Goal: Task Accomplishment & Management: Manage account settings

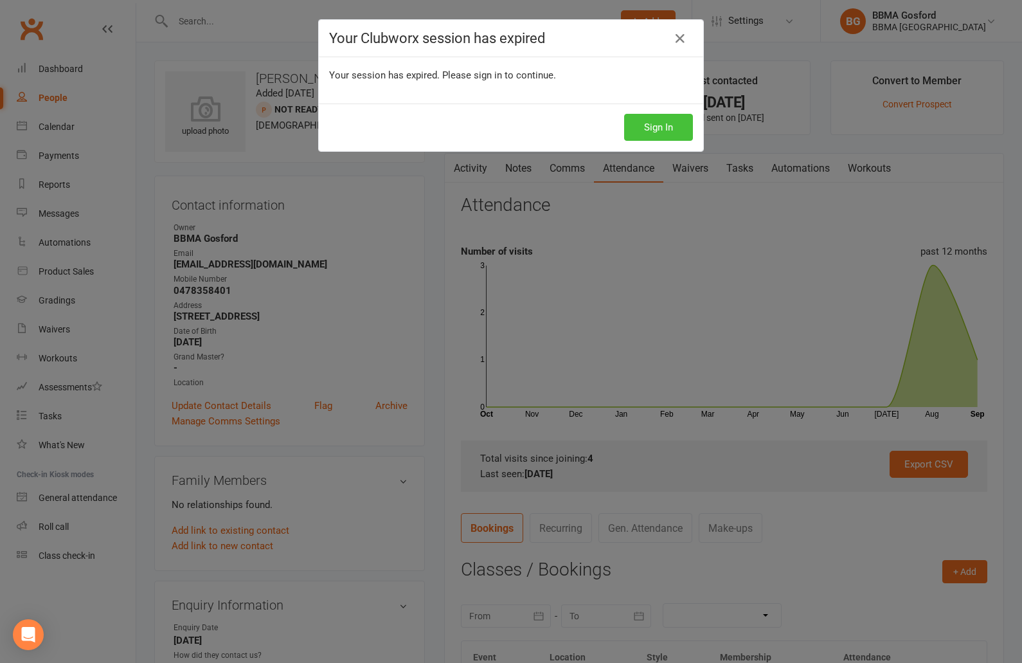
click at [682, 129] on button "Sign In" at bounding box center [658, 127] width 69 height 27
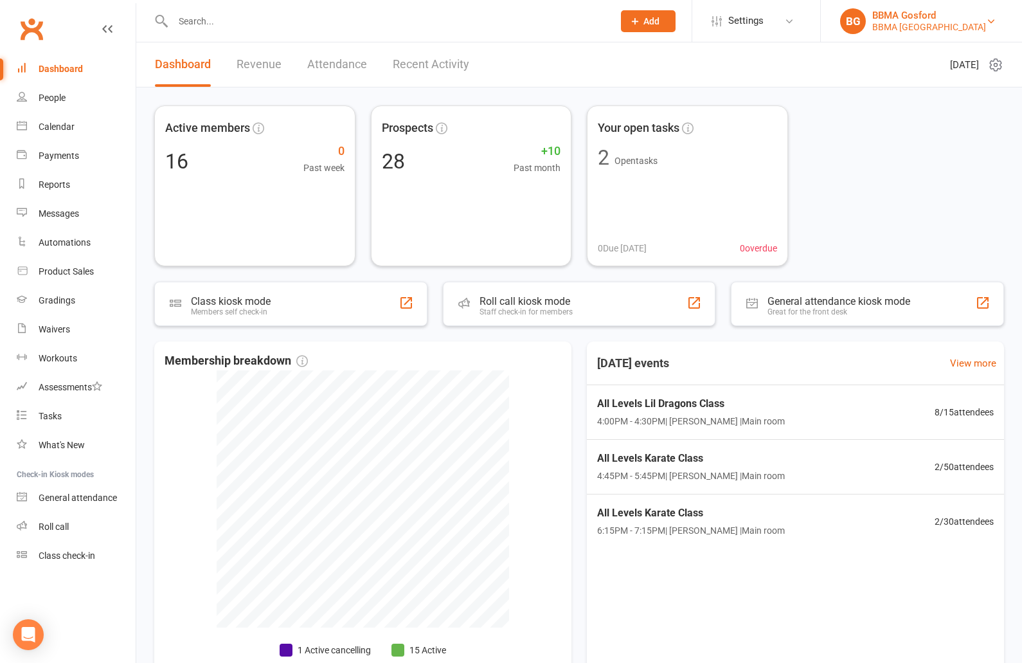
click at [928, 21] on div "BBMA Gosford" at bounding box center [929, 16] width 114 height 12
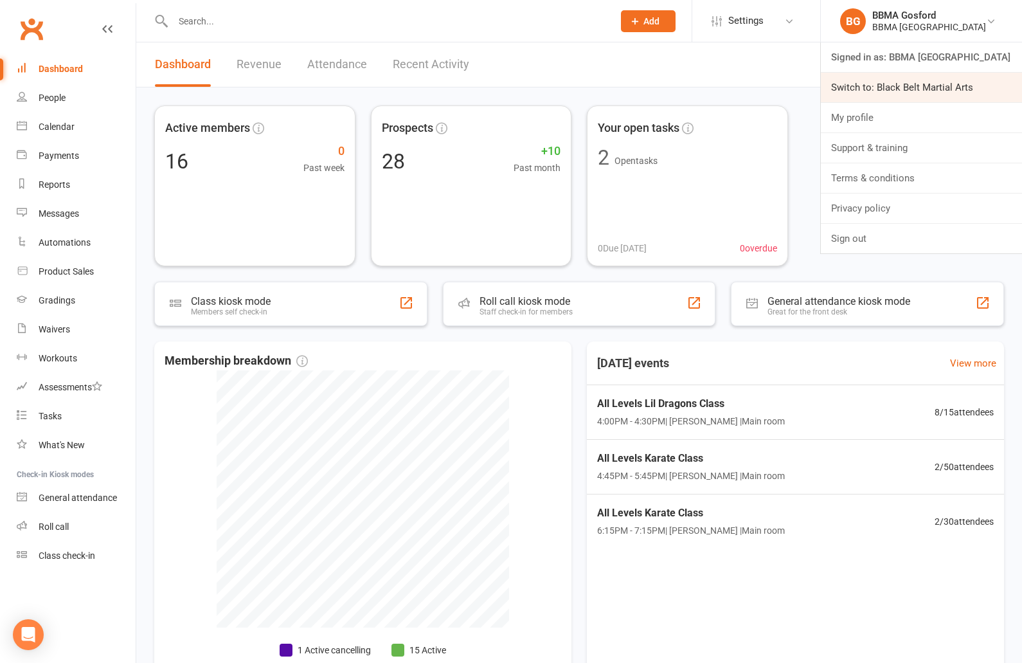
click at [903, 87] on link "Switch to: Black Belt Martial Arts" at bounding box center [921, 88] width 201 height 30
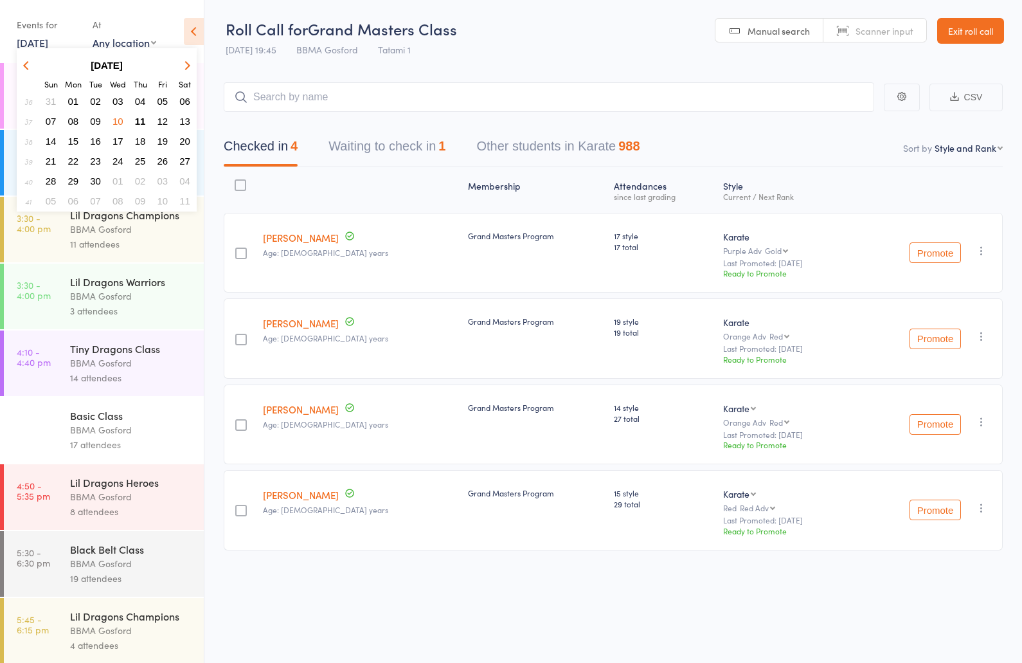
click at [140, 123] on span "11" at bounding box center [140, 121] width 11 height 11
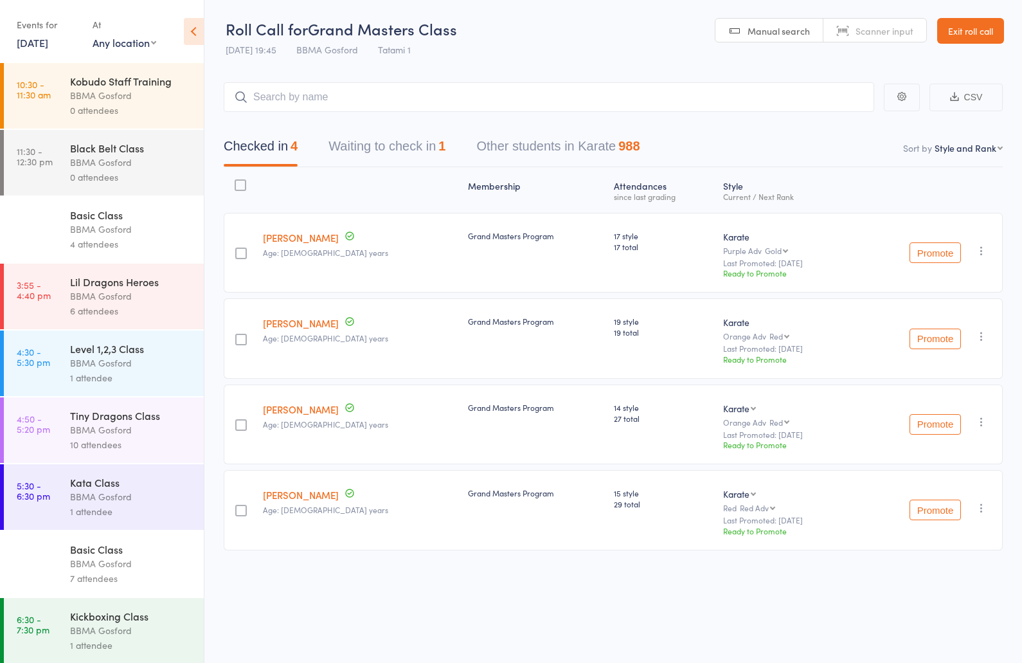
click at [109, 239] on div "Basic Class BBMA Gosford 4 attendees" at bounding box center [137, 230] width 134 height 66
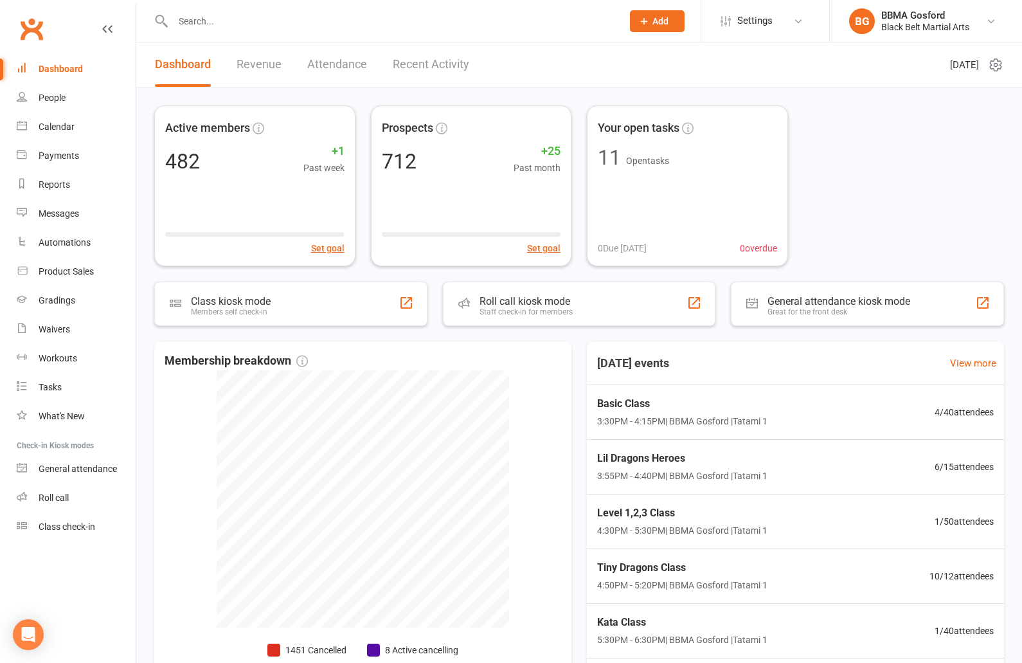
click at [237, 24] on input "text" at bounding box center [391, 21] width 444 height 18
type input "[PERSON_NAME]"
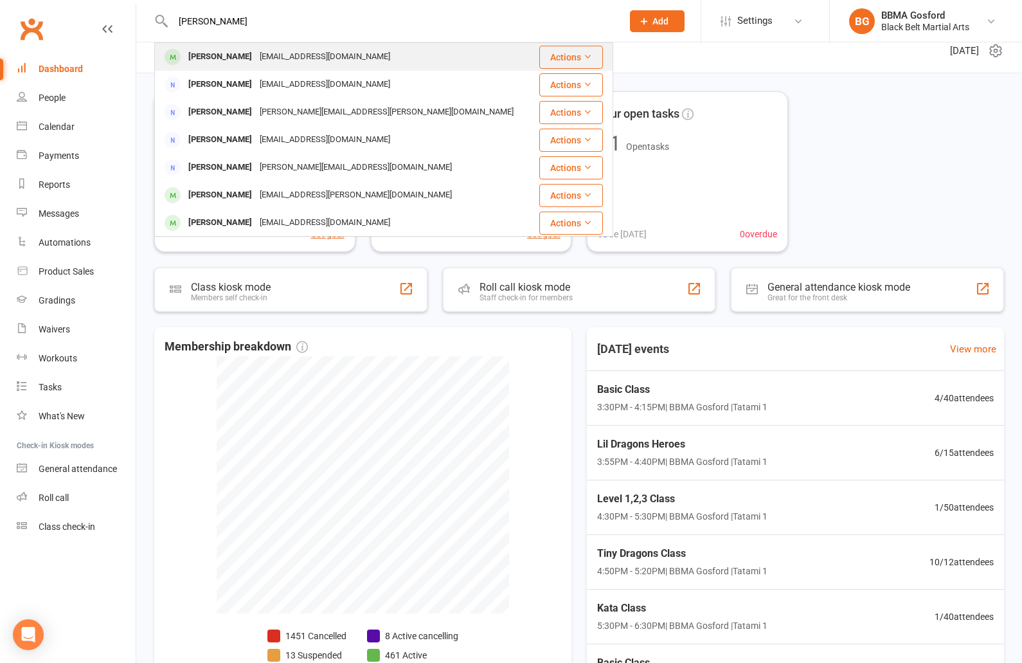
scroll to position [2, 0]
click at [215, 51] on div "Adam Dwyer" at bounding box center [220, 55] width 71 height 19
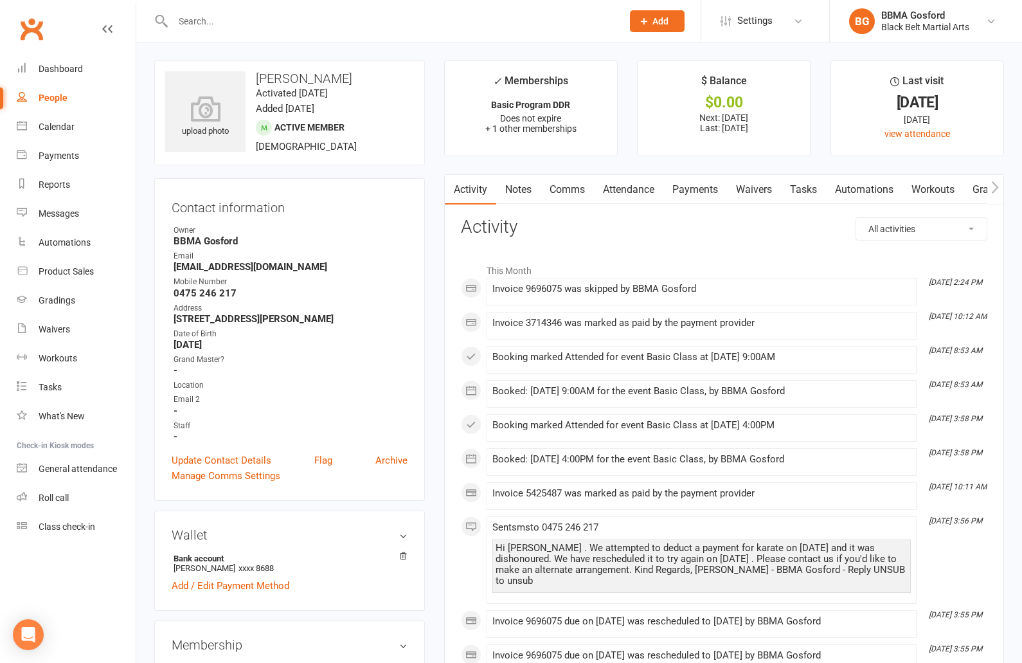
click at [701, 191] on link "Payments" at bounding box center [695, 190] width 64 height 30
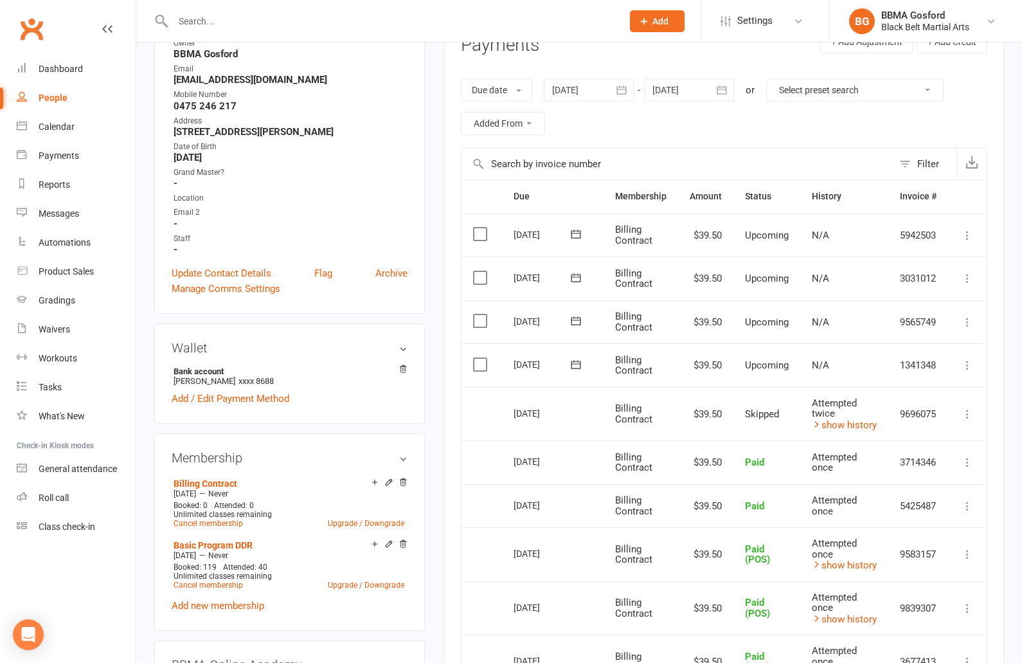
scroll to position [188, 0]
click at [969, 410] on icon at bounding box center [967, 412] width 13 height 13
click at [941, 458] on link "Mark as Paid (POS)" at bounding box center [910, 464] width 127 height 26
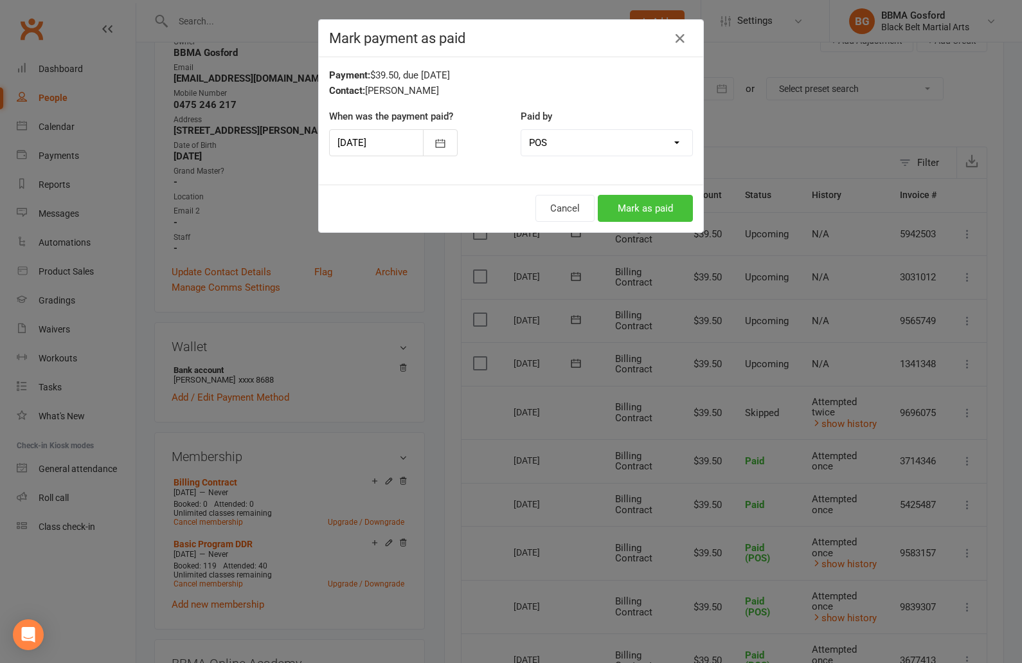
click at [638, 210] on button "Mark as paid" at bounding box center [645, 208] width 95 height 27
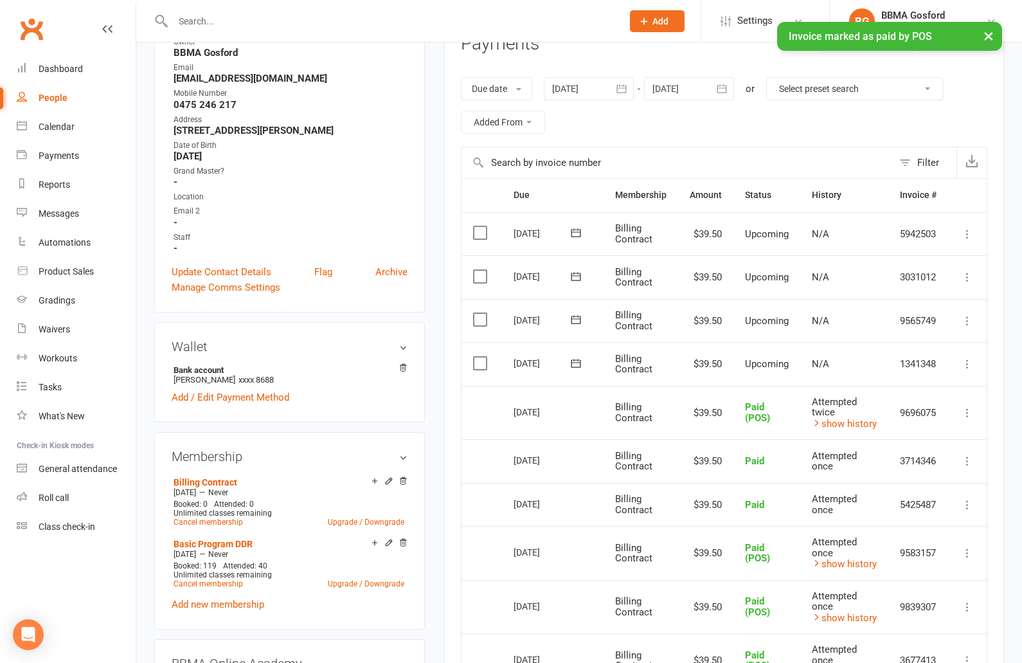
click at [969, 361] on icon at bounding box center [967, 363] width 13 height 13
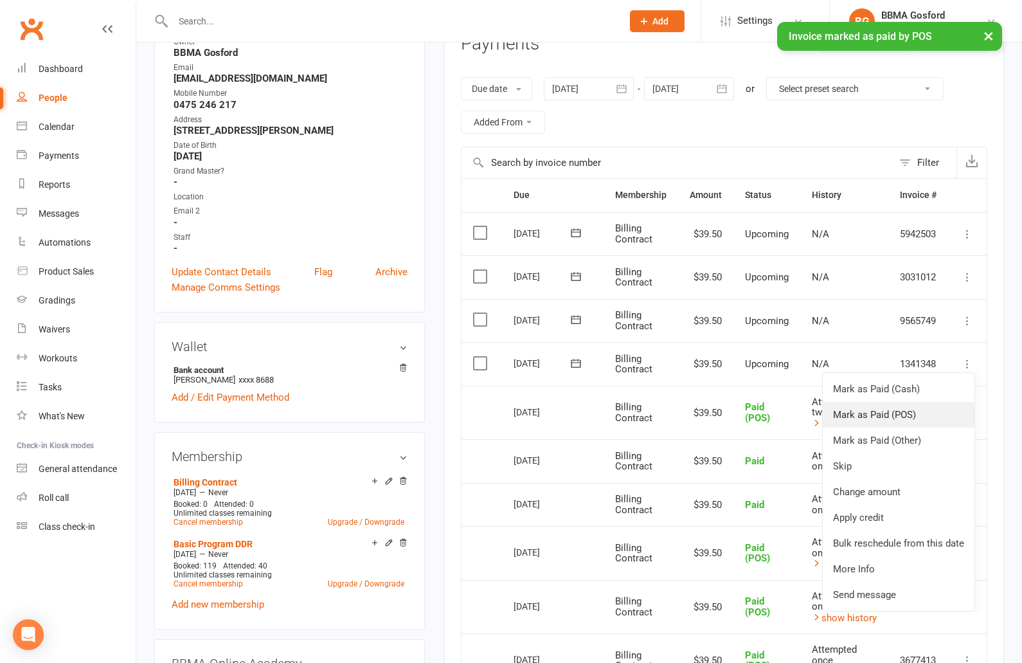
click at [904, 418] on link "Mark as Paid (POS)" at bounding box center [899, 415] width 152 height 26
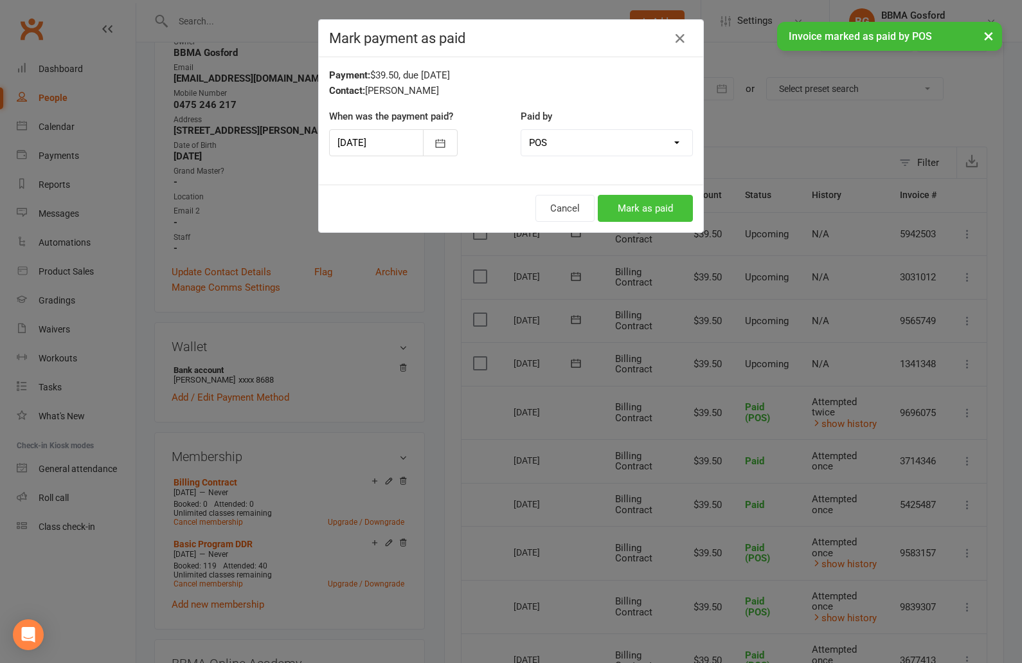
click at [654, 218] on button "Mark as paid" at bounding box center [645, 208] width 95 height 27
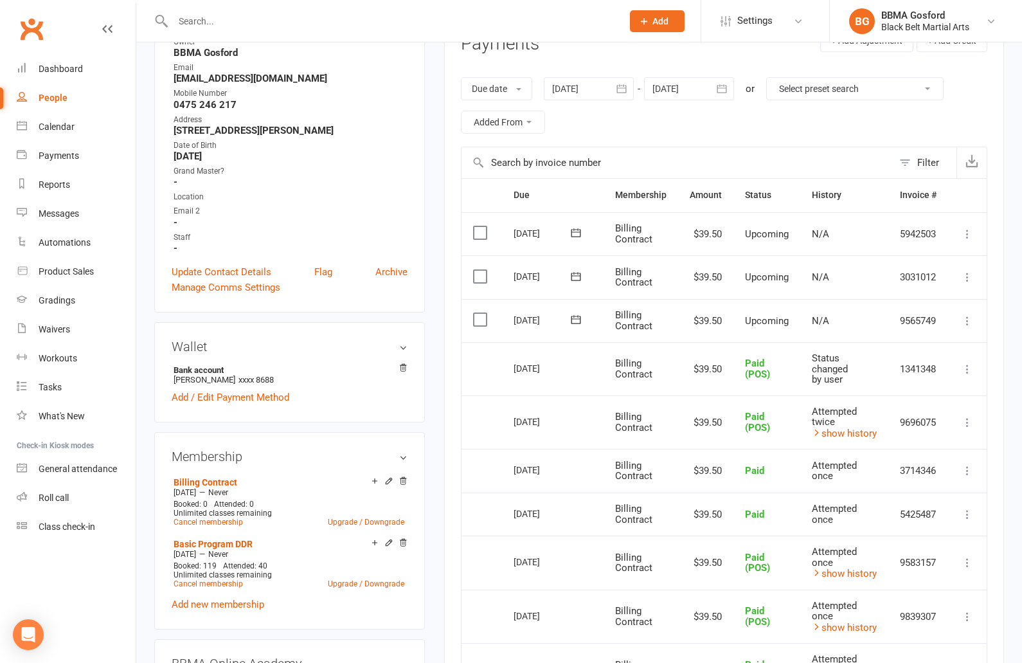
scroll to position [0, 0]
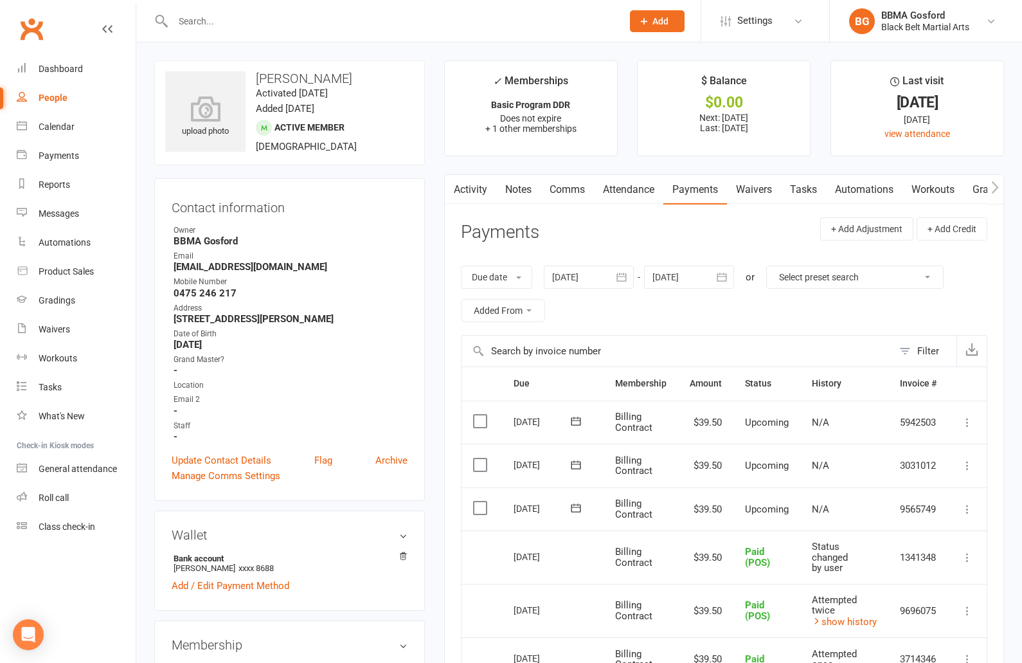
click at [475, 186] on link "Activity" at bounding box center [470, 190] width 51 height 30
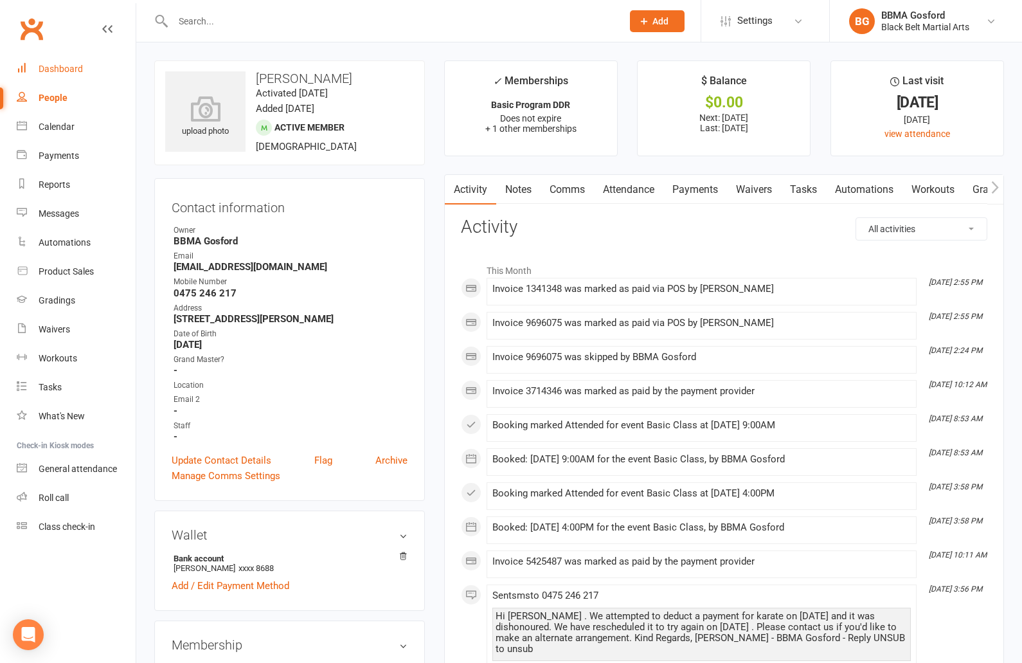
click at [73, 69] on div "Dashboard" at bounding box center [61, 69] width 44 height 10
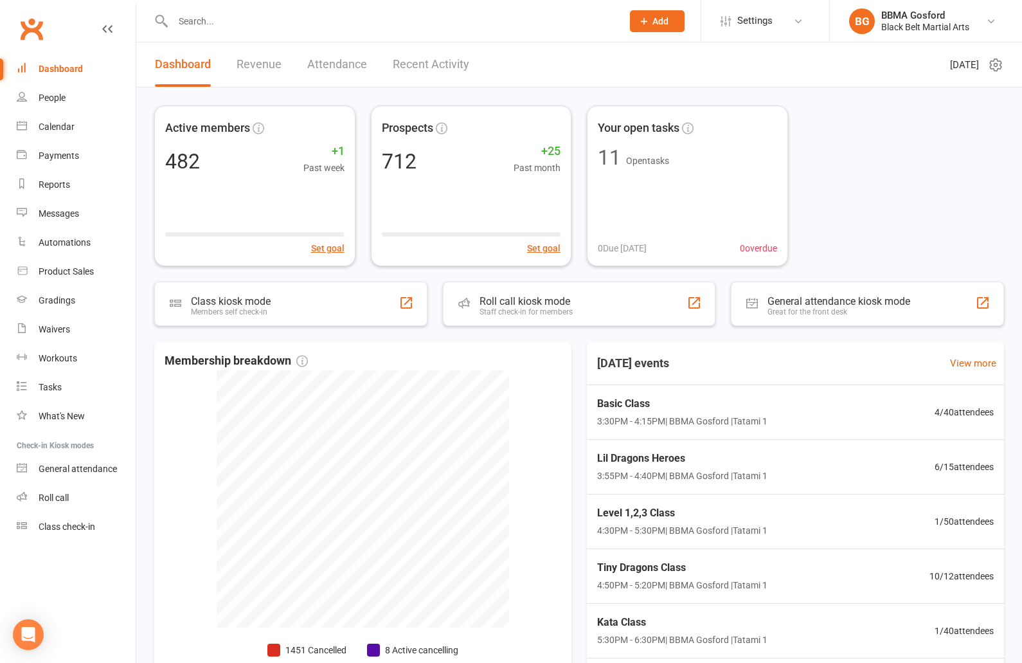
click at [224, 21] on input "text" at bounding box center [391, 21] width 444 height 18
click at [75, 276] on div "Product Sales" at bounding box center [66, 271] width 55 height 10
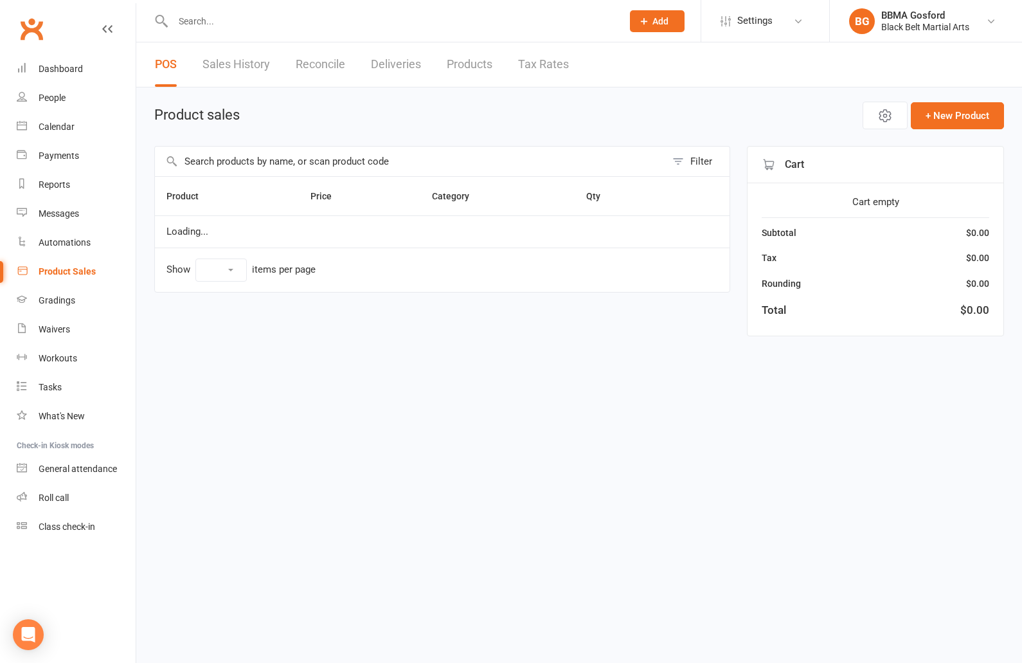
select select "100"
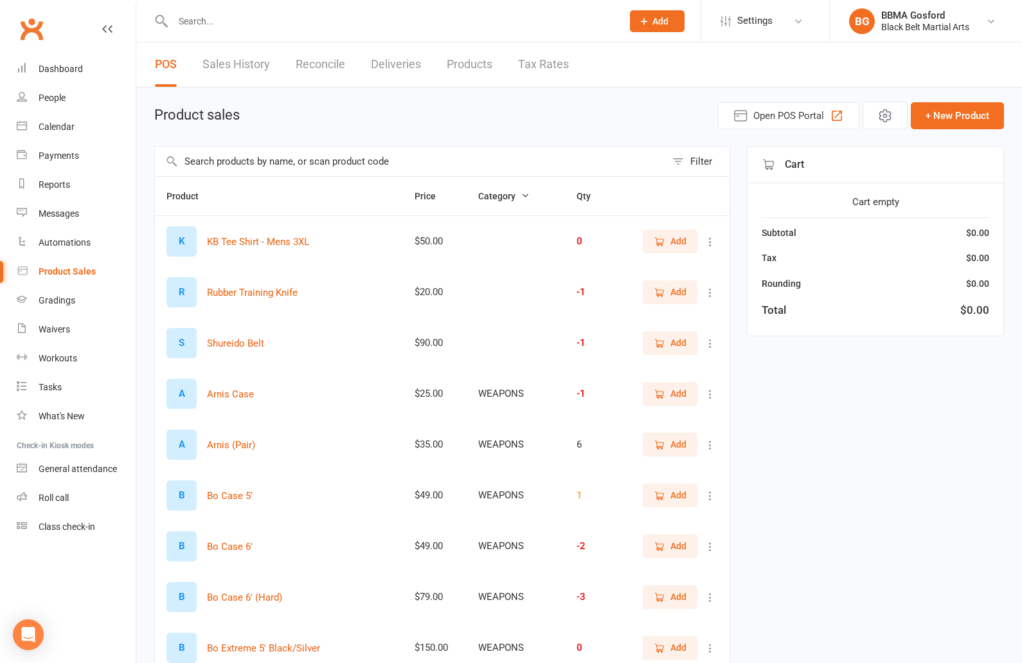
click at [262, 156] on input "text" at bounding box center [410, 162] width 511 height 30
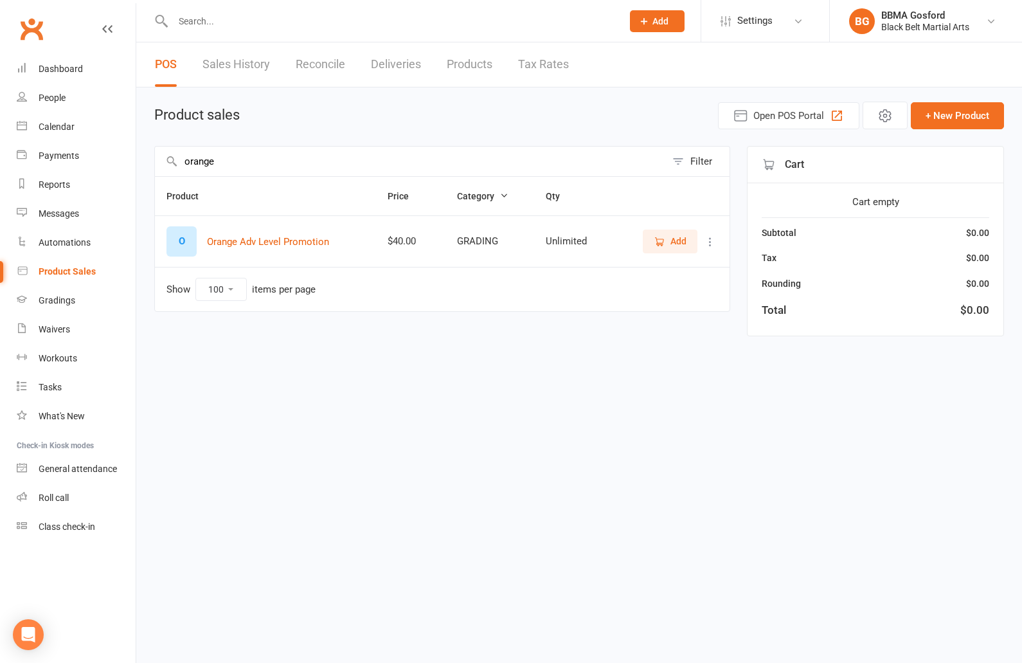
type input "orange"
click at [667, 239] on span "Add" at bounding box center [670, 241] width 33 height 14
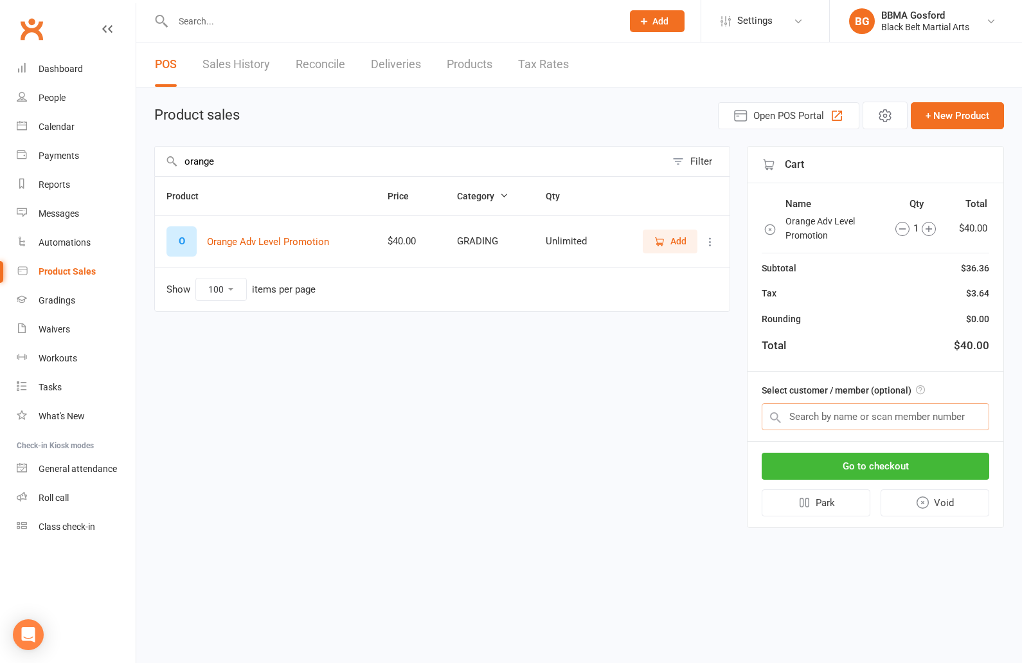
click at [890, 415] on input "text" at bounding box center [876, 416] width 228 height 27
type input "samantha king"
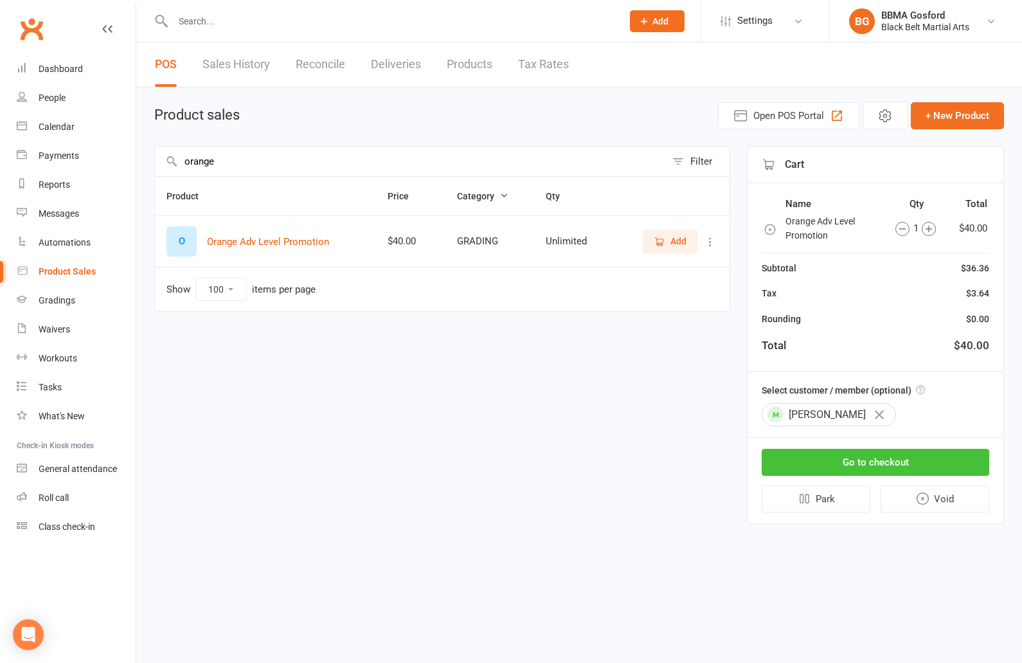
click at [884, 458] on button "Go to checkout" at bounding box center [876, 462] width 228 height 27
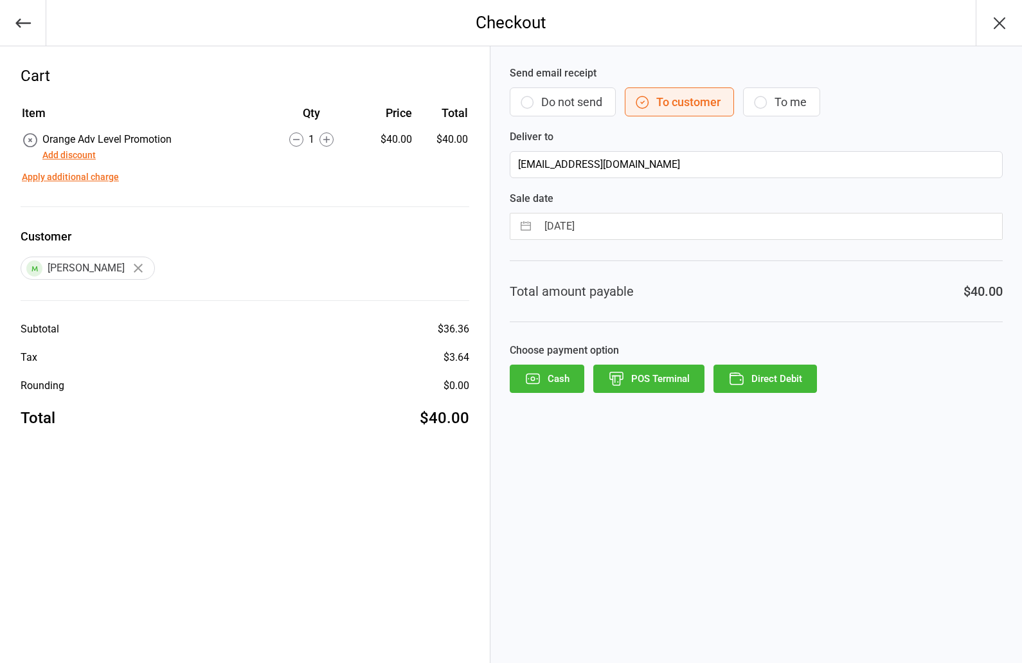
click at [658, 379] on button "POS Terminal" at bounding box center [648, 379] width 111 height 28
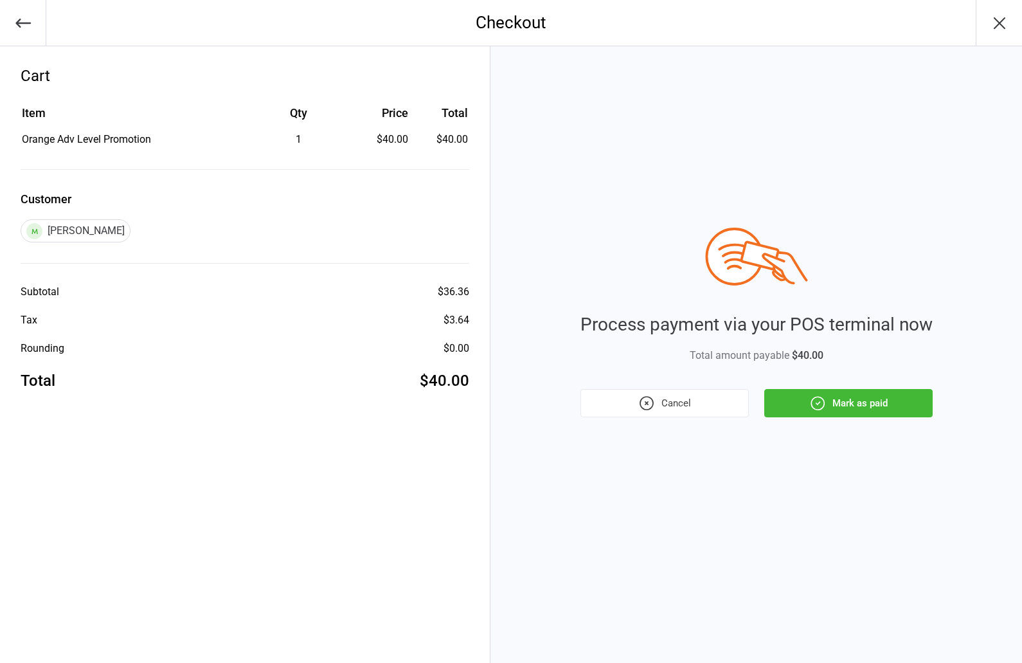
click at [858, 407] on button "Mark as paid" at bounding box center [848, 403] width 168 height 28
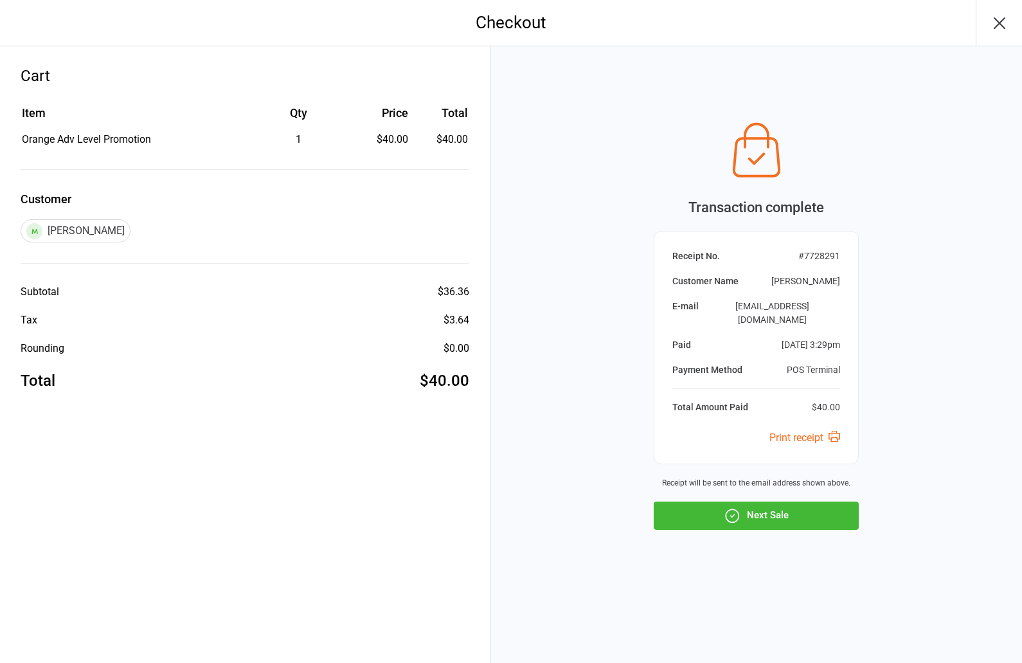
click at [770, 511] on button "Next Sale" at bounding box center [756, 515] width 205 height 28
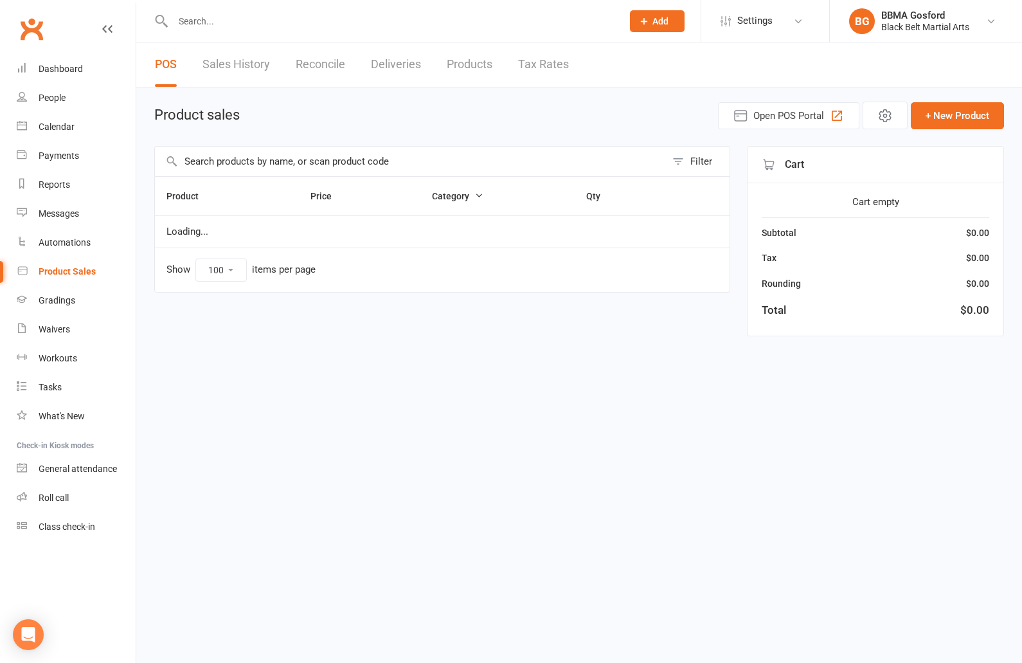
select select "100"
click at [251, 23] on input "text" at bounding box center [391, 21] width 444 height 18
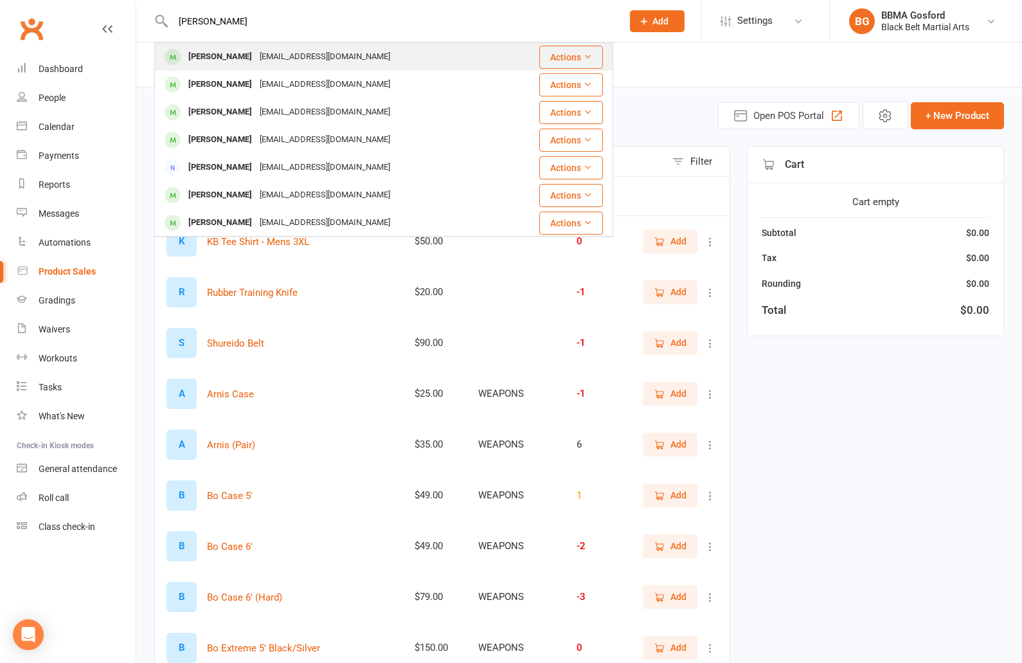
type input "julie gregory"
click at [256, 62] on div "dulay_julieann@yahoo.com" at bounding box center [325, 57] width 138 height 19
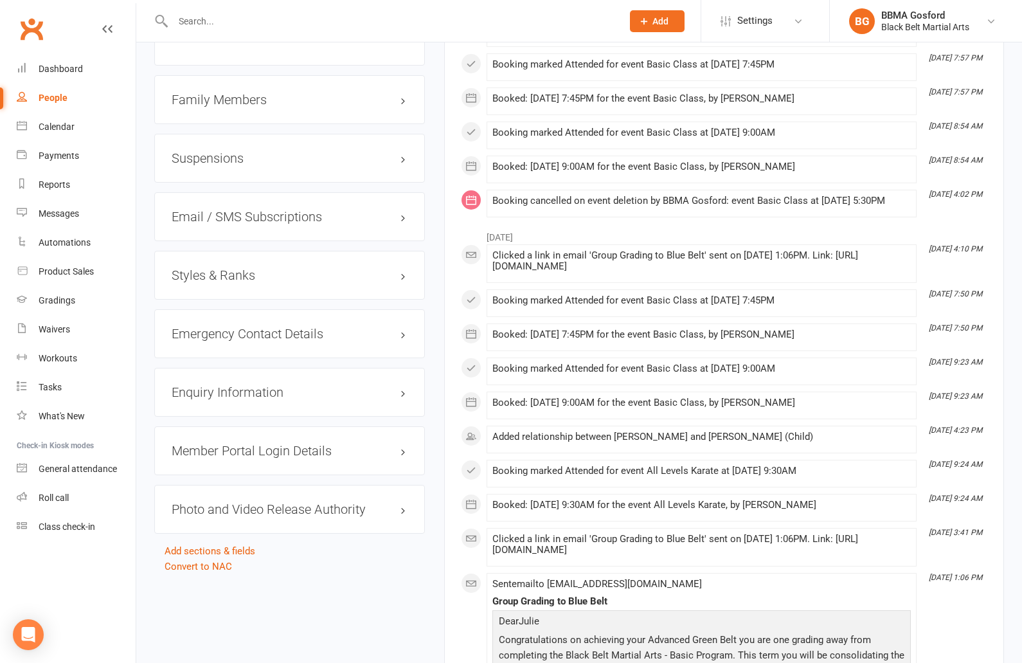
scroll to position [1088, 0]
click at [219, 277] on h3 "Styles & Ranks" at bounding box center [290, 274] width 236 height 14
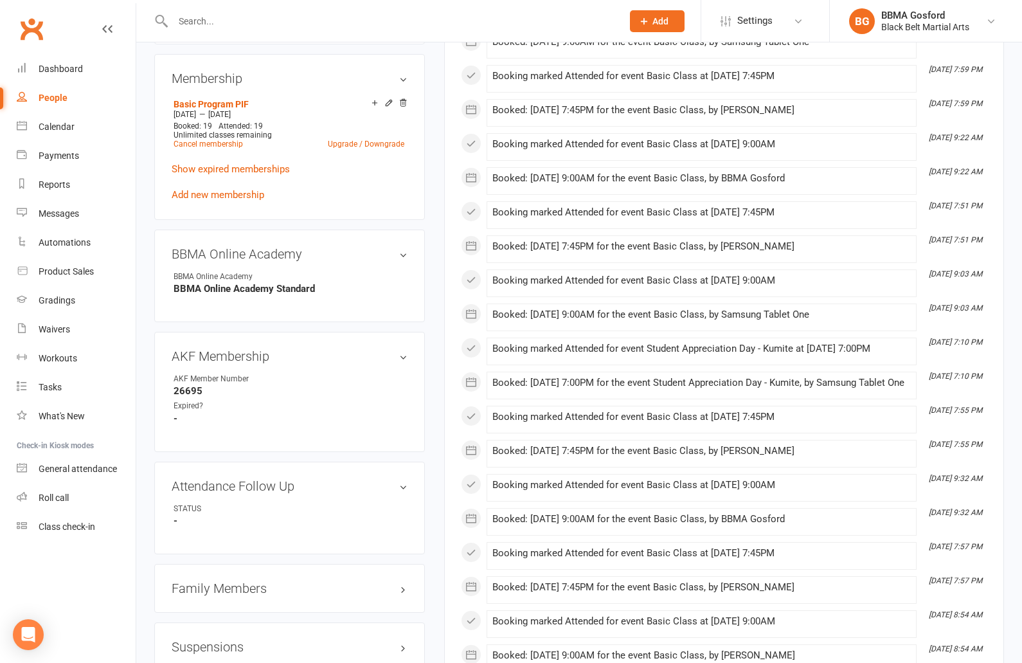
scroll to position [0, 0]
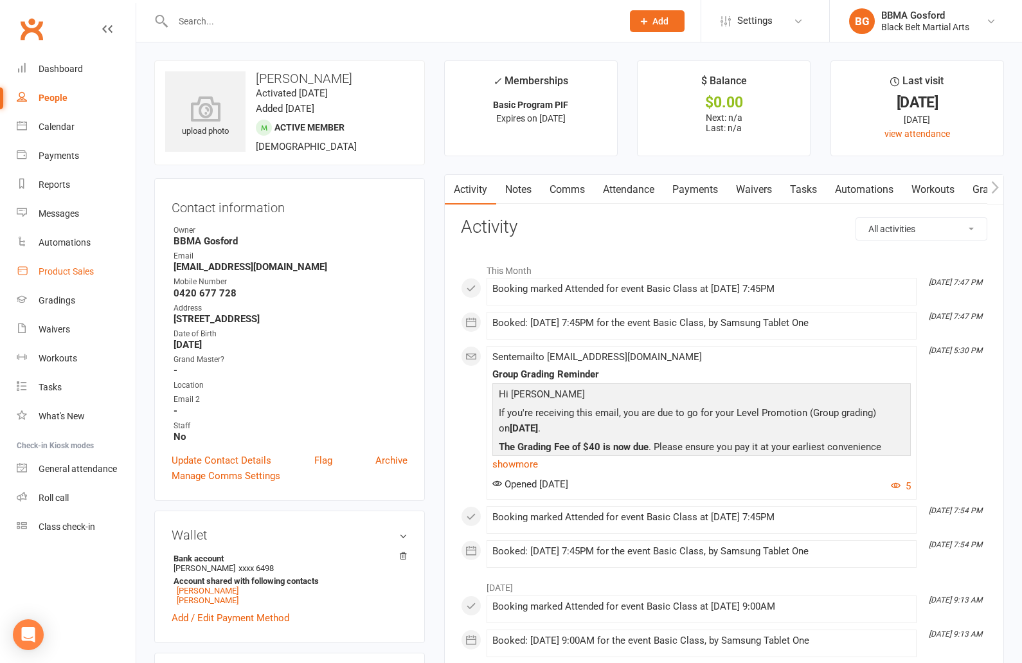
click at [68, 271] on div "Product Sales" at bounding box center [66, 271] width 55 height 10
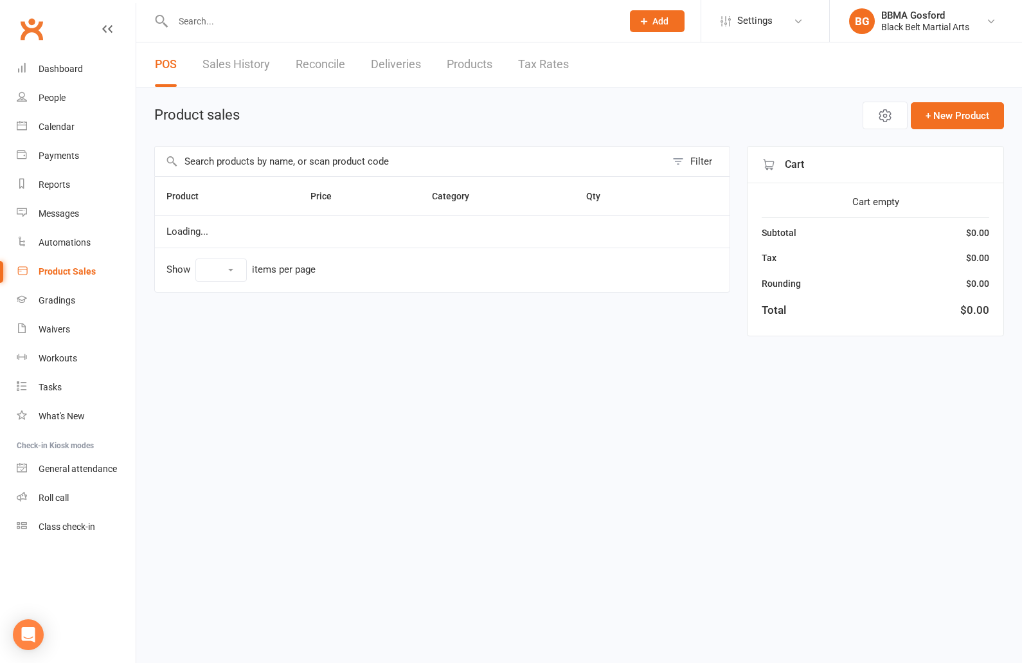
select select "100"
click at [292, 167] on input "text" at bounding box center [410, 162] width 511 height 30
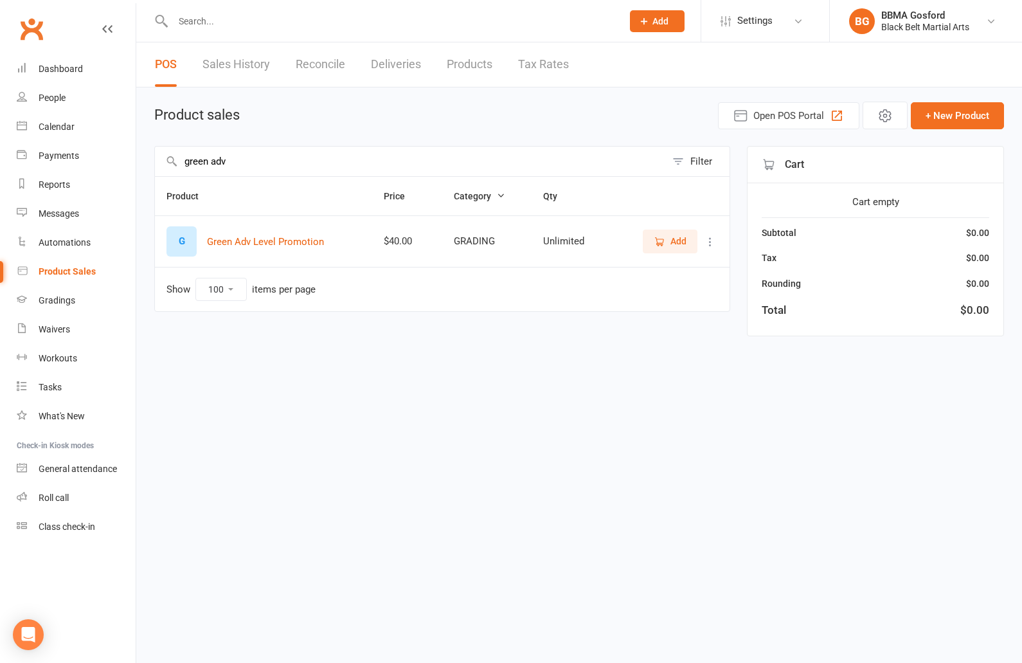
type input "green adv"
click at [680, 239] on span "Add" at bounding box center [679, 241] width 16 height 14
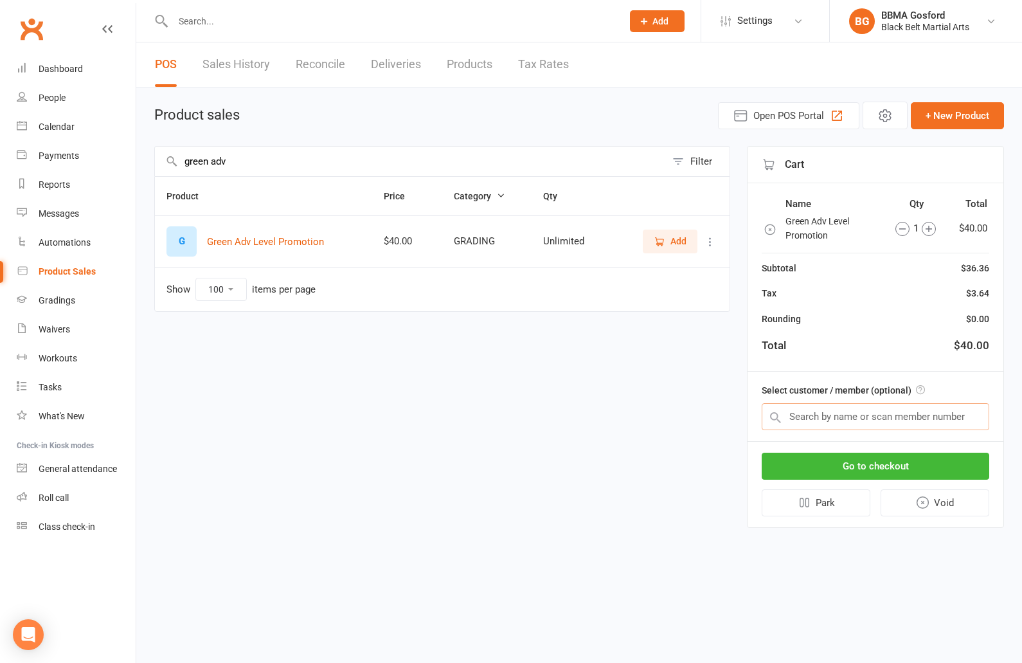
click at [836, 414] on input "text" at bounding box center [876, 416] width 228 height 27
type input "julie gregory"
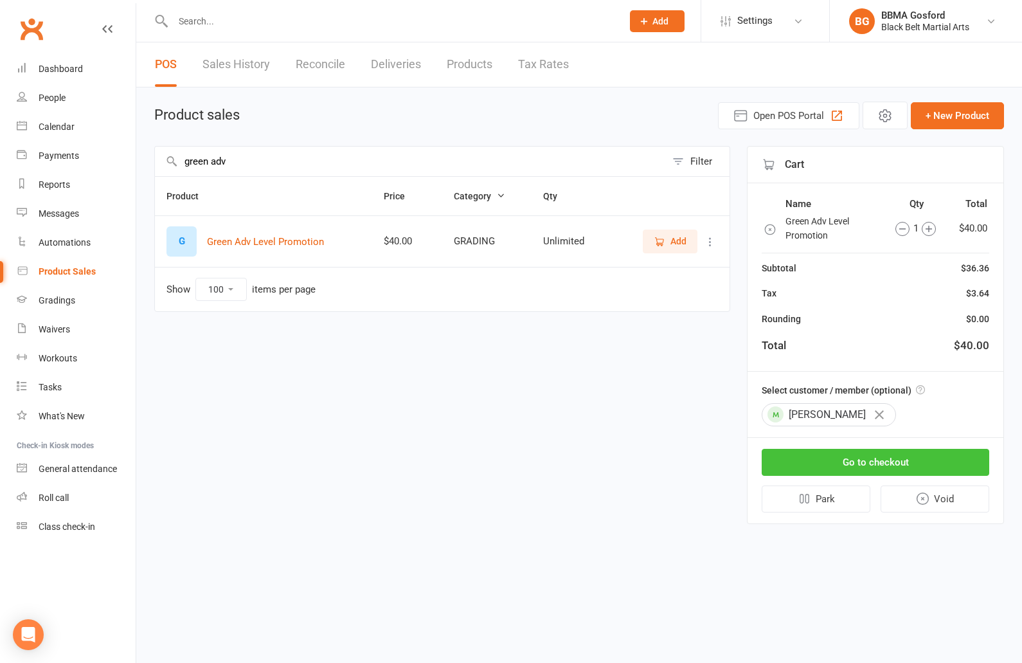
click at [874, 460] on button "Go to checkout" at bounding box center [876, 462] width 228 height 27
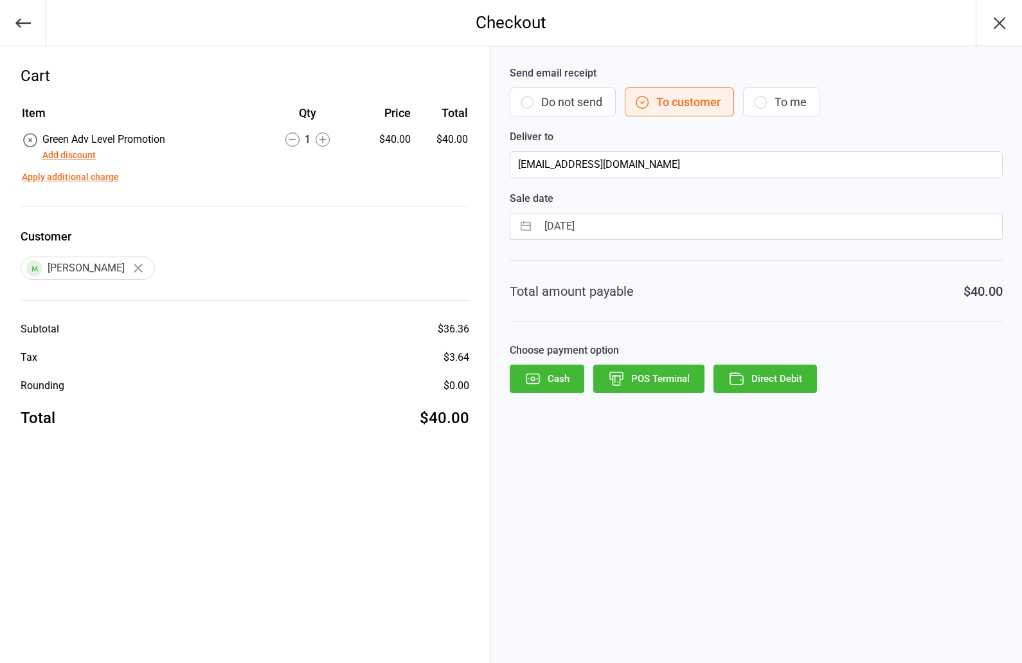
click at [667, 376] on button "POS Terminal" at bounding box center [648, 379] width 111 height 28
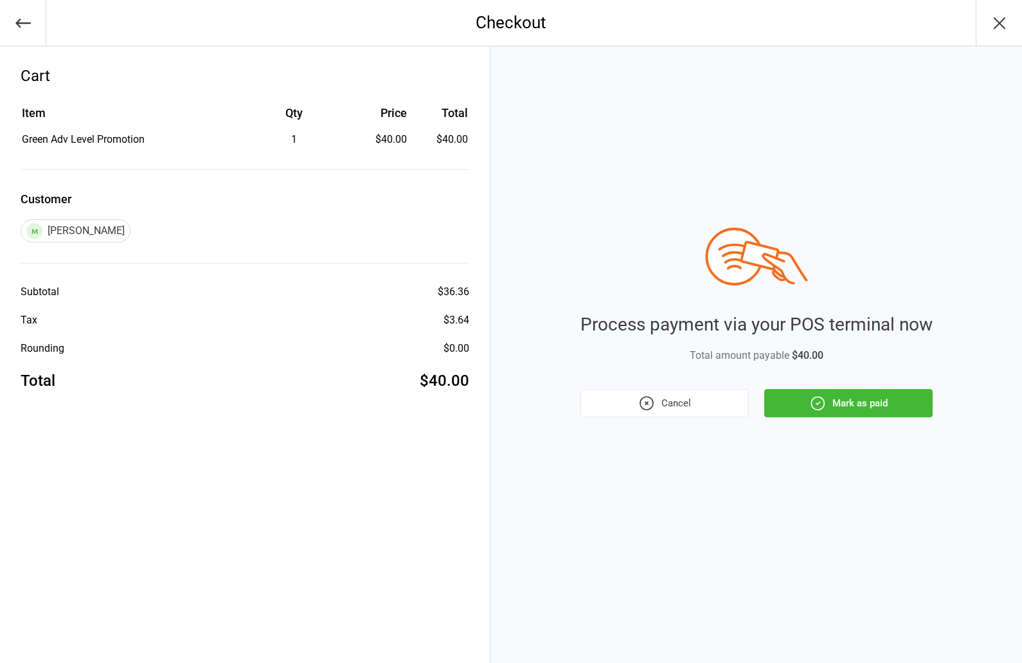
click at [829, 413] on button "Mark as paid" at bounding box center [848, 403] width 168 height 28
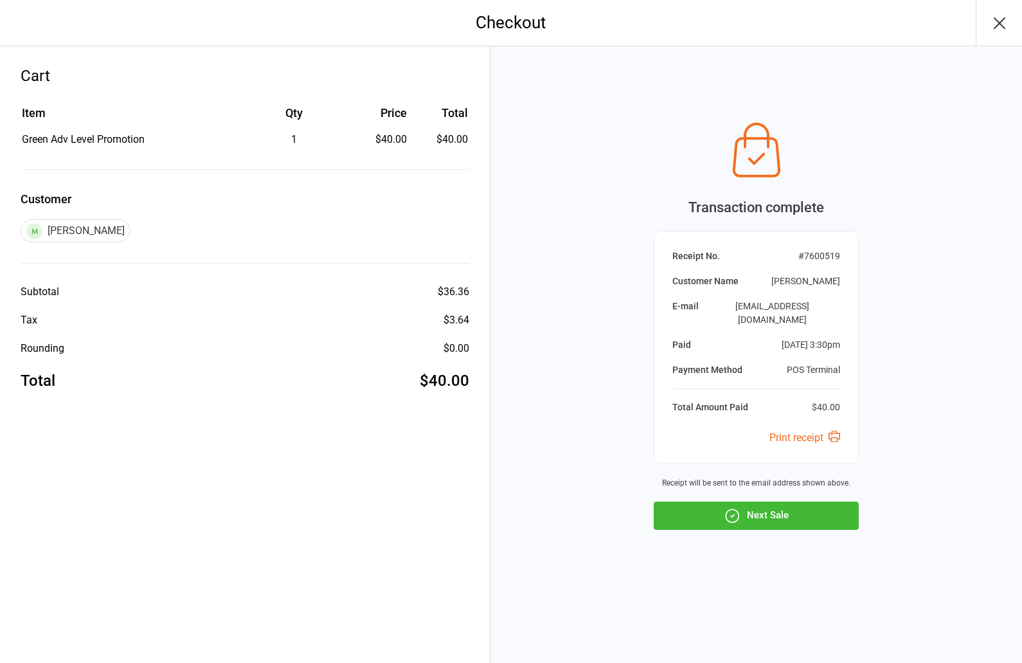
click at [765, 509] on button "Next Sale" at bounding box center [756, 515] width 205 height 28
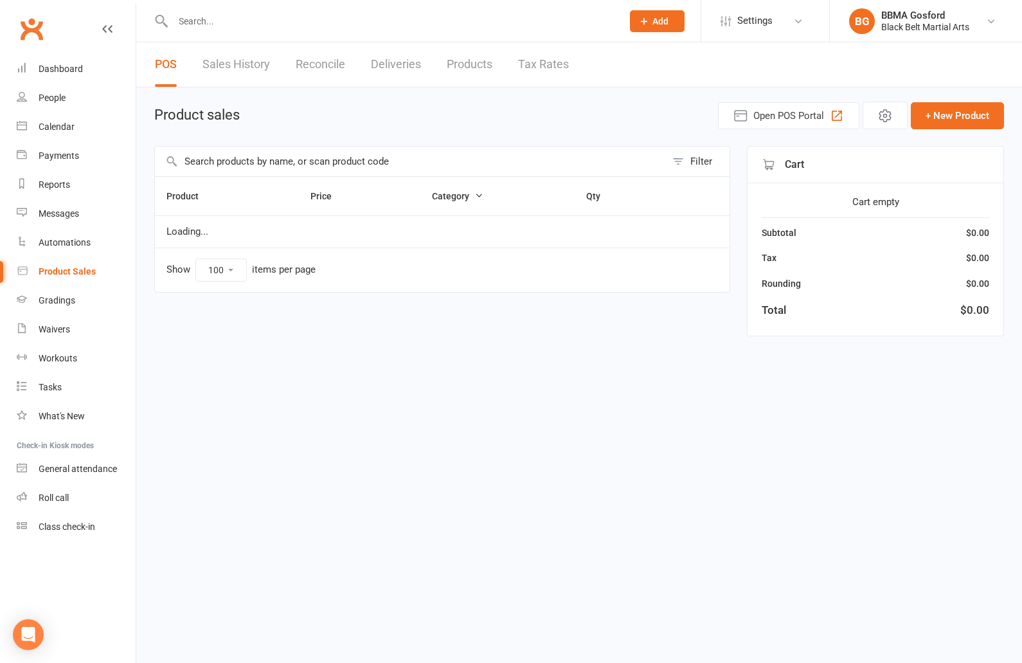
select select "100"
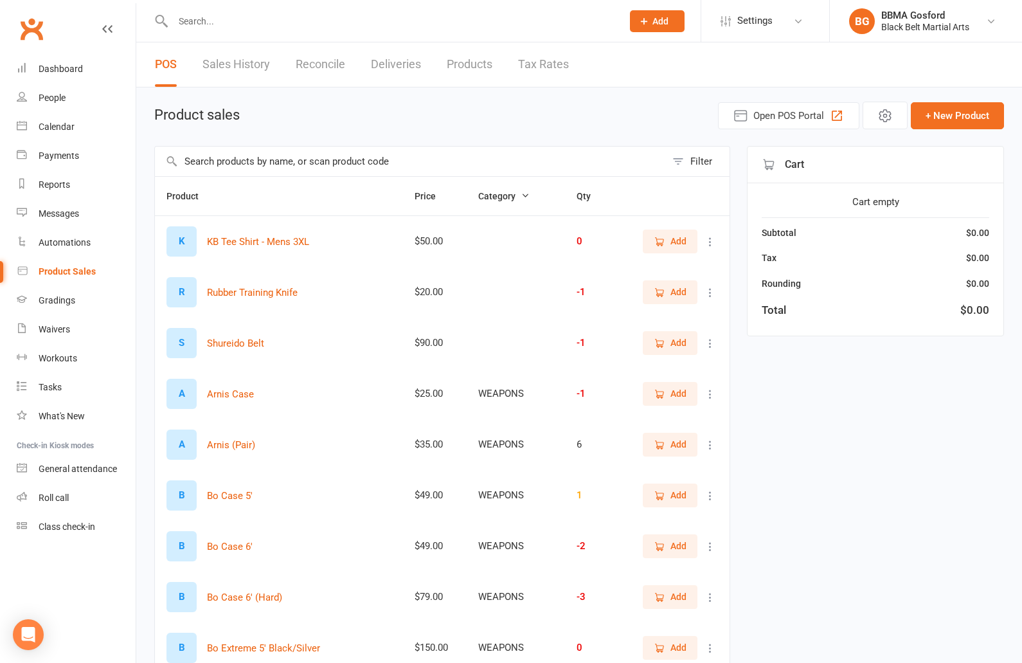
click at [268, 163] on input "text" at bounding box center [410, 162] width 511 height 30
click at [222, 23] on input "text" at bounding box center [391, 21] width 444 height 18
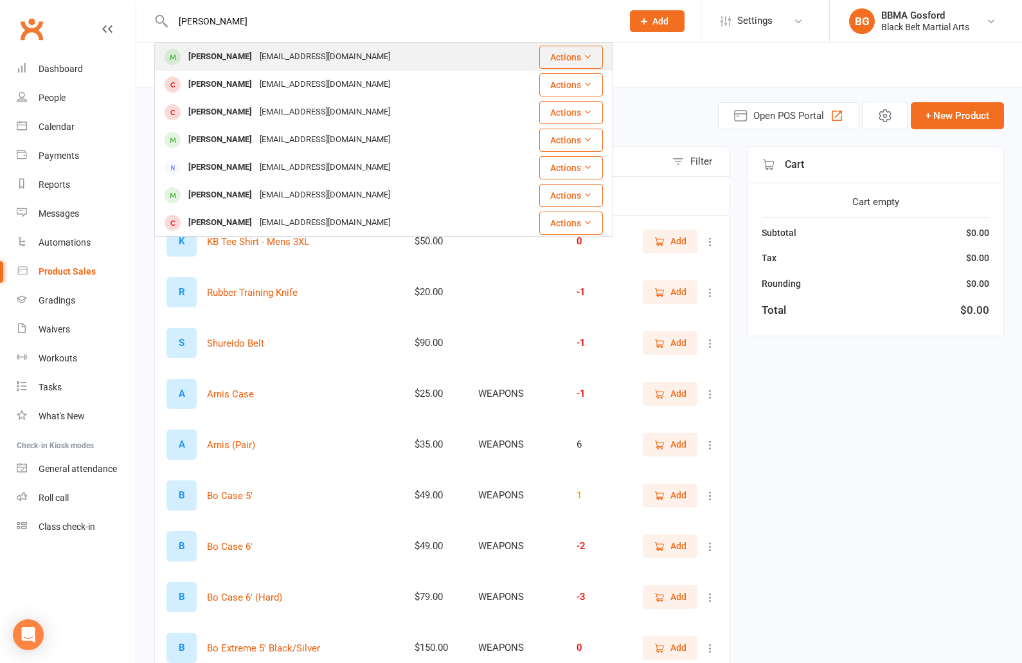
type input "[PERSON_NAME]"
click at [256, 54] on div "[EMAIL_ADDRESS][DOMAIN_NAME]" at bounding box center [325, 57] width 138 height 19
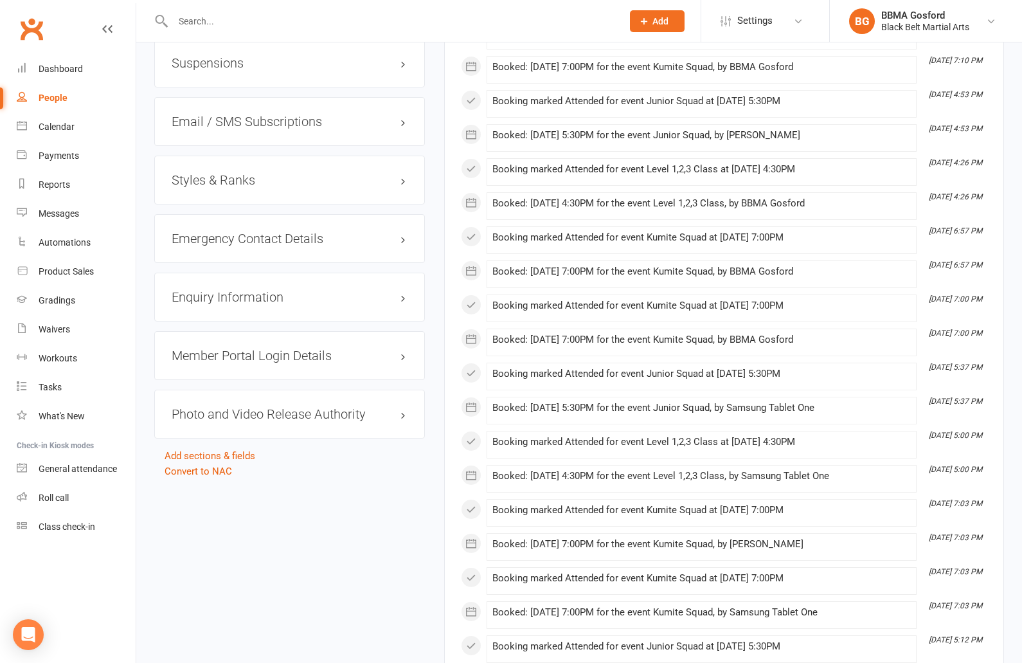
scroll to position [1147, 0]
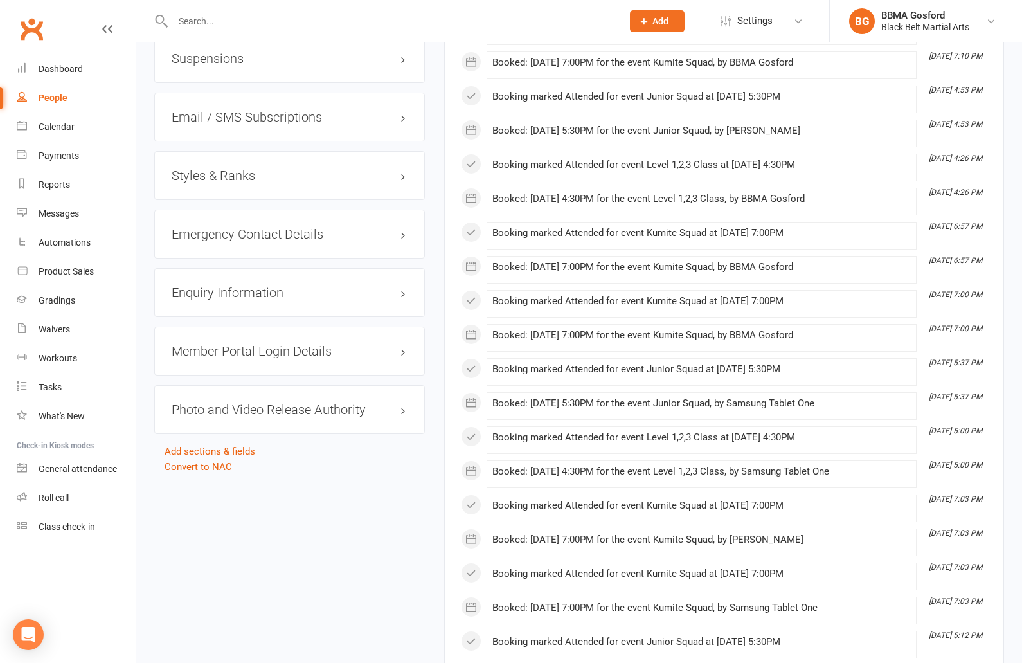
click at [224, 176] on h3 "Styles & Ranks" at bounding box center [290, 175] width 236 height 14
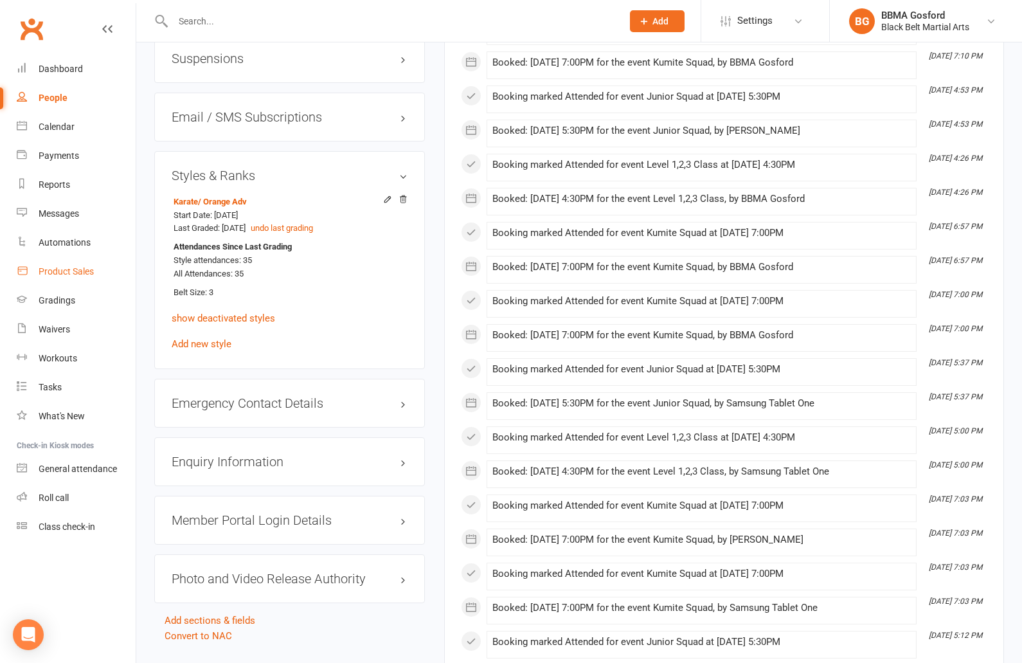
click at [64, 275] on div "Product Sales" at bounding box center [66, 271] width 55 height 10
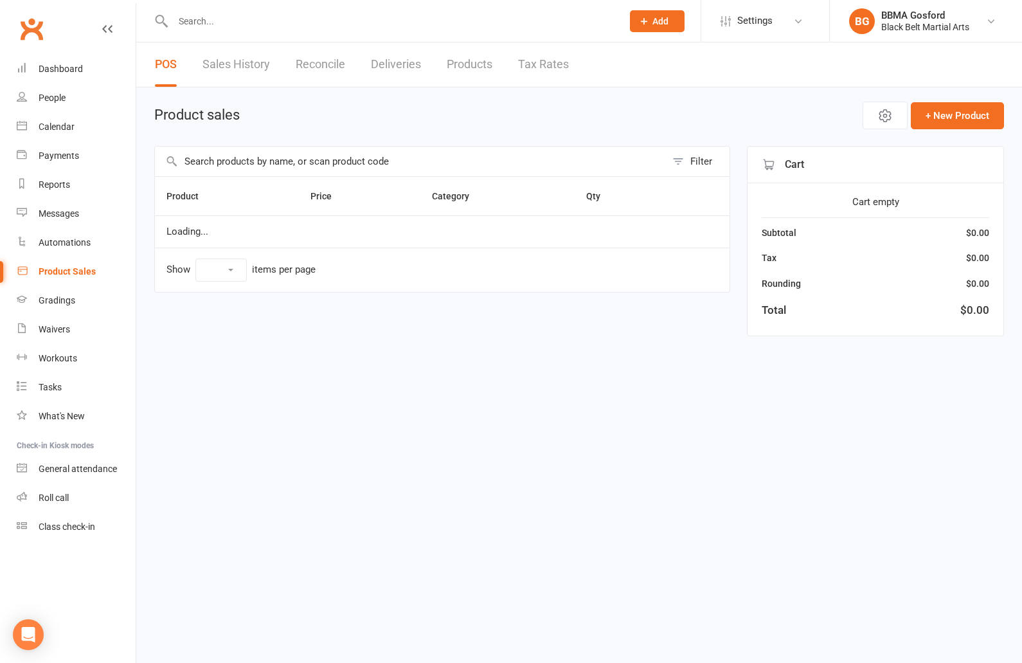
select select "100"
click at [276, 167] on input "text" at bounding box center [410, 162] width 511 height 30
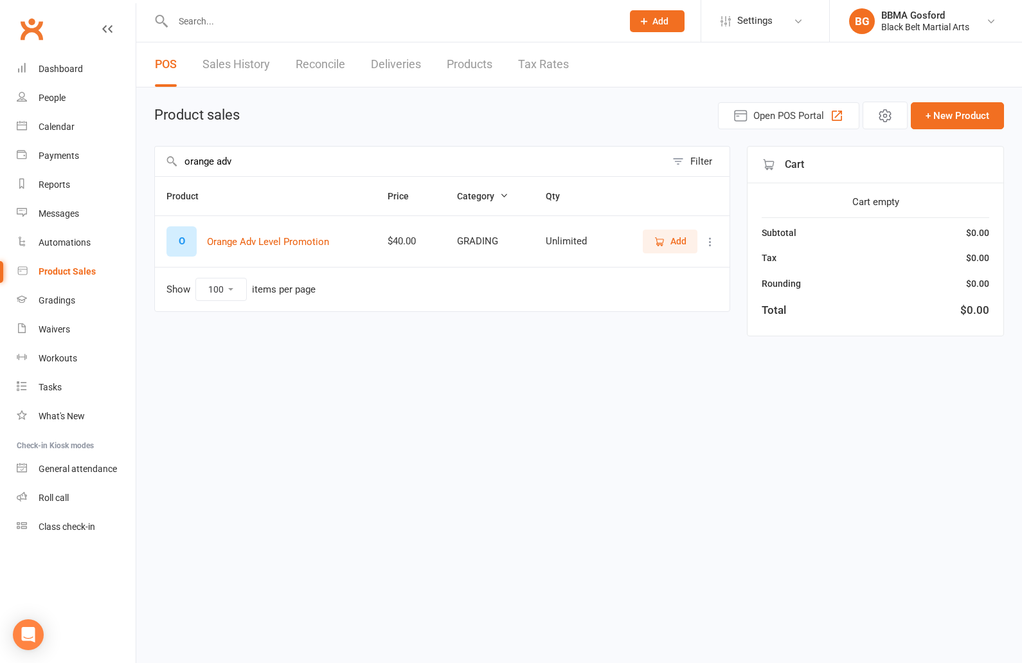
type input "orange adv"
click at [690, 246] on button "Add" at bounding box center [670, 241] width 55 height 23
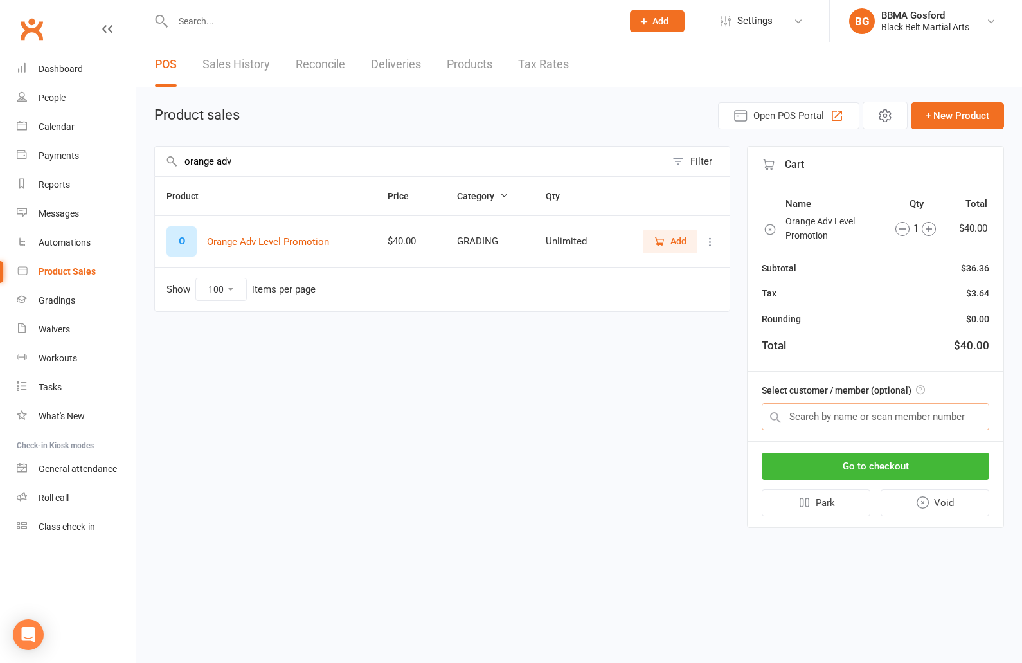
click at [852, 415] on input "text" at bounding box center [876, 416] width 228 height 27
type input "[PERSON_NAME]"
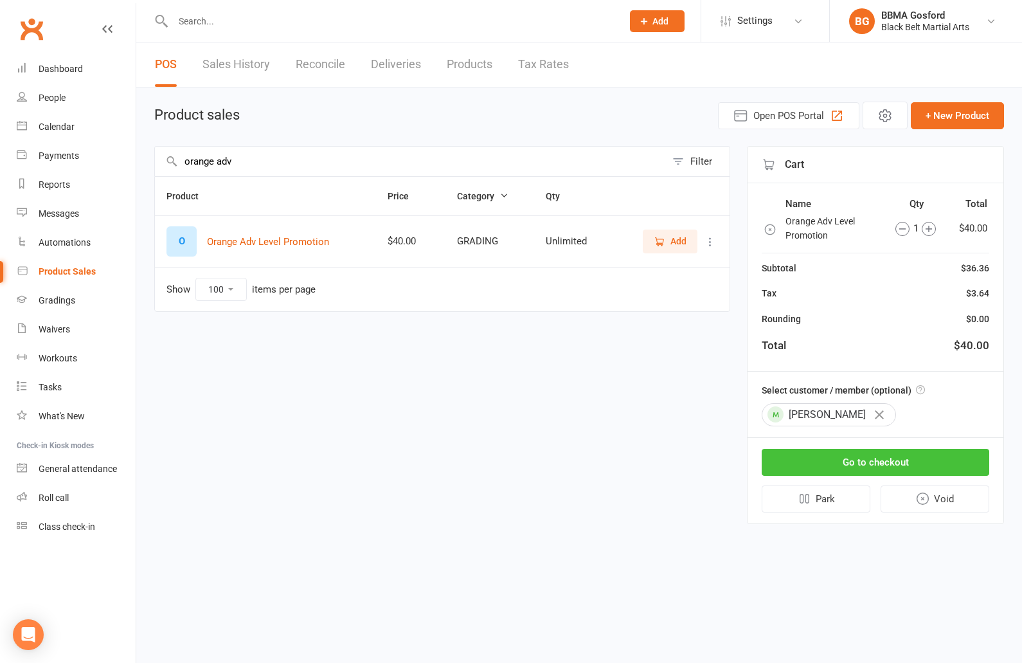
click at [892, 461] on button "Go to checkout" at bounding box center [876, 462] width 228 height 27
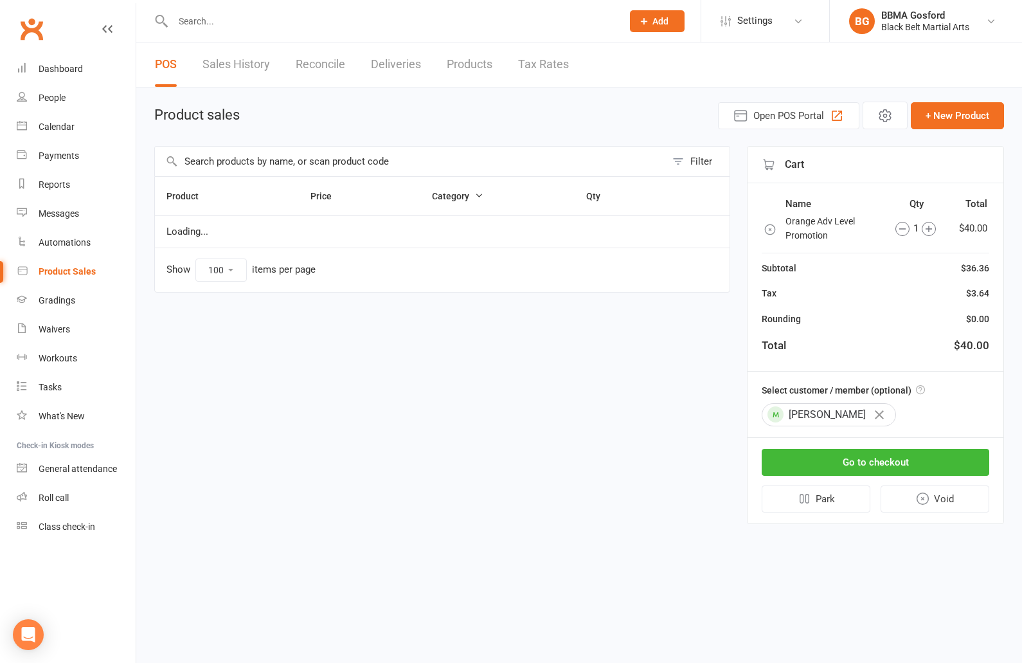
select select "100"
click at [208, 25] on input "text" at bounding box center [391, 21] width 444 height 18
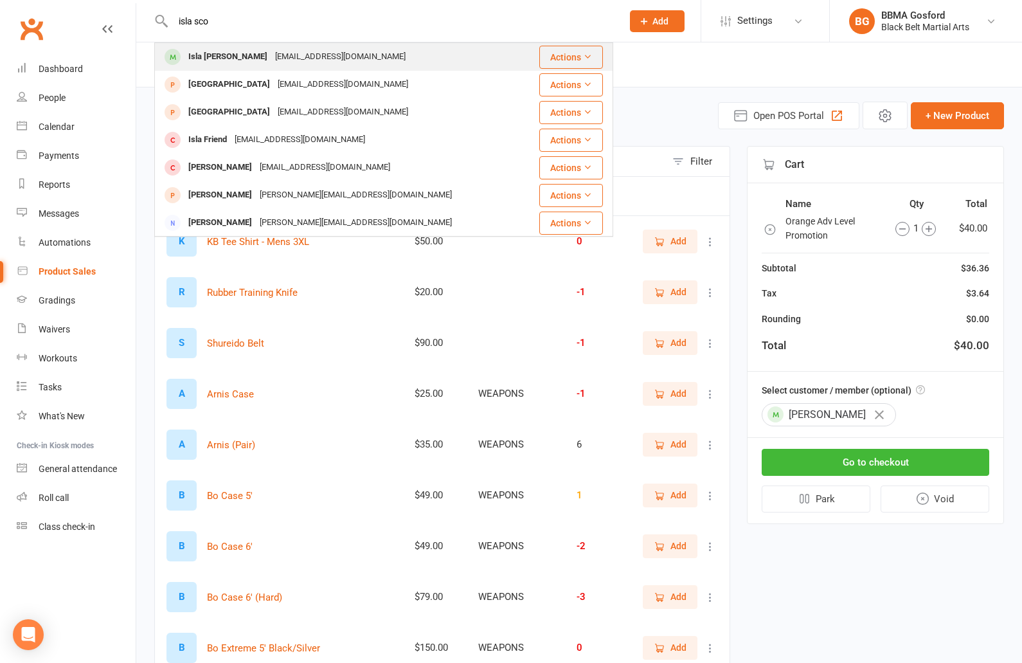
type input "isla sco"
click at [229, 54] on div "Isla Scoffield" at bounding box center [228, 57] width 87 height 19
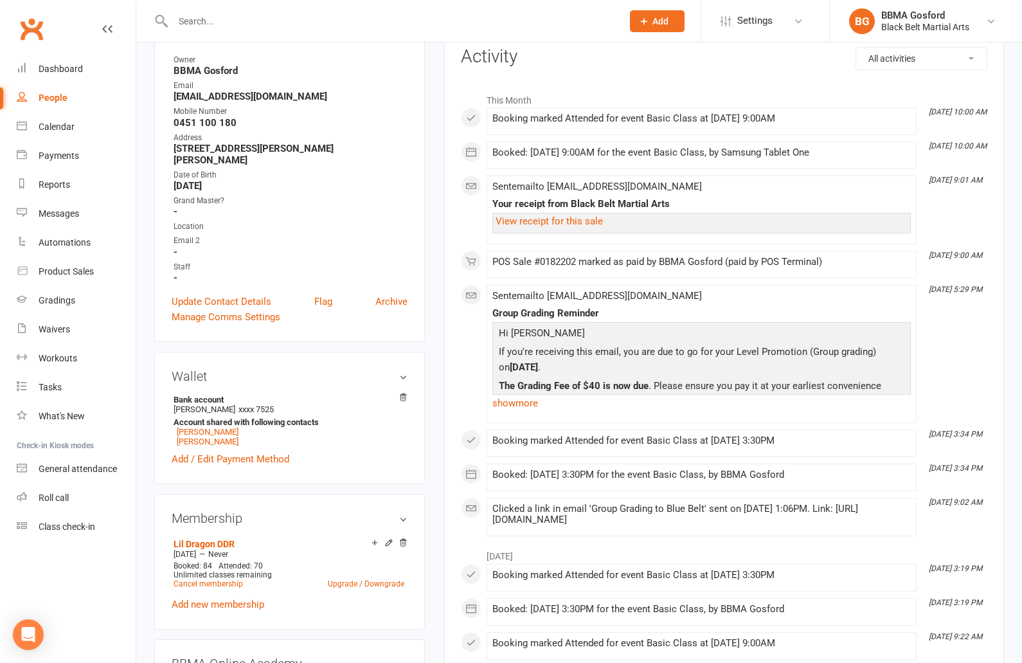
scroll to position [181, 0]
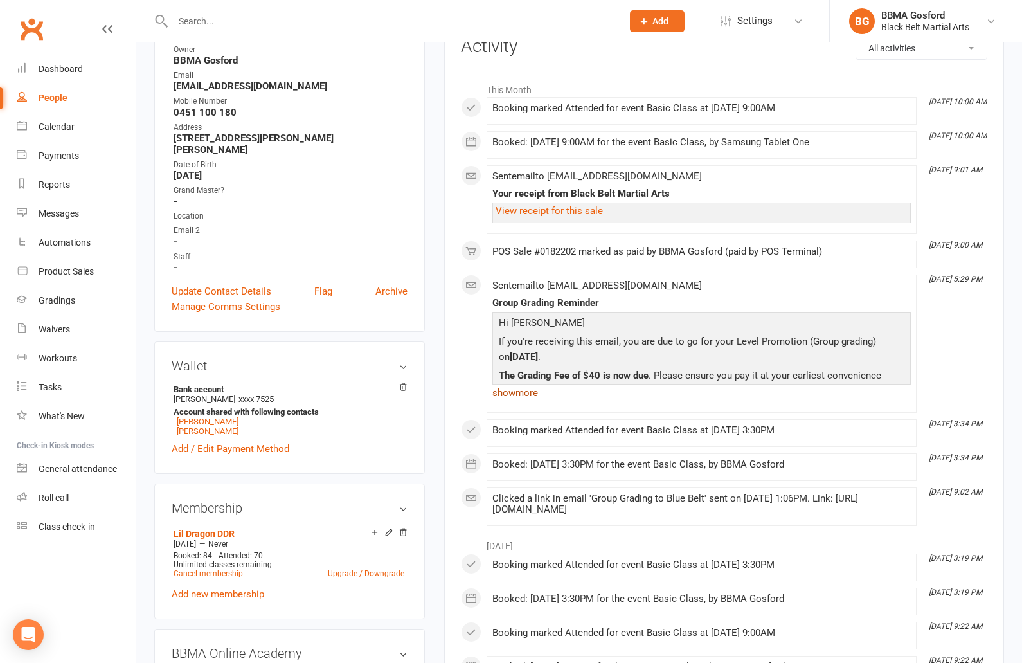
click at [525, 399] on link "show more" at bounding box center [701, 393] width 419 height 18
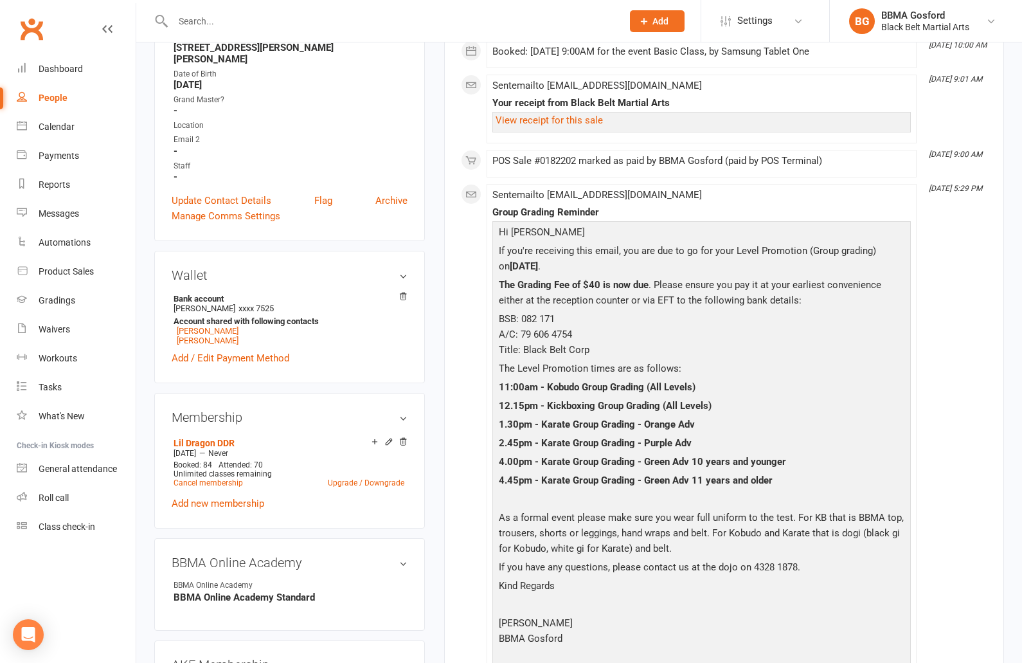
scroll to position [273, 0]
click at [215, 334] on link "Elaina Scoffield" at bounding box center [208, 339] width 62 height 10
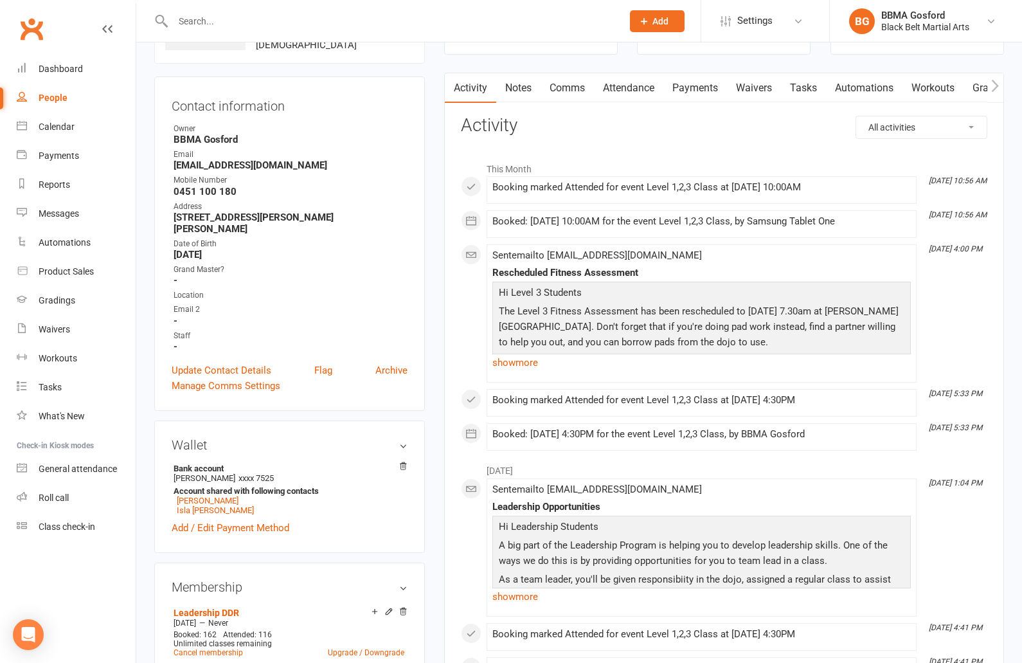
scroll to position [107, 0]
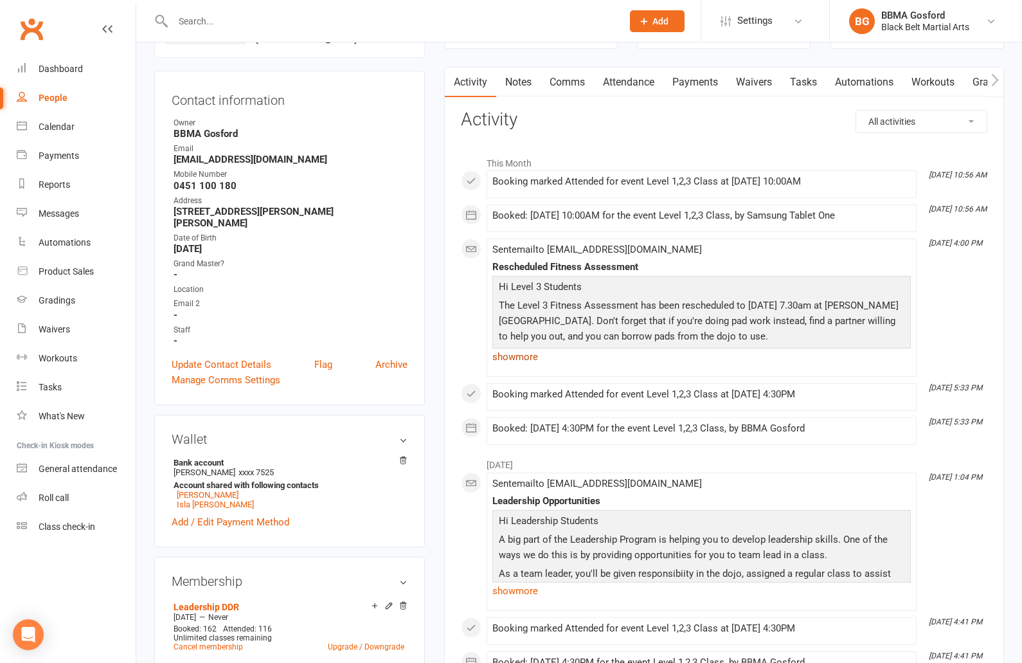
click at [518, 355] on link "show more" at bounding box center [701, 357] width 419 height 18
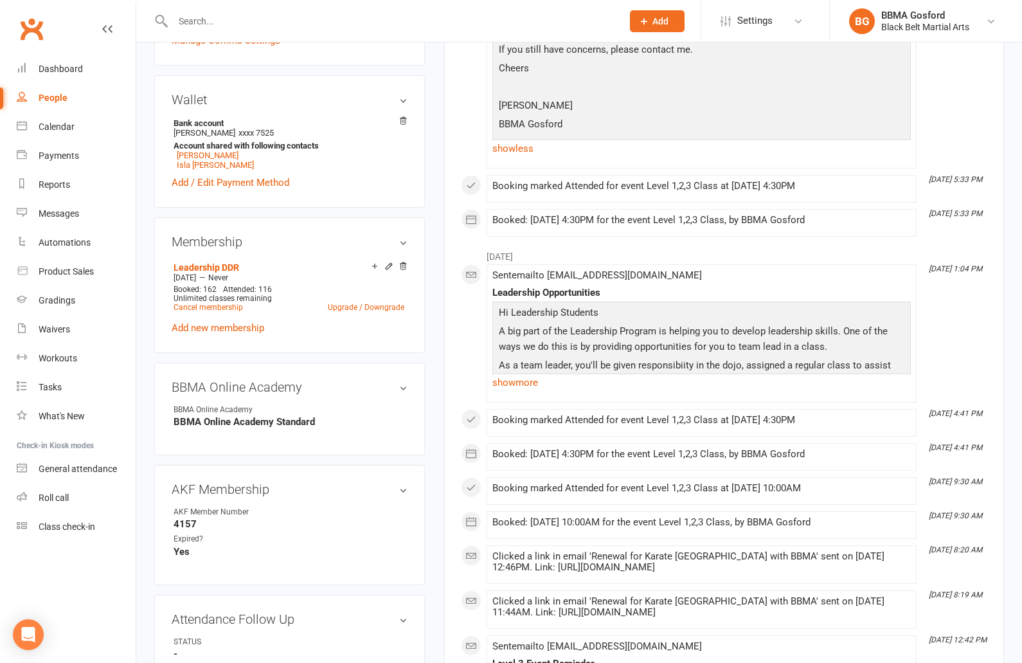
scroll to position [0, 0]
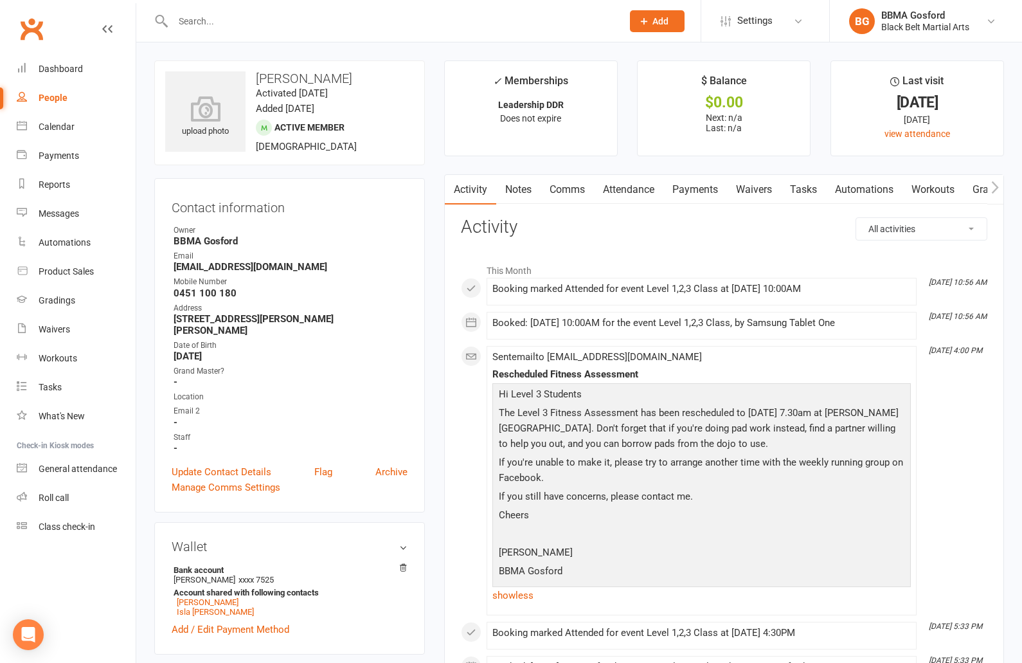
click at [246, 22] on input "text" at bounding box center [391, 21] width 444 height 18
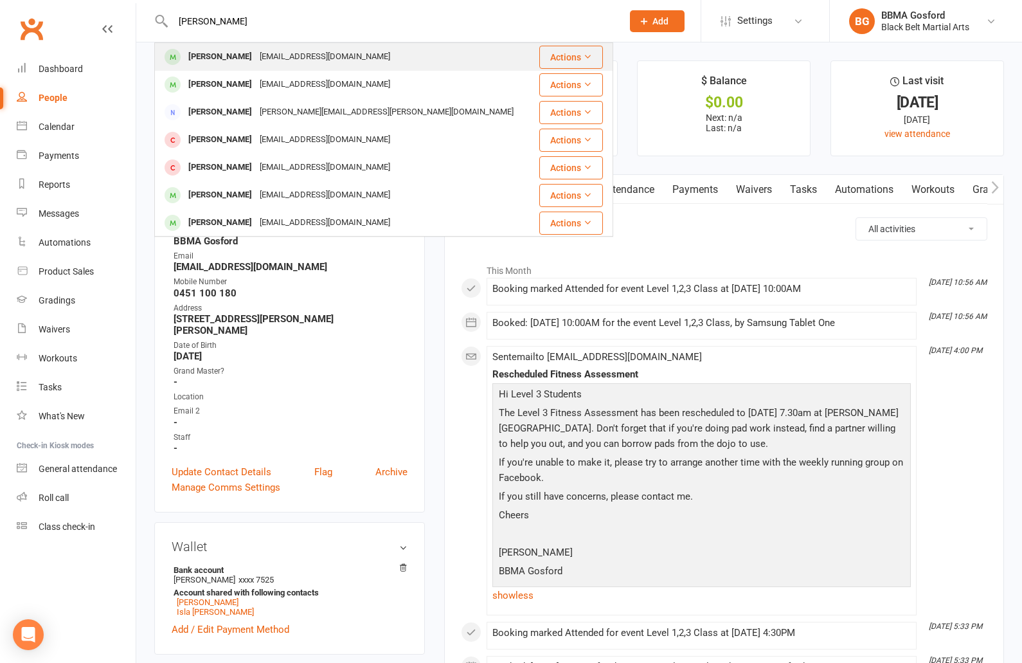
type input "nicolas angst"
click at [234, 62] on div "Nicolas Angst" at bounding box center [220, 57] width 71 height 19
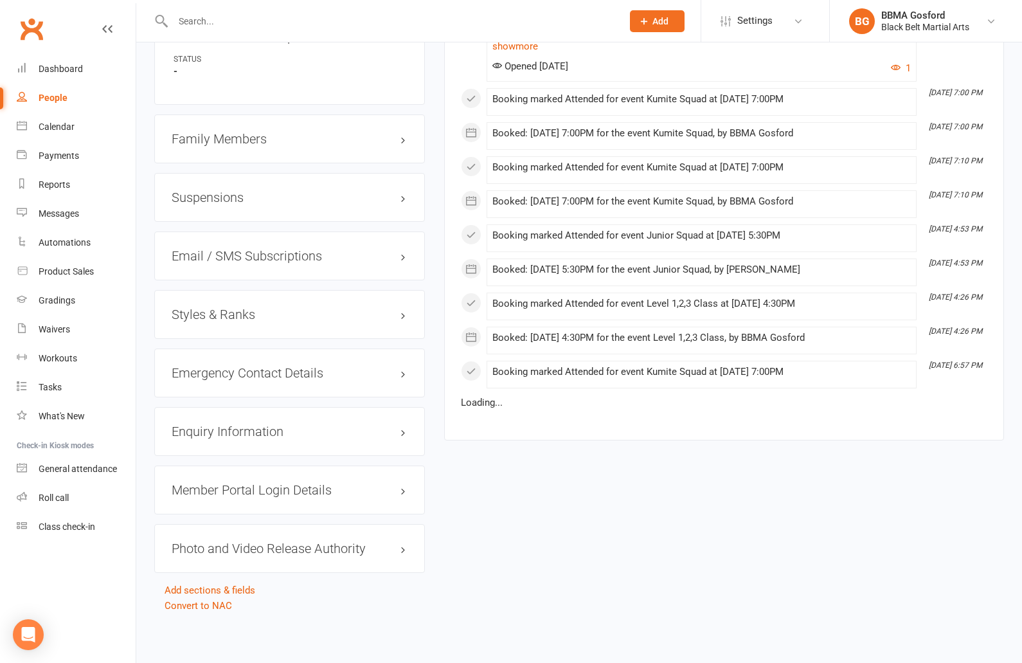
scroll to position [1016, 0]
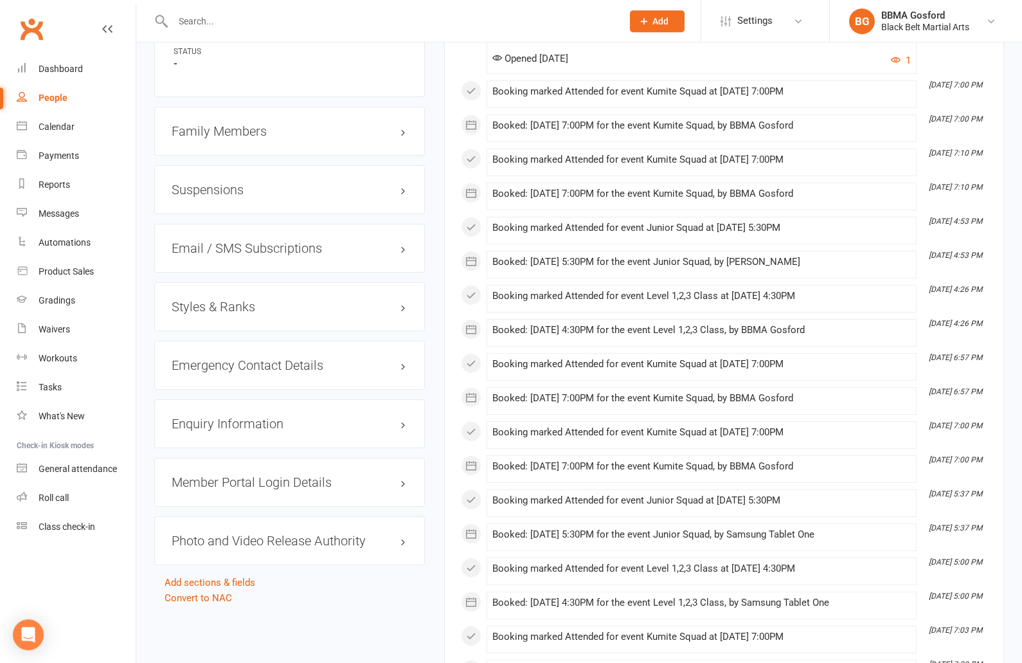
click at [212, 311] on h3 "Styles & Ranks" at bounding box center [290, 307] width 236 height 14
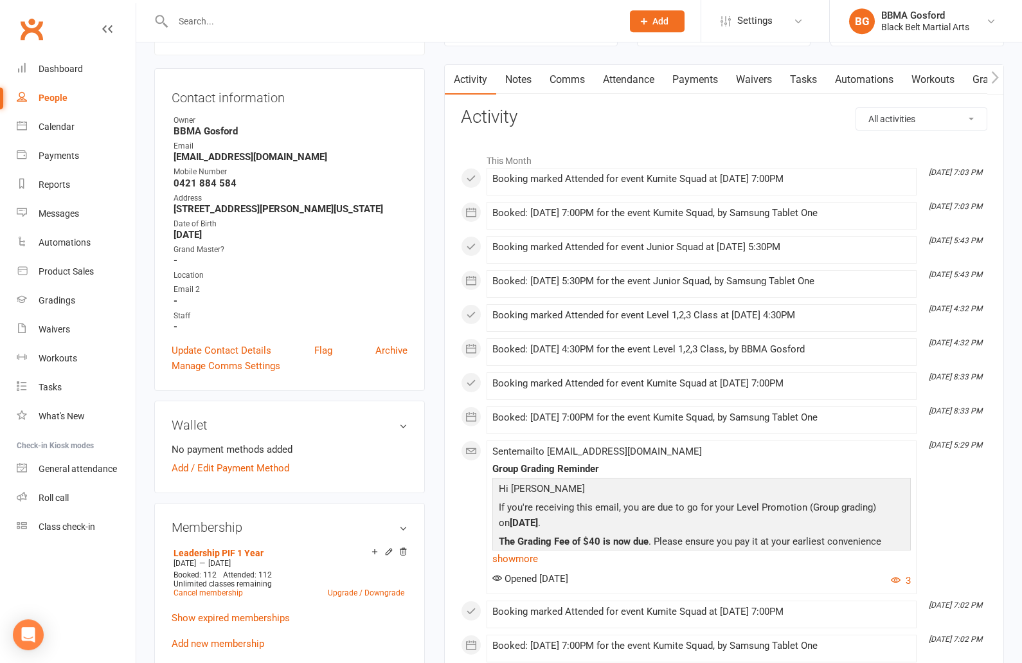
scroll to position [0, 0]
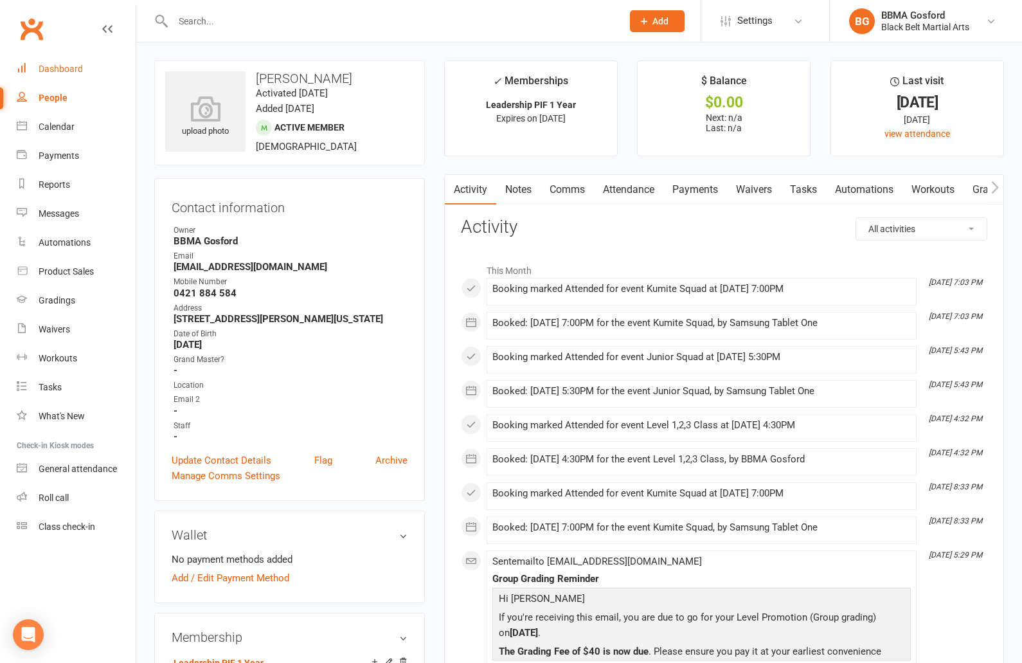
click at [75, 67] on div "Dashboard" at bounding box center [61, 69] width 44 height 10
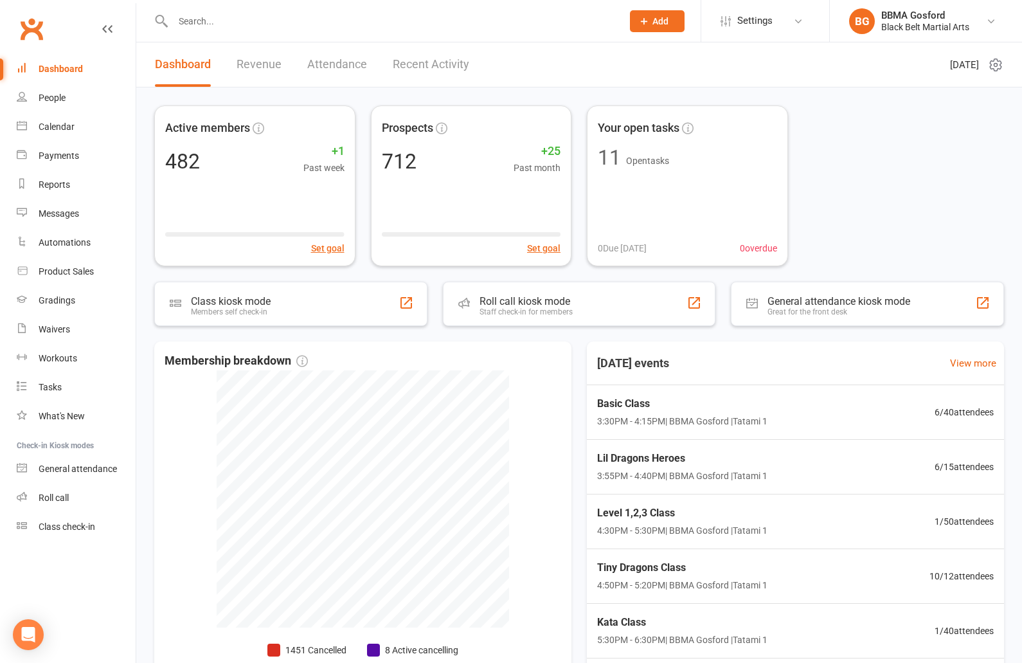
click at [220, 22] on input "text" at bounding box center [391, 21] width 444 height 18
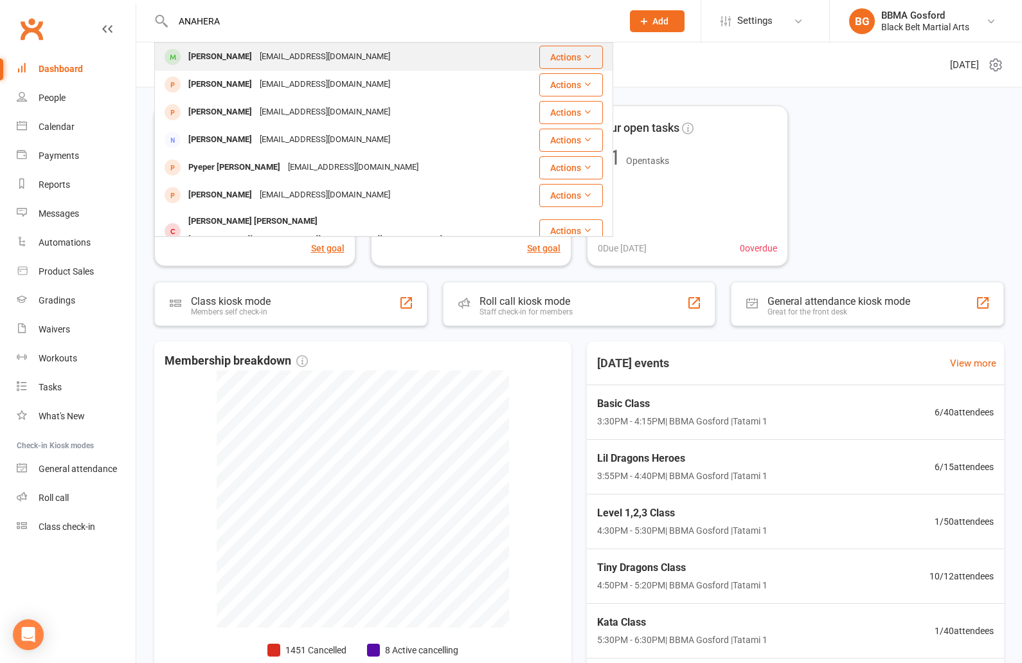
type input "ANAHERA"
click at [249, 53] on div "[PERSON_NAME]" at bounding box center [220, 57] width 71 height 19
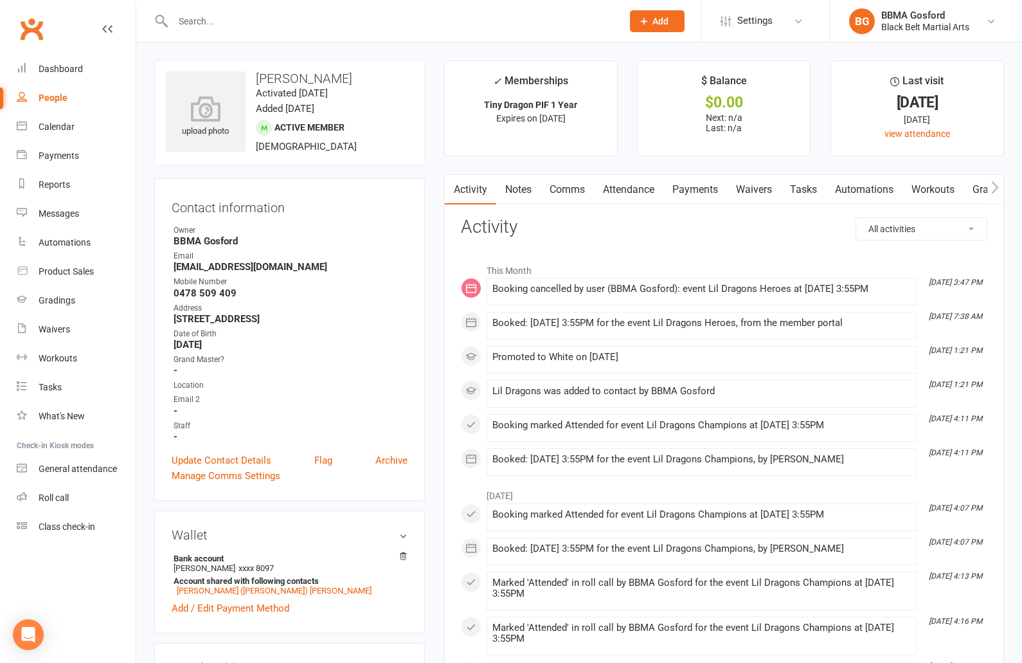
click at [630, 180] on link "Attendance" at bounding box center [628, 190] width 69 height 30
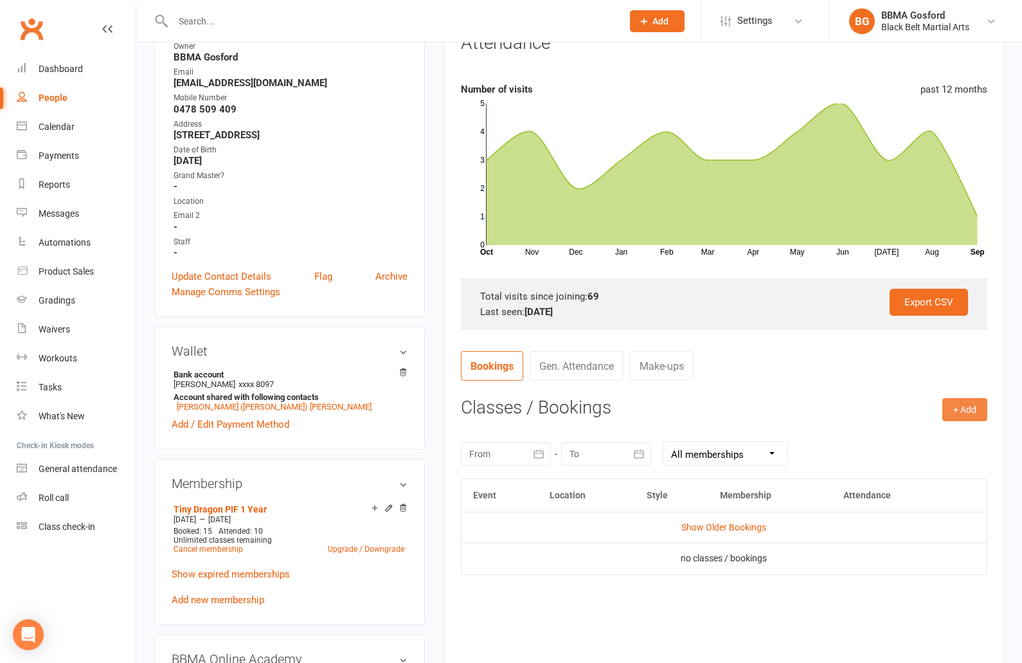
scroll to position [186, 0]
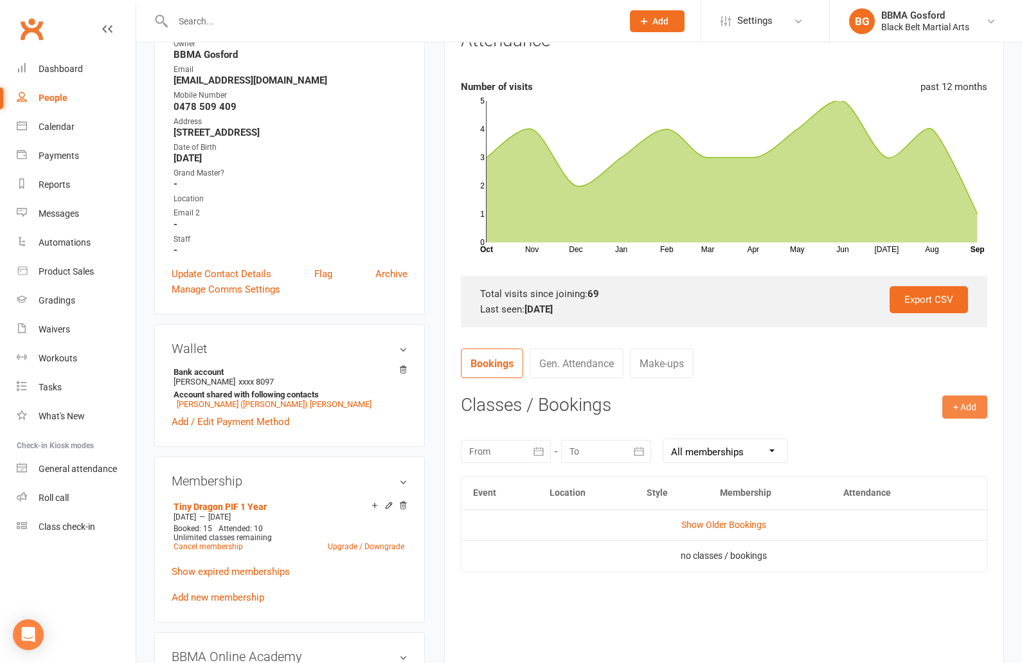
click at [968, 414] on button "+ Add" at bounding box center [964, 406] width 45 height 23
click at [931, 437] on link "Book Event" at bounding box center [923, 436] width 127 height 26
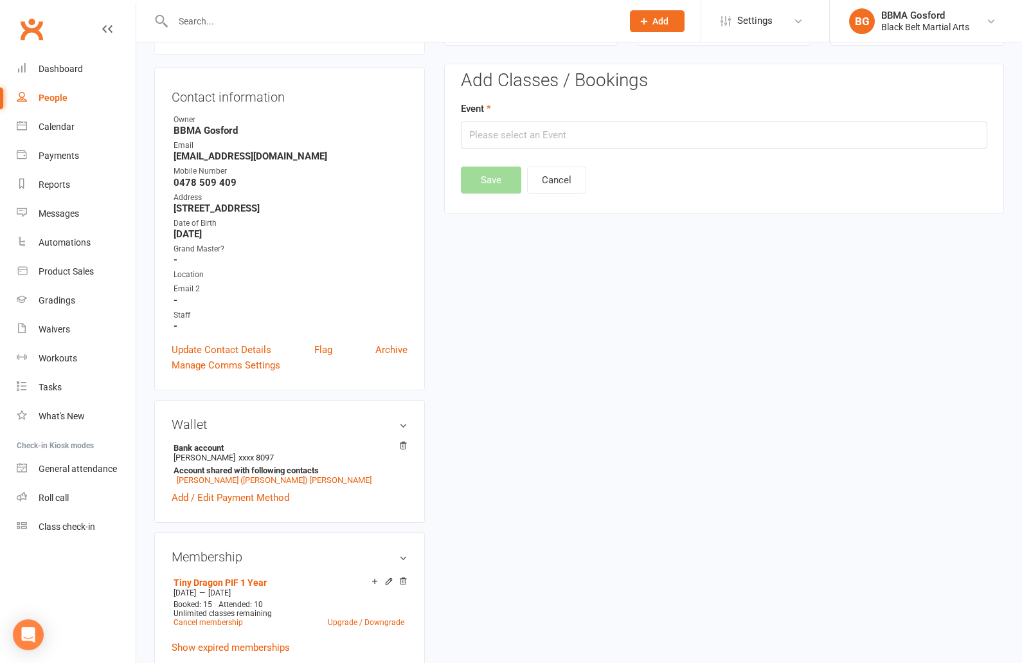
scroll to position [110, 0]
click at [556, 138] on input "text" at bounding box center [724, 135] width 527 height 27
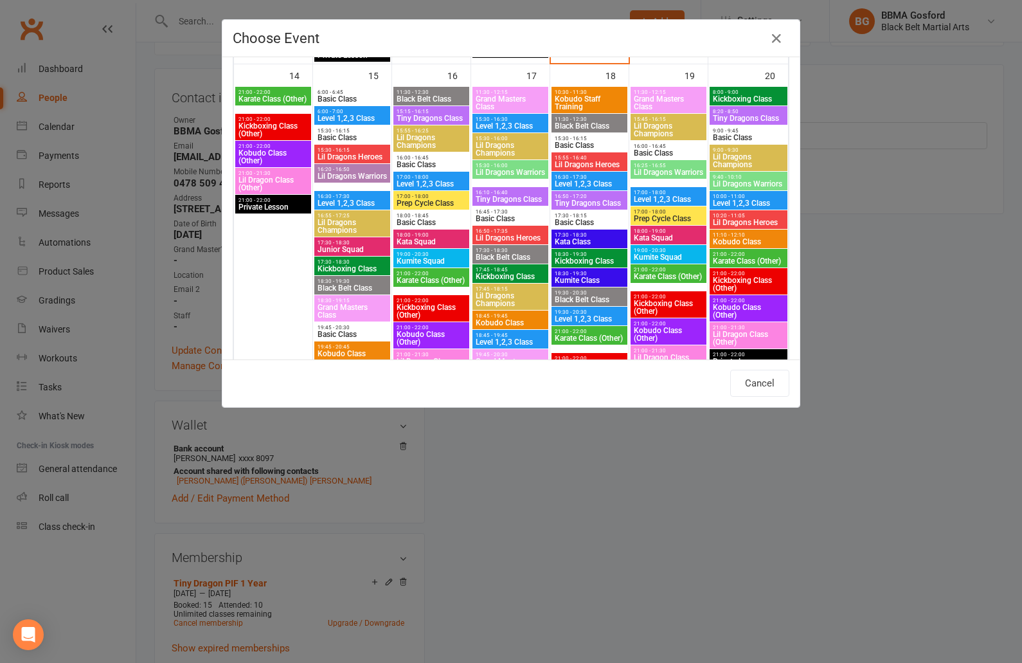
scroll to position [976, 0]
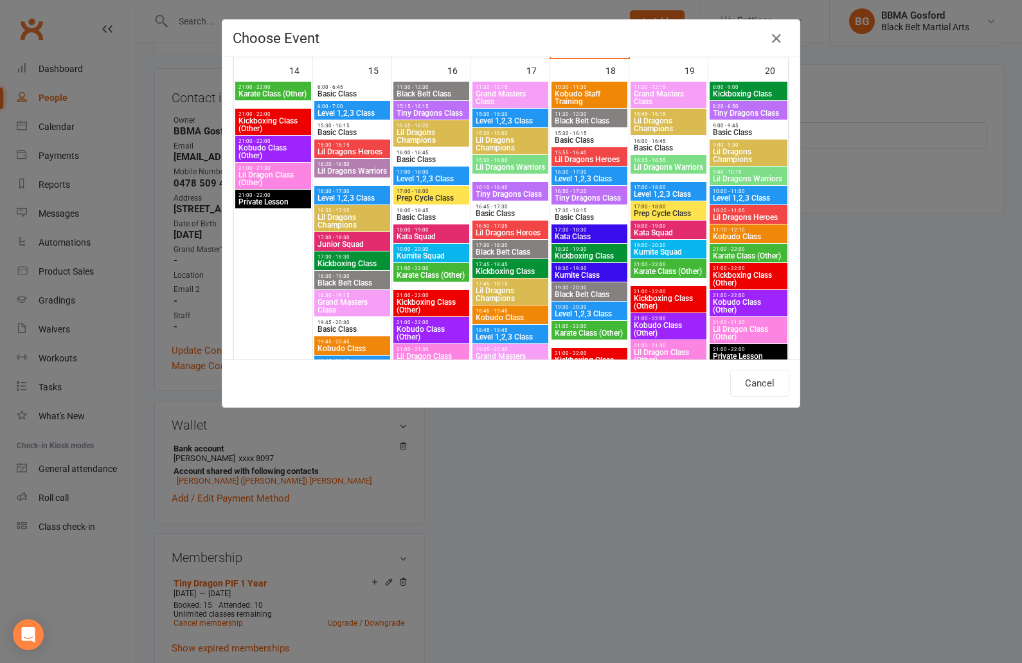
click at [426, 135] on span "Lil Dragons Champions" at bounding box center [431, 136] width 71 height 15
type input "Lil Dragons Champions - Sep 16, 2025 3:55:00 PM"
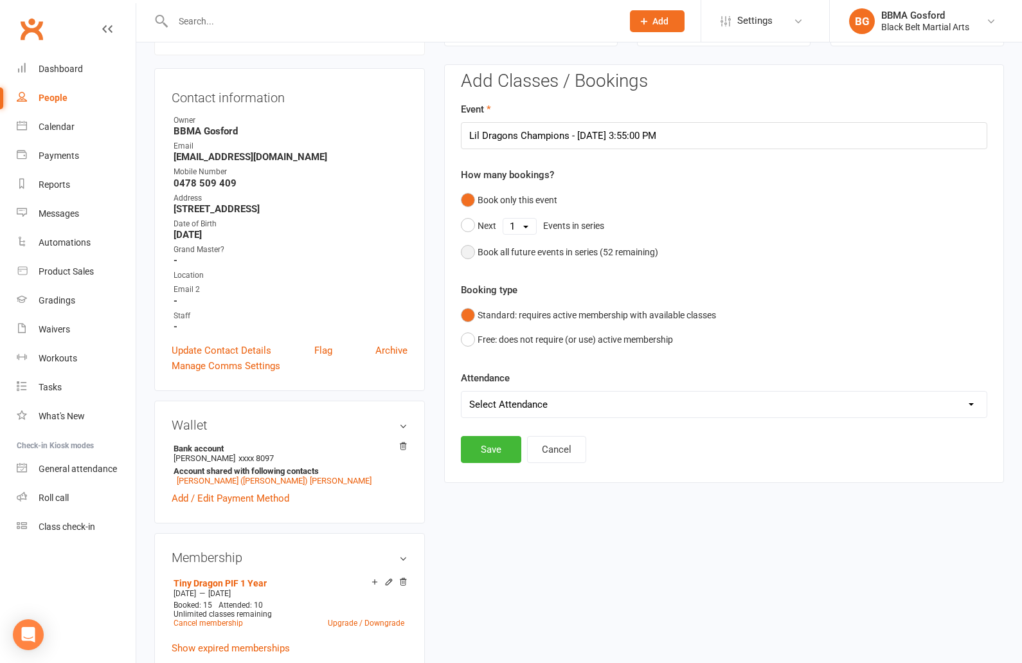
drag, startPoint x: 467, startPoint y: 253, endPoint x: 487, endPoint y: 269, distance: 25.1
click at [467, 253] on button "Book all future events in series ( 52 remaining)" at bounding box center [559, 252] width 197 height 24
click at [487, 380] on button "Save" at bounding box center [491, 383] width 60 height 27
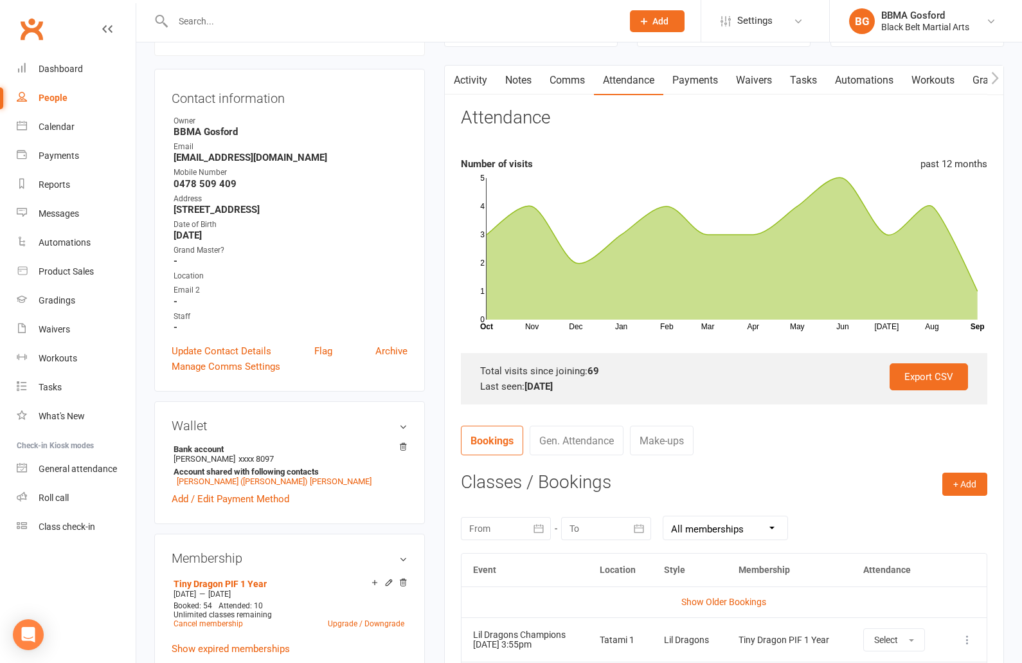
scroll to position [0, 0]
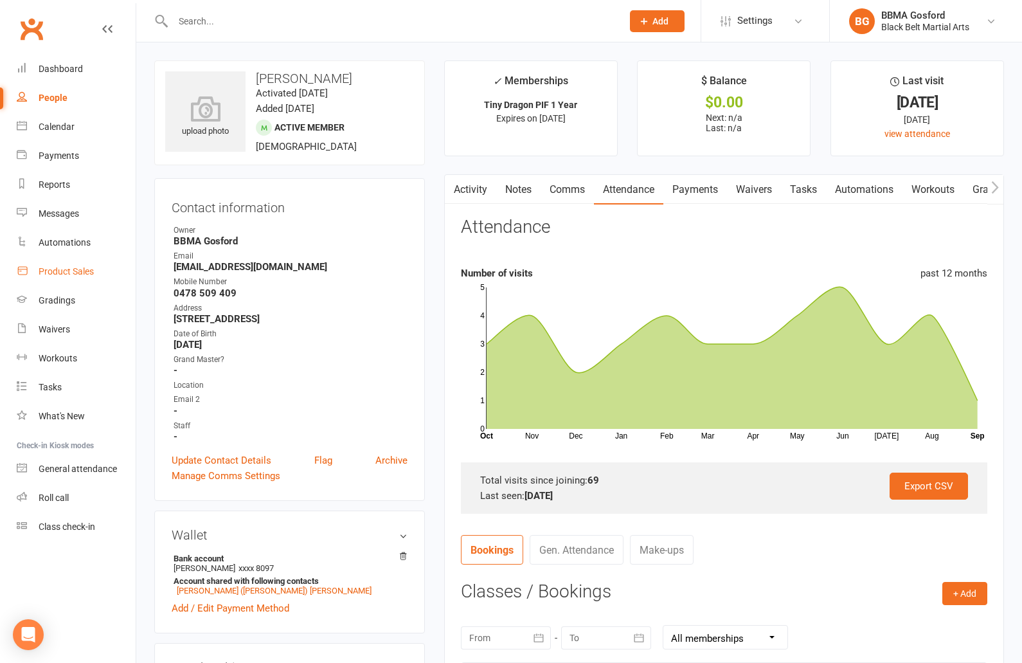
click at [73, 279] on link "Product Sales" at bounding box center [76, 271] width 119 height 29
select select "100"
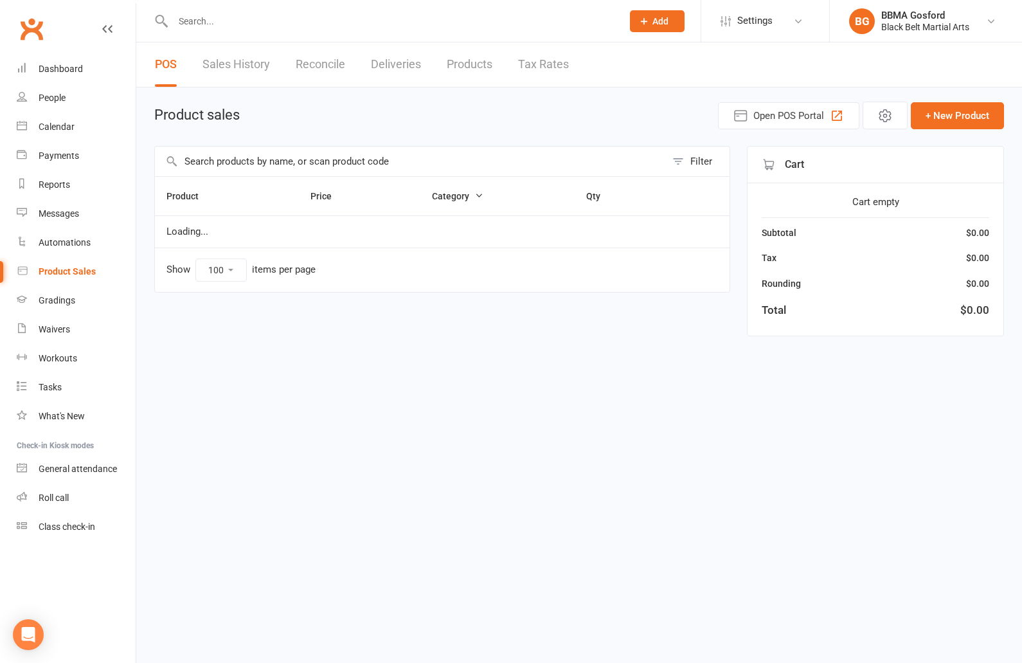
click at [293, 161] on input "text" at bounding box center [410, 162] width 511 height 30
type input "S"
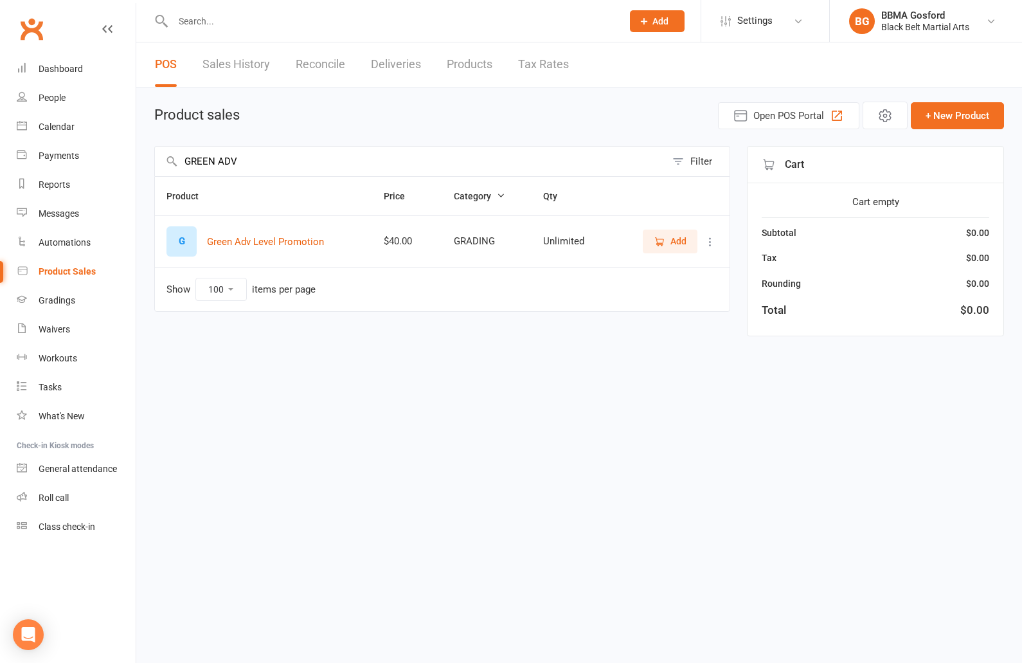
type input "GREEN ADV"
click at [672, 244] on span "Add" at bounding box center [679, 241] width 16 height 14
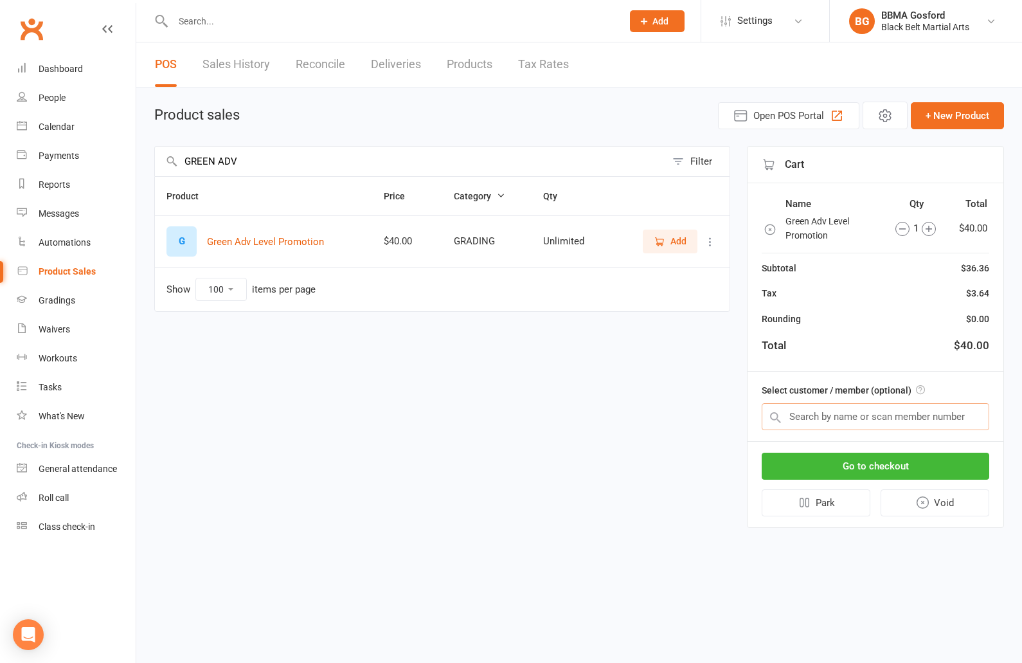
click at [860, 419] on input "text" at bounding box center [876, 416] width 228 height 27
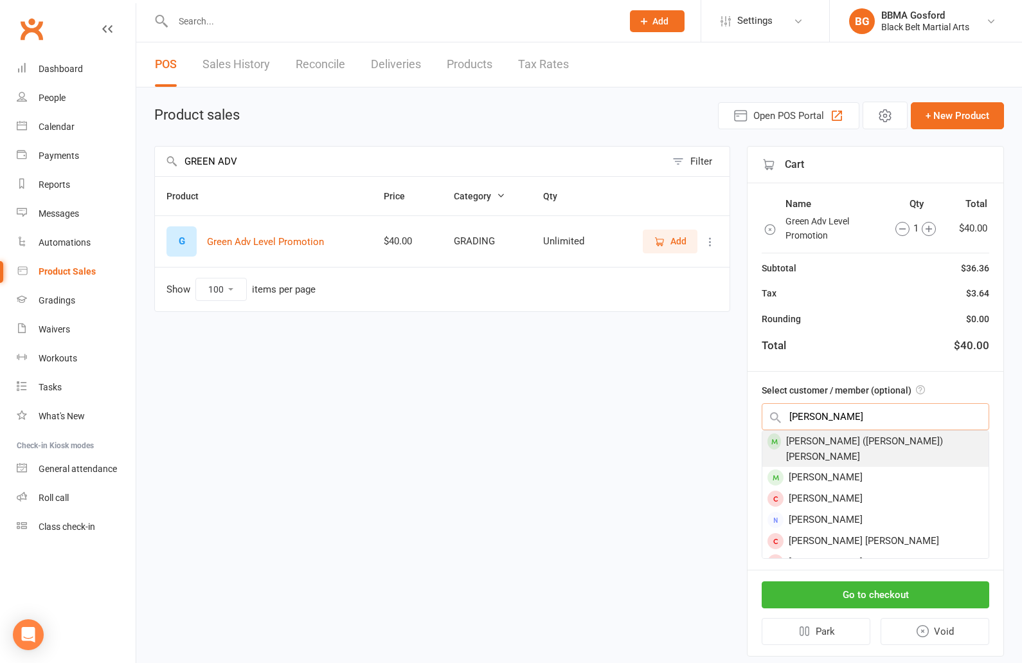
type input "CONNIE CONNOR"
click at [840, 438] on div "Connie (Sharon) Connor" at bounding box center [875, 449] width 226 height 36
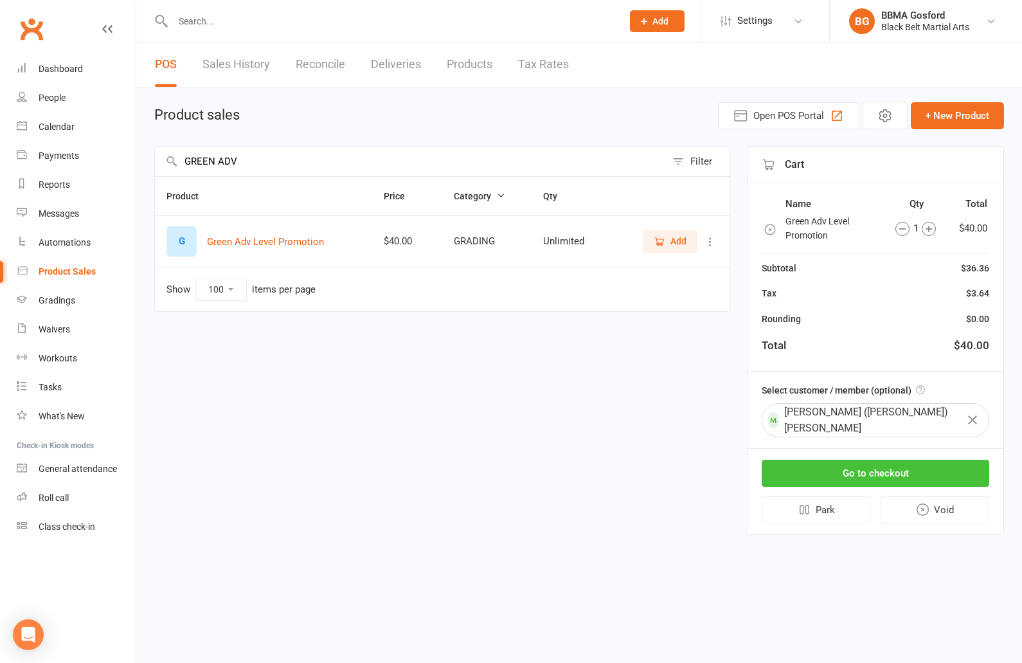
click at [875, 464] on button "Go to checkout" at bounding box center [876, 473] width 228 height 27
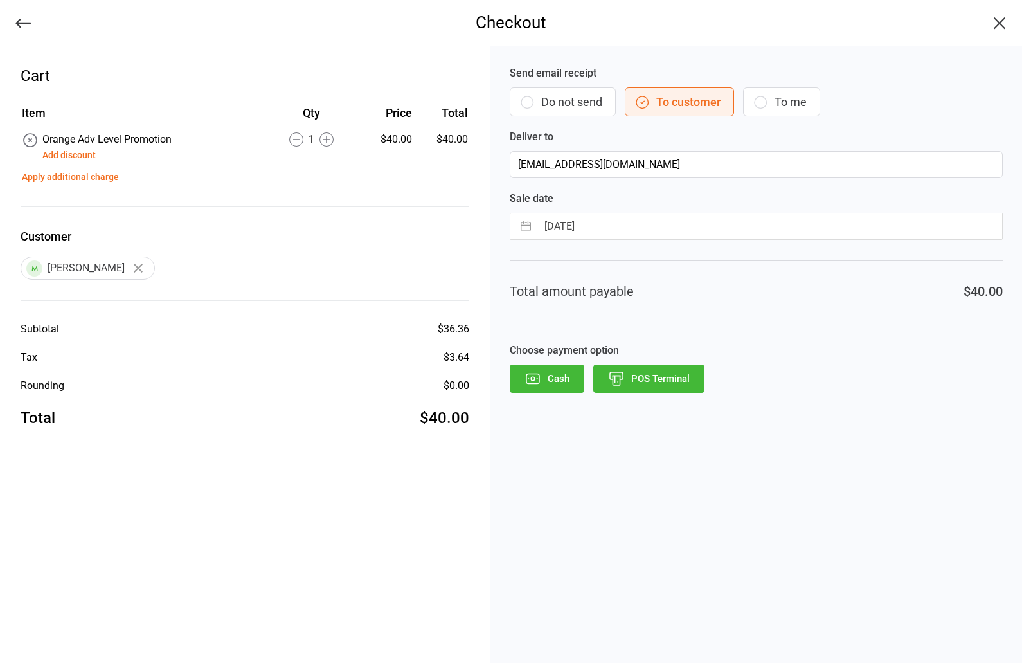
click at [636, 385] on button "POS Terminal" at bounding box center [648, 379] width 111 height 28
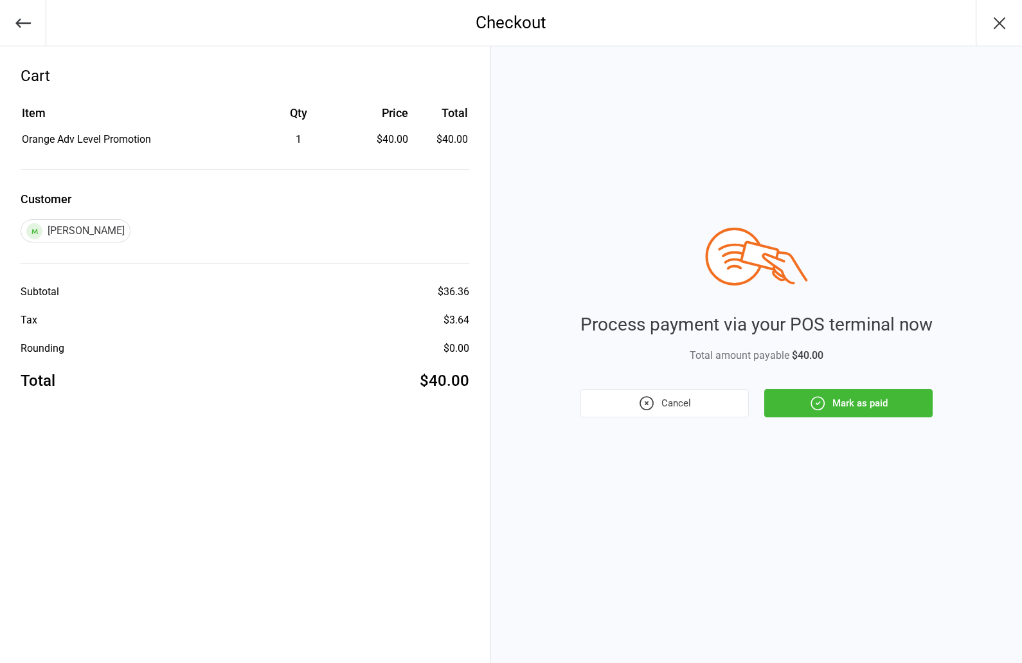
click at [851, 402] on button "Mark as paid" at bounding box center [848, 403] width 168 height 28
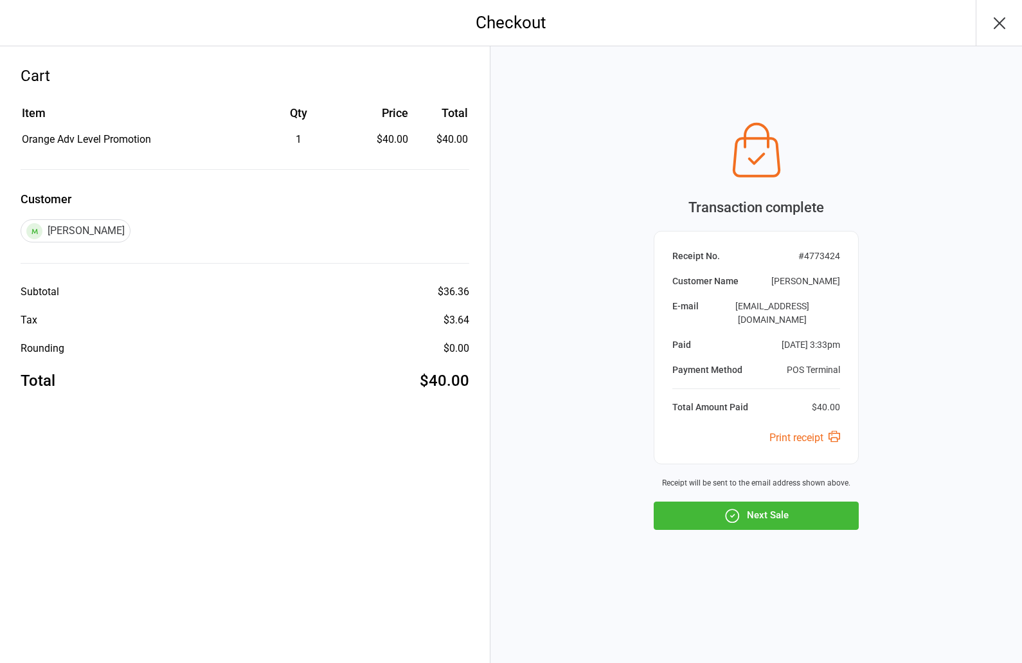
click at [745, 522] on button "Next Sale" at bounding box center [756, 515] width 205 height 28
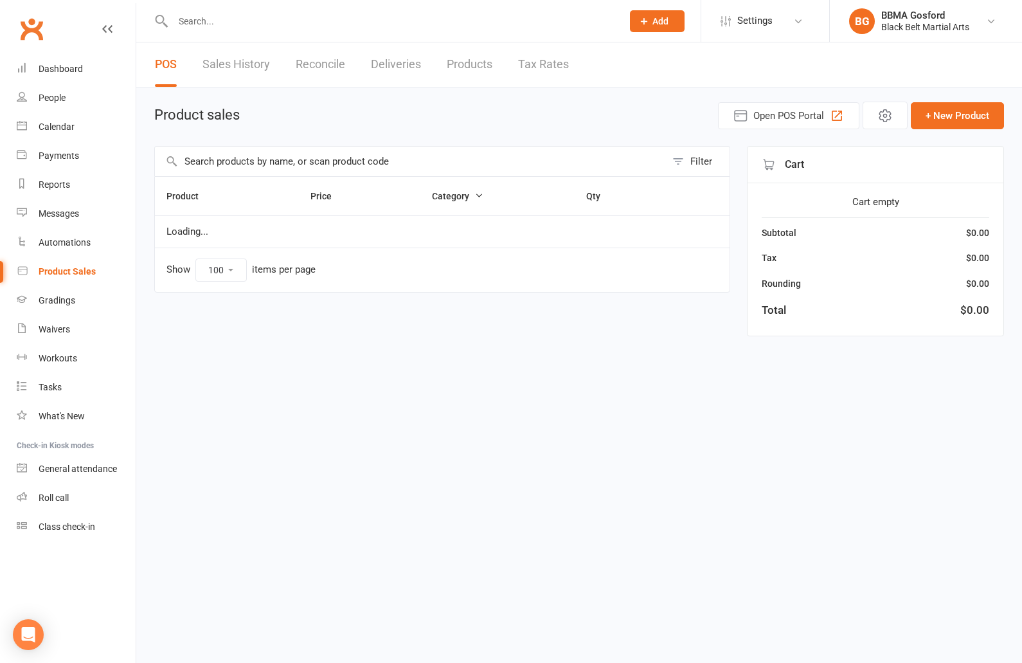
select select "100"
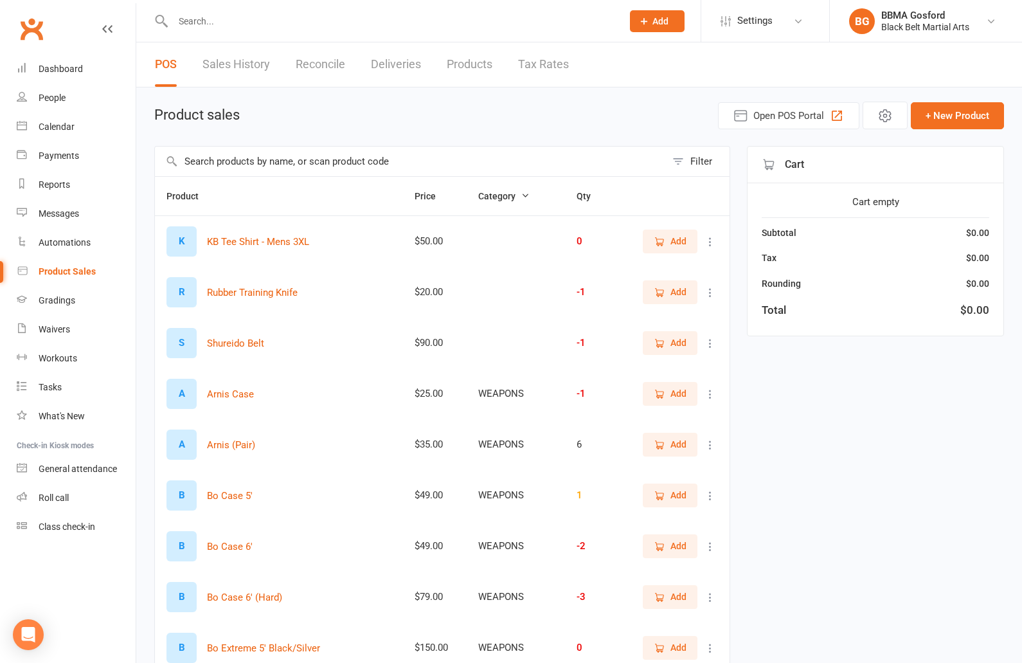
click at [317, 164] on input "text" at bounding box center [410, 162] width 511 height 30
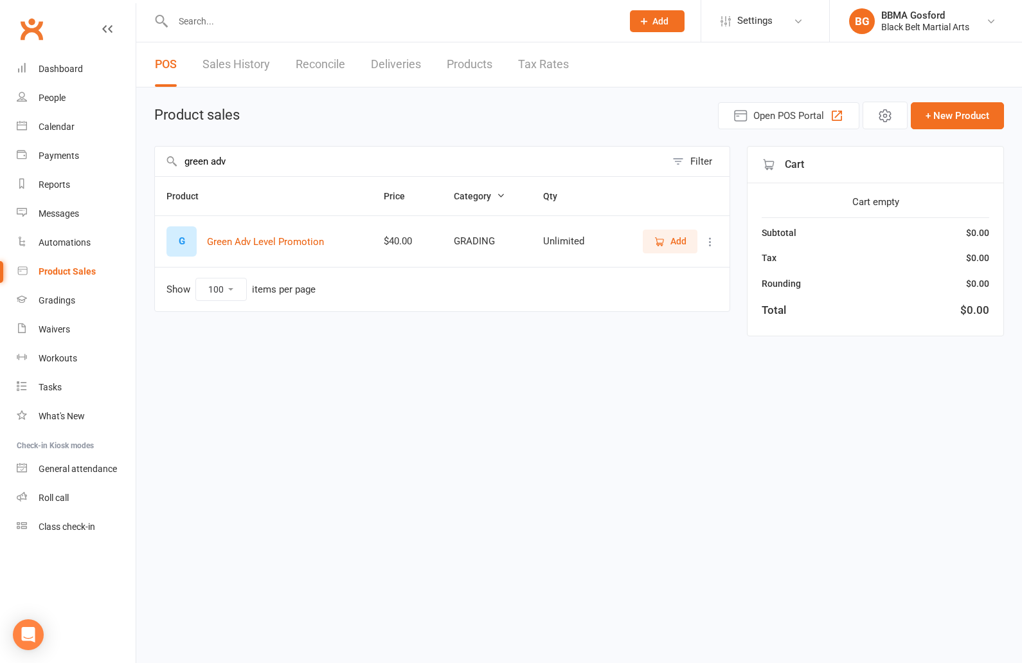
type input "green adv"
click at [679, 241] on span "Add" at bounding box center [679, 241] width 16 height 14
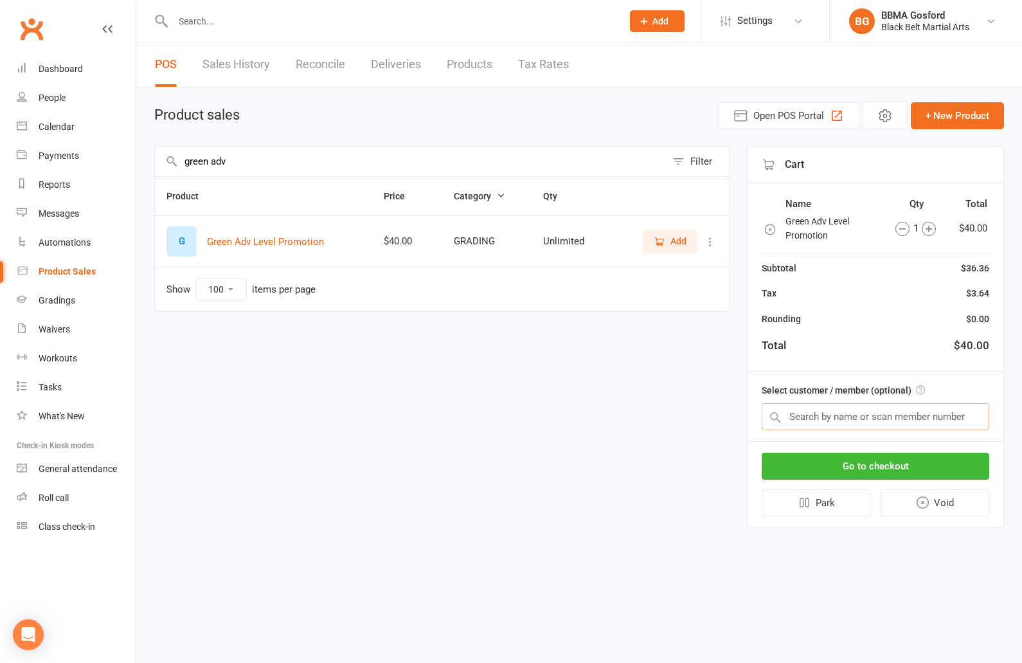
click at [852, 414] on input "text" at bounding box center [876, 416] width 228 height 27
type input "[PERSON_NAME] [PERSON_NAME]"
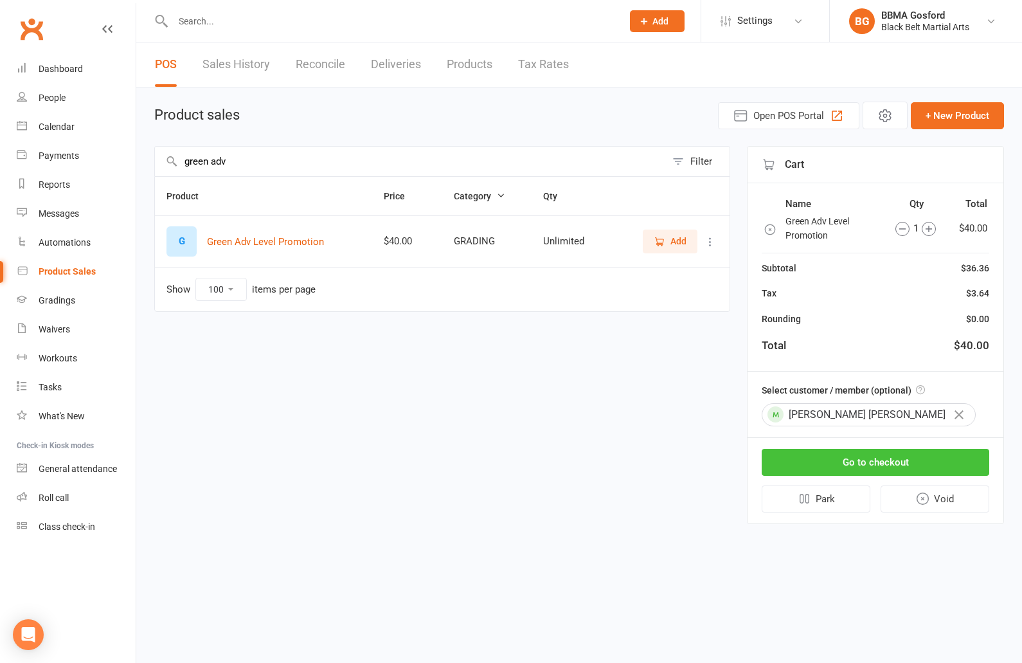
click at [903, 469] on button "Go to checkout" at bounding box center [876, 462] width 228 height 27
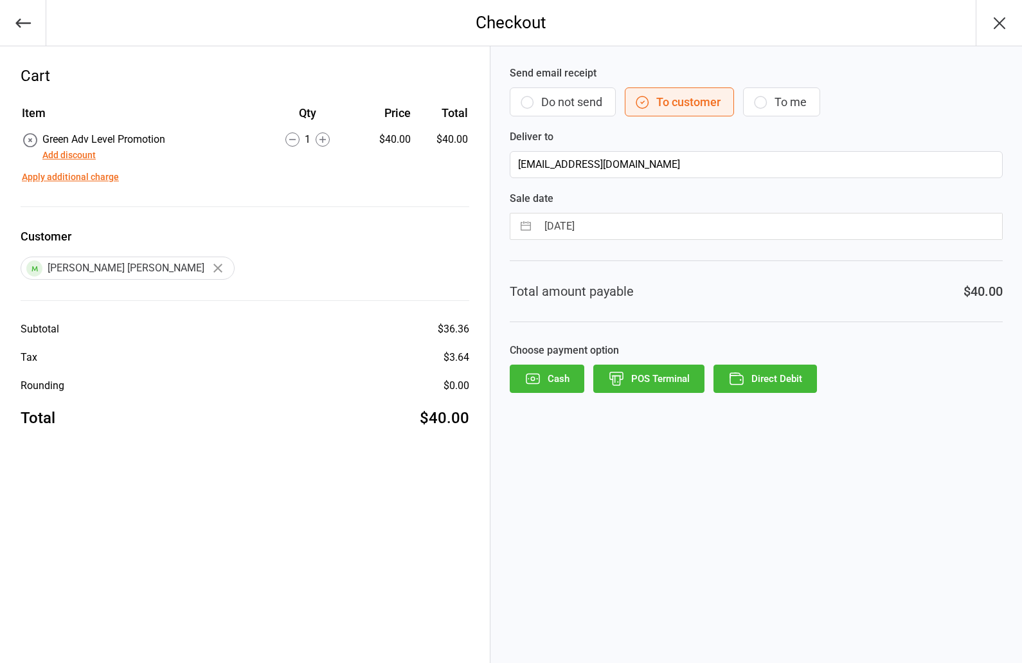
click at [644, 375] on button "POS Terminal" at bounding box center [648, 379] width 111 height 28
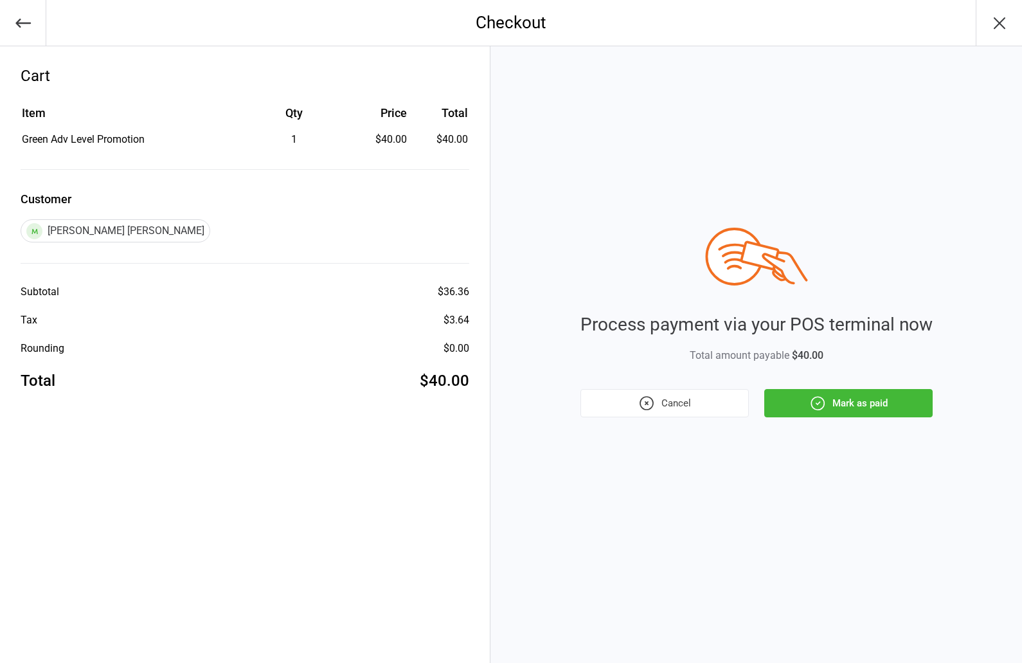
click at [862, 404] on button "Mark as paid" at bounding box center [848, 403] width 168 height 28
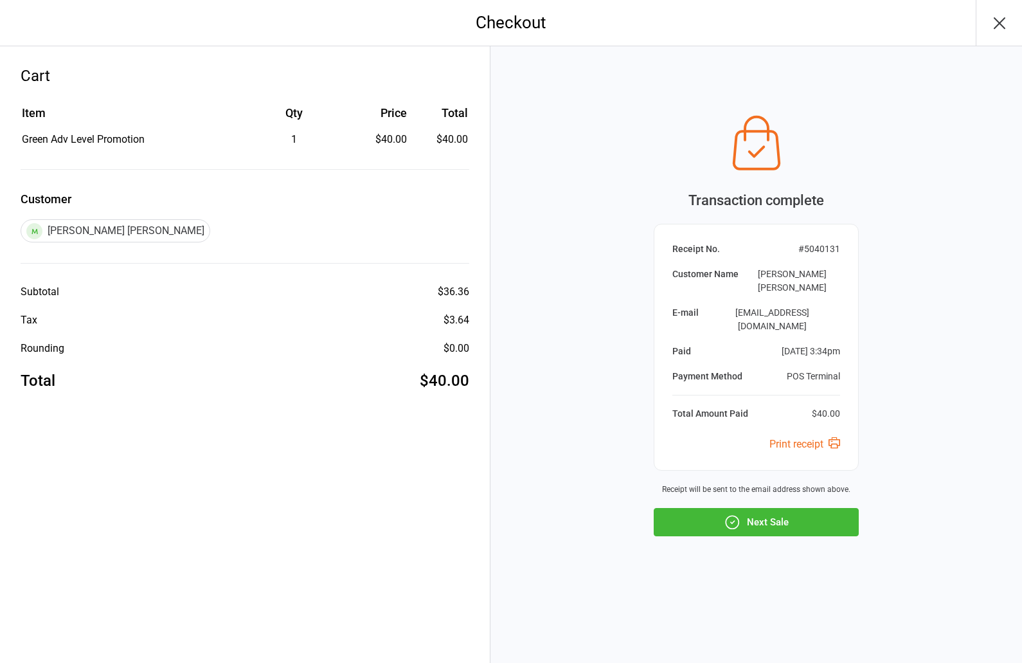
click at [771, 512] on button "Next Sale" at bounding box center [756, 522] width 205 height 28
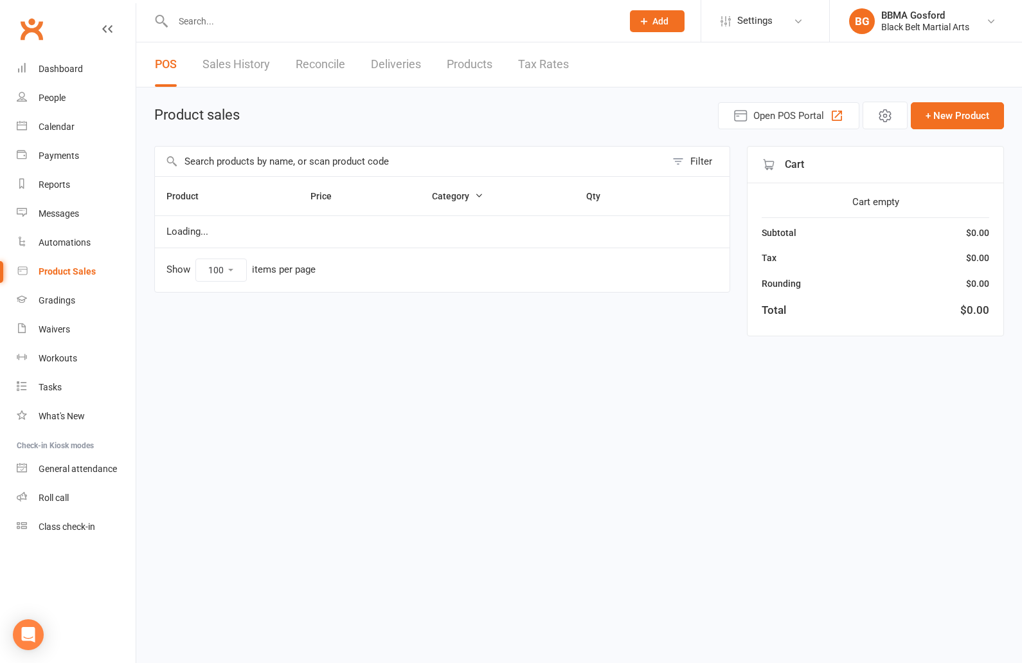
select select "100"
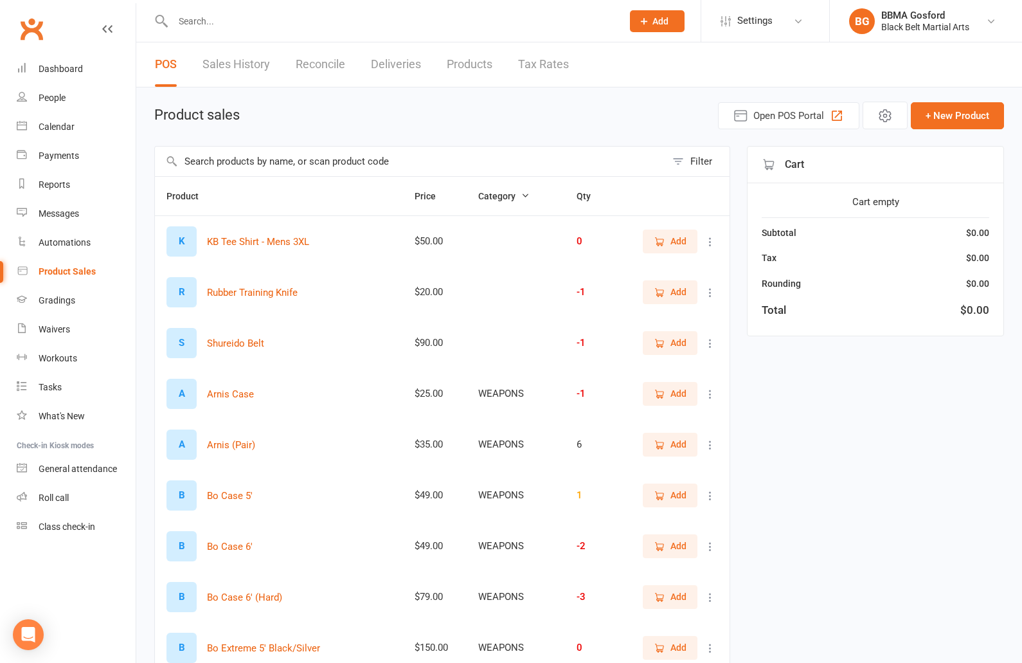
click at [298, 167] on input "text" at bounding box center [410, 162] width 511 height 30
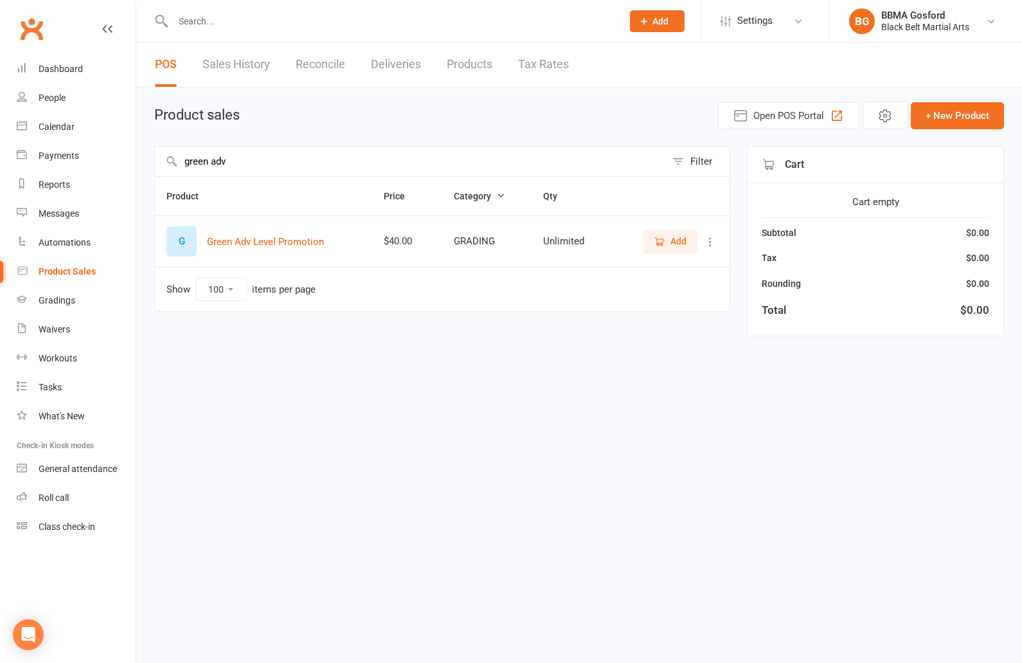
type input "green adv"
click at [671, 244] on span "Add" at bounding box center [679, 241] width 16 height 14
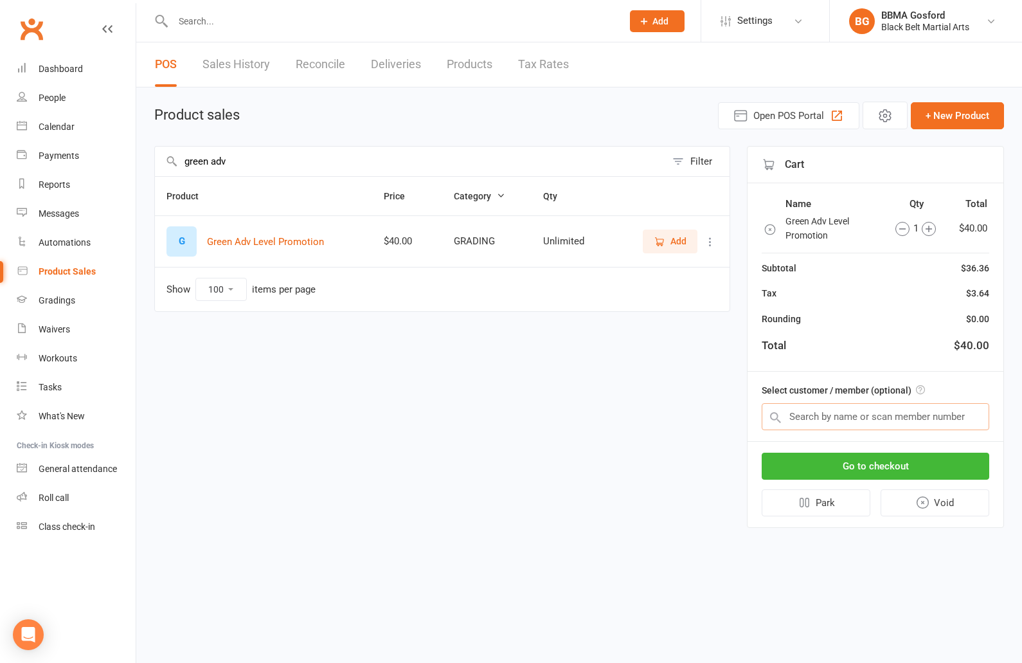
click at [910, 417] on input "text" at bounding box center [876, 416] width 228 height 27
type input "jacob pesce"
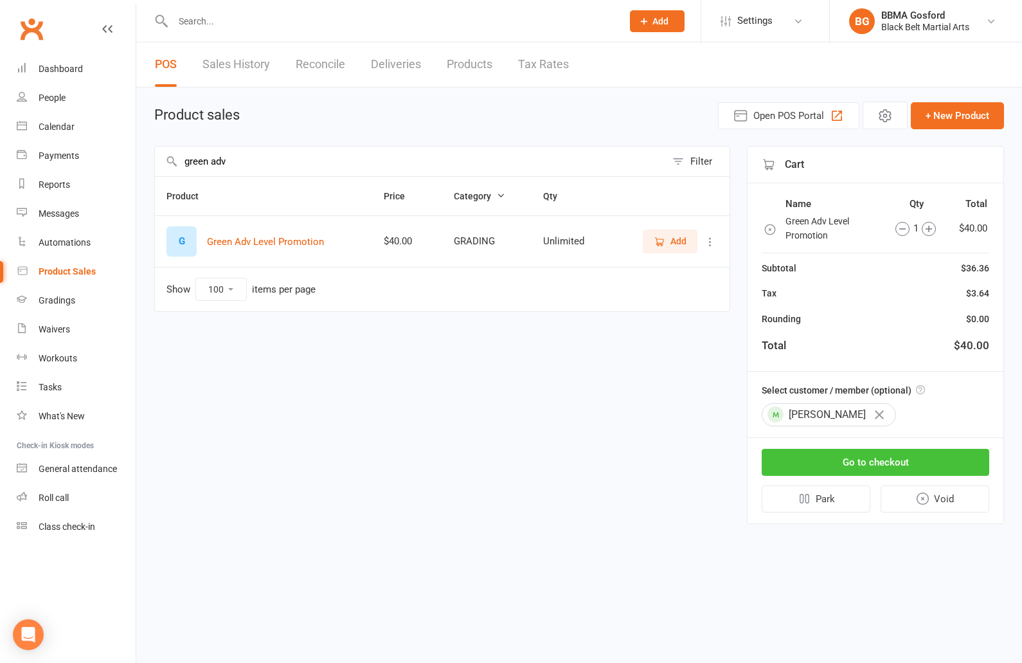
click at [902, 458] on button "Go to checkout" at bounding box center [876, 462] width 228 height 27
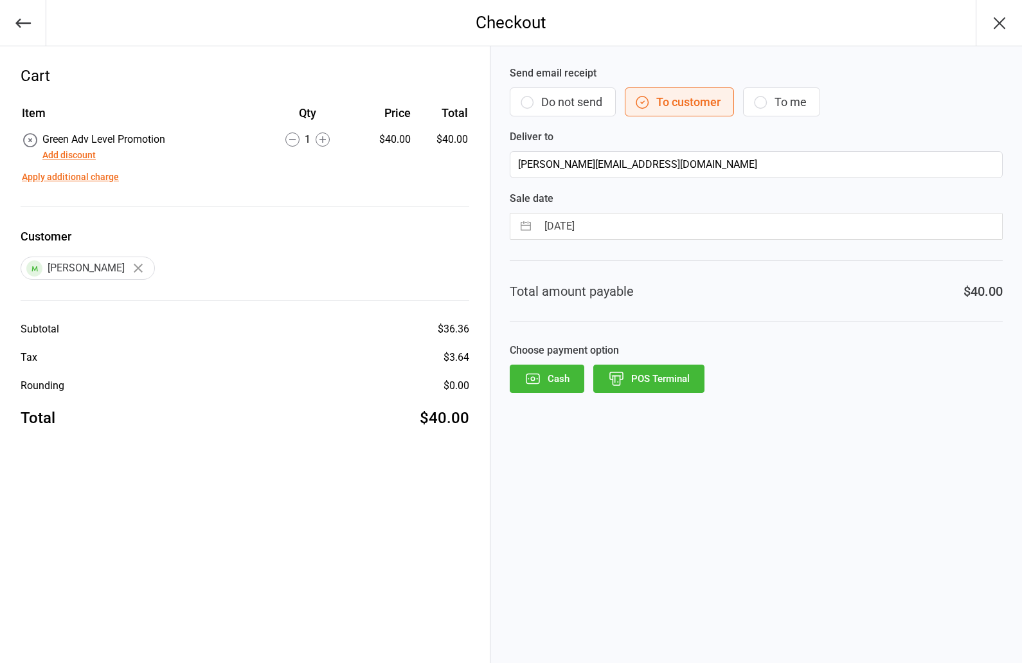
click at [644, 372] on button "POS Terminal" at bounding box center [648, 379] width 111 height 28
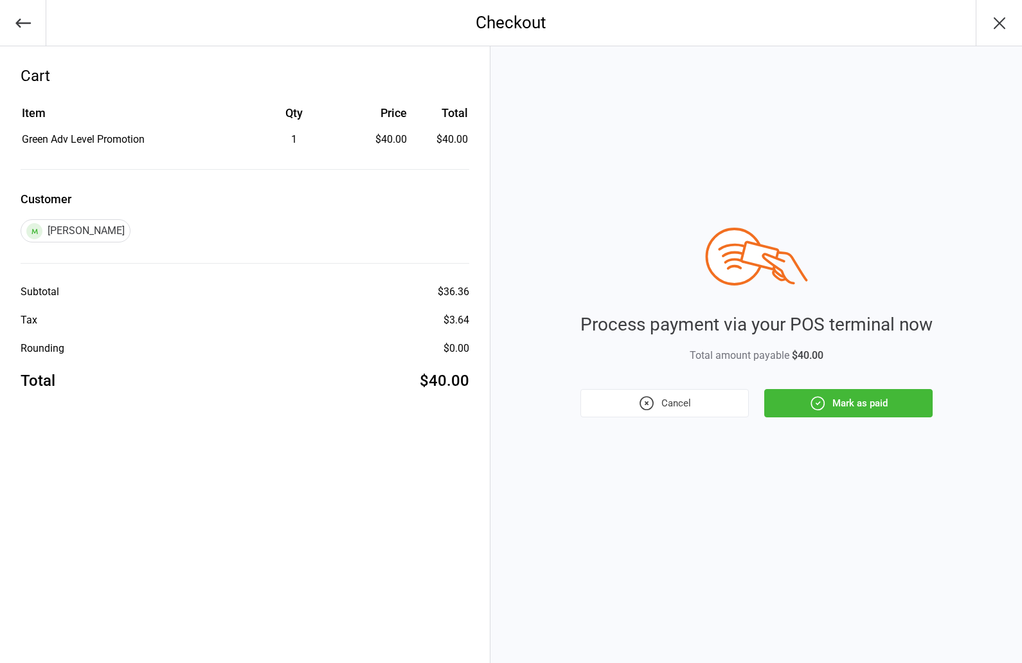
click at [839, 403] on button "Mark as paid" at bounding box center [848, 403] width 168 height 28
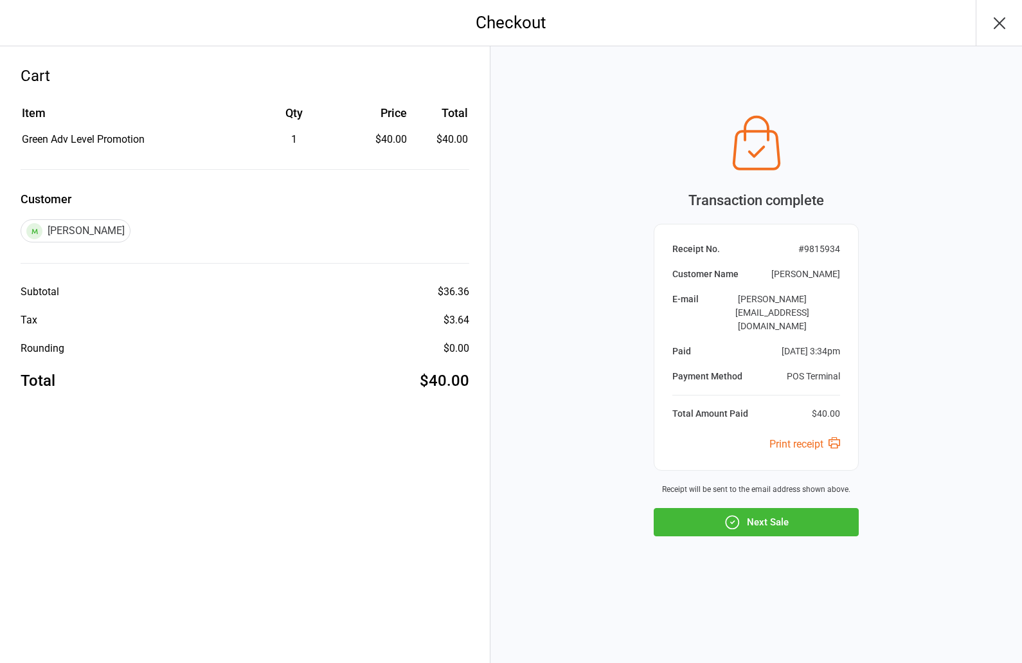
click at [771, 514] on button "Next Sale" at bounding box center [756, 522] width 205 height 28
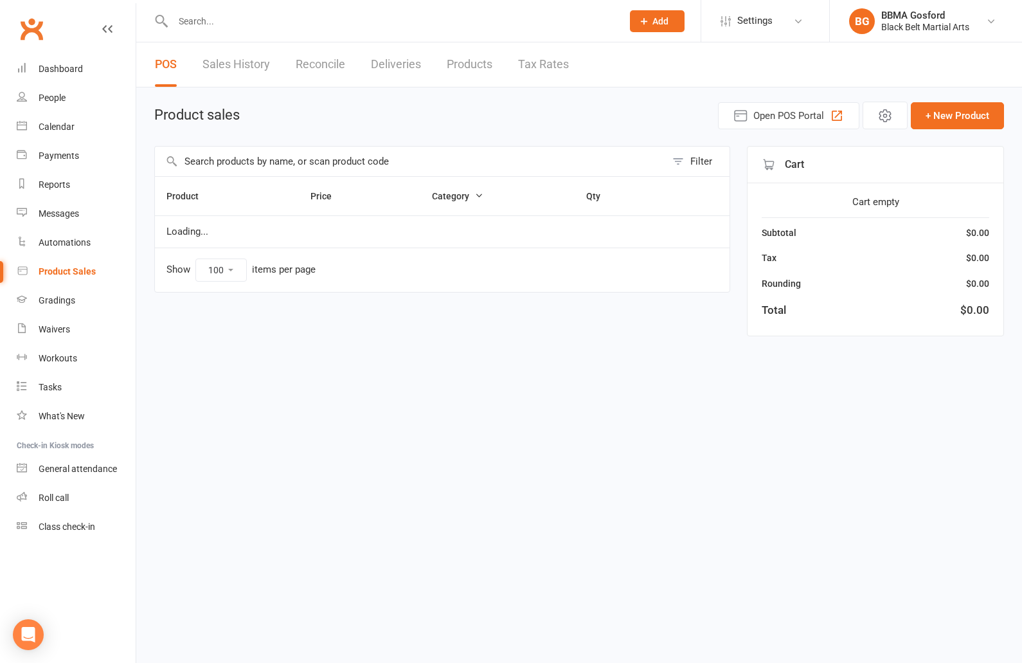
select select "100"
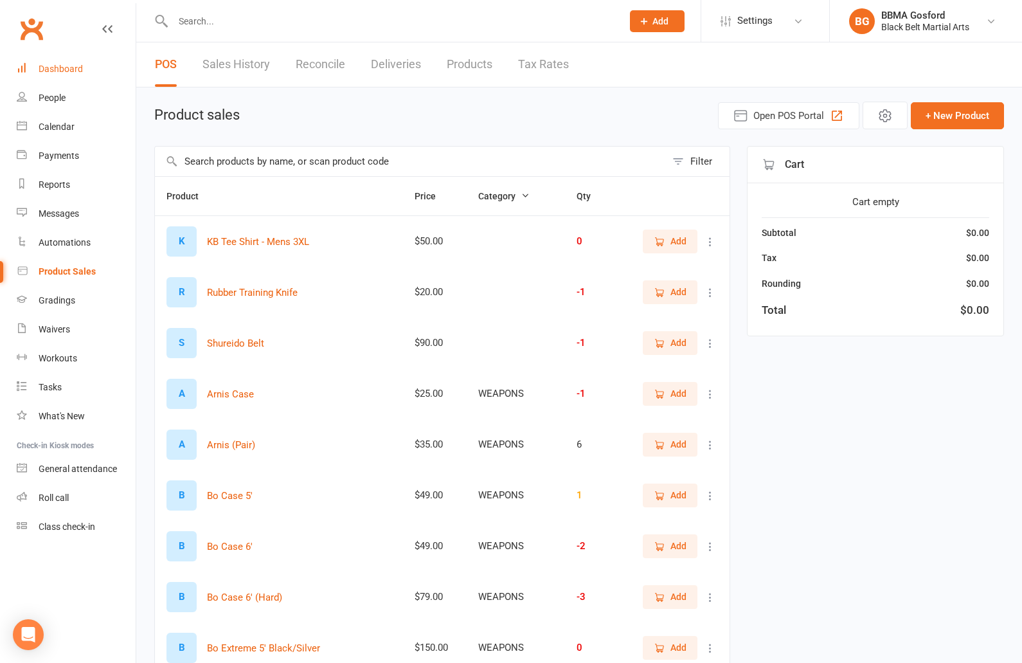
click at [59, 65] on div "Dashboard" at bounding box center [61, 69] width 44 height 10
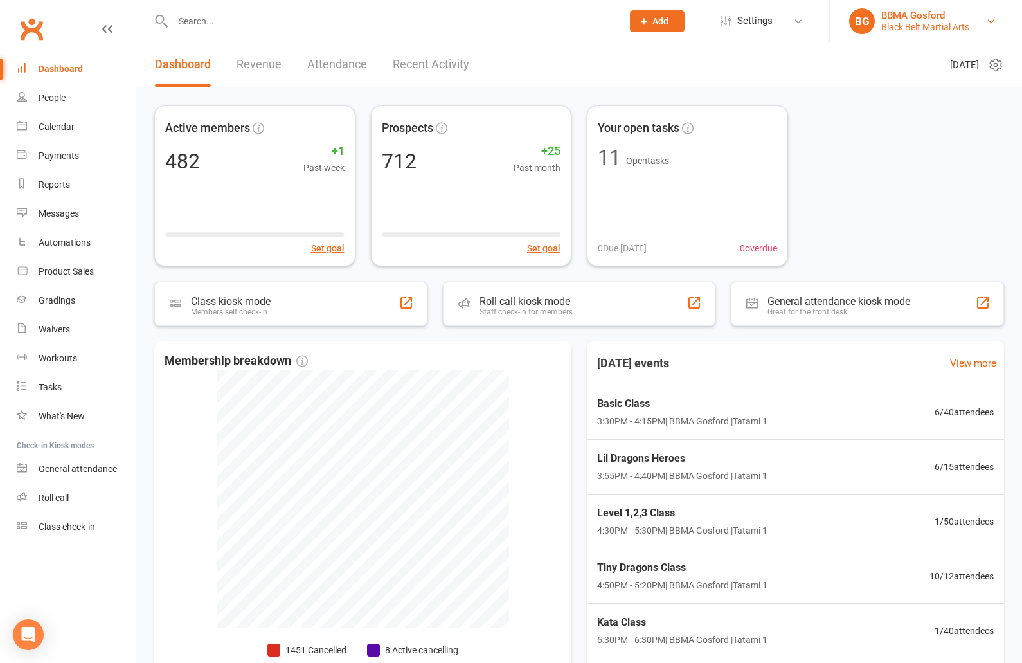
click at [919, 17] on div "BBMA Gosford" at bounding box center [925, 16] width 88 height 12
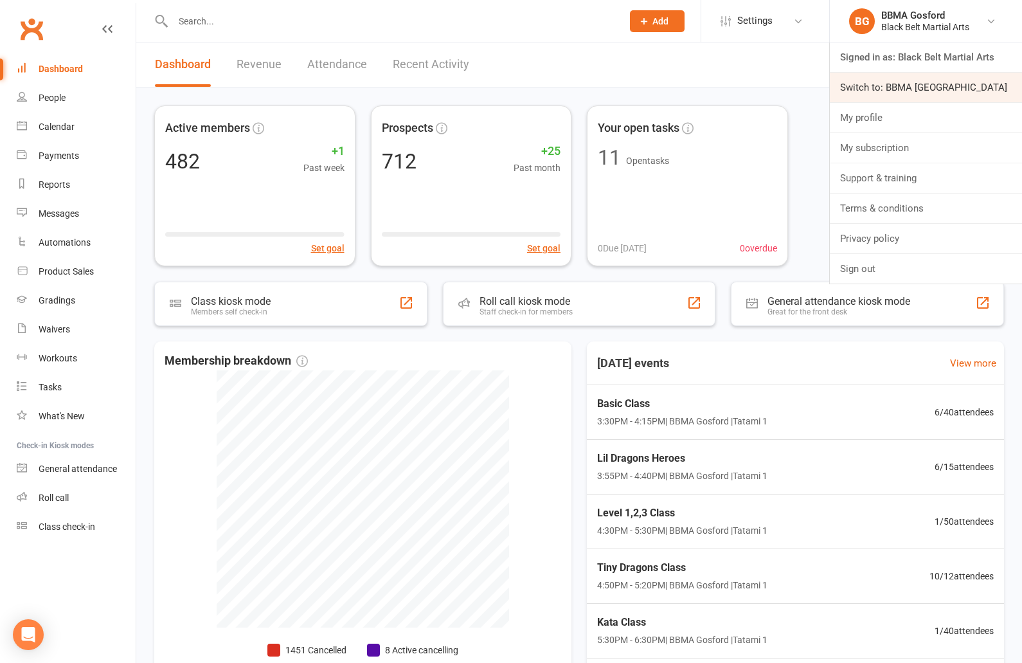
click at [921, 92] on link "Switch to: BBMA [GEOGRAPHIC_DATA]" at bounding box center [926, 88] width 192 height 30
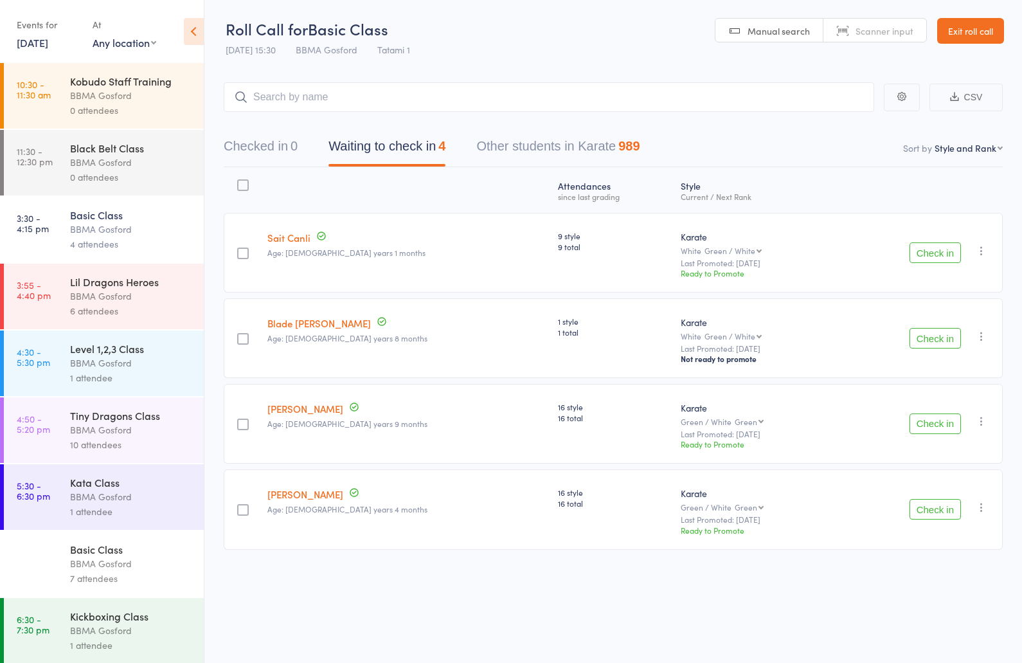
click at [945, 344] on button "Check in" at bounding box center [935, 338] width 51 height 21
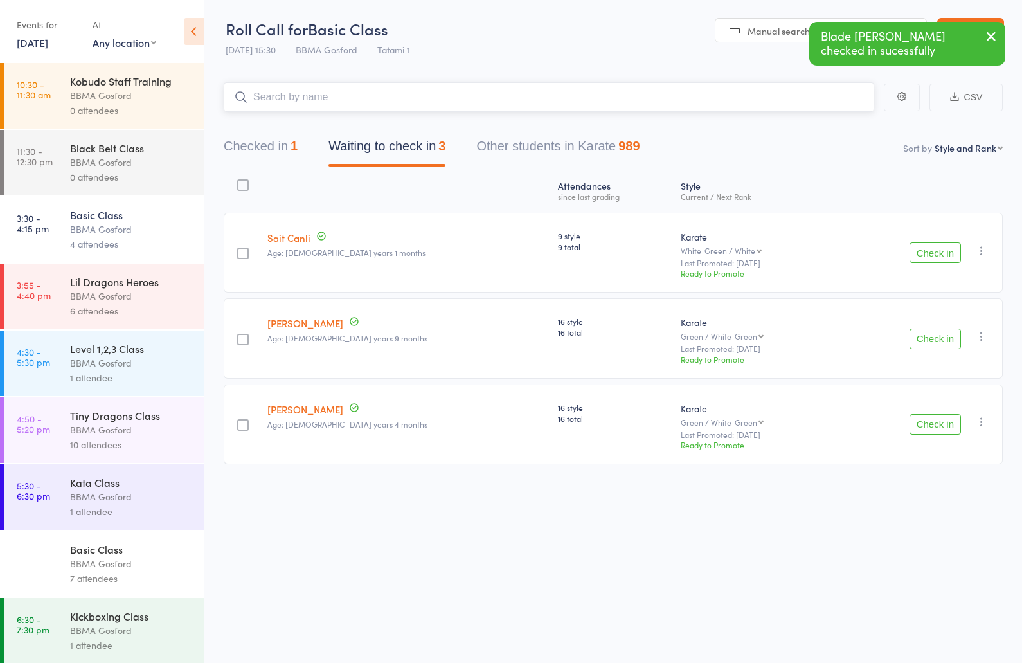
click at [291, 104] on input "search" at bounding box center [549, 97] width 651 height 30
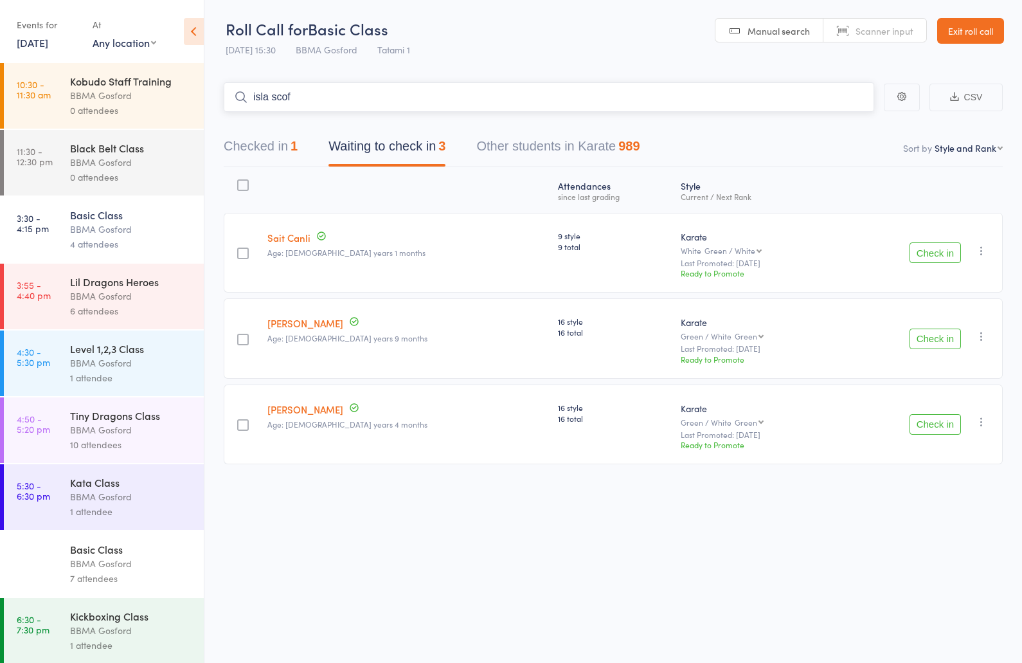
type input "isla scoff"
click at [288, 102] on input "search" at bounding box center [549, 97] width 651 height 30
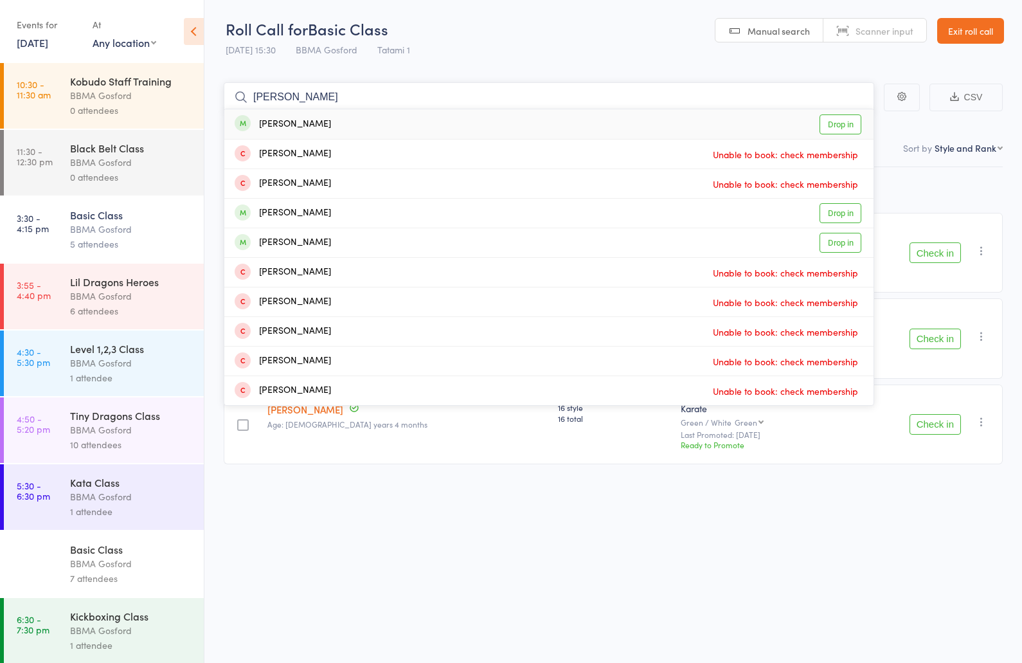
type input "[PERSON_NAME]"
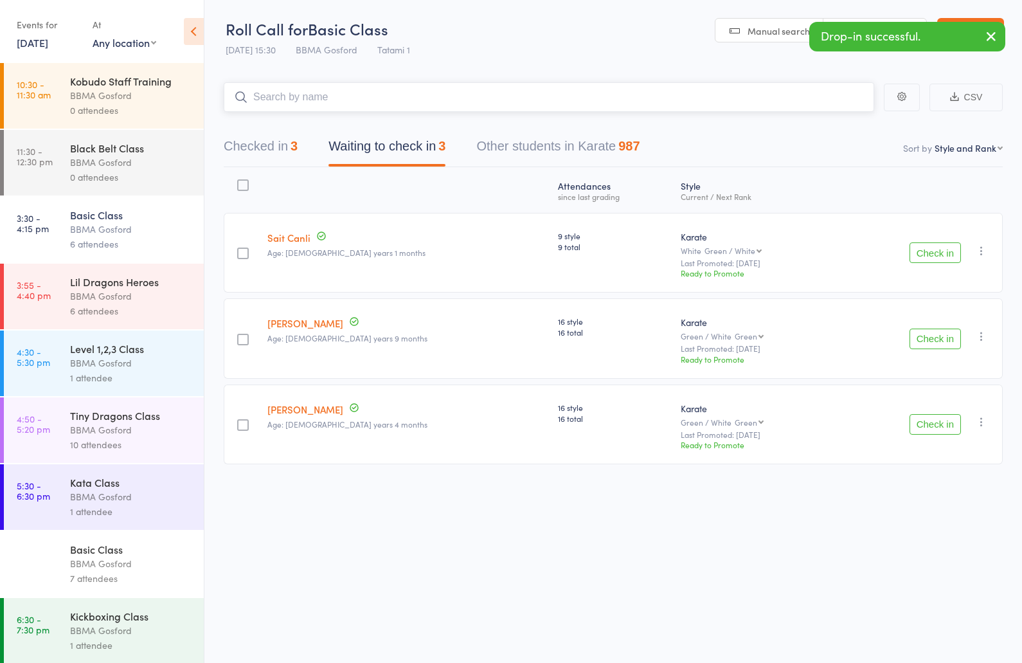
click at [255, 149] on button "Checked in 3" at bounding box center [261, 149] width 74 height 34
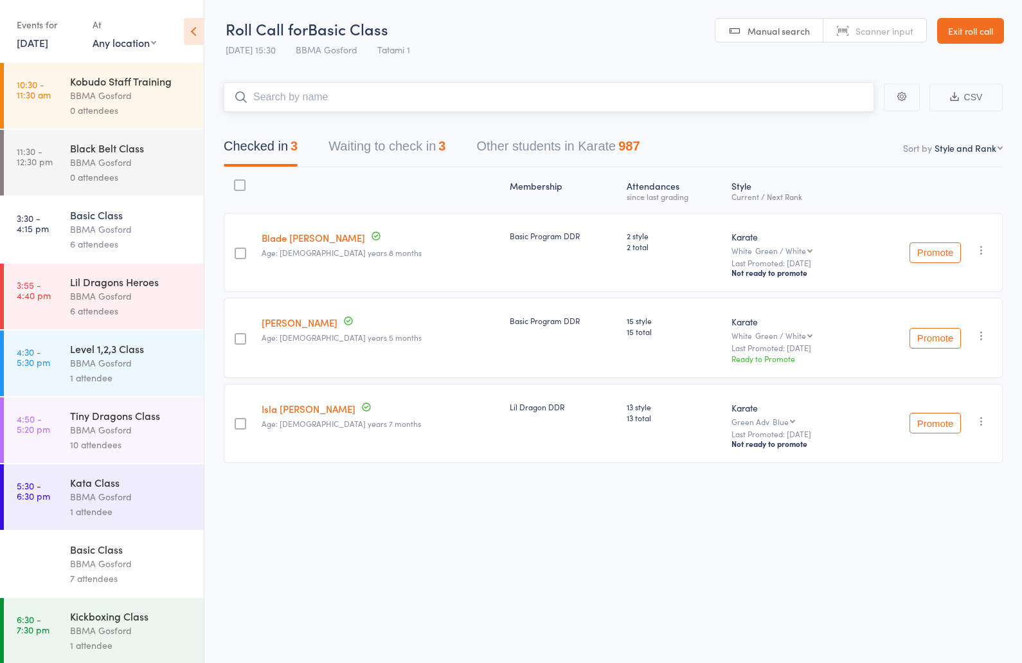
click at [374, 96] on input "search" at bounding box center [549, 97] width 651 height 30
type input "sulayman"
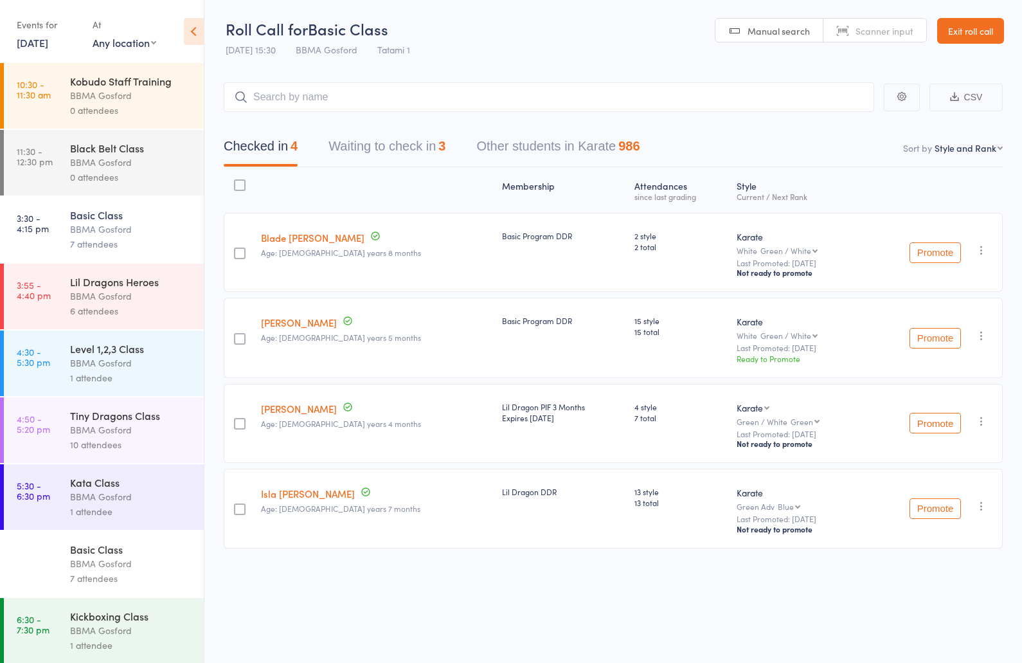
click at [148, 296] on div "BBMA Gosford" at bounding box center [131, 296] width 123 height 15
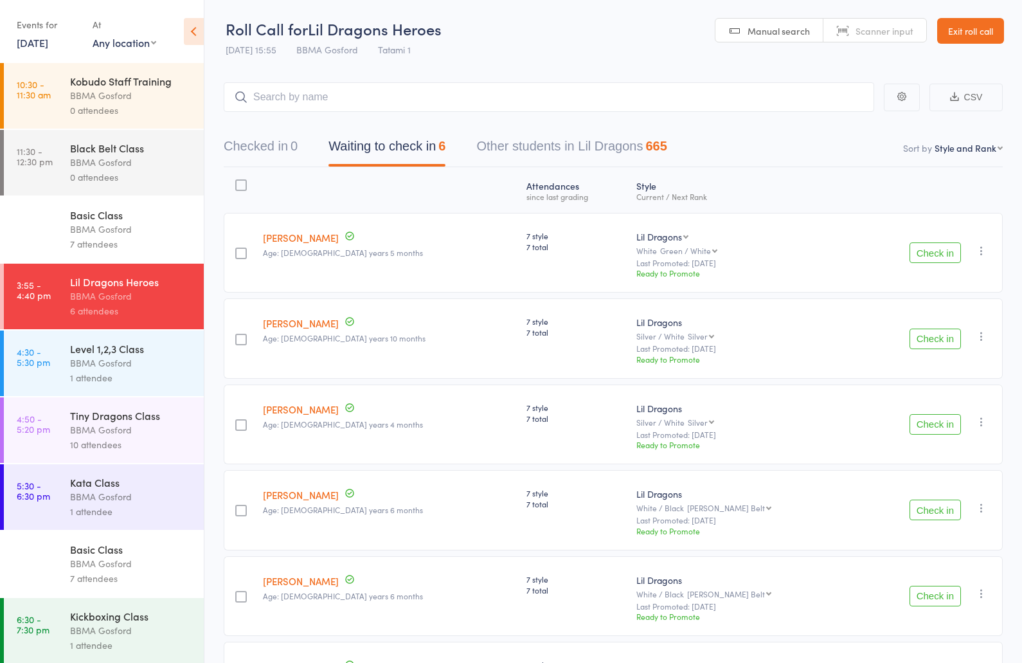
click at [979, 250] on icon "button" at bounding box center [981, 250] width 13 height 13
click at [928, 378] on li "Remove" at bounding box center [936, 379] width 106 height 17
click at [938, 338] on button "Check in" at bounding box center [935, 339] width 51 height 21
click at [924, 428] on button "Check in" at bounding box center [935, 424] width 51 height 21
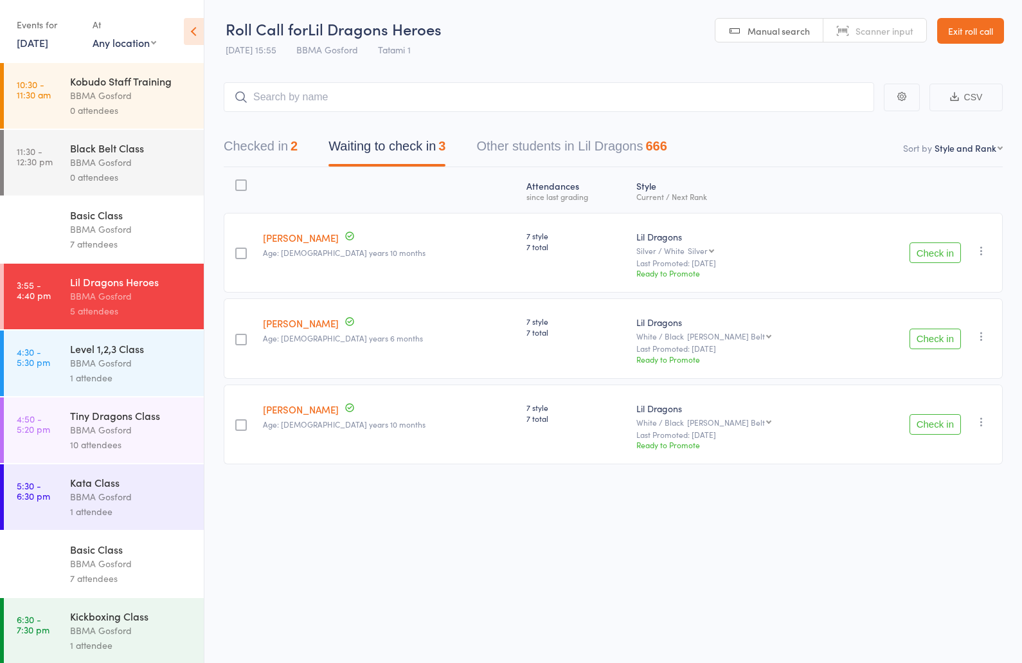
click at [147, 353] on div "Level 1,2,3 Class" at bounding box center [131, 348] width 123 height 14
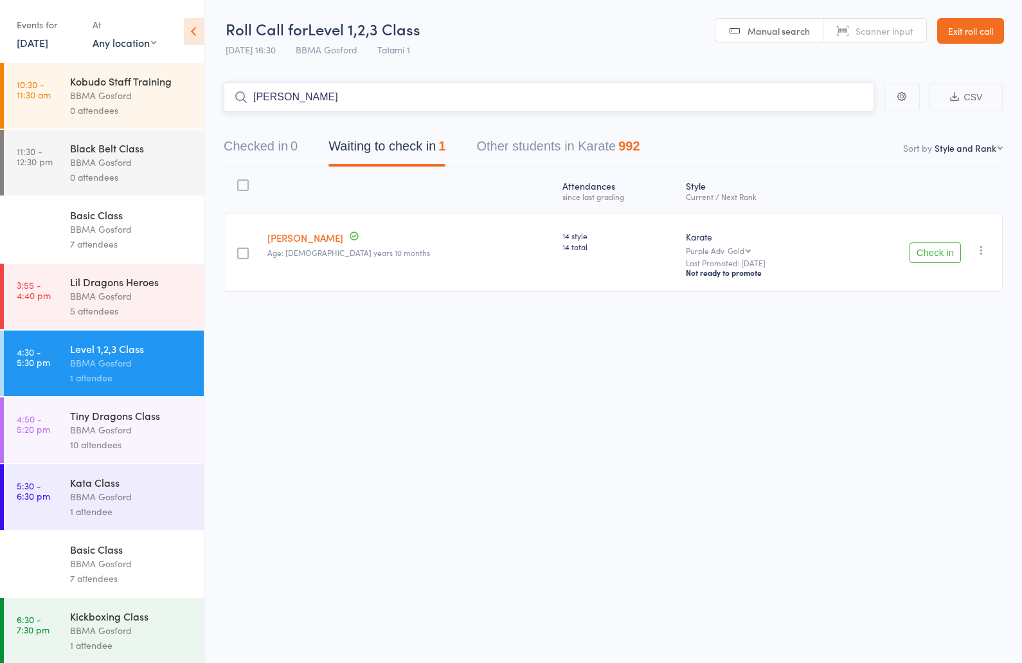
type input "[PERSON_NAME]"
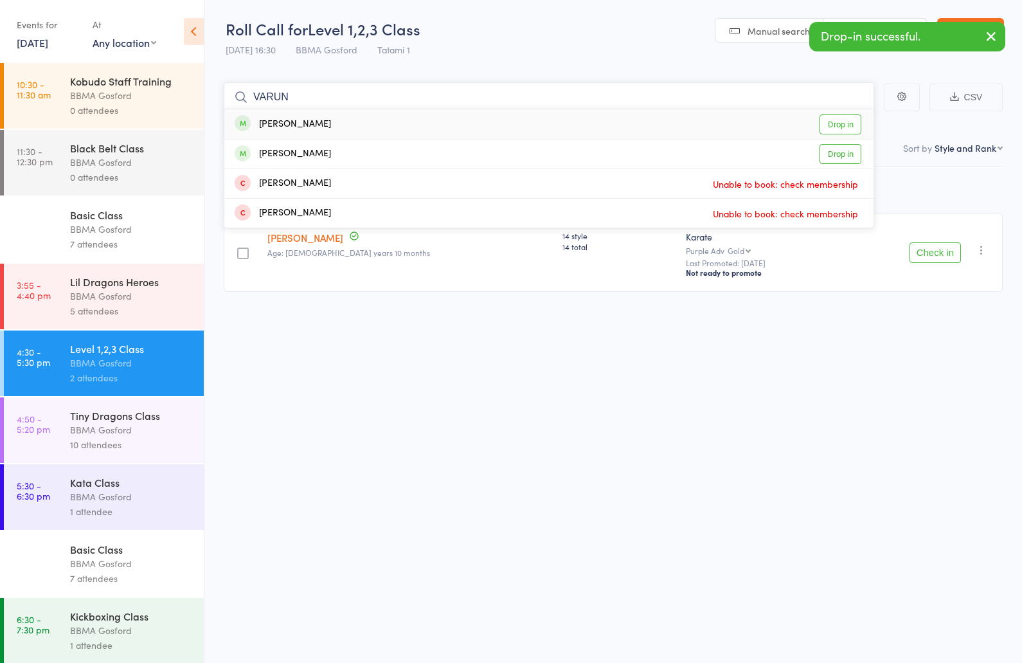
type input "VARUN S"
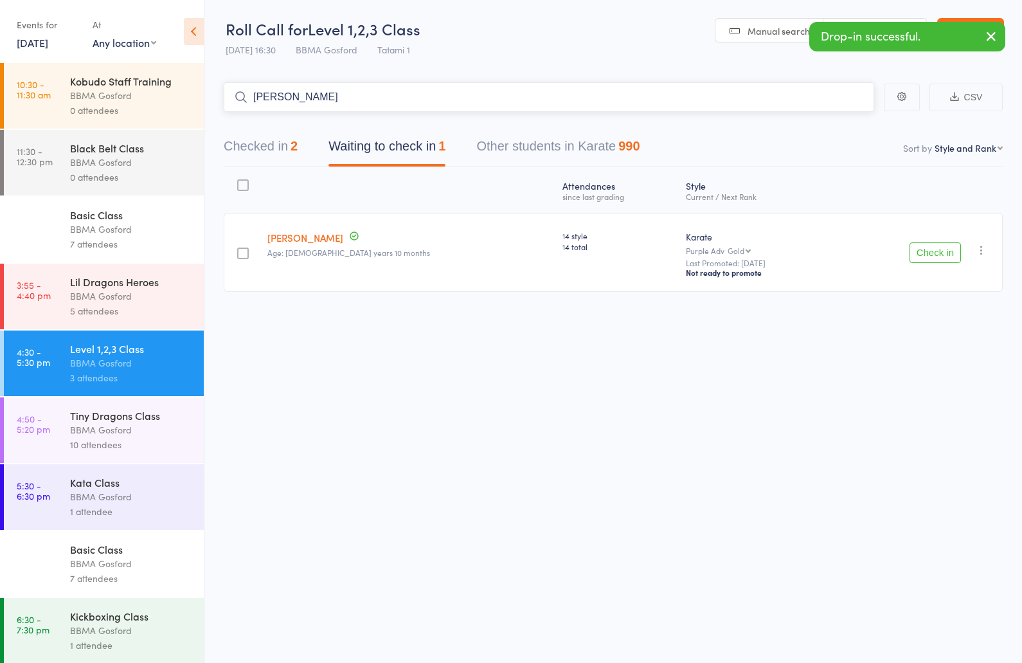
type input "[PERSON_NAME]"
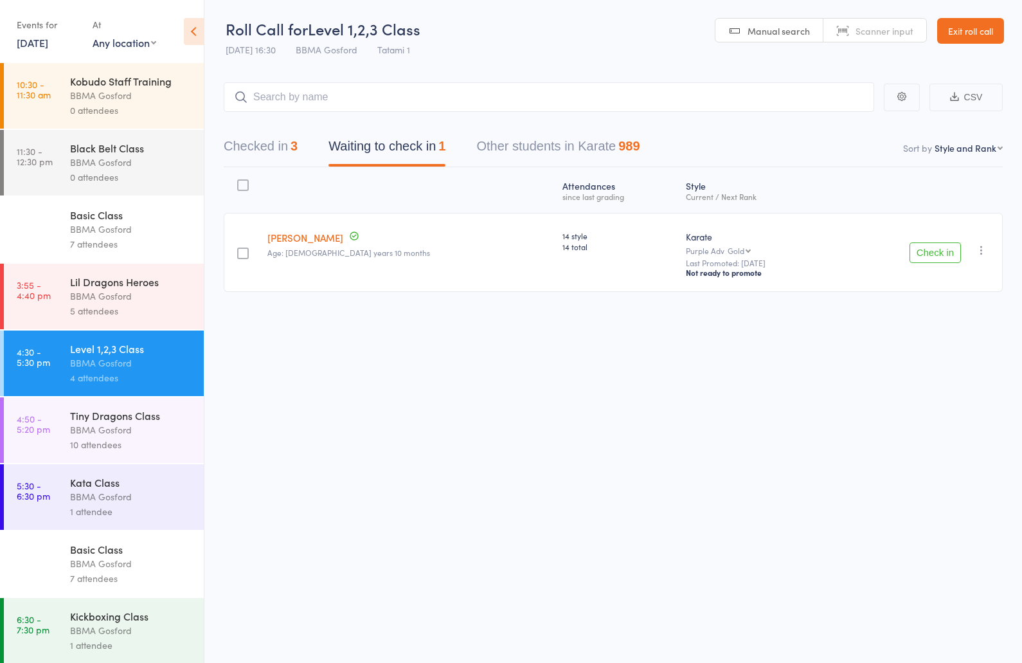
click at [102, 309] on div "5 attendees" at bounding box center [131, 310] width 123 height 15
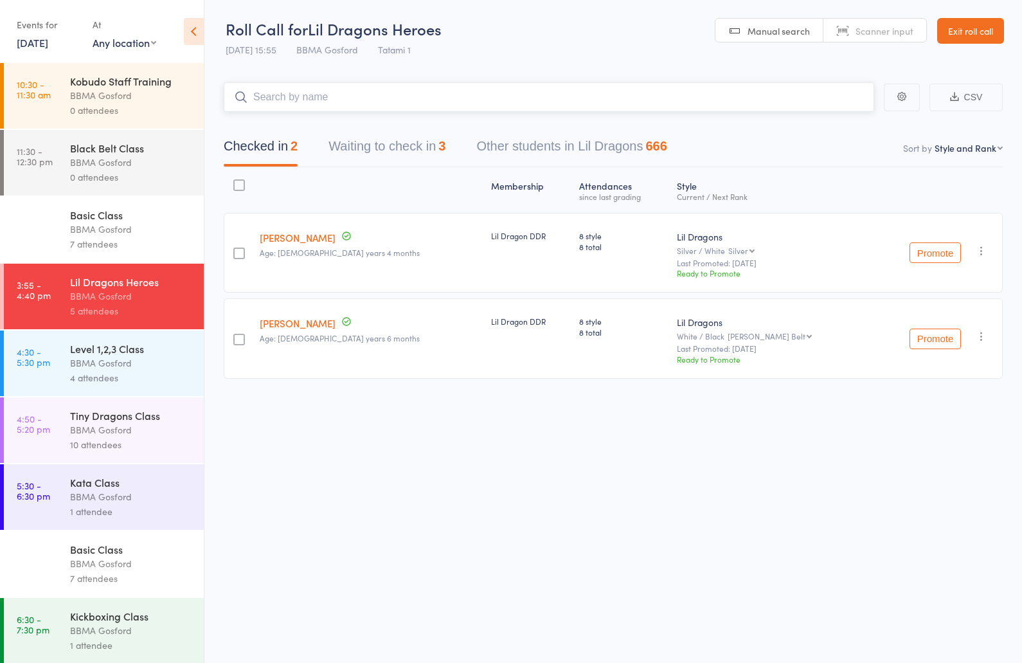
click at [399, 150] on button "Waiting to check in 3" at bounding box center [387, 149] width 117 height 34
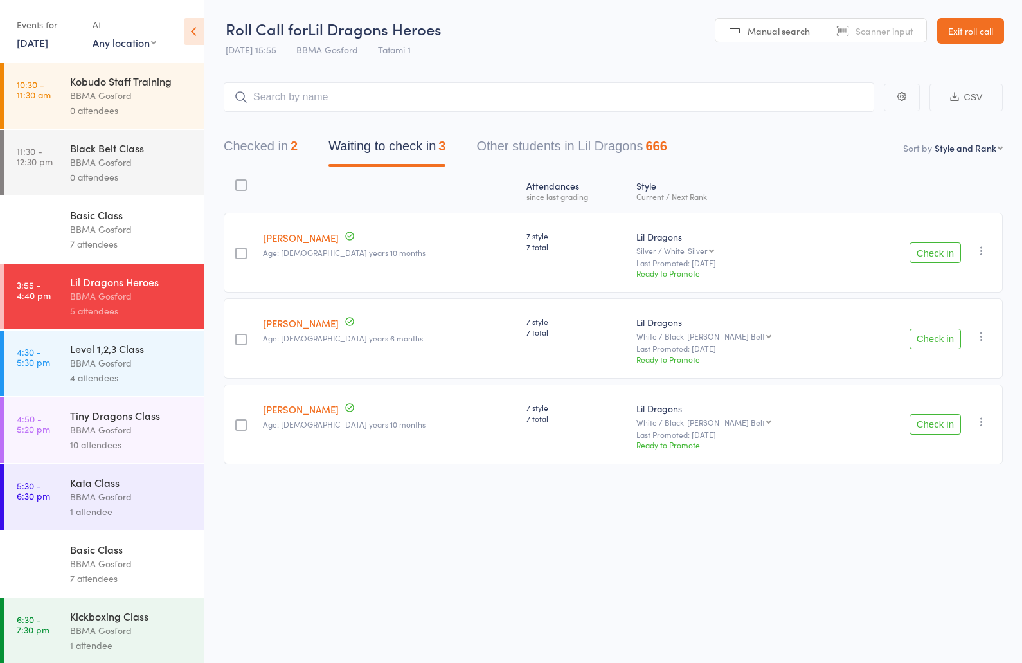
click at [943, 423] on button "Check in" at bounding box center [935, 424] width 51 height 21
click at [132, 353] on div "Level 1,2,3 Class" at bounding box center [131, 348] width 123 height 14
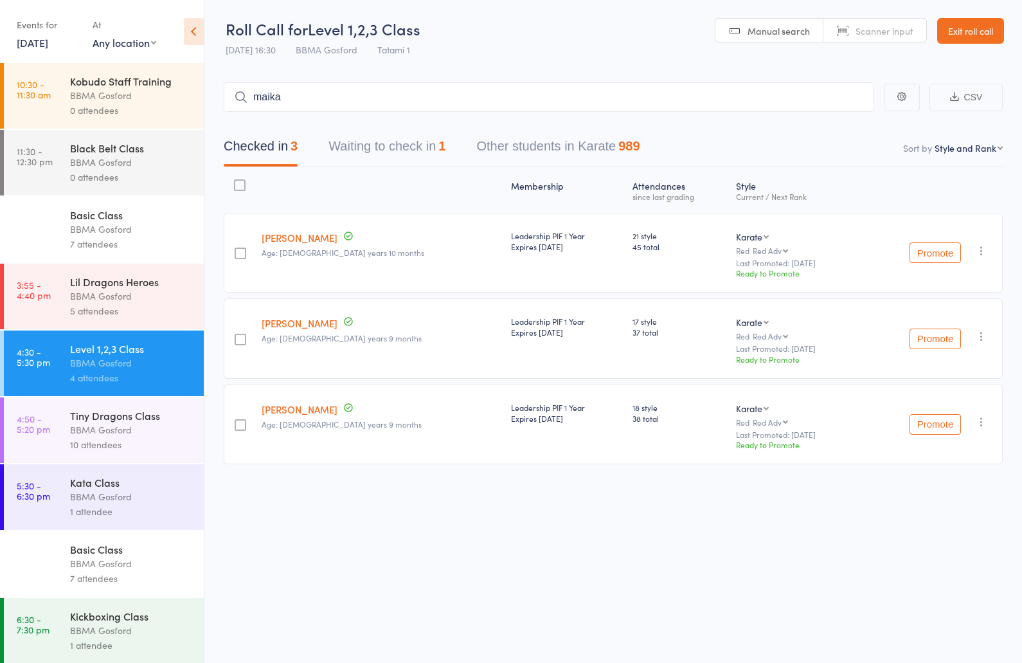
type input "maika"
type input "c"
type input "yuuma"
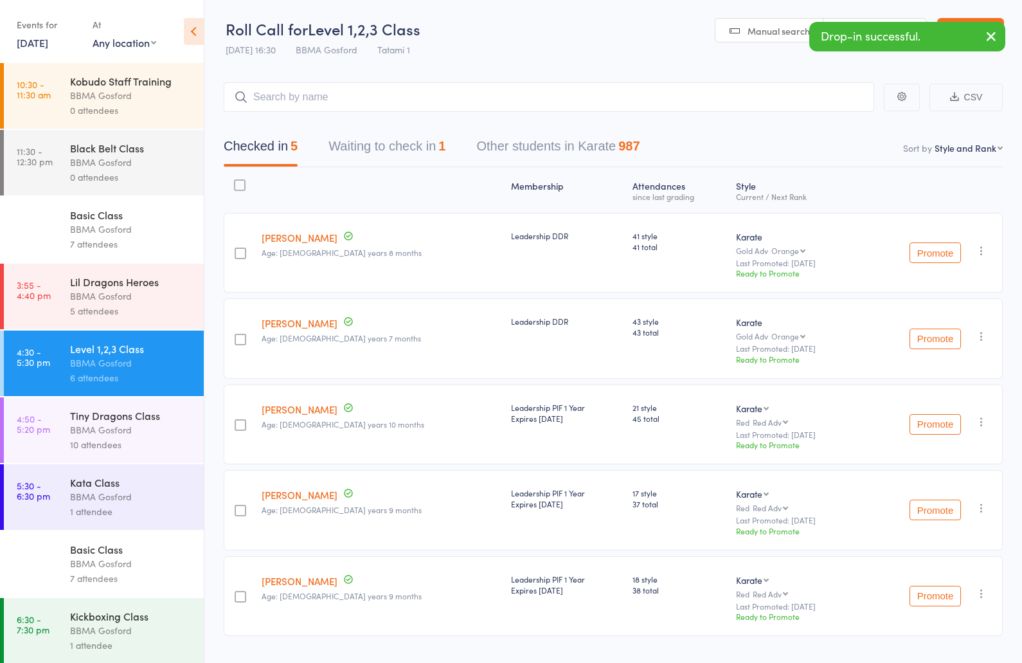
click at [417, 148] on button "Waiting to check in 1" at bounding box center [387, 149] width 117 height 34
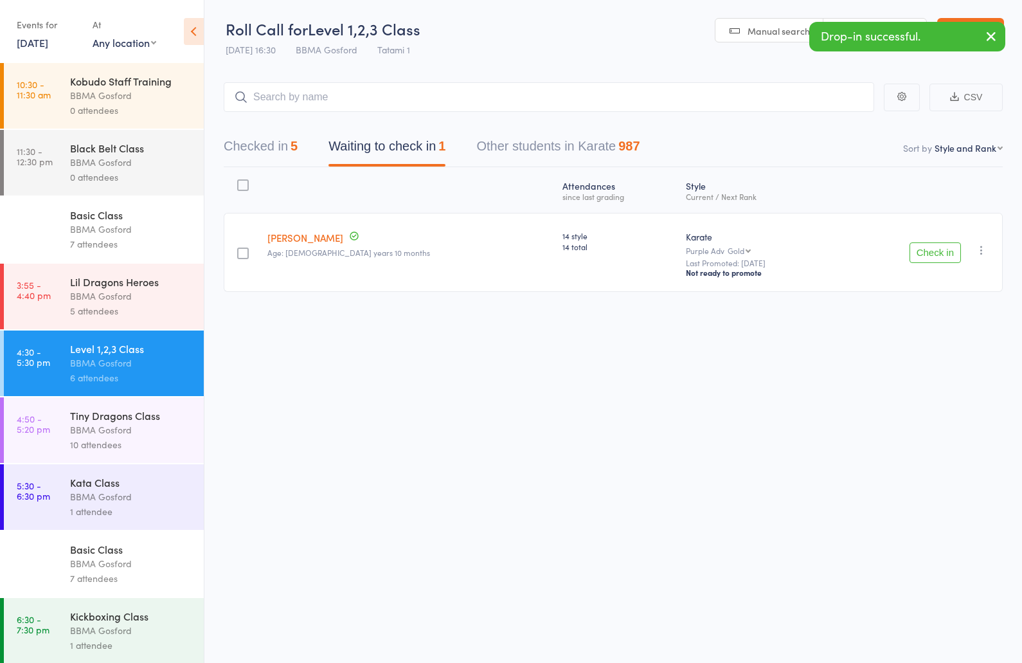
click at [272, 147] on button "Checked in 5" at bounding box center [261, 149] width 74 height 34
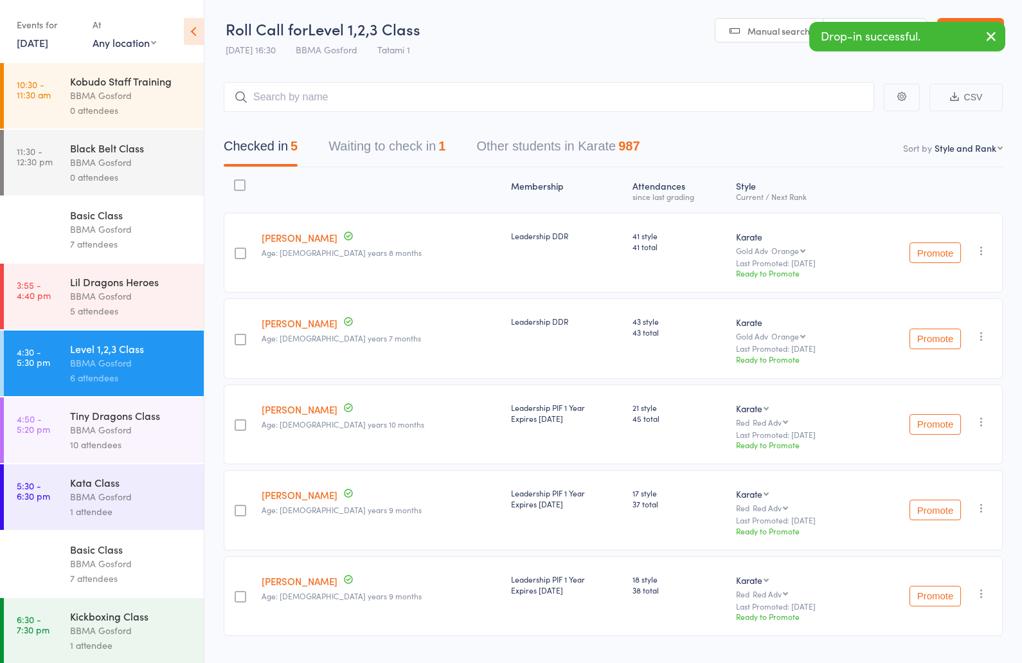
click at [146, 302] on div "BBMA Gosford" at bounding box center [131, 296] width 123 height 15
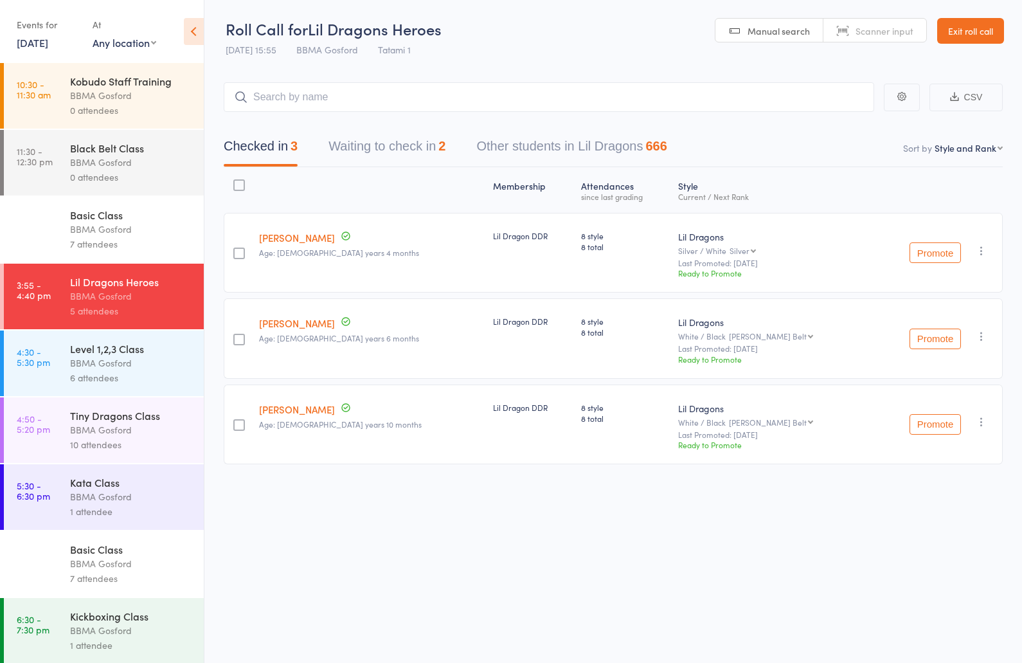
click at [438, 143] on button "Waiting to check in 2" at bounding box center [387, 149] width 117 height 34
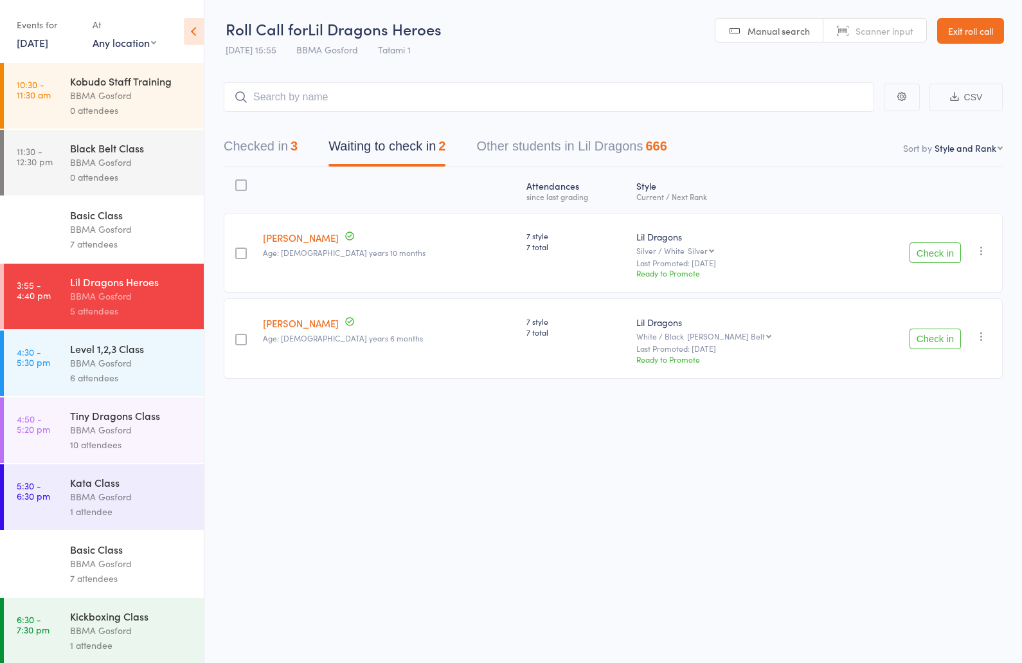
click at [933, 344] on button "Check in" at bounding box center [935, 339] width 51 height 21
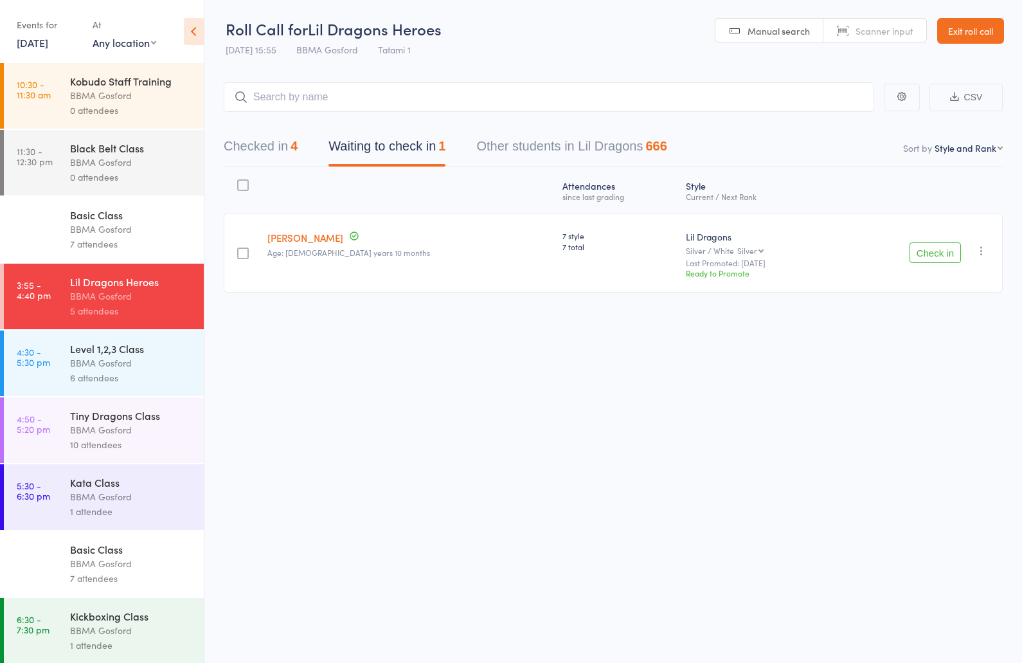
click at [264, 152] on button "Checked in 4" at bounding box center [261, 149] width 74 height 34
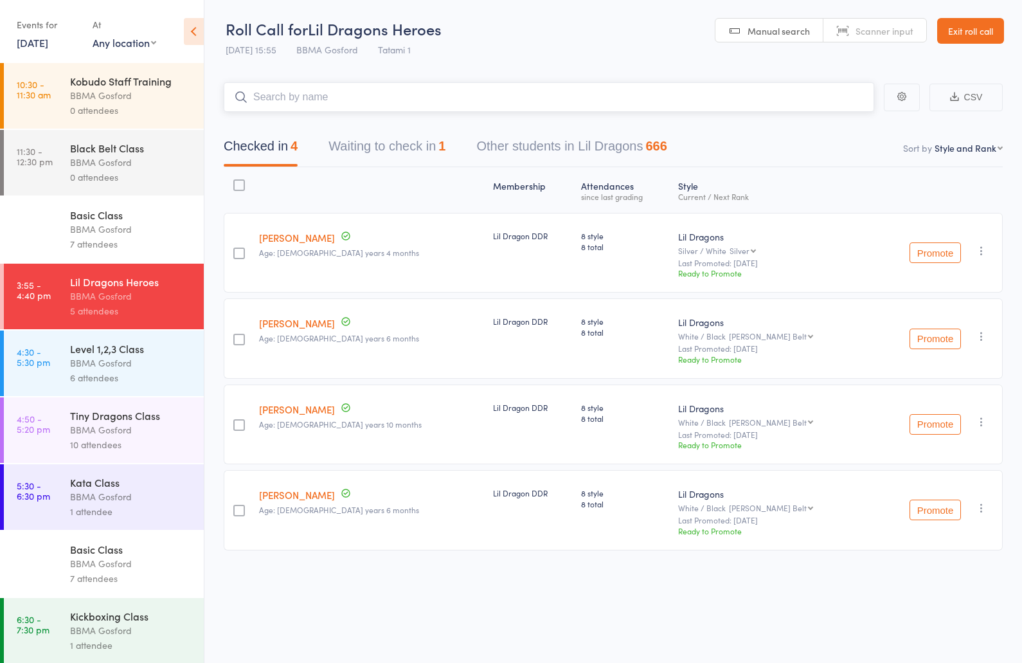
click at [316, 99] on input "search" at bounding box center [549, 97] width 651 height 30
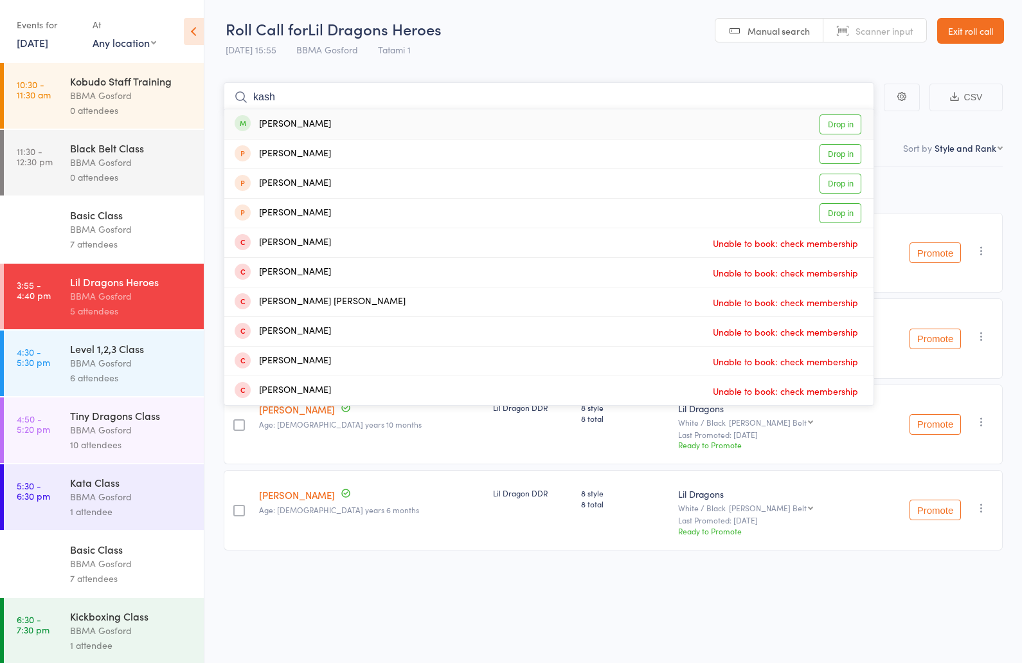
type input "kash"
click at [341, 131] on div "Kash Roberts Drop in" at bounding box center [548, 124] width 649 height 30
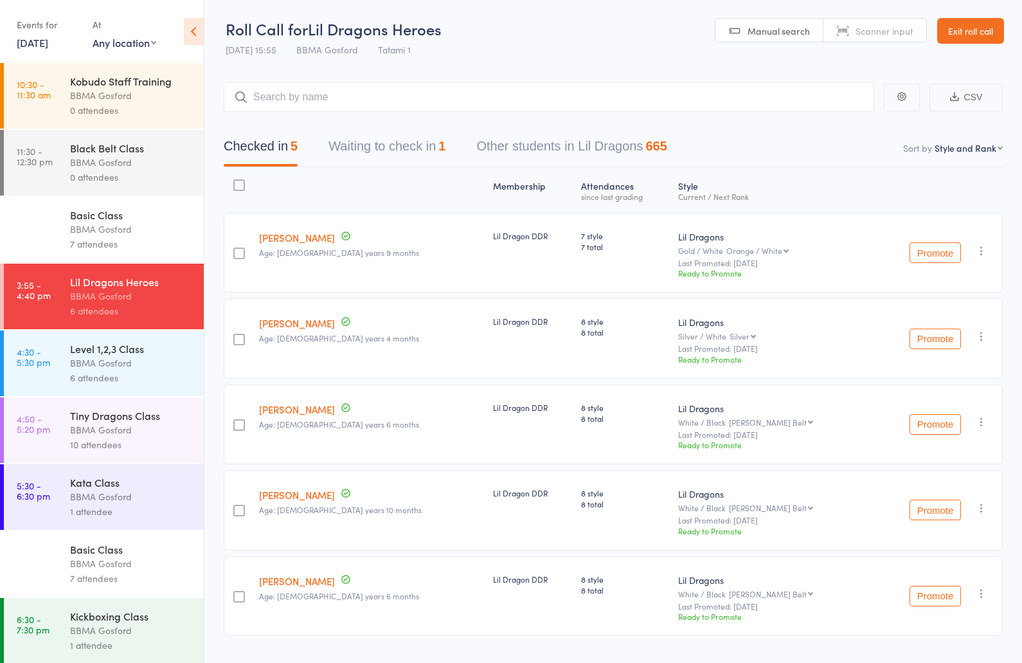
click at [100, 352] on div "Level 1,2,3 Class" at bounding box center [131, 348] width 123 height 14
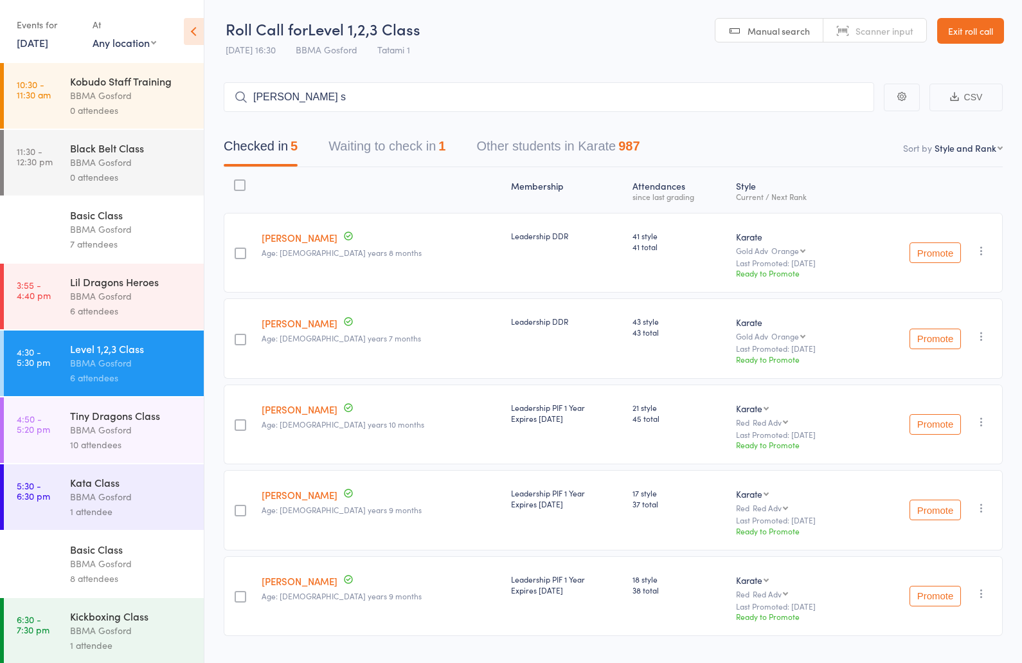
type input "elaina sc"
type input "ayden hasan"
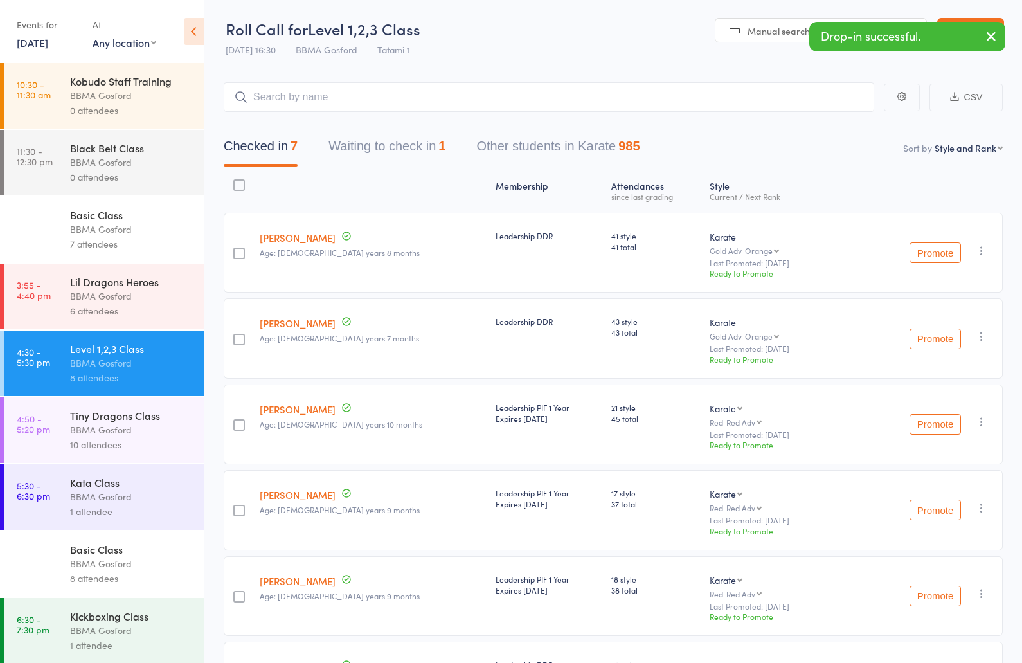
click at [122, 299] on div "BBMA Gosford" at bounding box center [131, 296] width 123 height 15
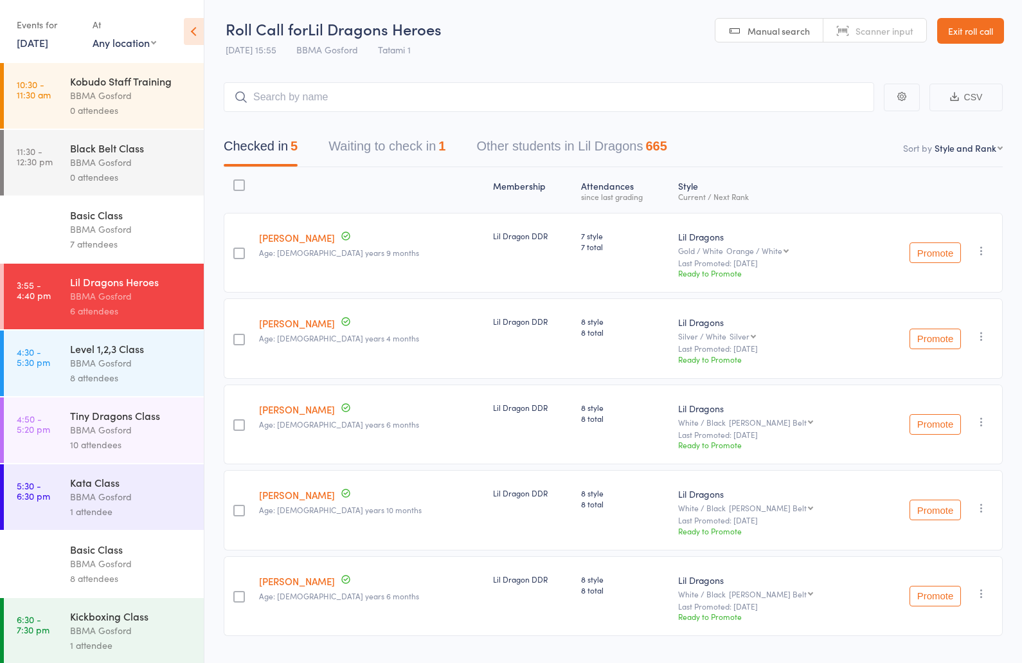
click at [79, 370] on div "BBMA Gosford" at bounding box center [131, 363] width 123 height 15
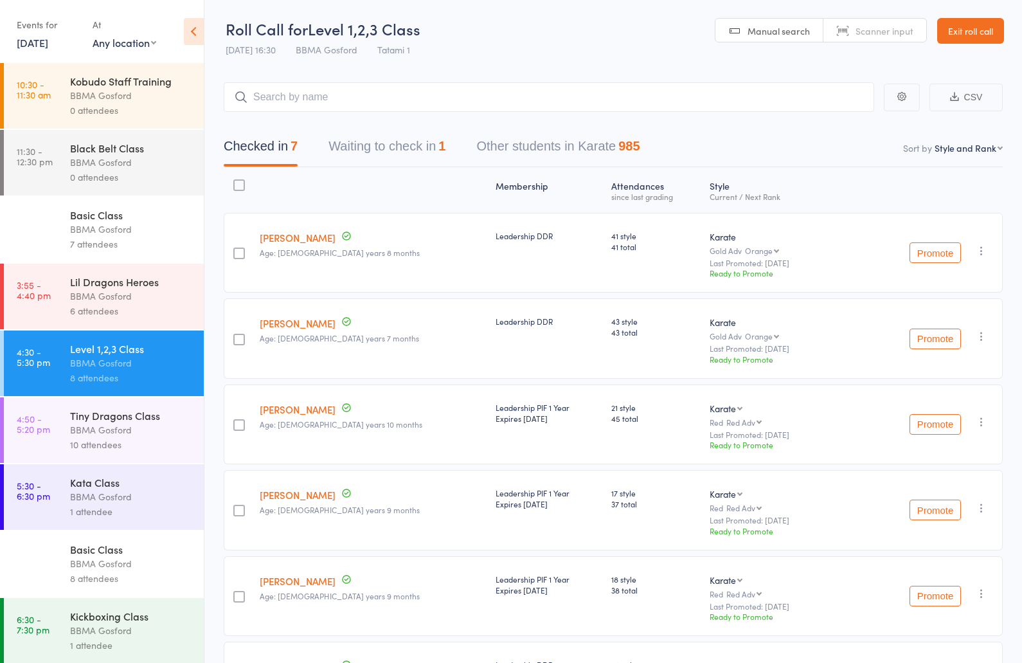
click at [100, 296] on div "BBMA Gosford" at bounding box center [131, 296] width 123 height 15
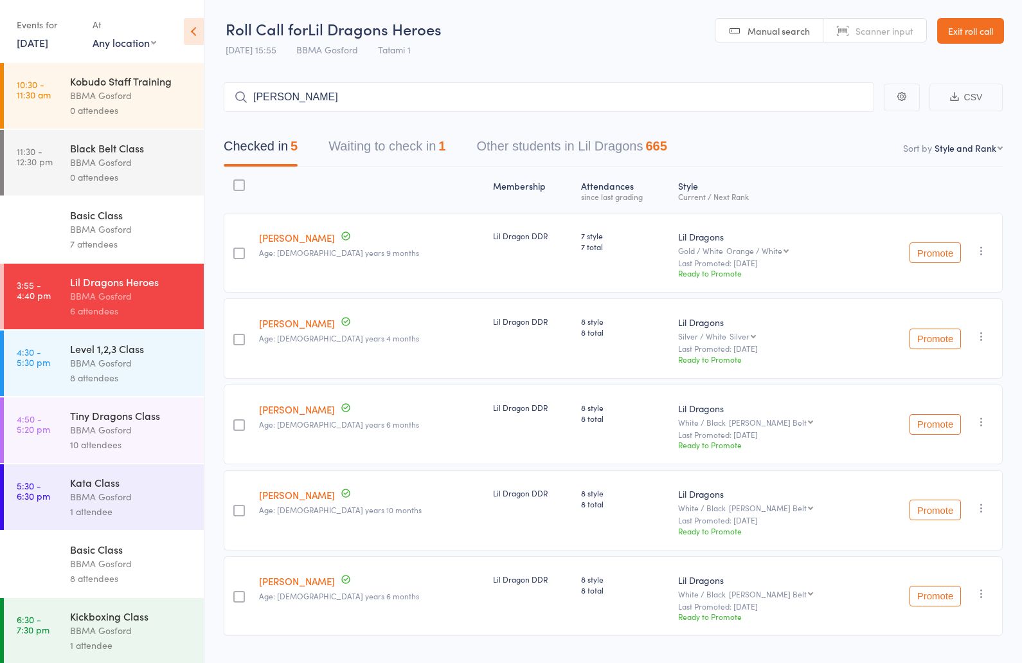
type input "alex bignell"
click at [136, 365] on div "BBMA Gosford" at bounding box center [131, 363] width 123 height 15
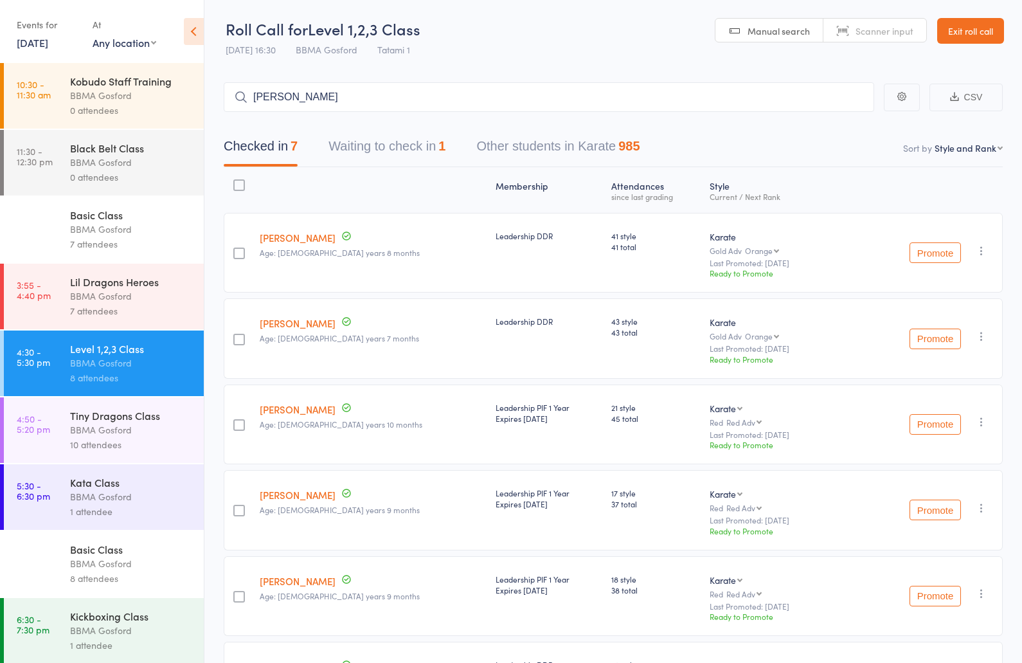
type input "oliver bignell"
click at [318, 102] on input "search" at bounding box center [549, 97] width 651 height 30
type input "ruby meany"
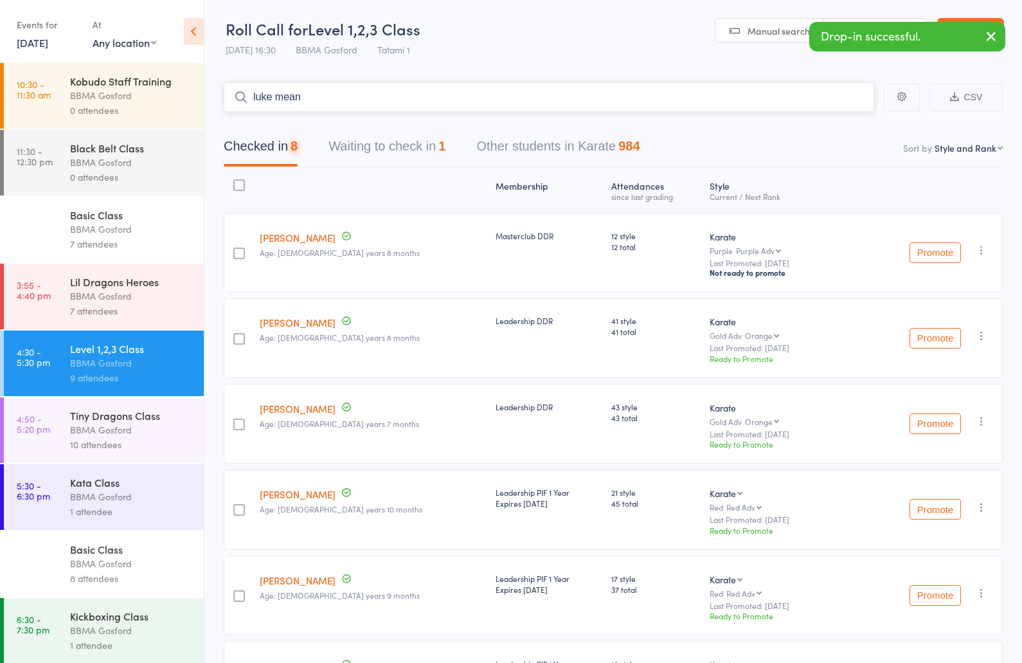
type input "luke meany"
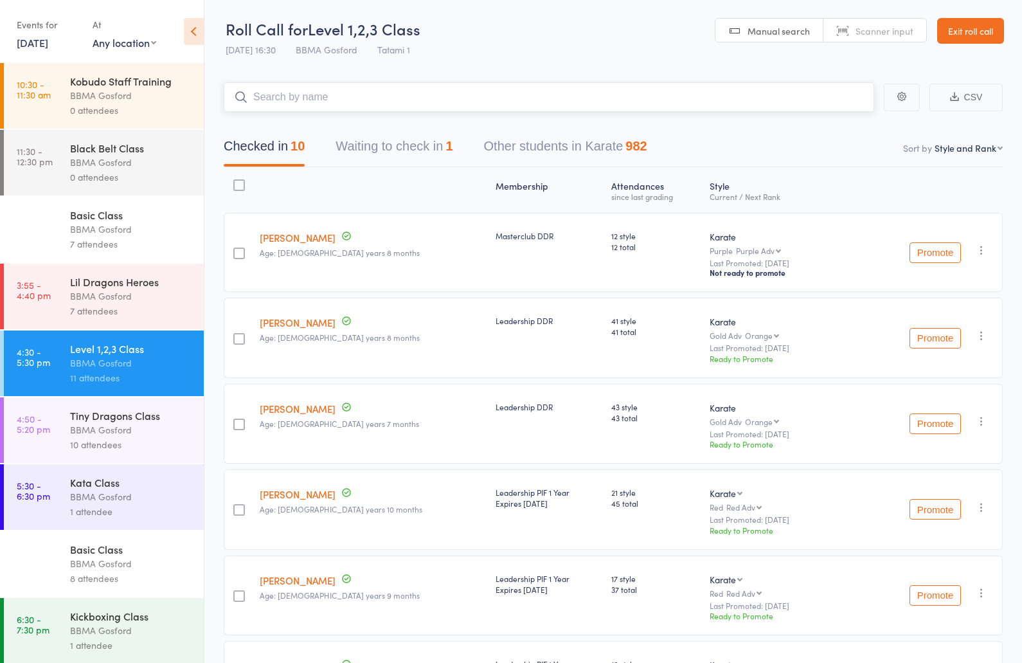
click at [325, 88] on input "search" at bounding box center [549, 97] width 651 height 30
type input "KACE HASAN"
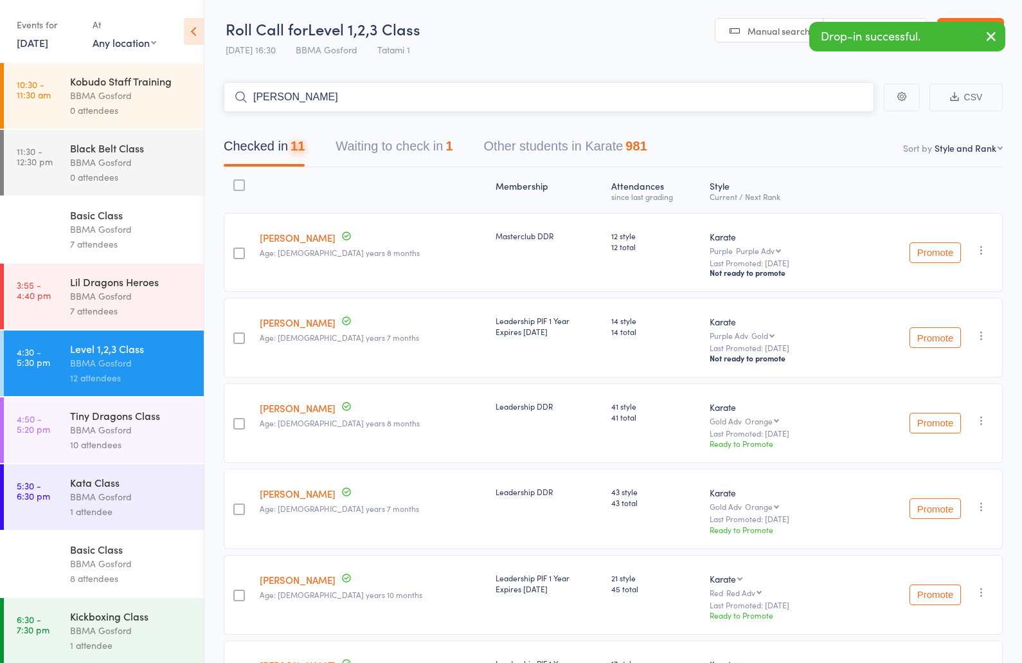
type input "ANITA FAN"
type input "E"
type input "GEORGE FAN"
type input "NOAH NEAL"
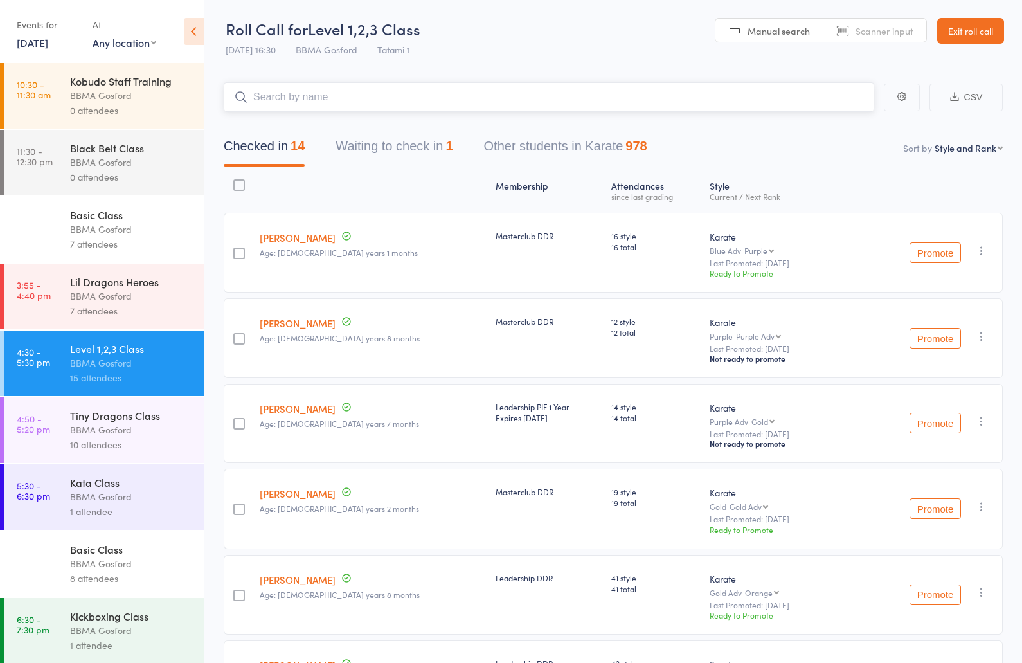
click at [380, 147] on button "Waiting to check in 1" at bounding box center [394, 149] width 117 height 34
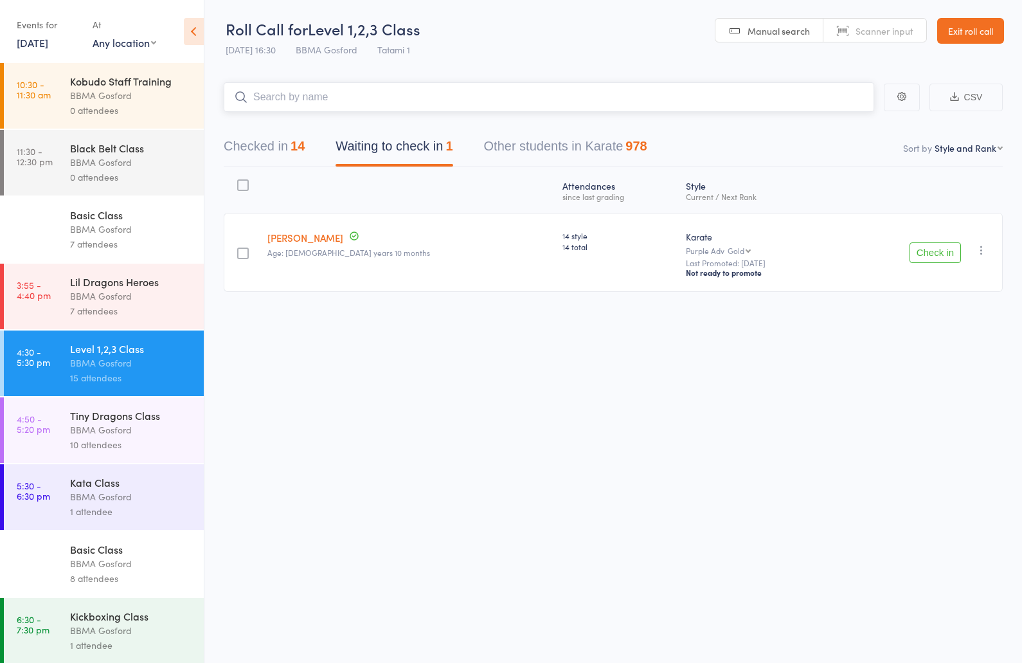
click at [254, 147] on button "Checked in 14" at bounding box center [264, 149] width 81 height 34
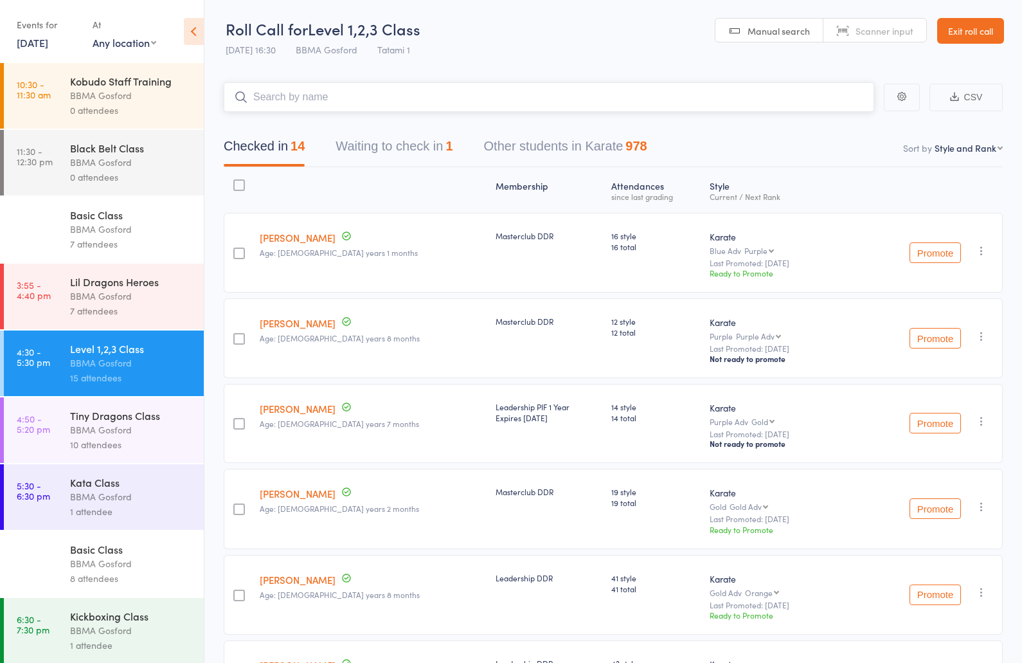
click at [352, 98] on input "search" at bounding box center [549, 97] width 651 height 30
type input "billie william"
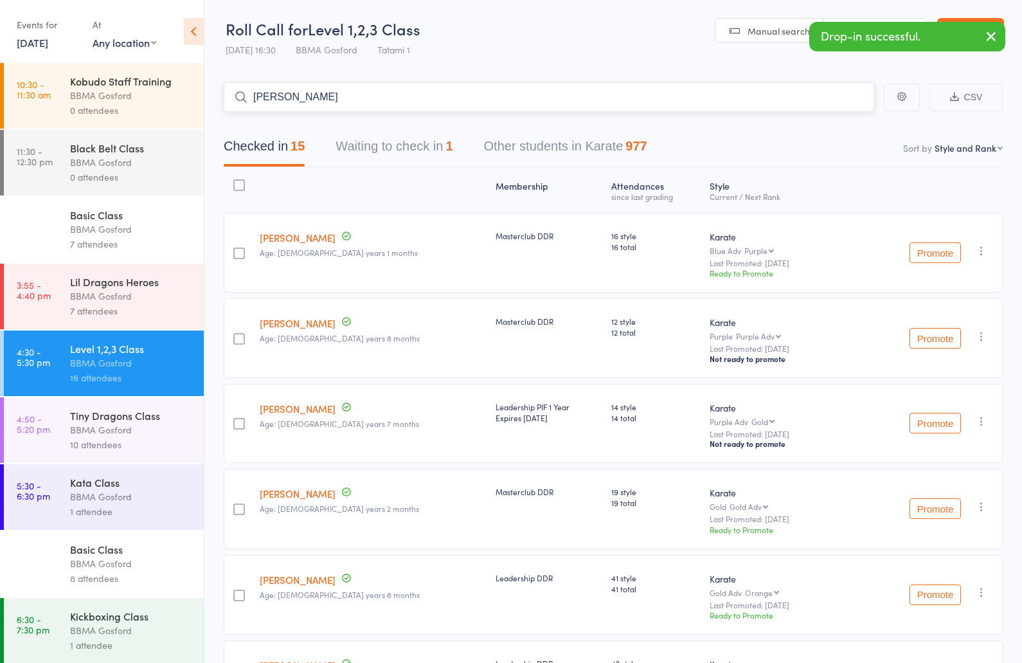
type input "daria barry"
type input "theo barry"
type input "thomas loy"
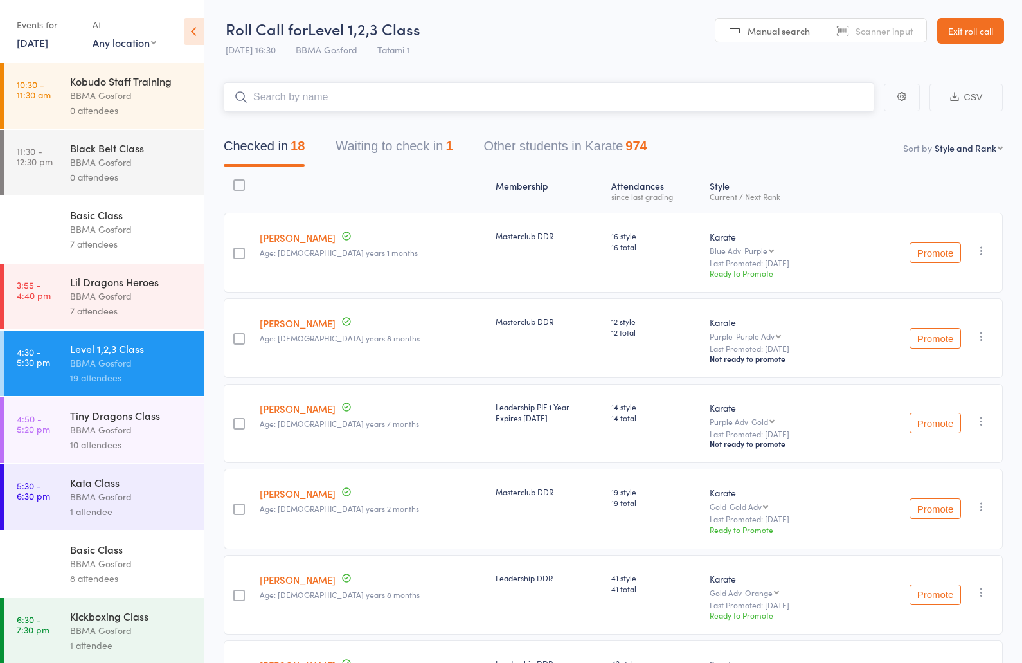
click at [414, 145] on button "Waiting to check in 1" at bounding box center [394, 149] width 117 height 34
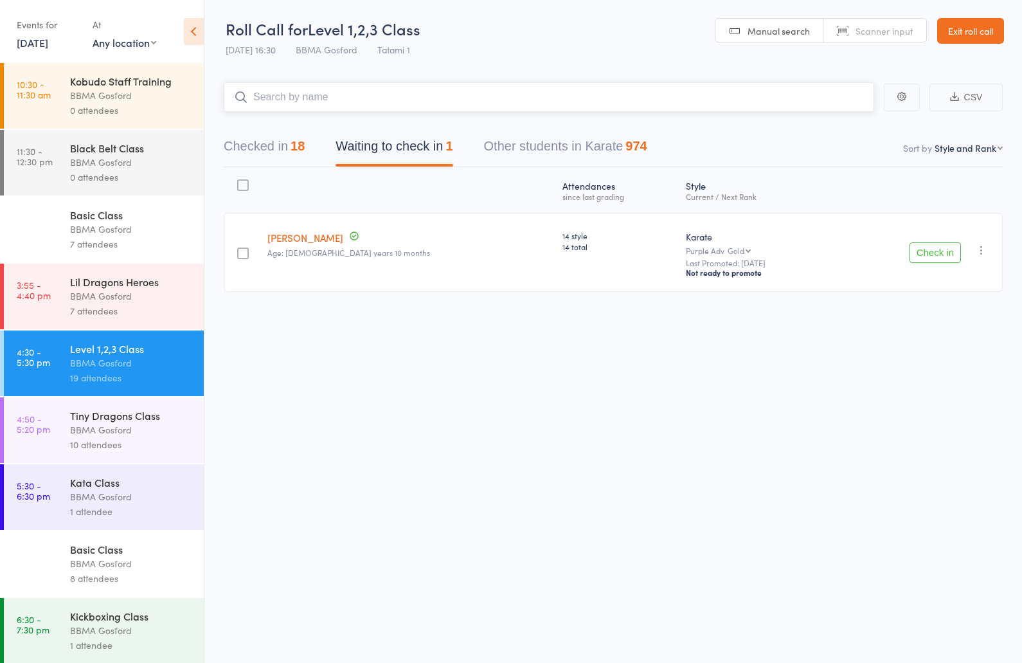
click at [248, 141] on button "Checked in 18" at bounding box center [264, 149] width 81 height 34
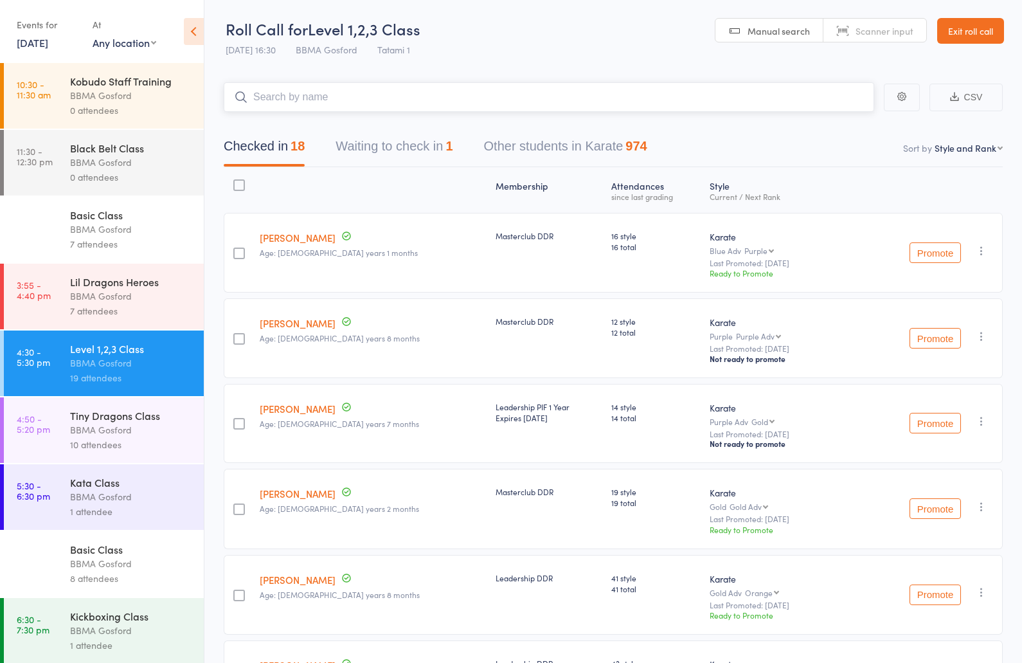
click at [309, 96] on input "search" at bounding box center [549, 97] width 651 height 30
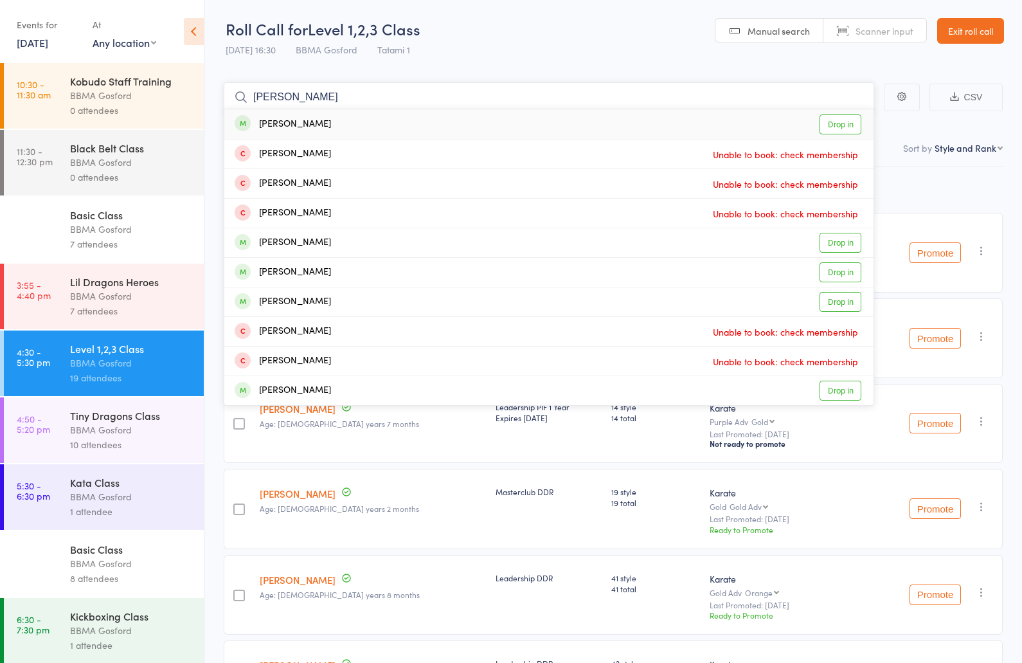
type input "nicolas angst"
click at [357, 128] on div "Nicolas Angst Drop in" at bounding box center [548, 124] width 649 height 30
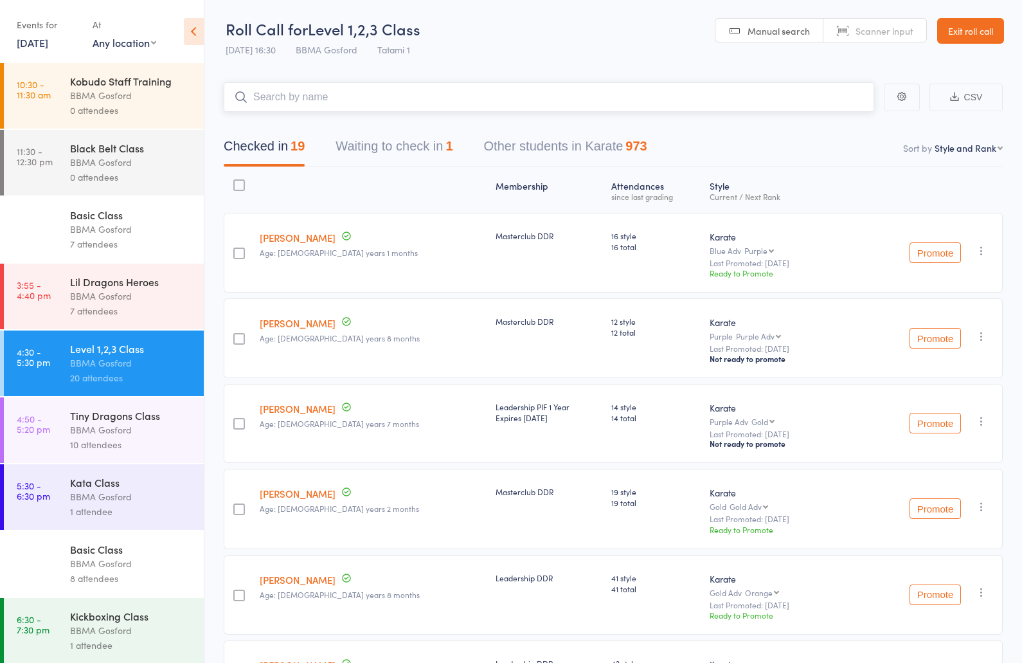
click at [324, 94] on input "search" at bounding box center [549, 97] width 651 height 30
type input "gabb tima"
click at [361, 93] on input "search" at bounding box center [549, 97] width 651 height 30
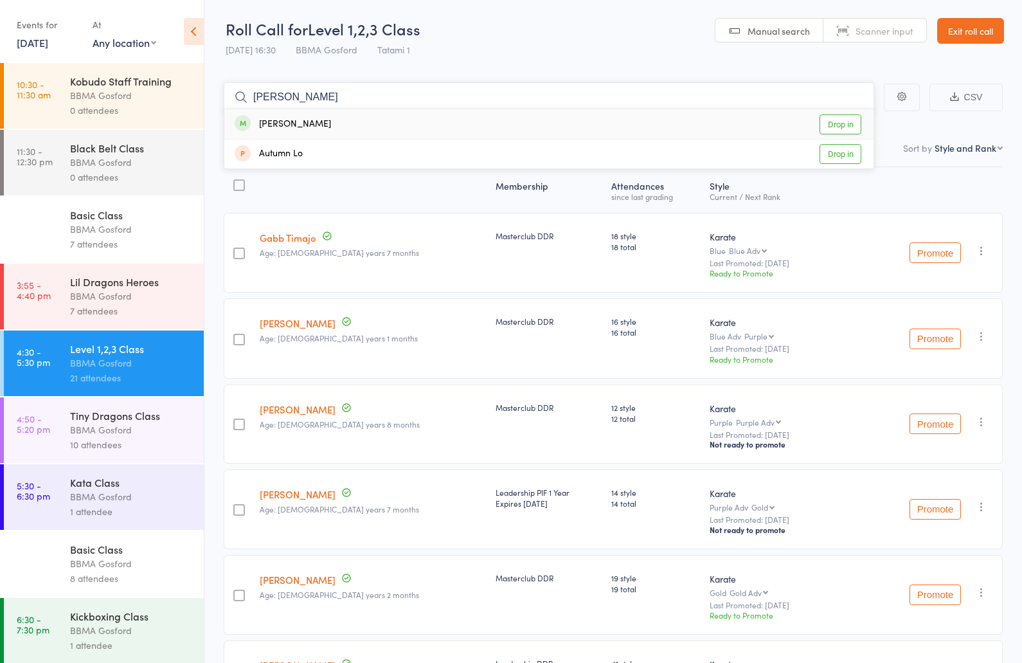
type input "autumn dimmock"
click at [337, 123] on div "Autumn Dimmock Drop in" at bounding box center [548, 124] width 649 height 30
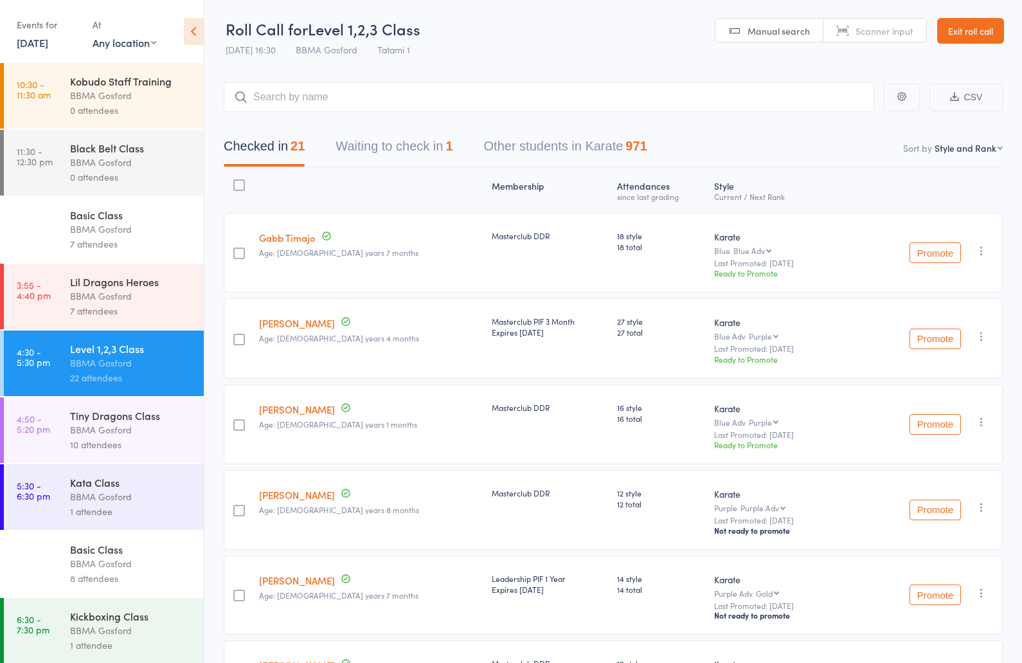
click at [134, 422] on div "Tiny Dragons Class" at bounding box center [131, 415] width 123 height 14
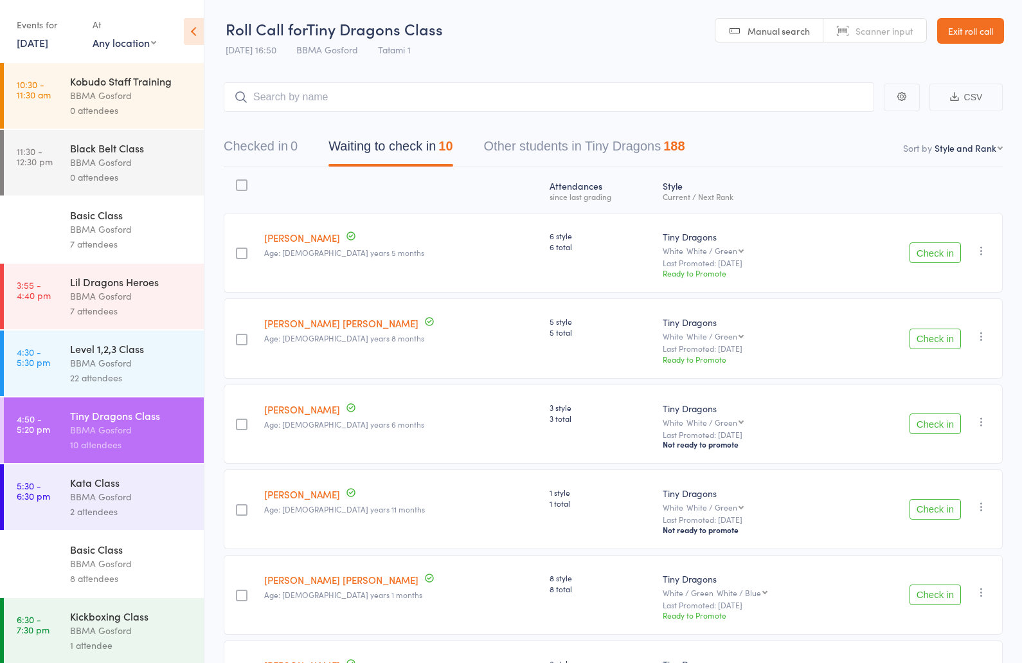
click at [937, 254] on button "Check in" at bounding box center [935, 252] width 51 height 21
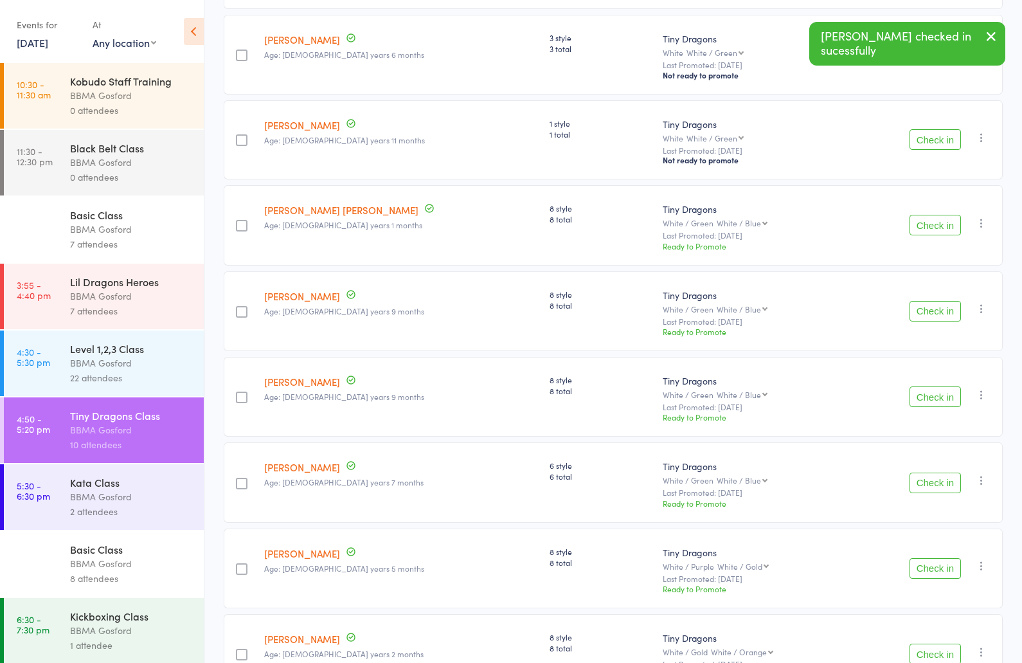
scroll to position [291, 0]
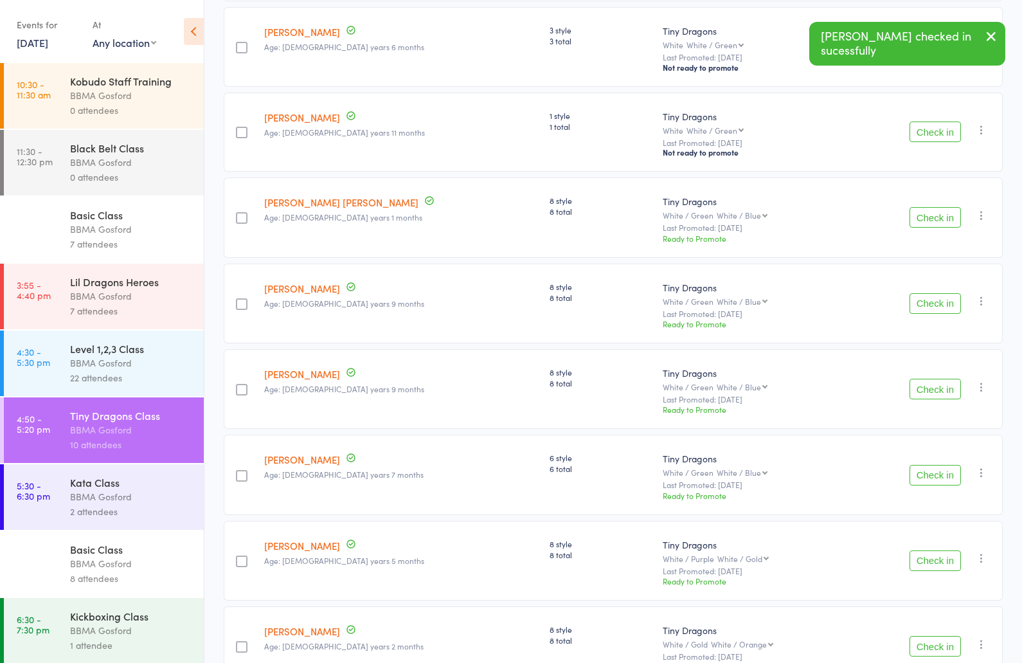
click at [939, 221] on button "Check in" at bounding box center [935, 217] width 51 height 21
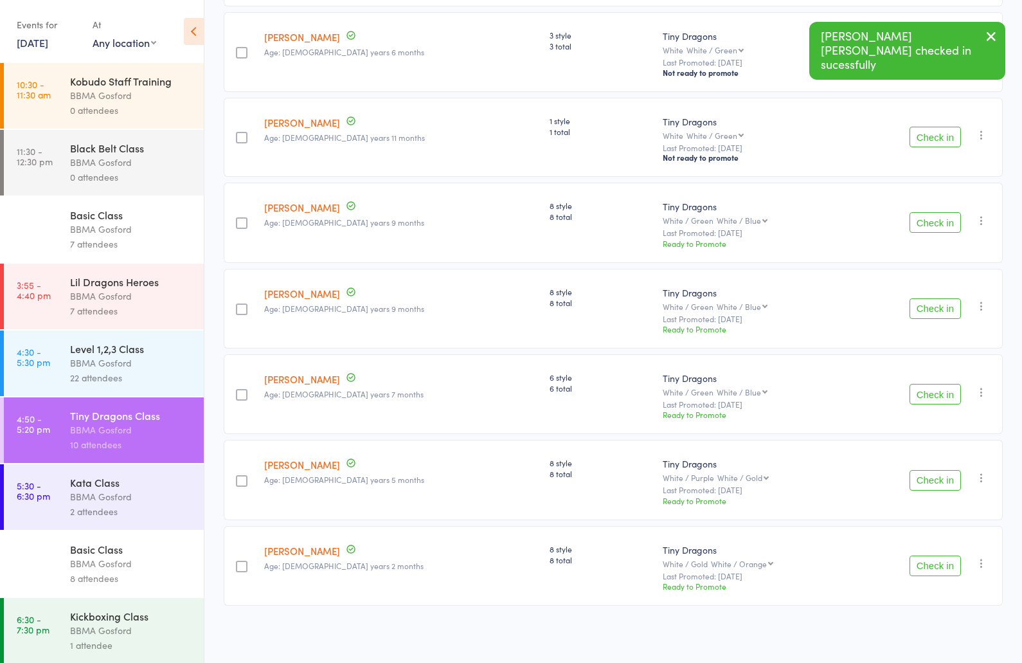
click at [948, 223] on button "Check in" at bounding box center [935, 222] width 51 height 21
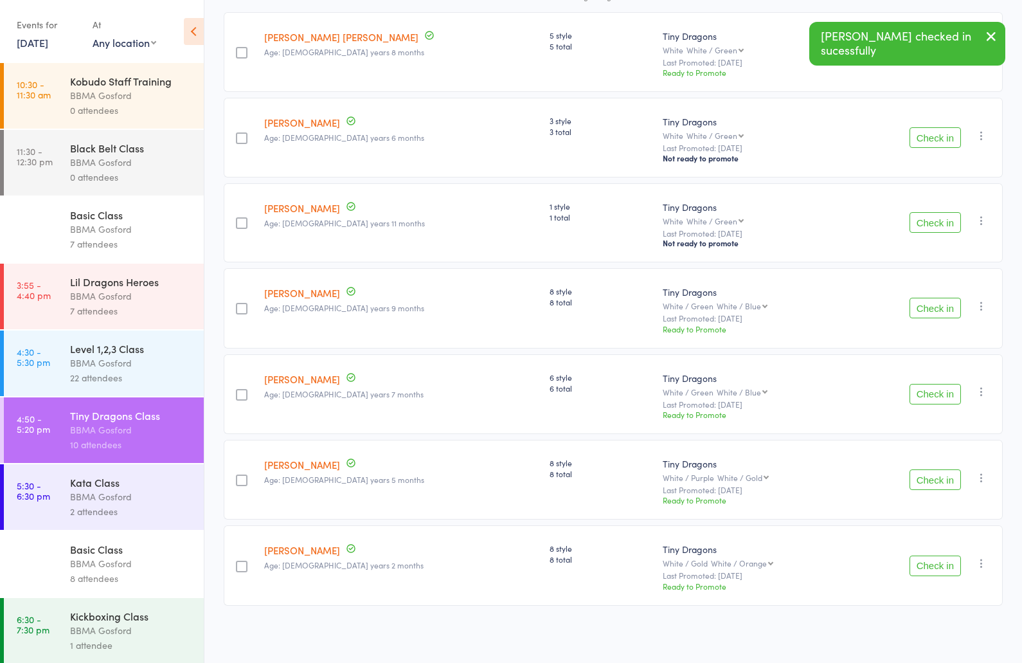
click at [948, 223] on button "Check in" at bounding box center [935, 222] width 51 height 21
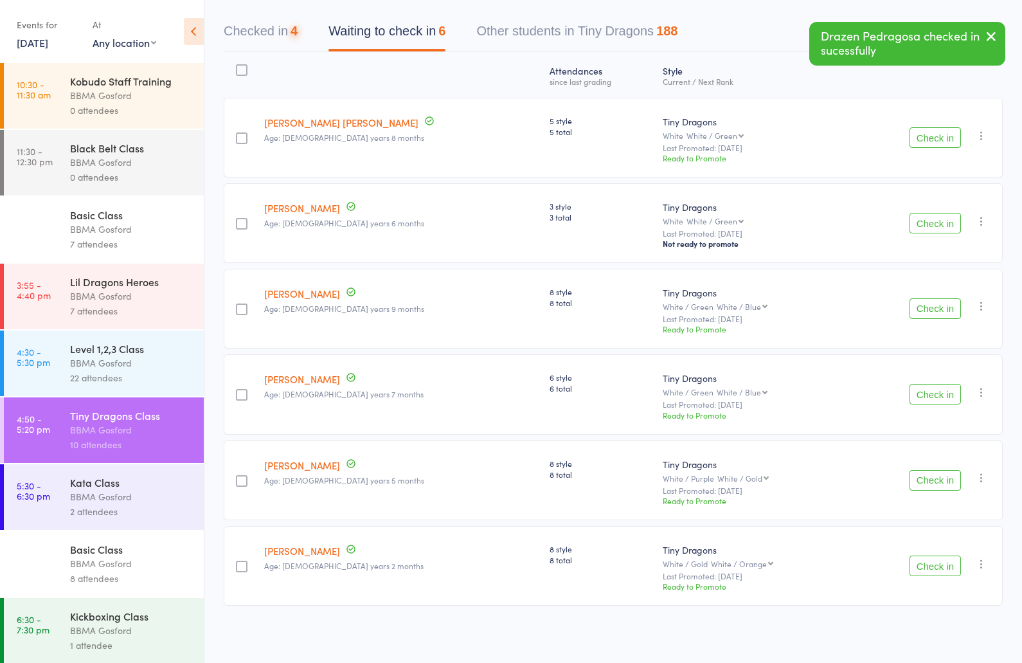
scroll to position [119, 0]
click at [931, 311] on button "Check in" at bounding box center [935, 308] width 51 height 21
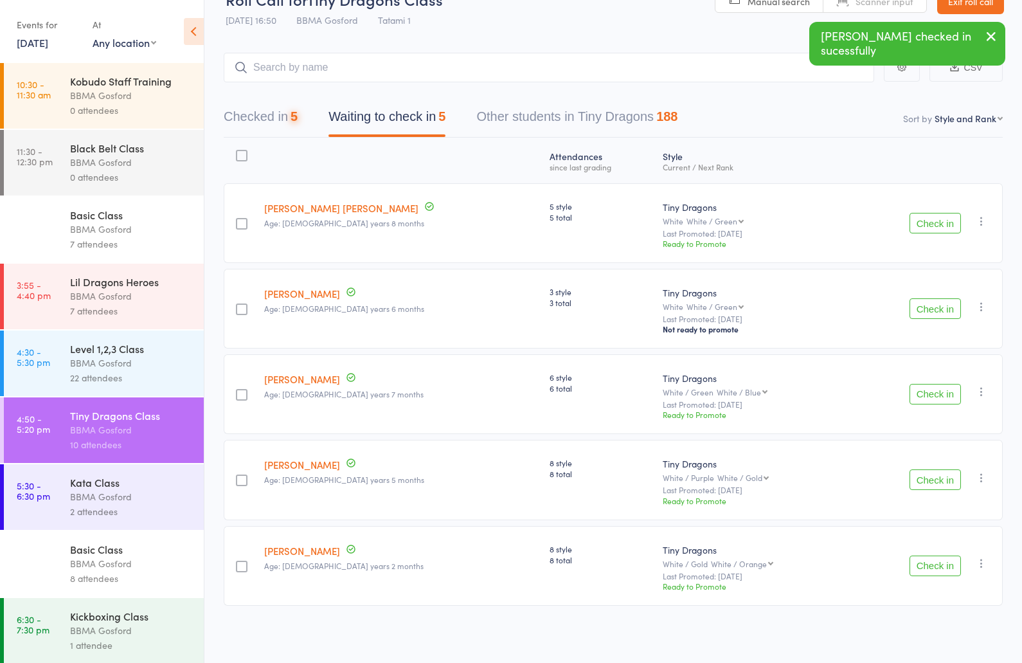
scroll to position [33, 0]
click at [931, 570] on button "Check in" at bounding box center [935, 565] width 51 height 21
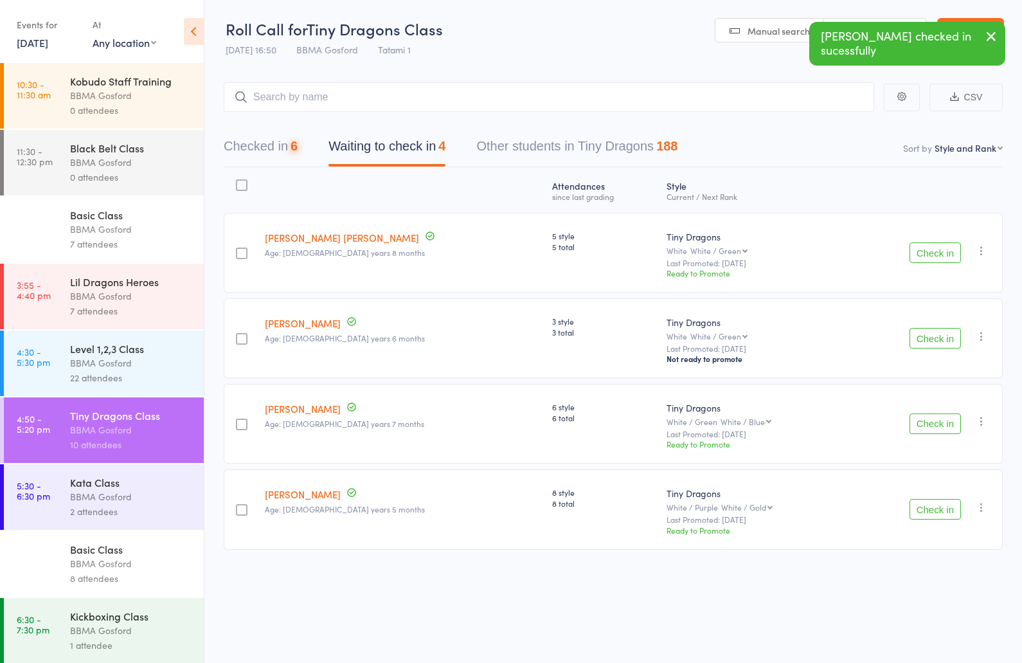
scroll to position [0, 0]
click at [262, 145] on button "Checked in 6" at bounding box center [261, 149] width 74 height 34
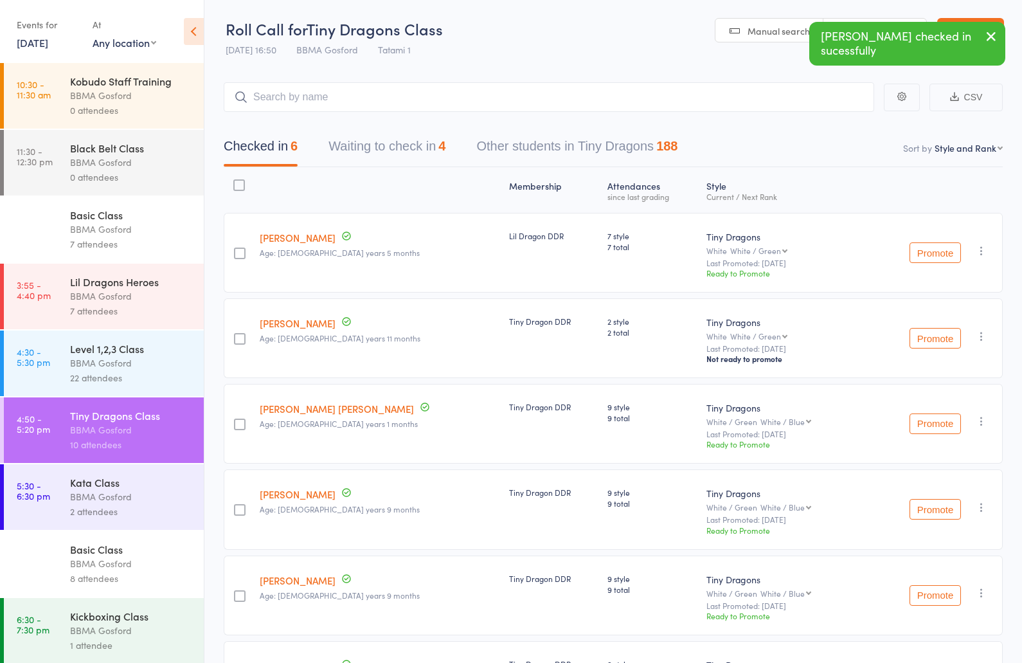
click at [984, 338] on icon "button" at bounding box center [981, 336] width 13 height 13
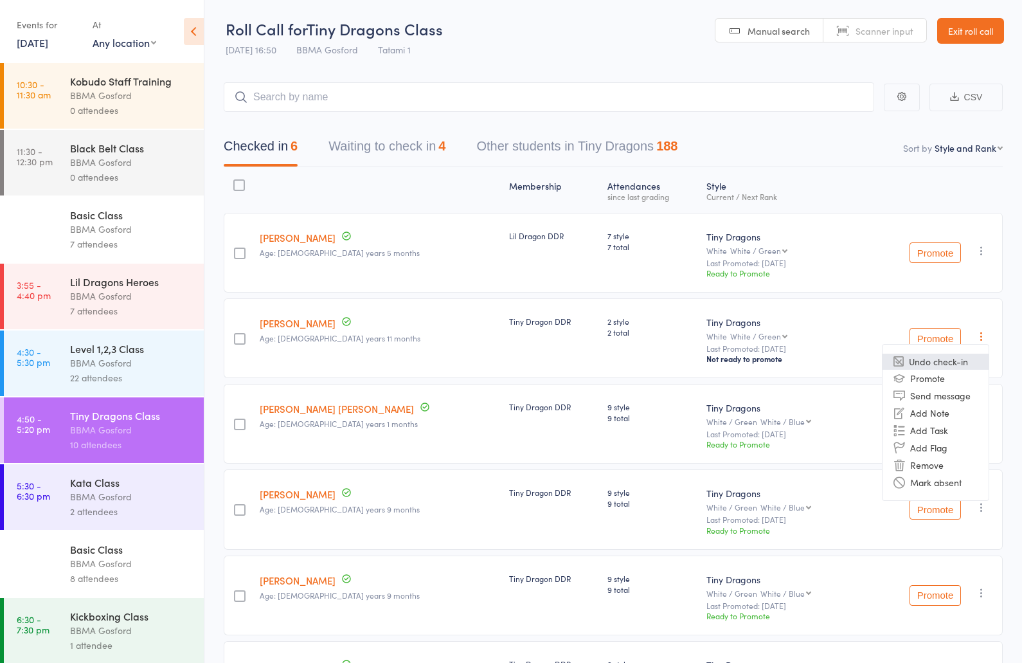
click at [952, 368] on li "Undo check-in" at bounding box center [936, 362] width 106 height 16
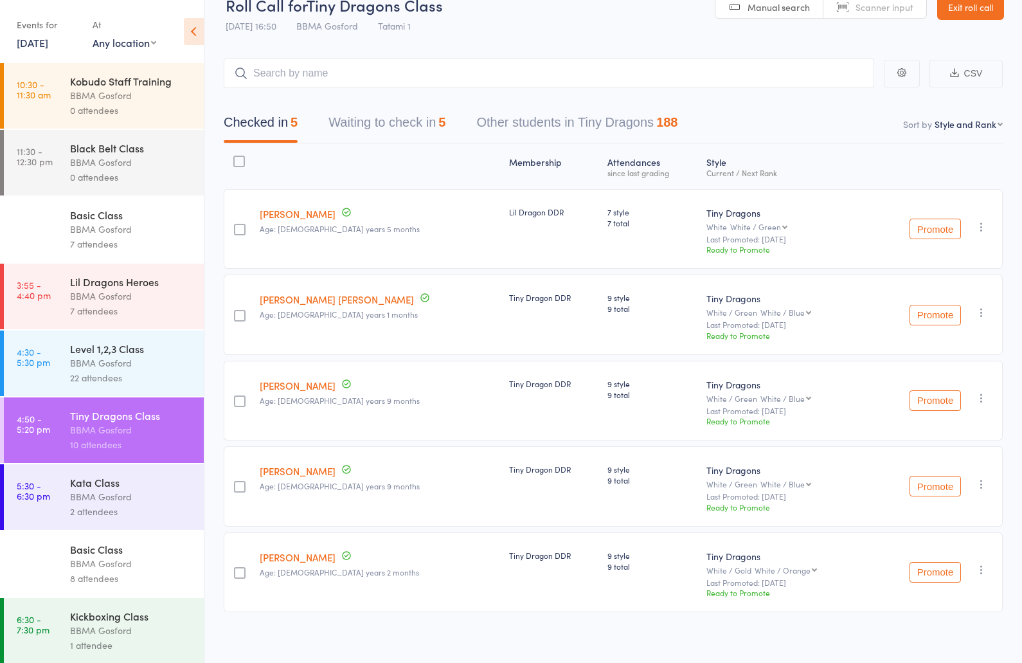
scroll to position [33, 0]
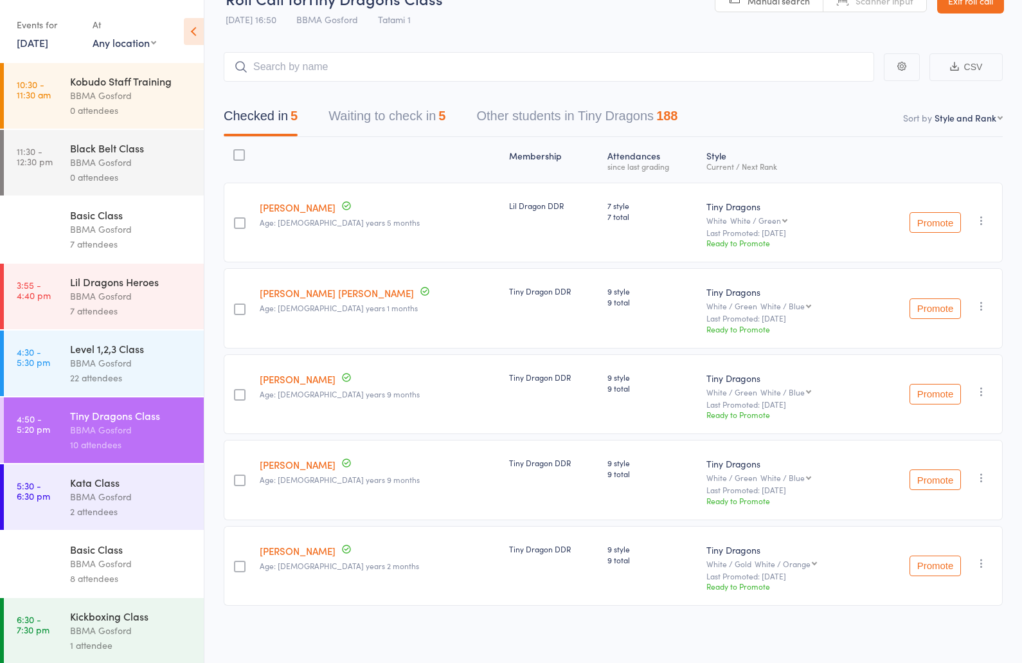
click at [393, 114] on button "Waiting to check in 5" at bounding box center [387, 119] width 117 height 34
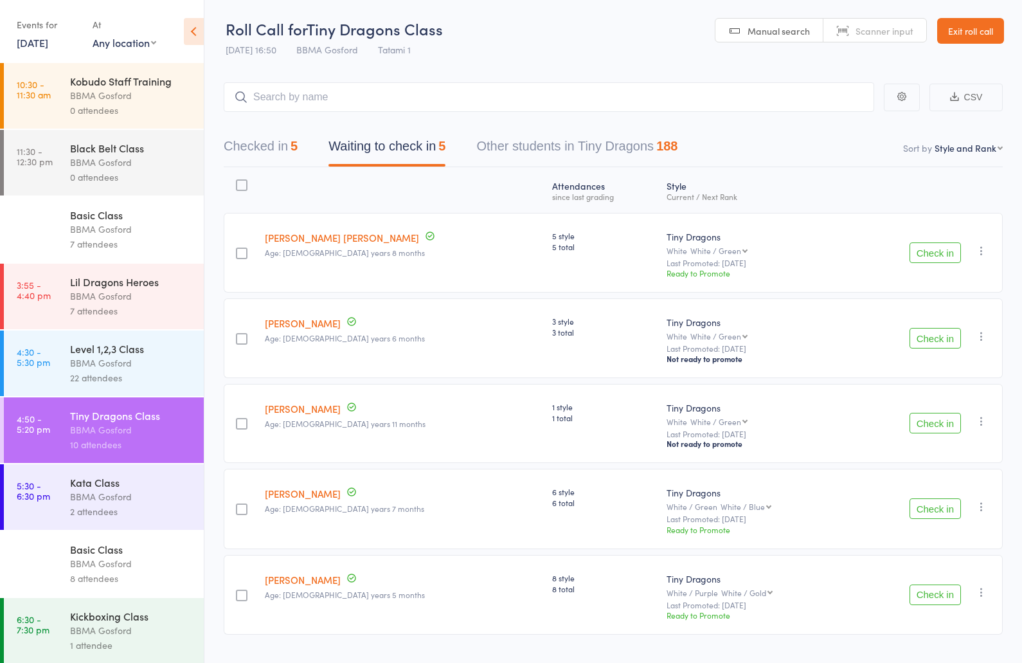
scroll to position [21, 0]
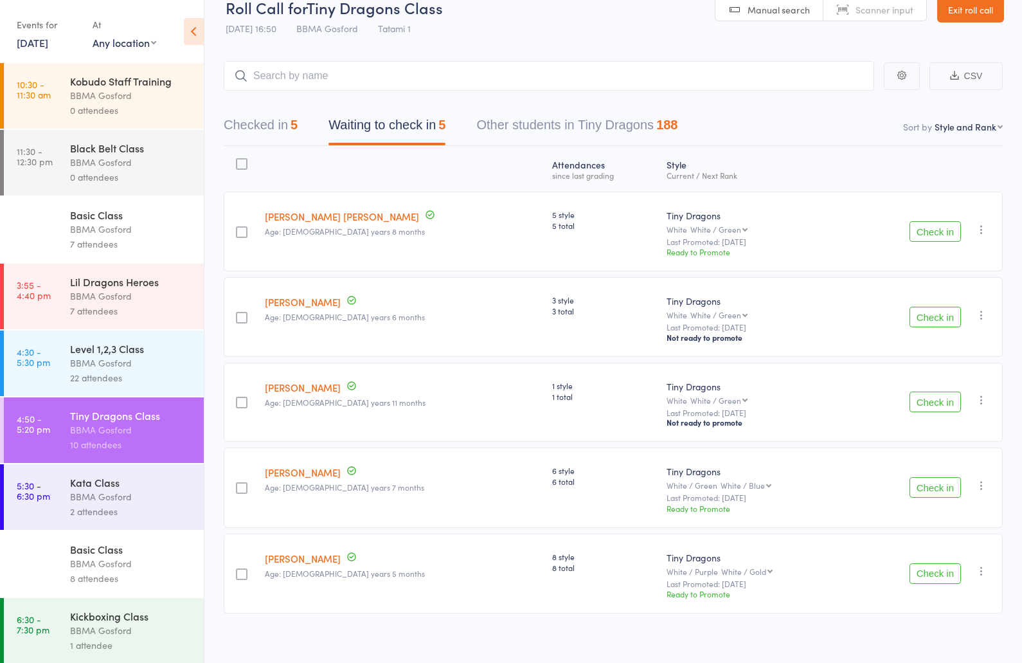
click at [939, 404] on button "Check in" at bounding box center [935, 402] width 51 height 21
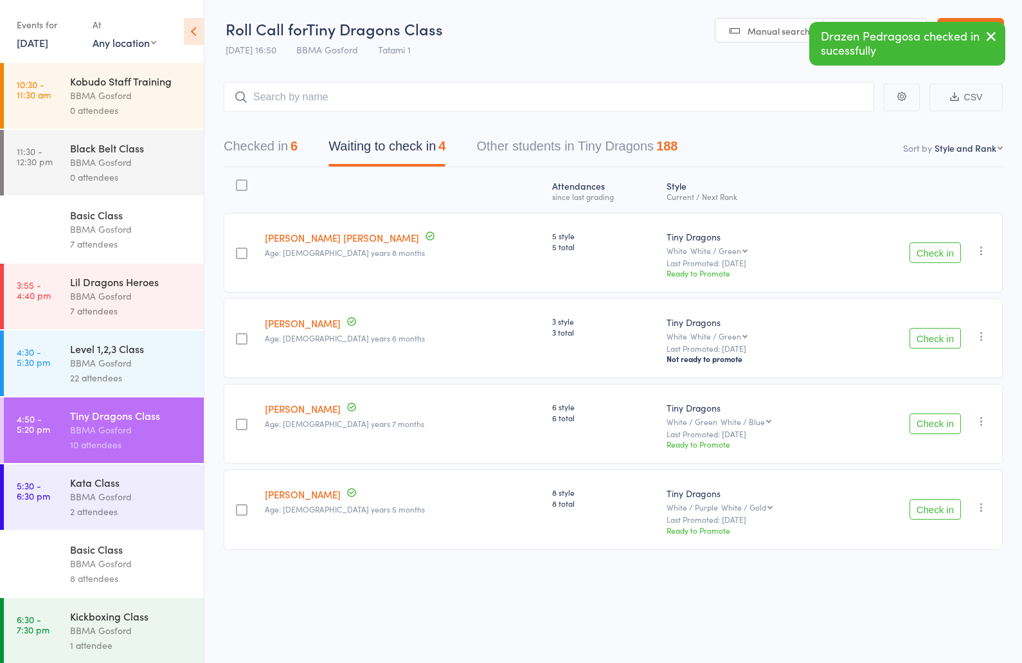
click at [935, 341] on button "Check in" at bounding box center [935, 338] width 51 height 21
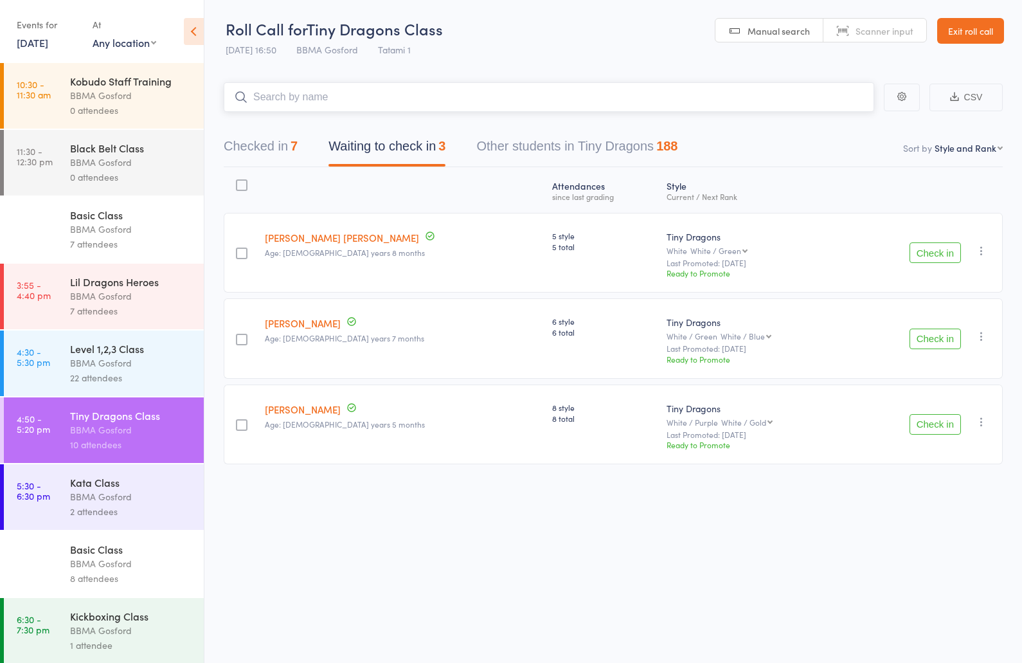
click at [377, 105] on input "search" at bounding box center [549, 97] width 651 height 30
type input "ana hera norman"
click at [93, 514] on div "2 attendees" at bounding box center [131, 511] width 123 height 15
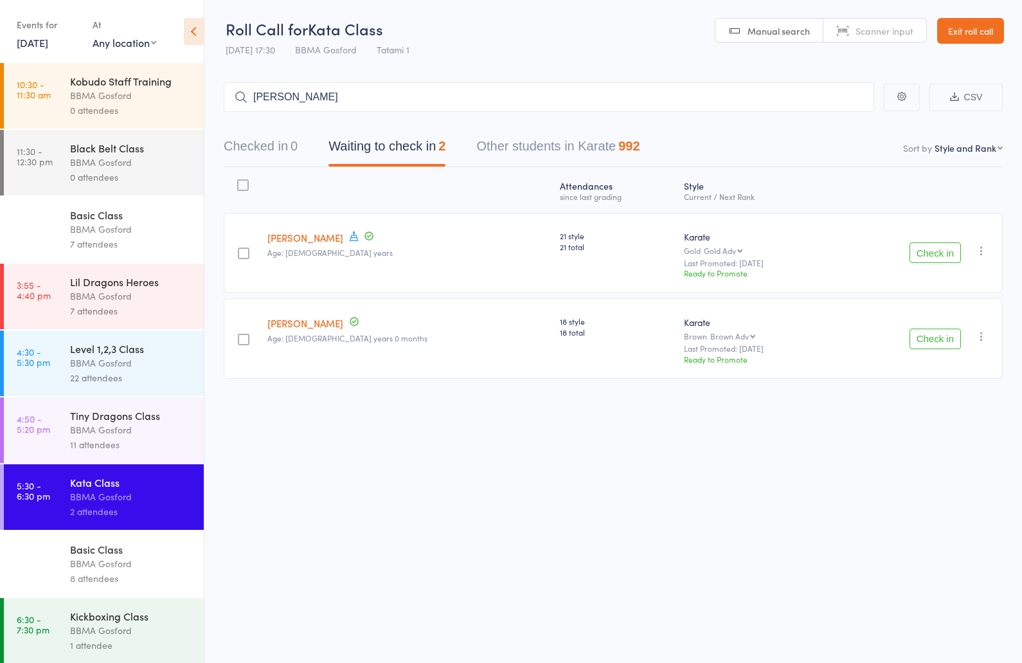
type input "rhett jef"
type input "allyson rodrigu"
click at [99, 437] on div "BBMA Gosford" at bounding box center [131, 429] width 123 height 15
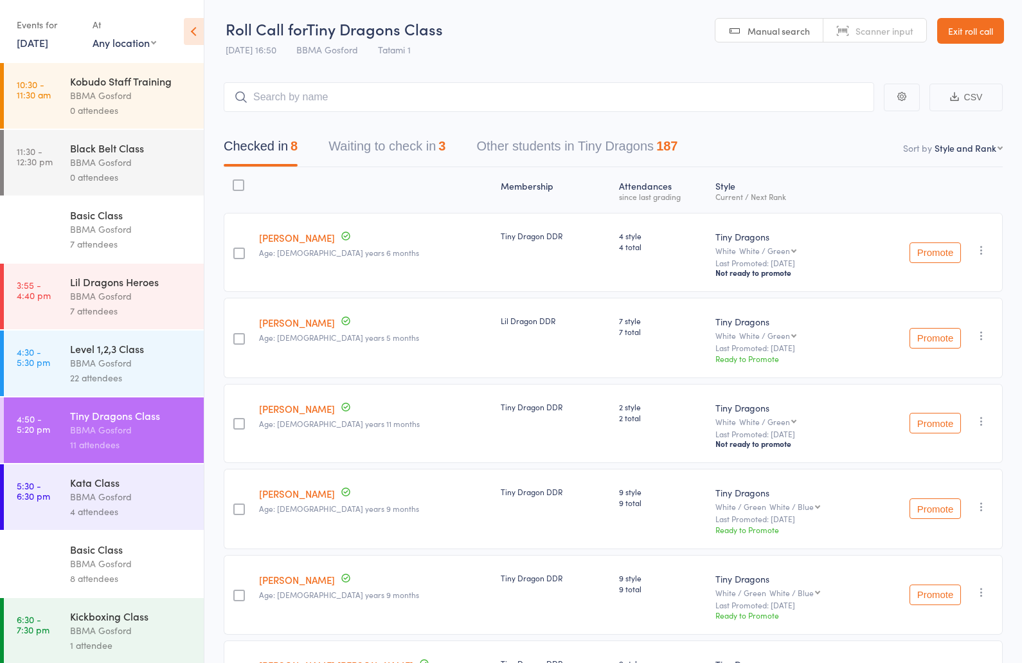
click at [404, 148] on button "Waiting to check in 3" at bounding box center [387, 149] width 117 height 34
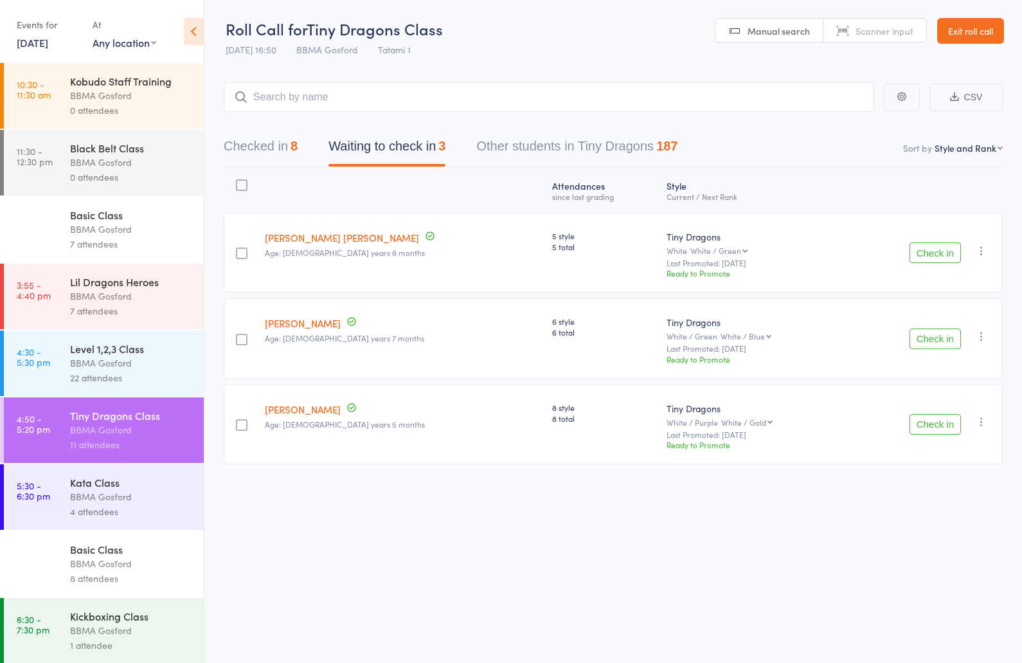
click at [278, 143] on button "Checked in 8" at bounding box center [261, 149] width 74 height 34
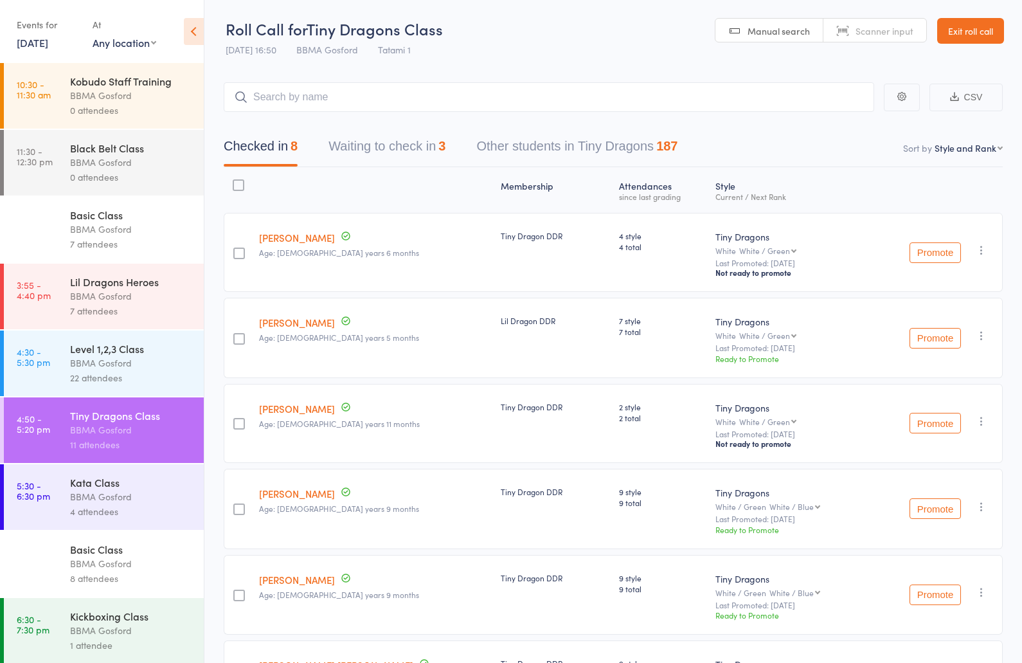
click at [115, 376] on div "22 attendees" at bounding box center [131, 377] width 123 height 15
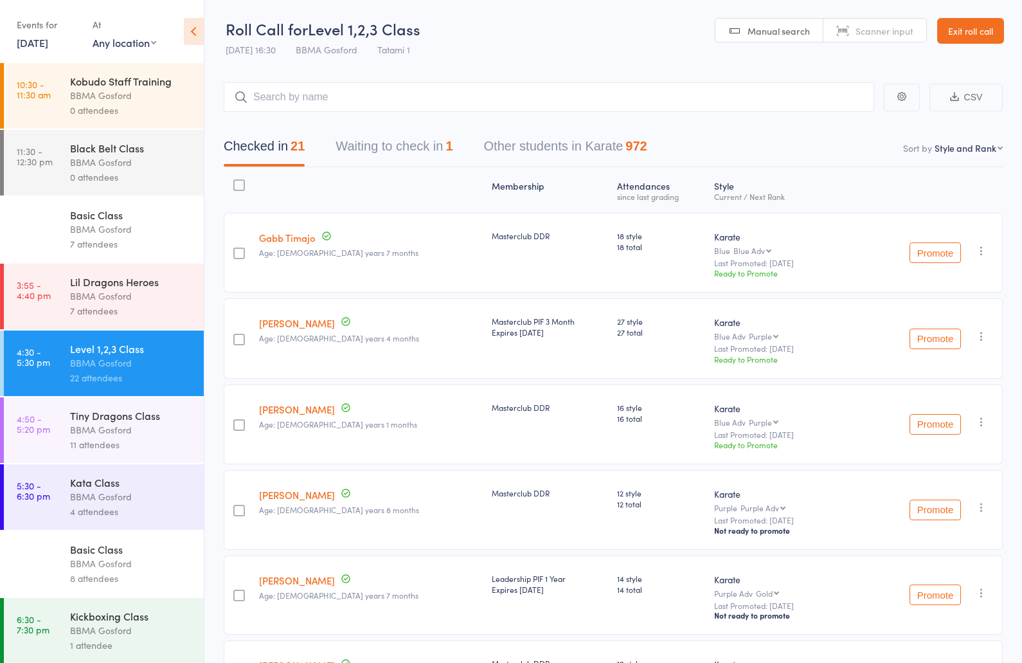
click at [109, 503] on div "BBMA Gosford" at bounding box center [131, 496] width 123 height 15
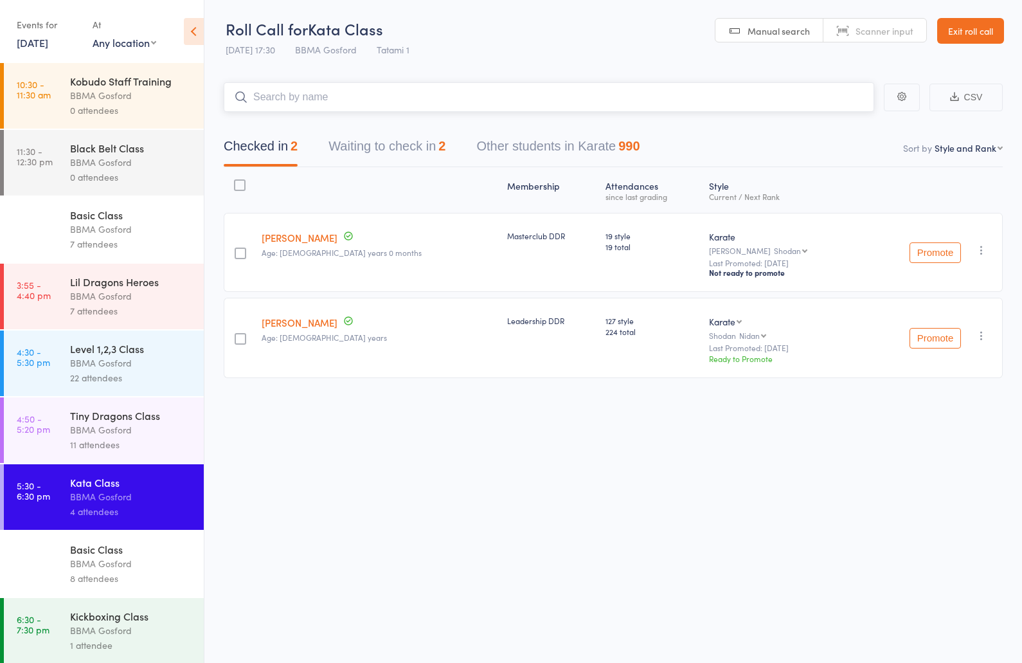
click at [356, 102] on input "search" at bounding box center [549, 97] width 651 height 30
type input "bec smith"
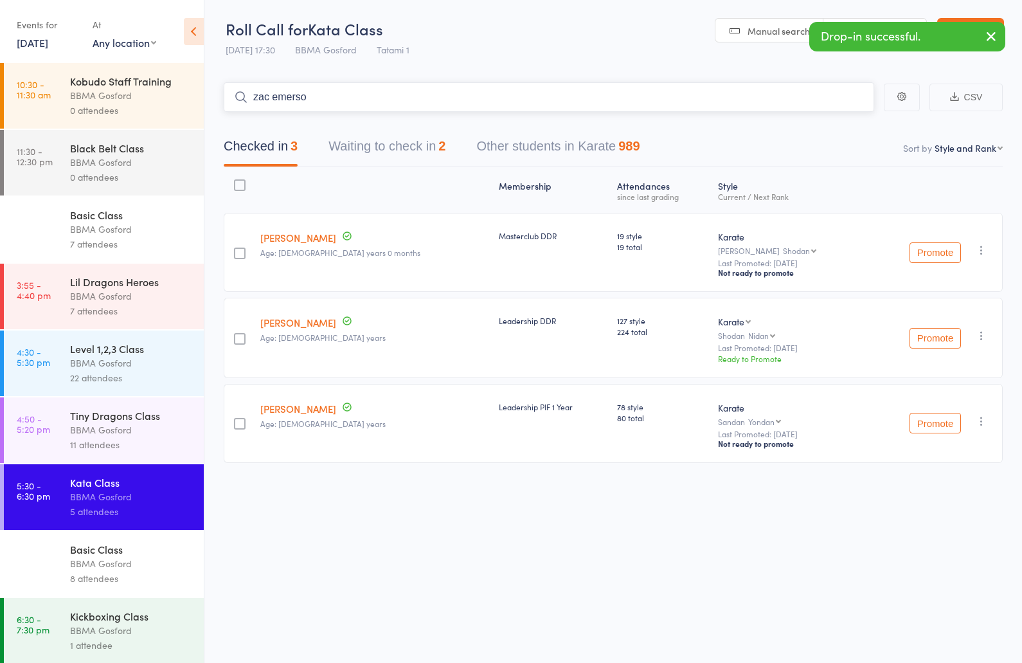
type input "zac emerson"
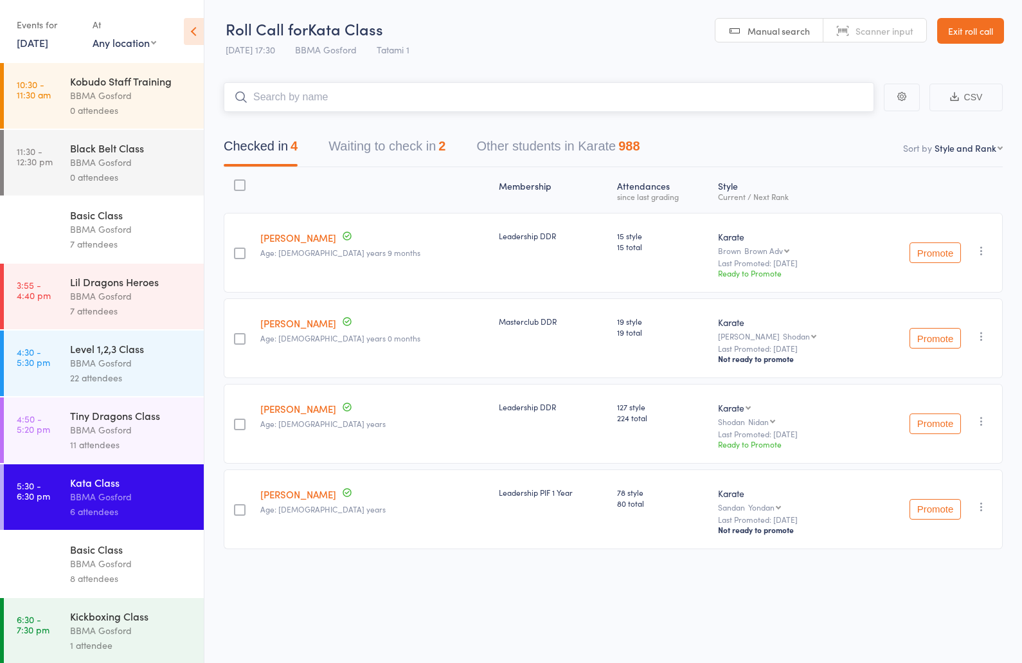
click at [399, 143] on button "Waiting to check in 2" at bounding box center [387, 149] width 117 height 34
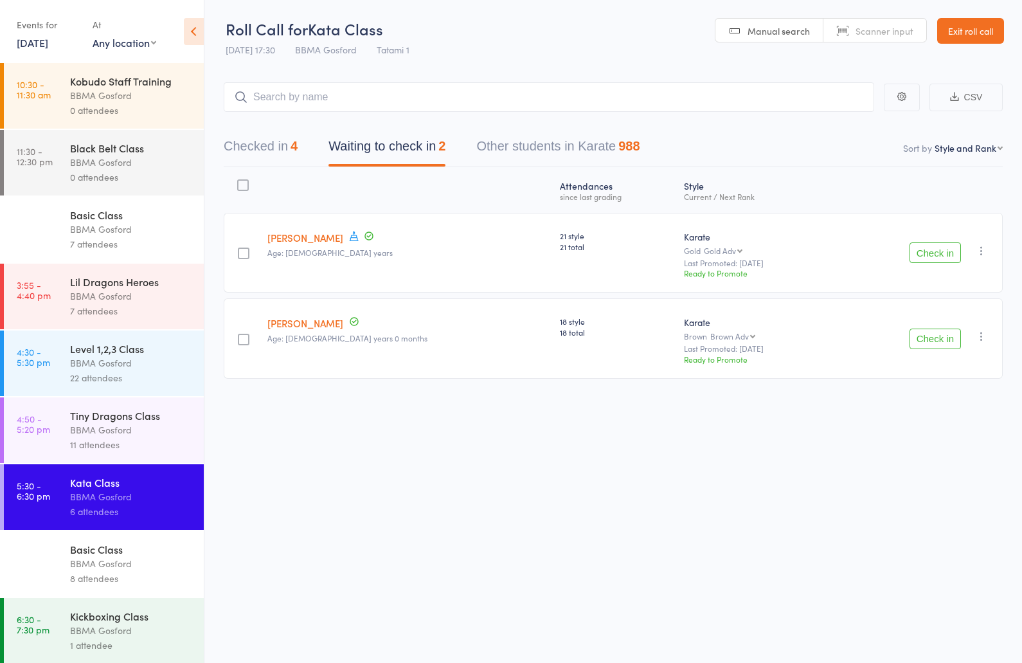
click at [934, 255] on button "Check in" at bounding box center [935, 252] width 51 height 21
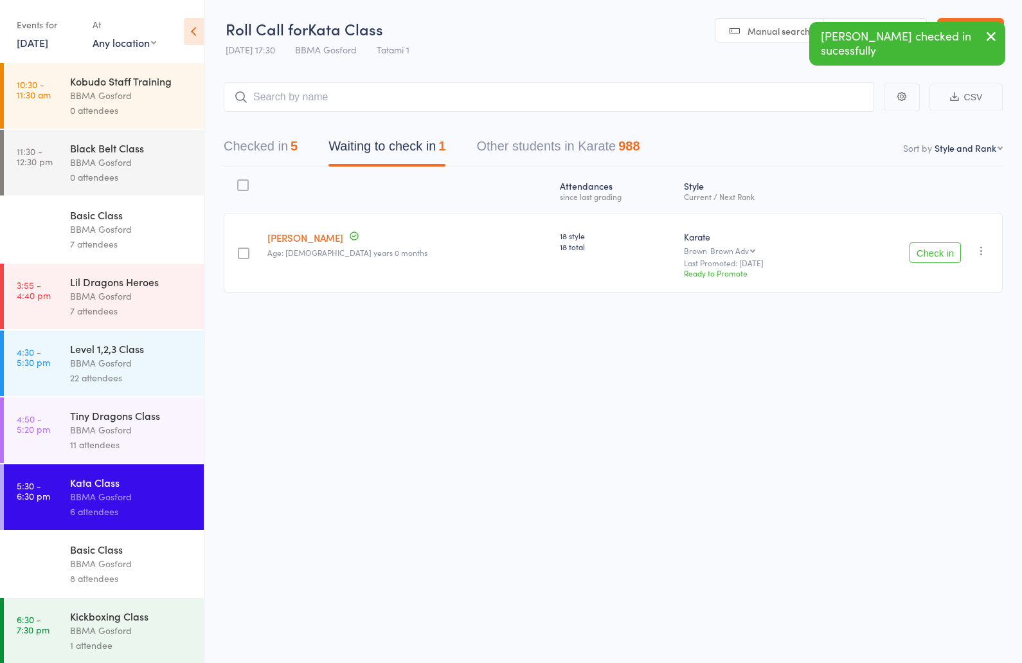
click at [919, 261] on button "Check in" at bounding box center [935, 252] width 51 height 21
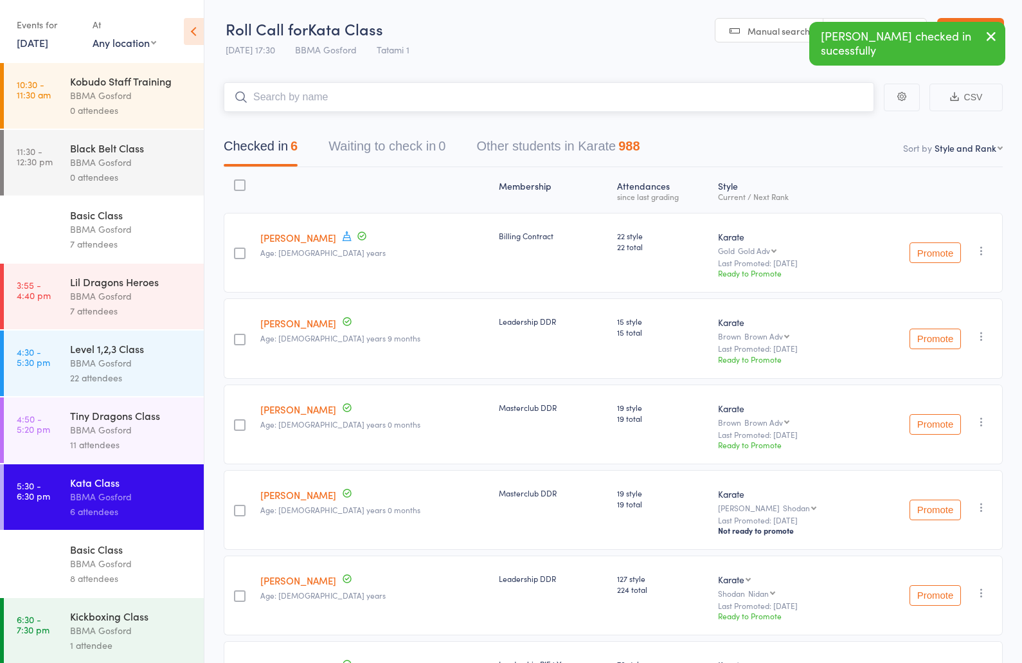
click at [324, 98] on input "search" at bounding box center [549, 97] width 651 height 30
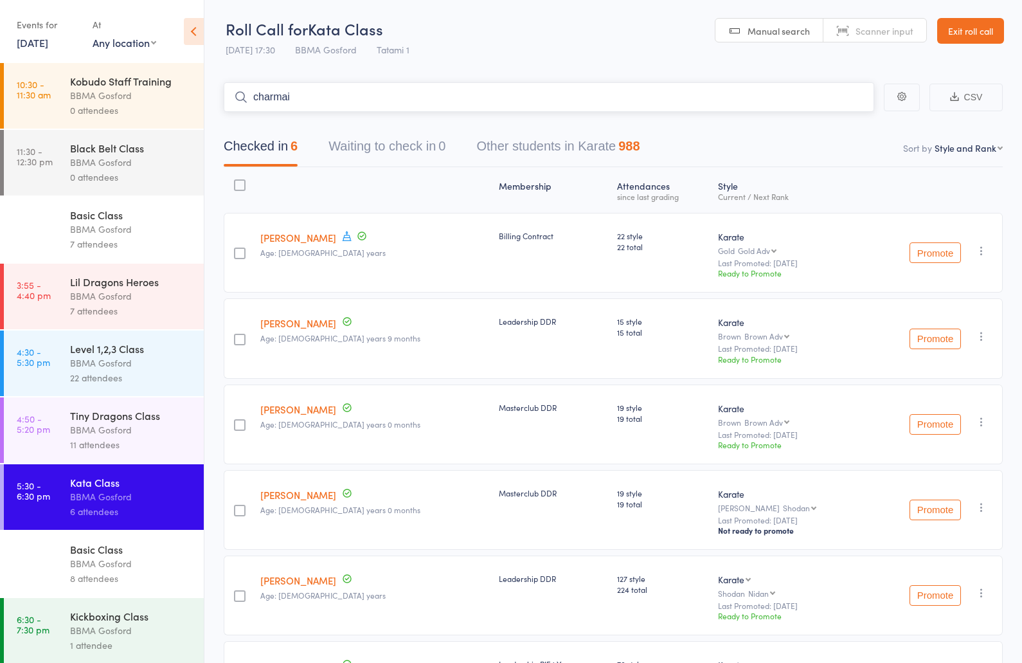
type input "charmain"
click at [311, 103] on input "search" at bounding box center [549, 97] width 651 height 30
click at [114, 571] on div "BBMA Gosford" at bounding box center [131, 563] width 123 height 15
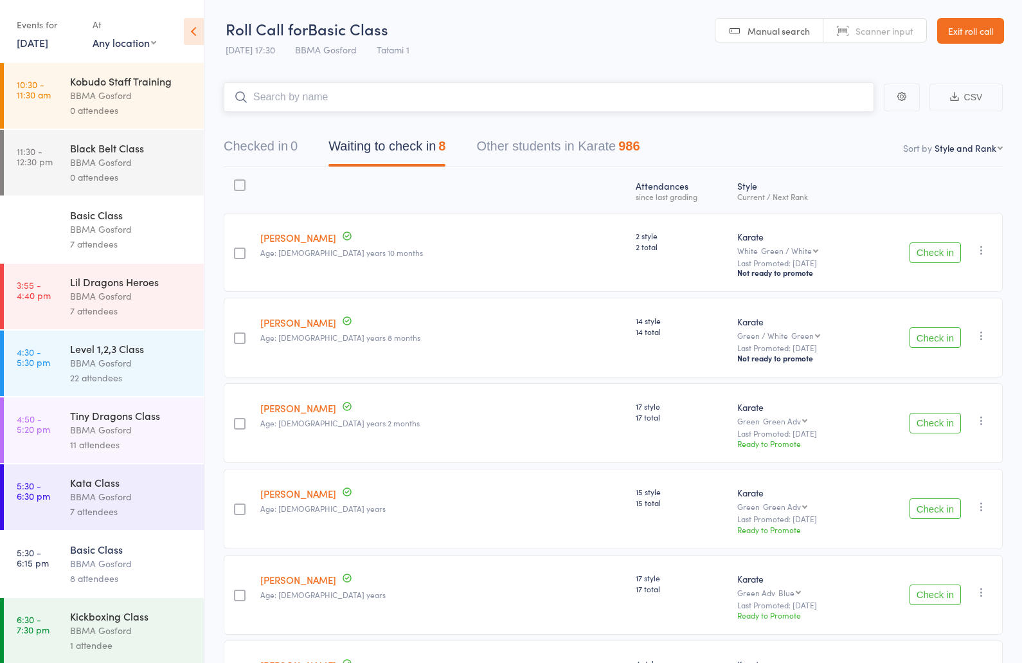
click at [334, 96] on input "search" at bounding box center [549, 97] width 651 height 30
type input "a"
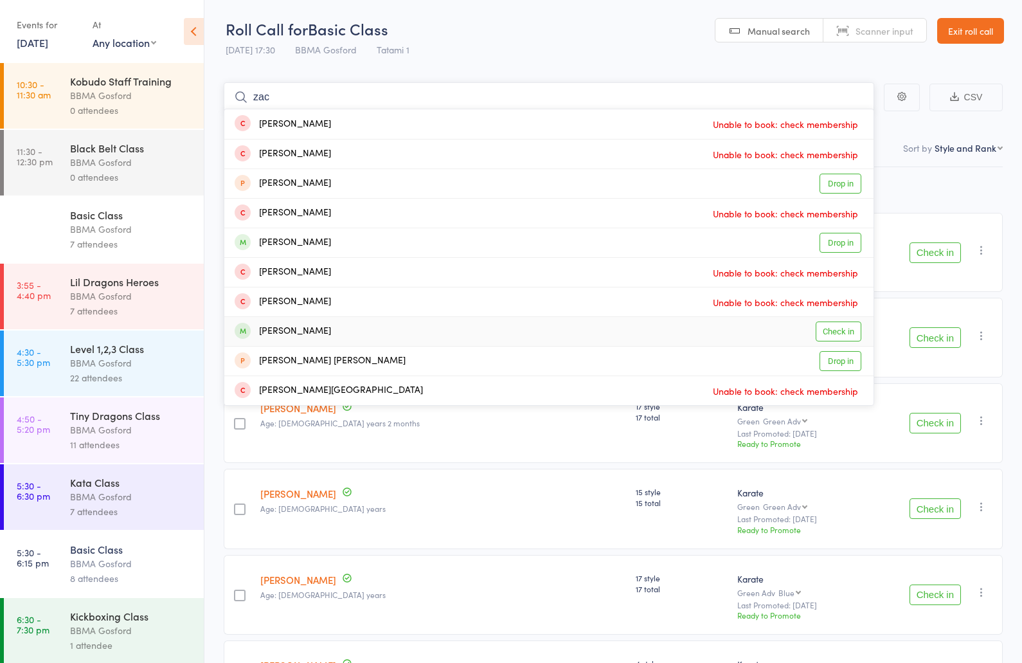
type input "zac"
click at [302, 329] on div "Zachary Bush" at bounding box center [283, 331] width 96 height 15
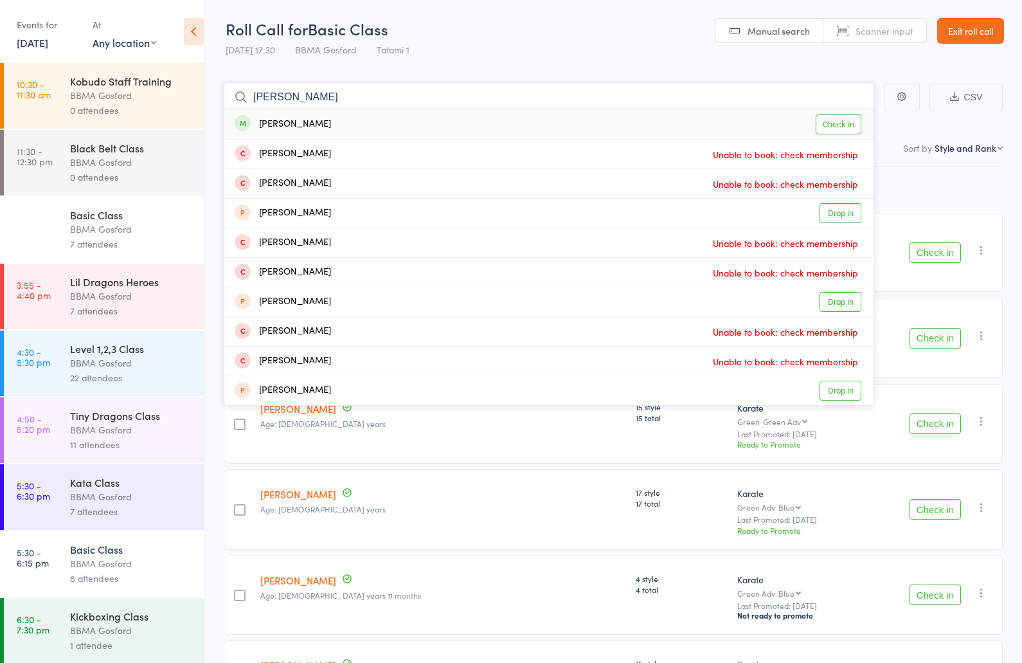
type input "daniel sugars"
click at [333, 129] on div "Daniel Sugars Check in" at bounding box center [548, 124] width 649 height 30
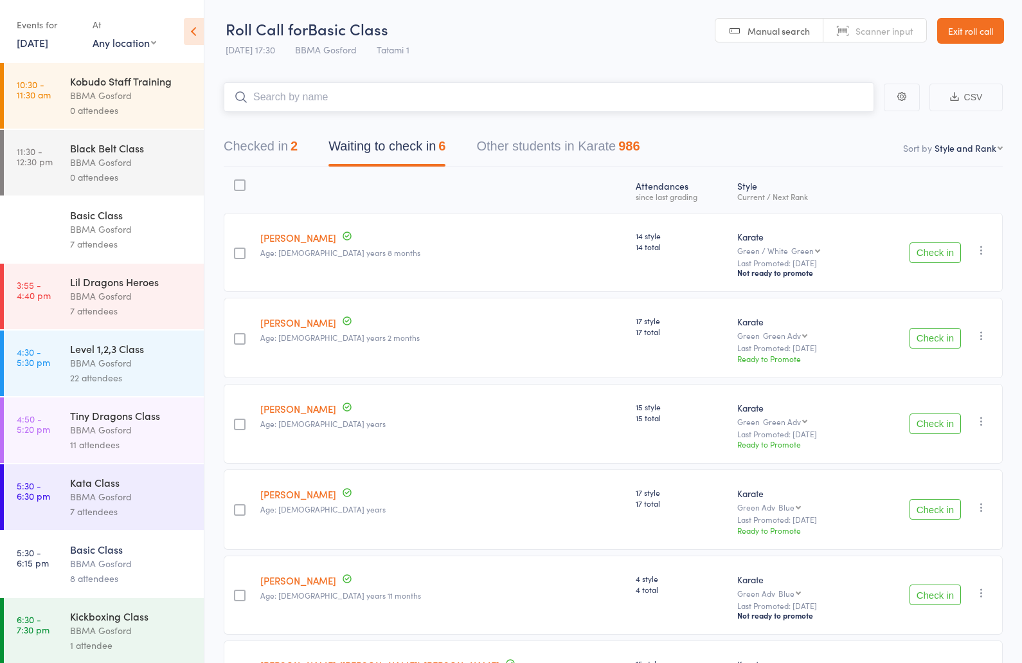
click at [302, 86] on input "search" at bounding box center [549, 97] width 651 height 30
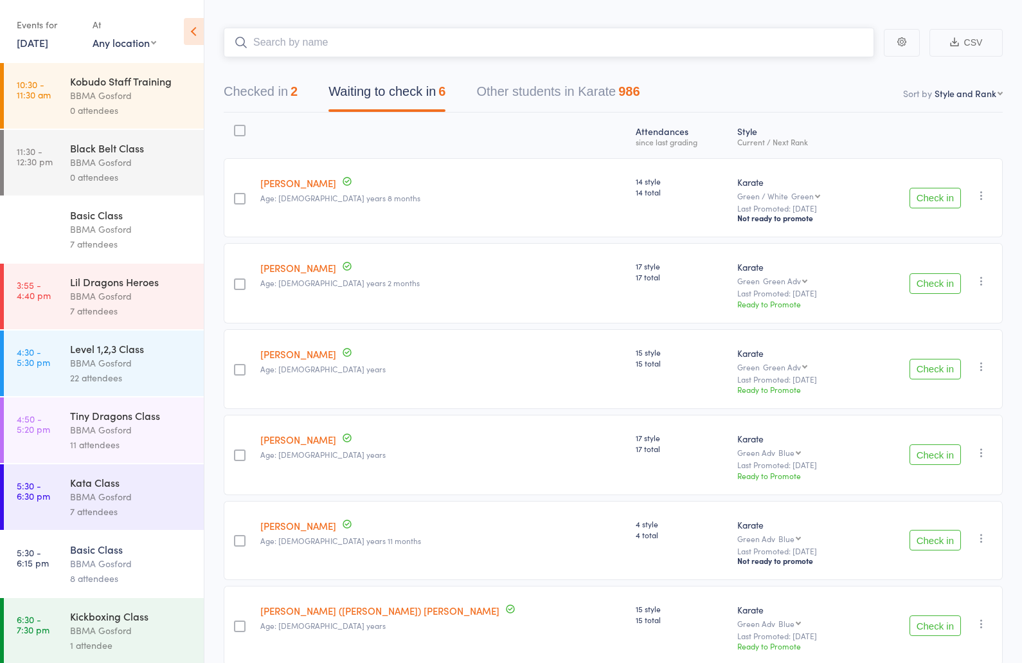
scroll to position [119, 0]
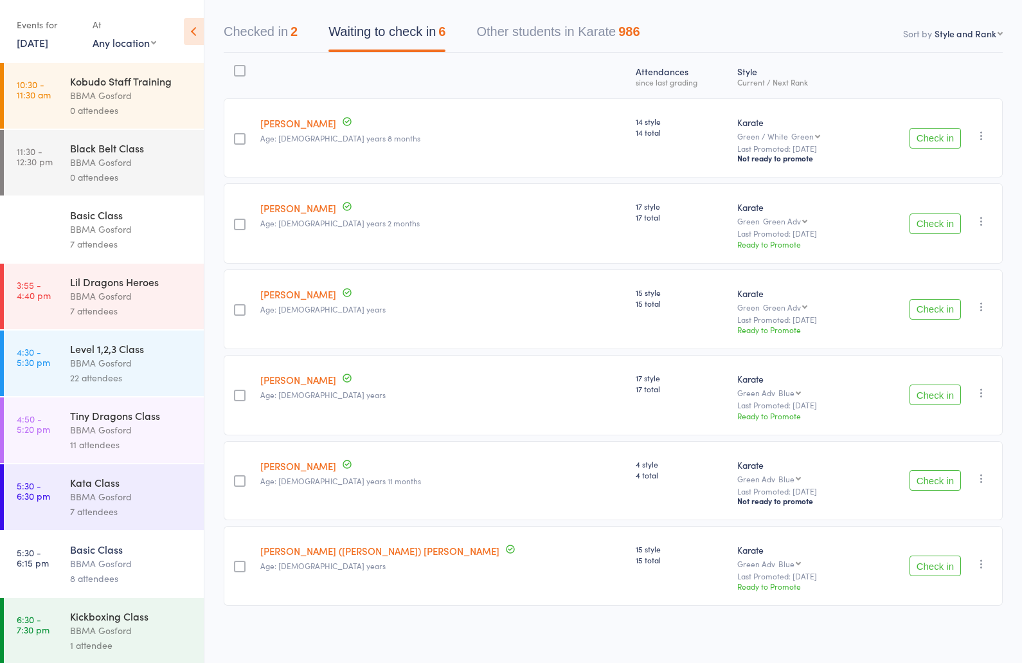
click at [933, 564] on button "Check in" at bounding box center [935, 565] width 51 height 21
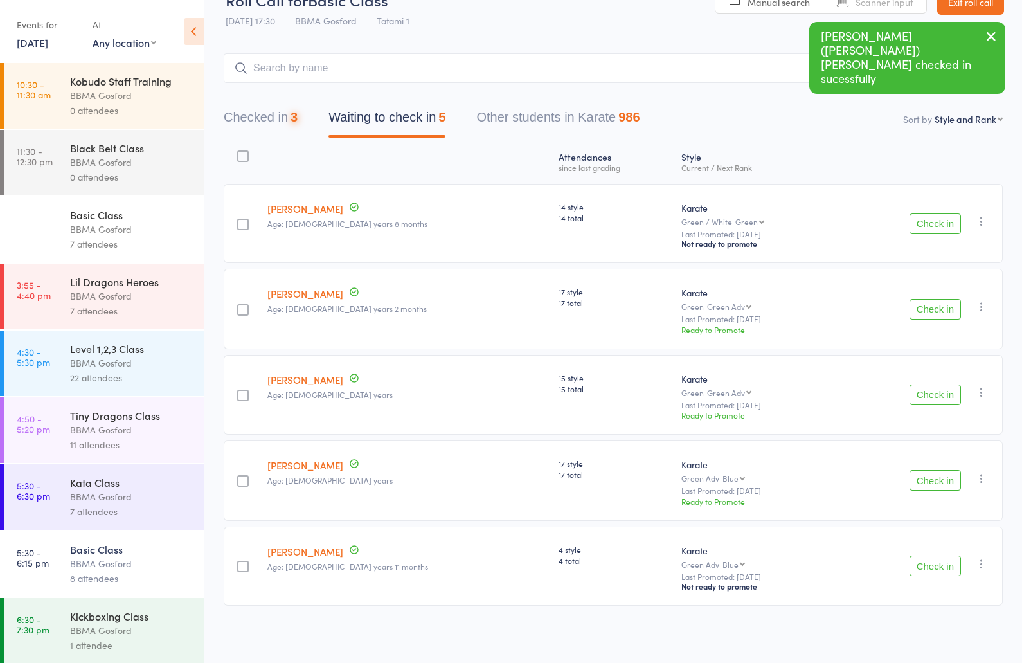
scroll to position [0, 0]
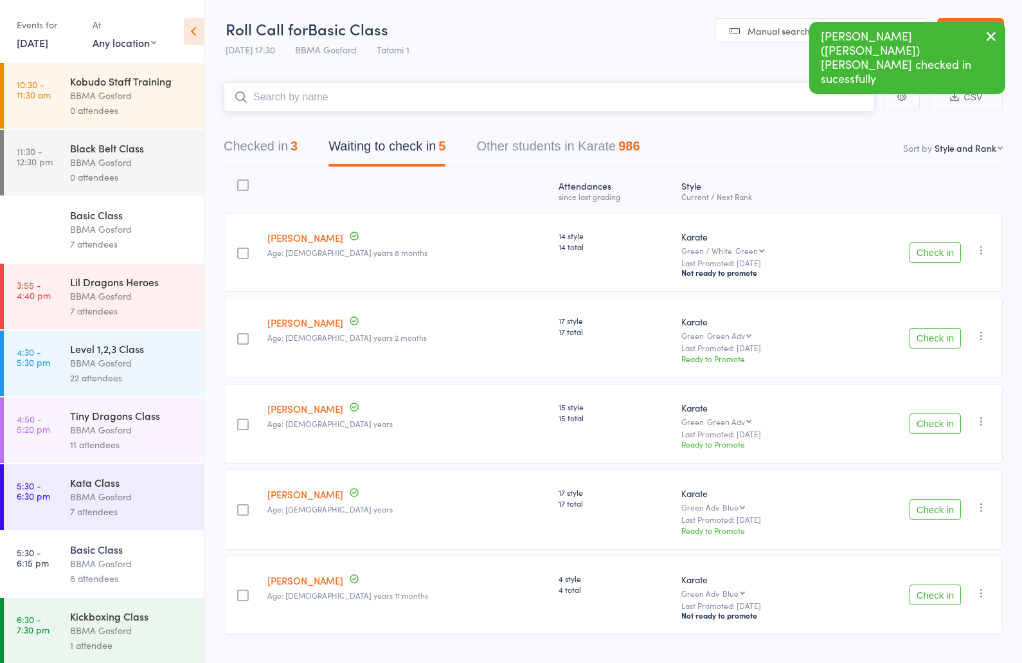
click at [335, 95] on input "search" at bounding box center [549, 97] width 651 height 30
type input "rahmani"
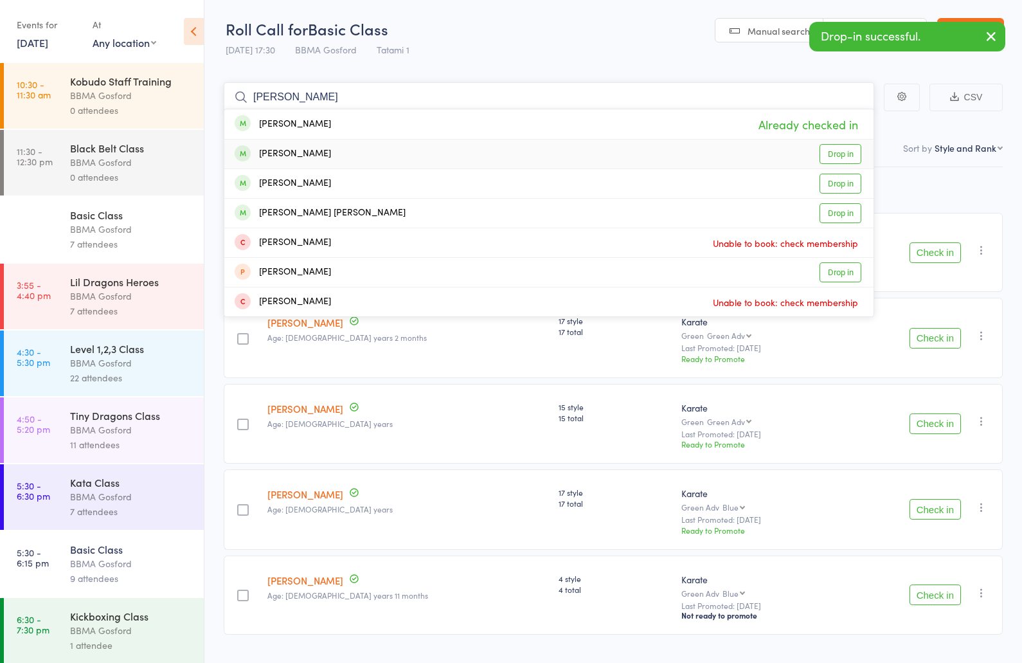
type input "rahmani"
click at [311, 163] on div "Sana Rahmani Drop in" at bounding box center [548, 154] width 649 height 29
type input "rahmani"
click at [327, 180] on div "Saood Rahmani Drop in" at bounding box center [548, 183] width 649 height 29
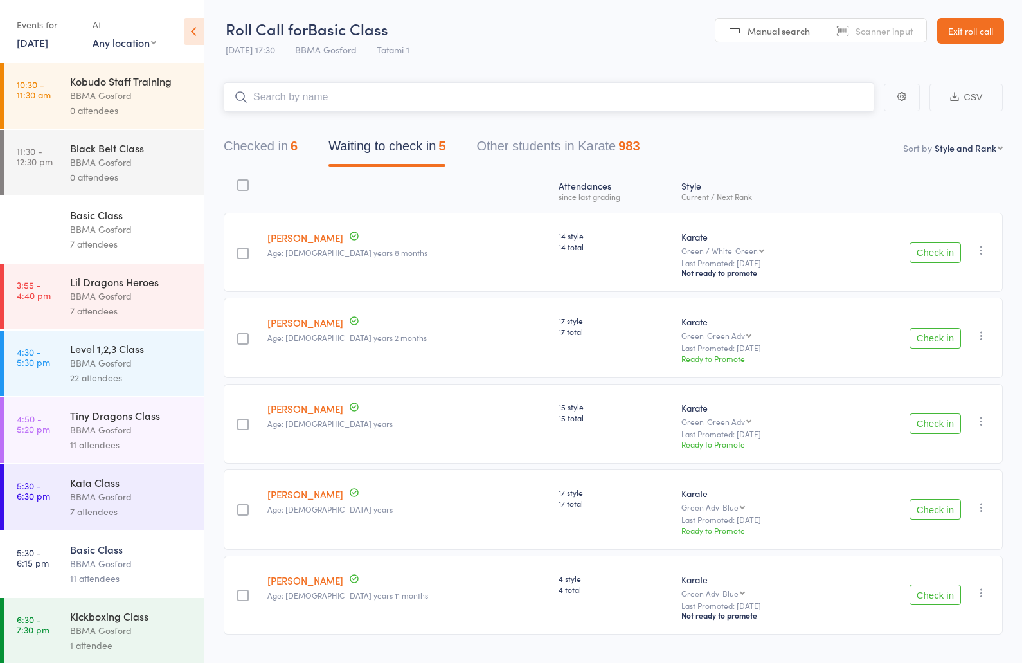
click at [338, 93] on input "search" at bounding box center [549, 97] width 651 height 30
type input "joshua leah"
click at [336, 102] on input "search" at bounding box center [549, 97] width 651 height 30
type input "ryder joshi"
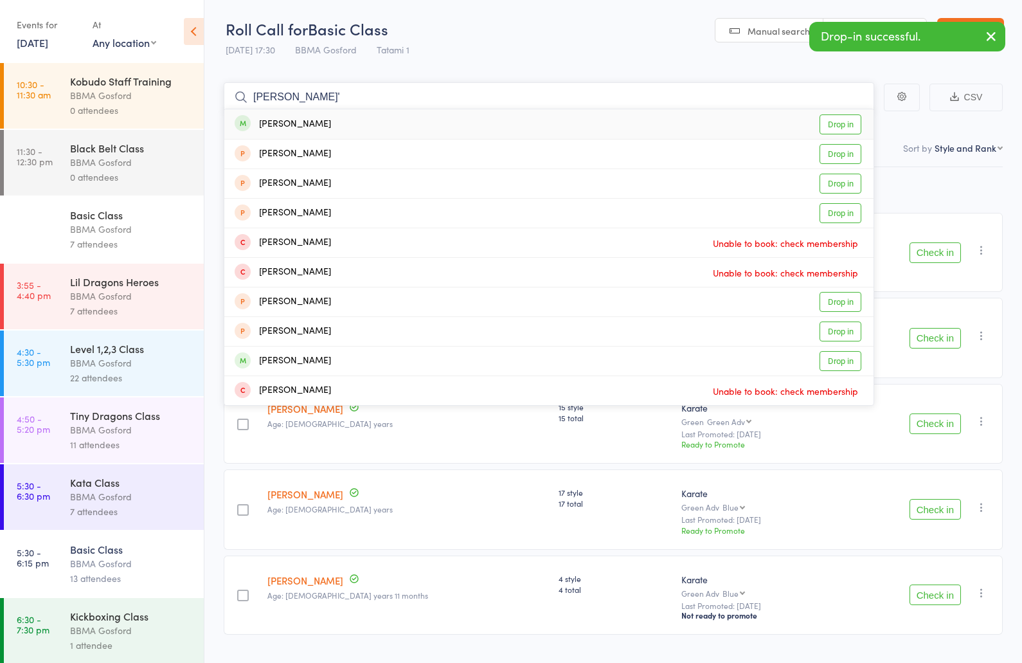
type input "henry shaddock"
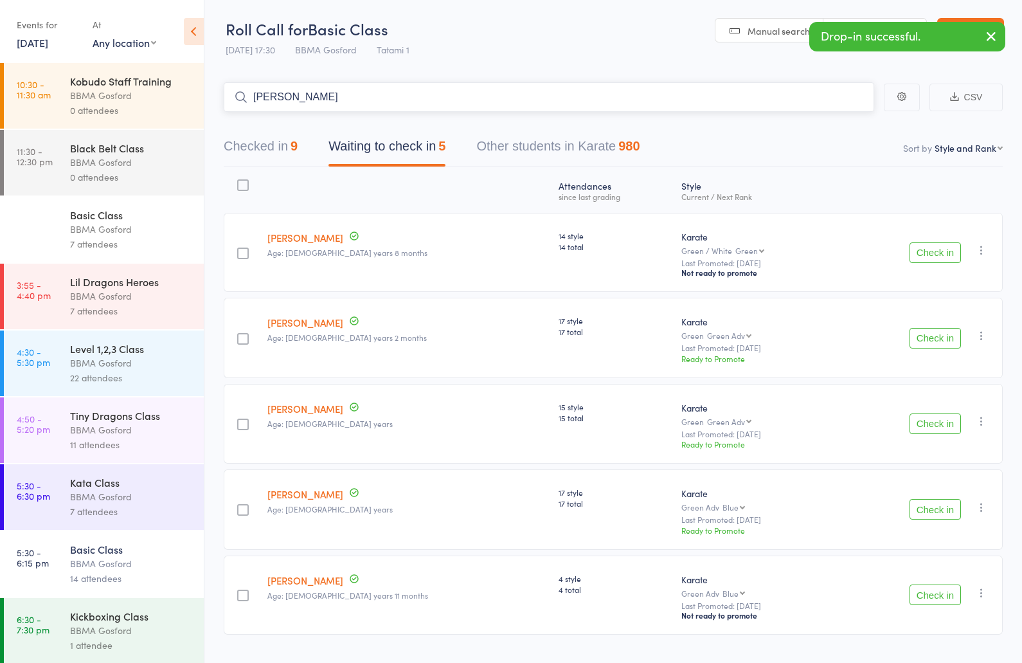
type input "jacob pesce"
type input "jaketze"
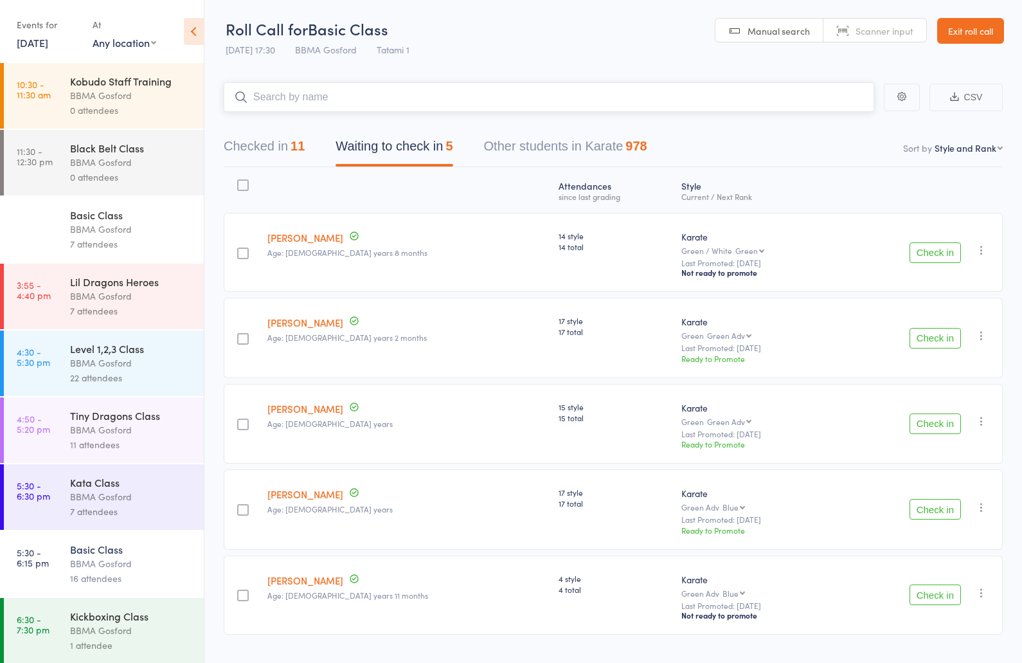
click at [324, 96] on input "search" at bounding box center [549, 97] width 651 height 30
type input "janina binto"
click at [277, 147] on button "Checked in 12" at bounding box center [264, 149] width 81 height 34
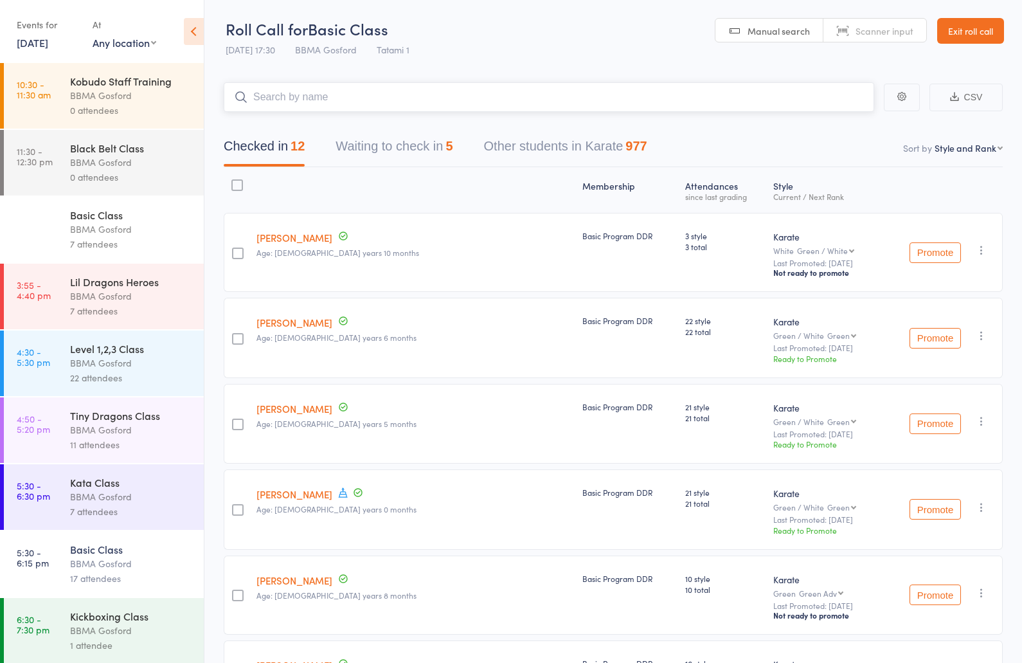
click at [428, 149] on button "Waiting to check in 5" at bounding box center [394, 149] width 117 height 34
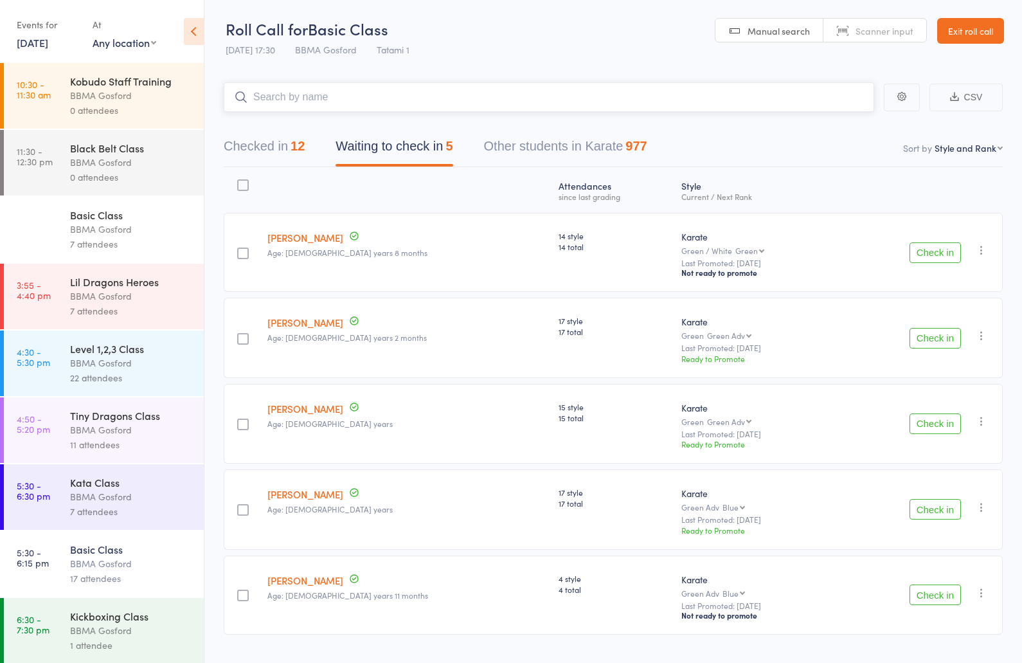
click at [272, 153] on button "Checked in 12" at bounding box center [264, 149] width 81 height 34
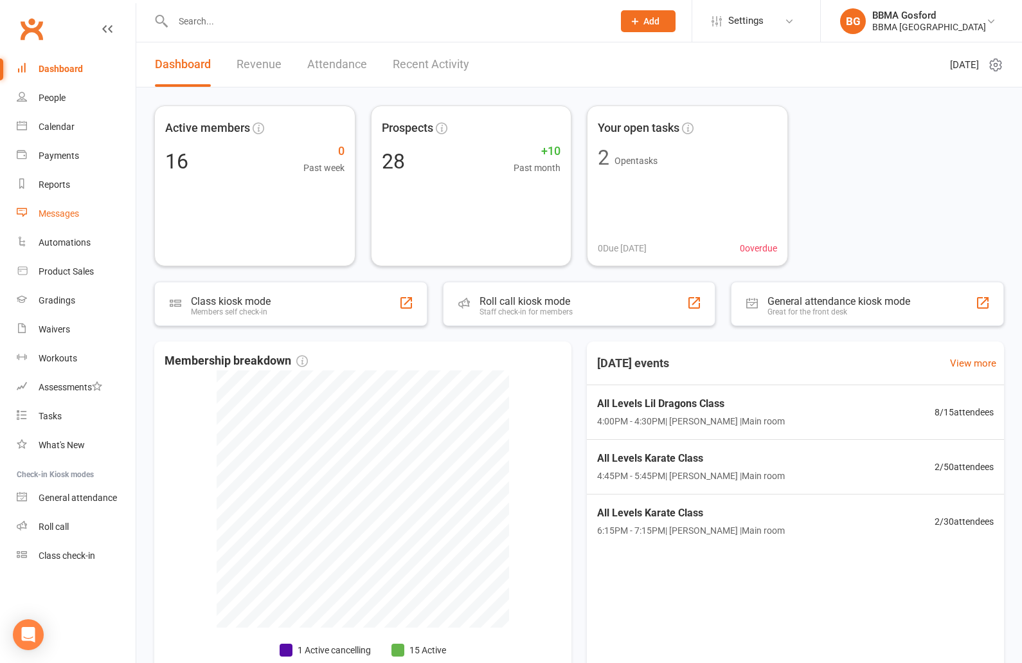
click at [69, 212] on div "Messages" at bounding box center [59, 213] width 41 height 10
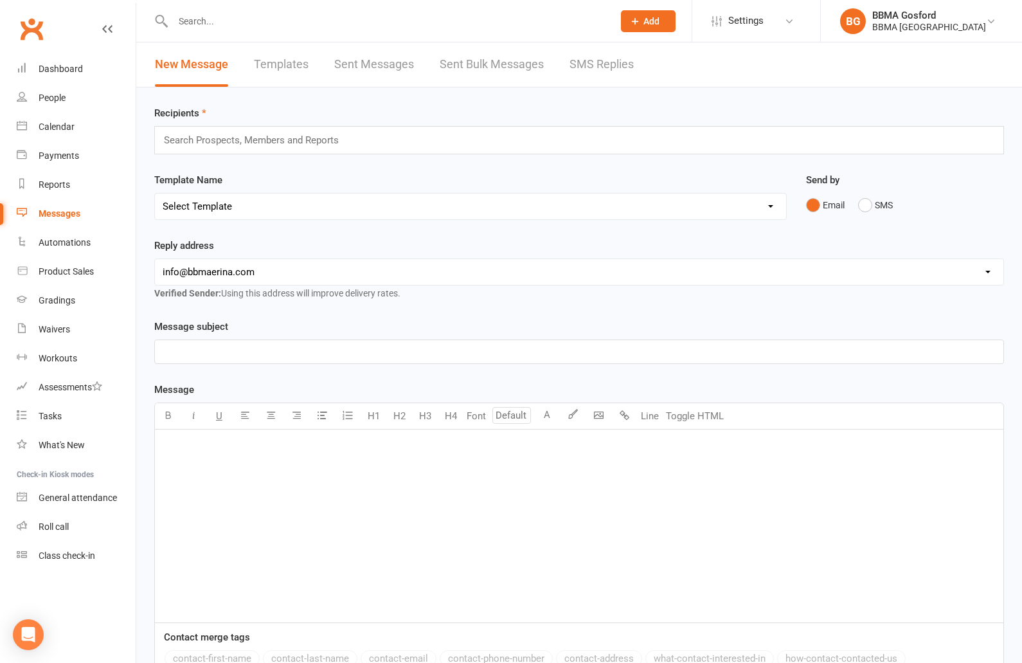
click at [226, 144] on input "text" at bounding box center [257, 140] width 188 height 17
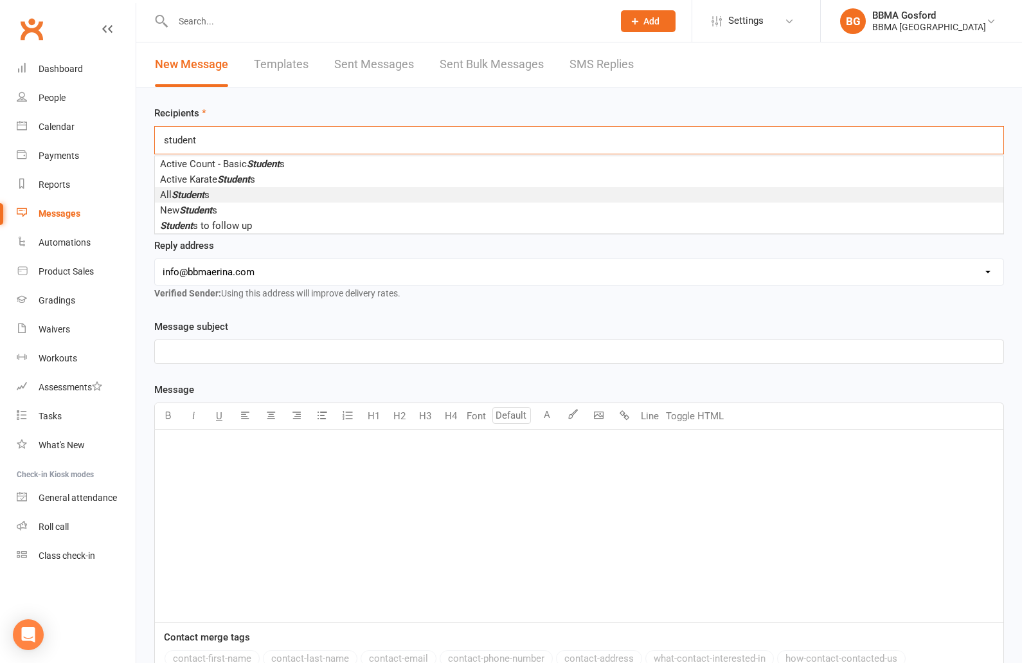
type input "student"
click at [203, 196] on em "Student" at bounding box center [188, 195] width 33 height 12
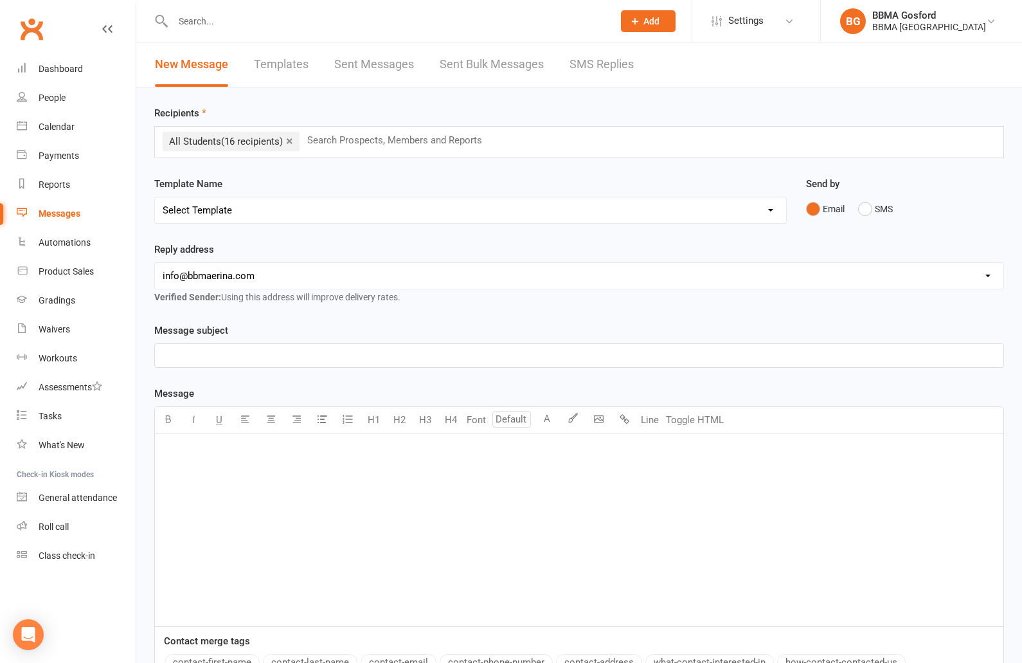
click at [208, 351] on p "﻿" at bounding box center [579, 355] width 833 height 15
click at [216, 446] on p "﻿" at bounding box center [579, 449] width 833 height 15
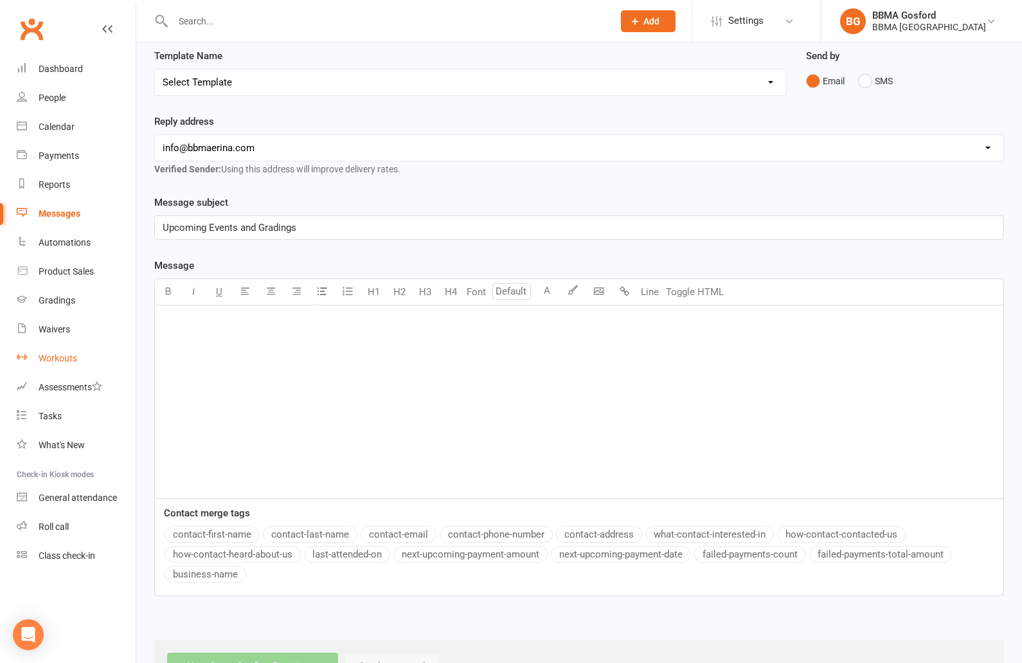
scroll to position [176, 0]
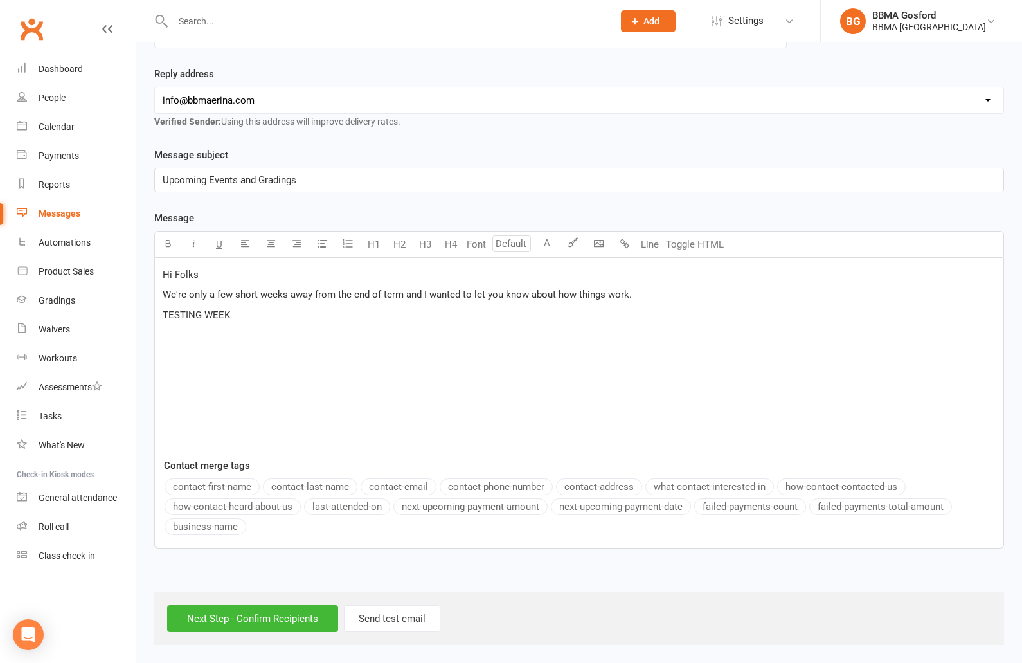
click at [191, 316] on span "TESTING WEEK" at bounding box center [197, 315] width 68 height 12
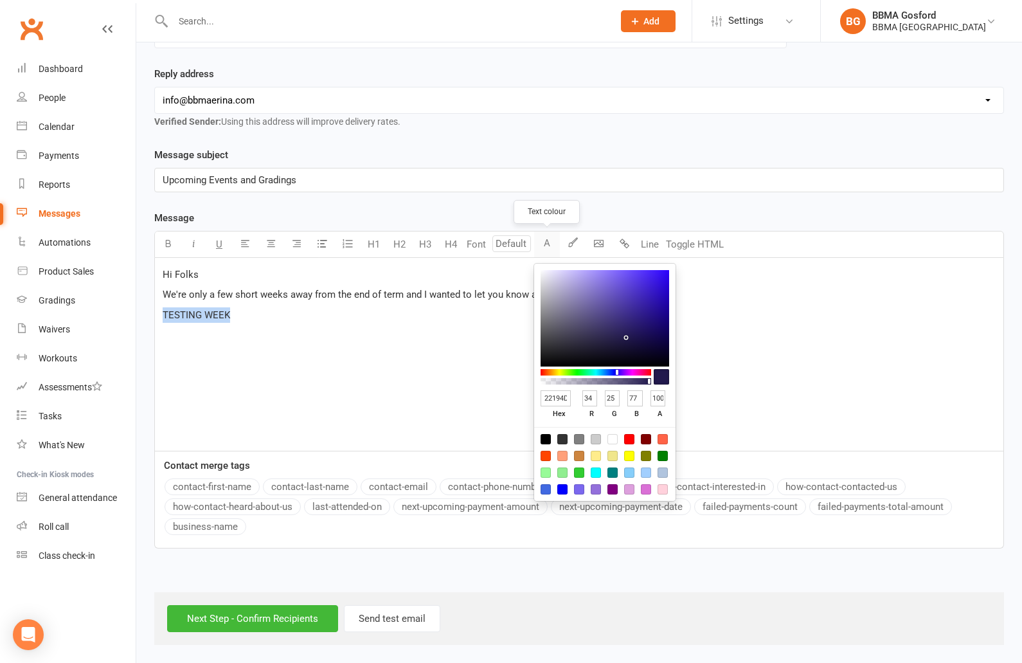
click at [548, 248] on button "A" at bounding box center [547, 244] width 26 height 26
click at [630, 440] on div at bounding box center [629, 439] width 10 height 10
type input "FF0000"
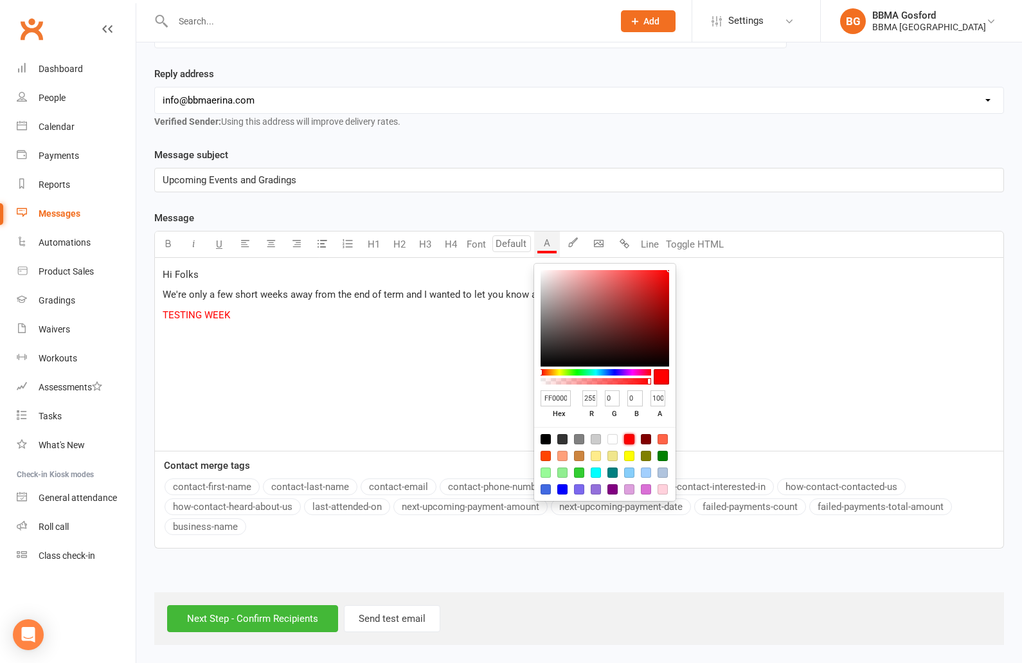
type input "255"
type input "0"
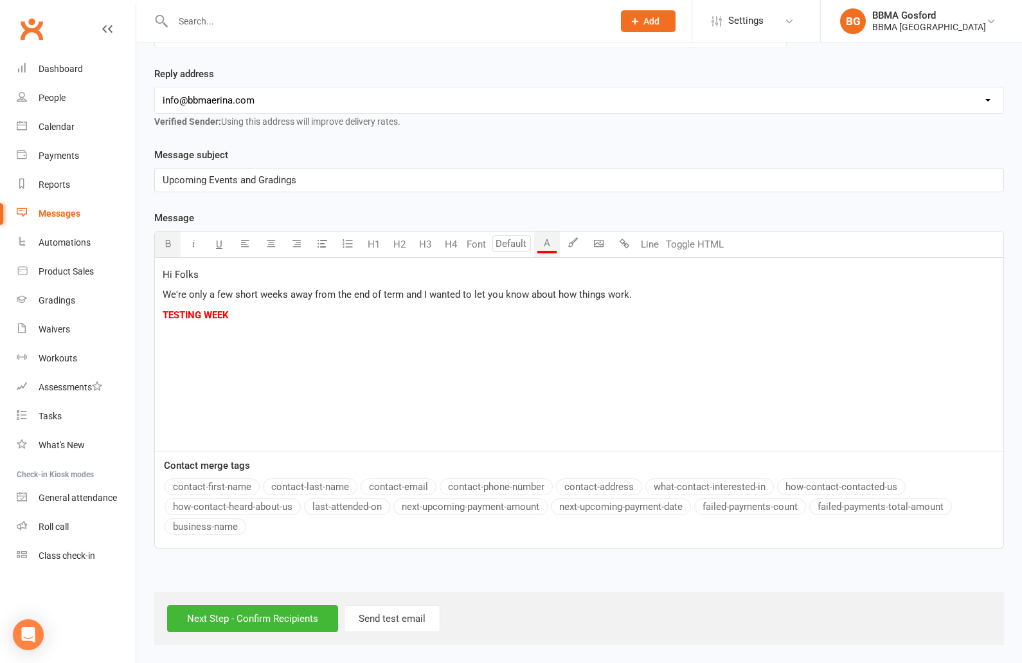
click at [168, 243] on icon "button" at bounding box center [168, 244] width 10 height 10
click at [189, 330] on p "﻿" at bounding box center [579, 334] width 833 height 15
click at [235, 318] on p "TESTING WEEK" at bounding box center [579, 314] width 833 height 15
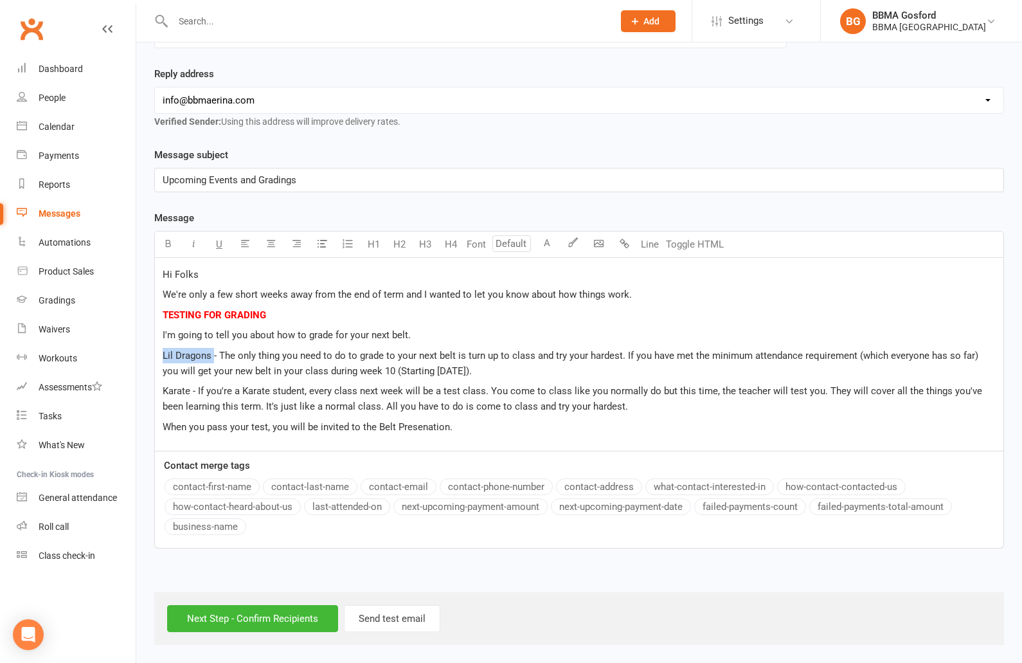
drag, startPoint x: 162, startPoint y: 356, endPoint x: 211, endPoint y: 354, distance: 48.9
click at [212, 355] on div "Hi Folks We're only a few short weeks away from the end of term and I wanted to…" at bounding box center [579, 354] width 849 height 193
click at [164, 246] on icon "button" at bounding box center [168, 244] width 10 height 10
click at [219, 244] on span "U" at bounding box center [219, 245] width 6 height 12
drag, startPoint x: 161, startPoint y: 393, endPoint x: 195, endPoint y: 393, distance: 34.1
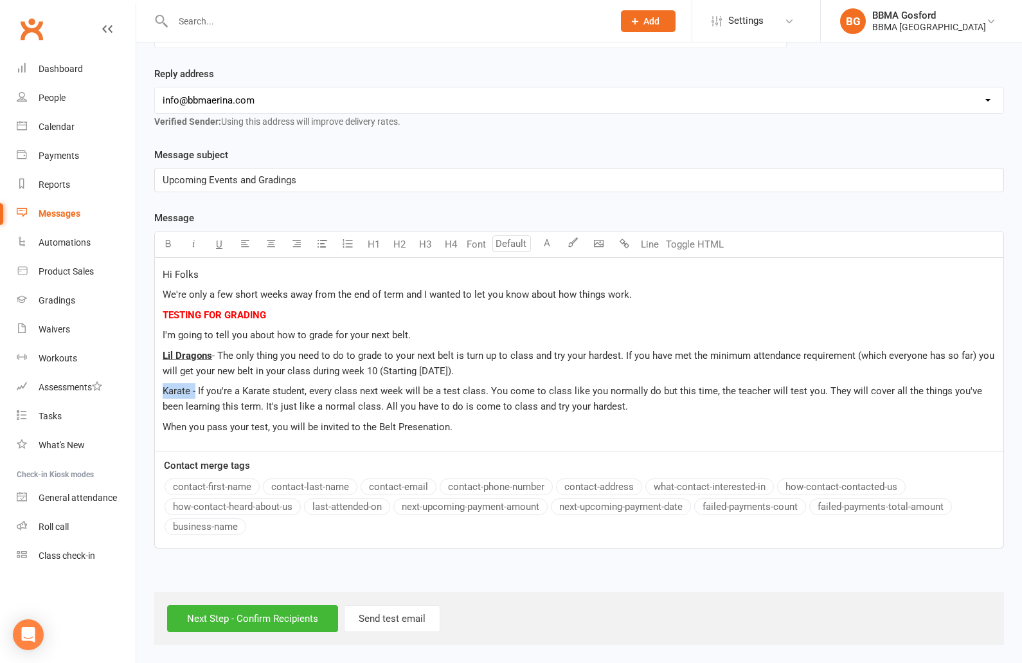
click at [195, 393] on div "Hi Folks We're only a few short weeks away from the end of term and I wanted to…" at bounding box center [579, 354] width 849 height 193
click at [164, 239] on icon "button" at bounding box center [168, 244] width 10 height 10
click at [222, 243] on span "U" at bounding box center [219, 245] width 6 height 12
click at [213, 316] on span "TESTING FOR GRADING" at bounding box center [215, 315] width 104 height 12
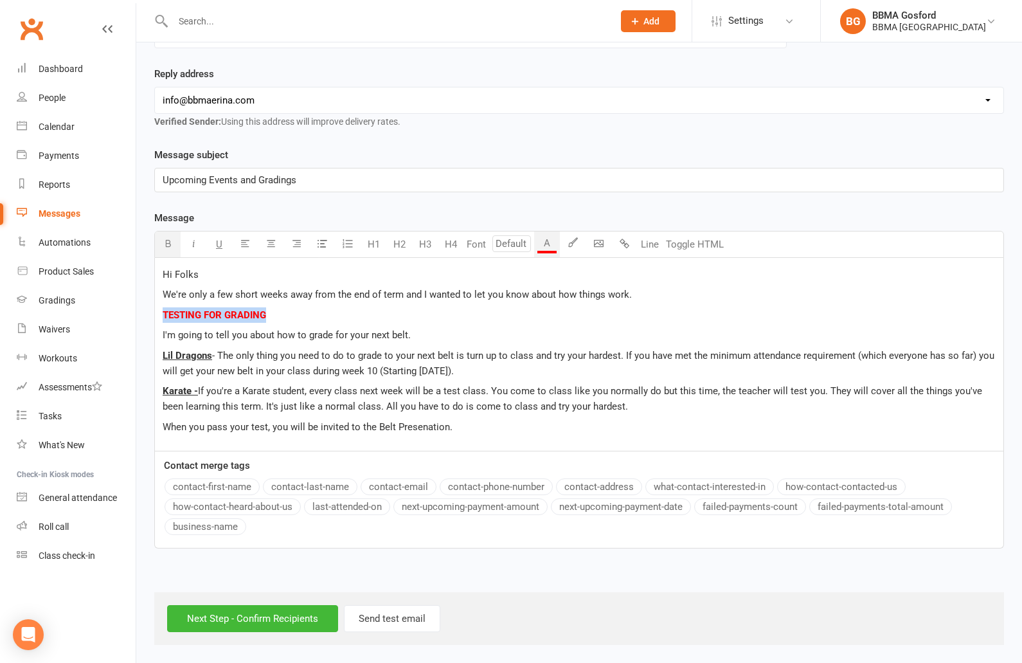
click at [213, 316] on span "TESTING FOR GRADING" at bounding box center [215, 315] width 104 height 12
click at [516, 239] on input "number" at bounding box center [511, 243] width 39 height 17
click at [511, 454] on link "24" at bounding box center [508, 459] width 31 height 26
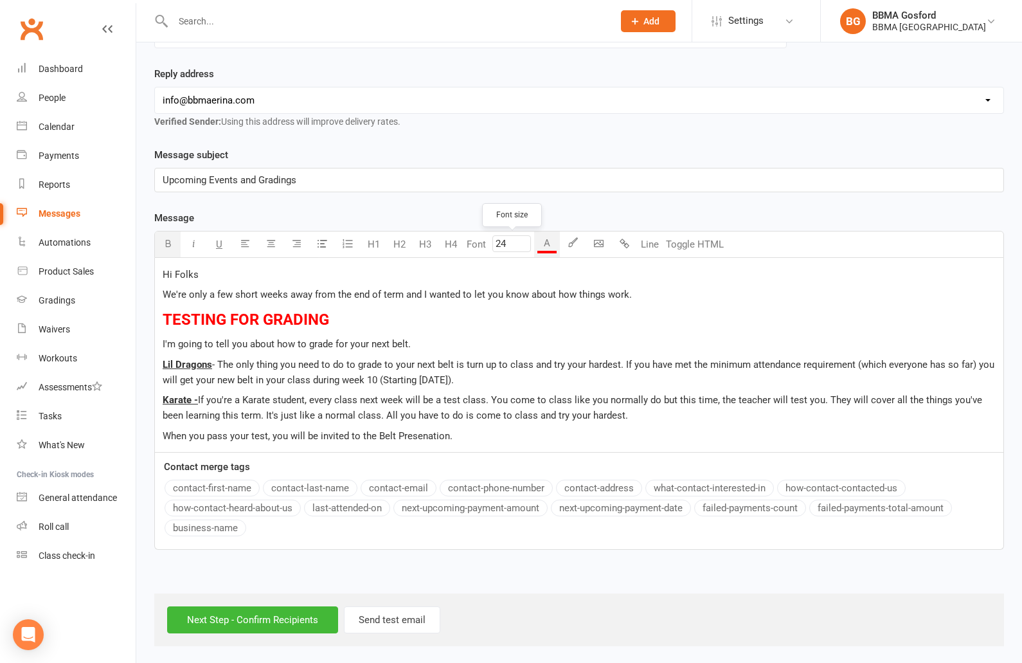
click at [510, 240] on input "24" at bounding box center [511, 243] width 39 height 17
click at [512, 429] on link "18" at bounding box center [508, 433] width 31 height 26
type input "18"
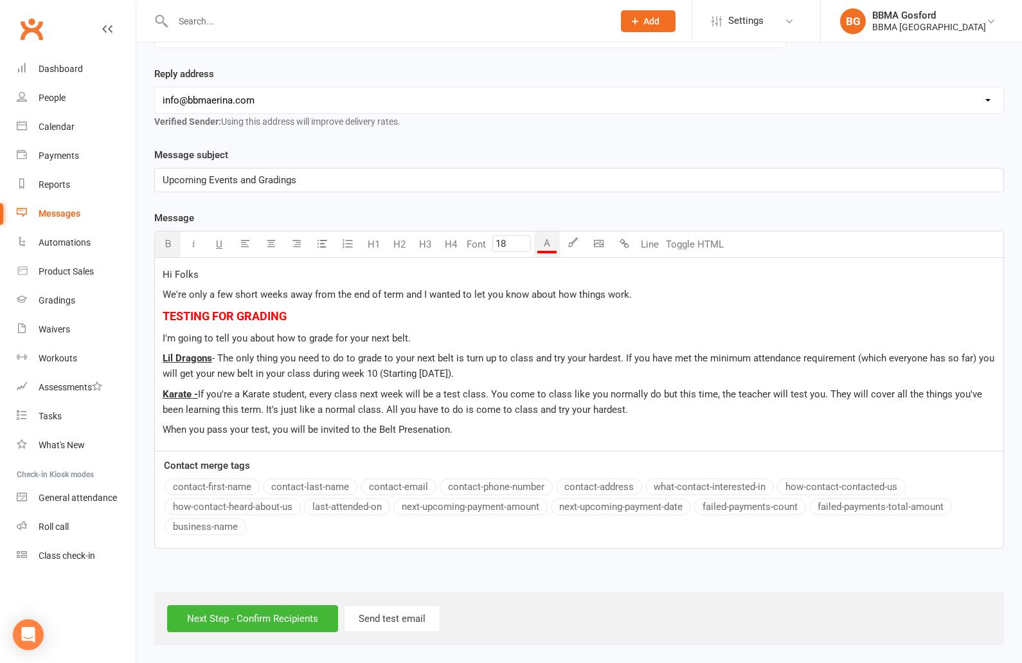
click at [327, 318] on p "TESTING FOR GRADING" at bounding box center [579, 316] width 833 height 19
click at [467, 431] on p "When you pass your test, you will be invited to the Belt Presenation." at bounding box center [579, 429] width 833 height 15
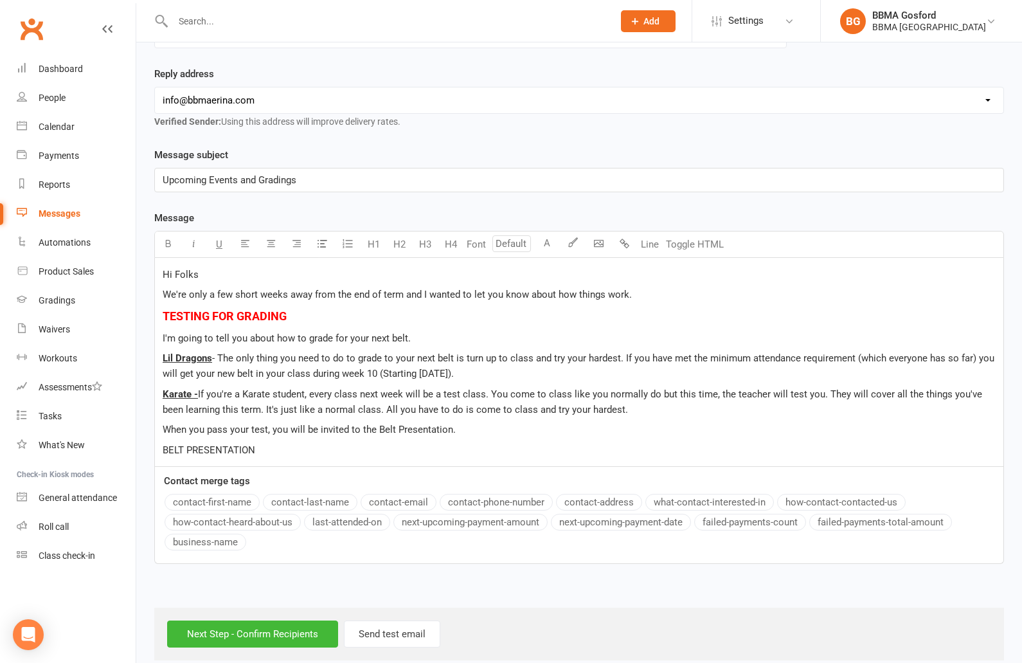
scroll to position [191, 0]
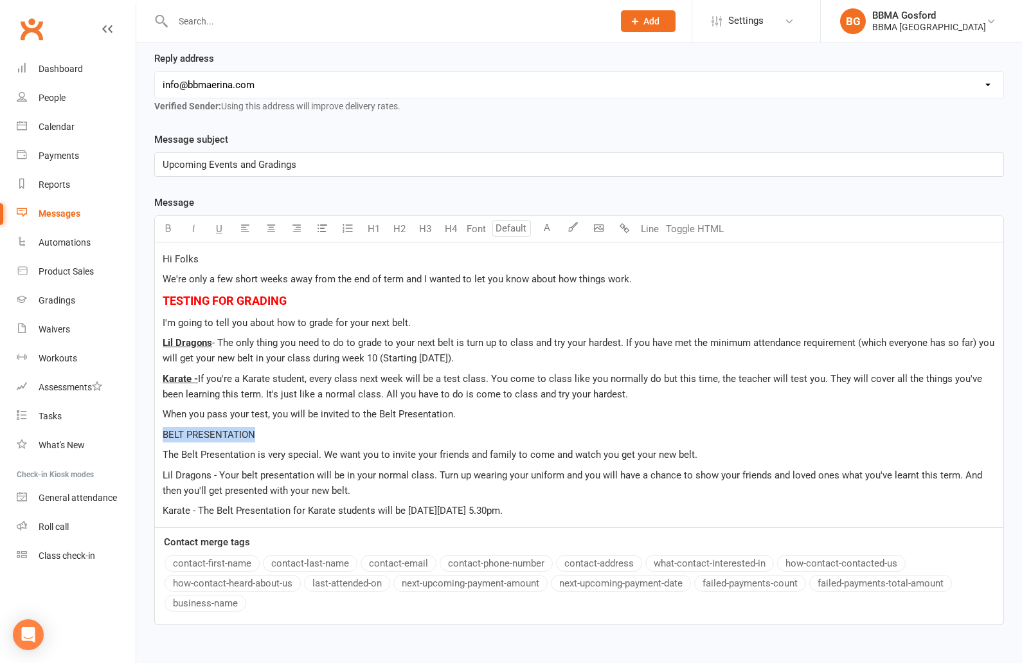
drag, startPoint x: 259, startPoint y: 435, endPoint x: 157, endPoint y: 421, distance: 103.2
click at [154, 431] on div "Hi Folks We're only a few short weeks away from the end of term and I wanted to…" at bounding box center [579, 384] width 850 height 285
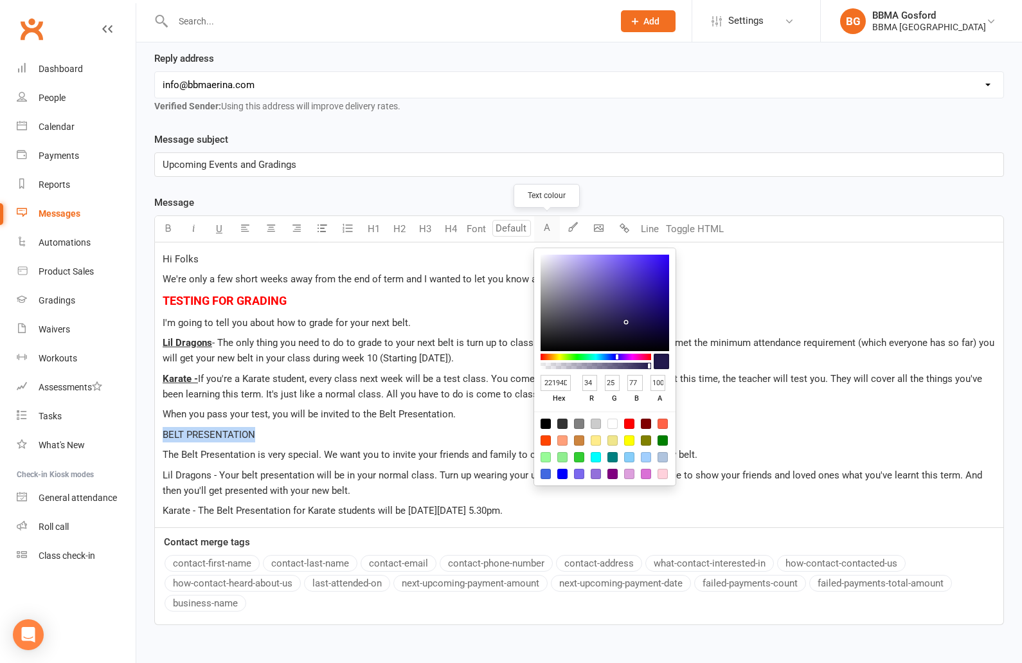
click at [550, 230] on button "A" at bounding box center [547, 229] width 26 height 26
click at [659, 438] on div at bounding box center [663, 440] width 10 height 10
type input "008000"
type input "0"
type input "128"
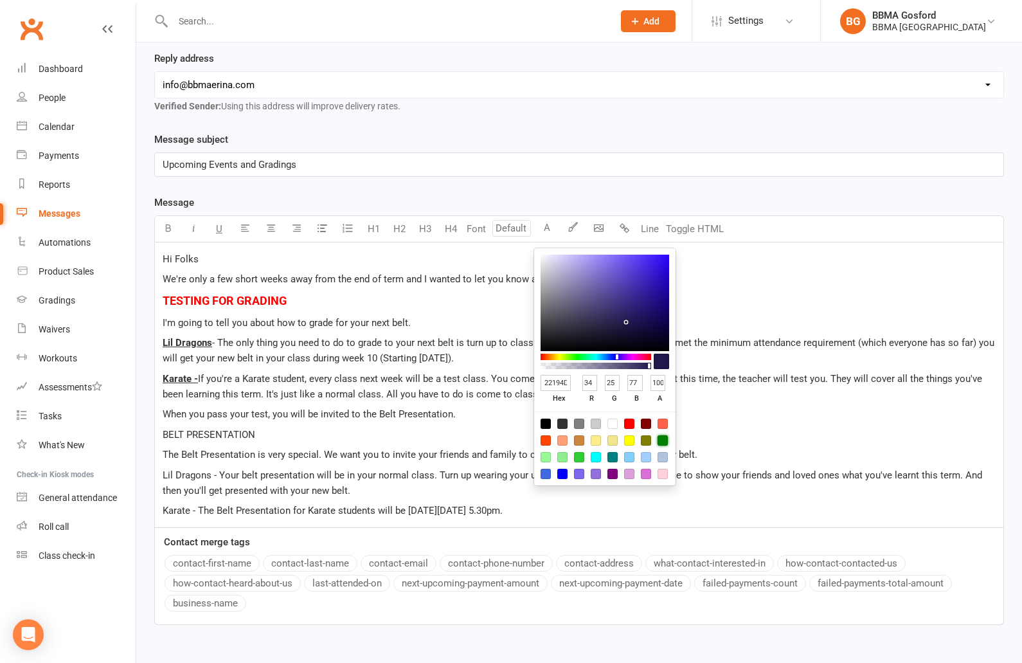
type input "0"
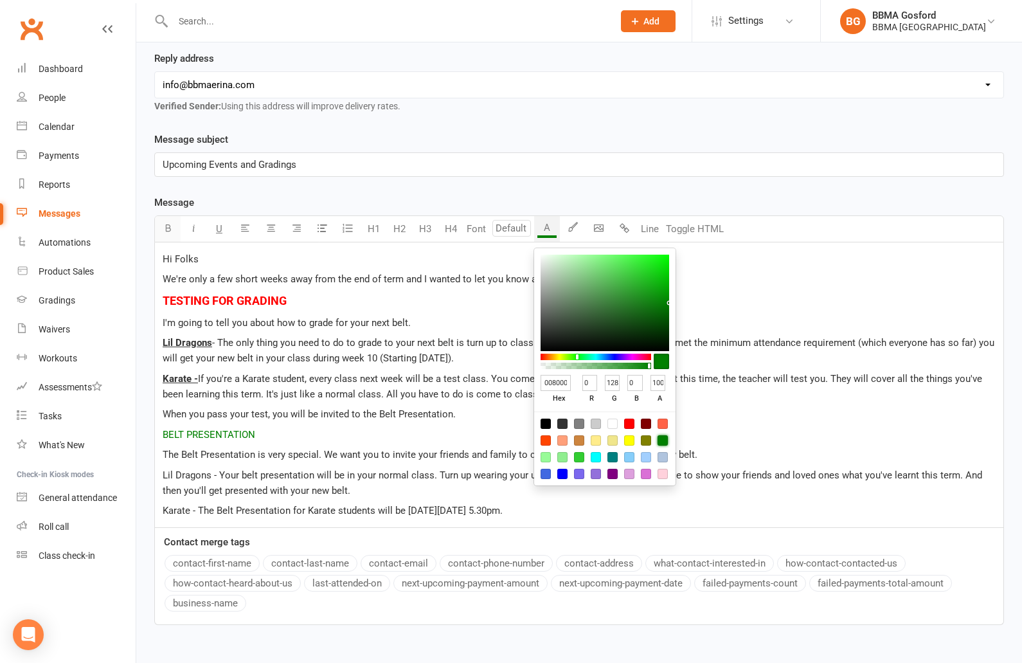
click at [161, 233] on button "button" at bounding box center [168, 229] width 26 height 26
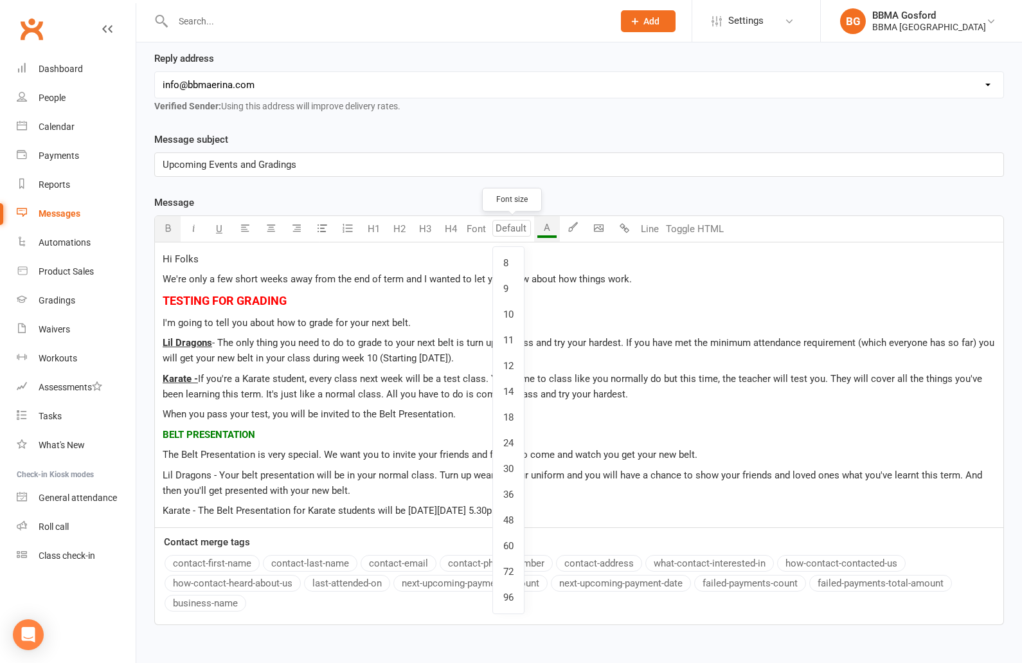
click at [514, 228] on input "number" at bounding box center [511, 228] width 39 height 17
click at [509, 419] on link "18" at bounding box center [508, 417] width 31 height 26
type input "18"
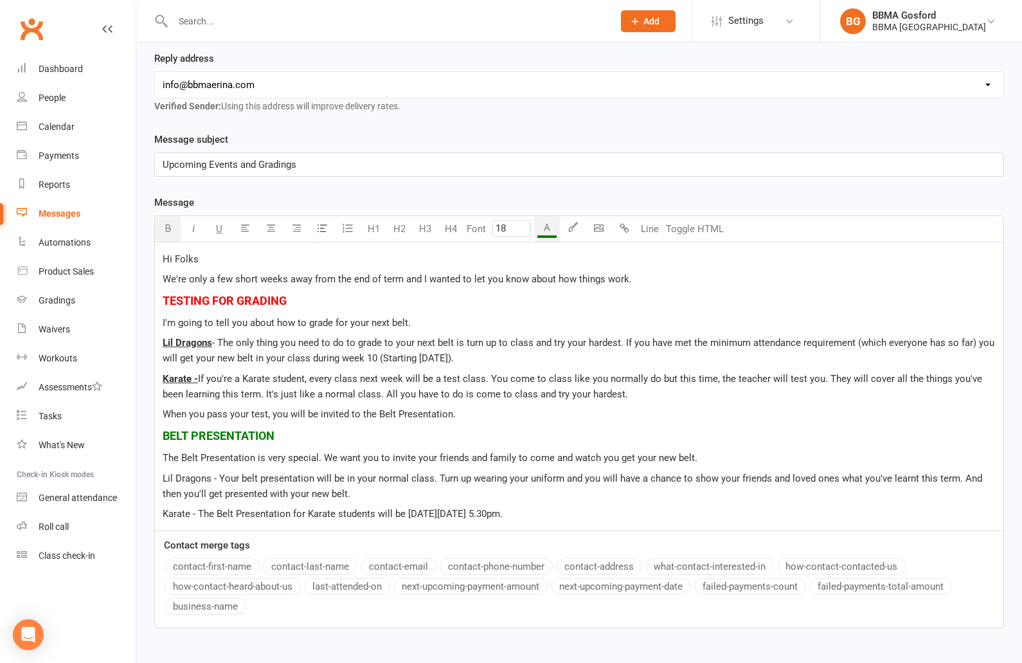
click at [344, 430] on p "BELT PRESENTATION" at bounding box center [579, 436] width 833 height 19
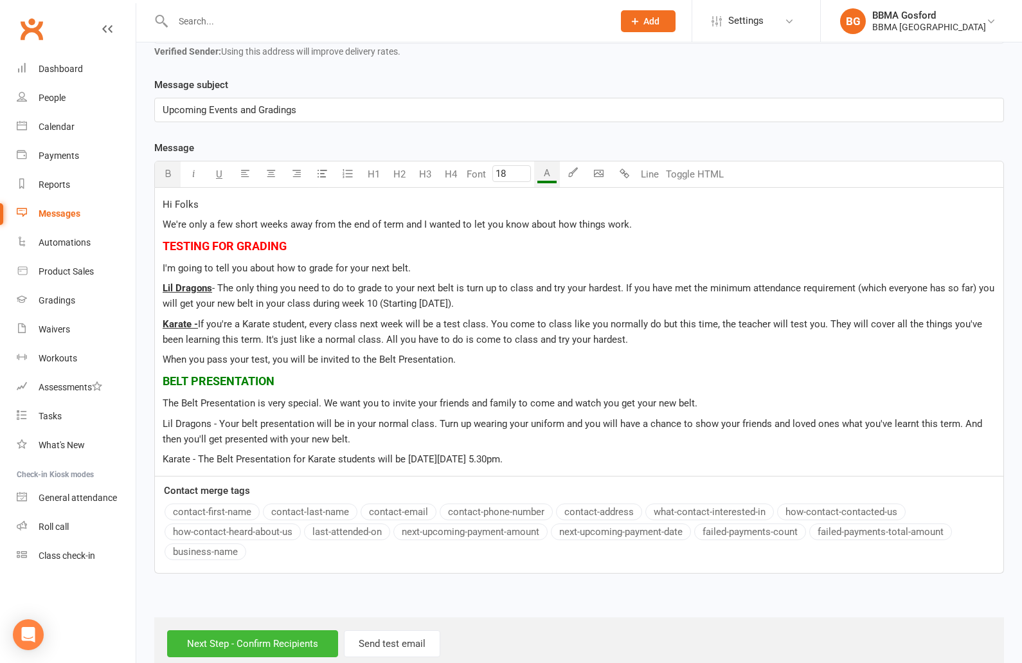
scroll to position [270, 0]
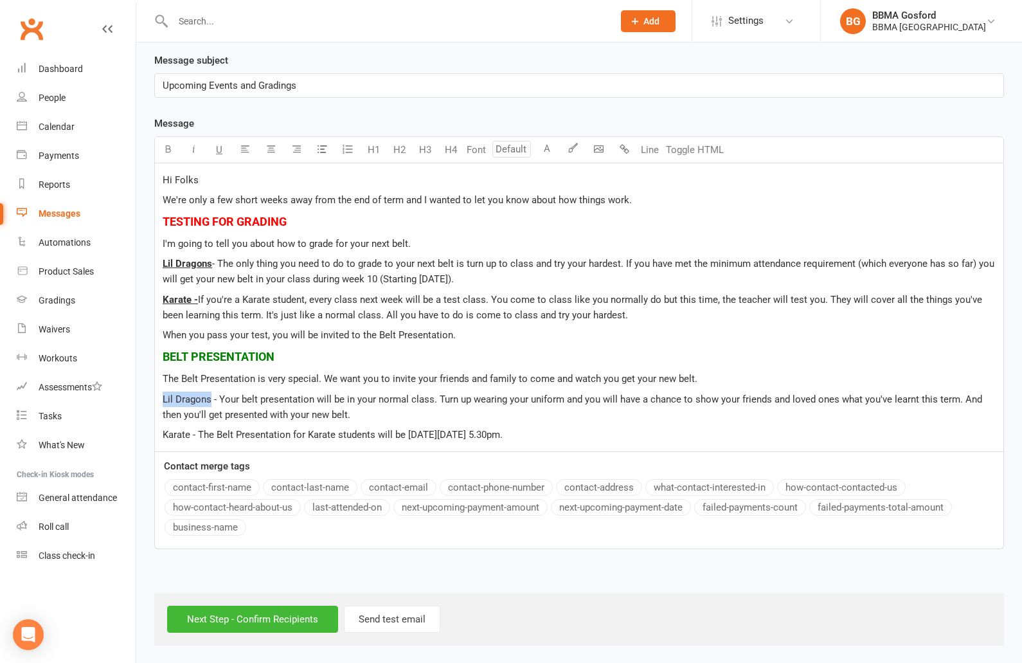
drag, startPoint x: 163, startPoint y: 401, endPoint x: 212, endPoint y: 401, distance: 49.5
click at [212, 401] on div "Hi Folks We're only a few short weeks away from the end of term and I wanted to…" at bounding box center [579, 307] width 849 height 288
click at [170, 152] on icon "button" at bounding box center [168, 149] width 10 height 10
click at [219, 148] on span "U" at bounding box center [219, 150] width 6 height 12
click at [628, 433] on p "Karate - The Belt Presentation for Karate students will be on Thursday 25th Sep…" at bounding box center [579, 434] width 833 height 15
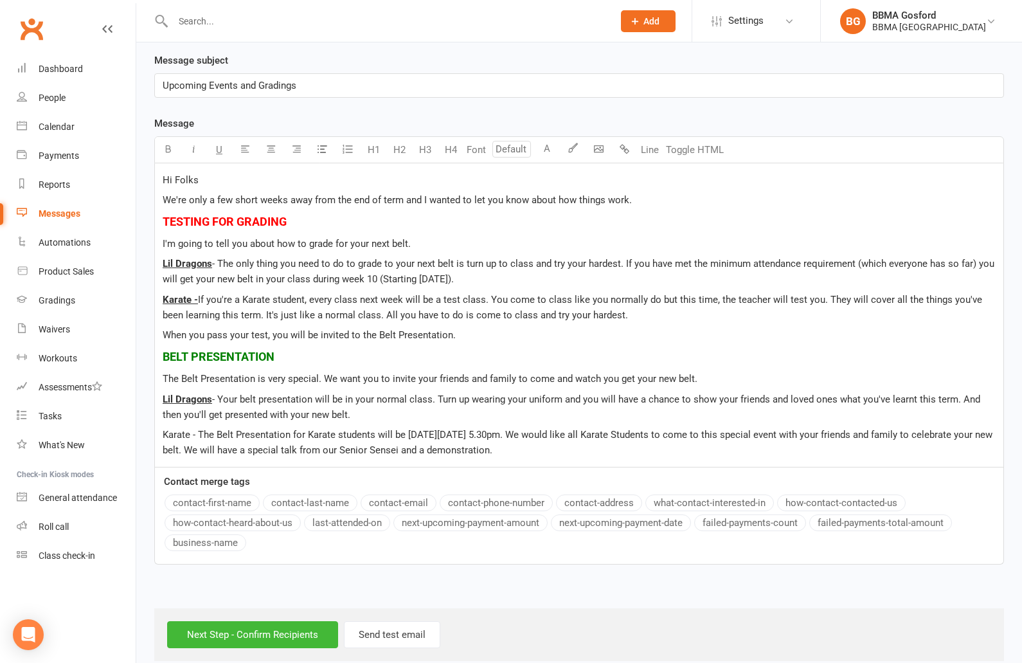
click at [167, 433] on span "Karate - The Belt Presentation for Karate students will be on Thursday 25th Sep…" at bounding box center [579, 442] width 833 height 27
click at [617, 450] on p "Karate - The Belt Presentation for Karate students will be on Thursday 25th Sep…" at bounding box center [579, 443] width 833 height 31
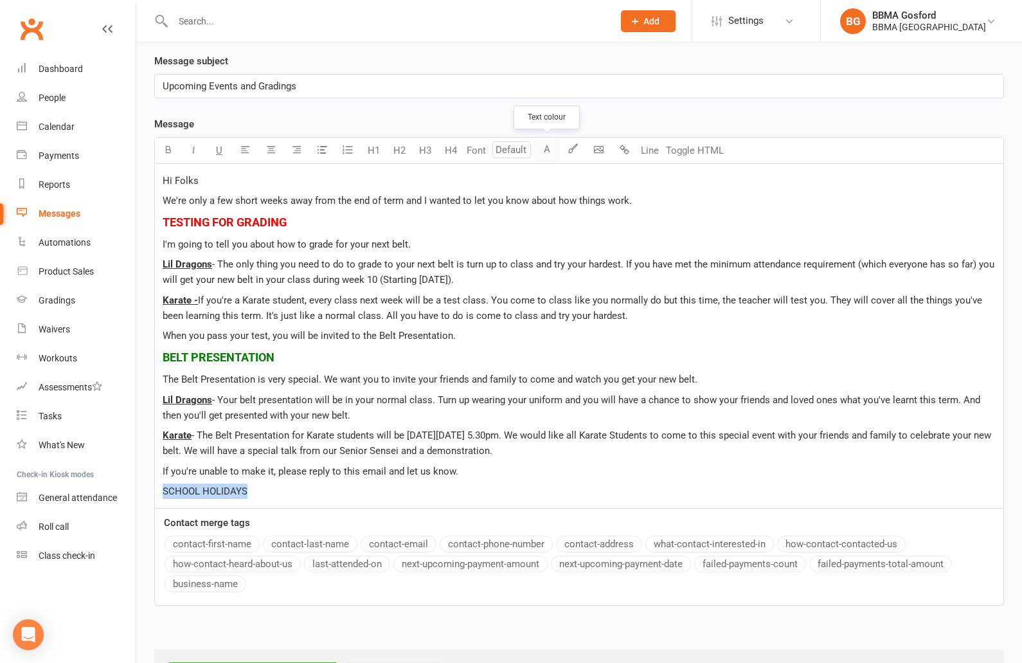
click at [546, 145] on button "A" at bounding box center [547, 151] width 26 height 26
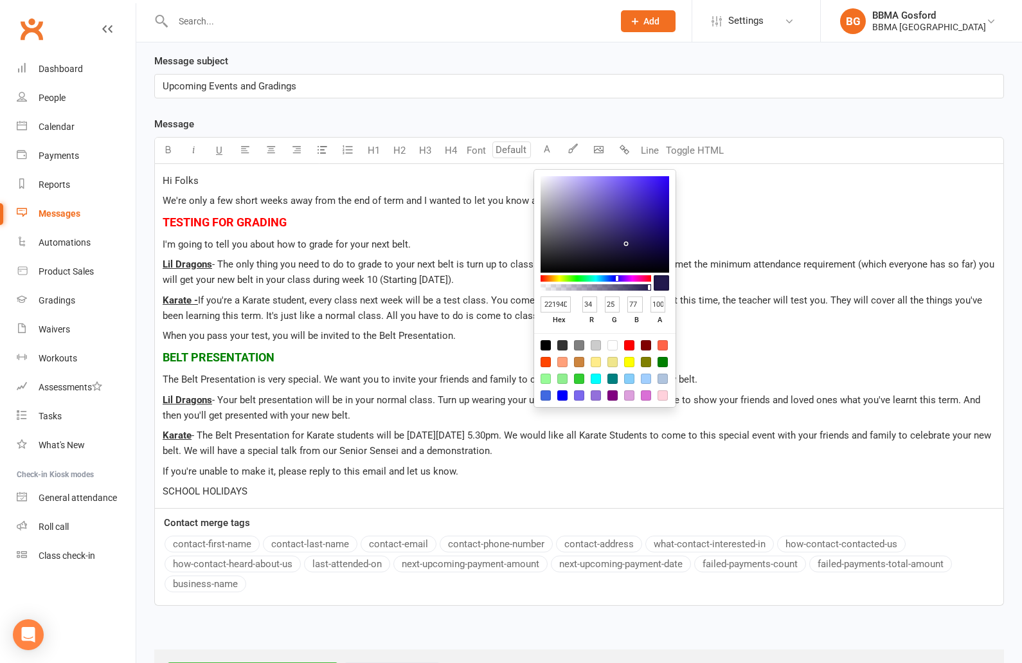
click at [613, 378] on div at bounding box center [613, 379] width 10 height 10
type input "008080"
type input "0"
type input "128"
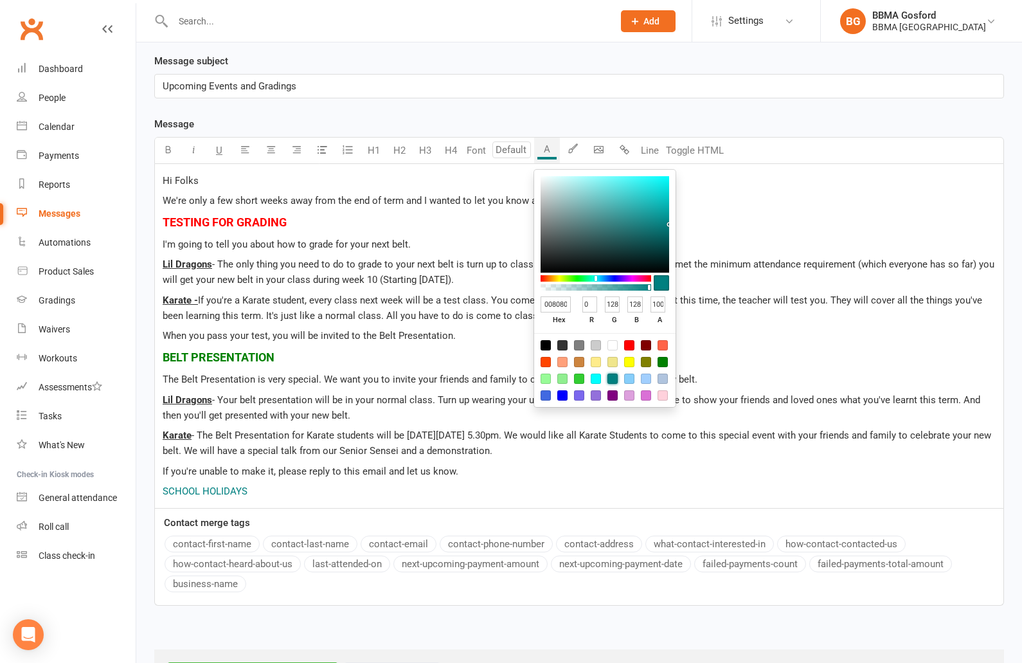
scroll to position [270, 0]
click at [172, 150] on icon "button" at bounding box center [168, 149] width 10 height 10
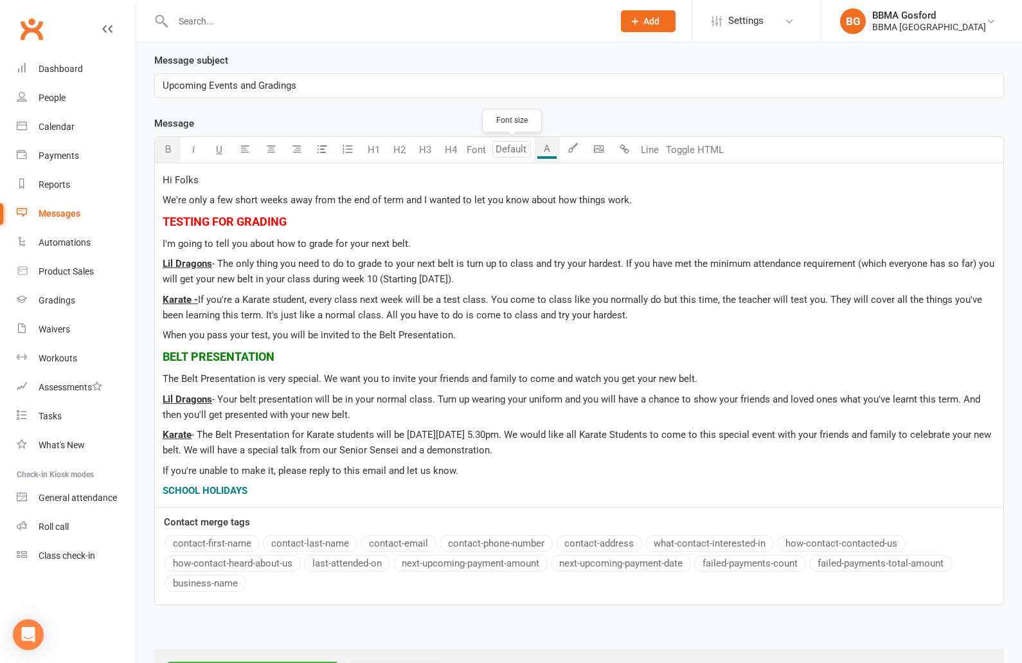
click at [516, 149] on input "number" at bounding box center [511, 149] width 39 height 17
click at [508, 342] on link "18" at bounding box center [508, 338] width 31 height 26
type input "18"
click at [298, 490] on p "SCHOOL HOLIDAYS" at bounding box center [579, 492] width 833 height 19
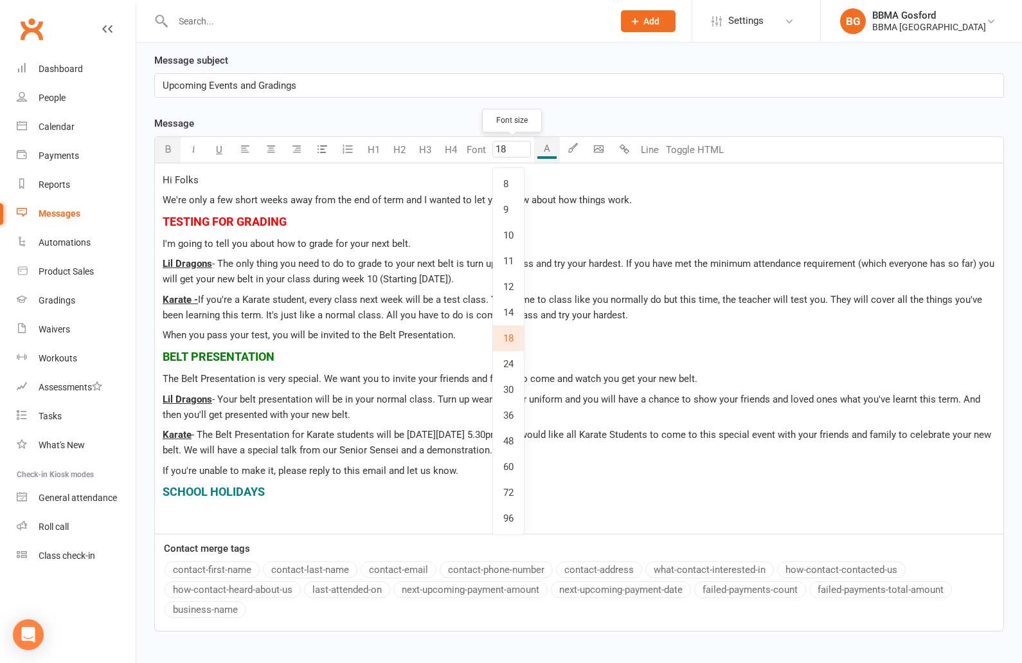
click at [510, 149] on input "18" at bounding box center [511, 149] width 39 height 17
click at [542, 179] on p "Hi Folks" at bounding box center [579, 179] width 833 height 15
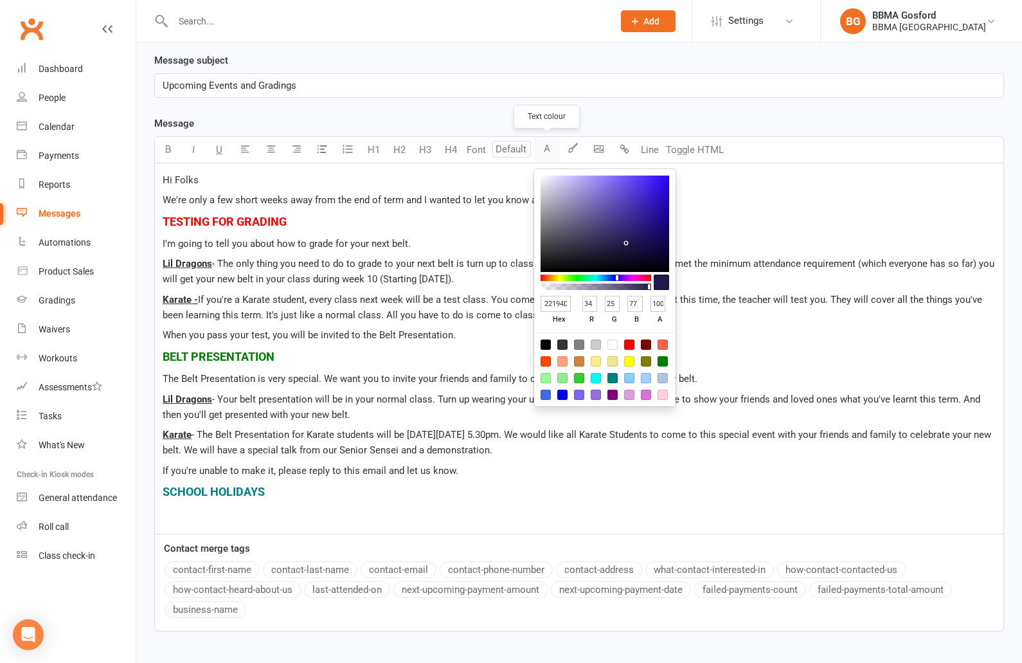
click at [547, 149] on button "A" at bounding box center [547, 150] width 26 height 26
click at [547, 344] on div at bounding box center [546, 344] width 10 height 10
type input "000000"
type input "0"
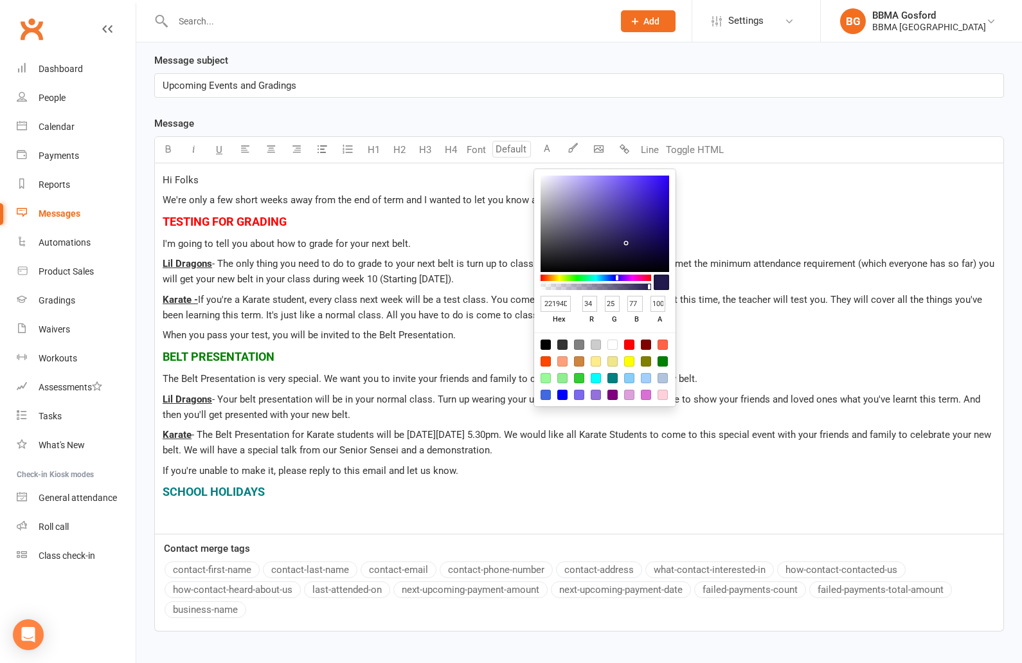
type input "0"
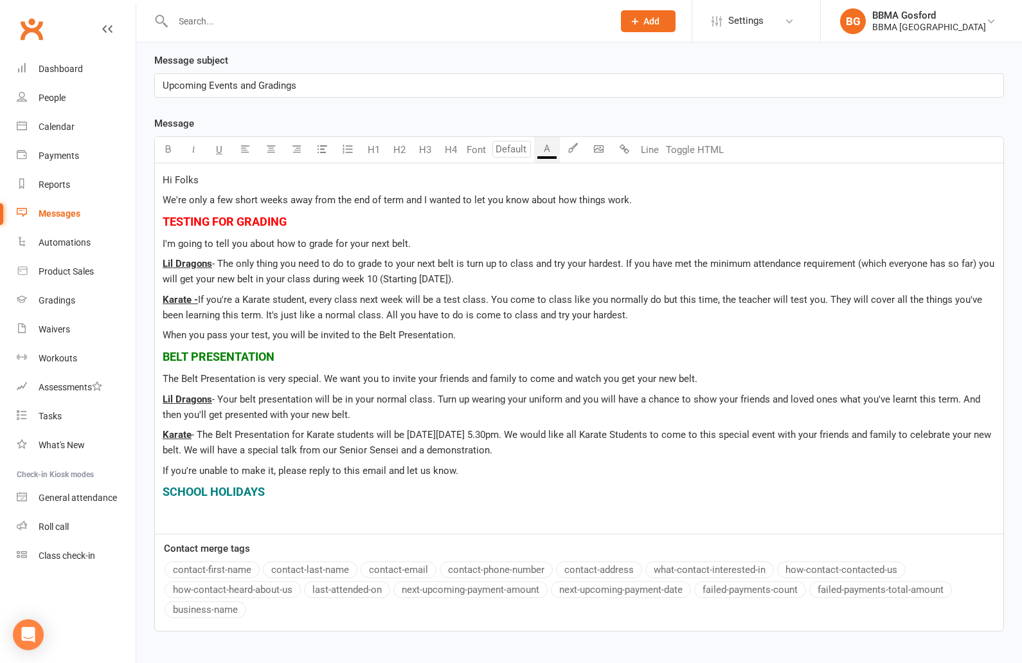
type input "18"
click at [166, 518] on p "﻿" at bounding box center [579, 515] width 833 height 19
click at [545, 145] on button "A" at bounding box center [547, 150] width 26 height 26
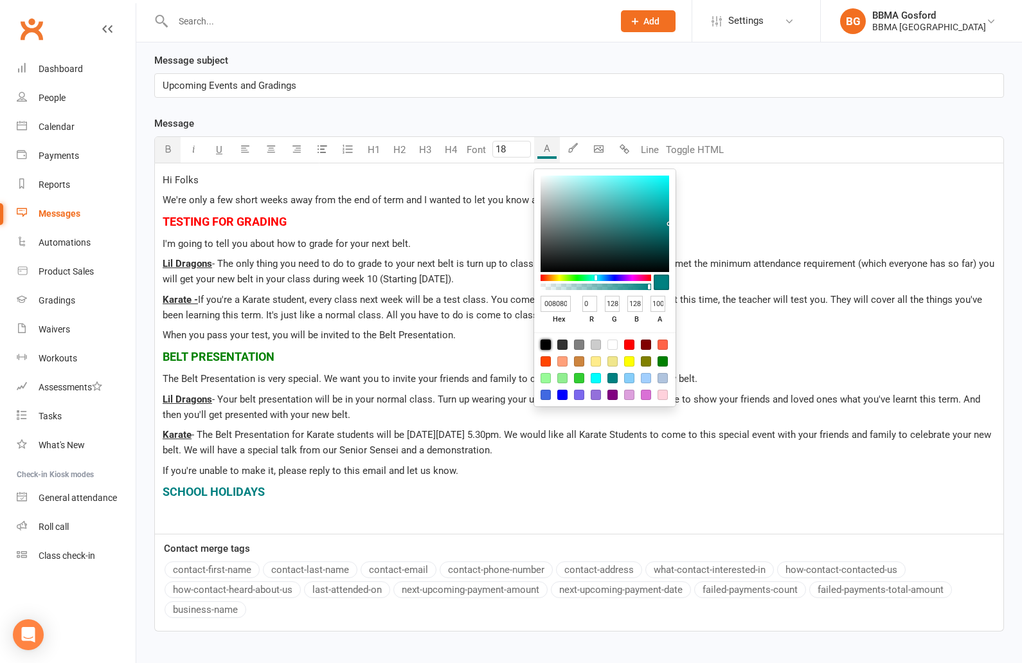
click at [547, 346] on div at bounding box center [546, 344] width 10 height 10
type input "000000"
type input "0"
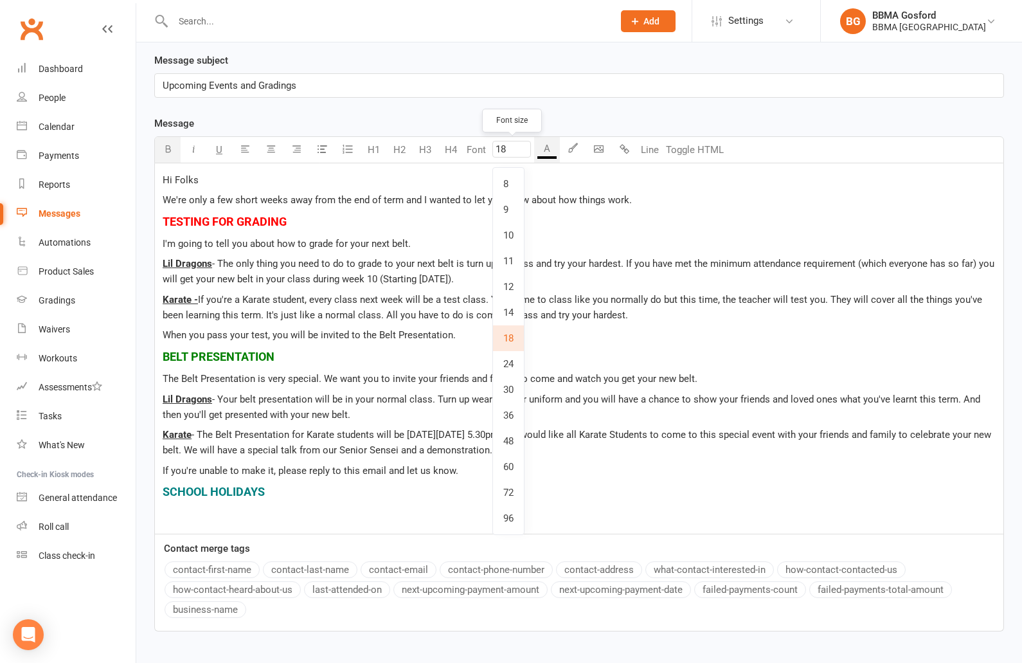
click at [512, 149] on input "18" at bounding box center [511, 149] width 39 height 17
click at [172, 513] on p "﻿" at bounding box center [579, 515] width 833 height 19
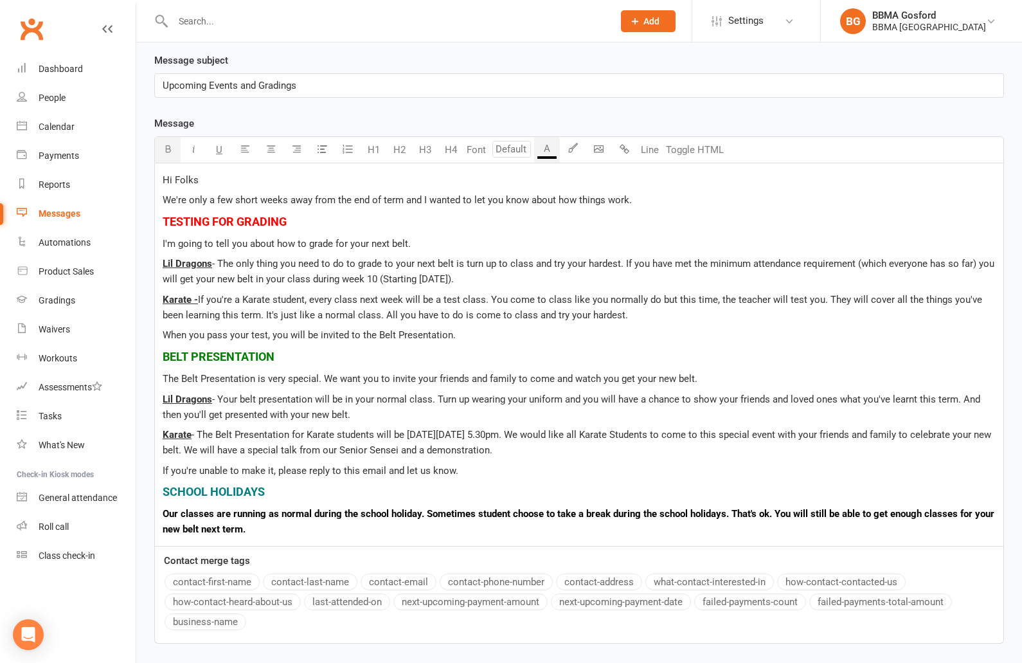
drag, startPoint x: 273, startPoint y: 529, endPoint x: 170, endPoint y: 489, distance: 110.3
click at [155, 513] on div "Hi Folks We're only a few short weeks away from the end of term and I wanted to…" at bounding box center [579, 354] width 849 height 383
click at [168, 154] on button "button" at bounding box center [168, 150] width 26 height 26
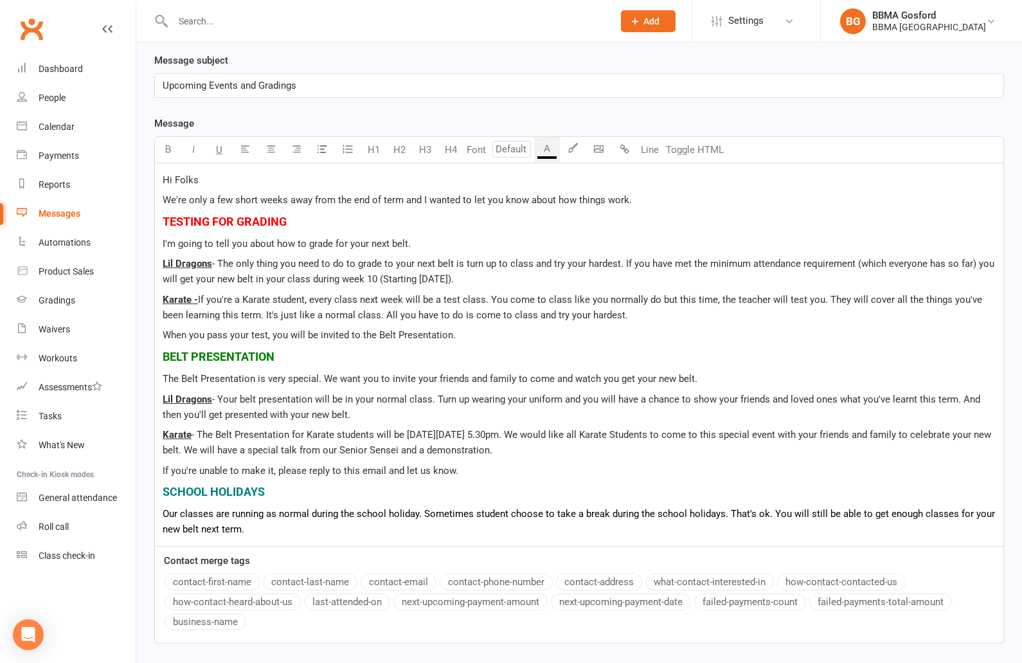
click at [288, 530] on p "Our classes are running as normal during the school holiday. Sometimes student …" at bounding box center [579, 521] width 833 height 31
click at [419, 514] on span "Our classes are running as normal during the school holiday. Sometimes student …" at bounding box center [580, 521] width 835 height 27
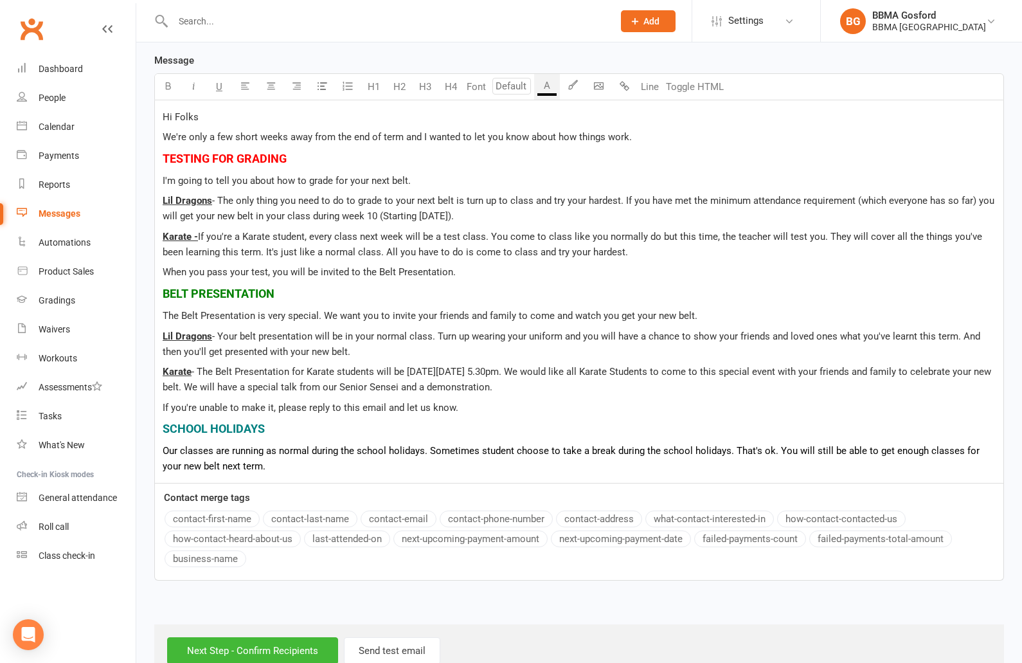
scroll to position [339, 0]
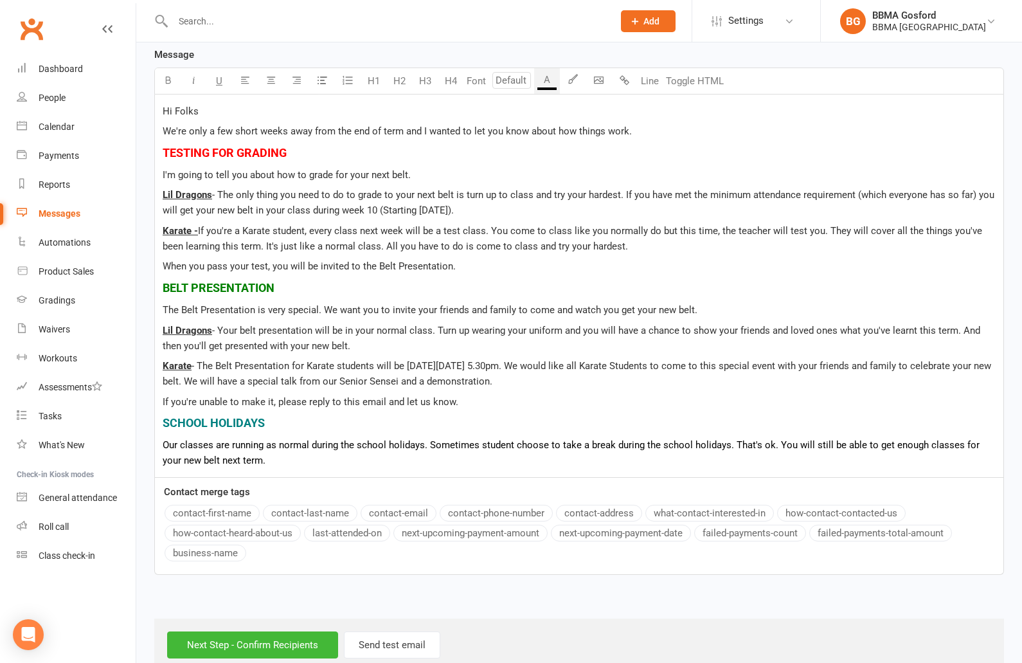
click at [320, 463] on p "Our classes are running as normal during the school holidays. Sometimes student…" at bounding box center [579, 452] width 833 height 31
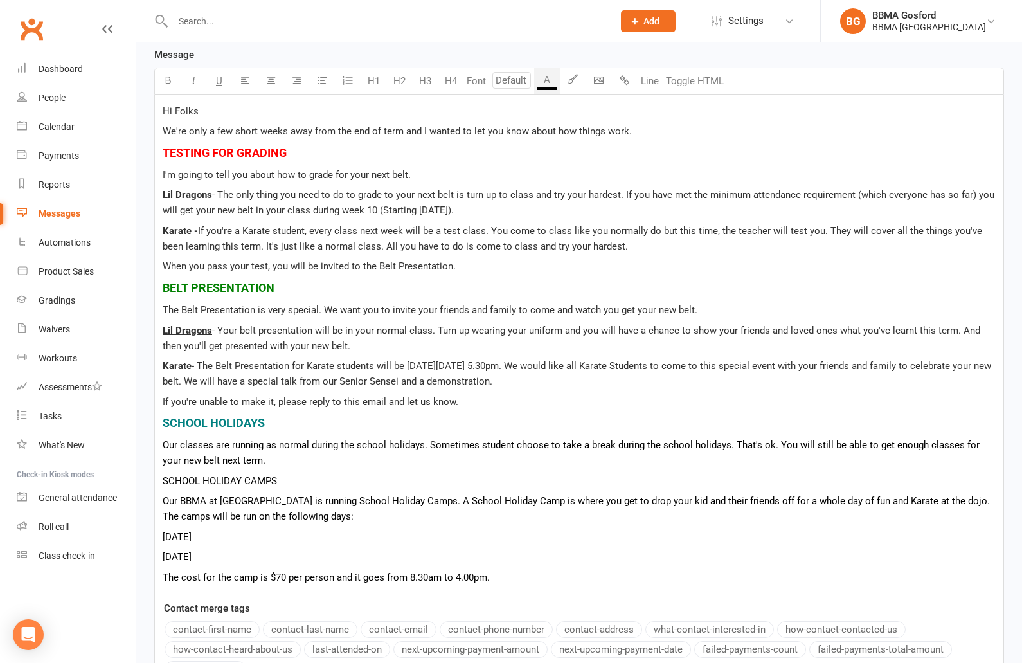
drag, startPoint x: 294, startPoint y: 558, endPoint x: 157, endPoint y: 536, distance: 139.3
click at [157, 536] on div "Hi Folks We're only a few short weeks away from the end of term and I wanted to…" at bounding box center [579, 344] width 849 height 499
drag, startPoint x: 261, startPoint y: 480, endPoint x: 119, endPoint y: 478, distance: 142.1
click at [154, 478] on div "Hi Folks We're only a few short weeks away from the end of term and I wanted to…" at bounding box center [579, 345] width 850 height 500
click at [293, 479] on p "SCHOOL HOLIDAY CAMP S" at bounding box center [579, 480] width 833 height 15
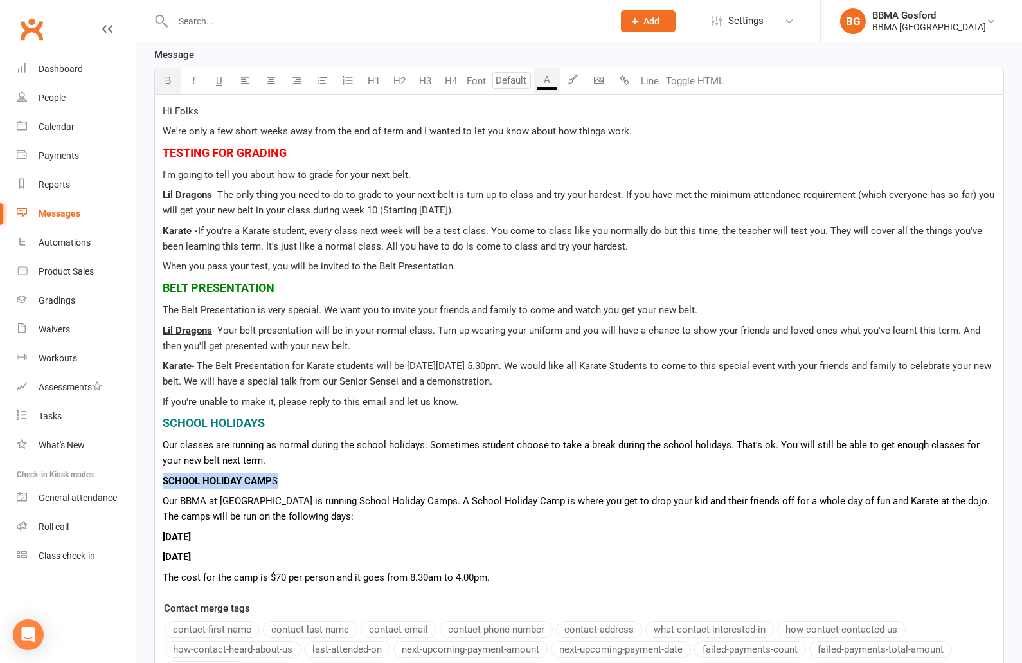
drag, startPoint x: 291, startPoint y: 482, endPoint x: 156, endPoint y: 478, distance: 135.0
click at [156, 478] on div "Hi Folks We're only a few short weeks away from the end of term and I wanted to…" at bounding box center [579, 344] width 849 height 499
click at [520, 81] on input "number" at bounding box center [511, 80] width 39 height 17
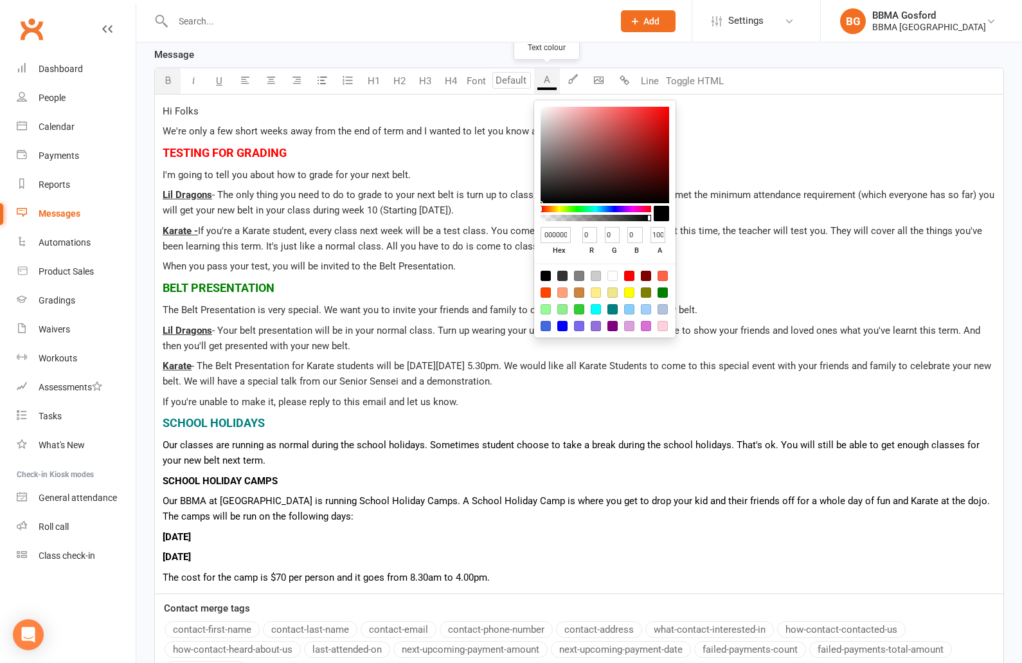
click at [552, 80] on button "A" at bounding box center [547, 81] width 26 height 26
click at [661, 274] on div at bounding box center [663, 276] width 10 height 10
type input "FF6347"
type input "255"
type input "99"
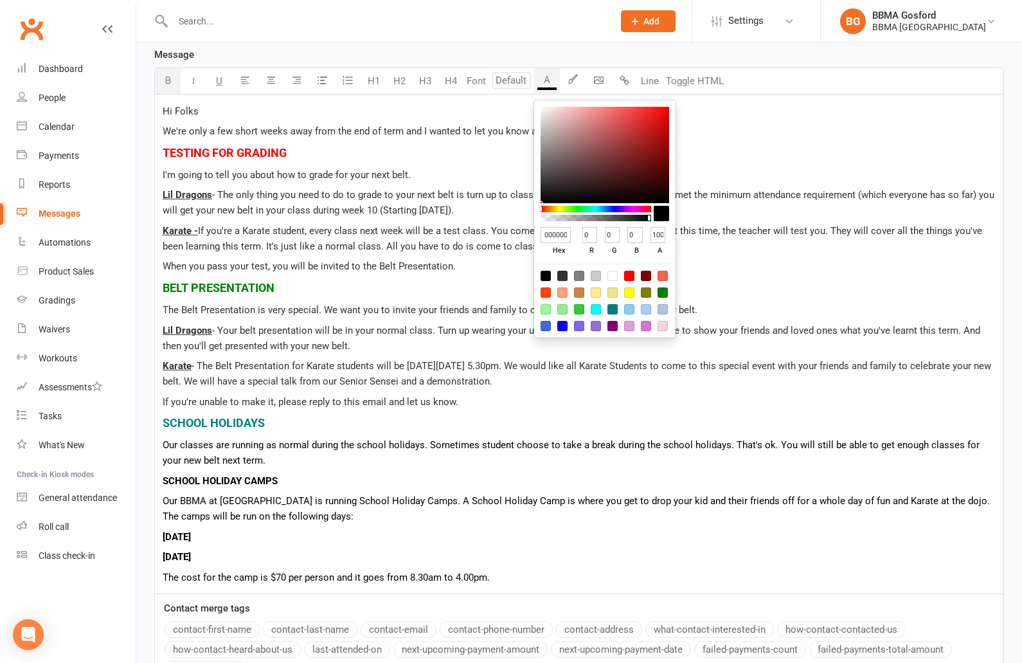
type input "71"
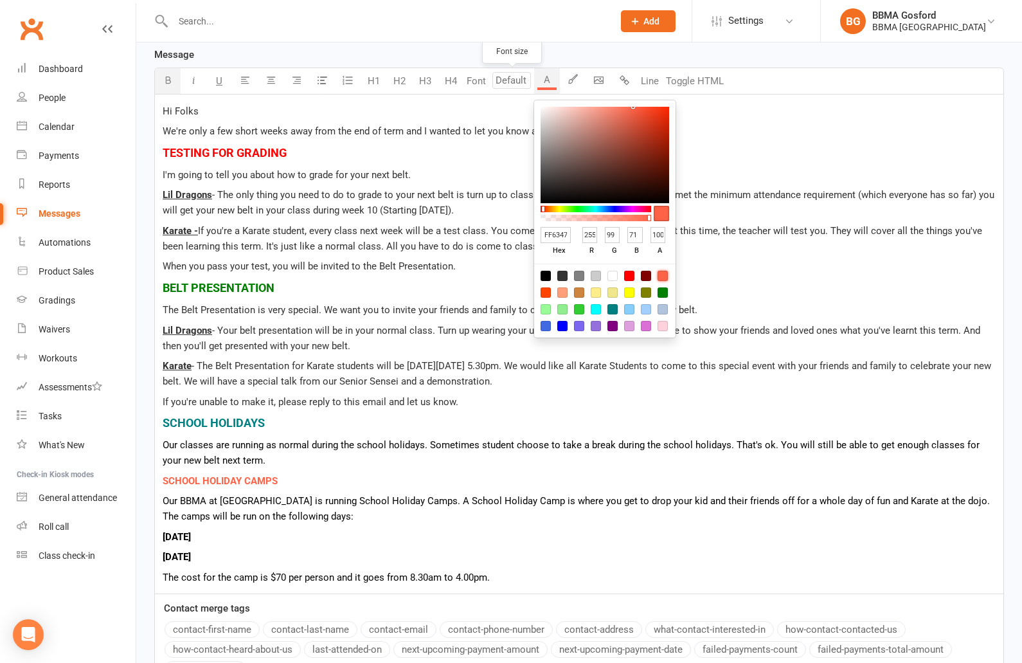
click at [517, 82] on input "number" at bounding box center [511, 80] width 39 height 17
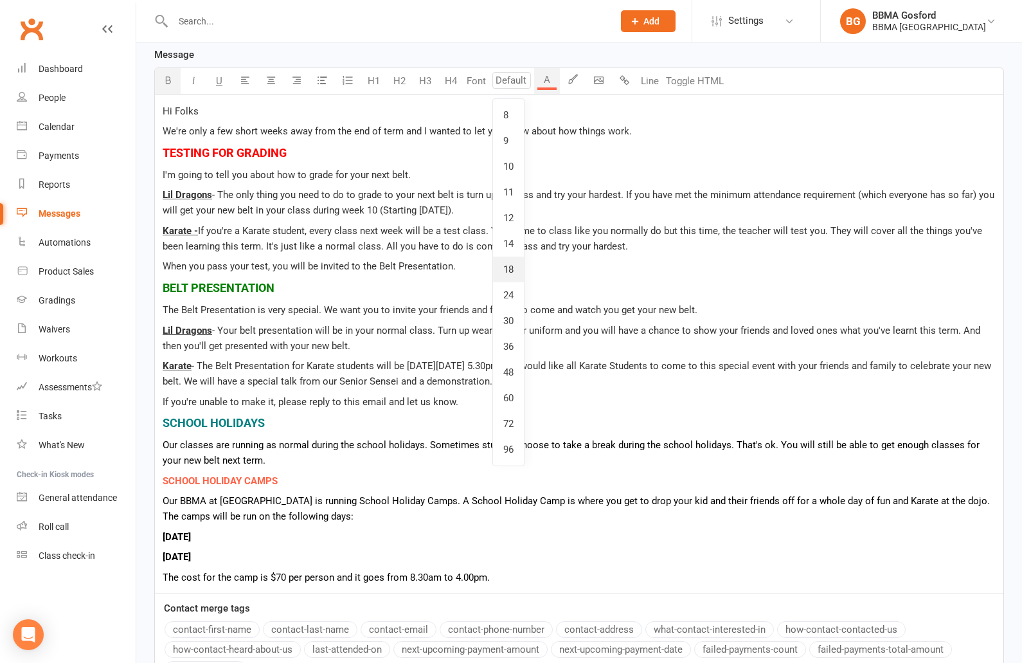
click at [513, 273] on link "18" at bounding box center [508, 270] width 31 height 26
type input "18"
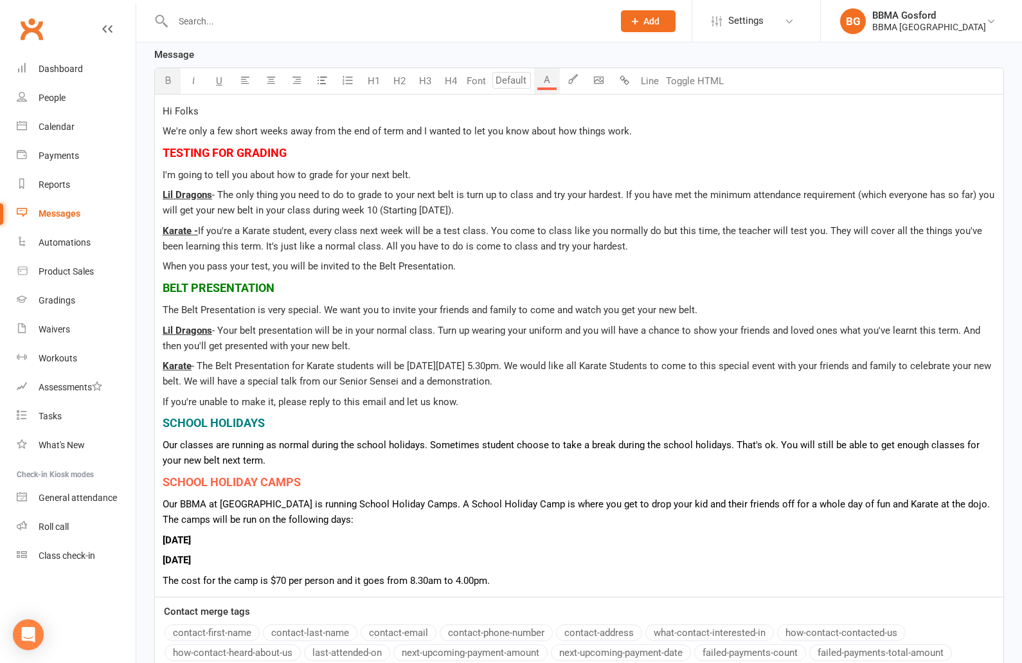
click at [512, 578] on p "The cost for the camp is $70 per person and it goes from 8.30am to 4.00pm." at bounding box center [579, 580] width 833 height 15
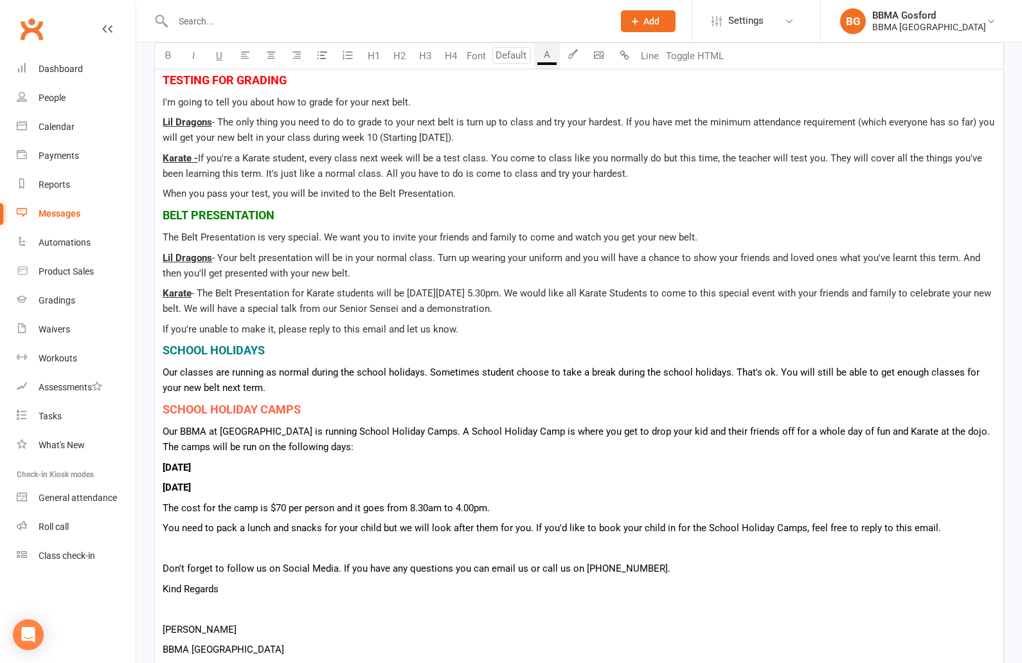
scroll to position [406, 0]
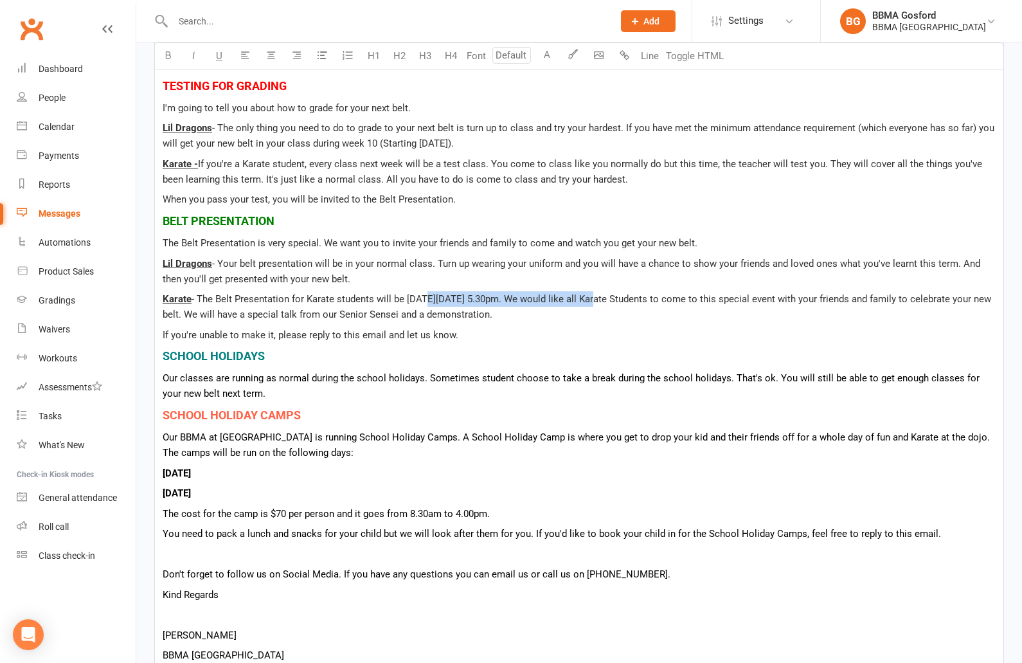
drag, startPoint x: 422, startPoint y: 300, endPoint x: 595, endPoint y: 300, distance: 173.6
click at [601, 300] on span "- The Belt Presentation for Karate students will be on Thursday 25th September …" at bounding box center [578, 306] width 831 height 27
click at [170, 60] on button "button" at bounding box center [168, 56] width 26 height 26
click at [611, 313] on span ". We would like all Karate Students to come to this special event with your fri…" at bounding box center [581, 306] width 836 height 27
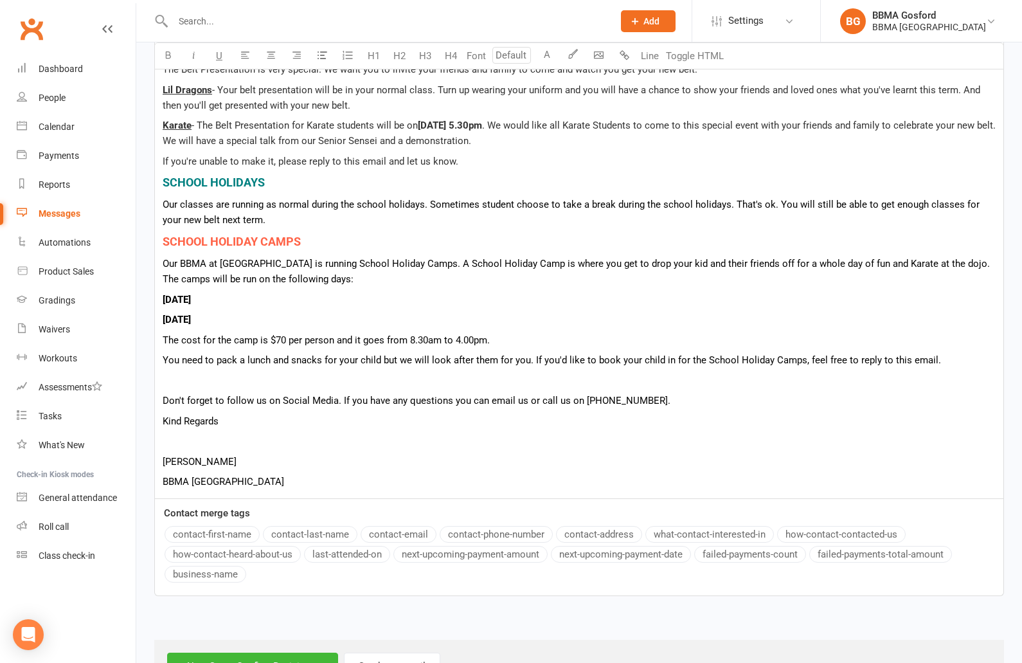
scroll to position [626, 0]
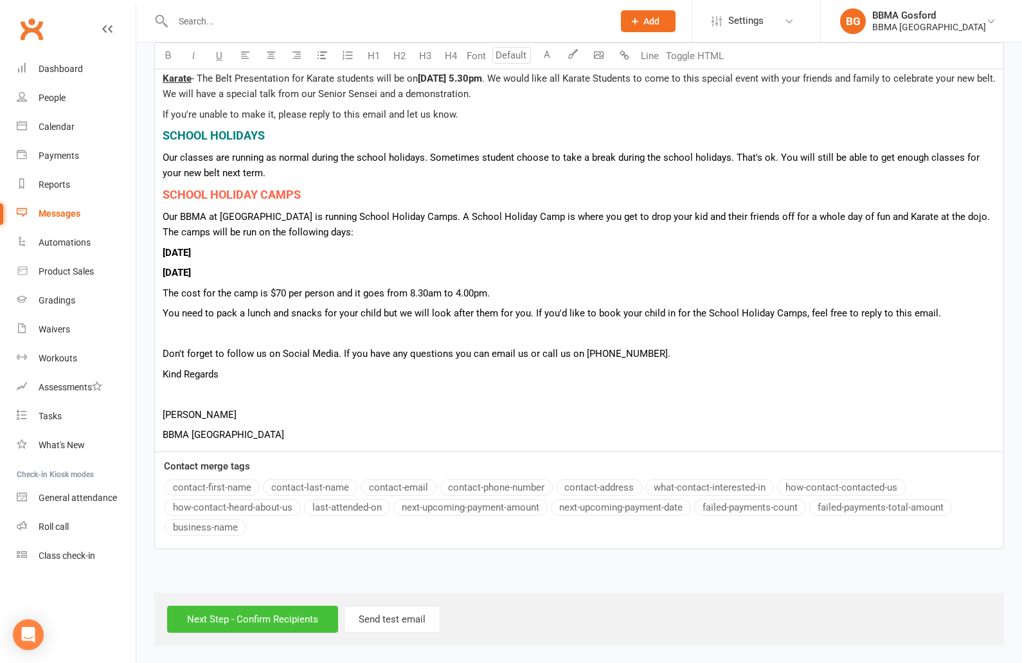
click at [265, 627] on input "Next Step - Confirm Recipients" at bounding box center [252, 619] width 171 height 27
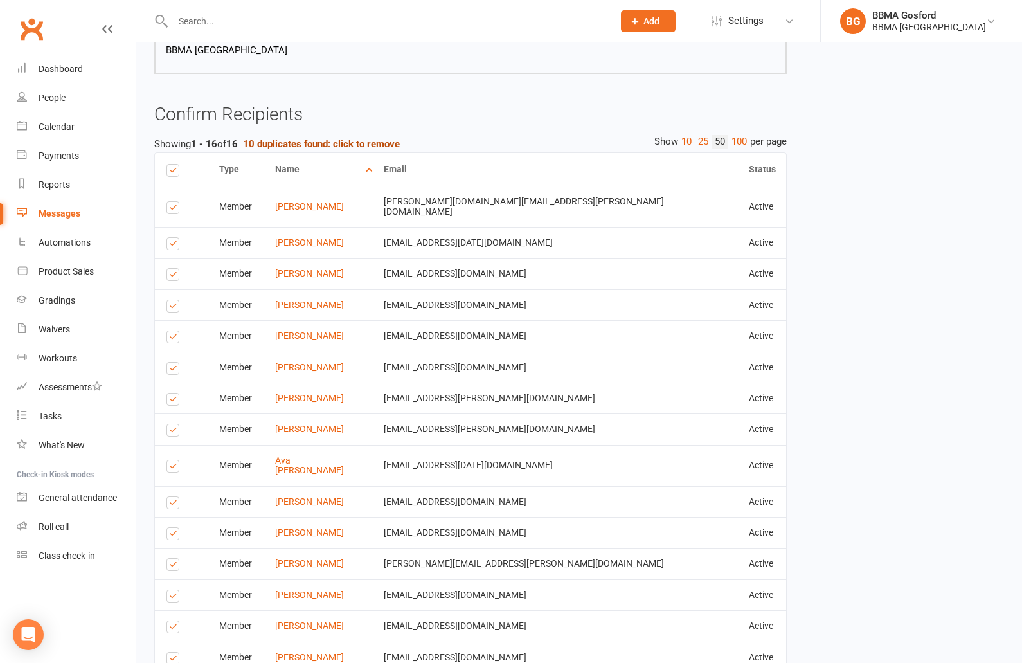
scroll to position [842, 0]
click at [315, 149] on strong "10 duplicates found: click to remove" at bounding box center [321, 143] width 157 height 12
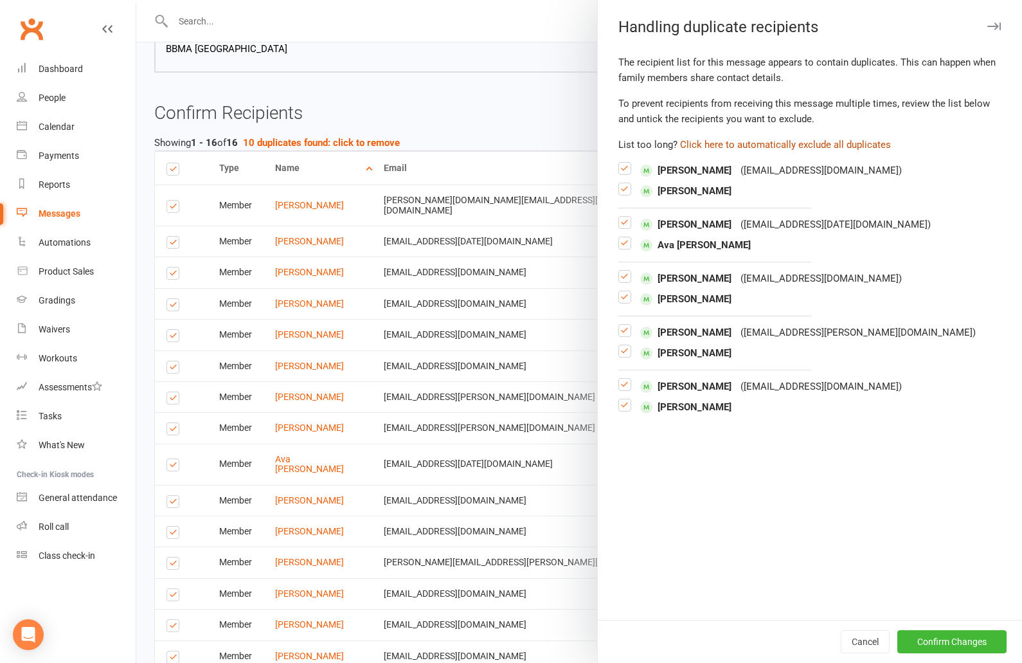
click at [805, 140] on button "Click here to automatically exclude all duplicates" at bounding box center [785, 144] width 211 height 15
checkbox input "false"
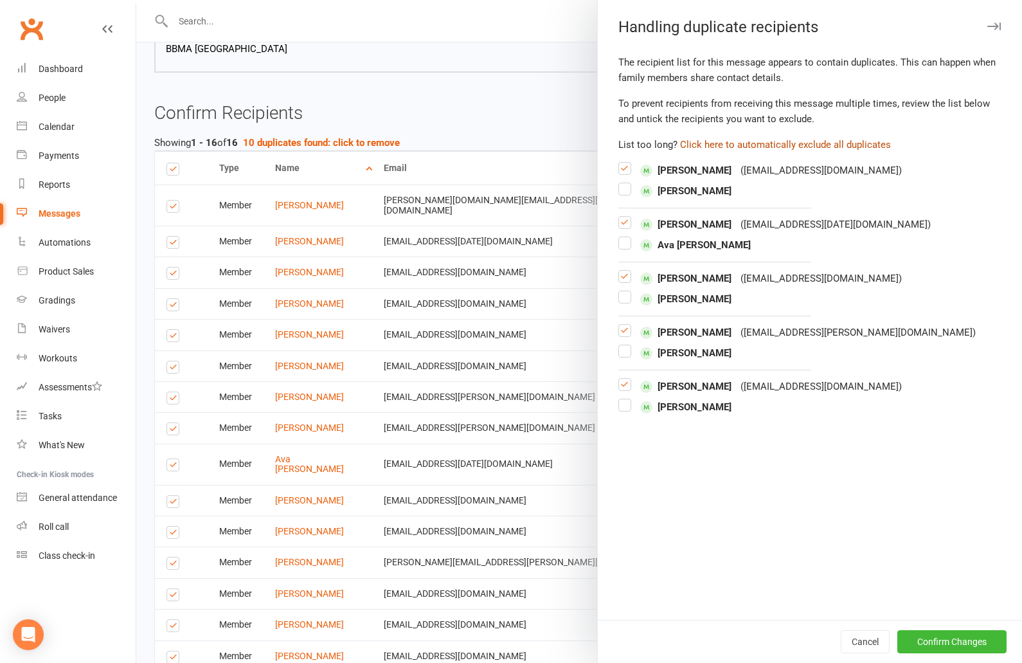
checkbox input "false"
click at [975, 644] on button "Confirm Changes" at bounding box center [951, 641] width 109 height 23
checkbox input "false"
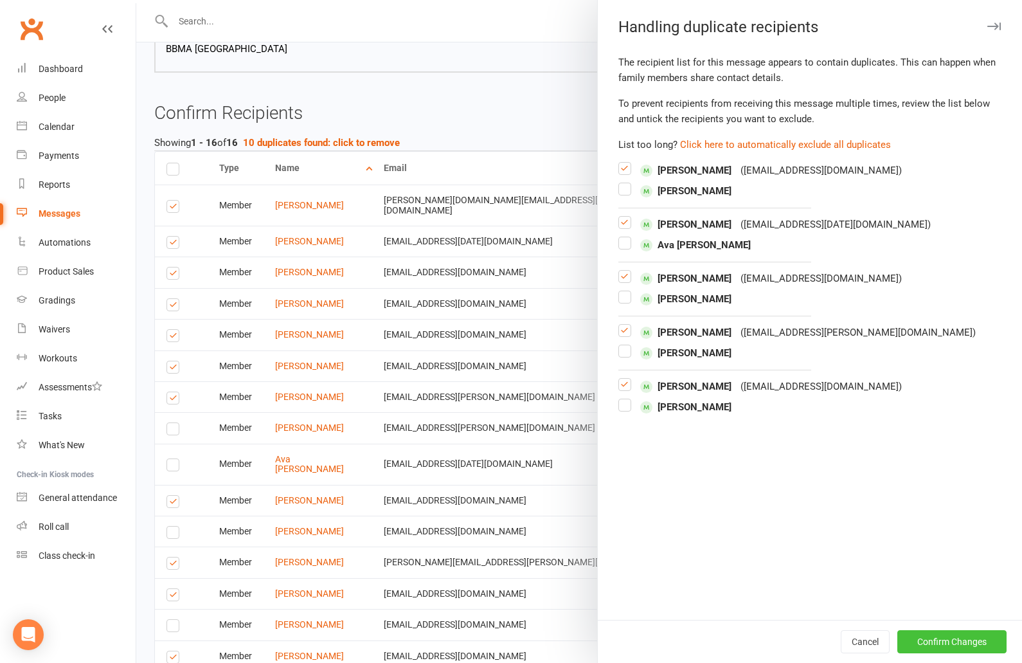
checkbox input "false"
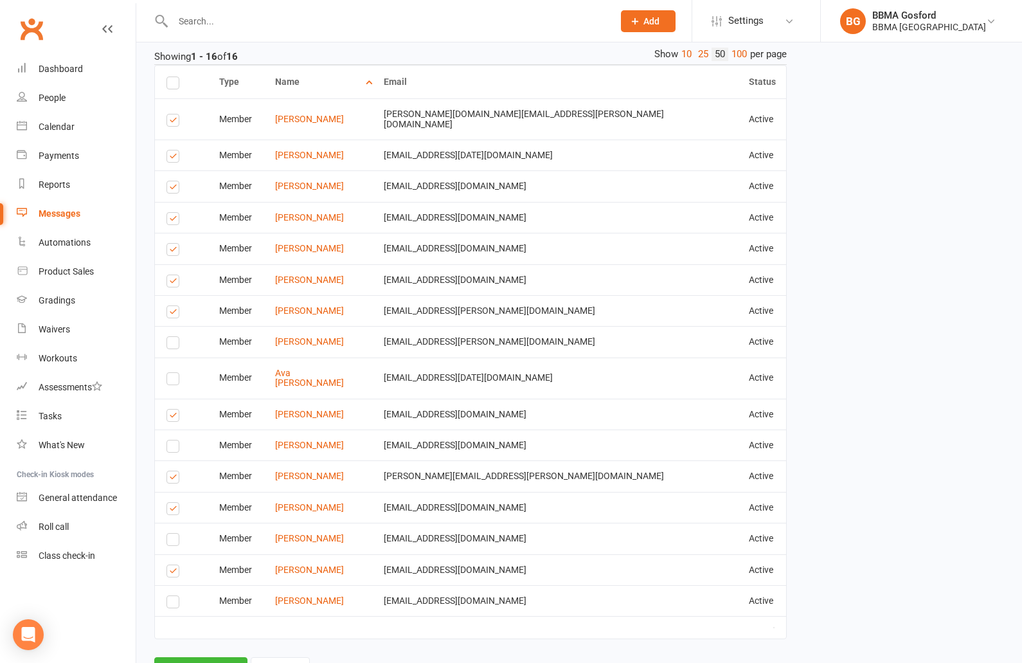
scroll to position [981, 0]
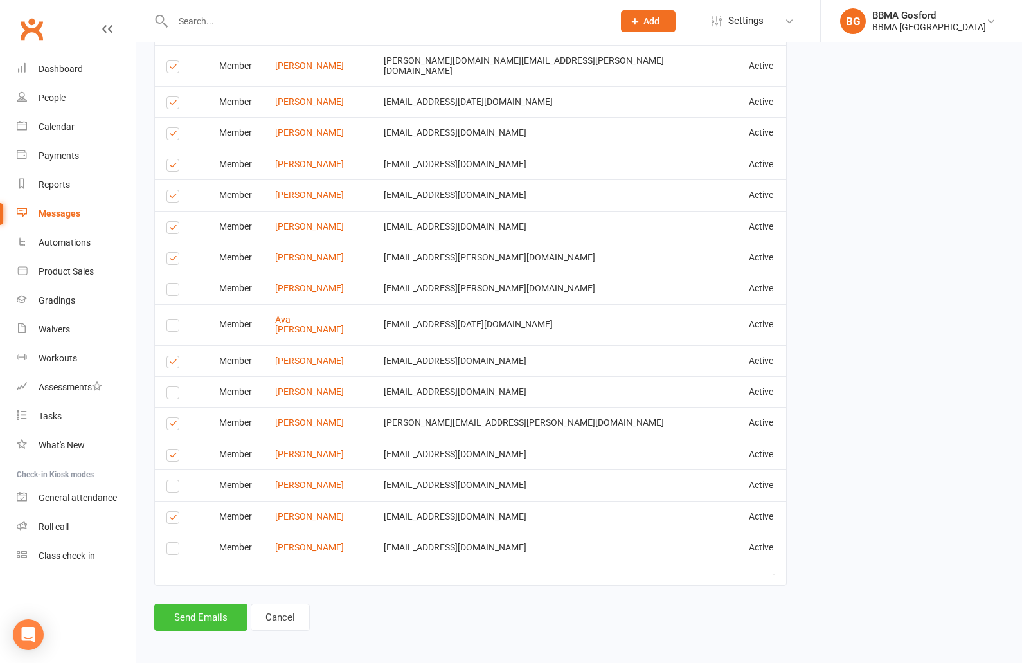
click at [205, 613] on button "Send Emails" at bounding box center [200, 617] width 93 height 27
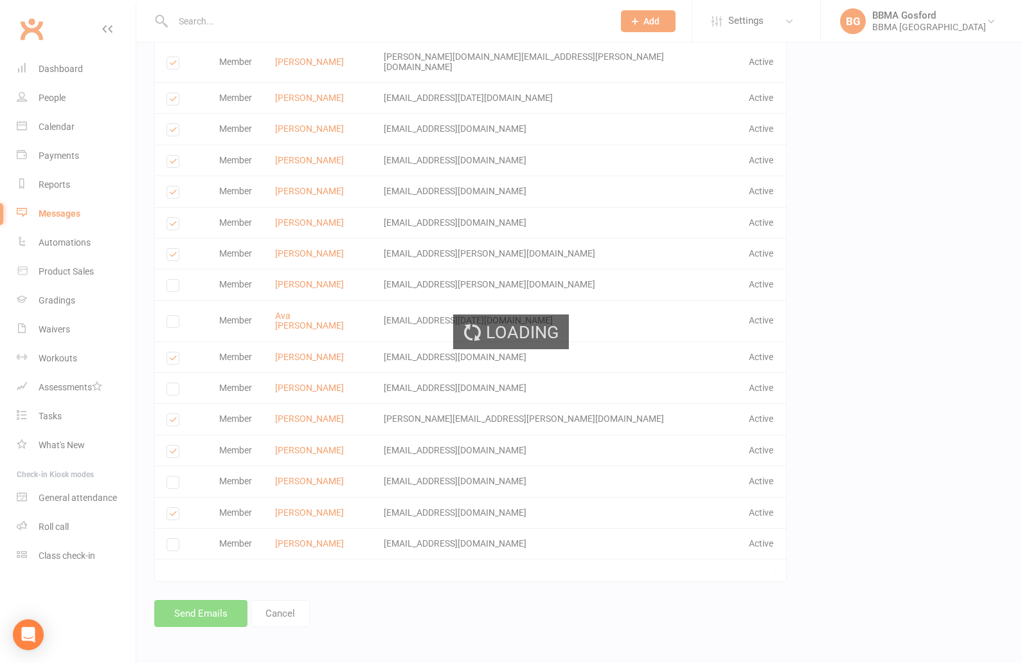
scroll to position [975, 0]
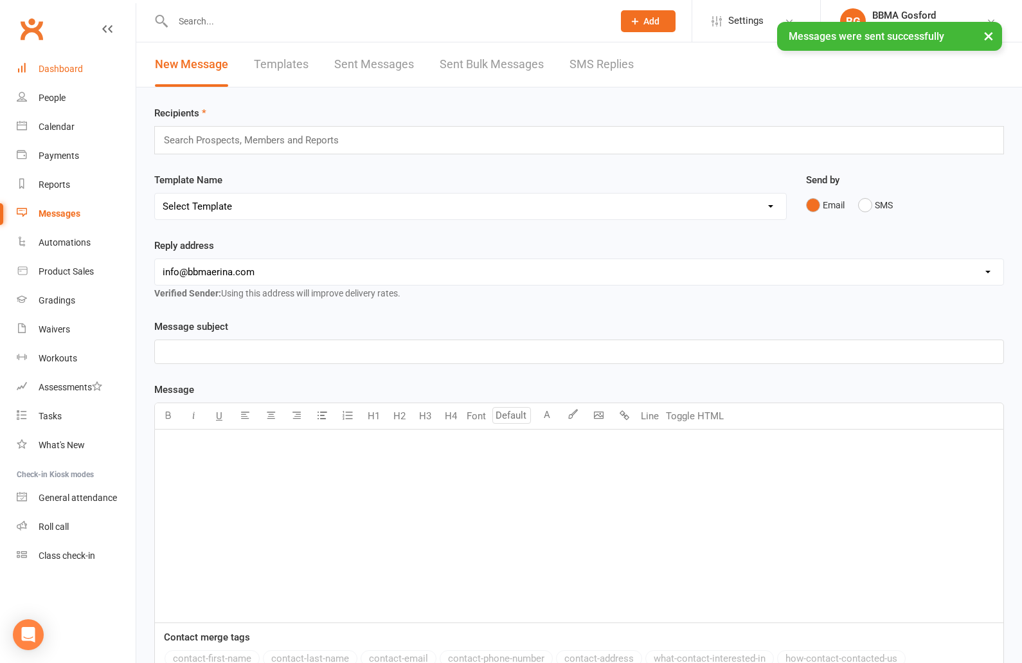
click at [67, 73] on div "Dashboard" at bounding box center [61, 69] width 44 height 10
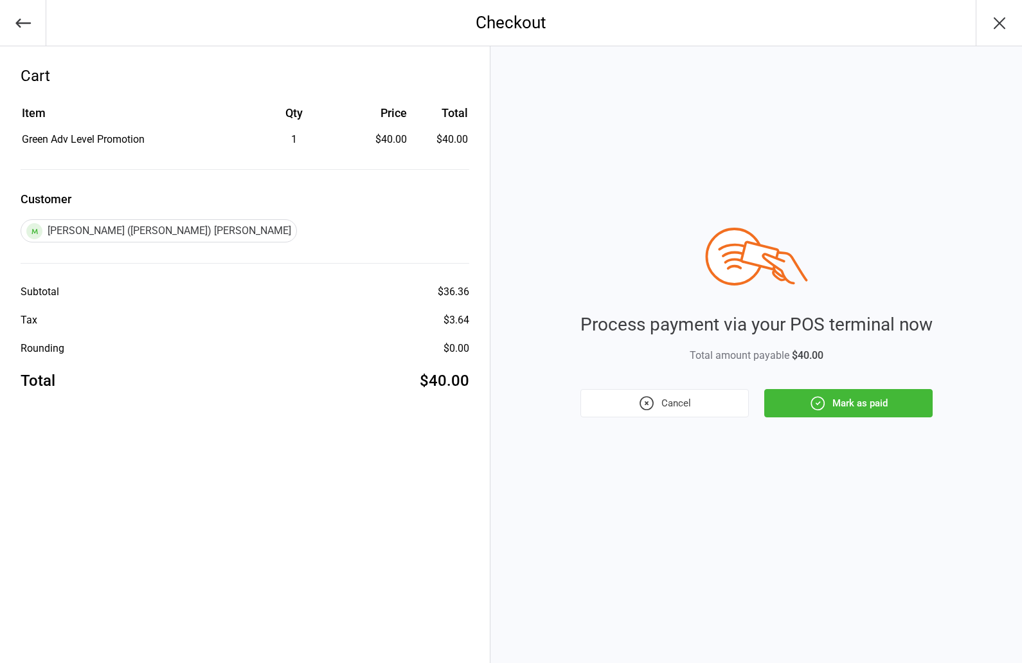
click at [856, 412] on button "Mark as paid" at bounding box center [848, 403] width 168 height 28
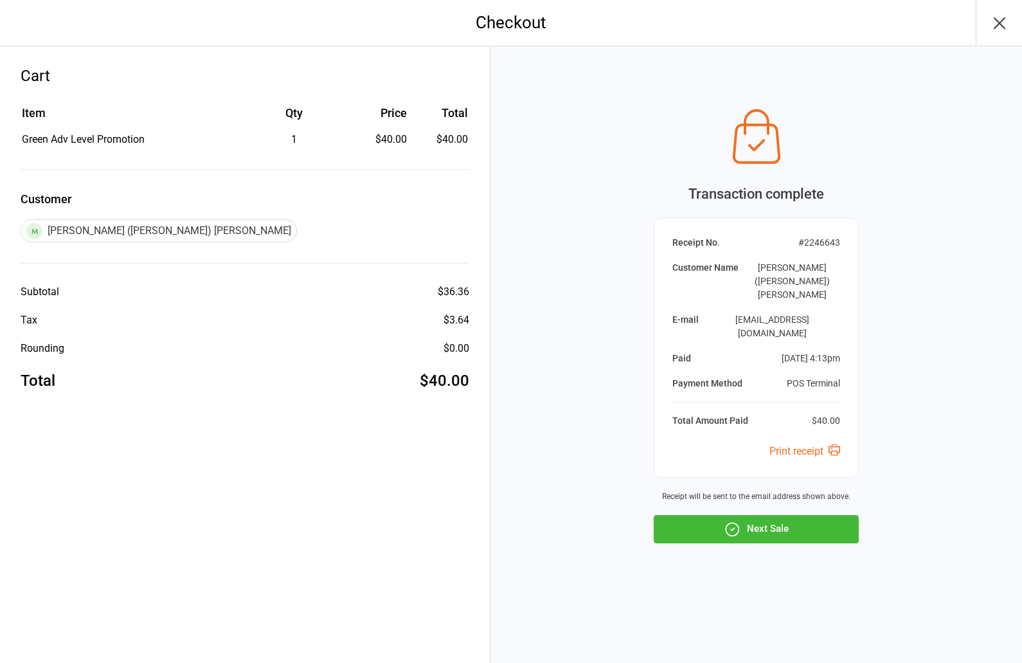
click at [768, 515] on button "Next Sale" at bounding box center [756, 529] width 205 height 28
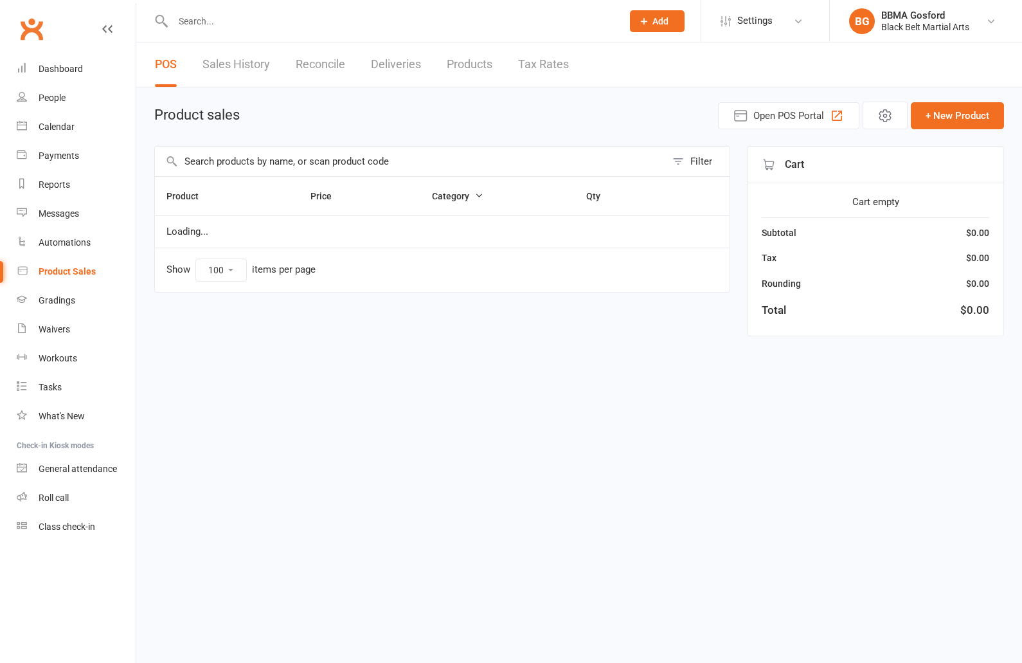
select select "100"
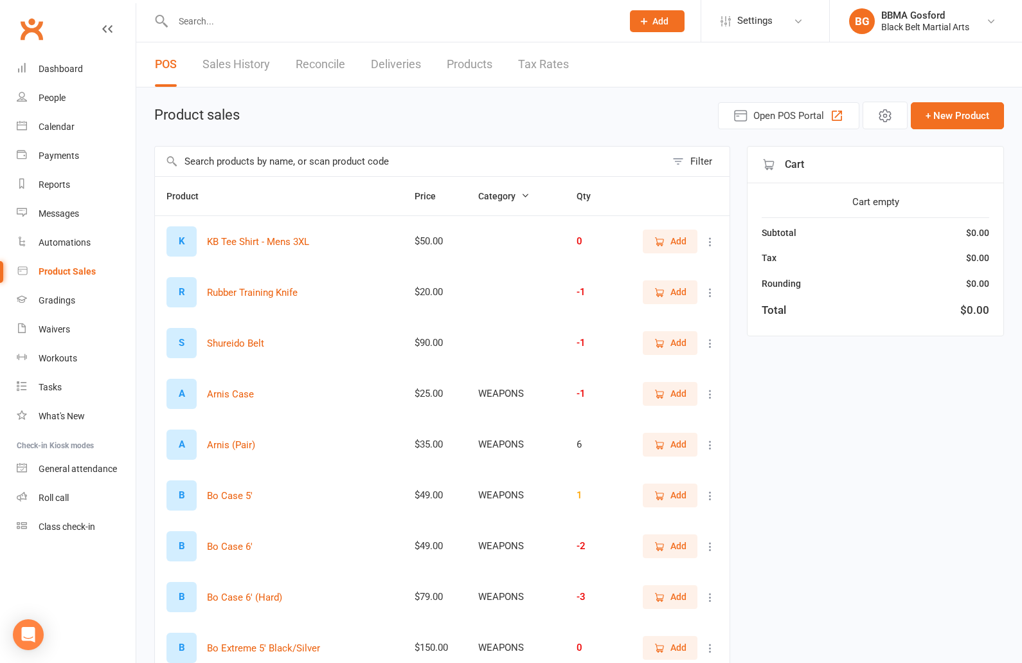
click at [231, 28] on input "text" at bounding box center [391, 21] width 444 height 18
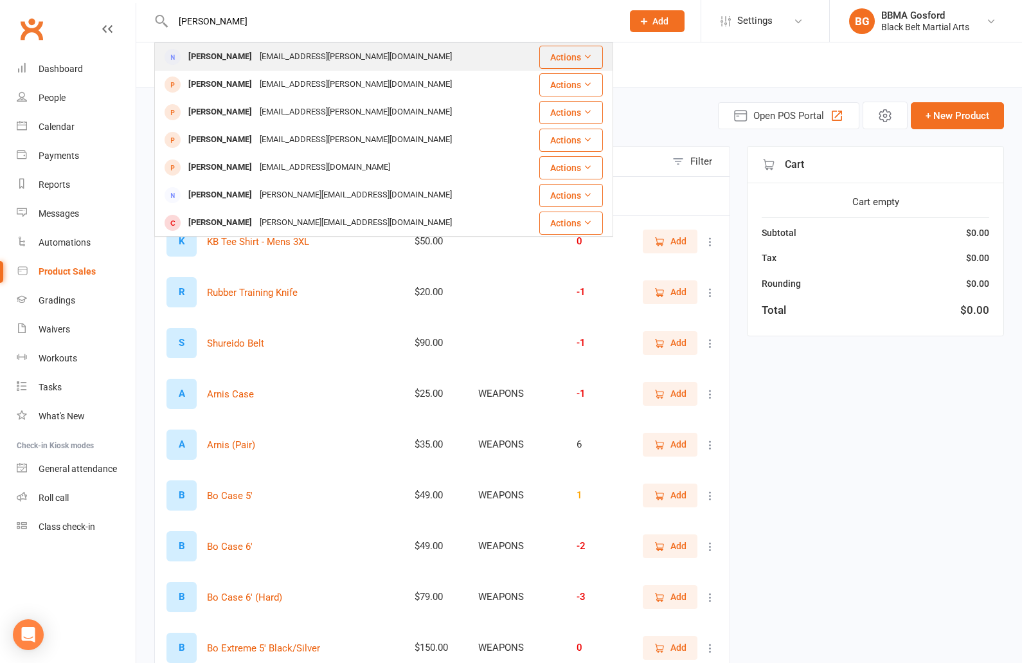
type input "[PERSON_NAME]"
click at [224, 62] on div "[PERSON_NAME]" at bounding box center [220, 57] width 71 height 19
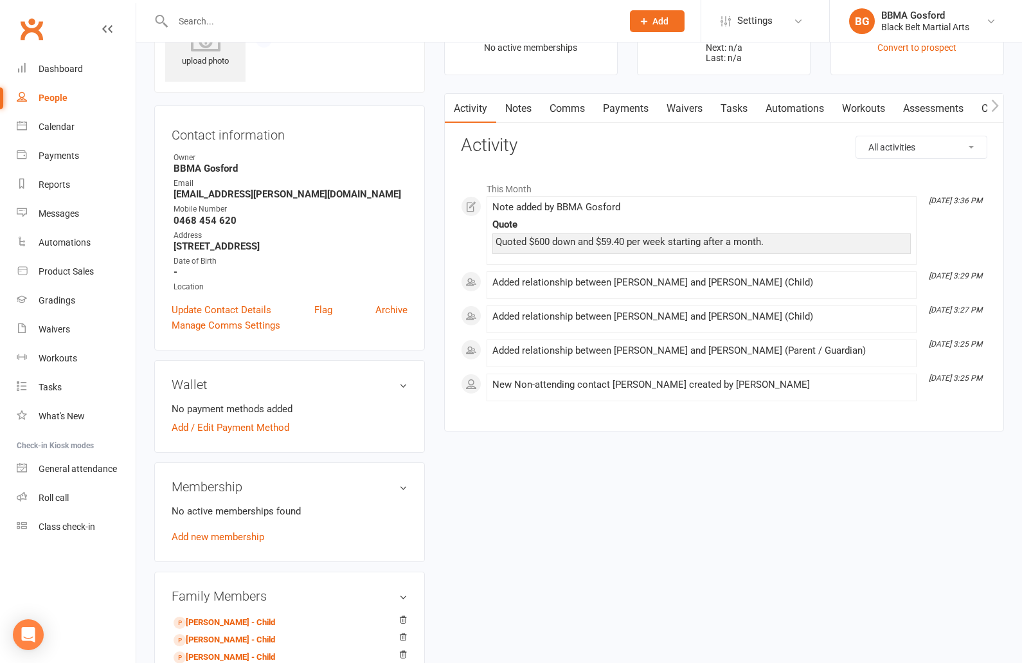
scroll to position [78, 0]
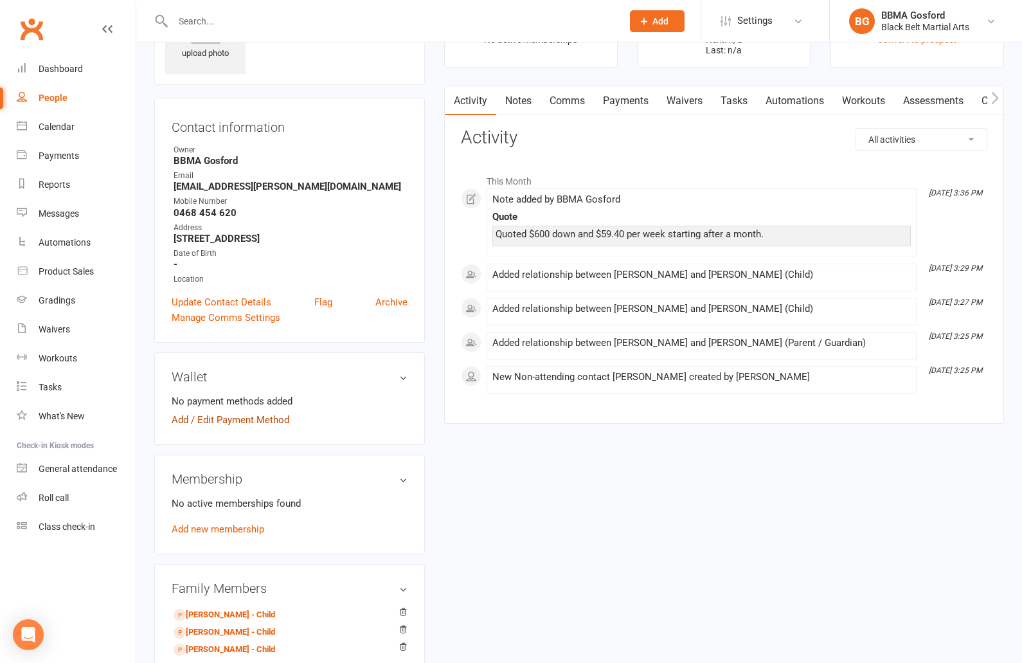
click at [218, 424] on link "Add / Edit Payment Method" at bounding box center [231, 419] width 118 height 15
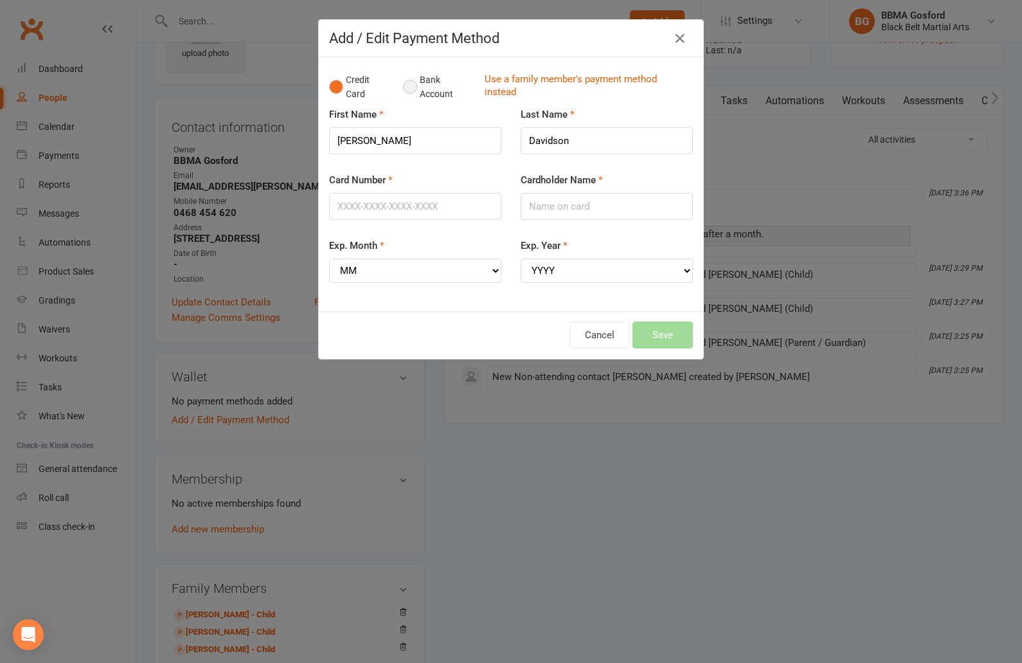
click at [408, 87] on button "Bank Account" at bounding box center [438, 87] width 71 height 39
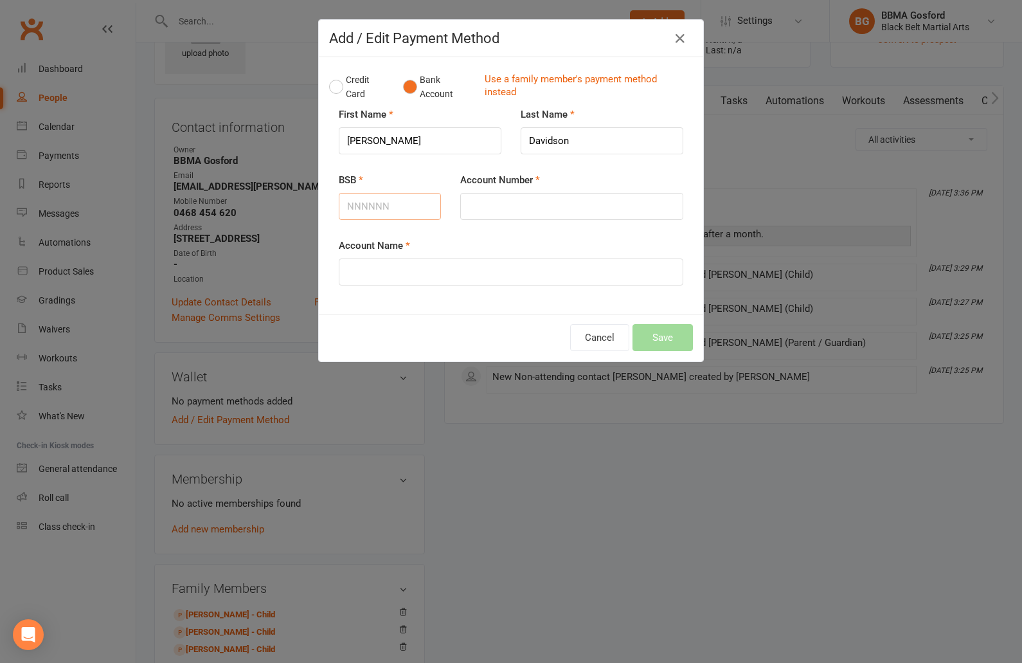
click at [386, 212] on input "BSB" at bounding box center [390, 206] width 102 height 27
type input "062181"
type input "10770761"
type input "[PERSON_NAME]"
click at [665, 337] on button "Save" at bounding box center [663, 337] width 60 height 27
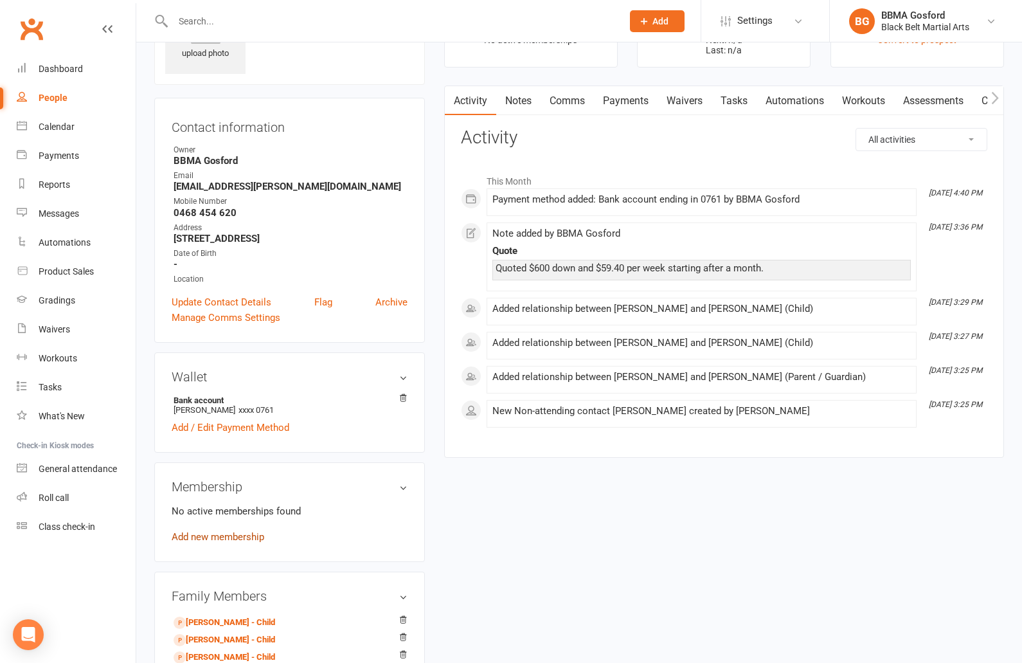
click at [222, 534] on link "Add new membership" at bounding box center [218, 537] width 93 height 12
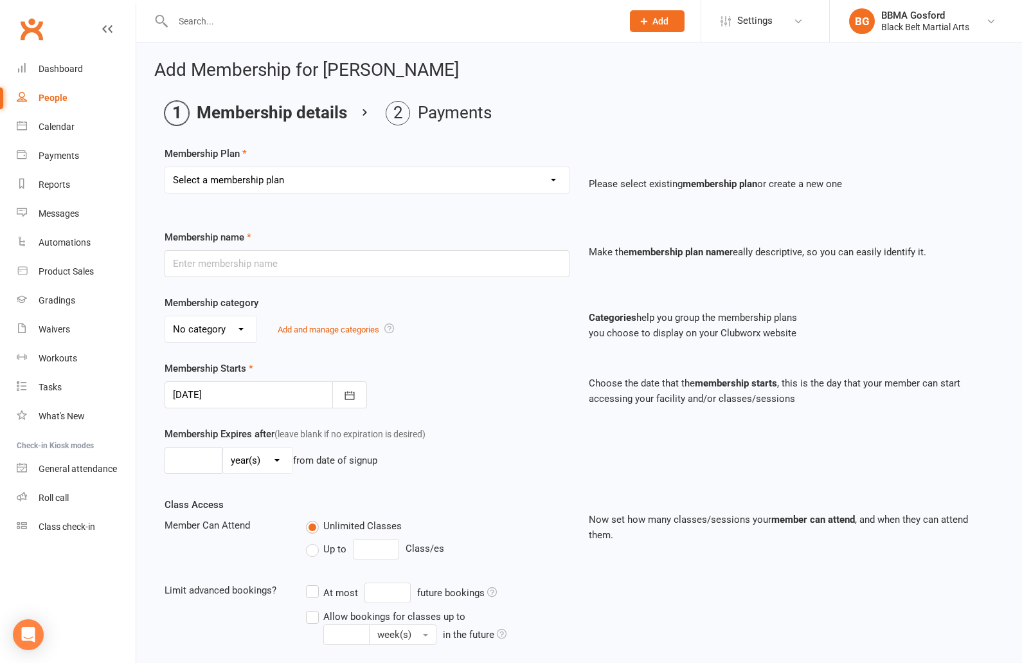
select select "1"
click option "Billing Contract" at bounding box center [0, 0] width 0 height 0
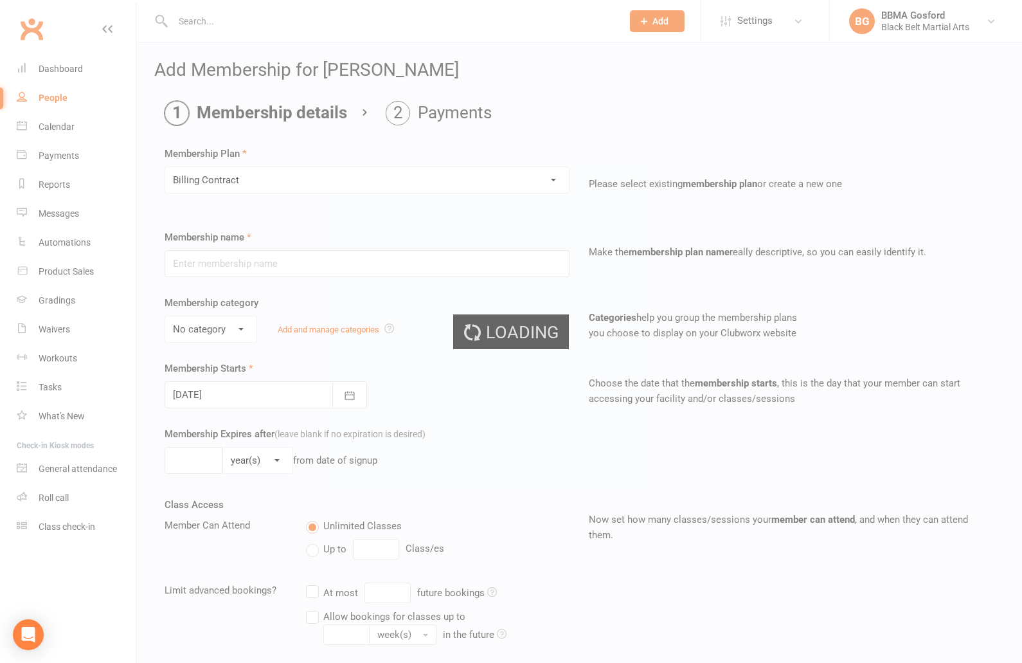
type input "Billing Contract"
select select "0"
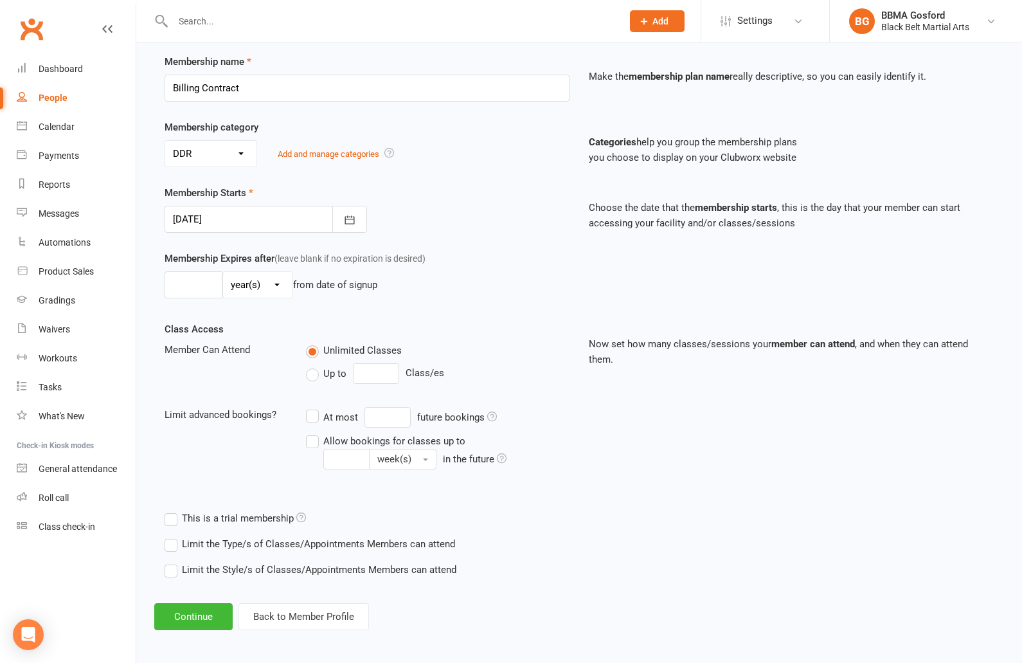
scroll to position [179, 0]
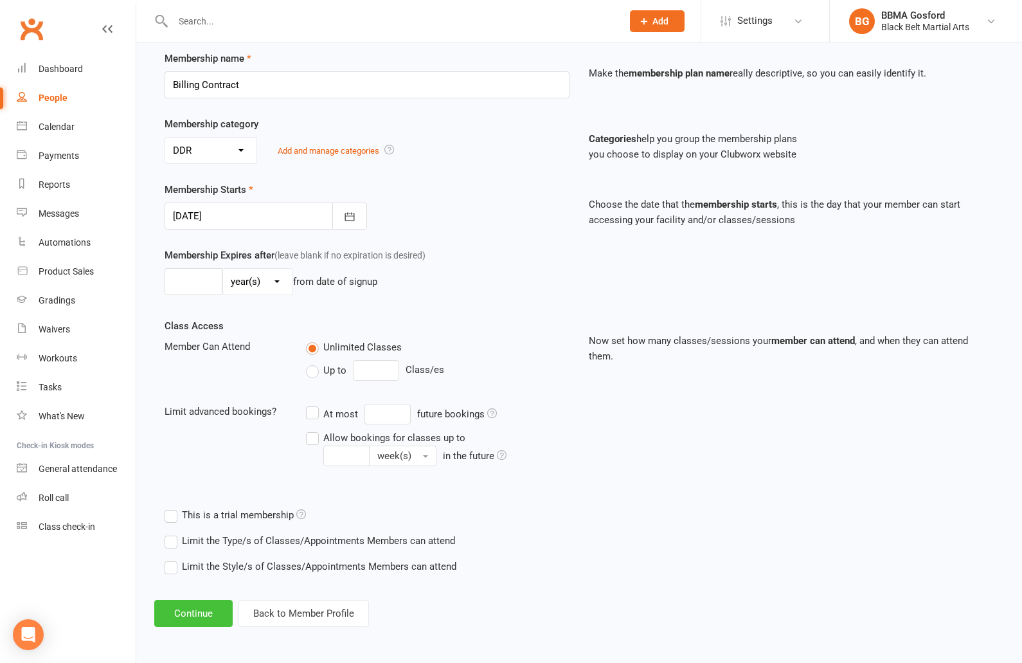
click at [188, 615] on button "Continue" at bounding box center [193, 613] width 78 height 27
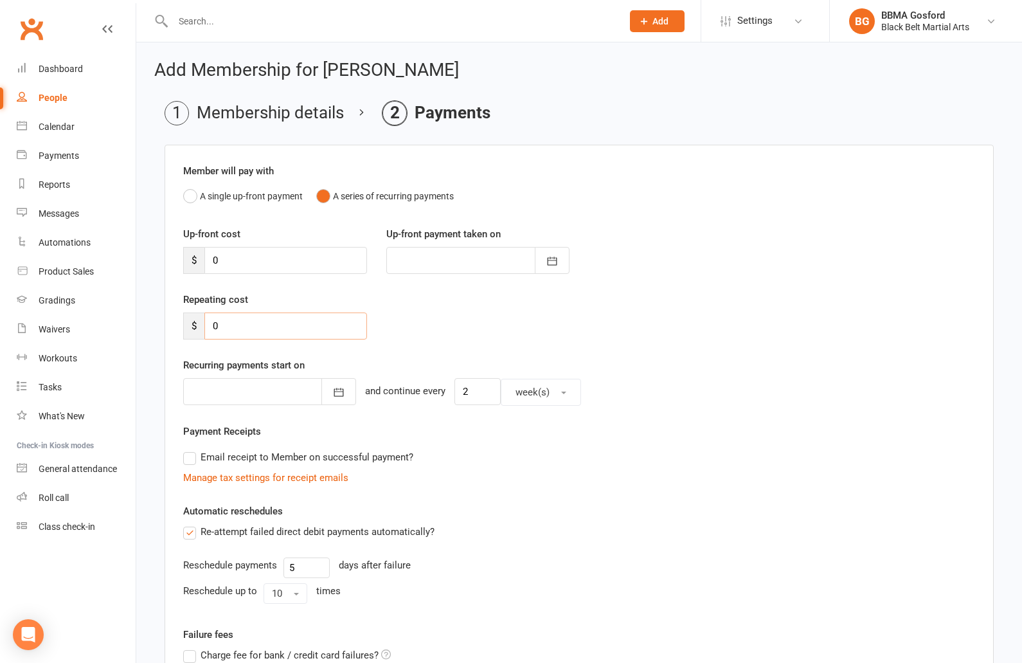
click at [248, 326] on input "0" at bounding box center [285, 325] width 163 height 27
type input "59.40"
click at [347, 392] on button "button" at bounding box center [338, 390] width 35 height 27
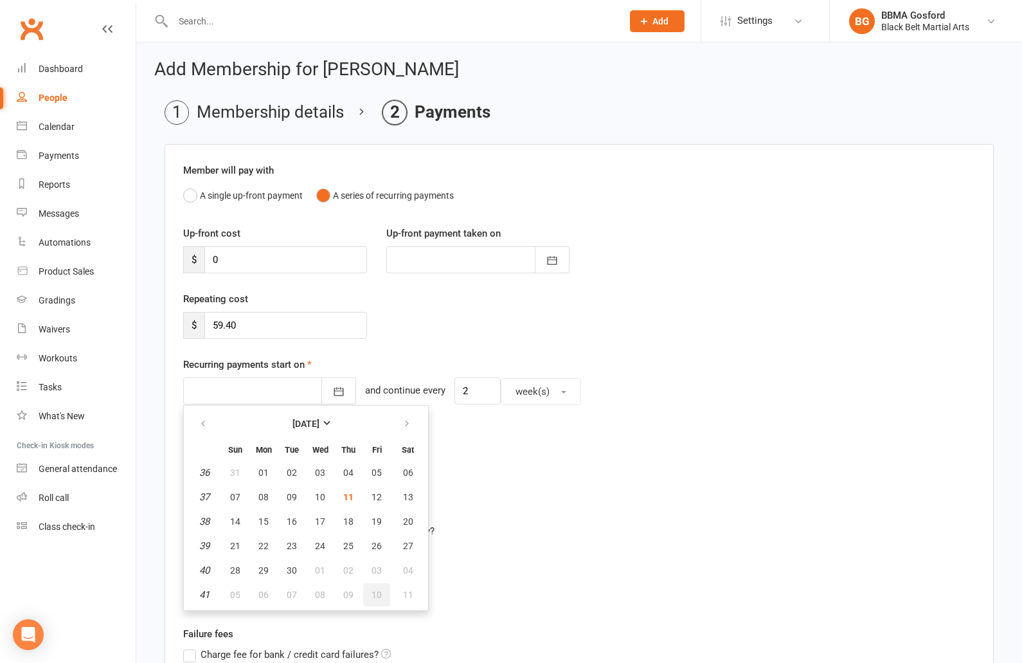
click at [372, 591] on span "10" at bounding box center [377, 595] width 10 height 10
type input "[DATE]"
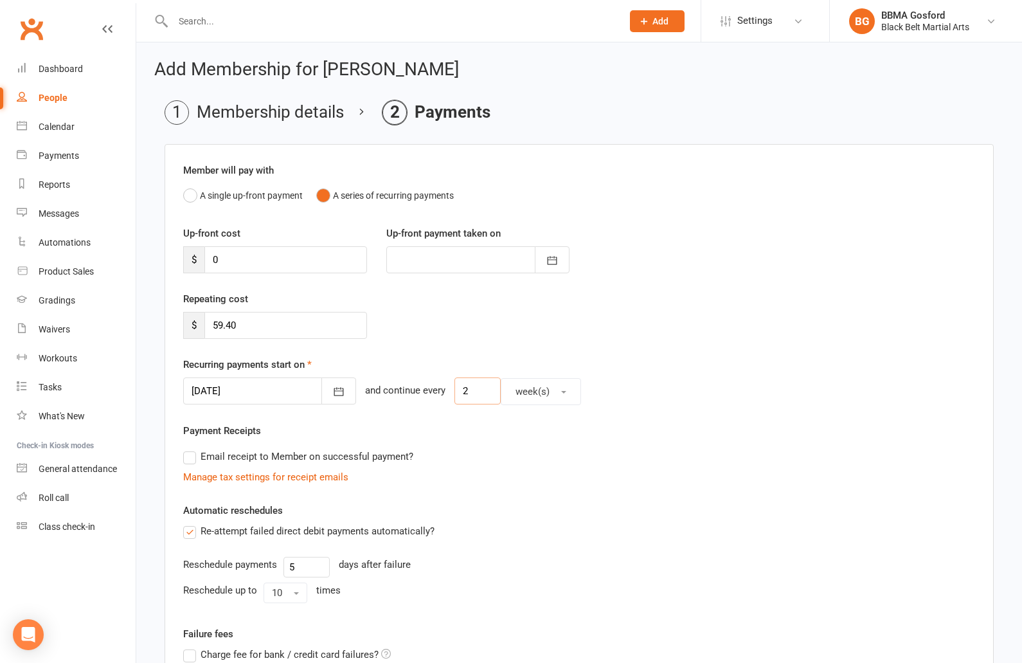
drag, startPoint x: 473, startPoint y: 395, endPoint x: 446, endPoint y: 395, distance: 27.0
click at [455, 395] on input "2" at bounding box center [478, 390] width 46 height 27
type input "1"
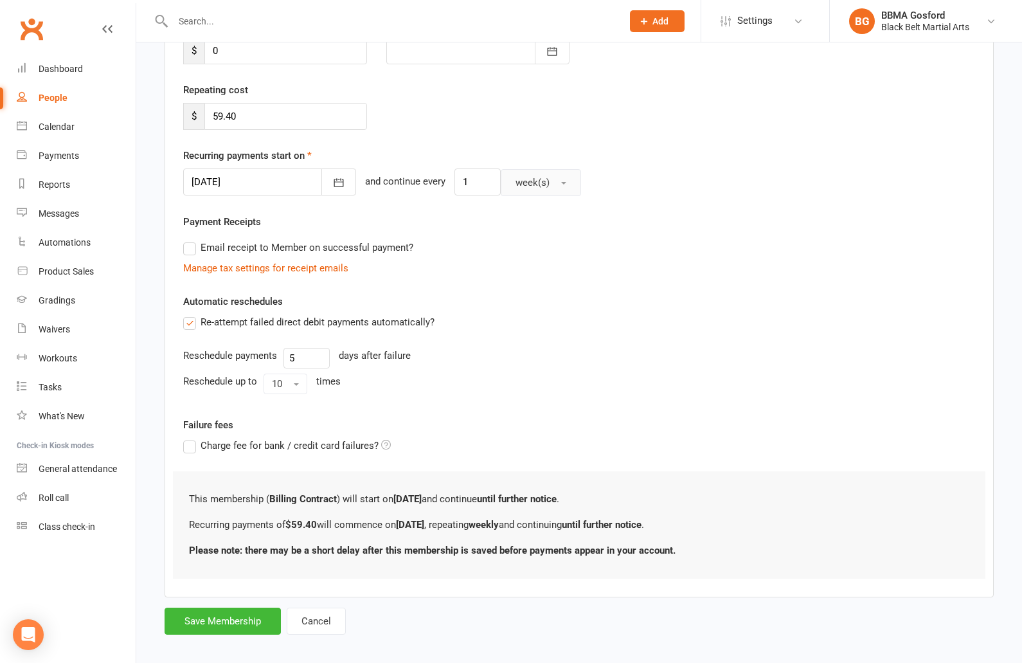
scroll to position [220, 0]
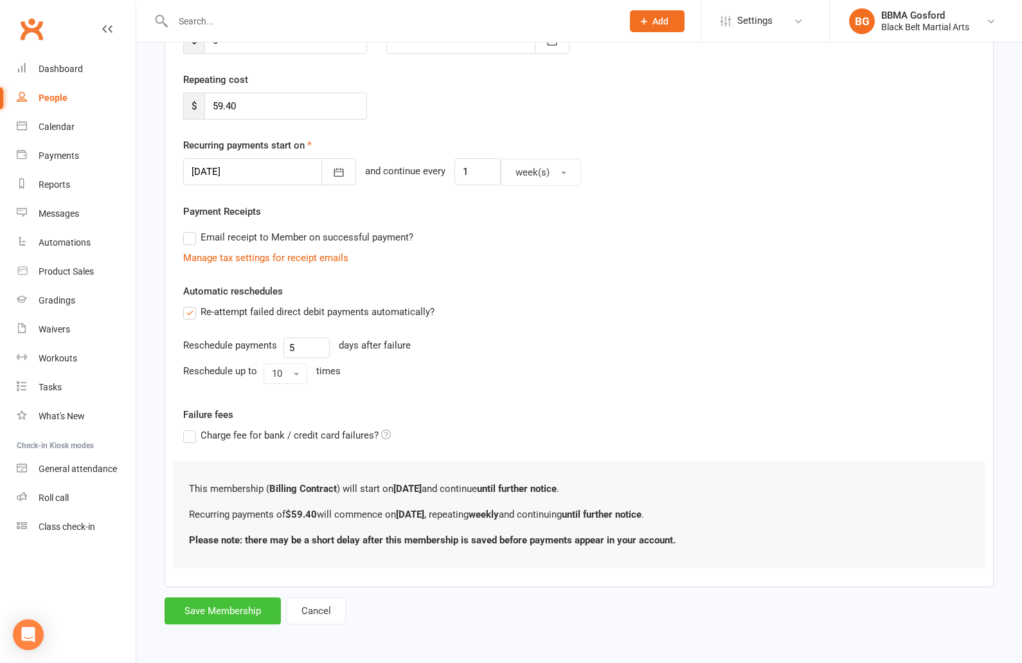
click at [229, 615] on button "Save Membership" at bounding box center [223, 610] width 116 height 27
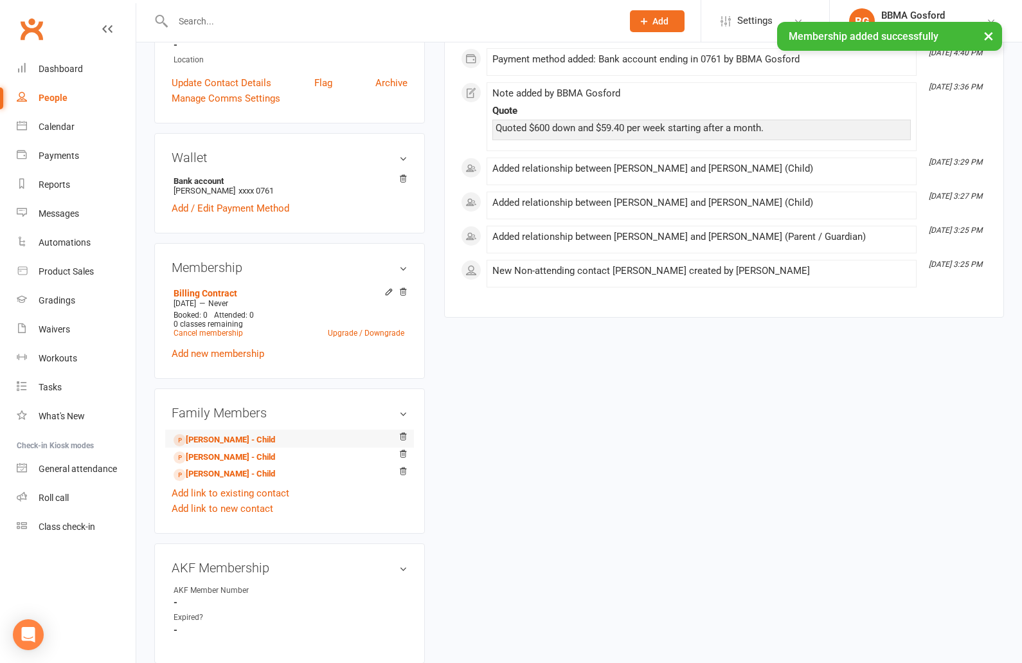
scroll to position [299, 0]
click at [263, 437] on link "[PERSON_NAME] - Child" at bounding box center [225, 438] width 102 height 14
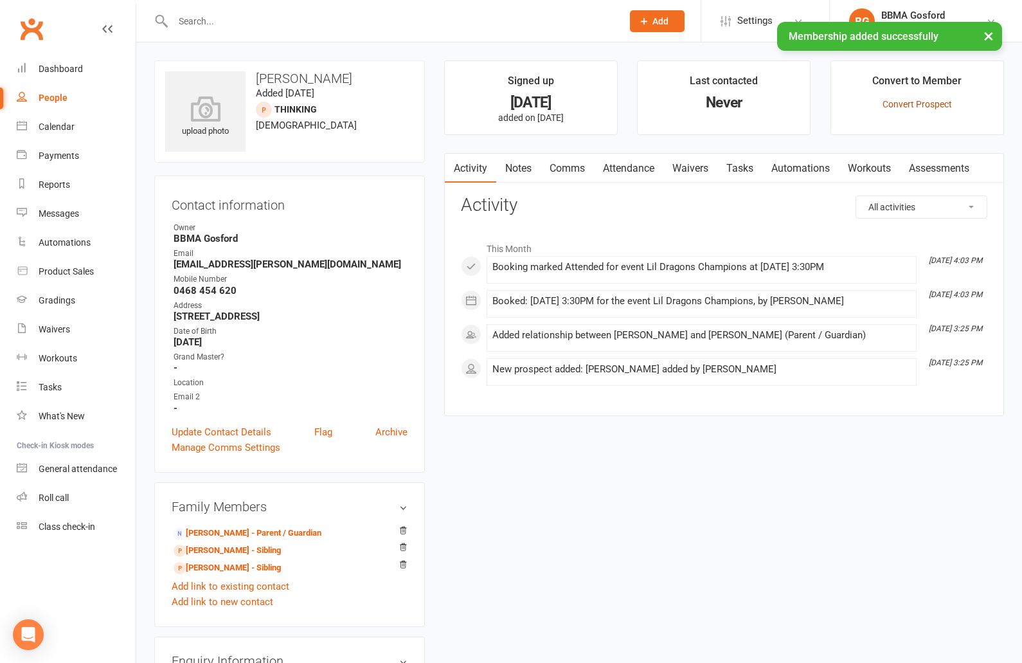
click at [928, 107] on link "Convert Prospect" at bounding box center [917, 104] width 69 height 10
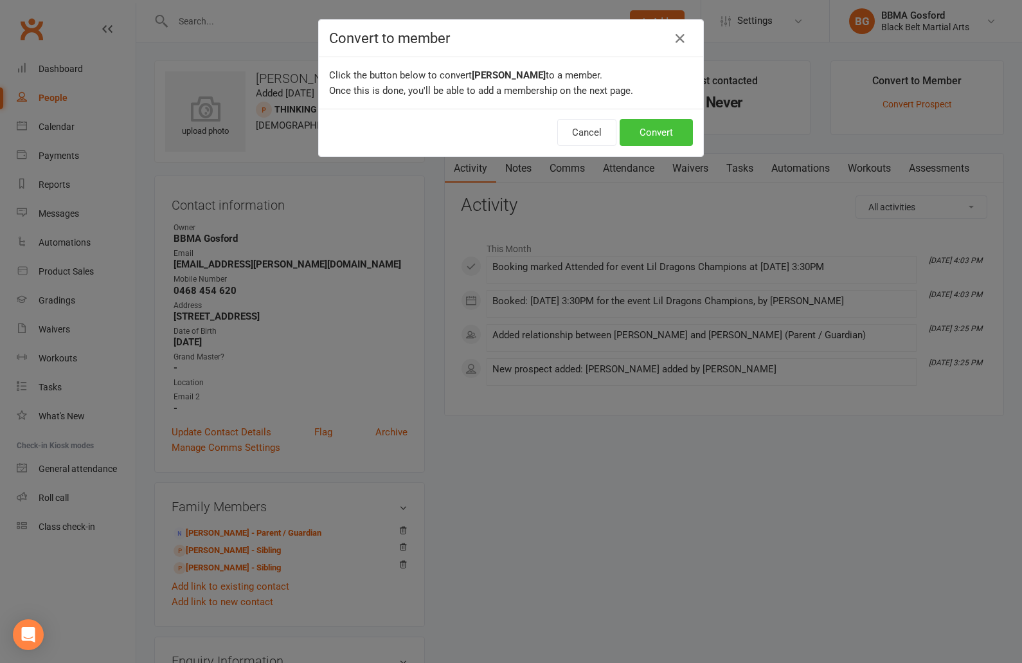
click at [656, 132] on button "Convert" at bounding box center [656, 132] width 73 height 27
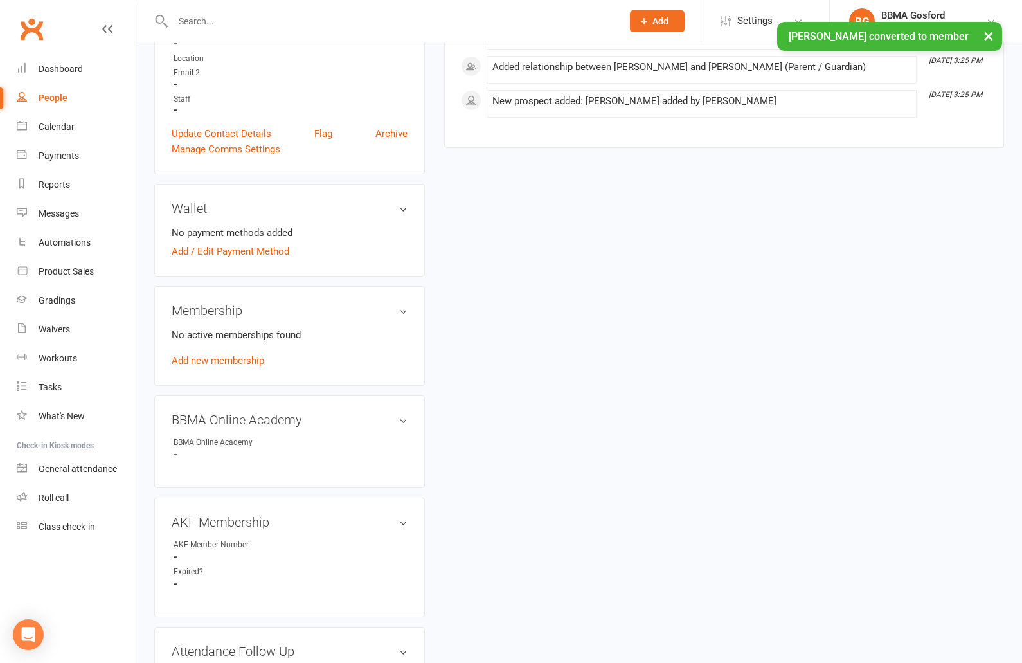
scroll to position [326, 0]
click at [231, 250] on link "Add / Edit Payment Method" at bounding box center [231, 249] width 118 height 15
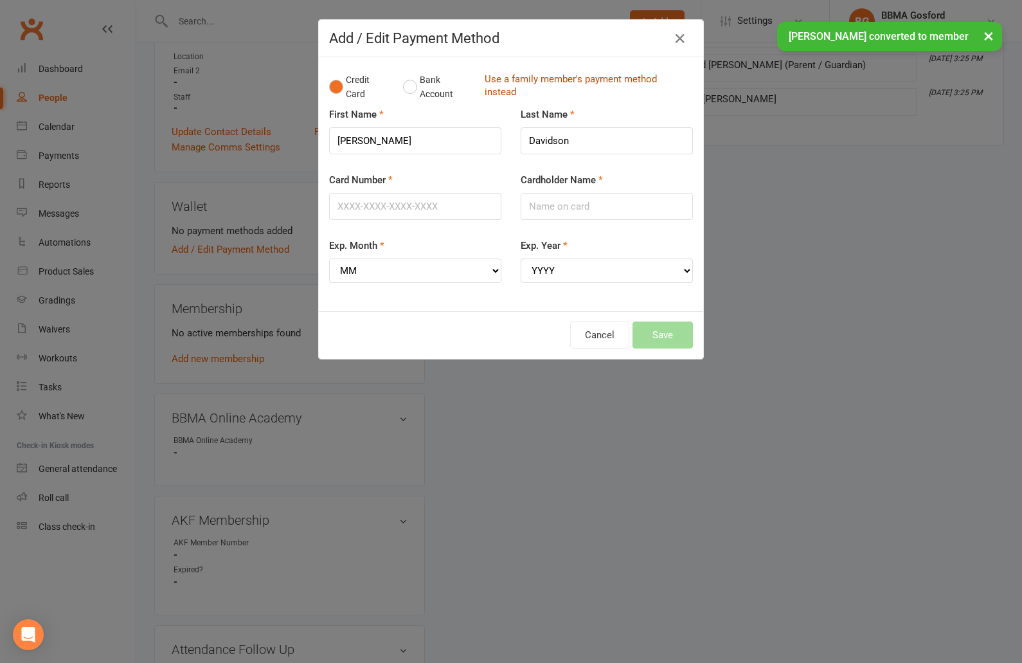
click at [516, 85] on link "Use a family member's payment method instead" at bounding box center [586, 87] width 202 height 29
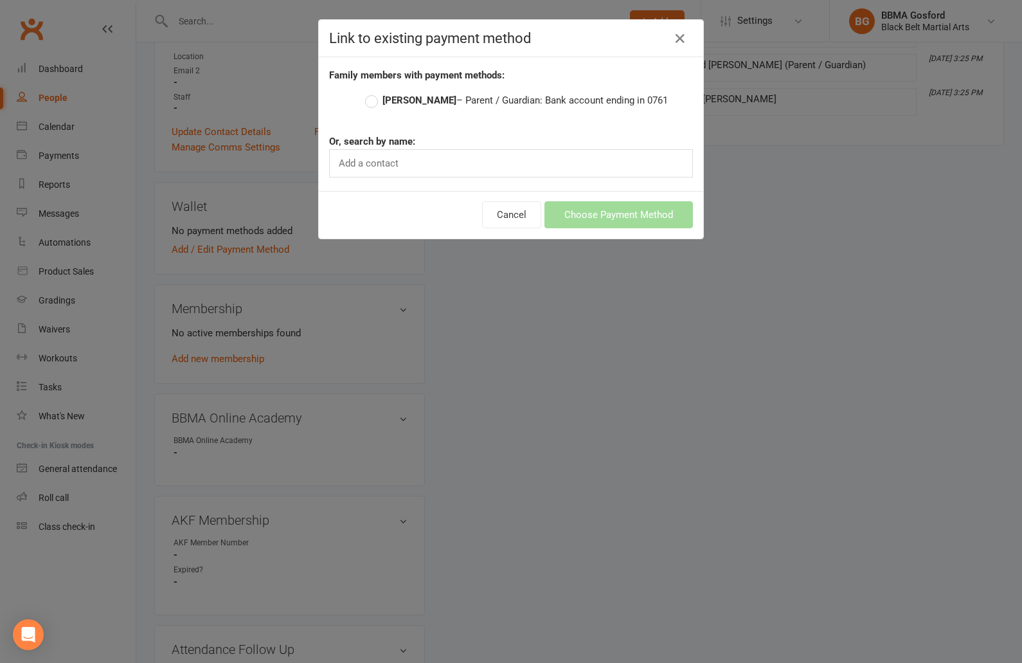
drag, startPoint x: 375, startPoint y: 100, endPoint x: 394, endPoint y: 111, distance: 21.6
click at [375, 100] on label "[PERSON_NAME] – Parent / Guardian: Bank account ending in 0761" at bounding box center [516, 100] width 303 height 15
click at [374, 93] on input "[PERSON_NAME] – Parent / Guardian: Bank account ending in 0761" at bounding box center [369, 93] width 8 height 0
radio input "true"
click at [609, 214] on button "Choose Payment Method" at bounding box center [619, 214] width 149 height 27
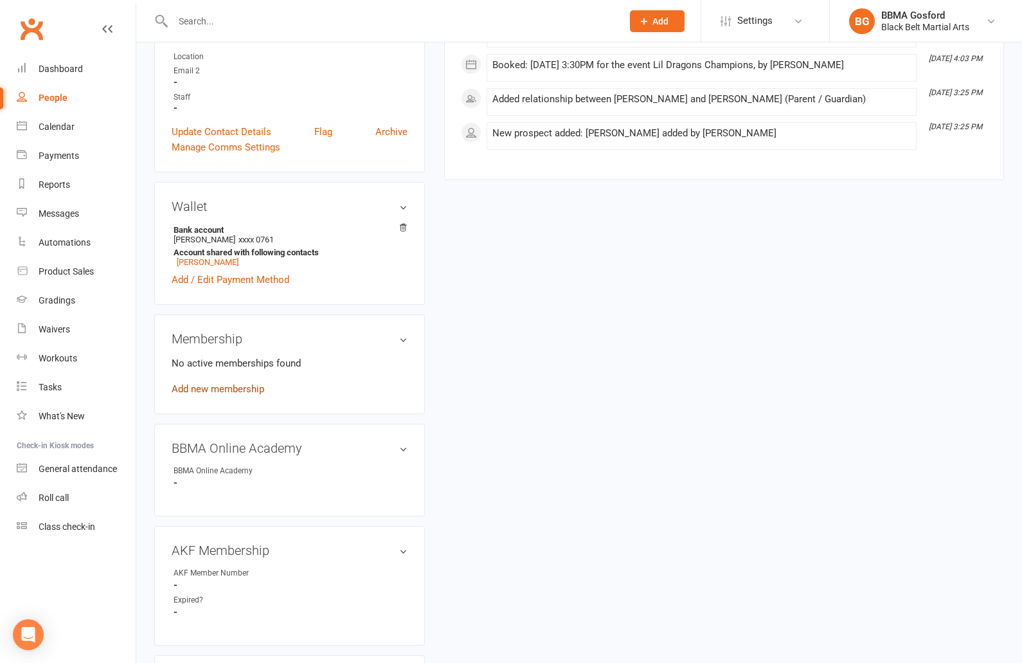
click at [204, 389] on link "Add new membership" at bounding box center [218, 389] width 93 height 12
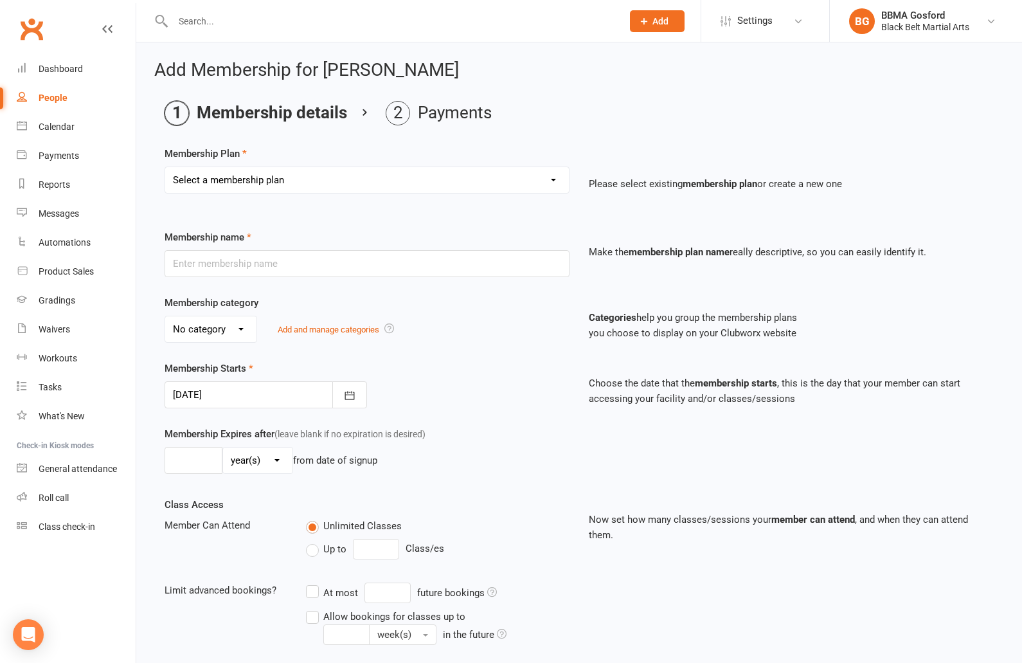
select select "4"
click option "Lil Dragon DDR" at bounding box center [0, 0] width 0 height 0
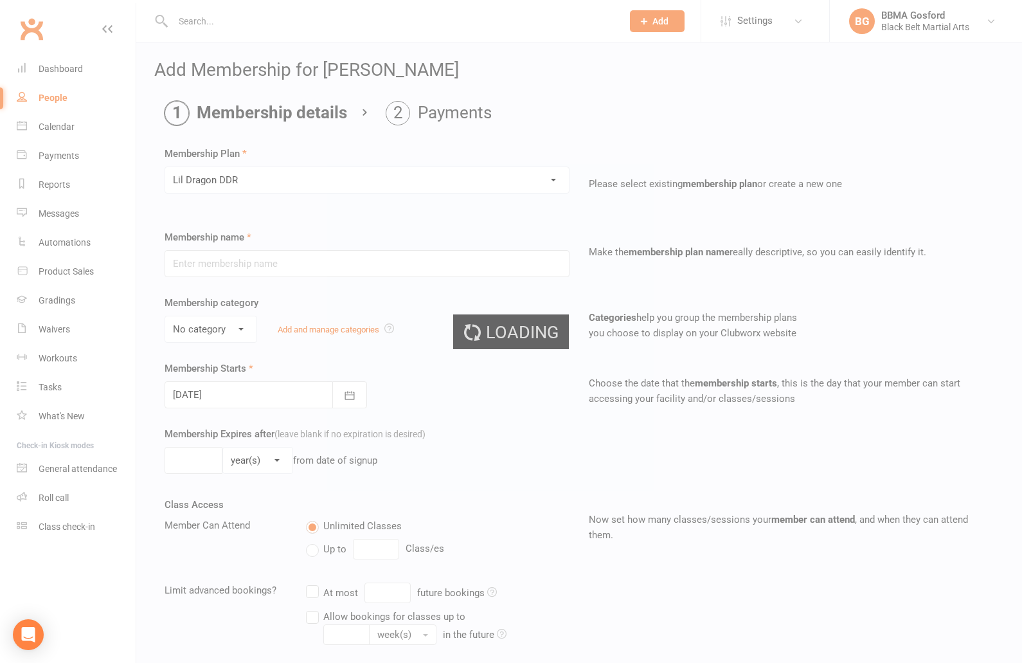
type input "Lil Dragon DDR"
select select "0"
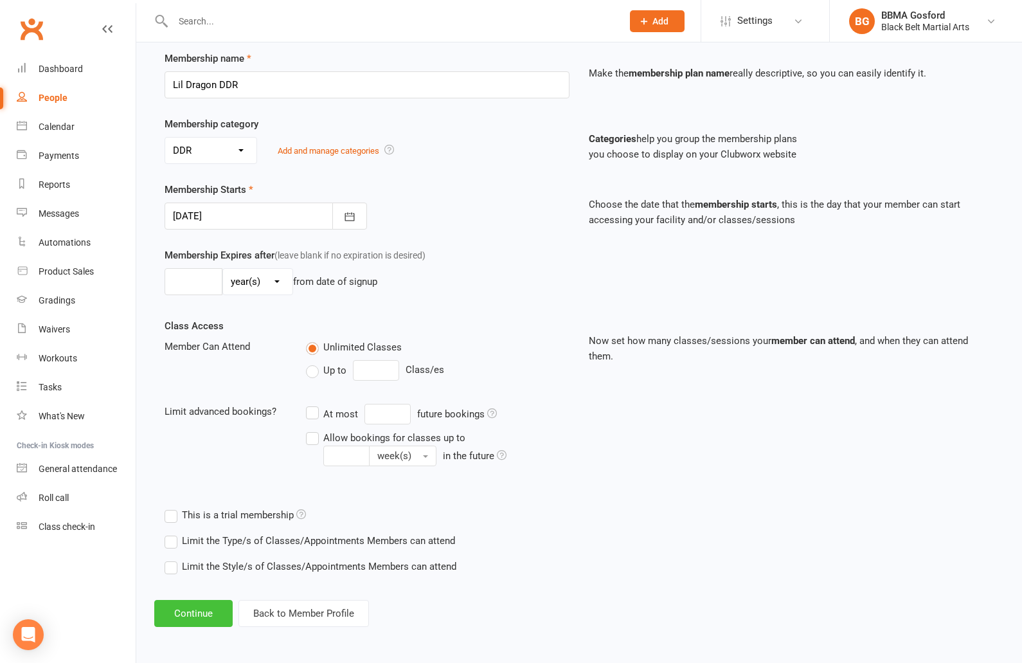
click at [209, 613] on button "Continue" at bounding box center [193, 613] width 78 height 27
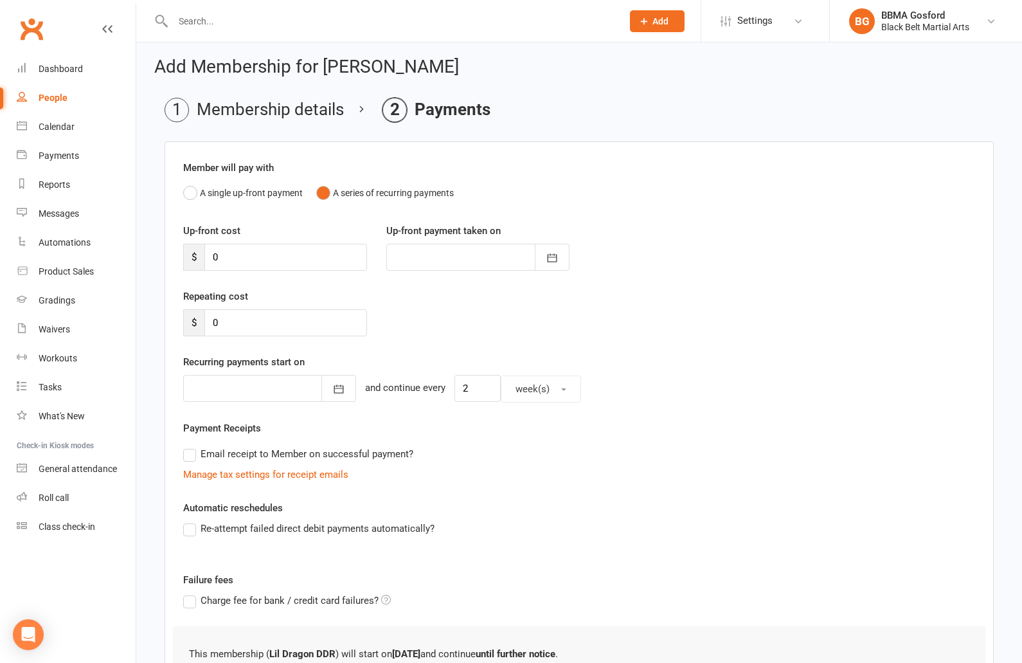
scroll to position [117, 0]
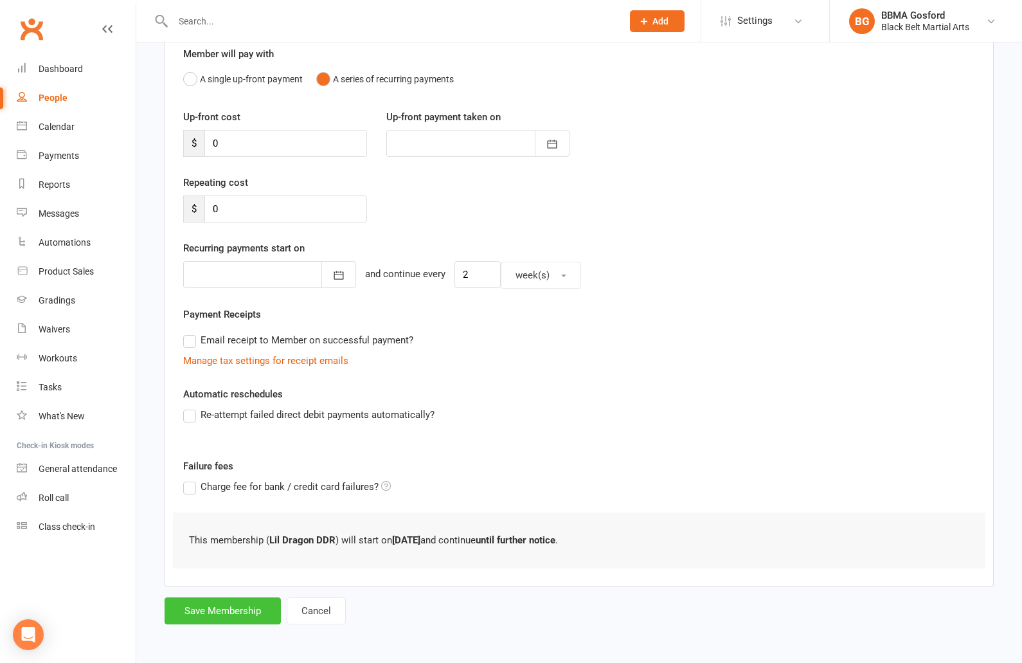
click at [247, 605] on button "Save Membership" at bounding box center [223, 610] width 116 height 27
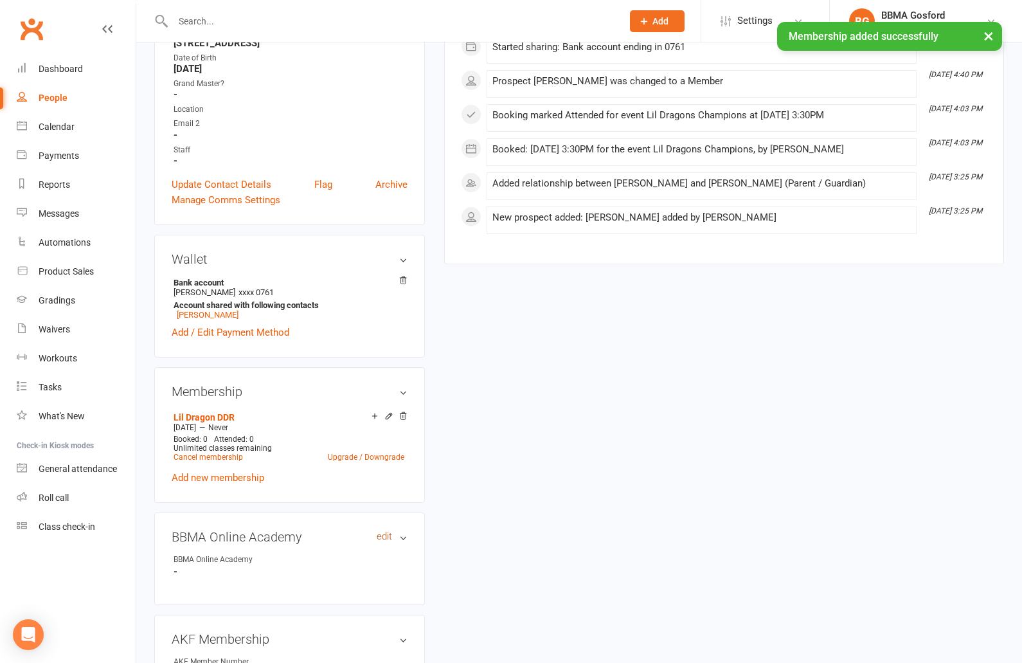
click at [383, 539] on link "edit" at bounding box center [384, 536] width 15 height 11
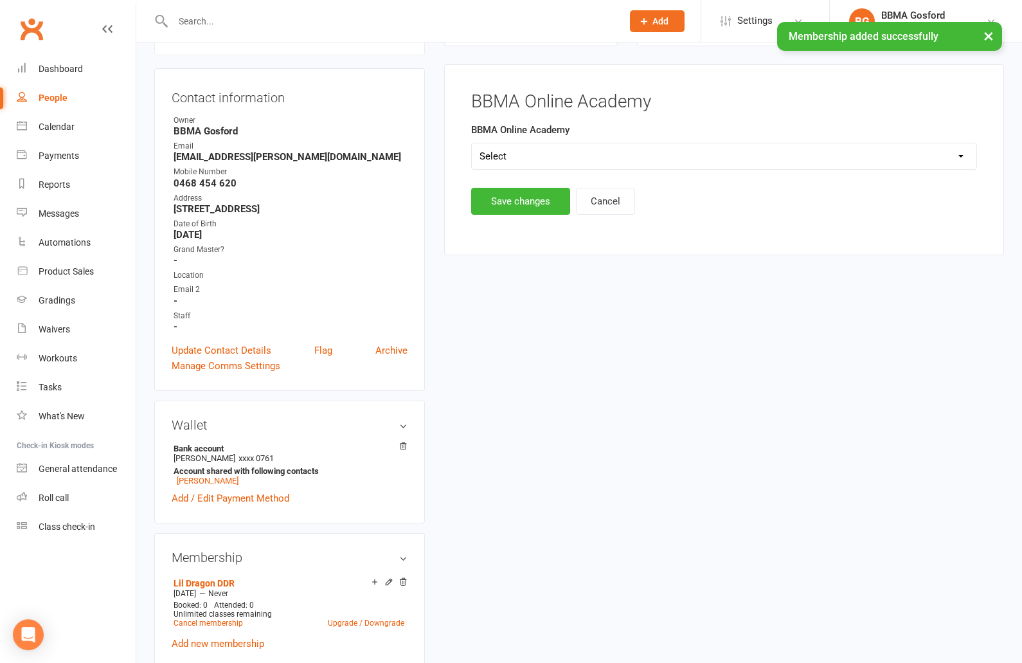
scroll to position [110, 0]
select select "BBMA Online Academy Standard"
click option "BBMA Online Academy Standard" at bounding box center [0, 0] width 0 height 0
click at [512, 204] on button "Save changes" at bounding box center [520, 201] width 99 height 27
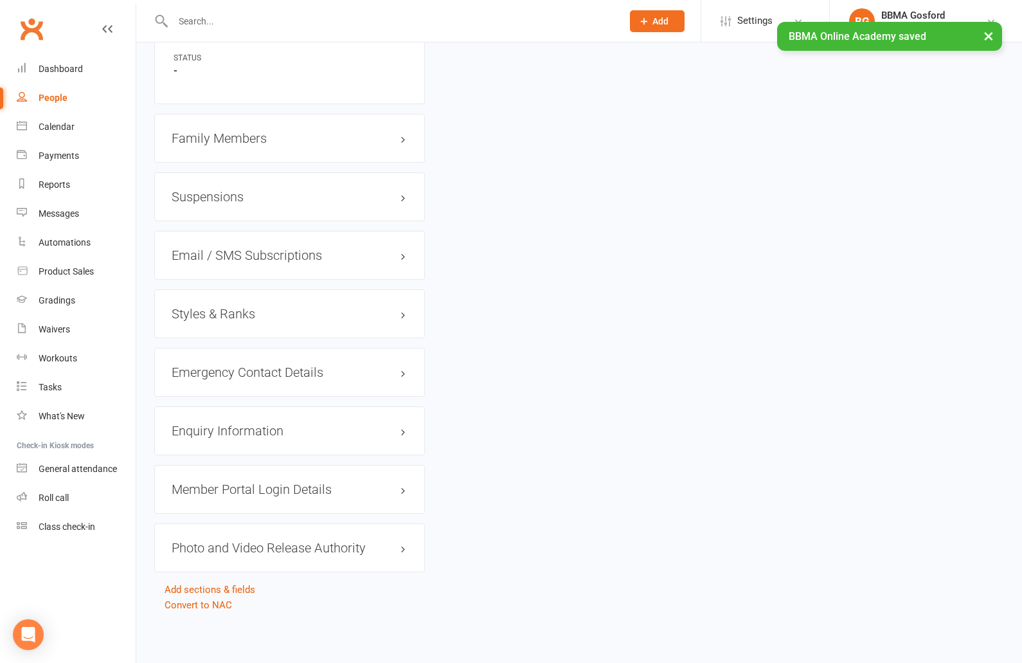
scroll to position [967, 0]
click at [226, 314] on h3 "Styles & Ranks" at bounding box center [290, 314] width 236 height 14
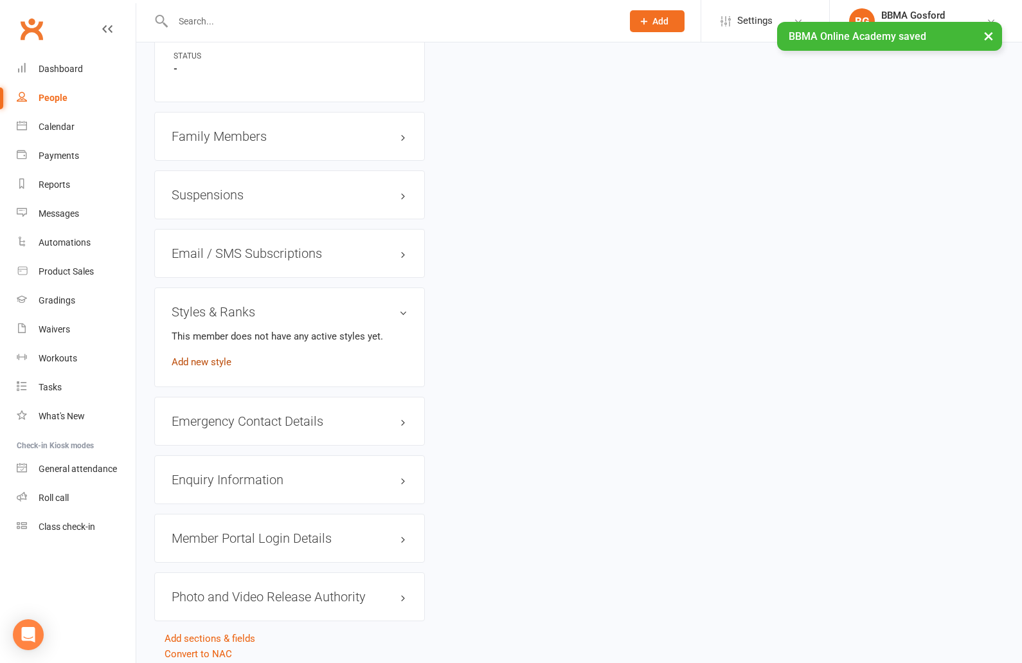
click at [220, 361] on link "Add new style" at bounding box center [202, 362] width 60 height 12
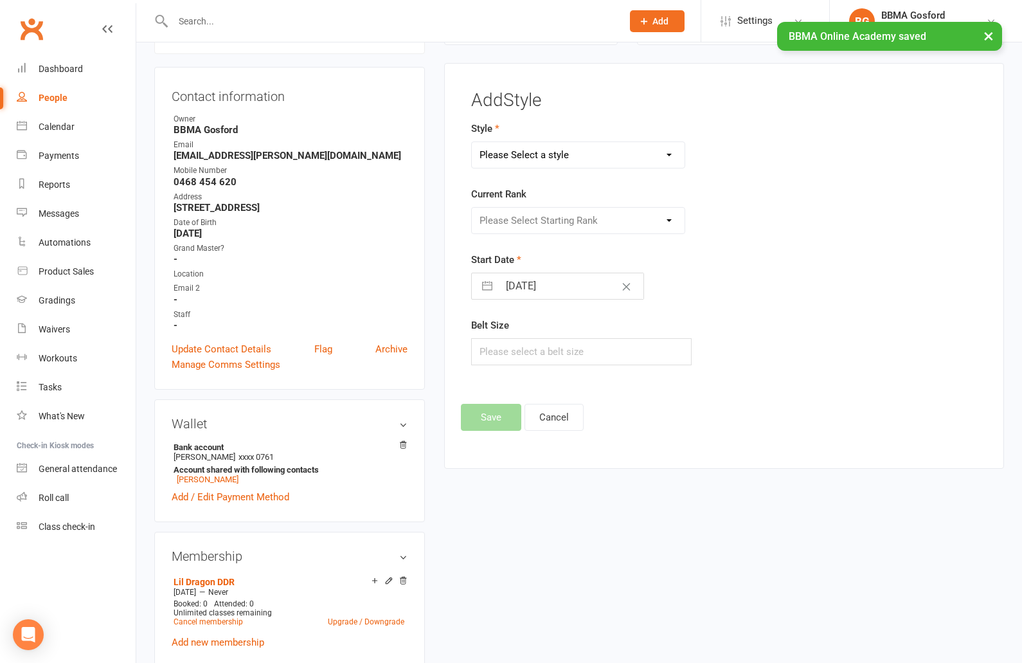
scroll to position [110, 0]
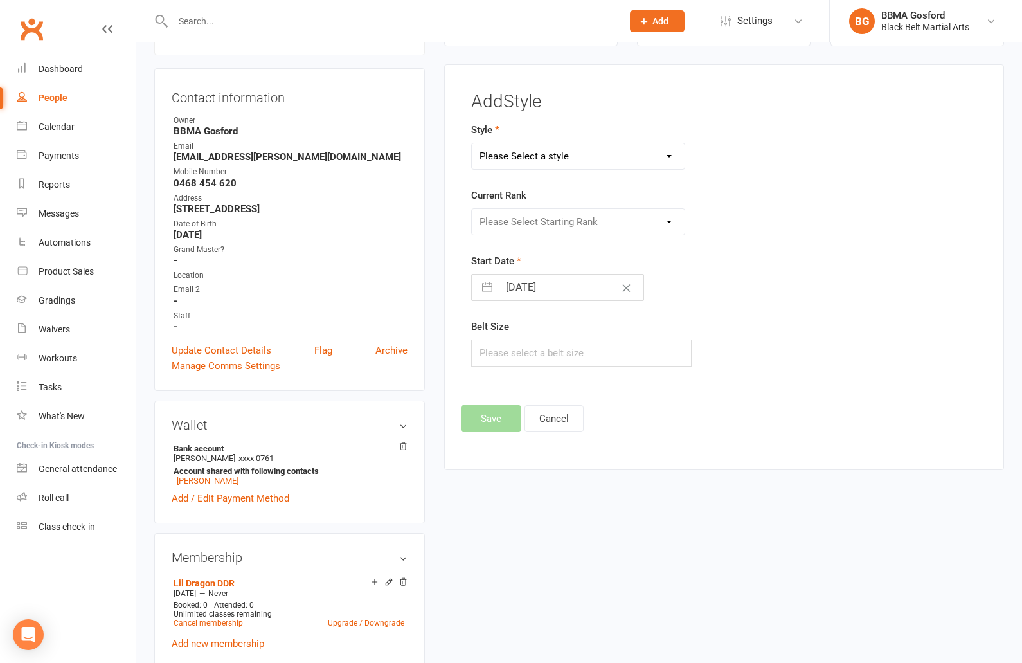
select select "778"
click option "Karate" at bounding box center [0, 0] width 0 height 0
select select "7081"
click option "White" at bounding box center [0, 0] width 0 height 0
click at [490, 354] on input "text" at bounding box center [581, 352] width 221 height 27
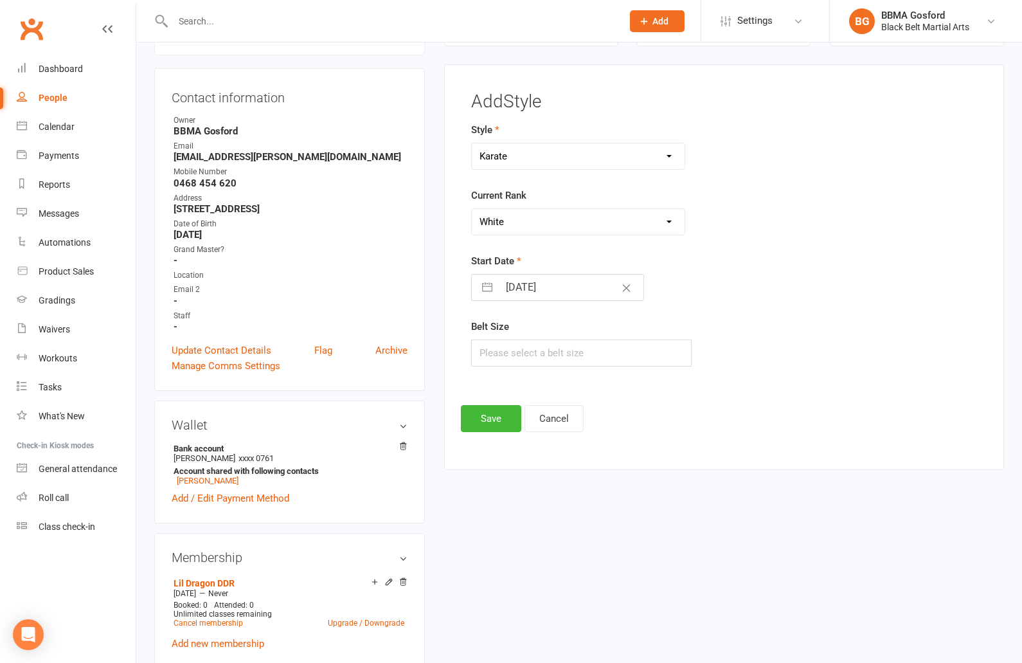
select select "7"
select select "2025"
select select "8"
select select "2025"
select select "9"
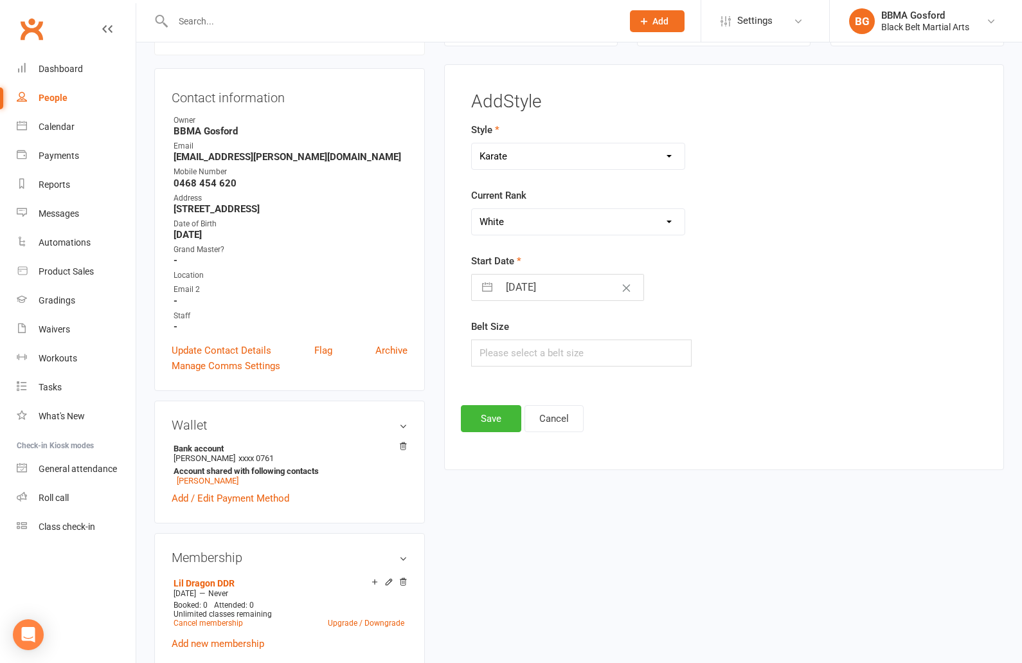
select select "2025"
click at [535, 283] on input "[DATE]" at bounding box center [571, 288] width 145 height 26
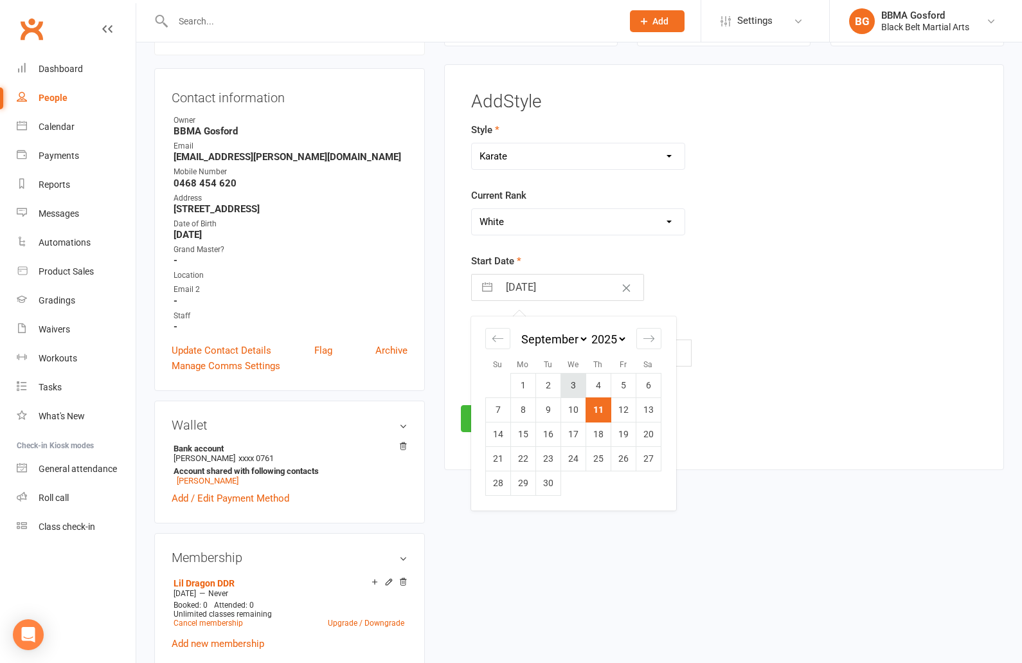
click at [573, 384] on td "3" at bounding box center [573, 385] width 25 height 24
type input "[DATE]"
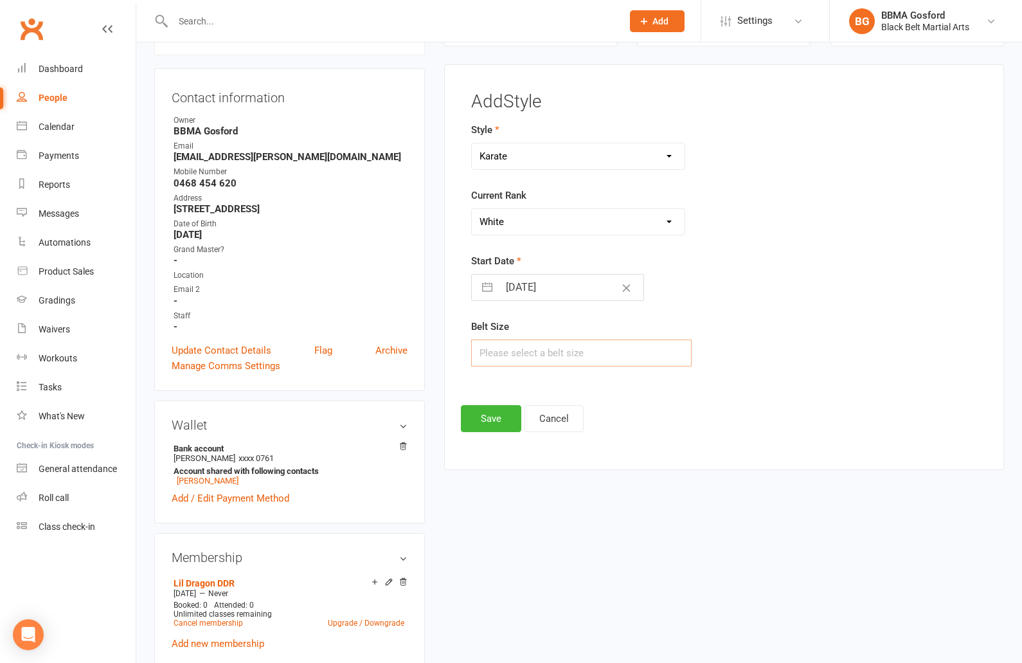
click at [516, 352] on input "text" at bounding box center [581, 352] width 221 height 27
type input "1"
click at [492, 422] on button "Save" at bounding box center [491, 418] width 60 height 27
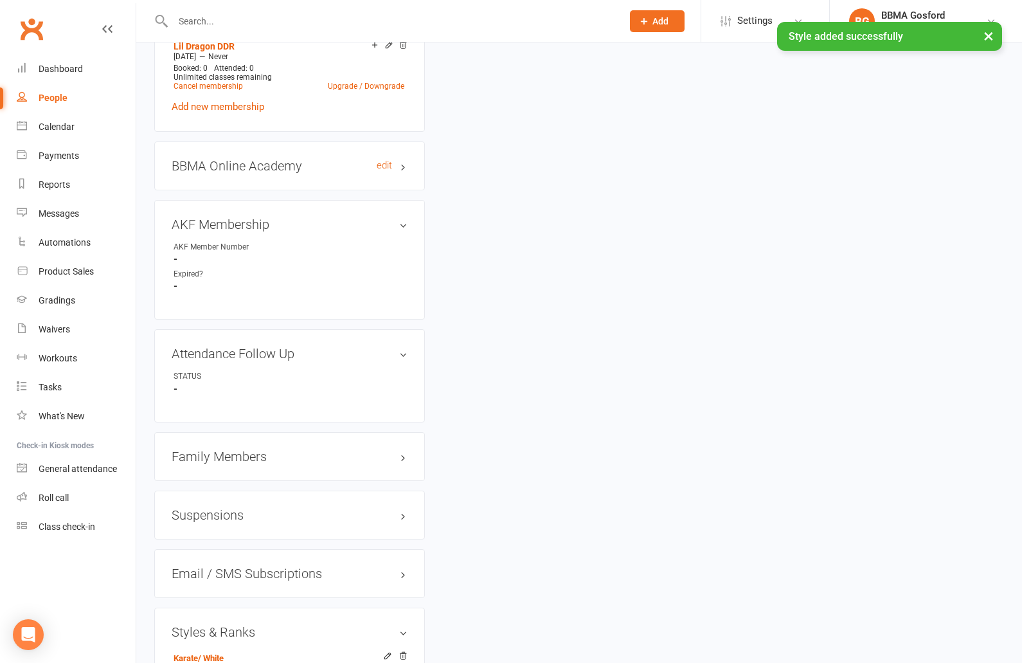
scroll to position [649, 0]
click at [241, 169] on h3 "BBMA Online Academy edit" at bounding box center [290, 164] width 236 height 14
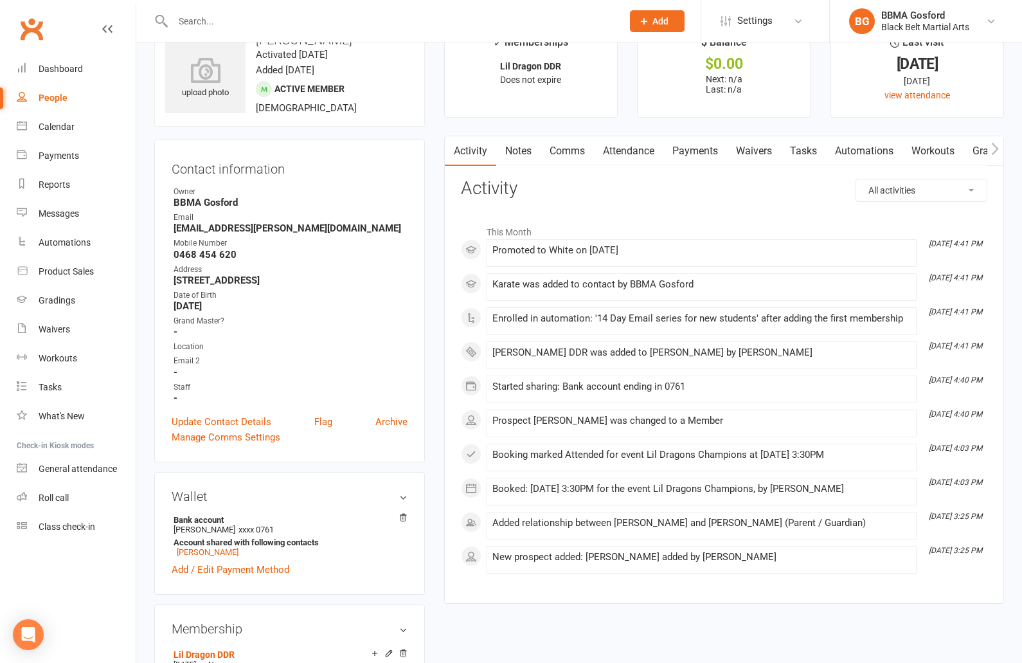
scroll to position [0, 0]
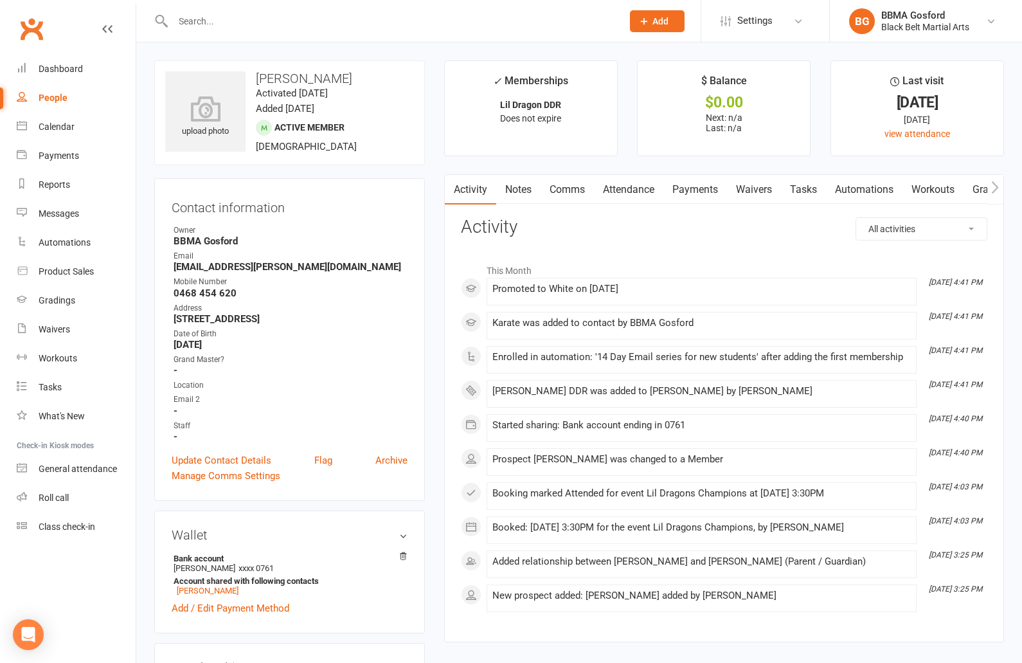
click at [633, 190] on link "Attendance" at bounding box center [628, 190] width 69 height 30
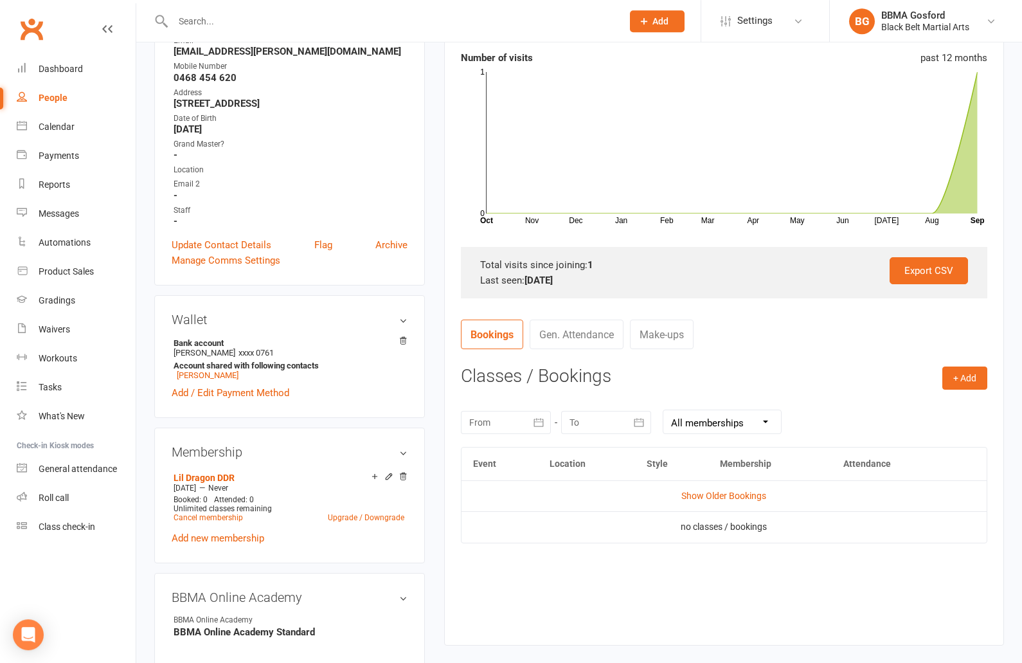
scroll to position [217, 0]
click at [968, 381] on button "+ Add" at bounding box center [964, 376] width 45 height 23
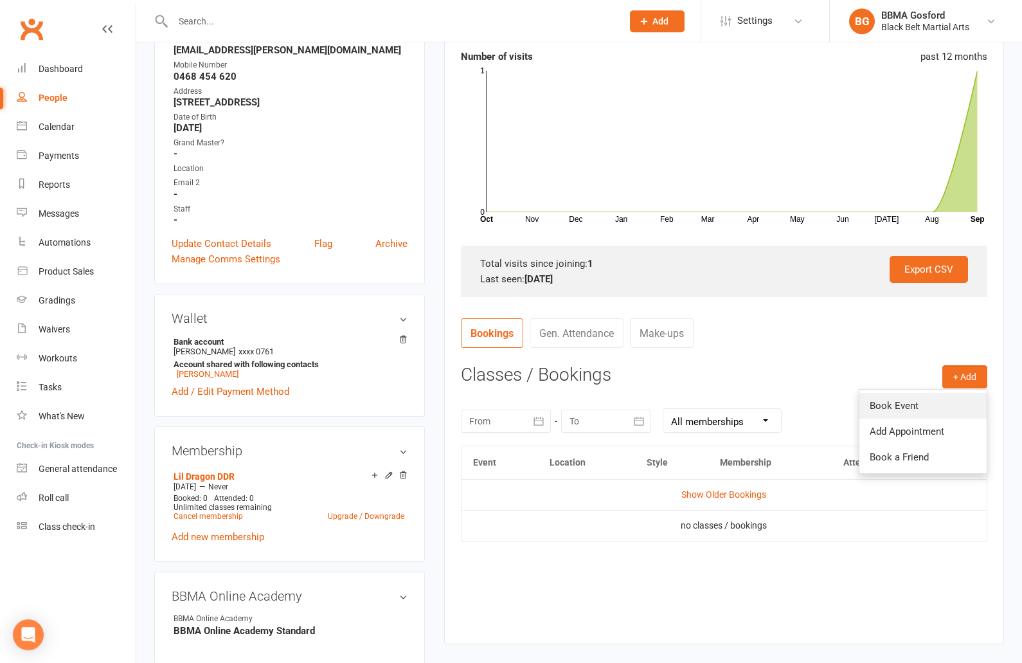
click at [919, 407] on link "Book Event" at bounding box center [923, 406] width 127 height 26
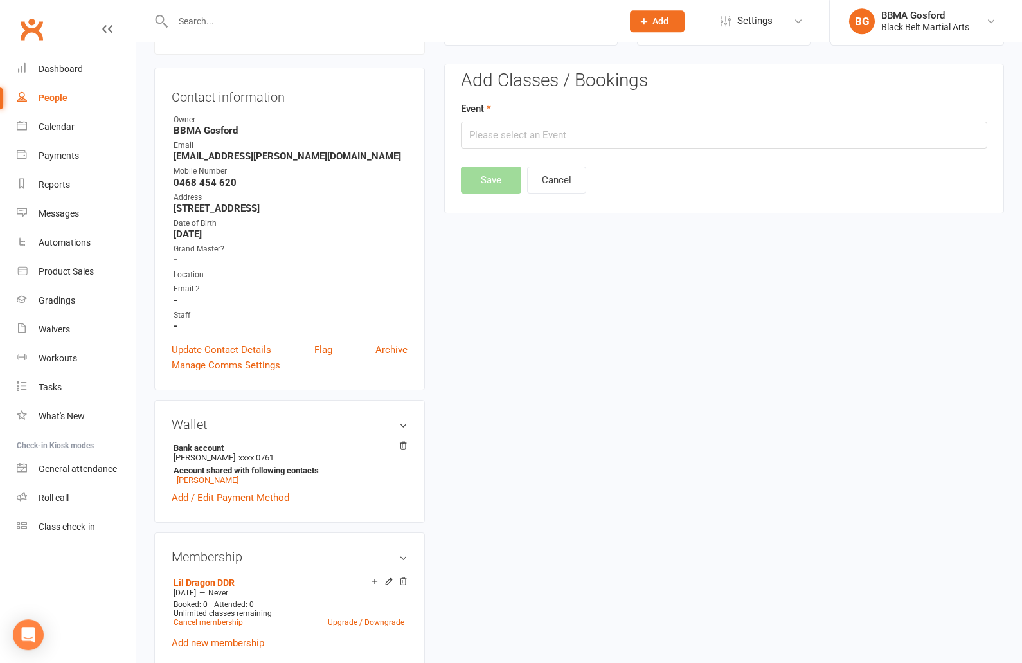
scroll to position [110, 0]
click at [534, 139] on input "text" at bounding box center [724, 135] width 527 height 27
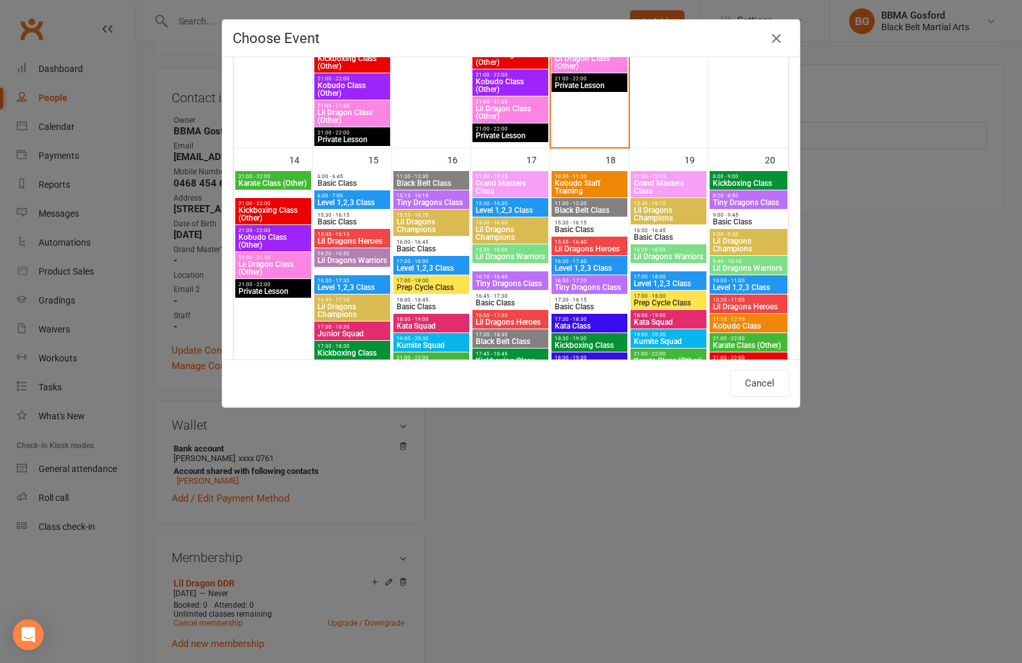
scroll to position [892, 0]
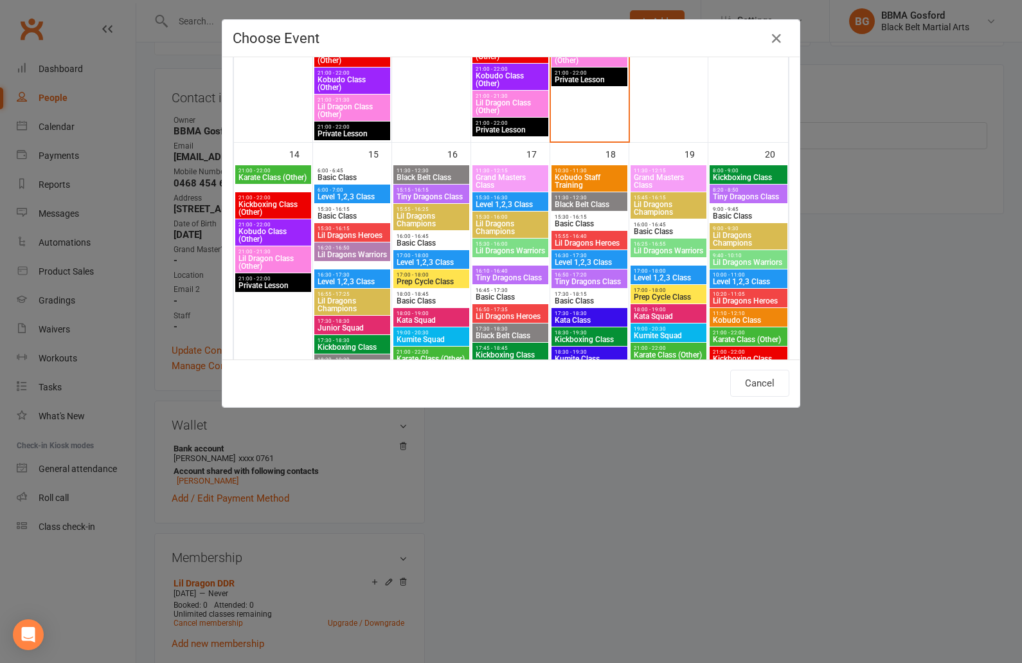
click at [507, 226] on span "Lil Dragons Champions" at bounding box center [510, 227] width 71 height 15
type input "Lil Dragons Champions - [DATE] 3:30:00 PM"
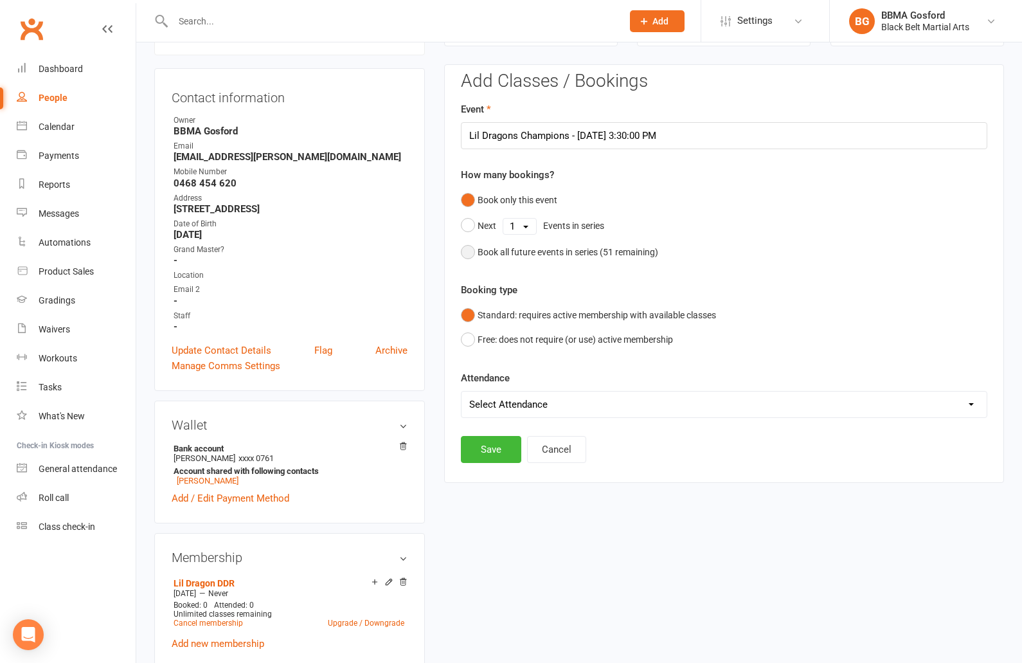
click at [465, 254] on button "Book all future events in series ( 51 remaining)" at bounding box center [559, 252] width 197 height 24
click at [496, 388] on button "Save" at bounding box center [491, 383] width 60 height 27
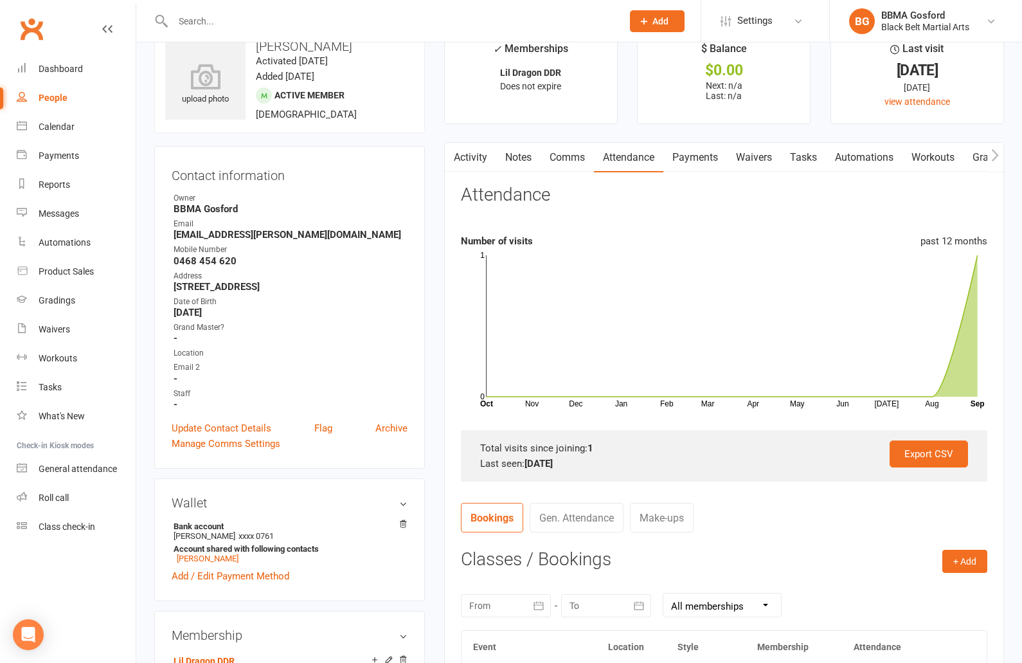
scroll to position [0, 0]
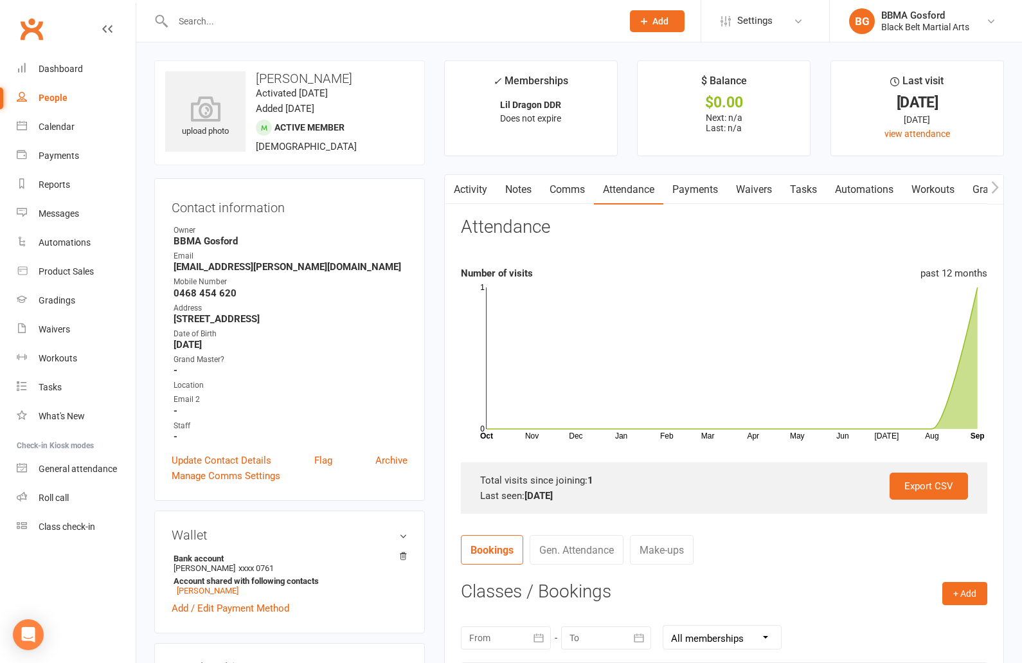
click at [577, 191] on link "Comms" at bounding box center [567, 190] width 53 height 30
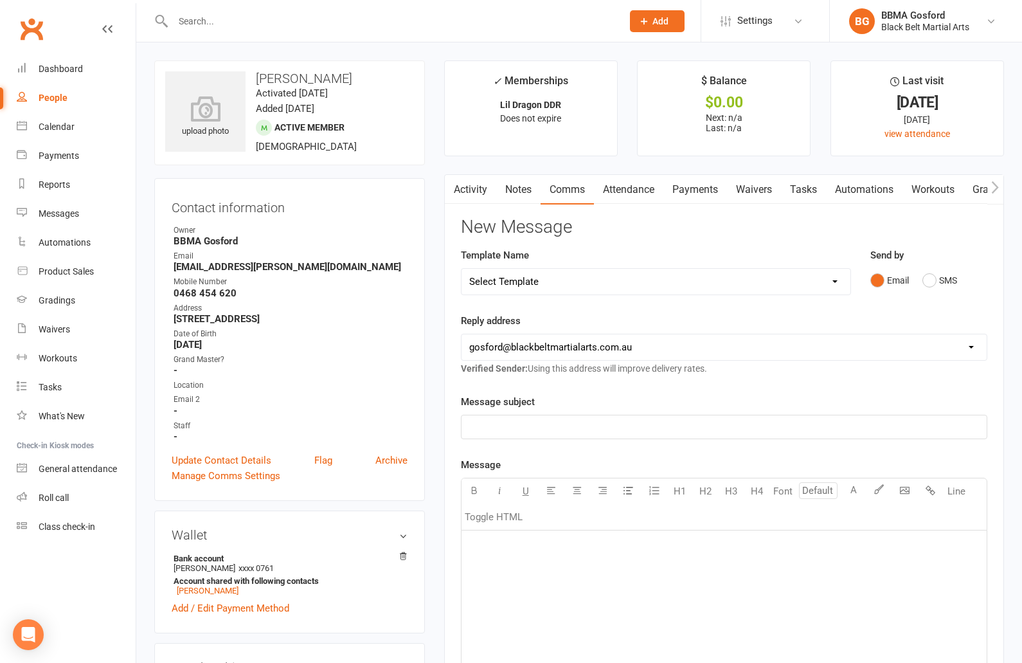
click at [462, 269] on select "Select Template [Email] Active Kids Voucher [Email] Black Belt Camp [Email] Bla…" at bounding box center [656, 282] width 389 height 26
select select "22"
click option "[Email] Welcome Email Lil Dragons" at bounding box center [0, 0] width 0 height 0
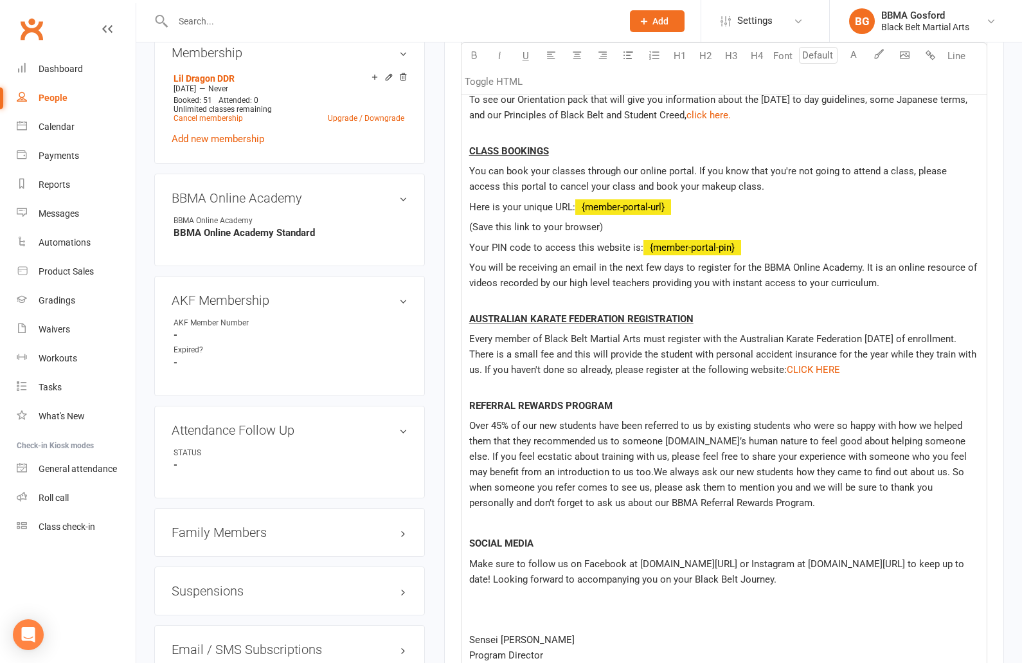
scroll to position [1149, 0]
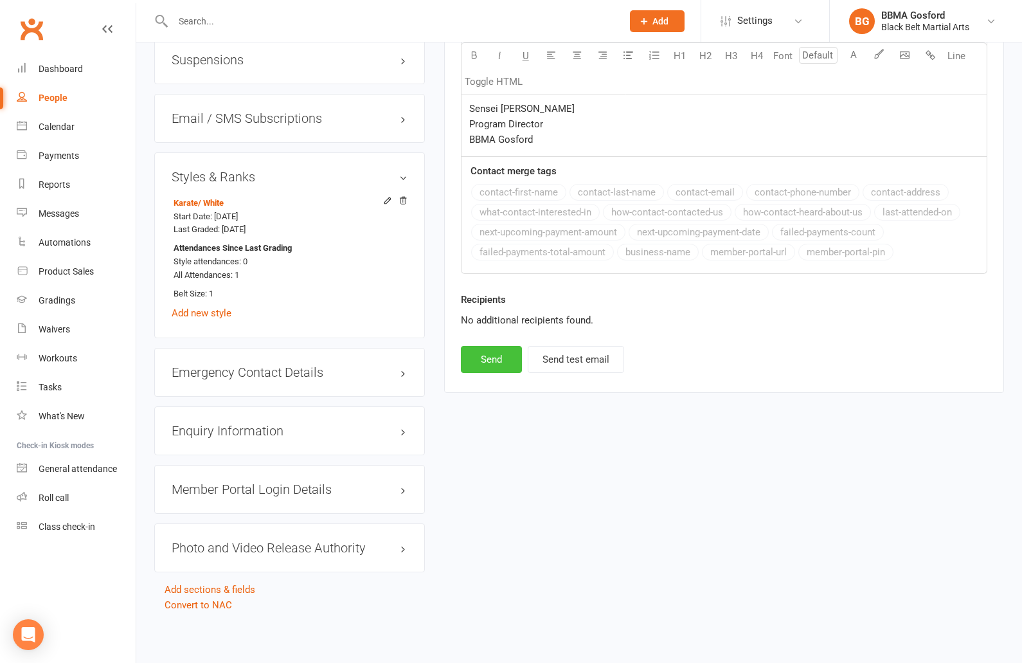
click at [491, 354] on button "Send" at bounding box center [491, 359] width 61 height 27
select select
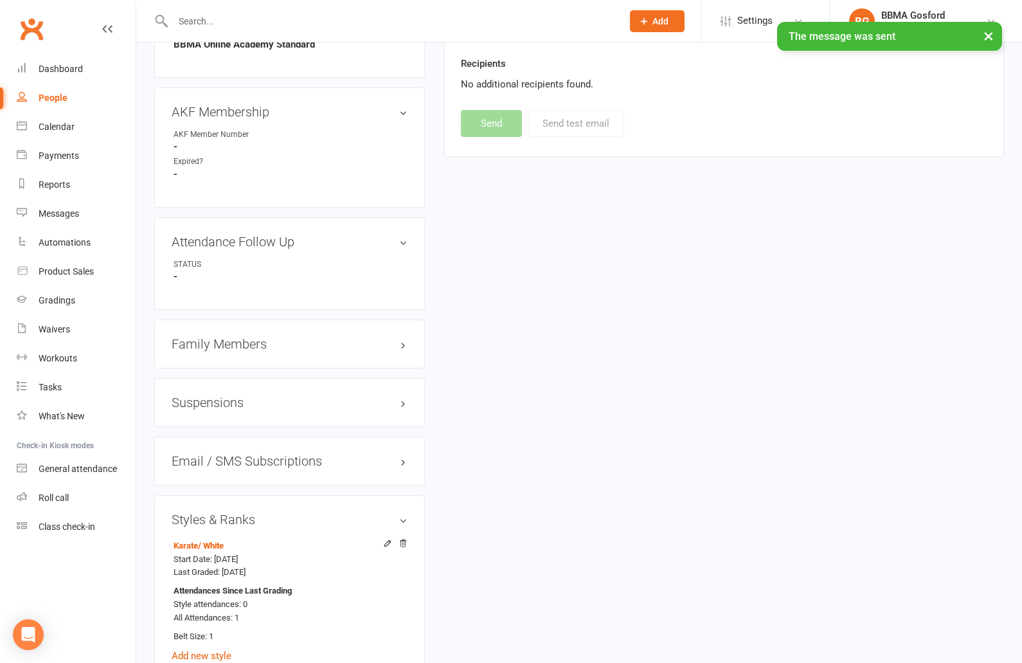
scroll to position [805, 0]
click at [210, 348] on h3 "Family Members" at bounding box center [290, 342] width 236 height 14
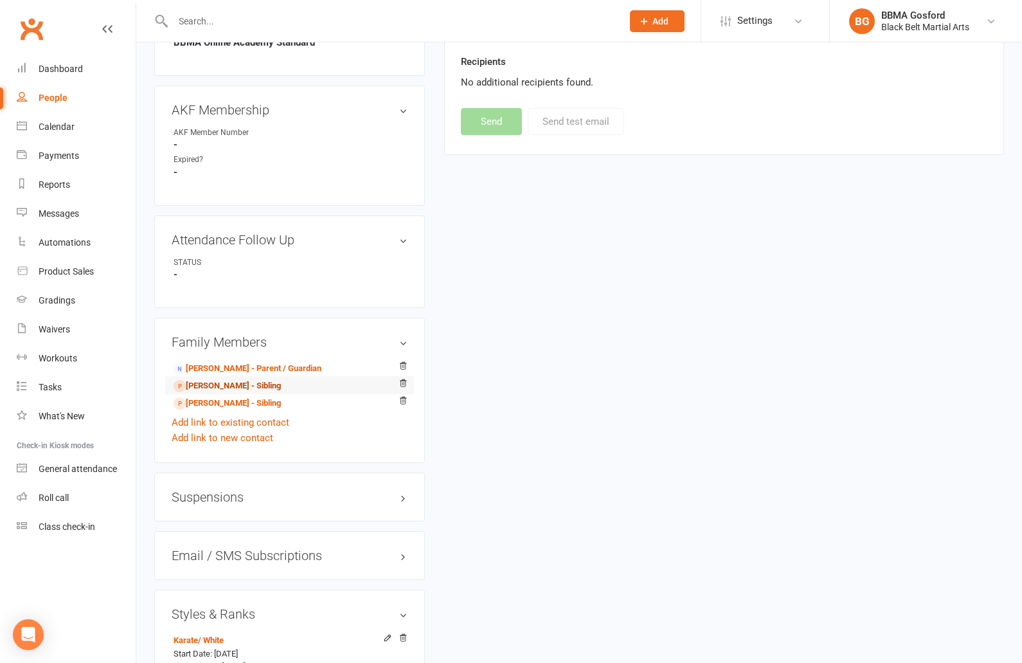
click at [207, 393] on link "[PERSON_NAME] - Sibling" at bounding box center [227, 386] width 107 height 14
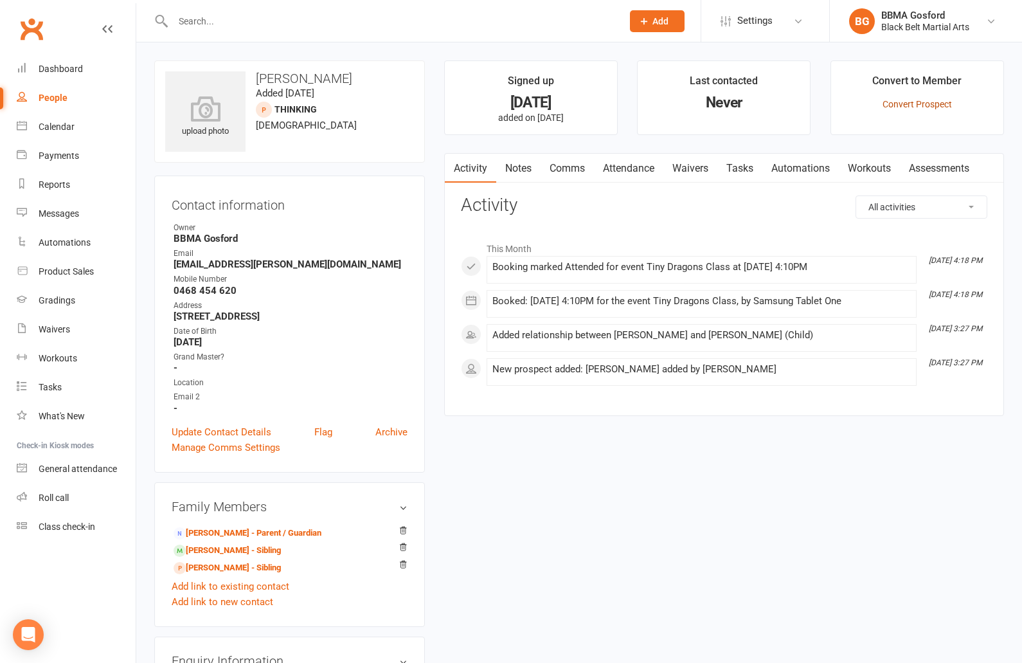
click at [917, 105] on link "Convert Prospect" at bounding box center [917, 104] width 69 height 10
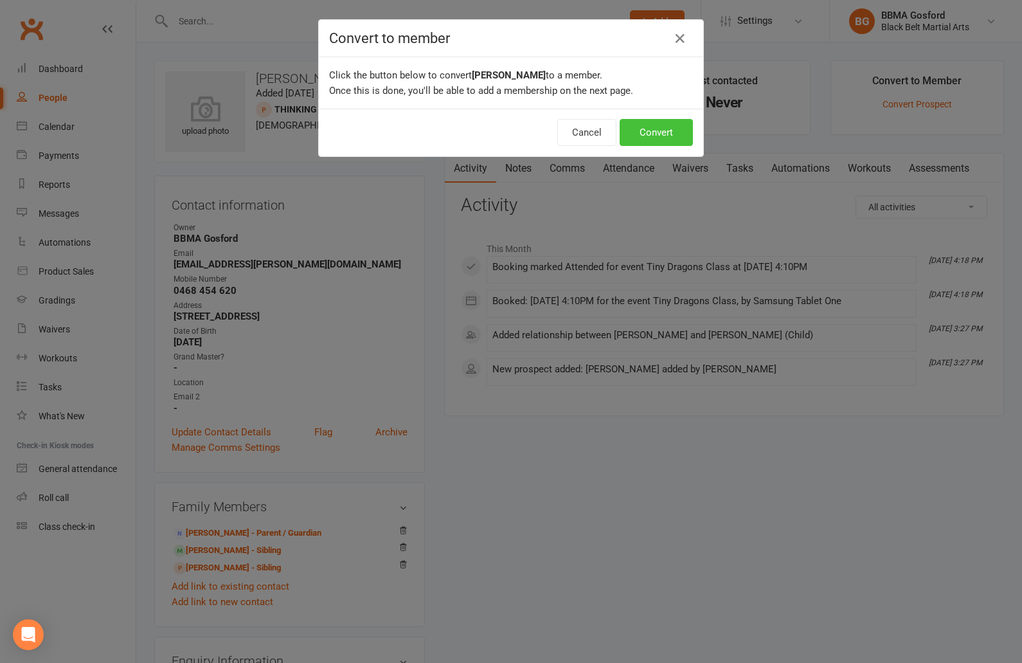
click at [668, 135] on button "Convert" at bounding box center [656, 132] width 73 height 27
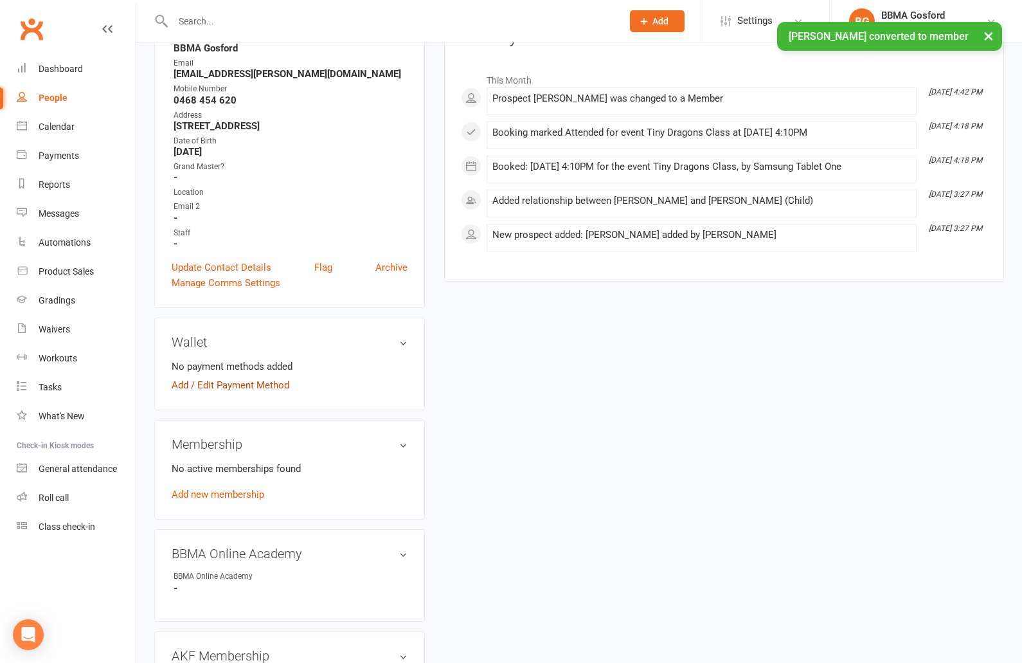
scroll to position [192, 0]
click at [241, 385] on link "Add / Edit Payment Method" at bounding box center [231, 383] width 118 height 15
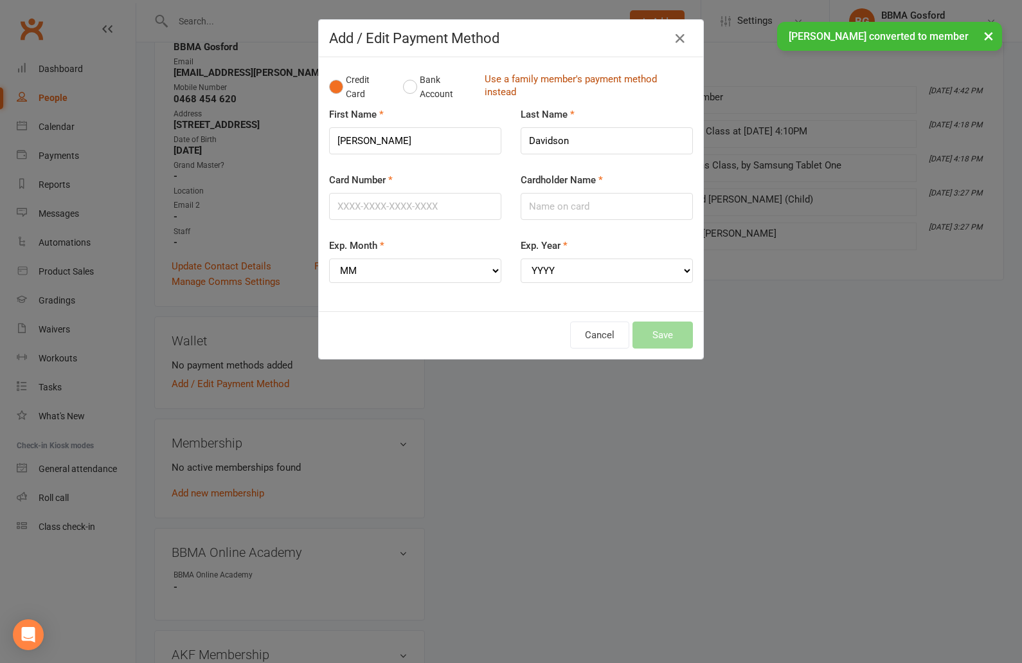
click at [515, 85] on link "Use a family member's payment method instead" at bounding box center [586, 87] width 202 height 29
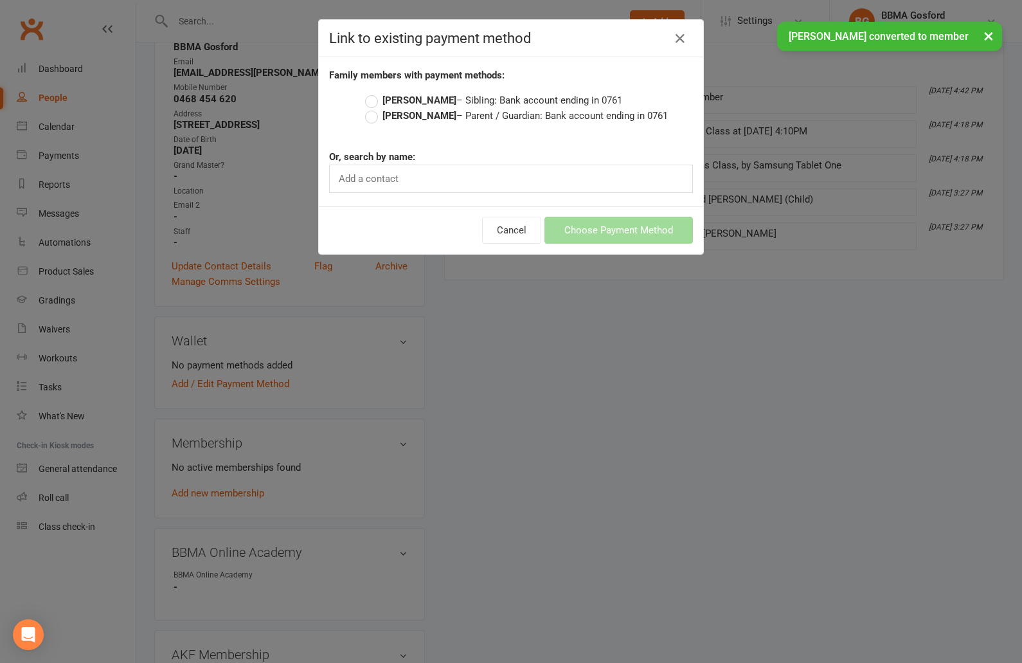
click at [372, 102] on label "[PERSON_NAME] – Sibling: Bank account ending in 0761" at bounding box center [493, 100] width 257 height 15
click at [372, 93] on input "[PERSON_NAME] – Sibling: Bank account ending in 0761" at bounding box center [369, 93] width 8 height 0
radio input "true"
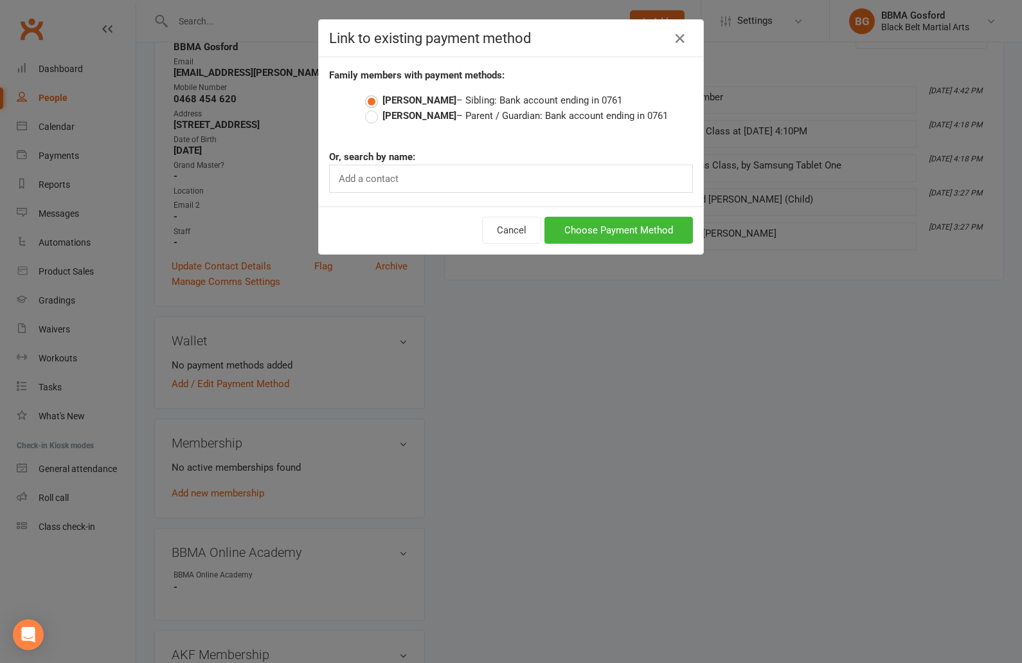
drag, startPoint x: 368, startPoint y: 115, endPoint x: 402, endPoint y: 129, distance: 36.7
click at [368, 115] on label "[PERSON_NAME] – Parent / Guardian: Bank account ending in 0761" at bounding box center [516, 115] width 303 height 15
click at [368, 108] on input "[PERSON_NAME] – Parent / Guardian: Bank account ending in 0761" at bounding box center [369, 108] width 8 height 0
radio input "true"
click at [644, 240] on button "Choose Payment Method" at bounding box center [619, 230] width 149 height 27
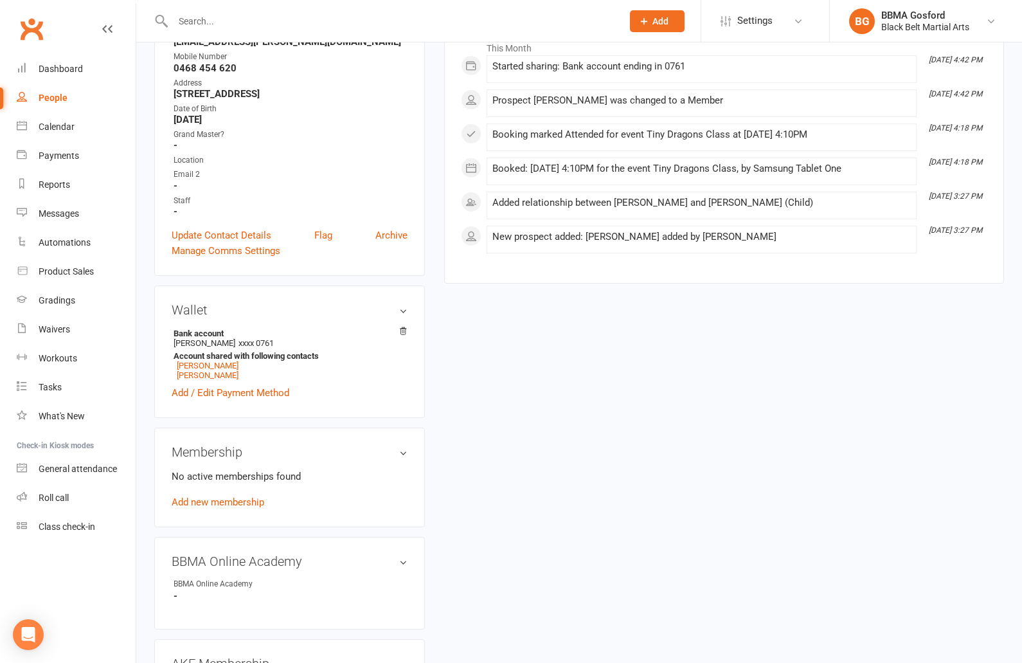
scroll to position [241, 0]
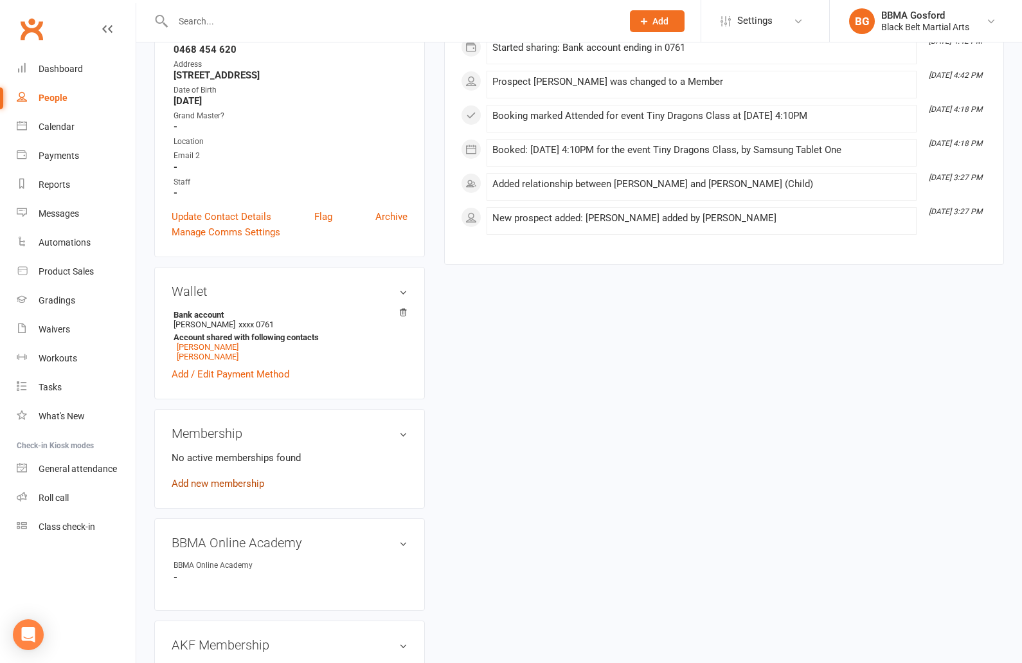
click at [208, 489] on link "Add new membership" at bounding box center [218, 484] width 93 height 12
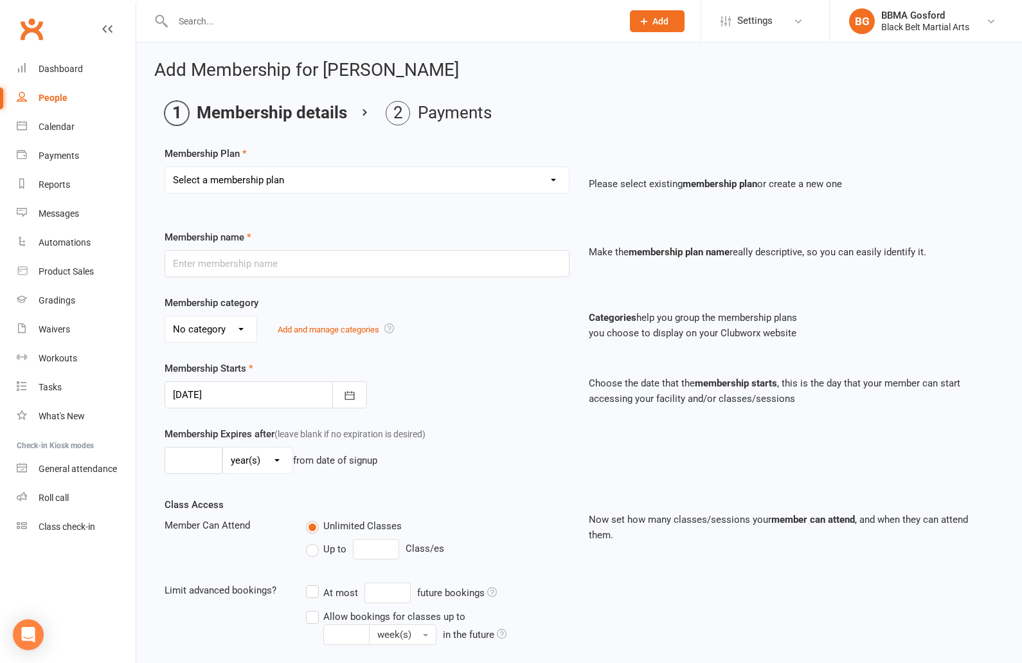
select select "6"
click option "Tiny Dragon DDR" at bounding box center [0, 0] width 0 height 0
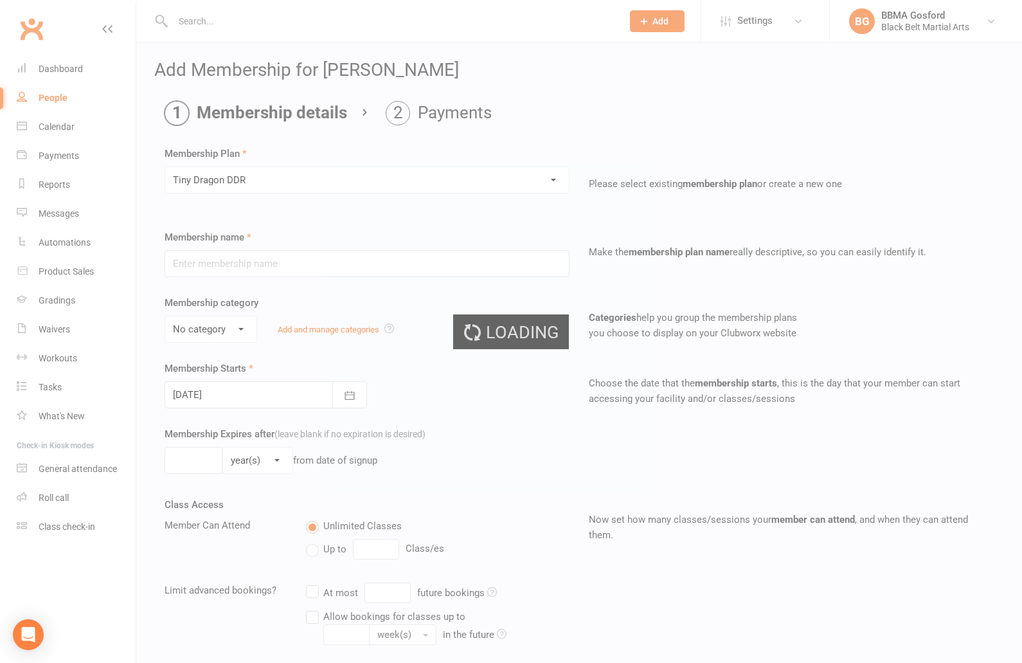
type input "Tiny Dragon DDR"
select select "0"
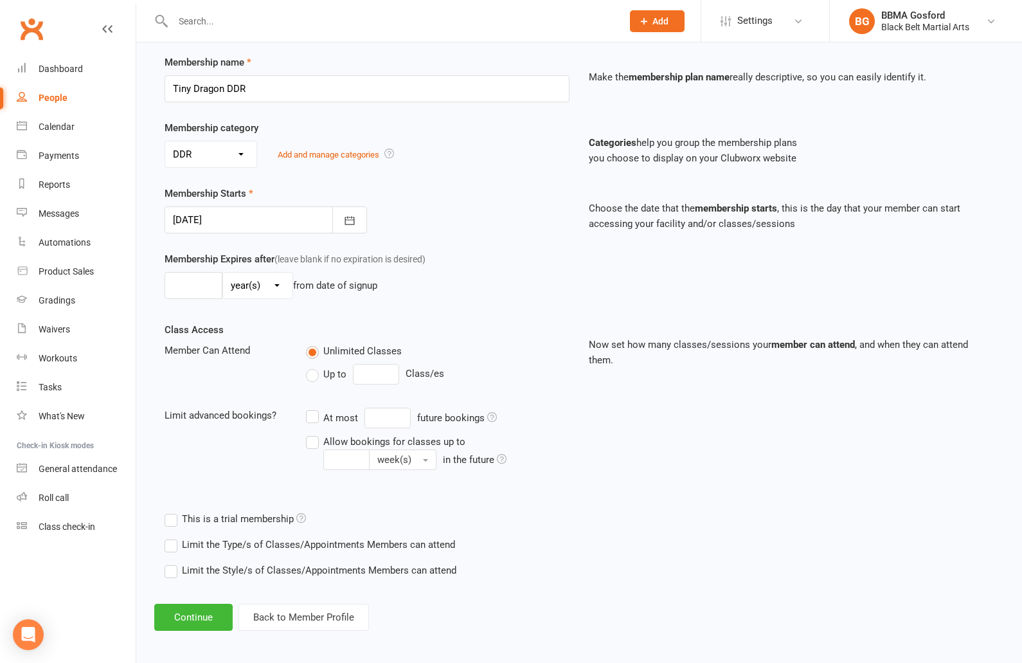
scroll to position [179, 0]
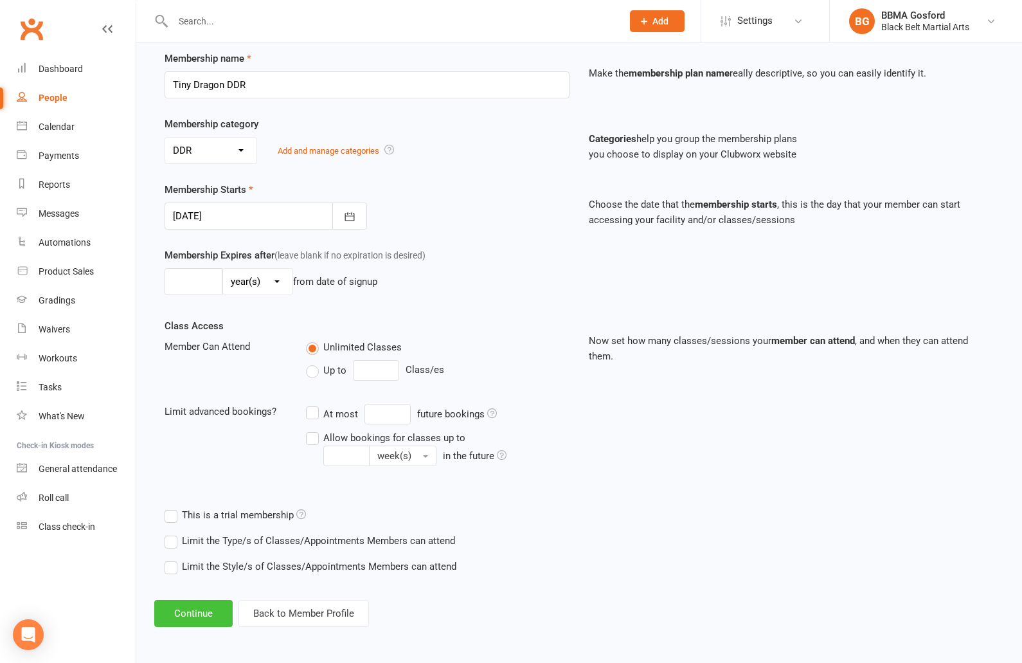
click at [192, 615] on button "Continue" at bounding box center [193, 613] width 78 height 27
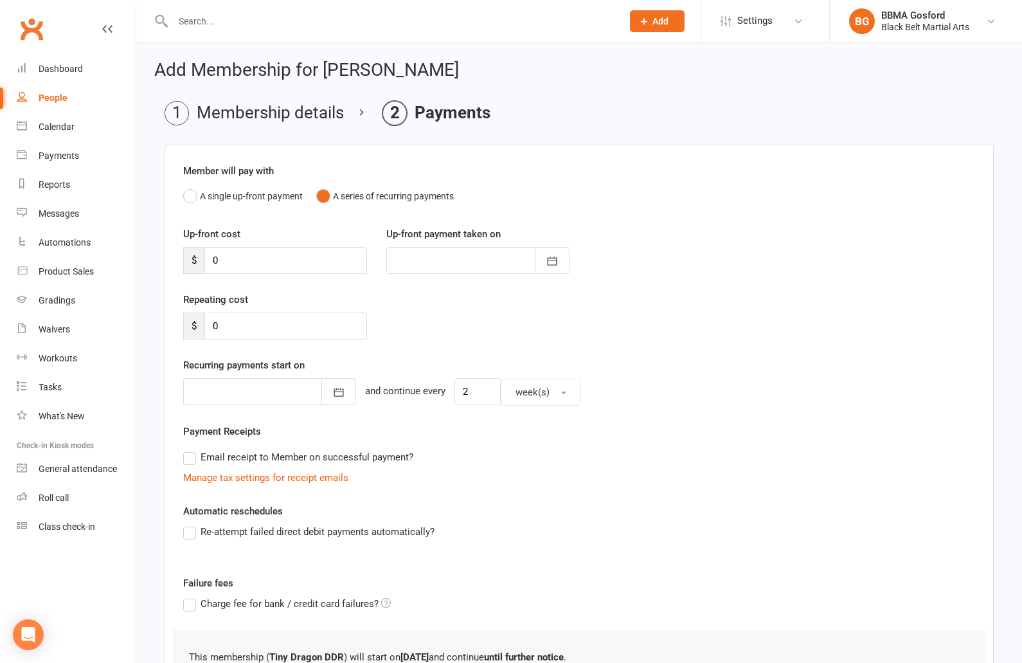
scroll to position [117, 0]
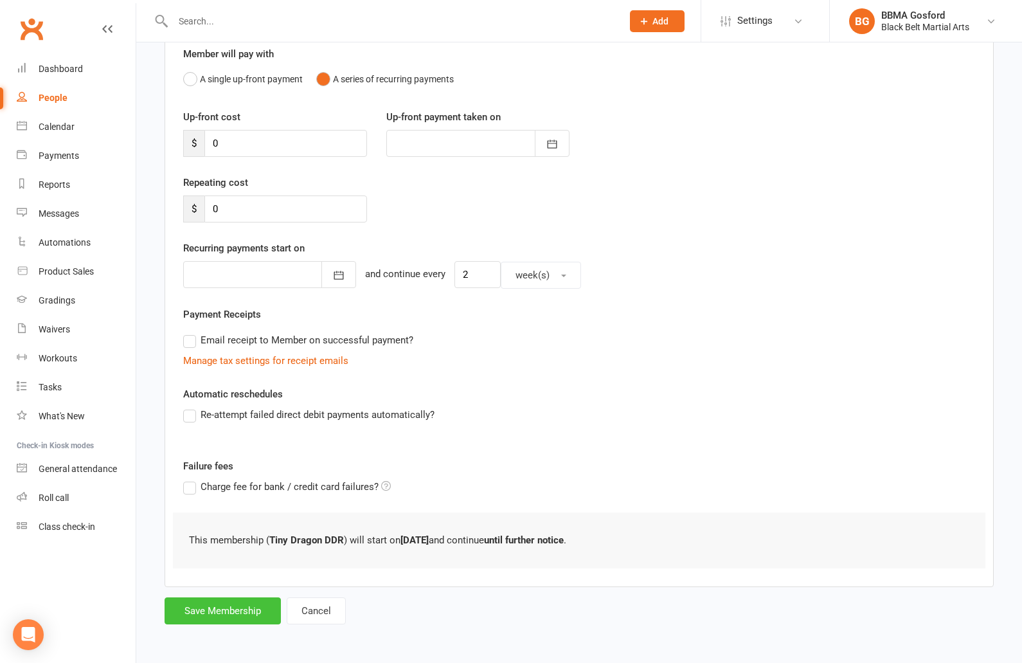
click at [215, 608] on button "Save Membership" at bounding box center [223, 610] width 116 height 27
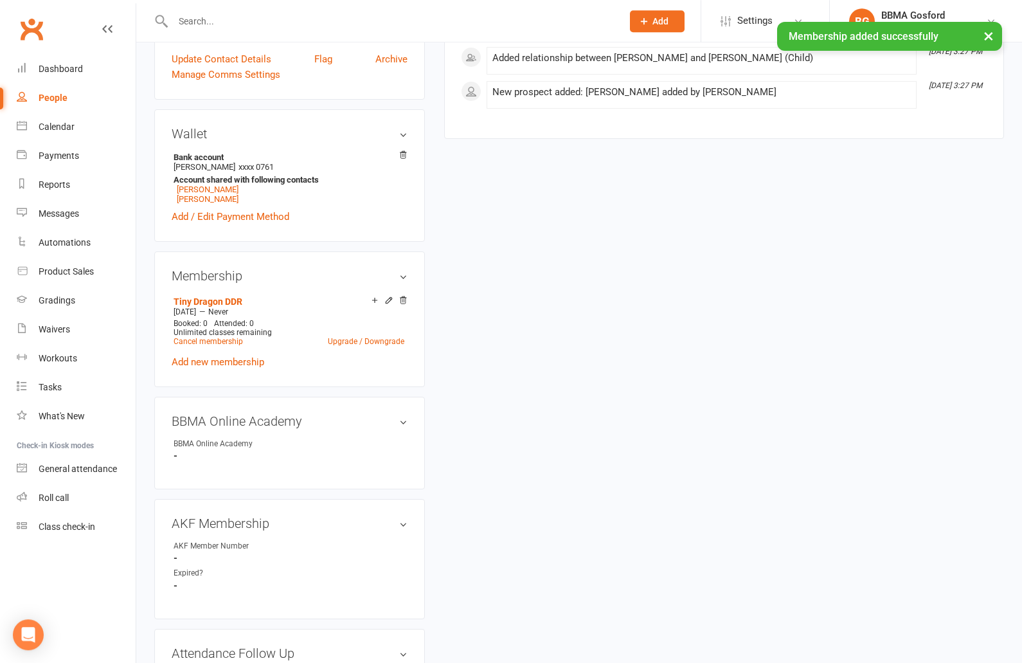
click at [0, 0] on link "edit" at bounding box center [0, 0] width 0 height 0
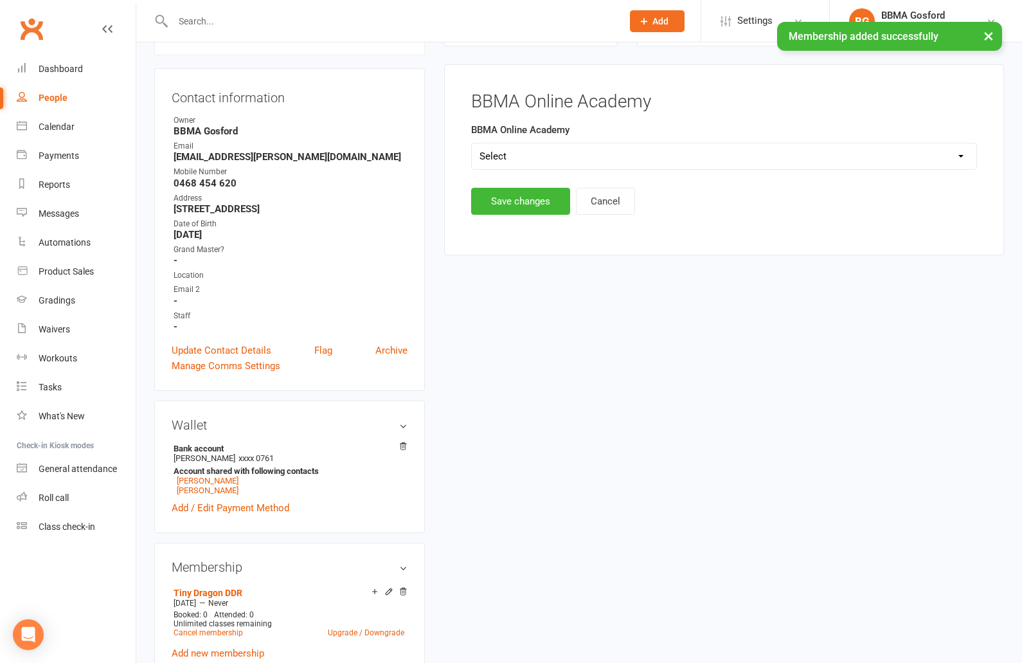
scroll to position [110, 0]
select select "BBMA Online Academy Standard"
click option "BBMA Online Academy Standard" at bounding box center [0, 0] width 0 height 0
click at [530, 204] on button "Save changes" at bounding box center [520, 201] width 99 height 27
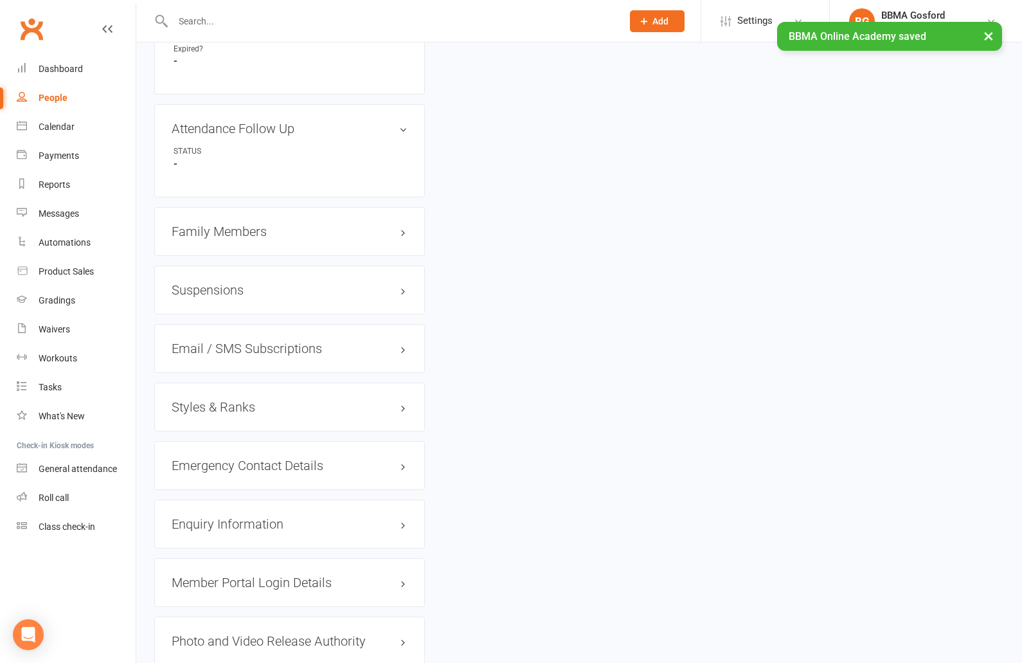
scroll to position [883, 0]
click at [223, 410] on h3 "Styles & Ranks" at bounding box center [290, 406] width 236 height 14
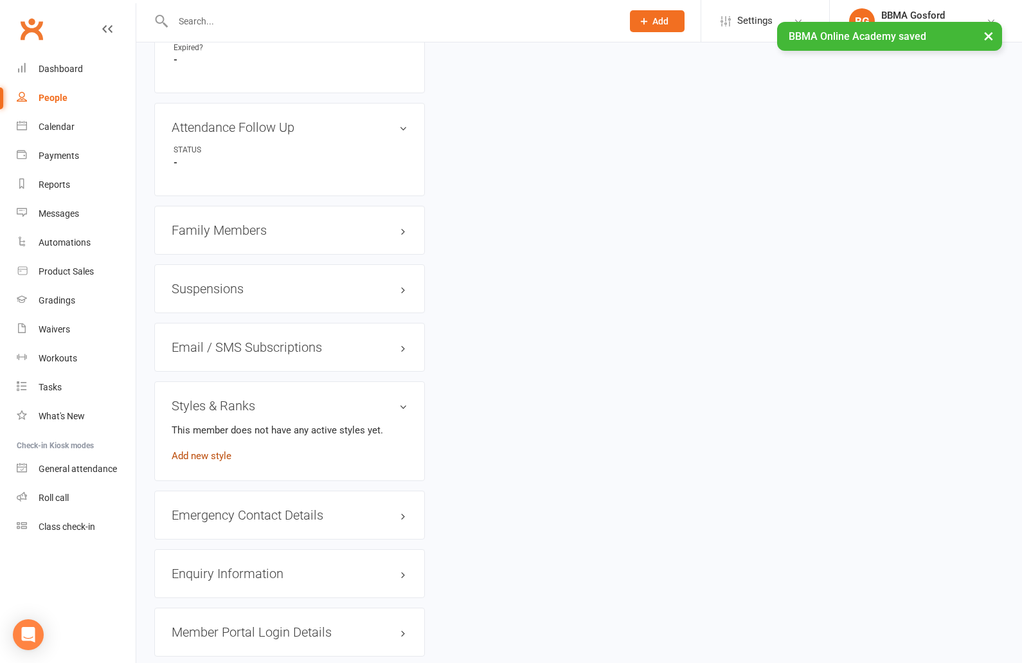
click at [213, 457] on link "Add new style" at bounding box center [202, 456] width 60 height 12
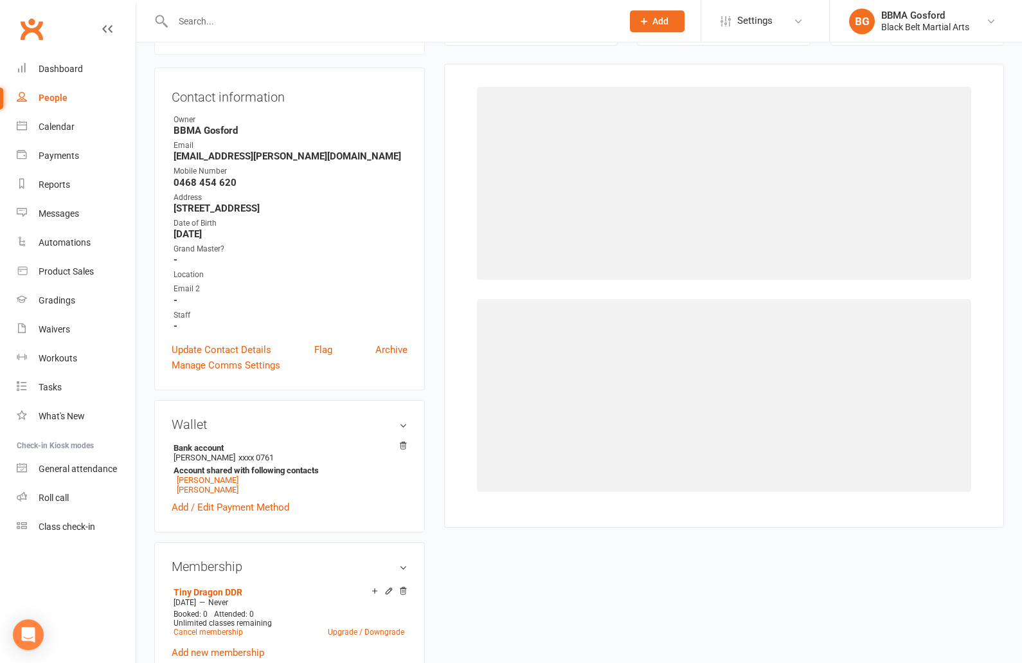
scroll to position [110, 0]
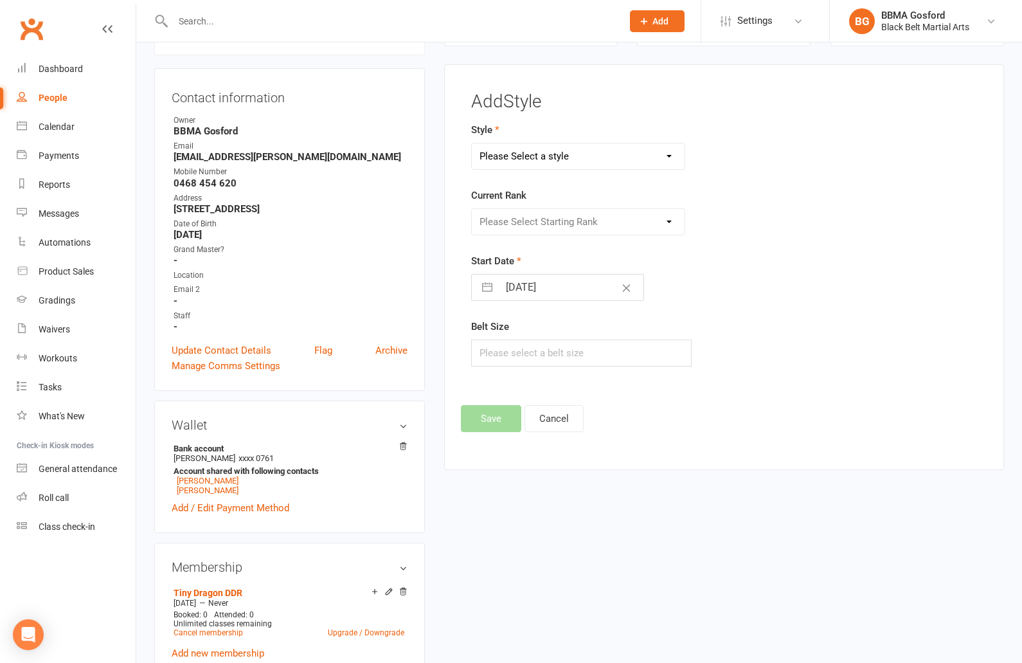
select select "781"
click option "Tiny Dragons" at bounding box center [0, 0] width 0 height 0
select select "7129"
click option "White" at bounding box center [0, 0] width 0 height 0
click at [544, 287] on input "[DATE]" at bounding box center [571, 288] width 145 height 26
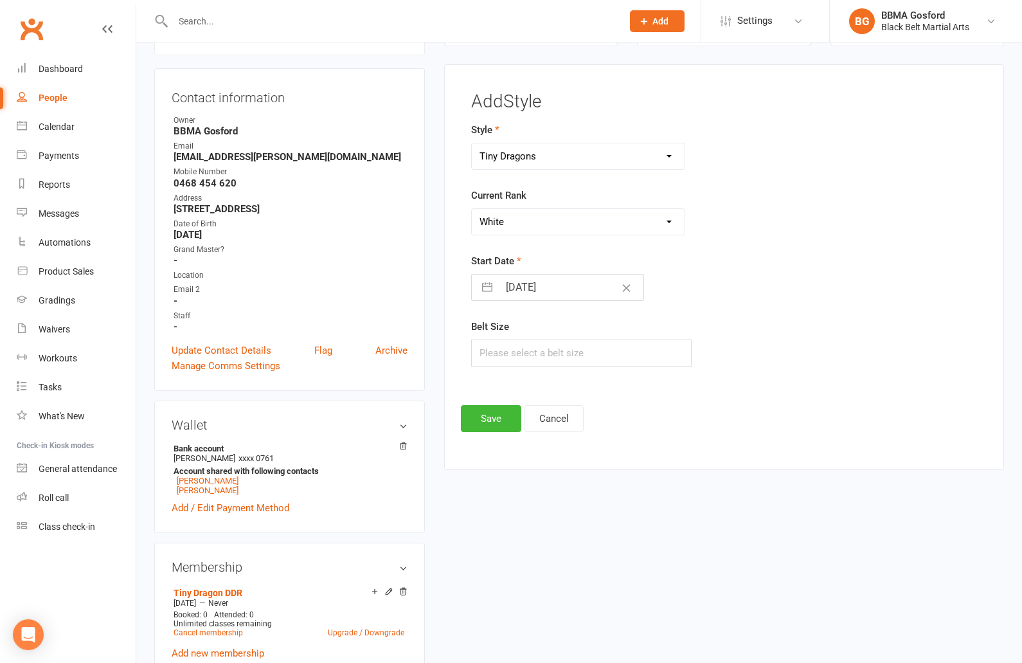
select select "7"
select select "2025"
select select "8"
select select "2025"
select select "9"
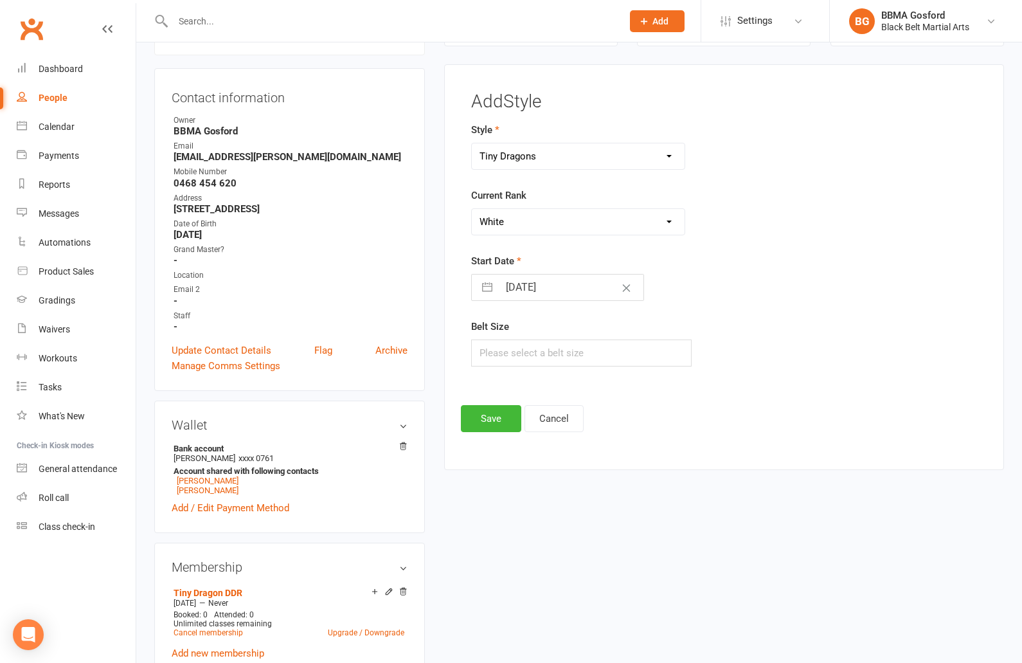
select select "2025"
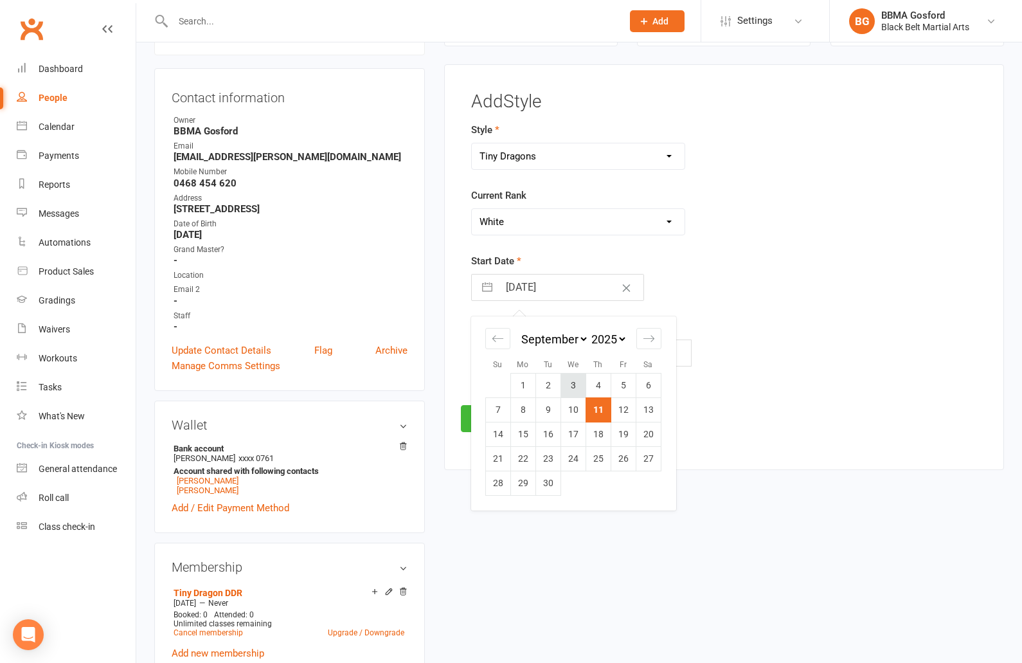
click at [573, 383] on td "3" at bounding box center [573, 385] width 25 height 24
type input "03 Sep 2025"
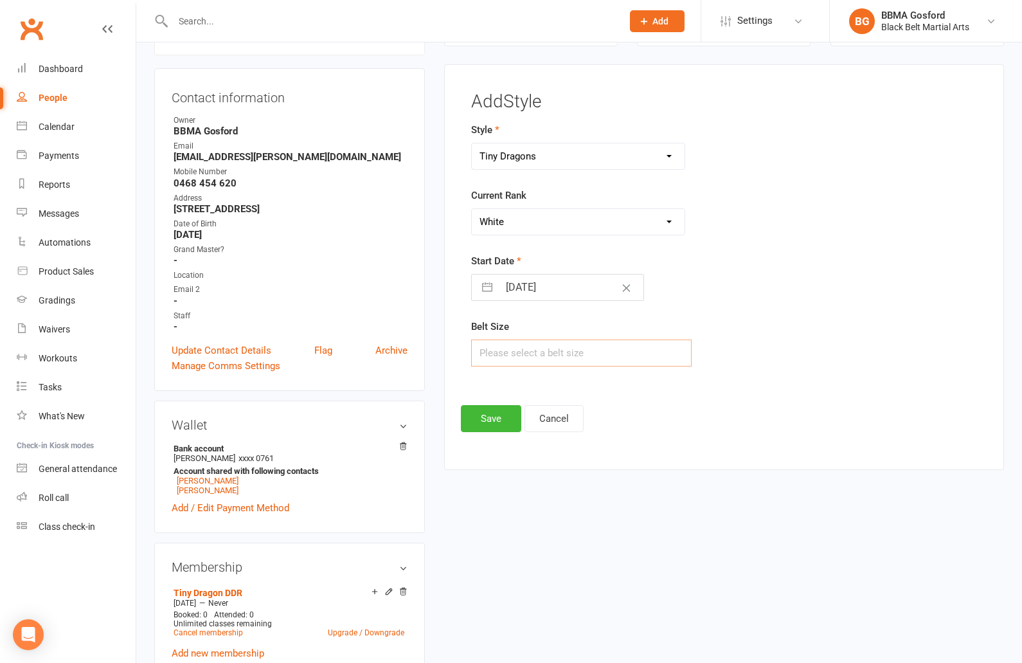
click at [493, 354] on input "text" at bounding box center [581, 352] width 221 height 27
type input "1"
click at [486, 422] on button "Save" at bounding box center [491, 418] width 60 height 27
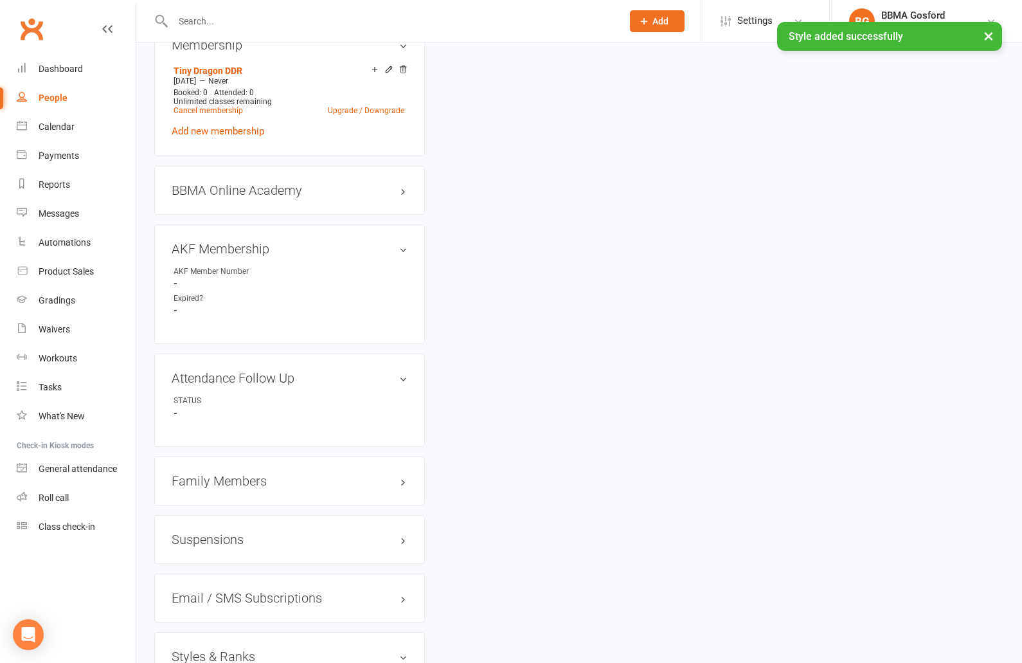
scroll to position [0, 0]
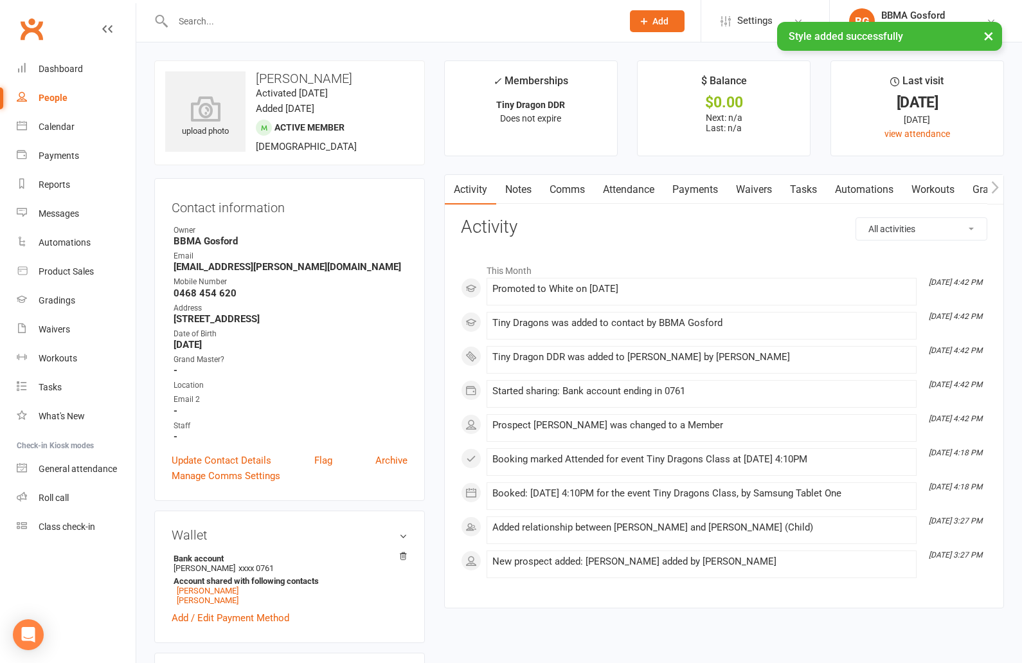
click at [623, 186] on link "Attendance" at bounding box center [628, 190] width 69 height 30
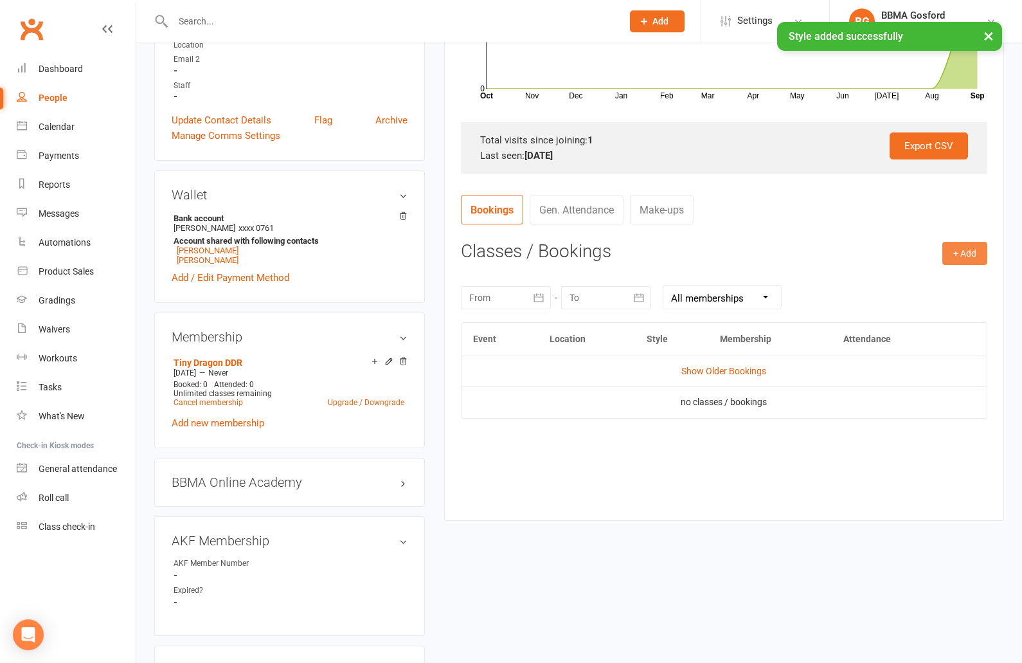
scroll to position [351, 0]
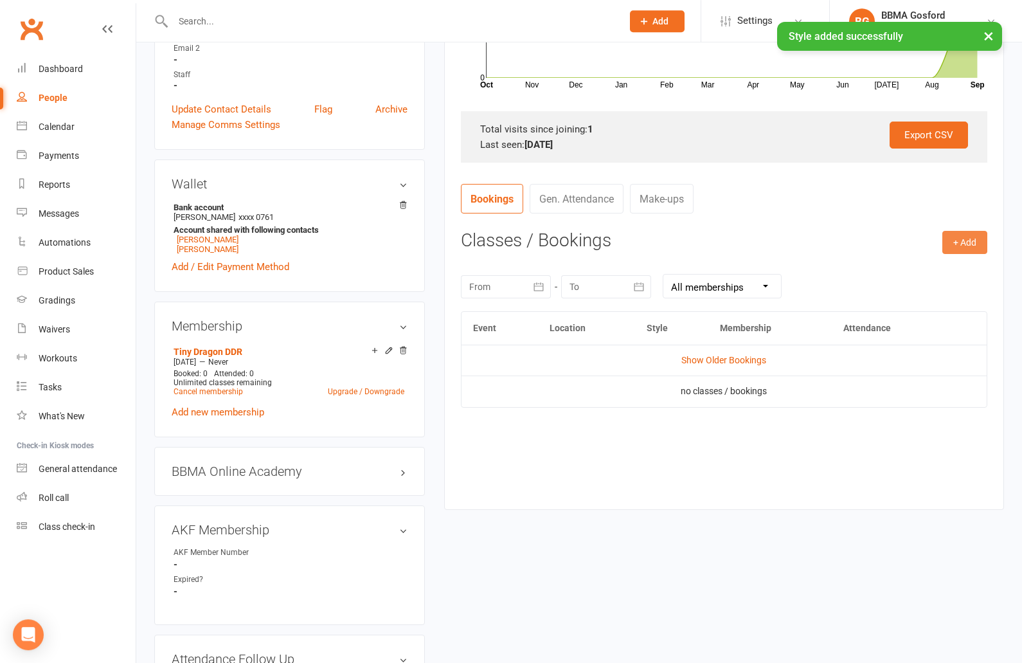
click at [962, 251] on button "+ Add" at bounding box center [964, 242] width 45 height 23
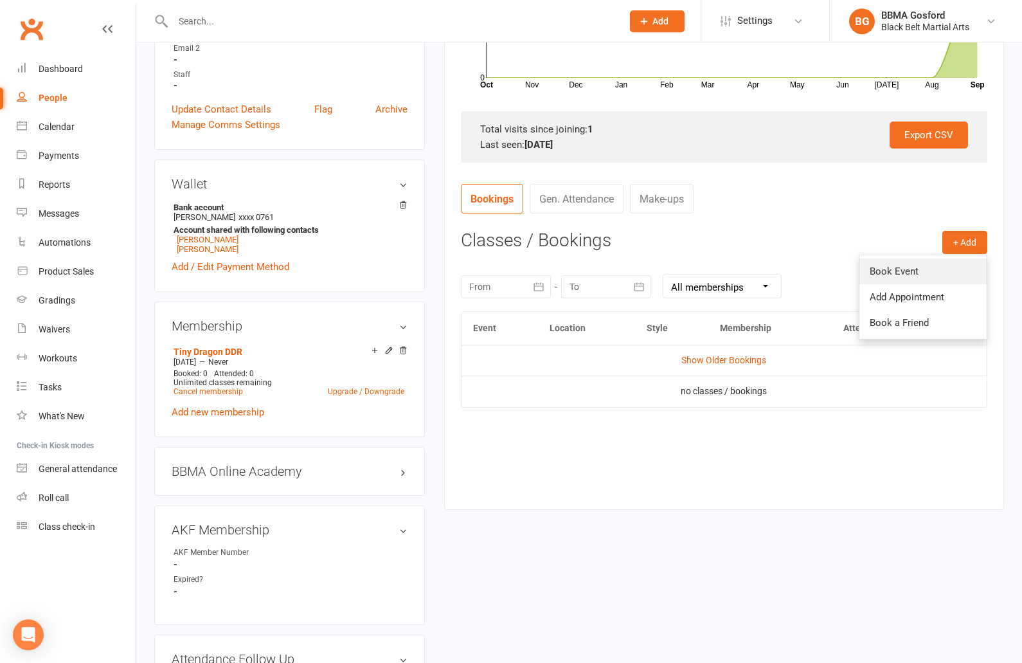
click at [904, 284] on link "Book Event" at bounding box center [923, 271] width 127 height 26
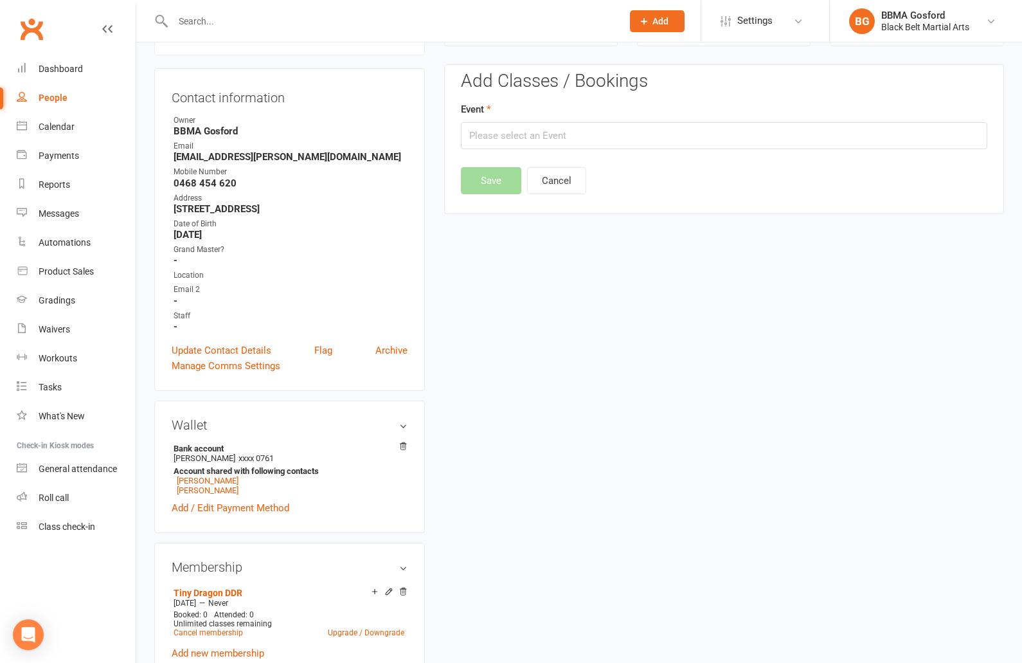
scroll to position [110, 0]
click at [531, 141] on input "text" at bounding box center [724, 135] width 527 height 27
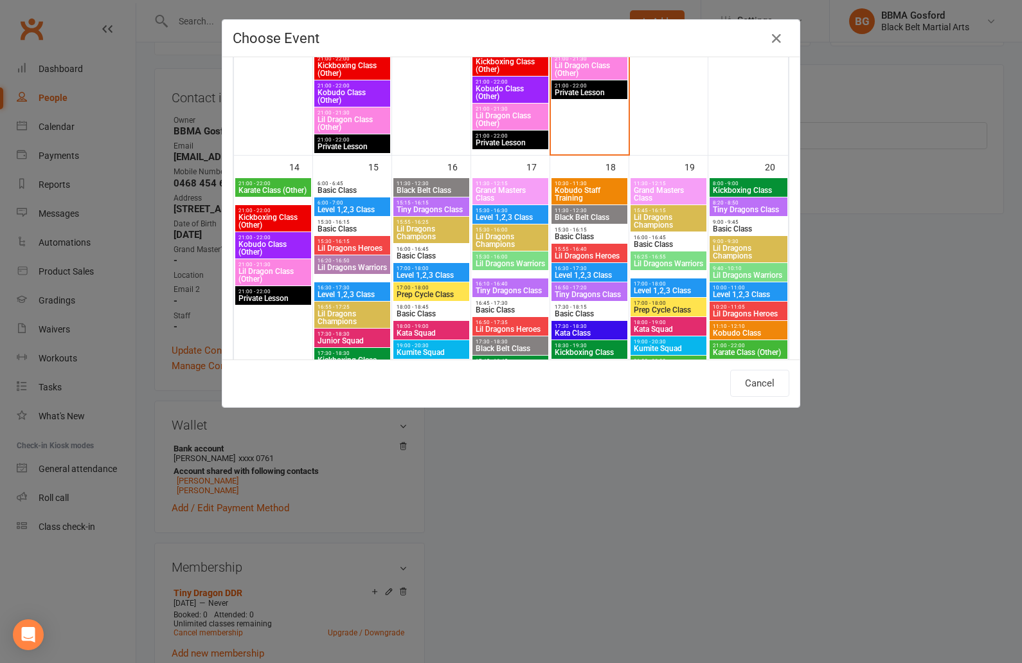
scroll to position [903, 0]
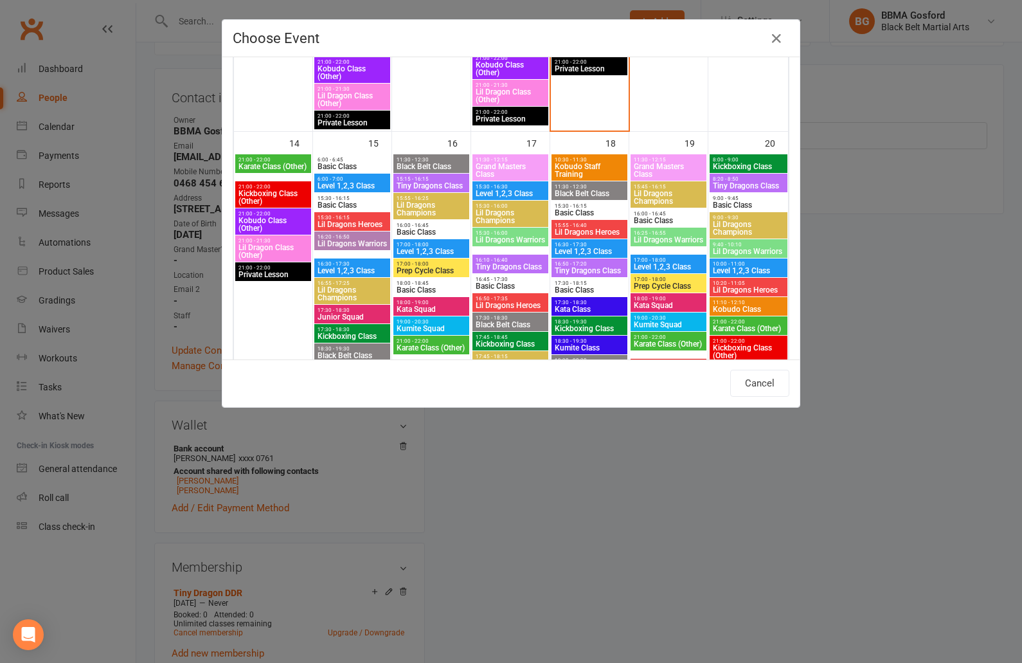
click at [501, 264] on span "Tiny Dragons Class" at bounding box center [510, 267] width 71 height 8
type input "Tiny Dragons Class - Sep 17, 2025 4:10:00 PM"
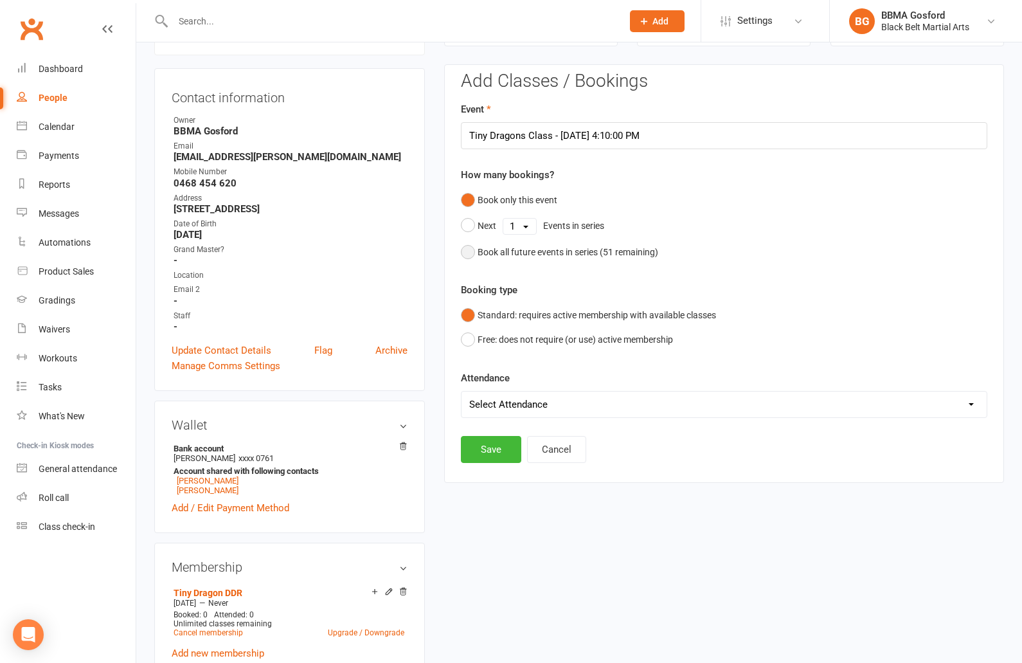
click at [467, 252] on button "Book all future events in series ( 51 remaining)" at bounding box center [559, 252] width 197 height 24
click at [491, 376] on button "Save" at bounding box center [491, 383] width 60 height 27
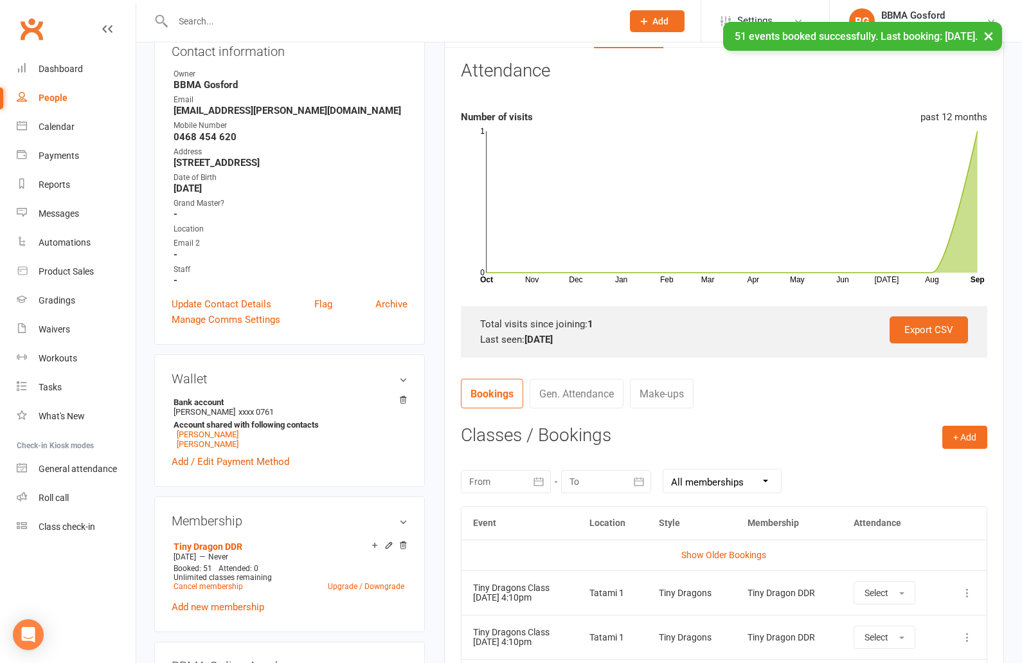
scroll to position [0, 0]
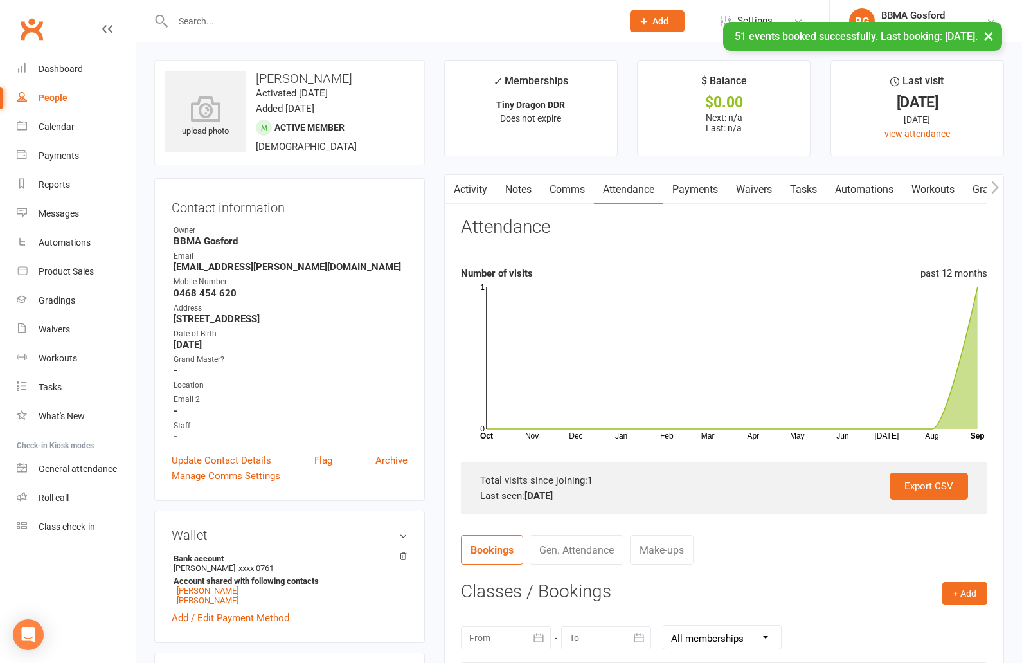
click at [572, 191] on link "Comms" at bounding box center [567, 190] width 53 height 30
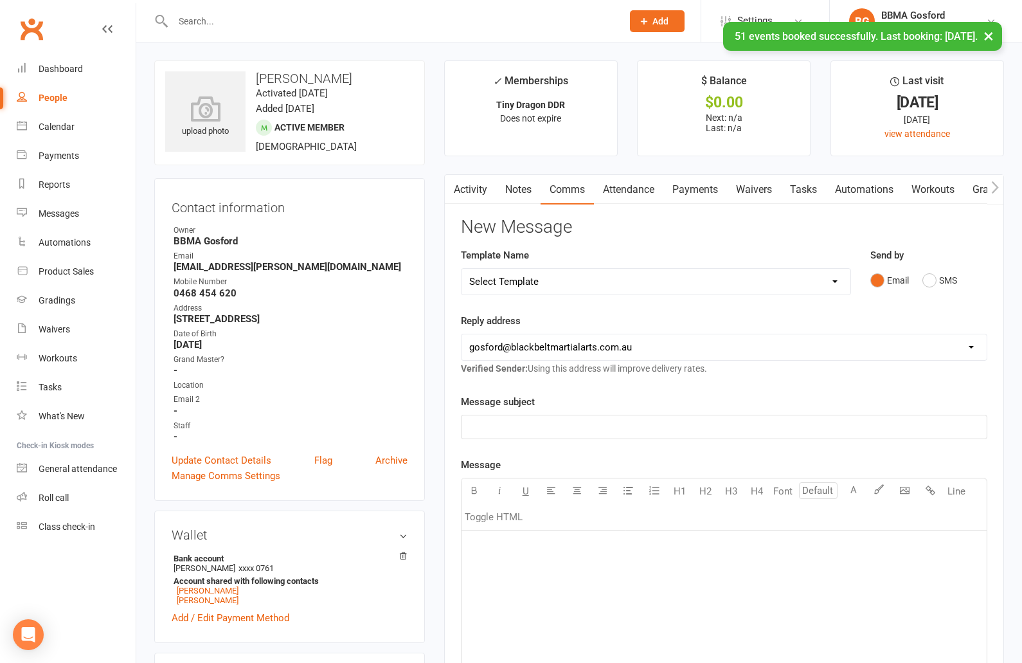
click at [462, 269] on select "Select Template [Email] Active Kids Voucher [Email] Black Belt Camp [Email] Bla…" at bounding box center [656, 282] width 389 height 26
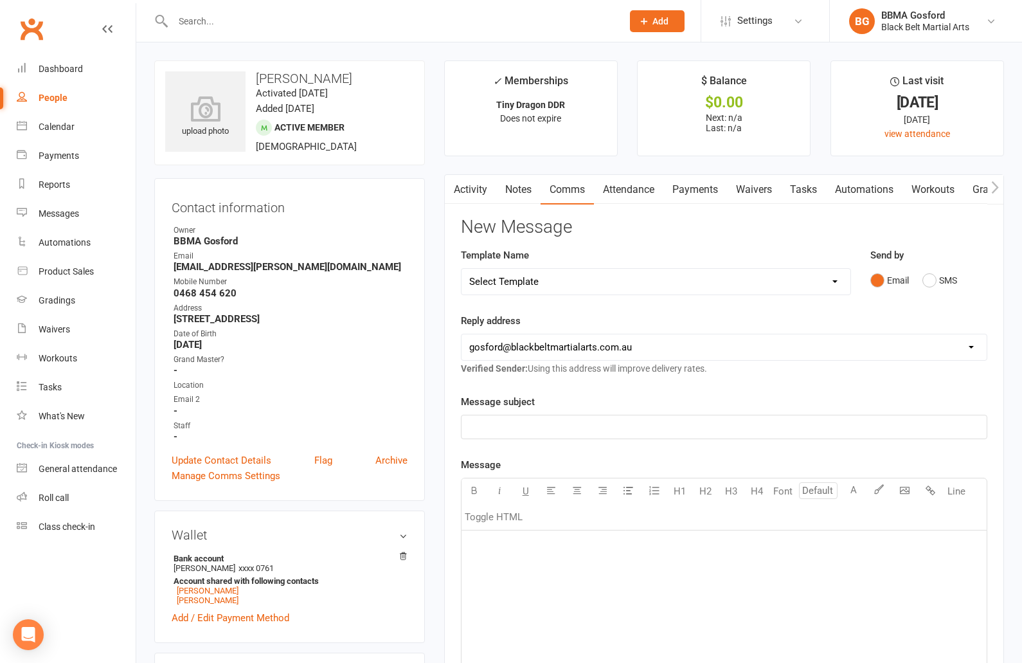
select select "22"
click option "[Email] Welcome Email Lil Dragons" at bounding box center [0, 0] width 0 height 0
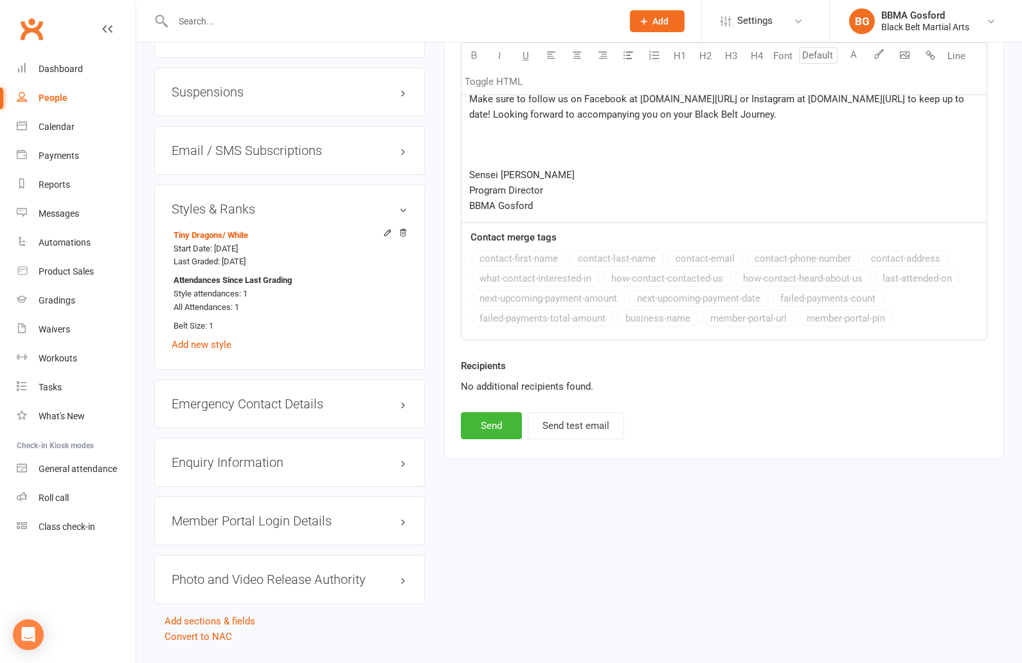
scroll to position [1115, 0]
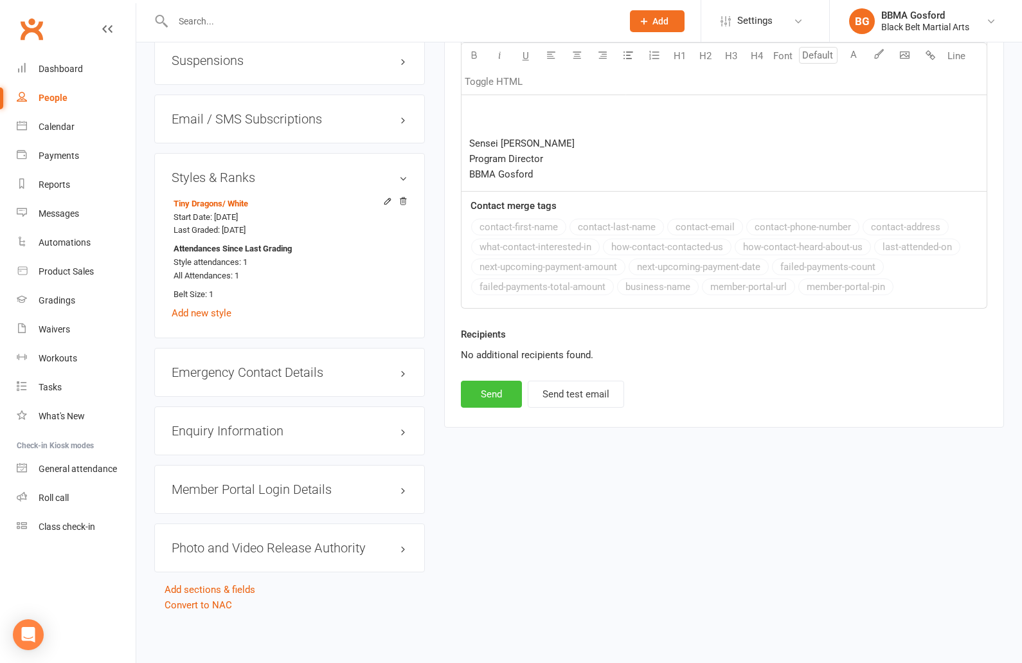
click at [509, 392] on button "Send" at bounding box center [491, 394] width 61 height 27
select select
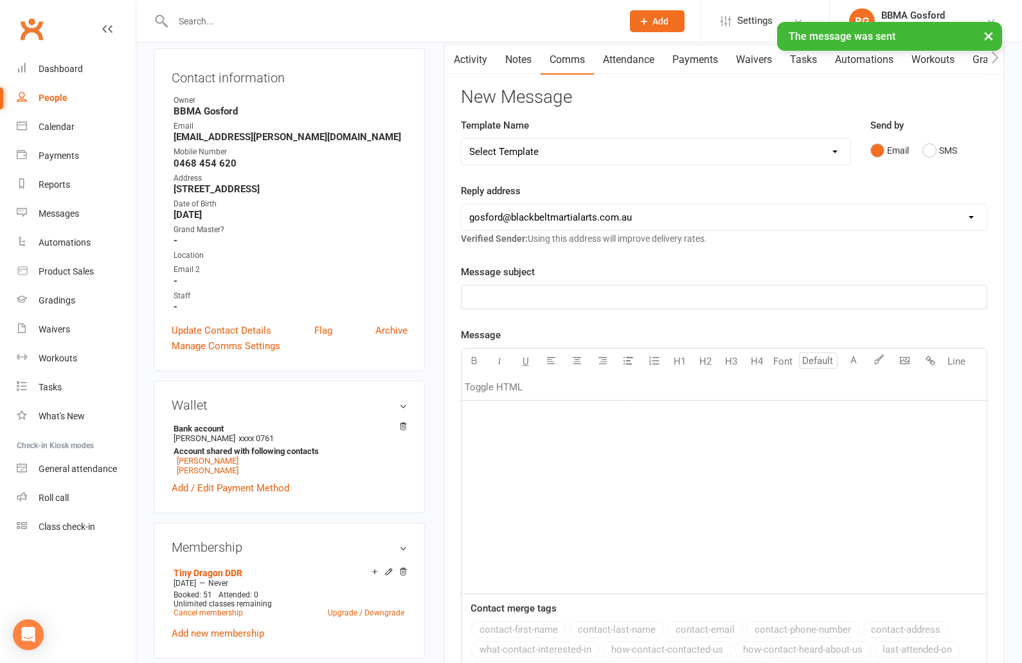
scroll to position [0, 0]
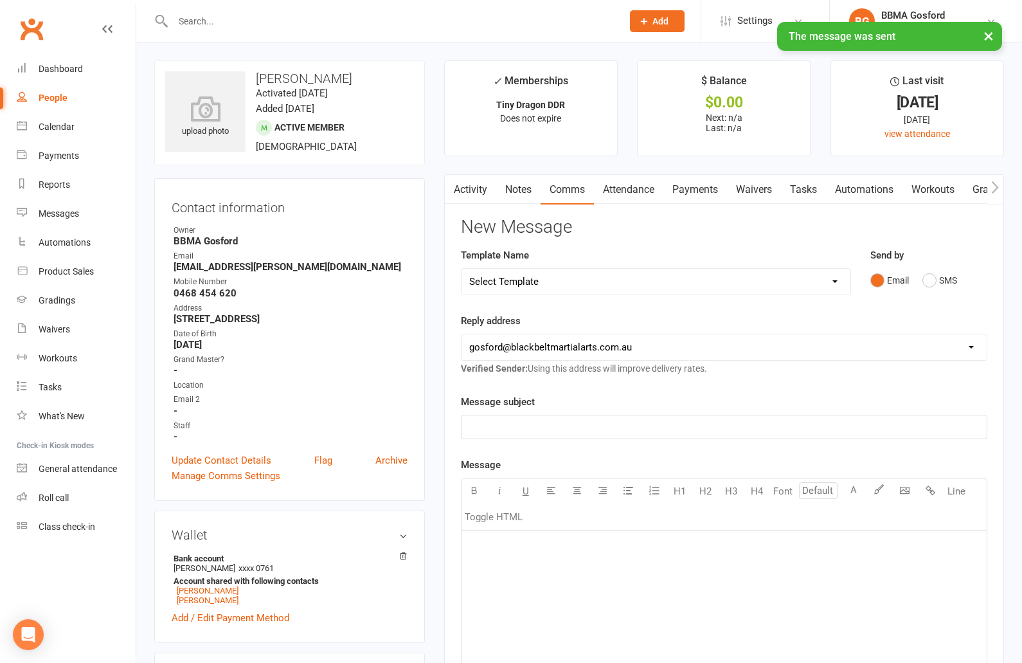
click at [462, 188] on link "Activity" at bounding box center [470, 190] width 51 height 30
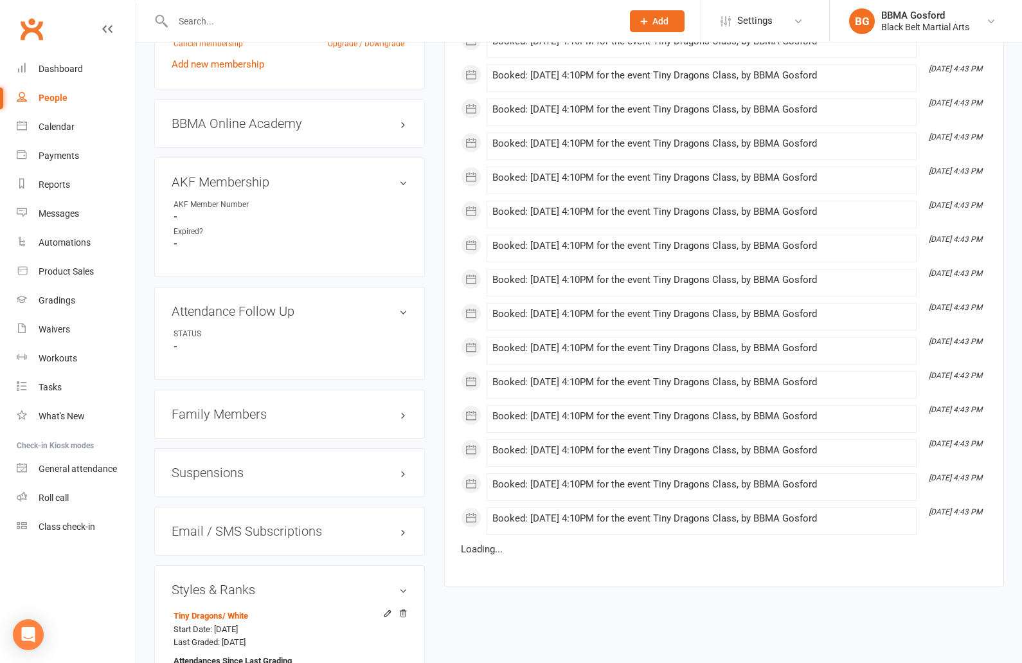
scroll to position [701, 0]
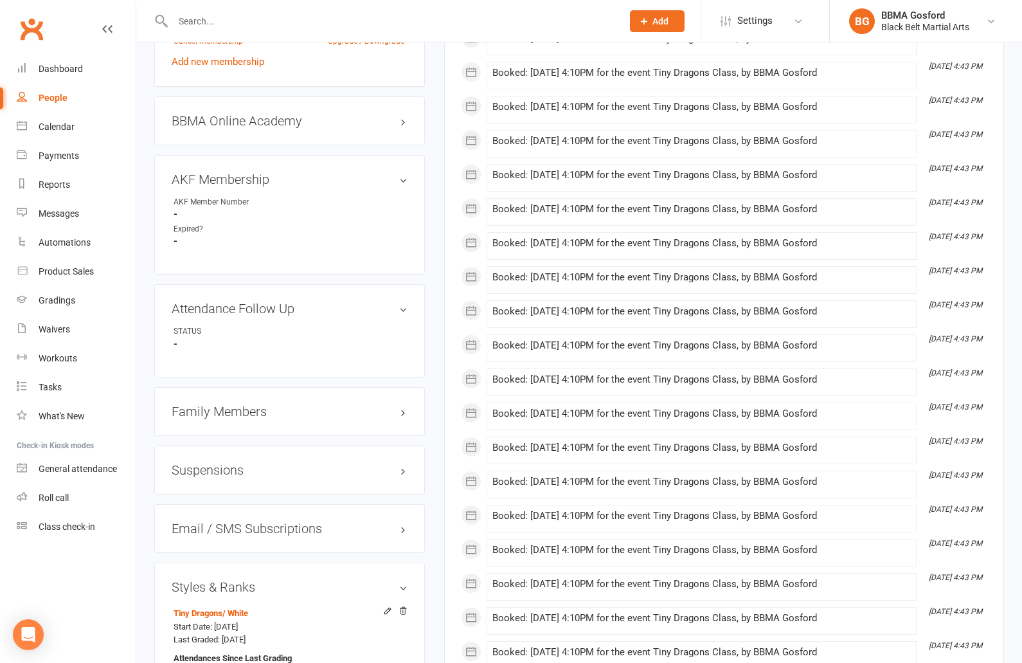
click at [218, 418] on h3 "Family Members" at bounding box center [290, 411] width 236 height 14
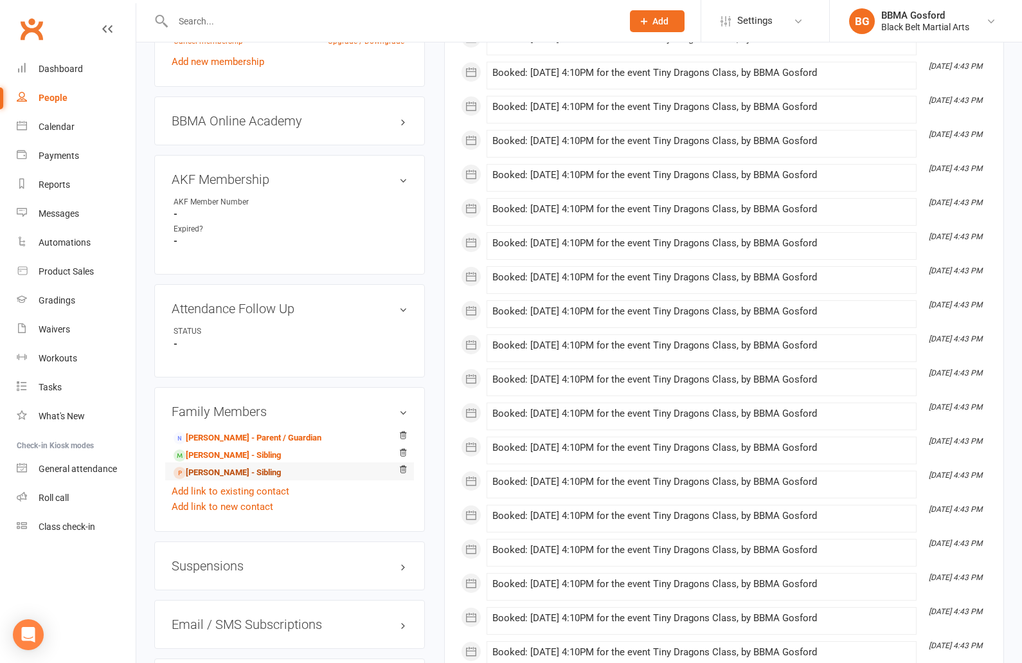
click at [224, 480] on link "Birdie Davidson - Sibling" at bounding box center [227, 473] width 107 height 14
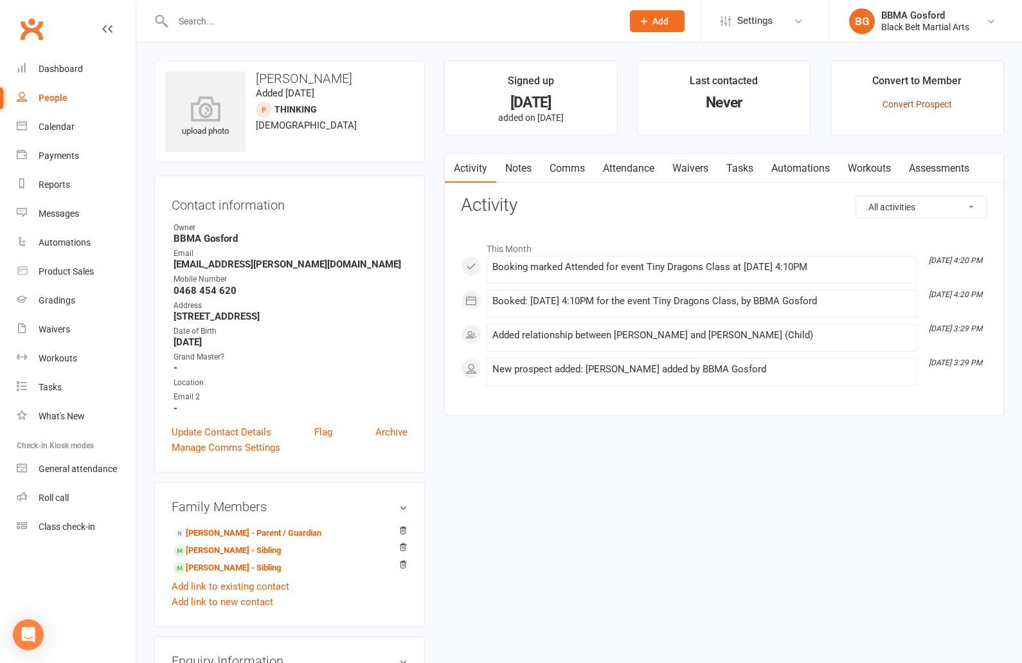
click at [929, 104] on link "Convert Prospect" at bounding box center [917, 104] width 69 height 10
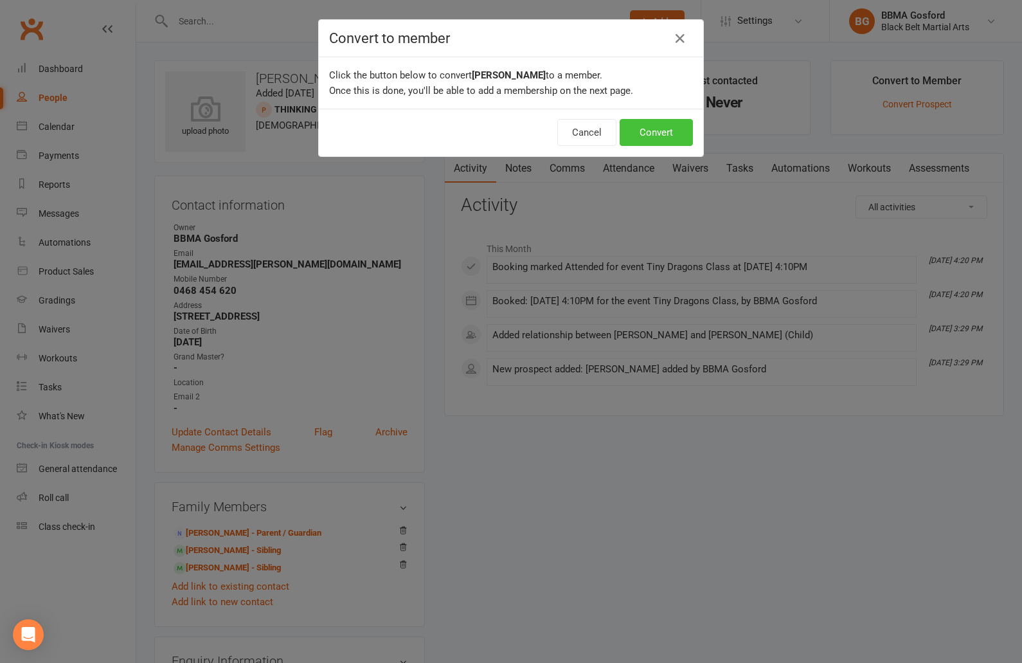
click at [662, 140] on button "Convert" at bounding box center [656, 132] width 73 height 27
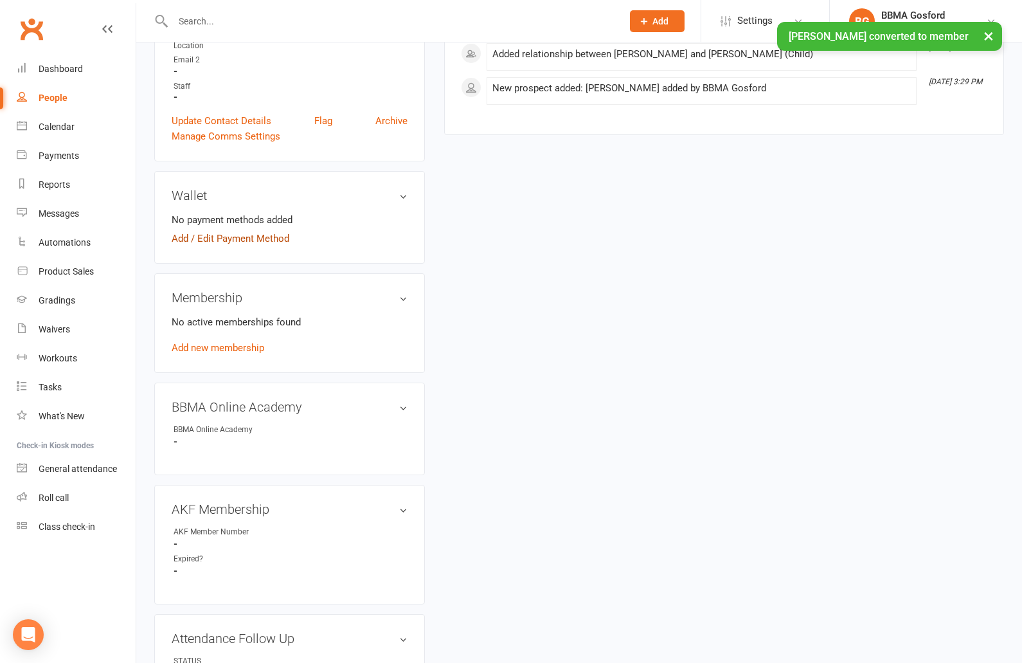
scroll to position [342, 0]
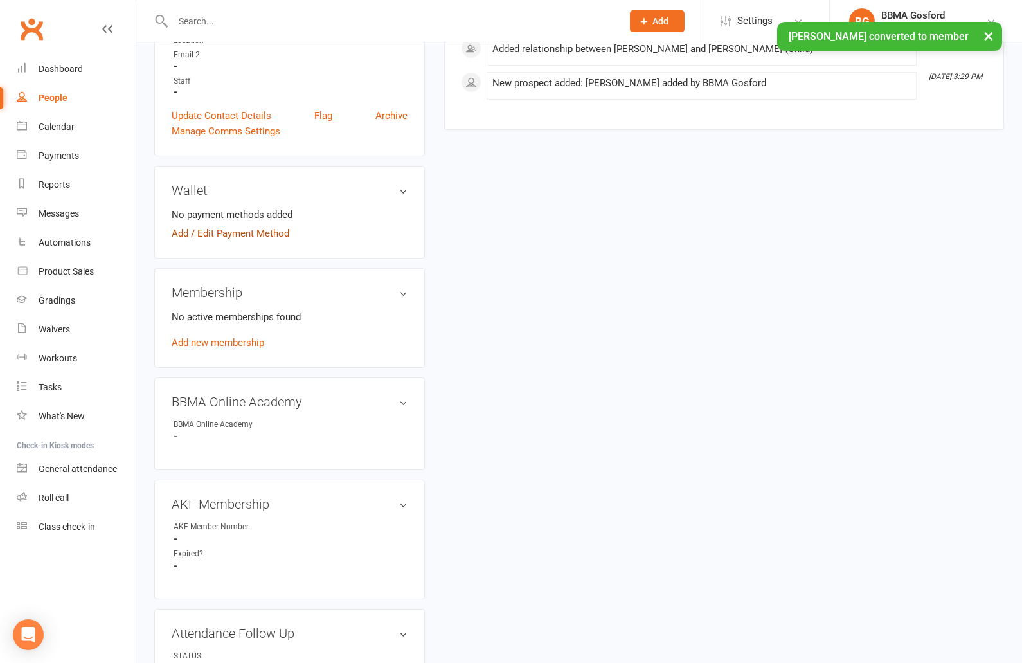
click at [215, 230] on link "Add / Edit Payment Method" at bounding box center [231, 233] width 118 height 15
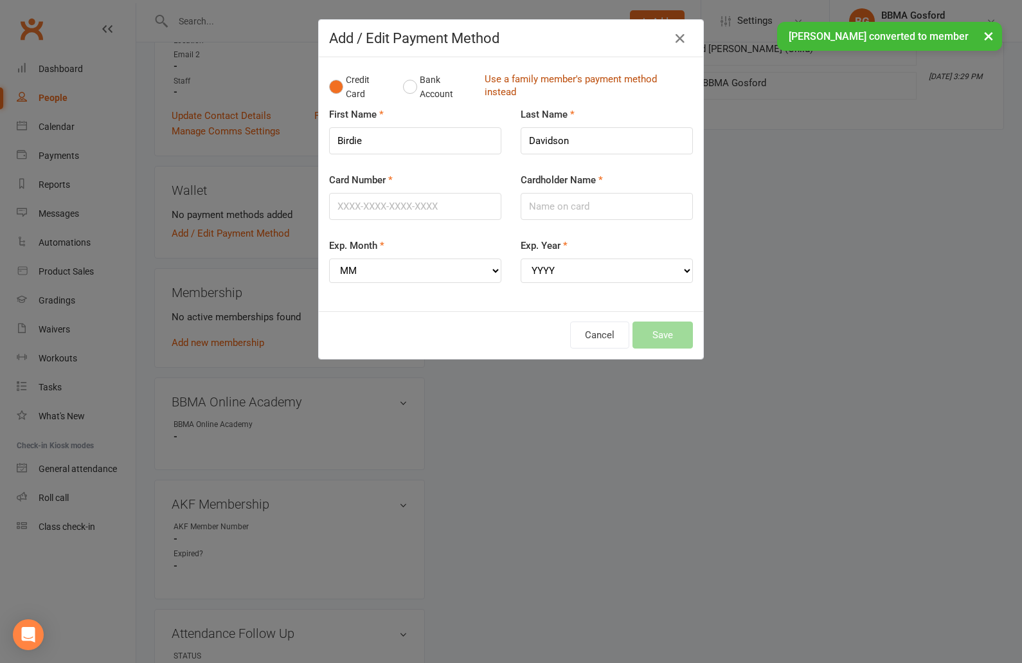
click at [512, 82] on link "Use a family member's payment method instead" at bounding box center [586, 87] width 202 height 29
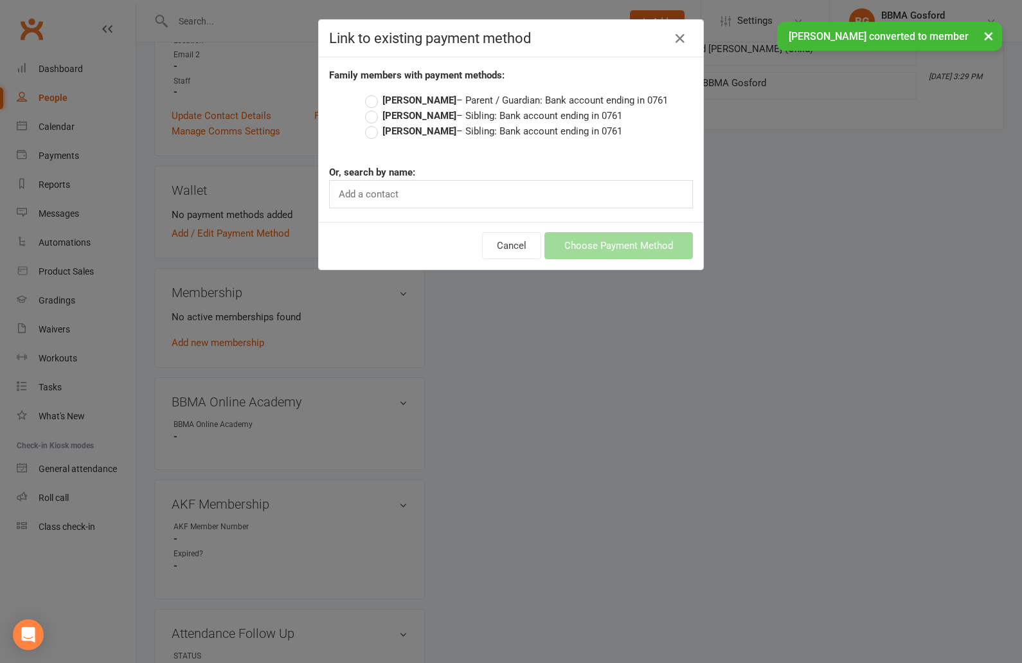
click at [375, 101] on label "Sabina Davidson – Parent / Guardian: Bank account ending in 0761" at bounding box center [516, 100] width 303 height 15
click at [374, 93] on input "Sabina Davidson – Parent / Guardian: Bank account ending in 0761" at bounding box center [369, 93] width 8 height 0
radio input "true"
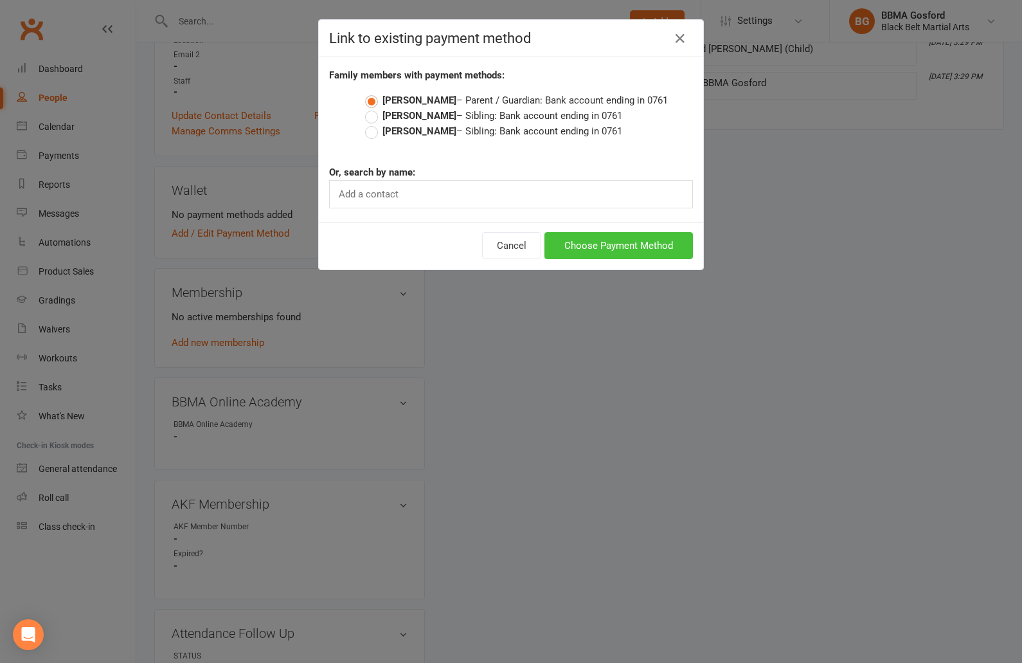
click at [606, 242] on button "Choose Payment Method" at bounding box center [619, 245] width 149 height 27
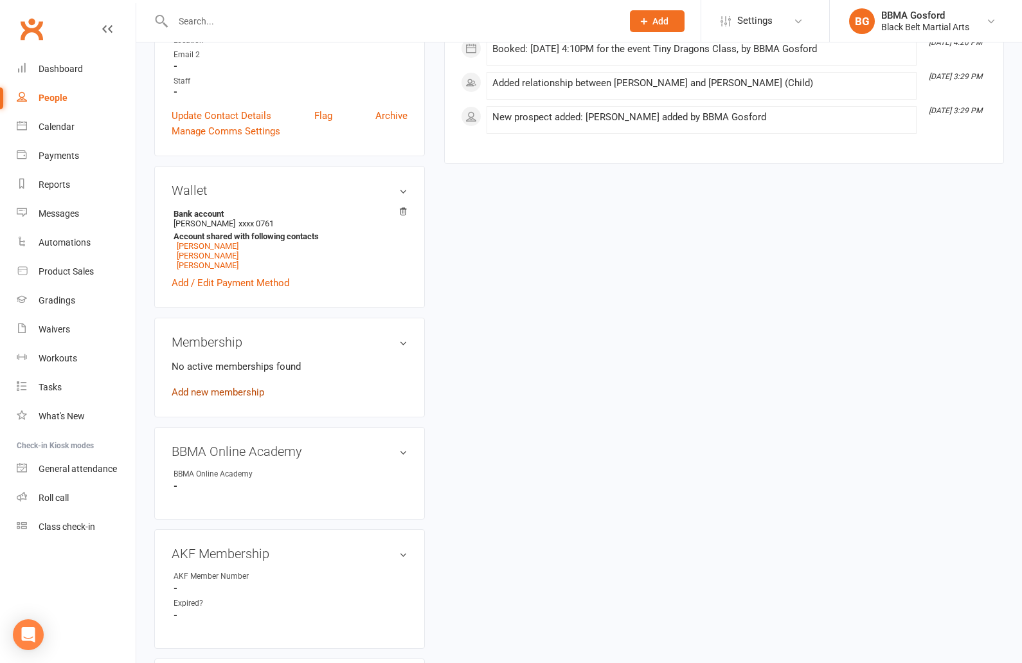
click at [204, 398] on link "Add new membership" at bounding box center [218, 392] width 93 height 12
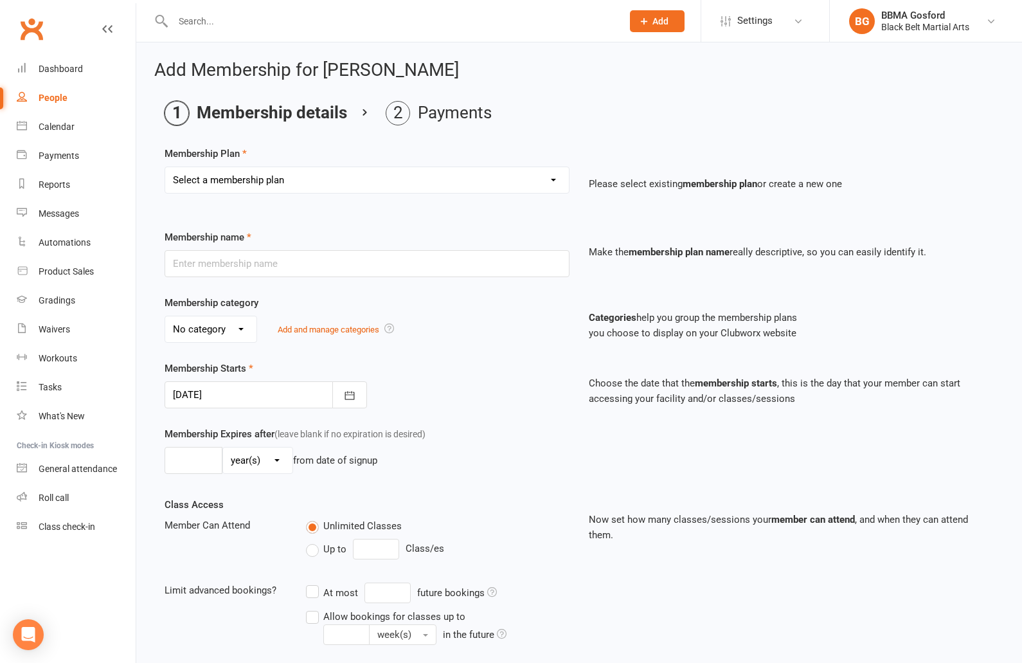
select select "6"
click option "Tiny Dragon DDR" at bounding box center [0, 0] width 0 height 0
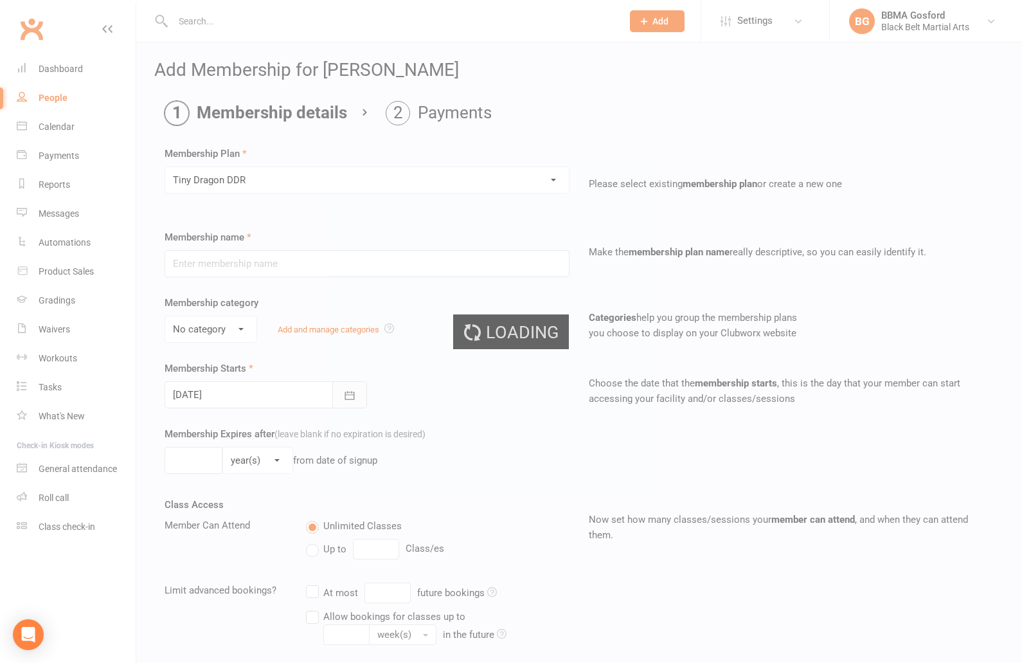
type input "Tiny Dragon DDR"
select select "0"
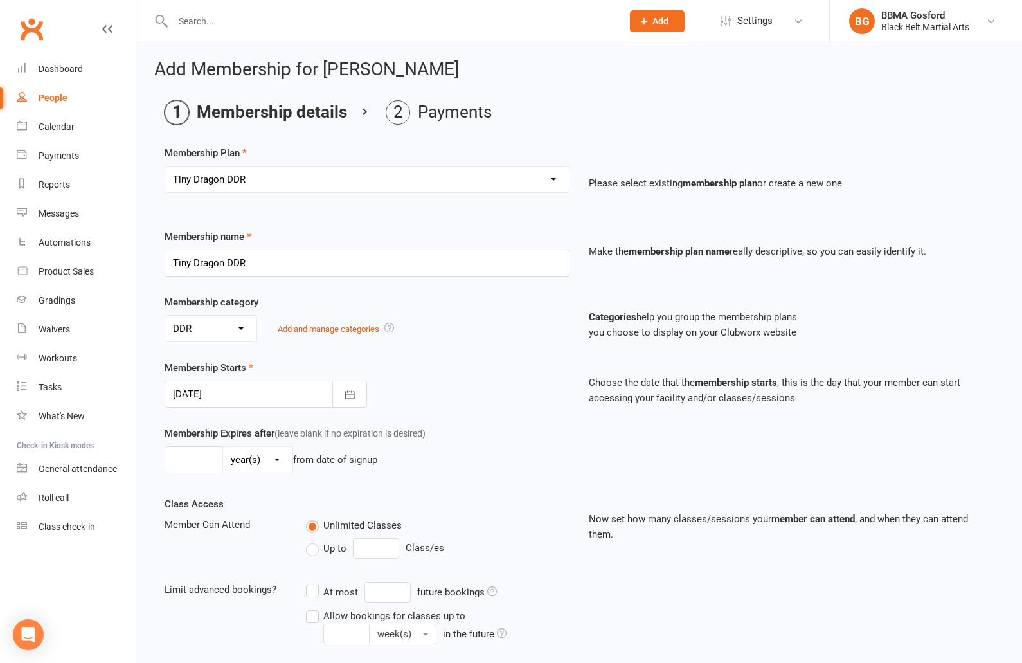
scroll to position [179, 0]
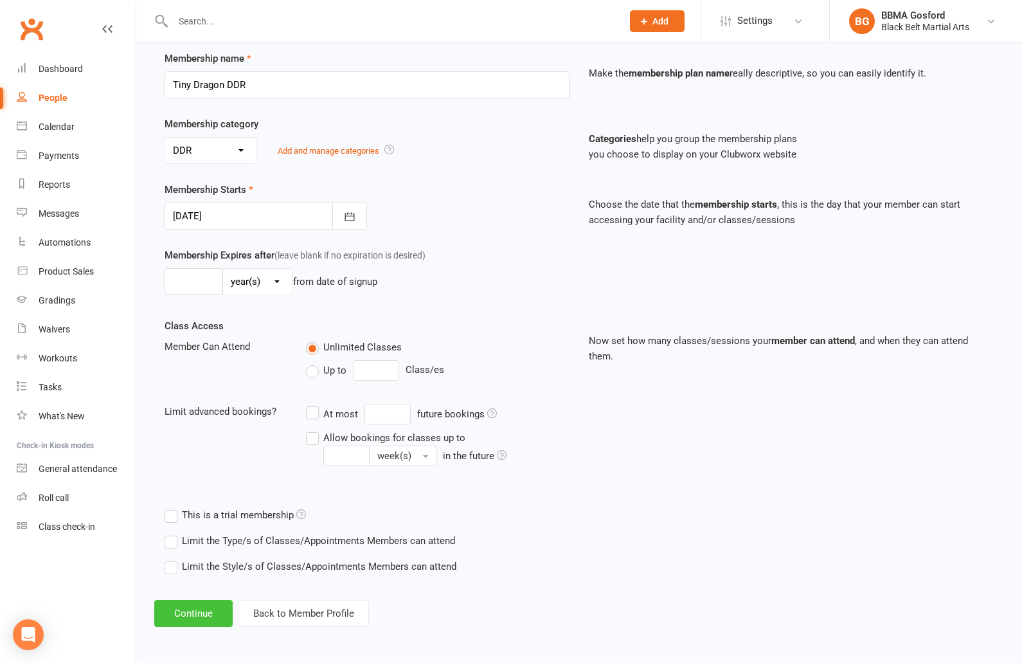
click at [195, 610] on button "Continue" at bounding box center [193, 613] width 78 height 27
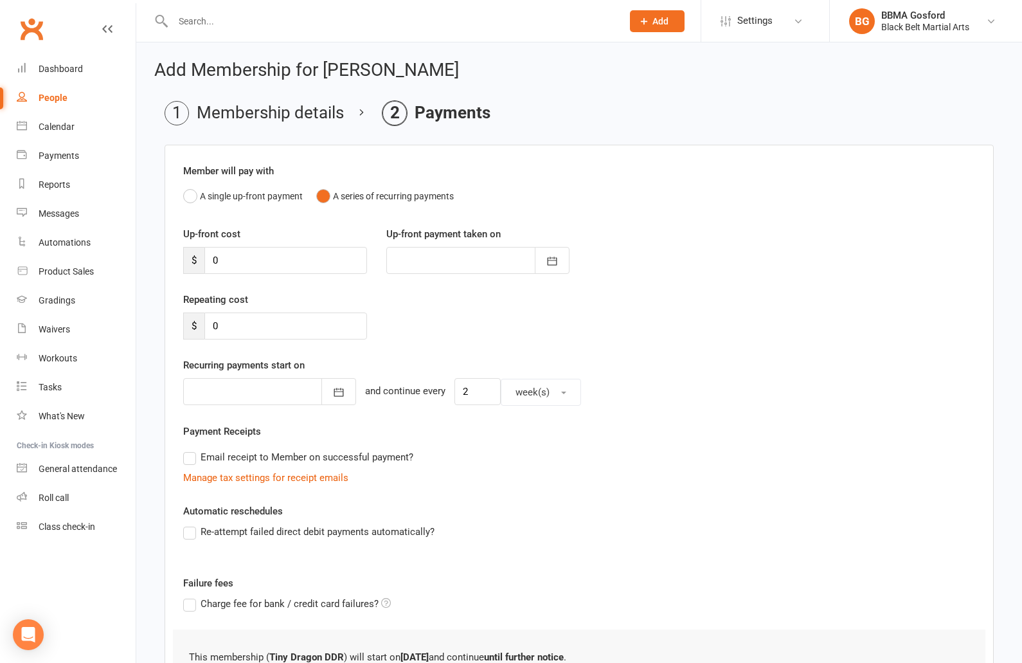
scroll to position [117, 0]
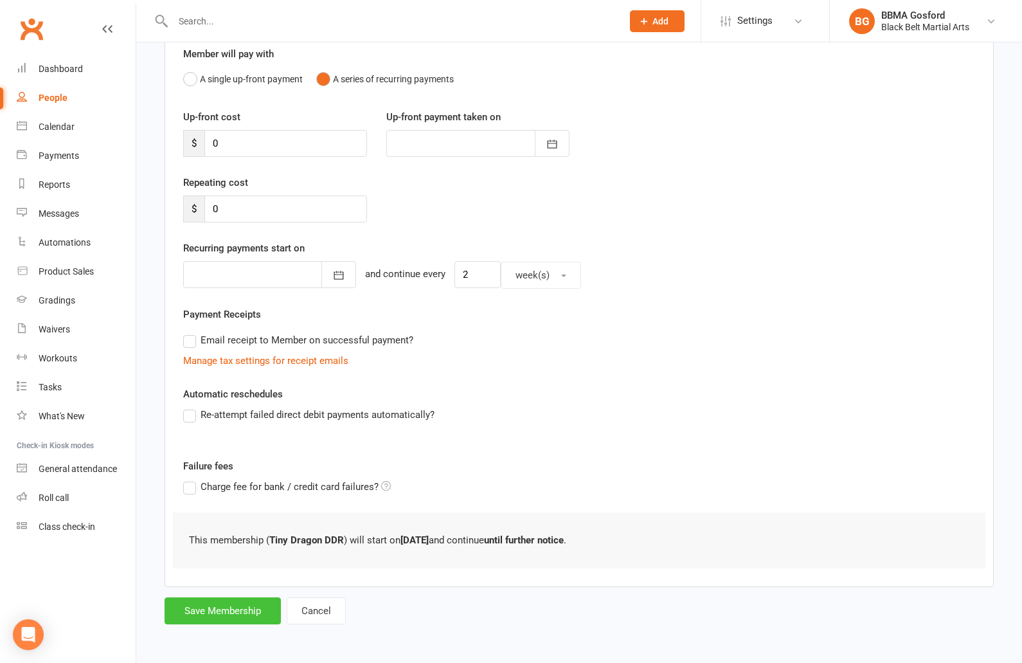
click at [242, 621] on button "Save Membership" at bounding box center [223, 610] width 116 height 27
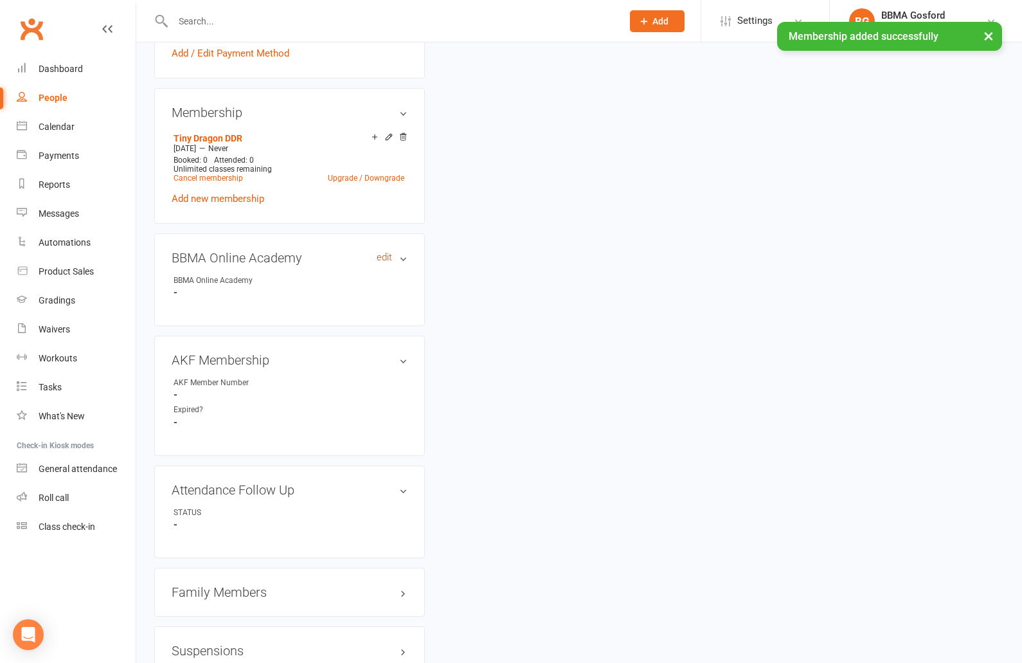
click at [381, 261] on link "edit" at bounding box center [384, 257] width 15 height 11
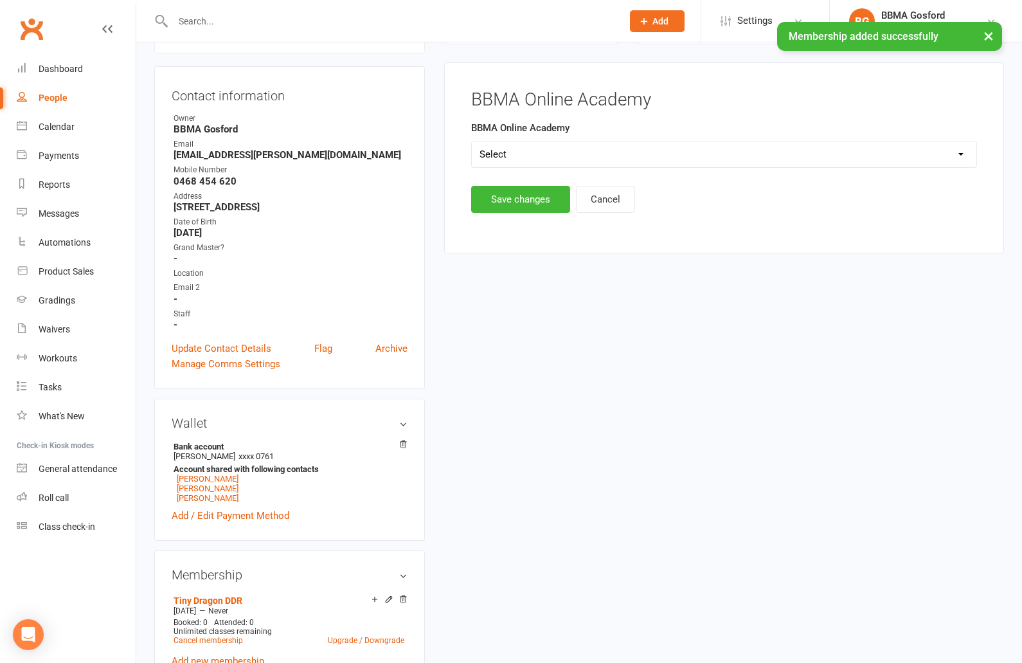
scroll to position [110, 0]
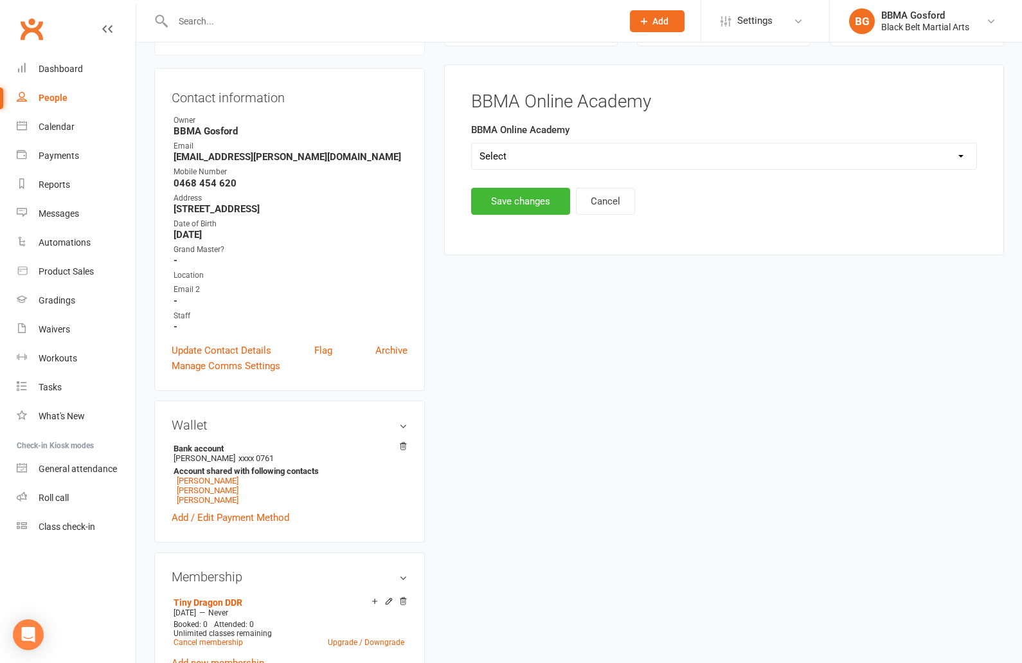
select select "BBMA Online Academy Standard"
click option "BBMA Online Academy Standard" at bounding box center [0, 0] width 0 height 0
click at [525, 204] on button "Save changes" at bounding box center [520, 201] width 99 height 27
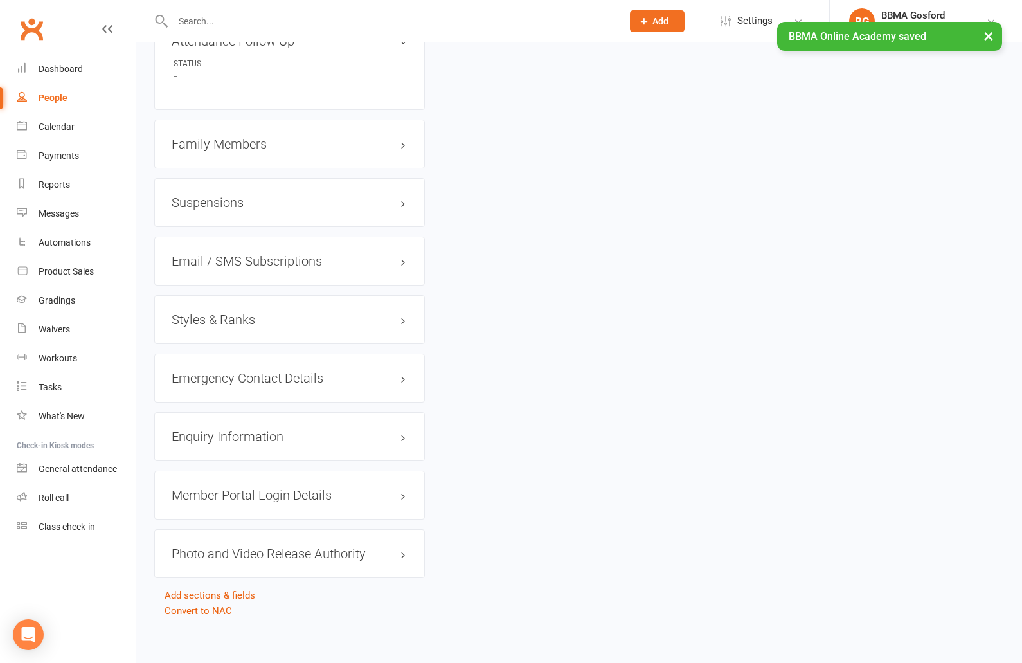
scroll to position [987, 0]
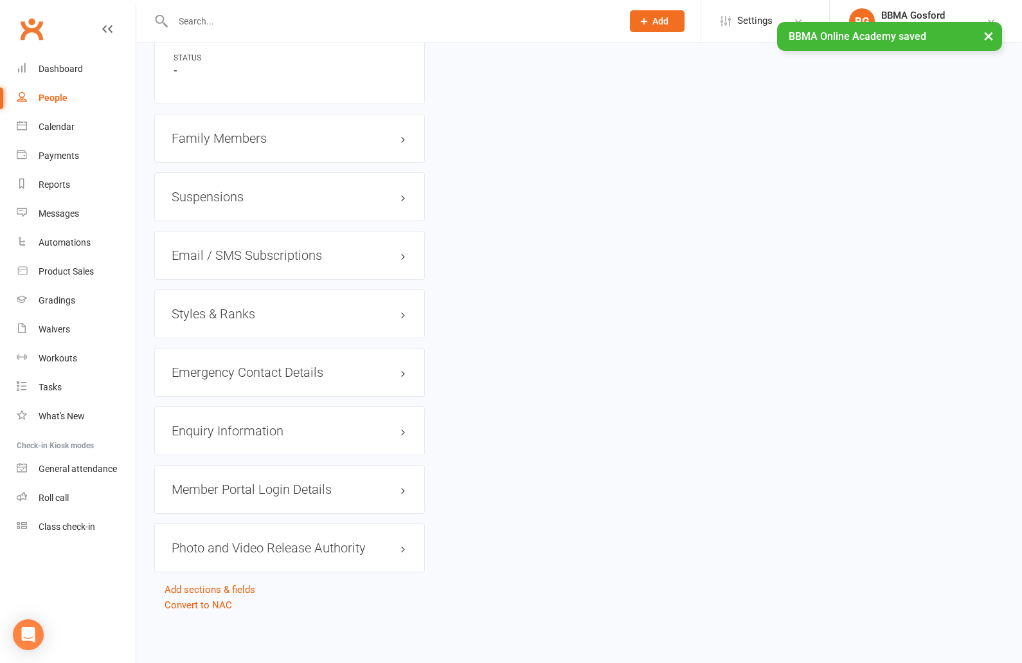
click at [223, 138] on h3 "Family Members" at bounding box center [290, 138] width 236 height 14
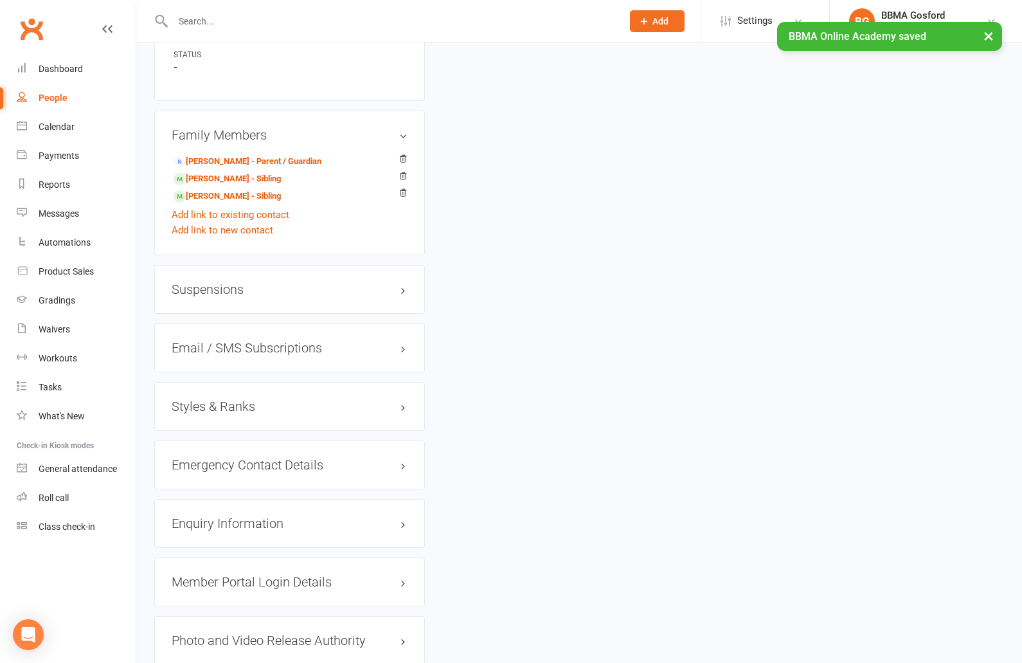
click at [222, 411] on h3 "Styles & Ranks" at bounding box center [290, 406] width 236 height 14
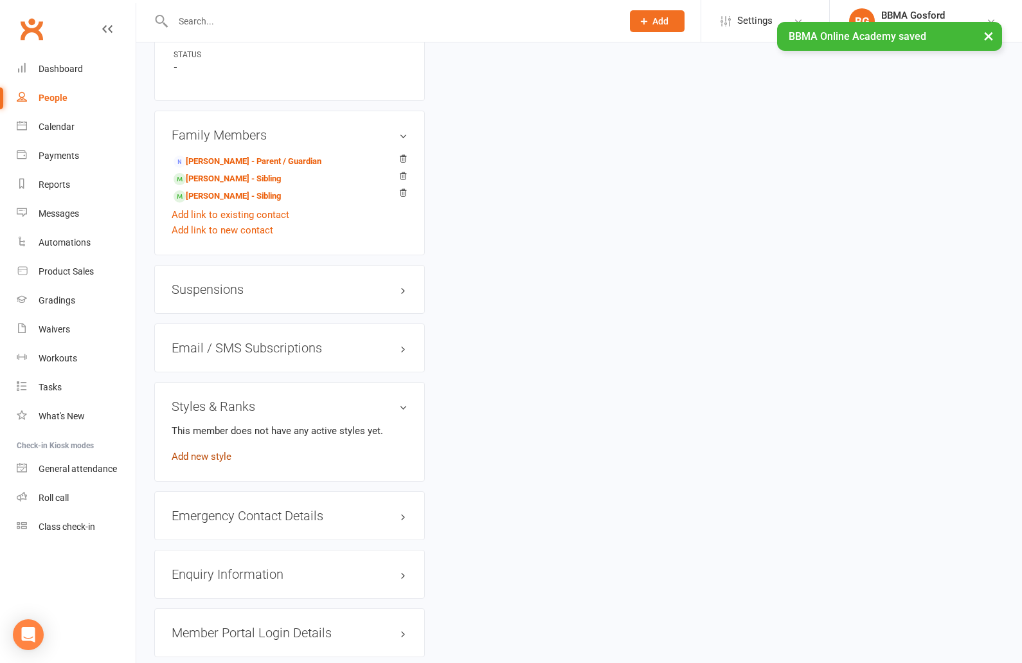
click at [204, 462] on link "Add new style" at bounding box center [202, 457] width 60 height 12
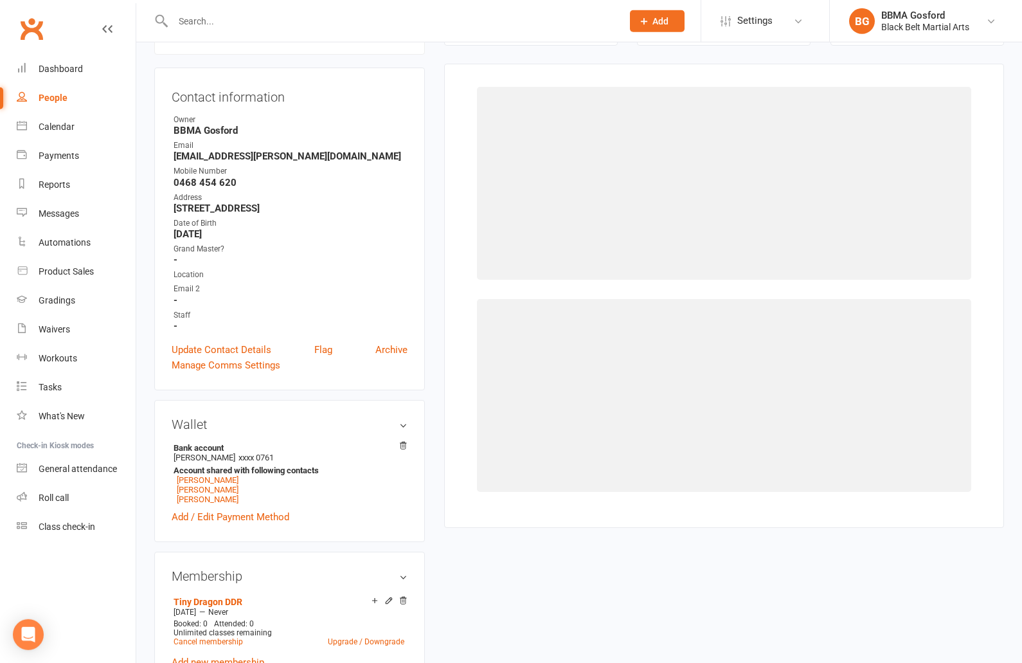
scroll to position [110, 0]
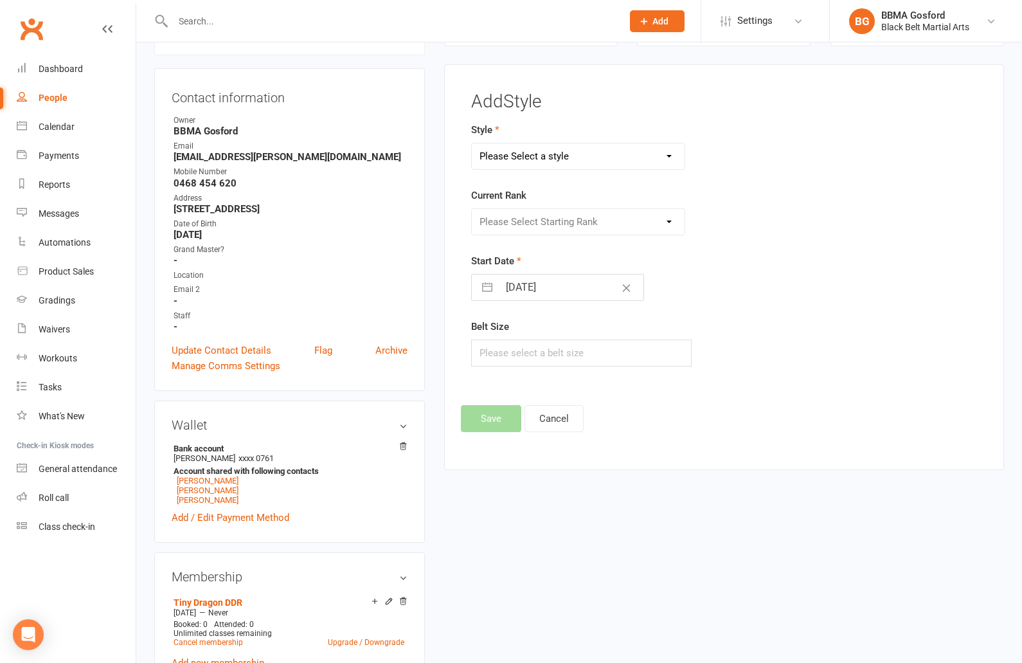
select select "781"
click option "Tiny Dragons" at bounding box center [0, 0] width 0 height 0
select select "7129"
click option "White" at bounding box center [0, 0] width 0 height 0
select select "7"
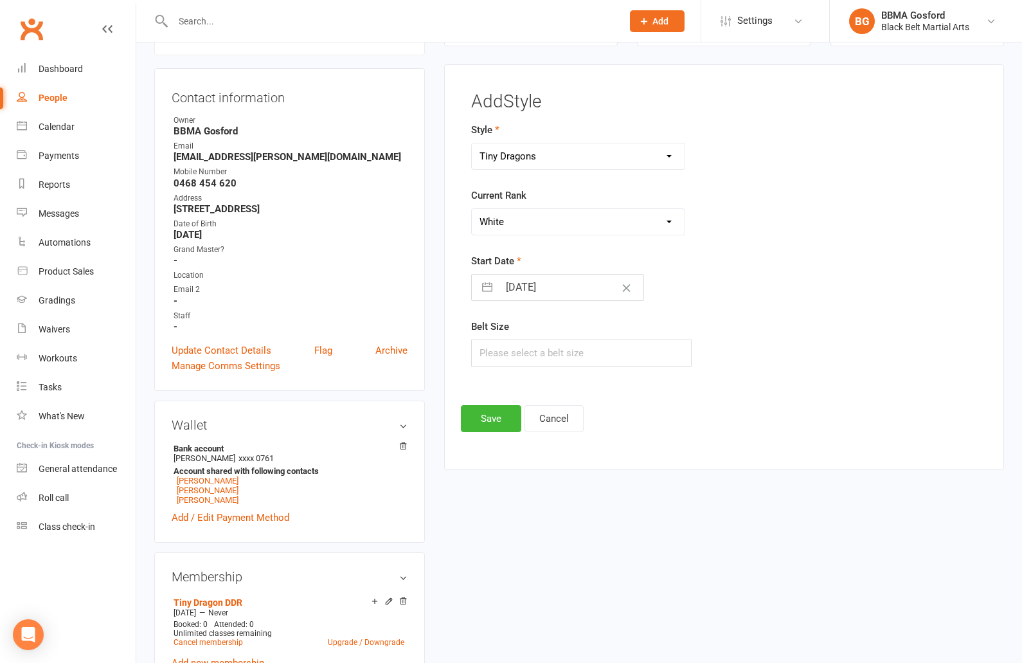
select select "2025"
select select "8"
select select "2025"
select select "9"
select select "2025"
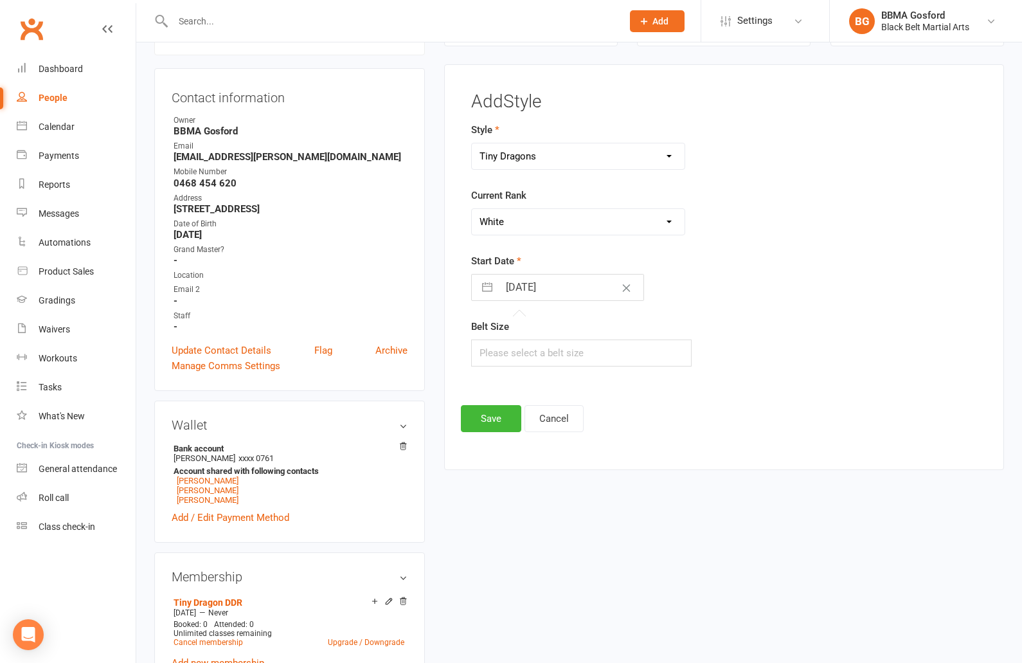
click at [526, 282] on input "[DATE]" at bounding box center [571, 288] width 145 height 26
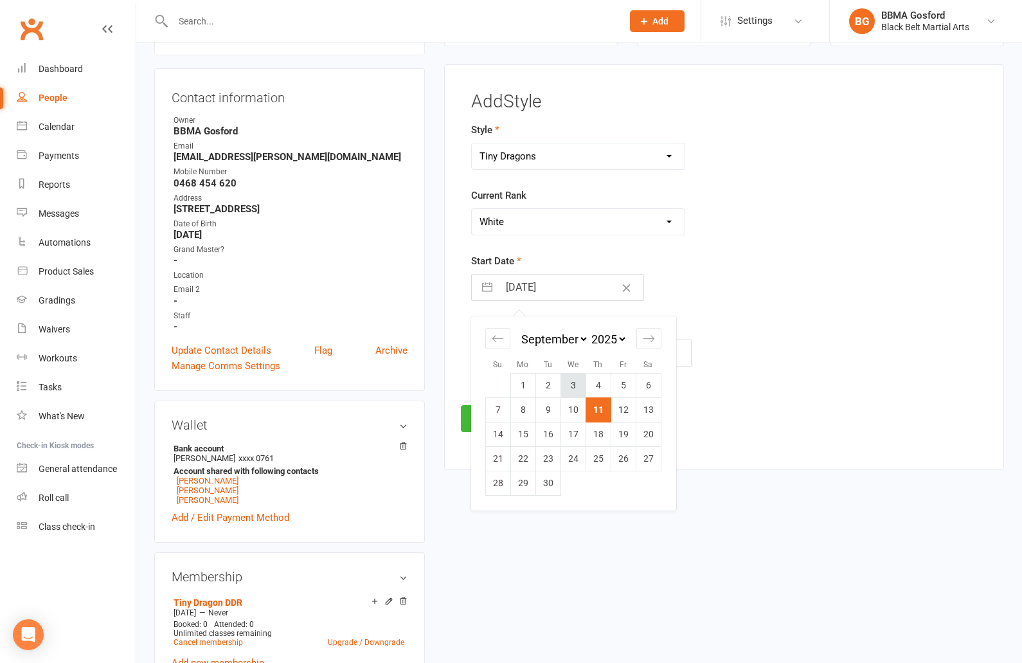
click at [574, 389] on td "3" at bounding box center [573, 385] width 25 height 24
type input "03 Sep 2025"
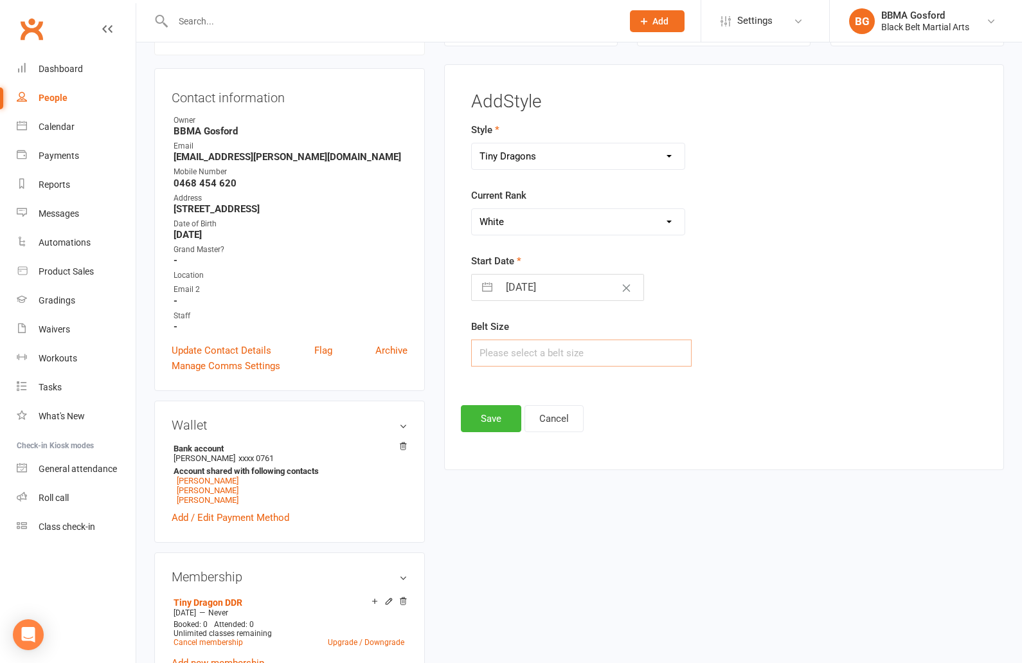
click at [510, 354] on input "text" at bounding box center [581, 352] width 221 height 27
type input "1"
click at [496, 425] on button "Save" at bounding box center [491, 418] width 60 height 27
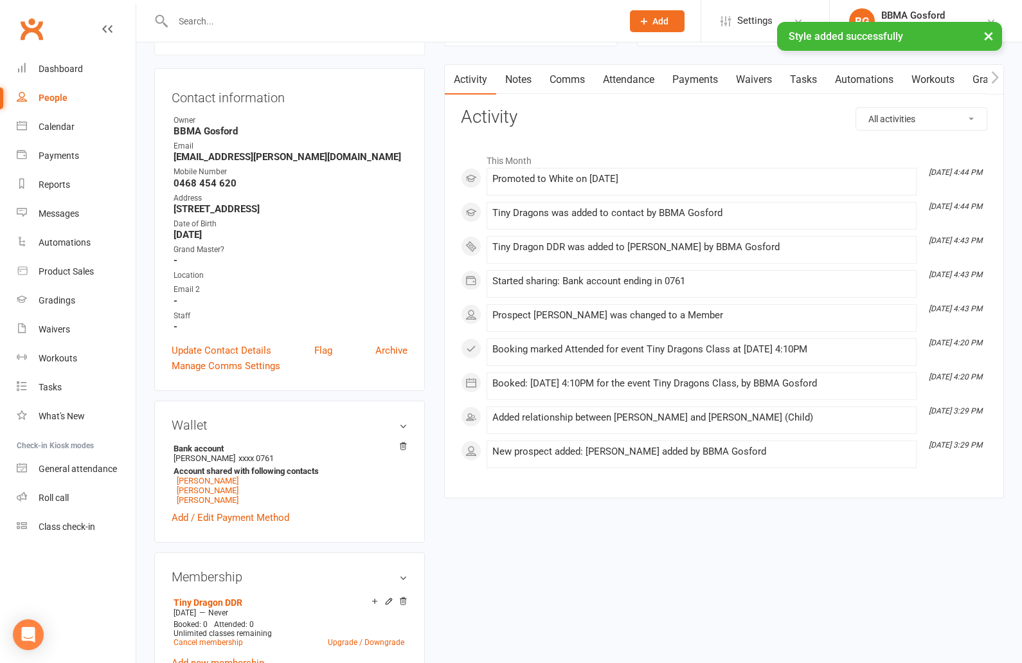
scroll to position [0, 0]
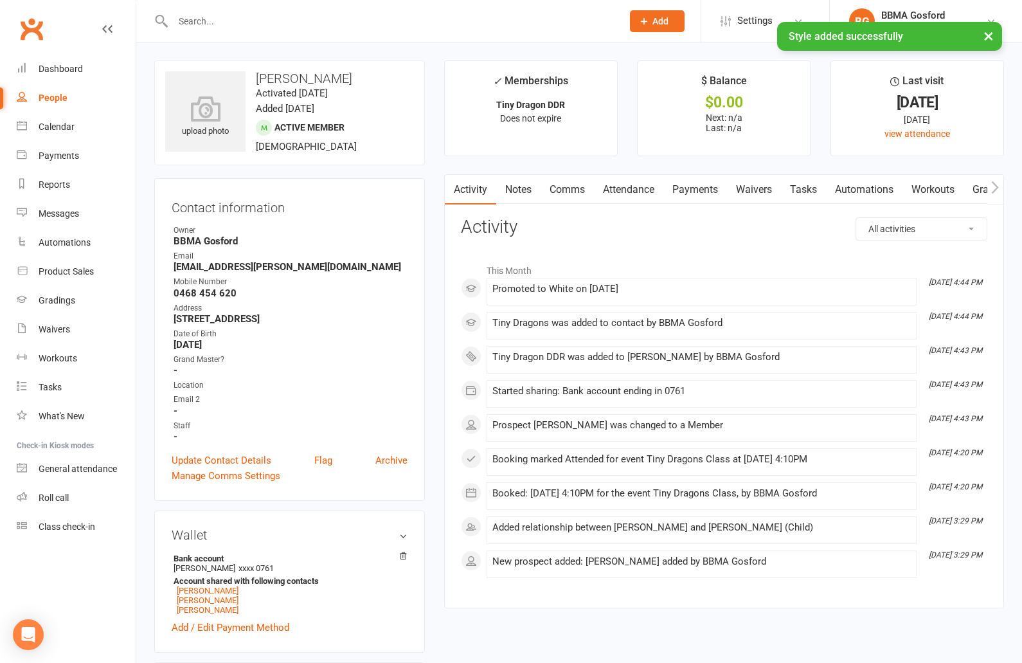
click at [627, 188] on link "Attendance" at bounding box center [628, 190] width 69 height 30
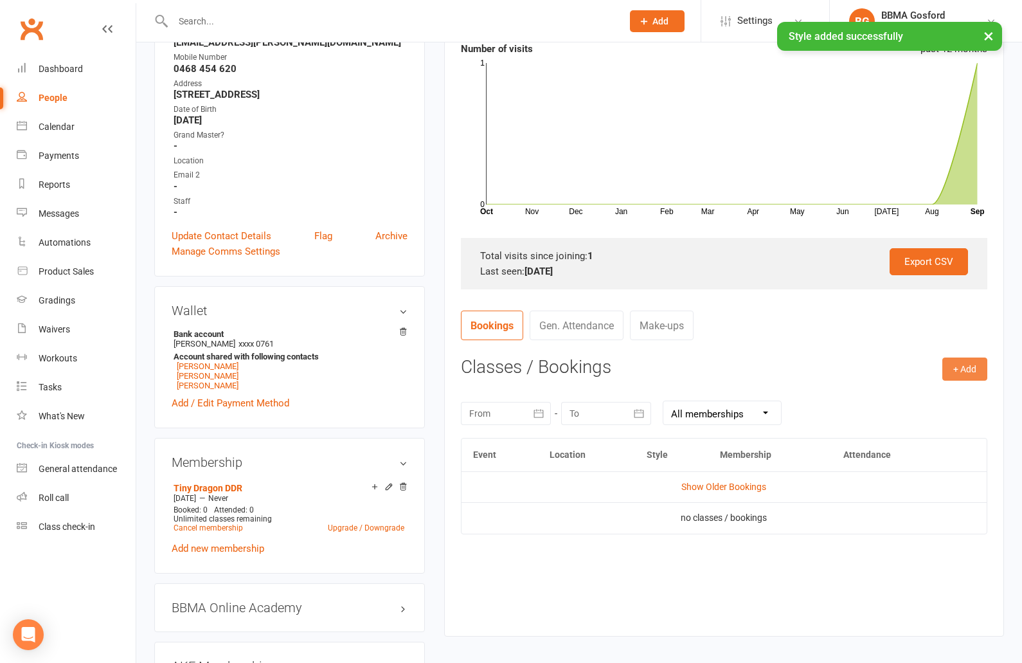
scroll to position [227, 0]
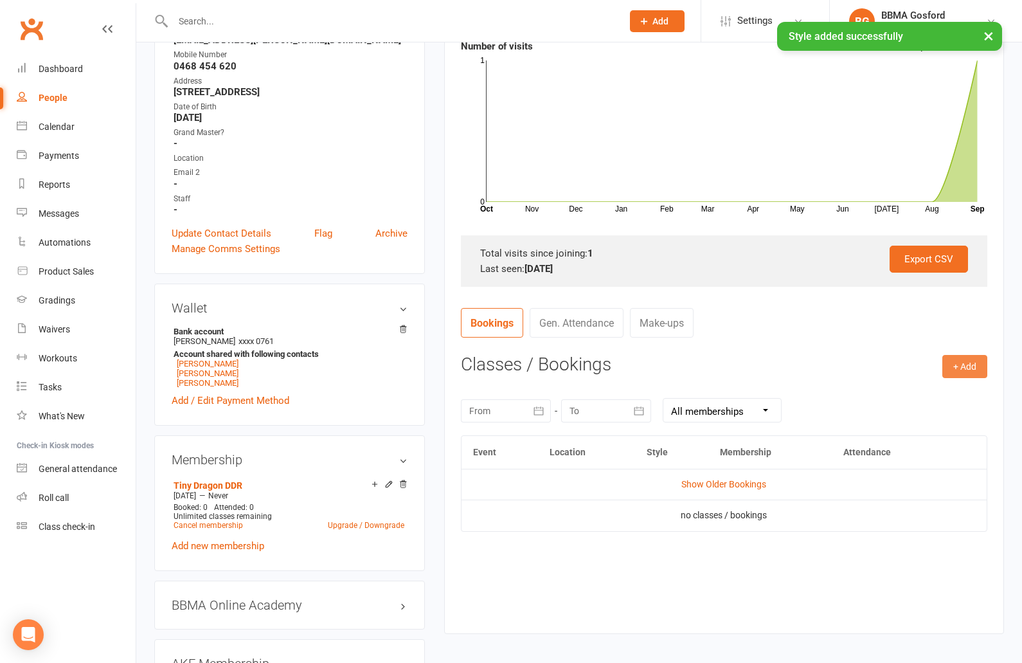
click at [962, 366] on button "+ Add" at bounding box center [964, 366] width 45 height 23
click at [911, 398] on link "Book Event" at bounding box center [923, 396] width 127 height 26
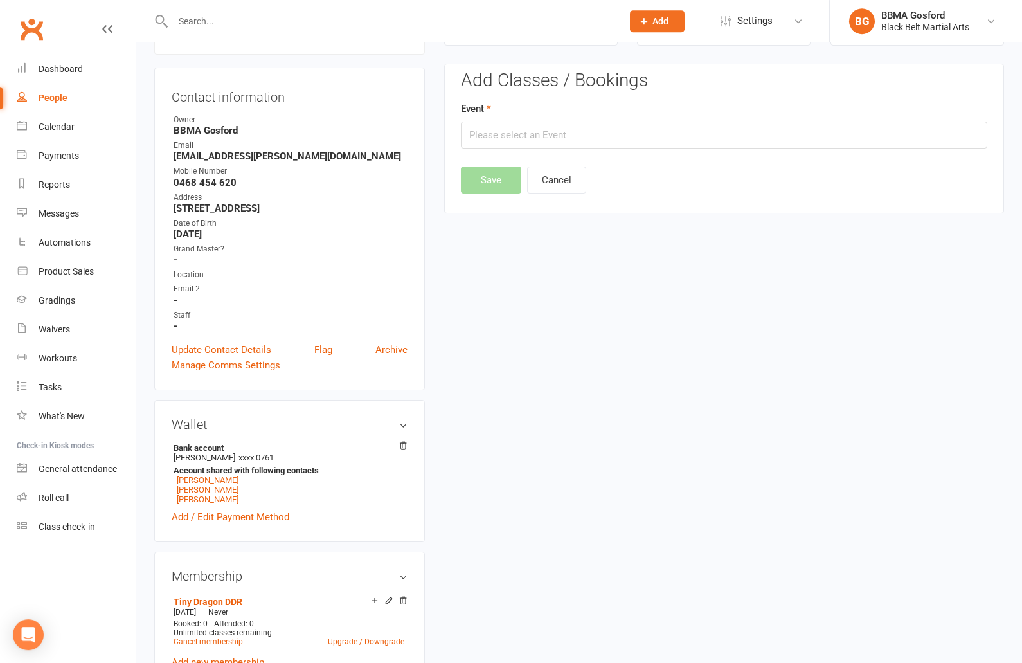
scroll to position [110, 0]
click at [599, 138] on input "text" at bounding box center [724, 135] width 527 height 27
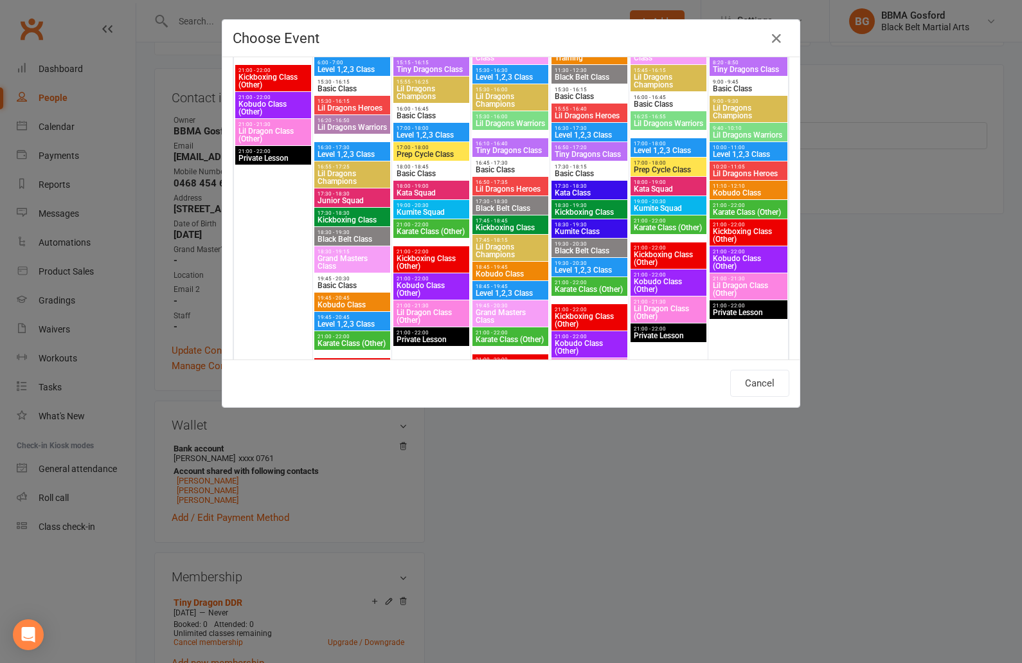
scroll to position [1020, 0]
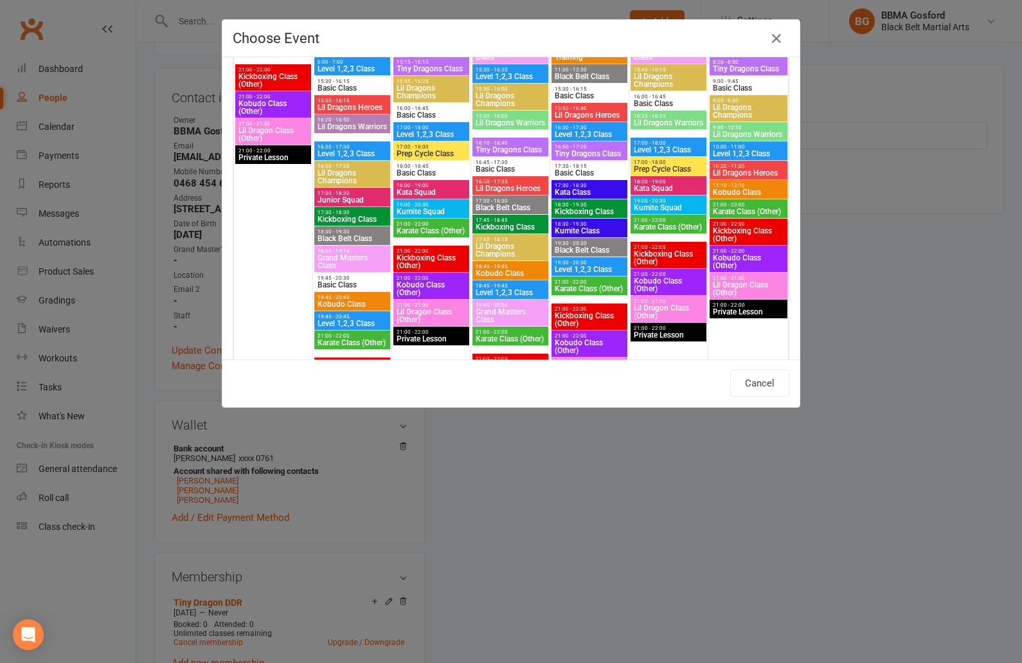
click at [500, 143] on span "16:10 - 16:40" at bounding box center [510, 143] width 71 height 6
type input "Tiny Dragons Class - Sep 17, 2025 4:10:00 PM"
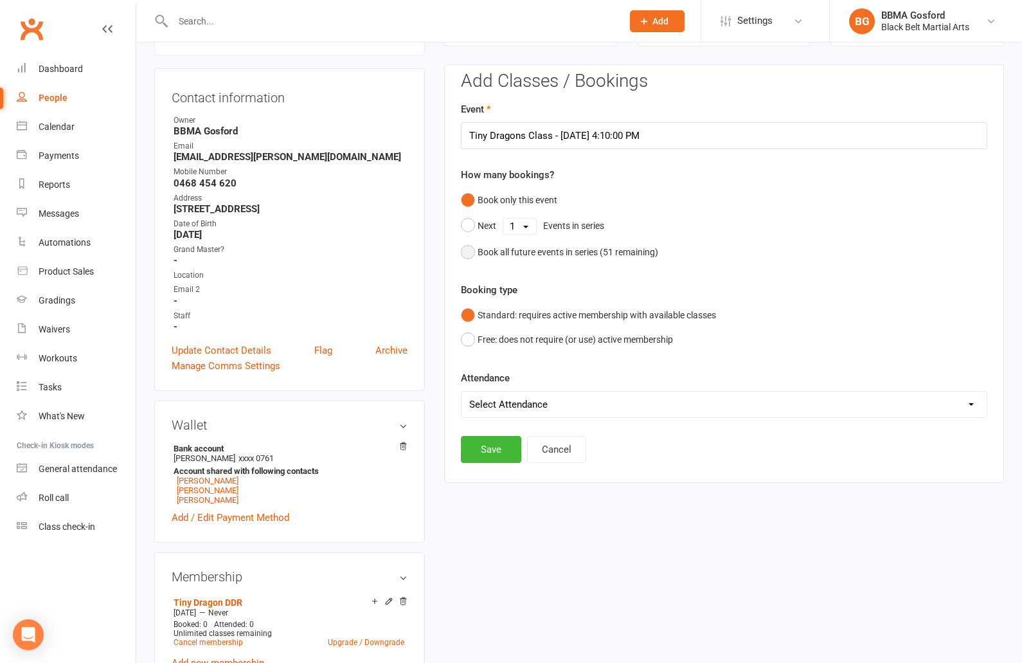
click at [464, 253] on button "Book all future events in series ( 51 remaining)" at bounding box center [559, 252] width 197 height 24
click at [485, 378] on button "Save" at bounding box center [491, 383] width 60 height 27
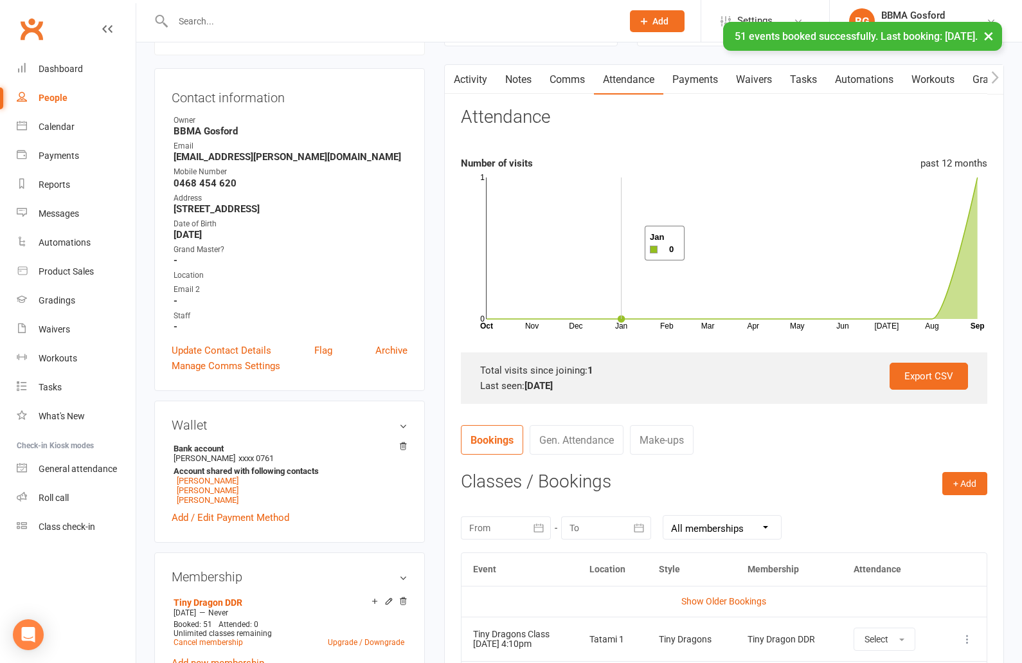
scroll to position [0, 0]
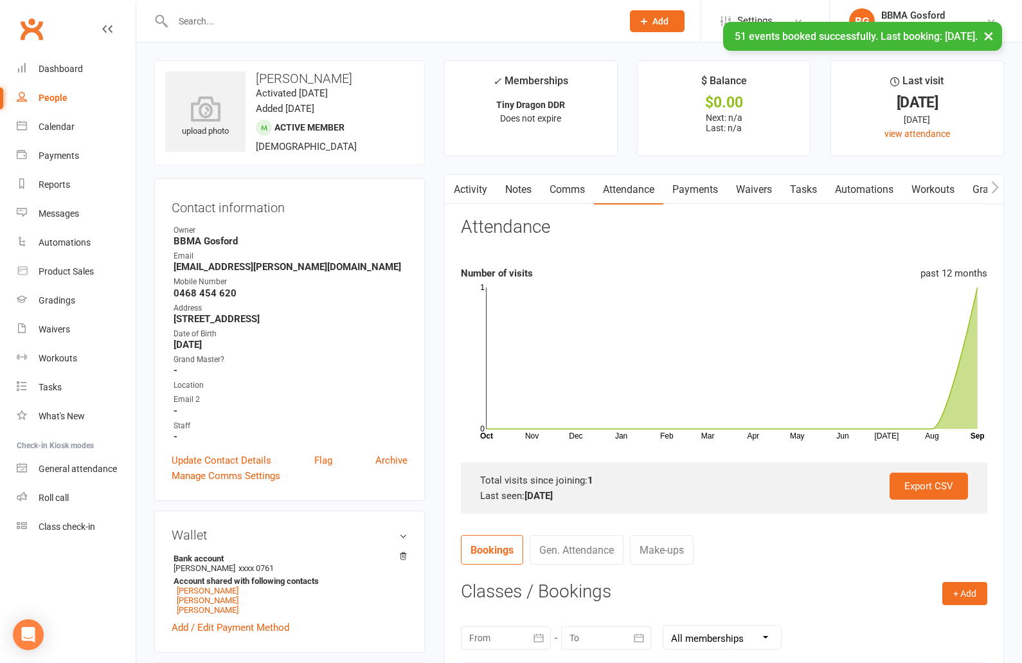
click at [575, 188] on link "Comms" at bounding box center [567, 190] width 53 height 30
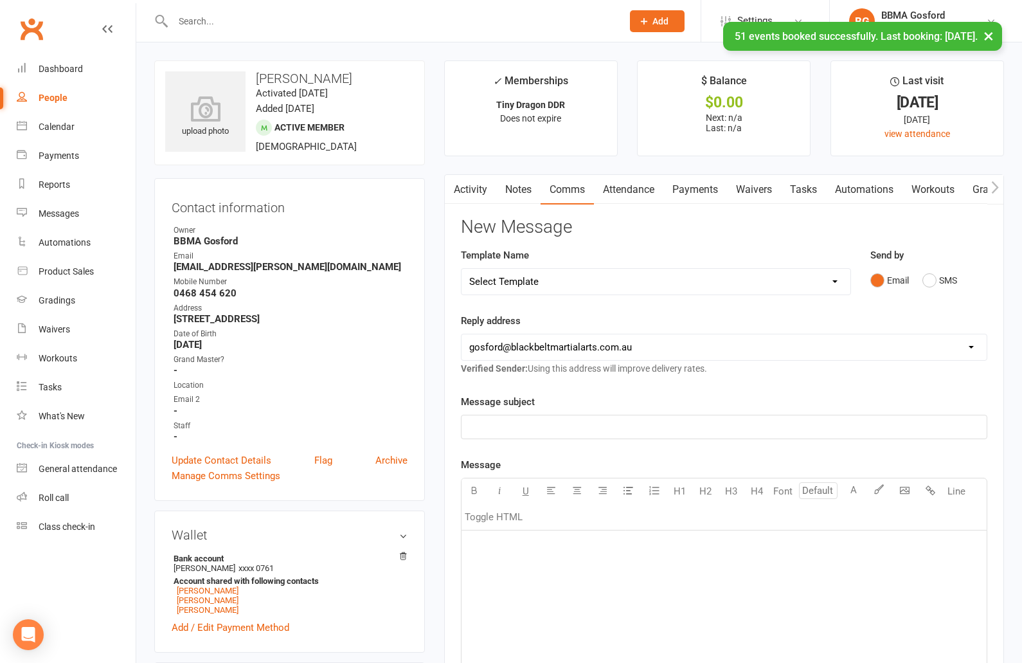
click at [462, 269] on select "Select Template [Email] Active Kids Voucher [Email] Black Belt Camp [Email] Bla…" at bounding box center [656, 282] width 389 height 26
select select "22"
click option "[Email] Welcome Email Lil Dragons" at bounding box center [0, 0] width 0 height 0
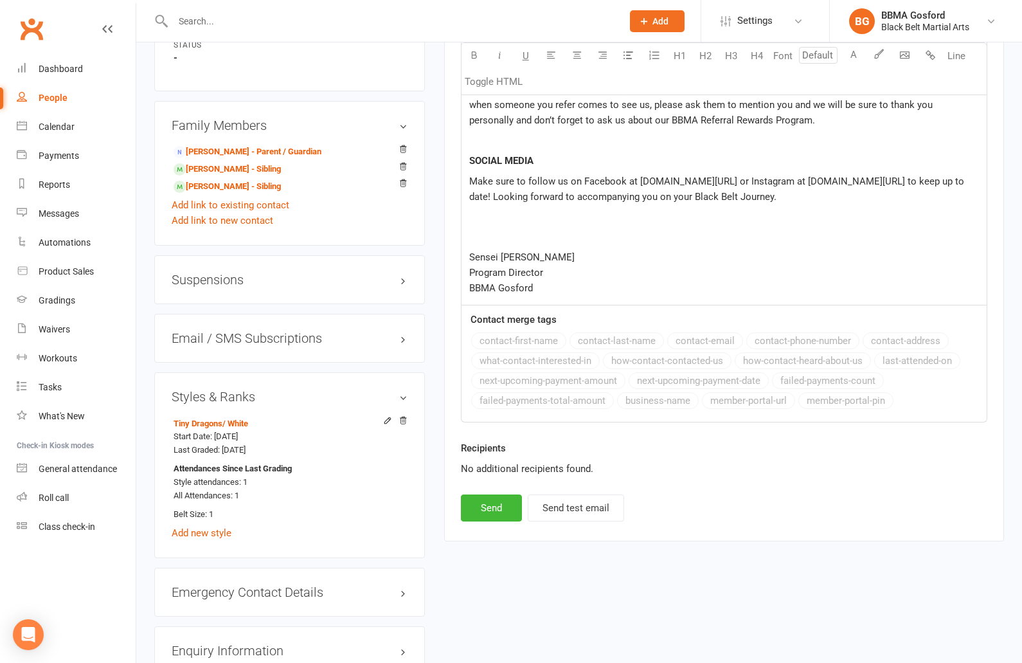
scroll to position [999, 0]
click at [482, 505] on button "Send" at bounding box center [491, 505] width 61 height 27
select select
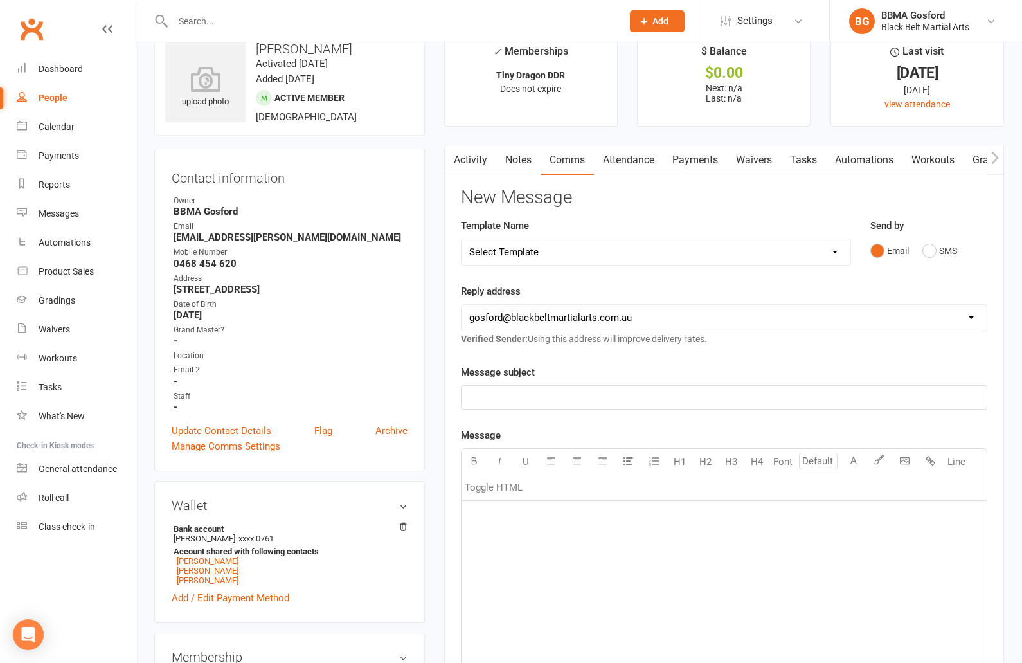
scroll to position [0, 0]
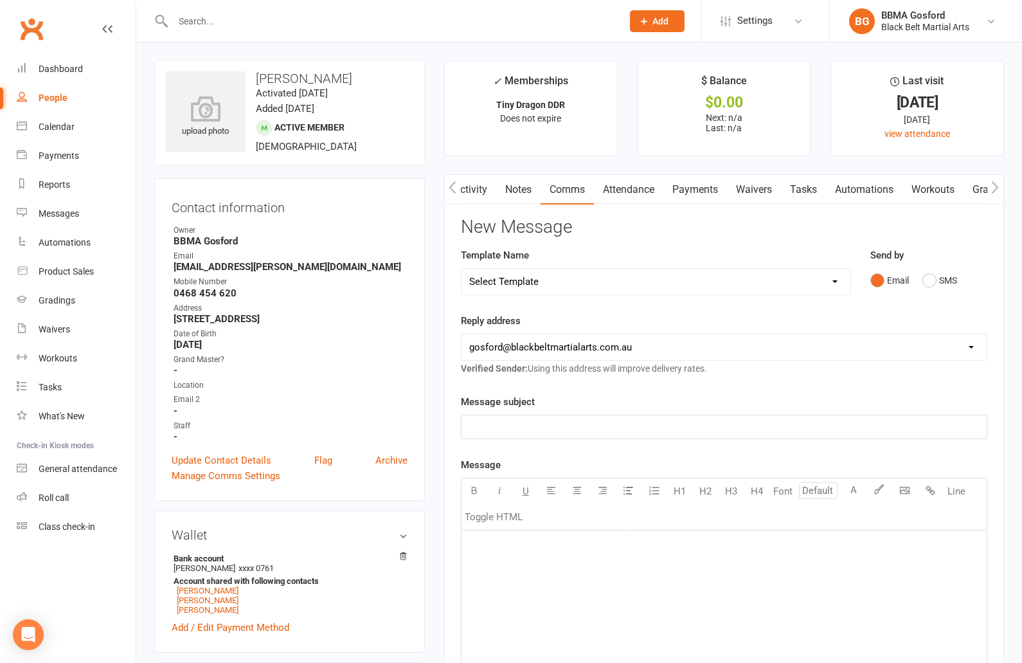
click at [467, 193] on link "Activity" at bounding box center [470, 190] width 51 height 30
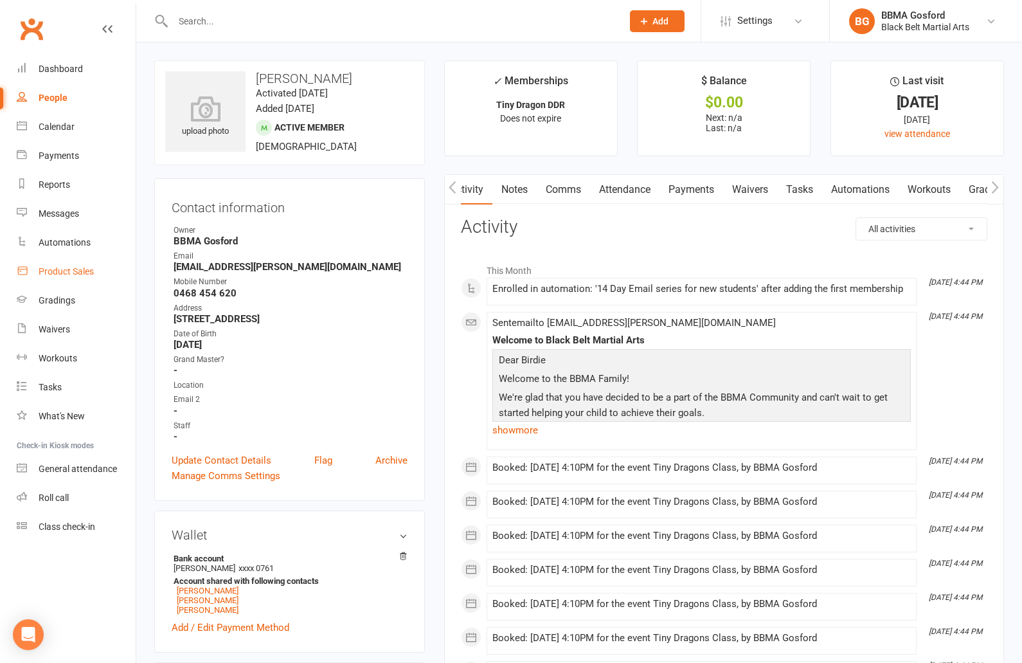
click at [56, 273] on div "Product Sales" at bounding box center [66, 271] width 55 height 10
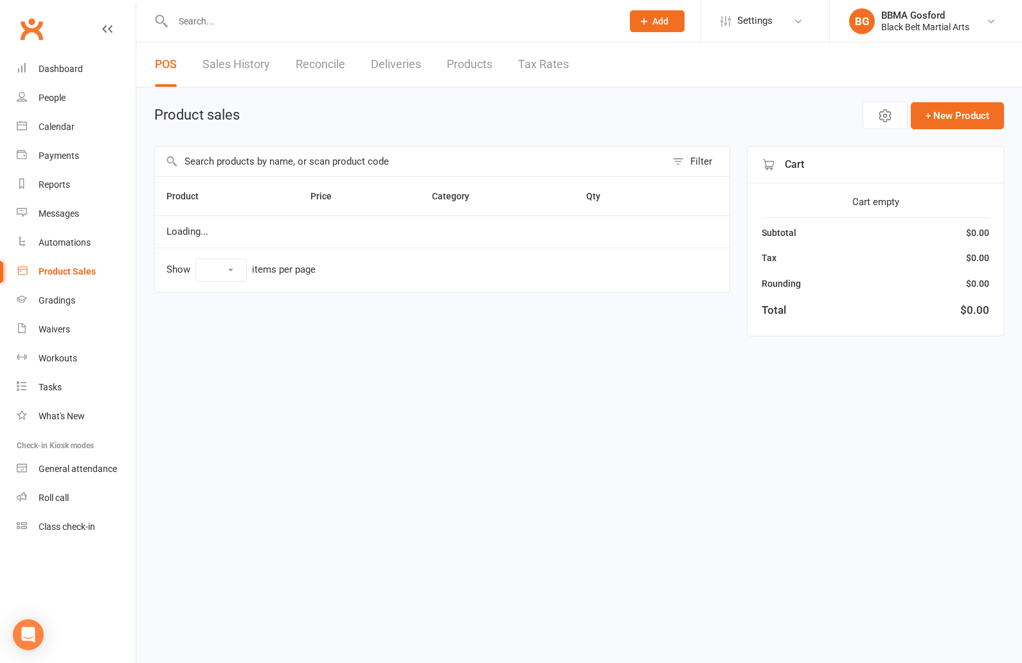
select select "100"
click at [246, 165] on input "text" at bounding box center [410, 162] width 511 height 30
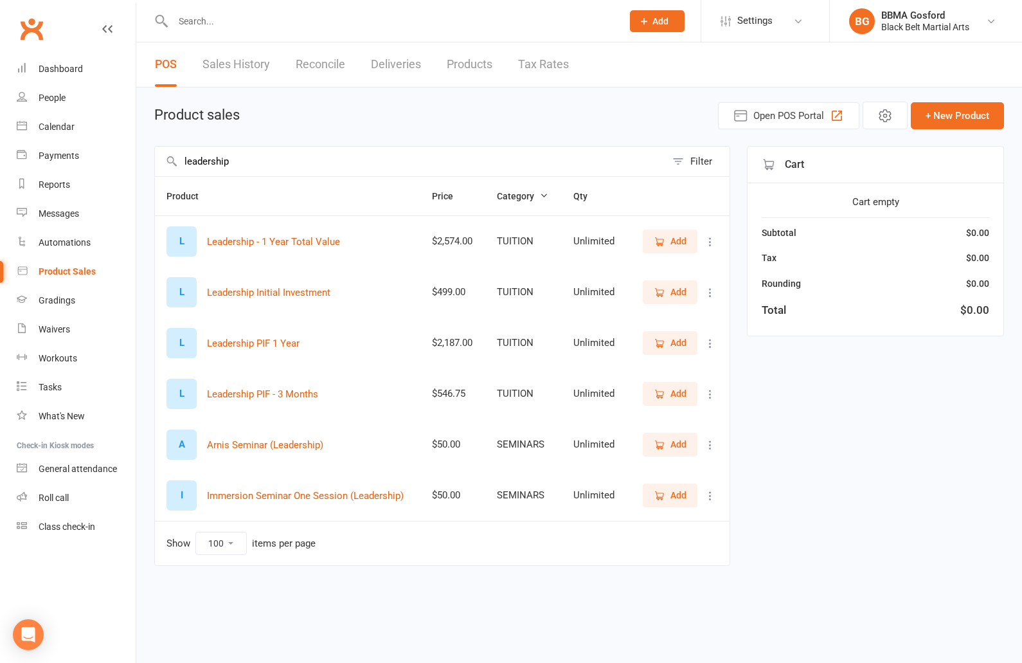
type input "leadership"
click at [662, 289] on icon "button" at bounding box center [660, 293] width 12 height 12
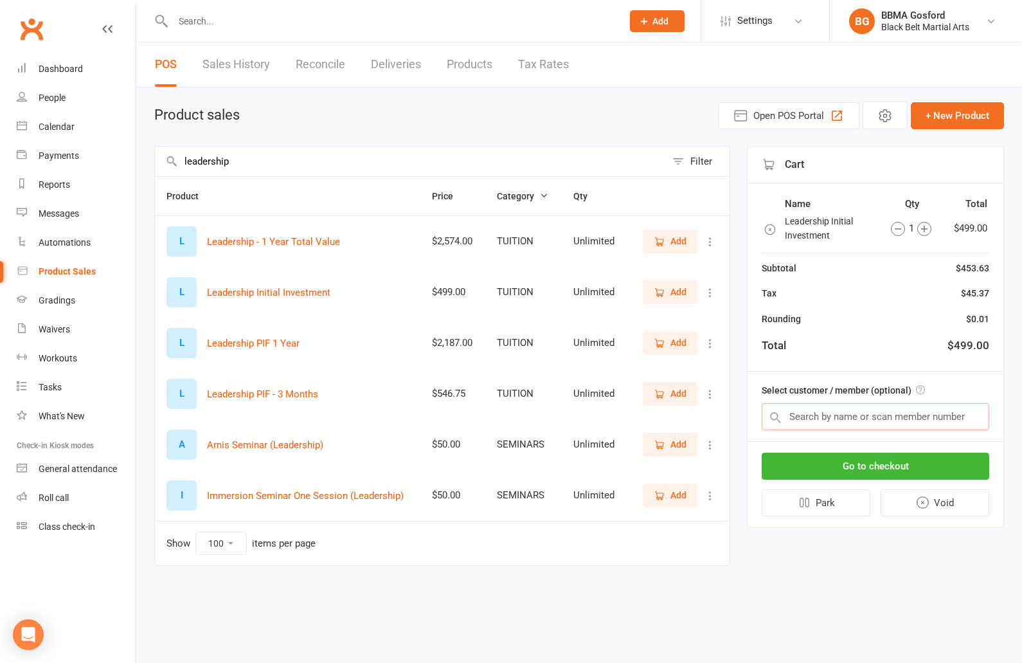
click at [831, 419] on input "text" at bounding box center [876, 416] width 228 height 27
type input "zac emerson"
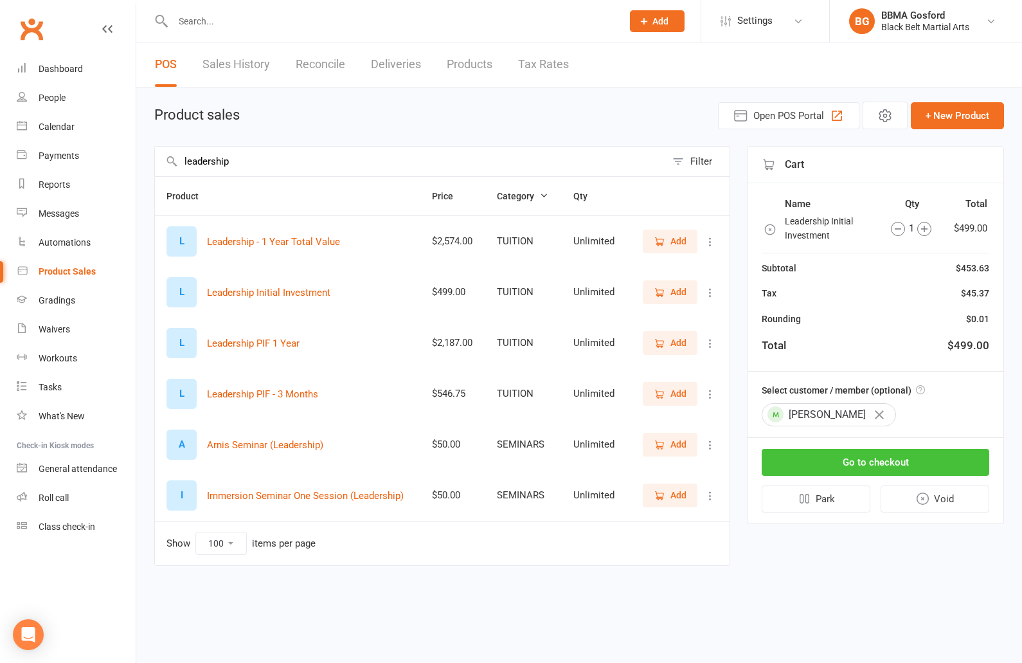
click at [882, 469] on button "Go to checkout" at bounding box center [876, 462] width 228 height 27
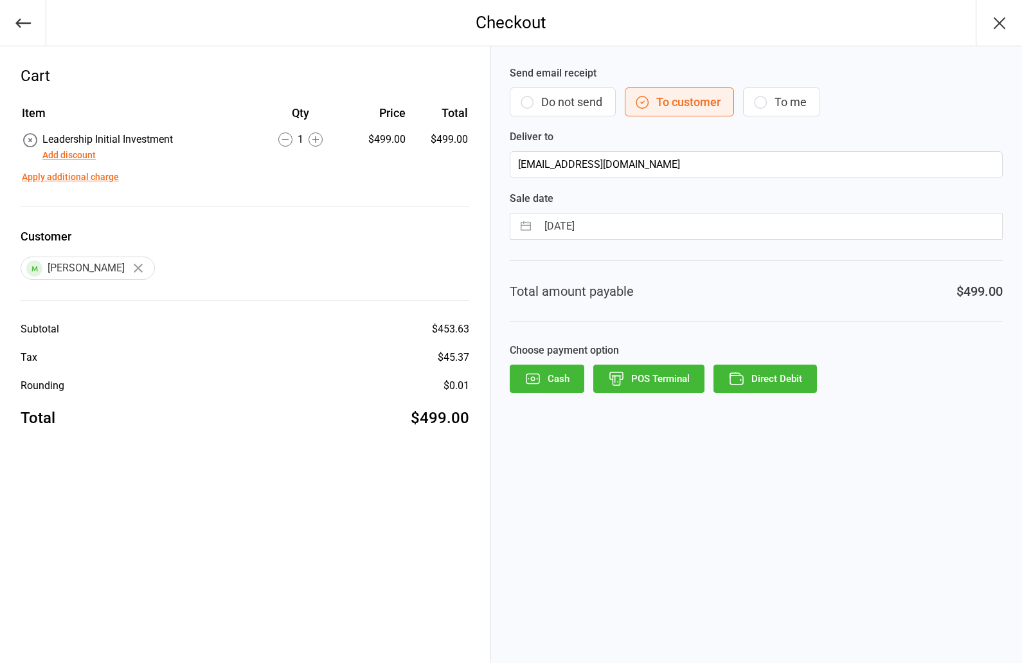
click at [72, 158] on button "Add discount" at bounding box center [68, 156] width 53 height 14
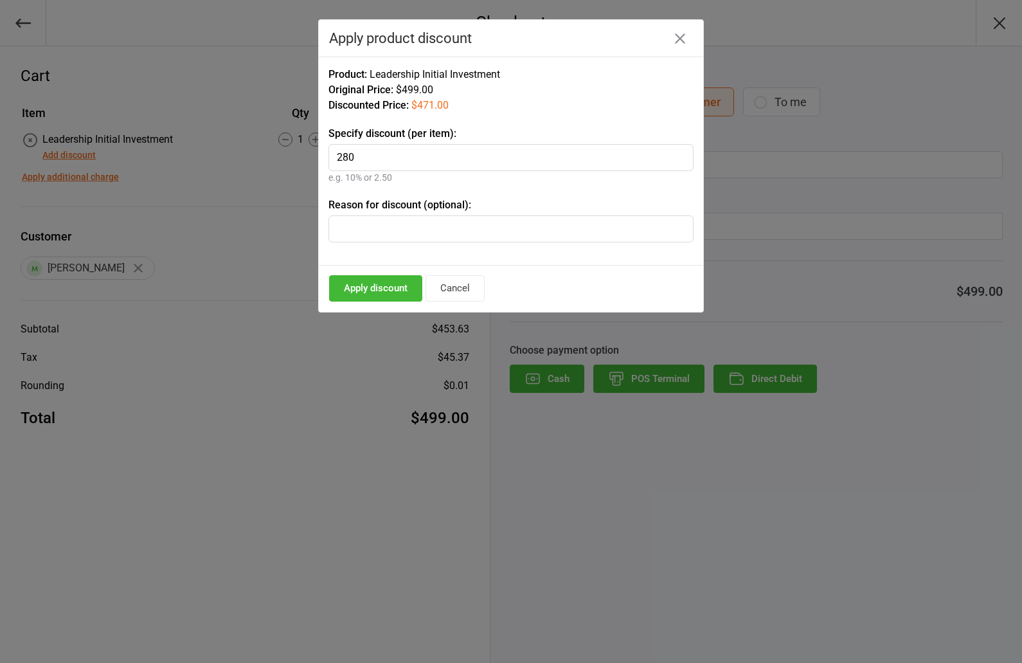
type input "280"
click at [370, 284] on button "Apply discount" at bounding box center [375, 288] width 93 height 26
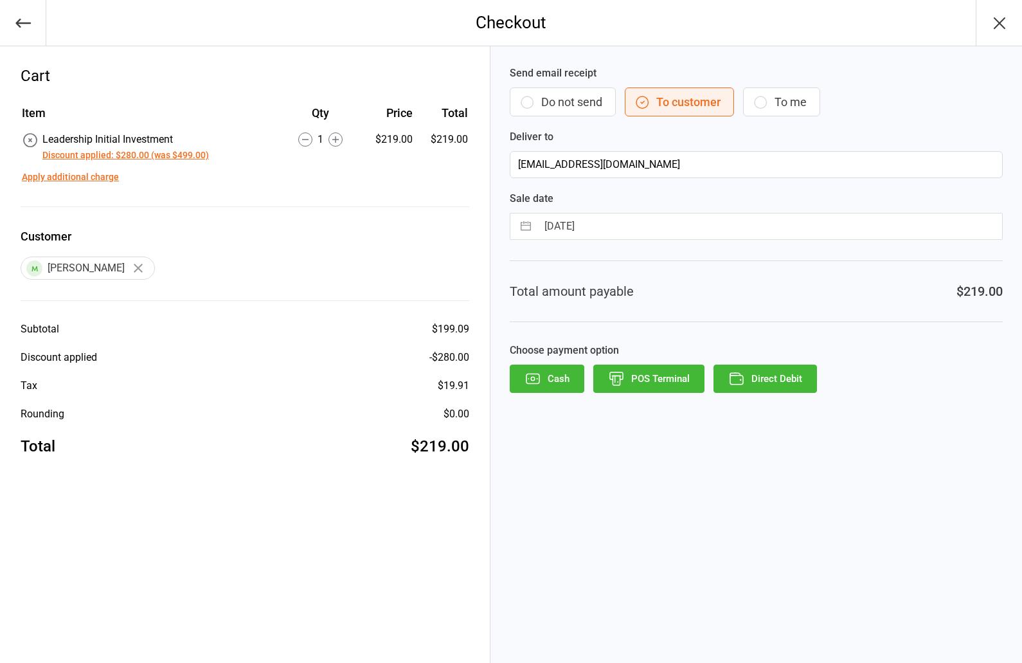
click at [642, 379] on button "POS Terminal" at bounding box center [648, 379] width 111 height 28
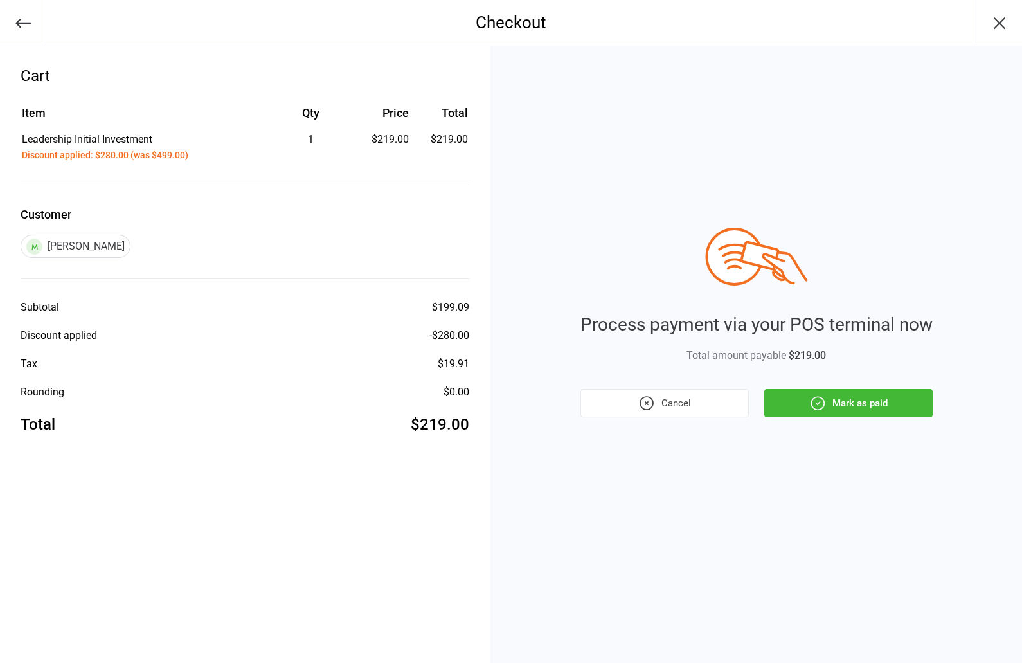
click at [847, 401] on button "Mark as paid" at bounding box center [848, 403] width 168 height 28
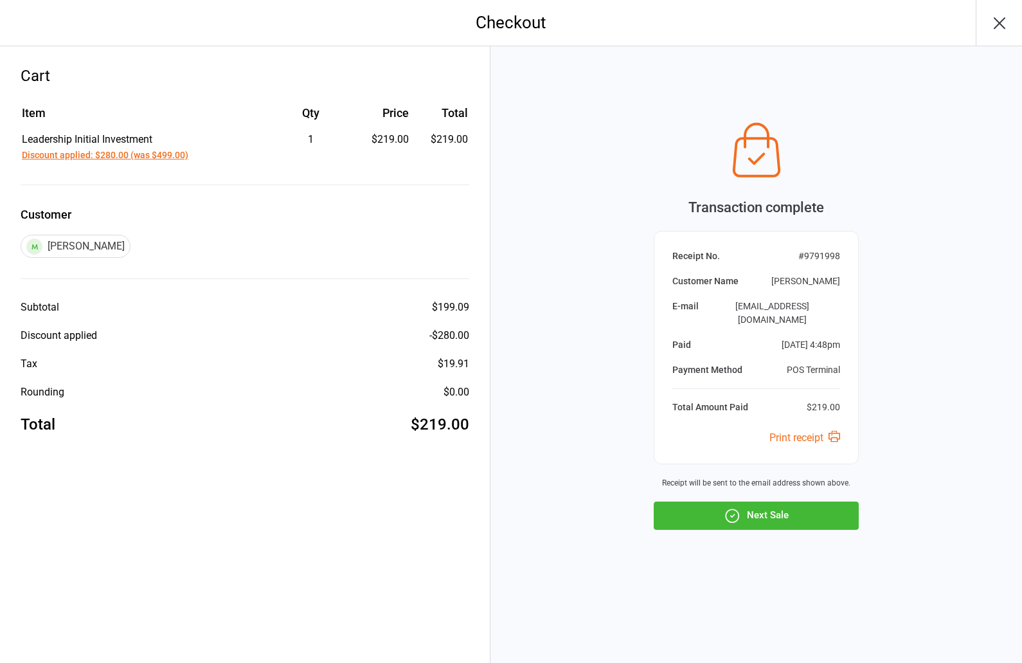
click at [795, 510] on button "Next Sale" at bounding box center [756, 515] width 205 height 28
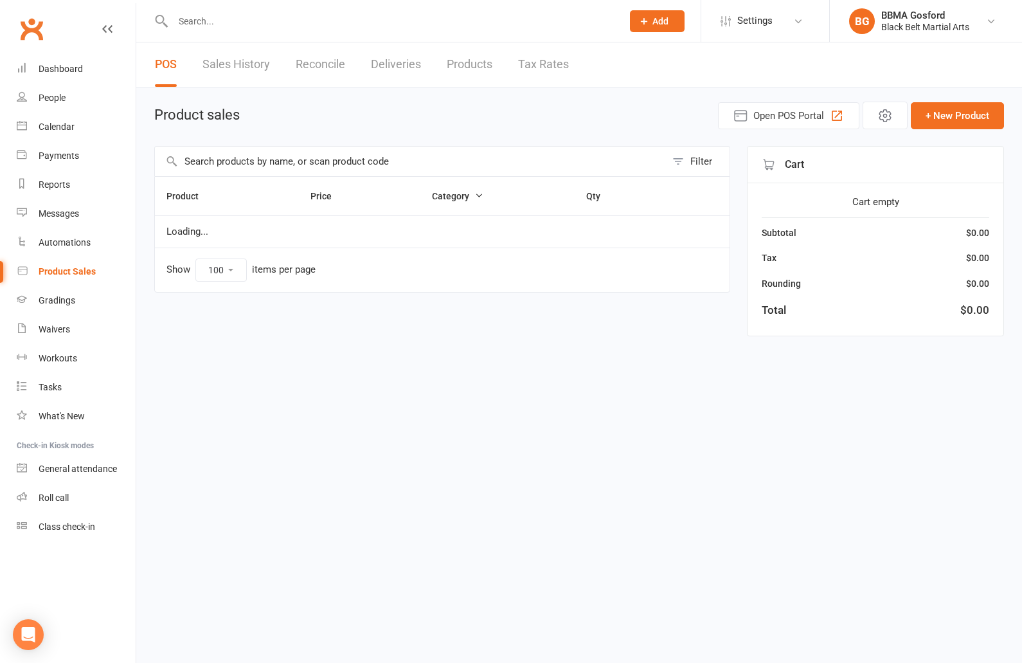
select select "100"
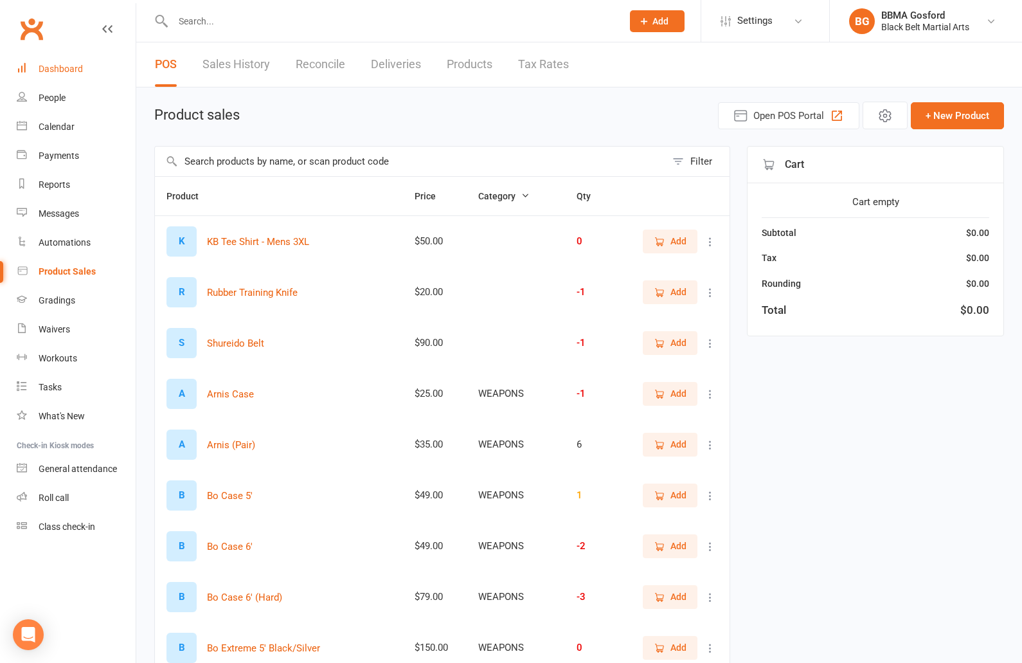
click at [75, 71] on div "Dashboard" at bounding box center [61, 69] width 44 height 10
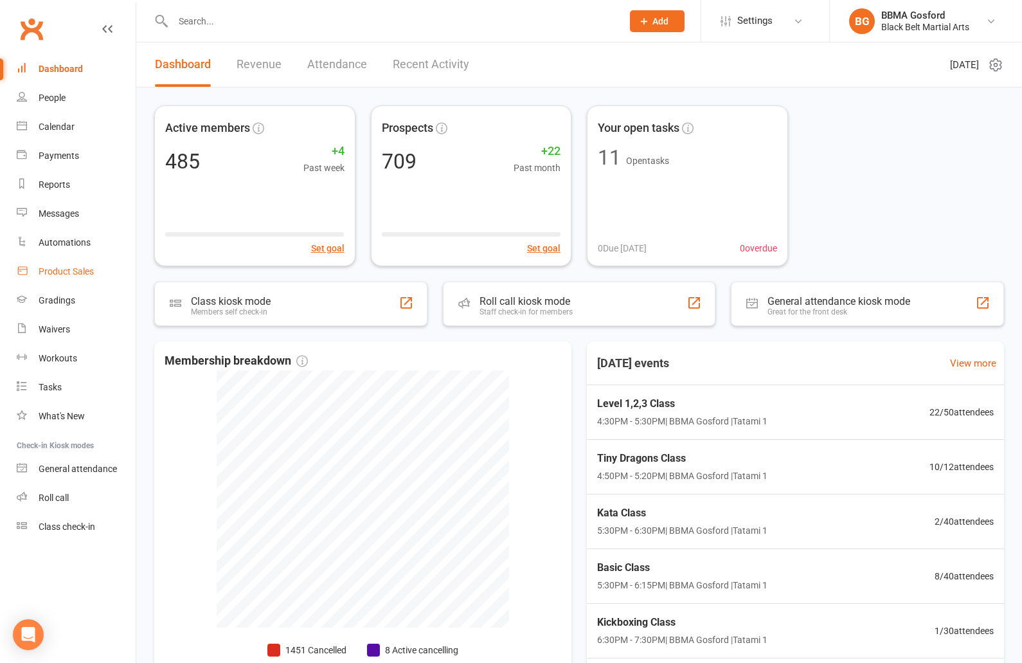
click at [64, 267] on div "Product Sales" at bounding box center [66, 271] width 55 height 10
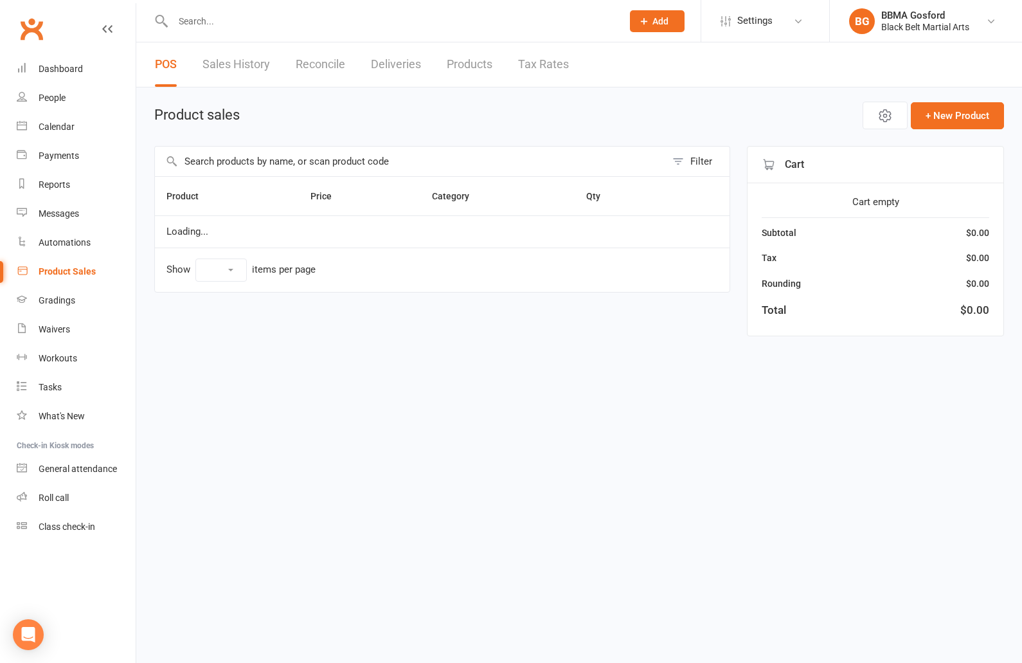
select select "100"
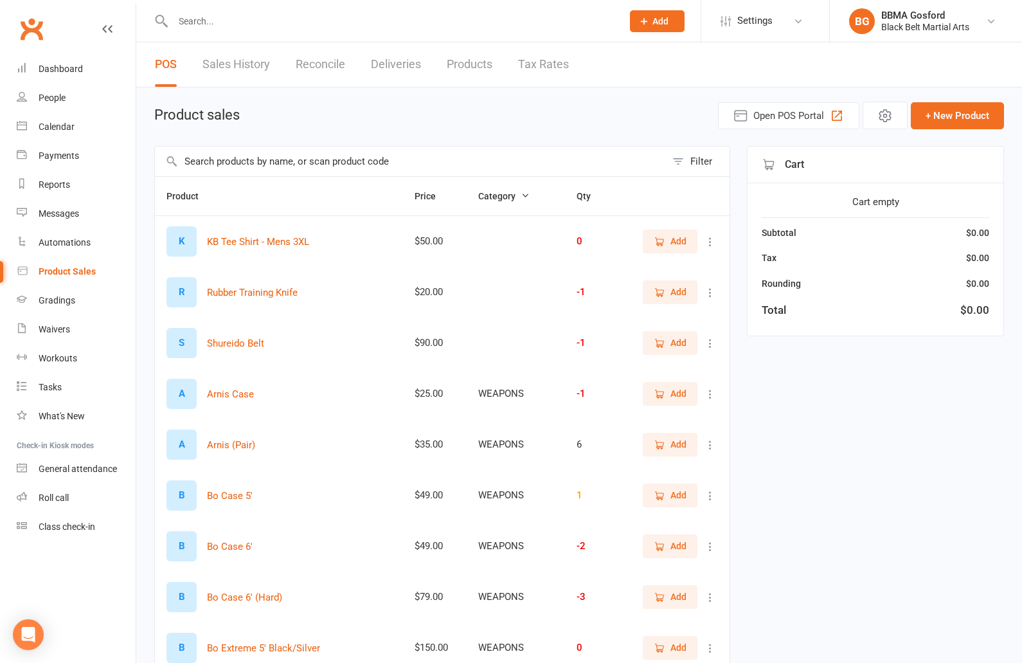
click at [252, 161] on input "text" at bounding box center [410, 162] width 511 height 30
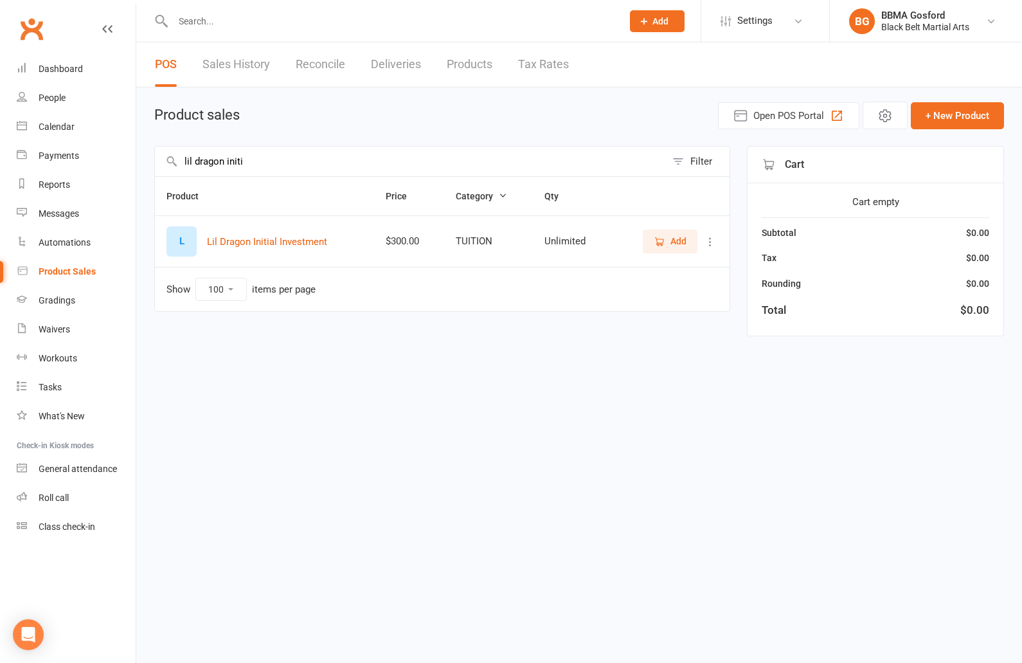
type input "lil dragon initi"
click at [661, 240] on icon "button" at bounding box center [660, 242] width 12 height 12
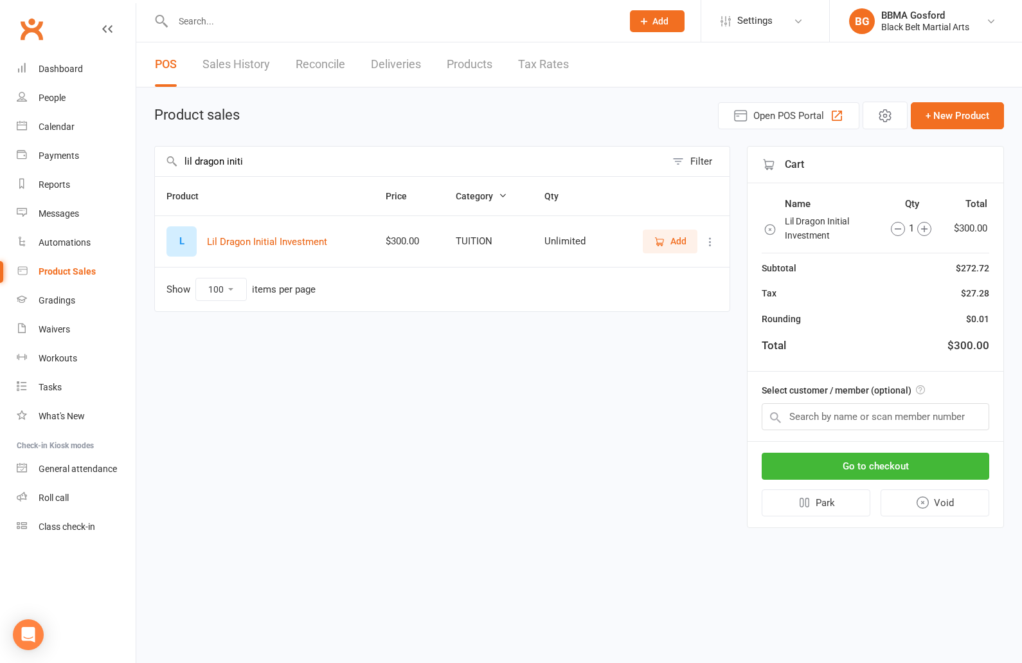
click at [926, 231] on icon "button" at bounding box center [924, 229] width 14 height 14
click at [862, 420] on input "text" at bounding box center [876, 416] width 228 height 27
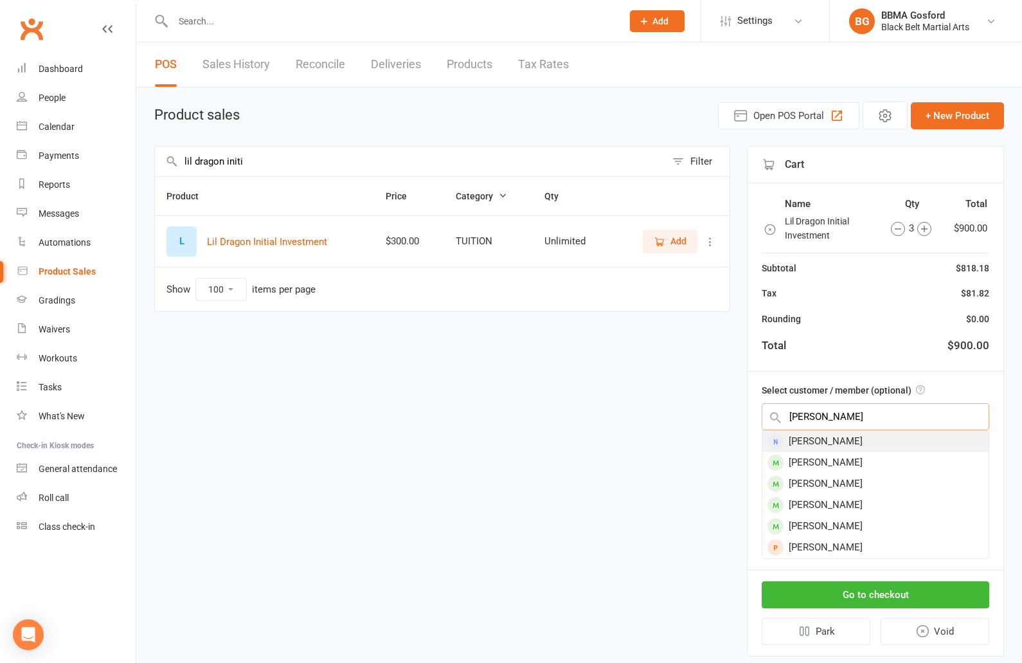
type input "[PERSON_NAME]"
click at [843, 445] on div "[PERSON_NAME]" at bounding box center [875, 441] width 226 height 21
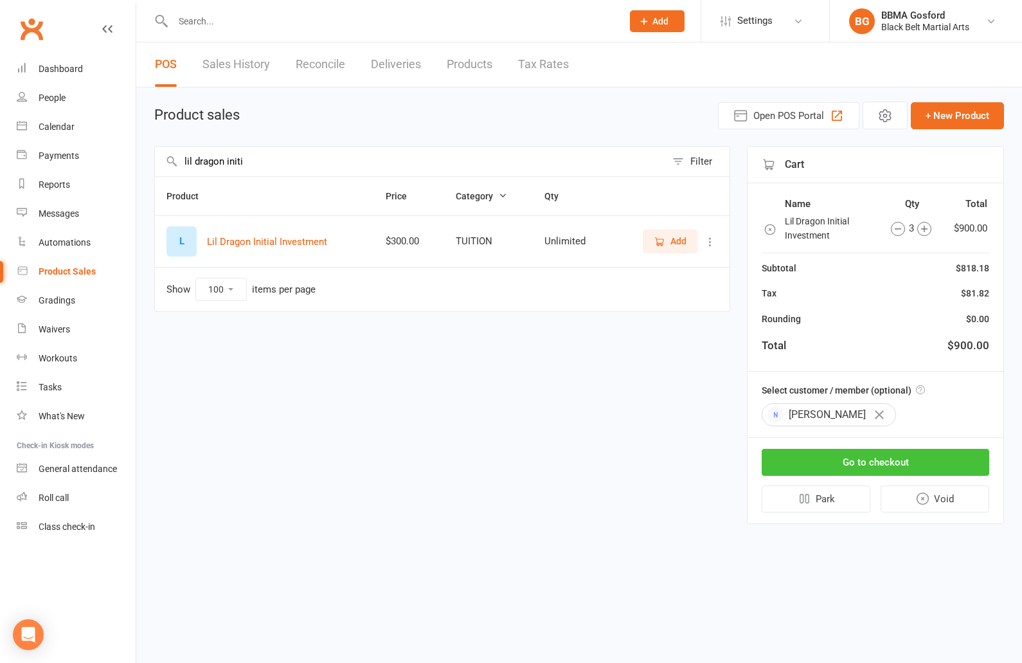
click at [888, 464] on button "Go to checkout" at bounding box center [876, 462] width 228 height 27
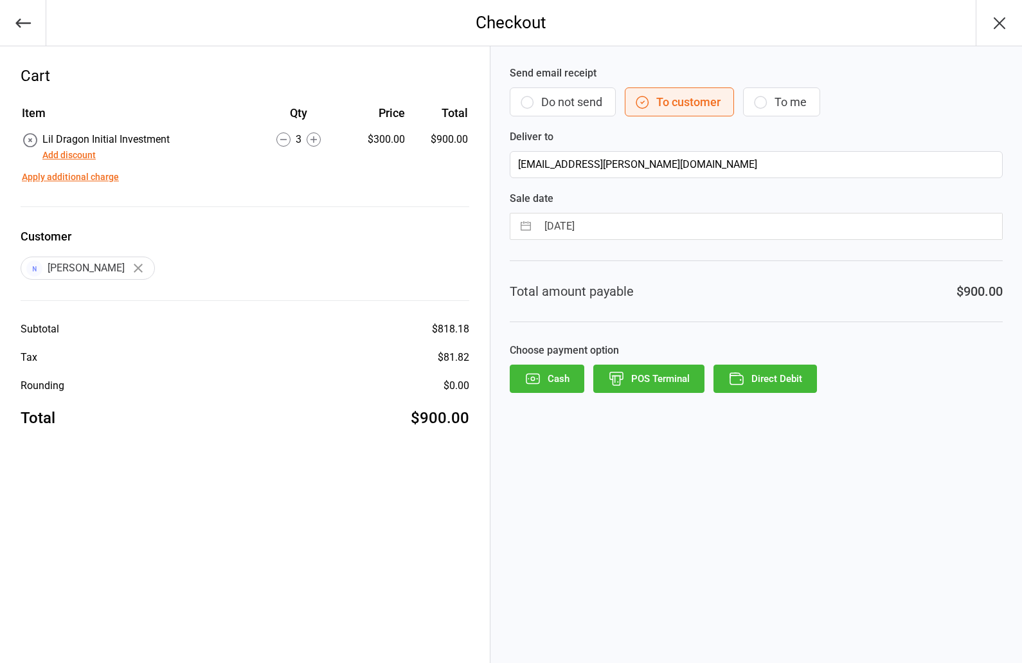
click at [59, 158] on button "Add discount" at bounding box center [68, 156] width 53 height 14
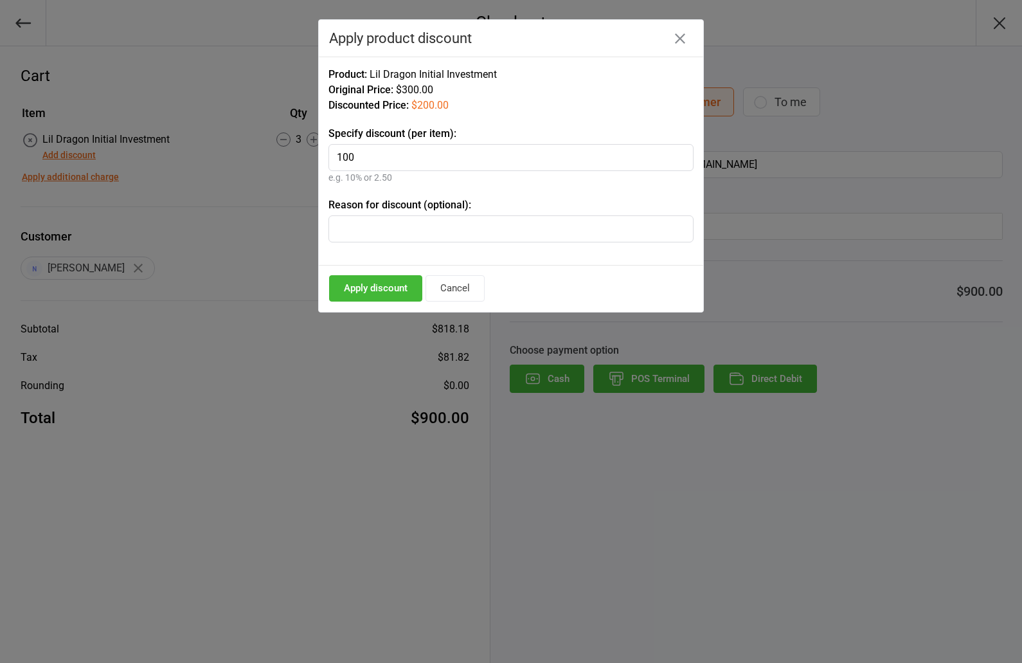
type input "100"
click at [369, 293] on button "Apply discount" at bounding box center [375, 288] width 93 height 26
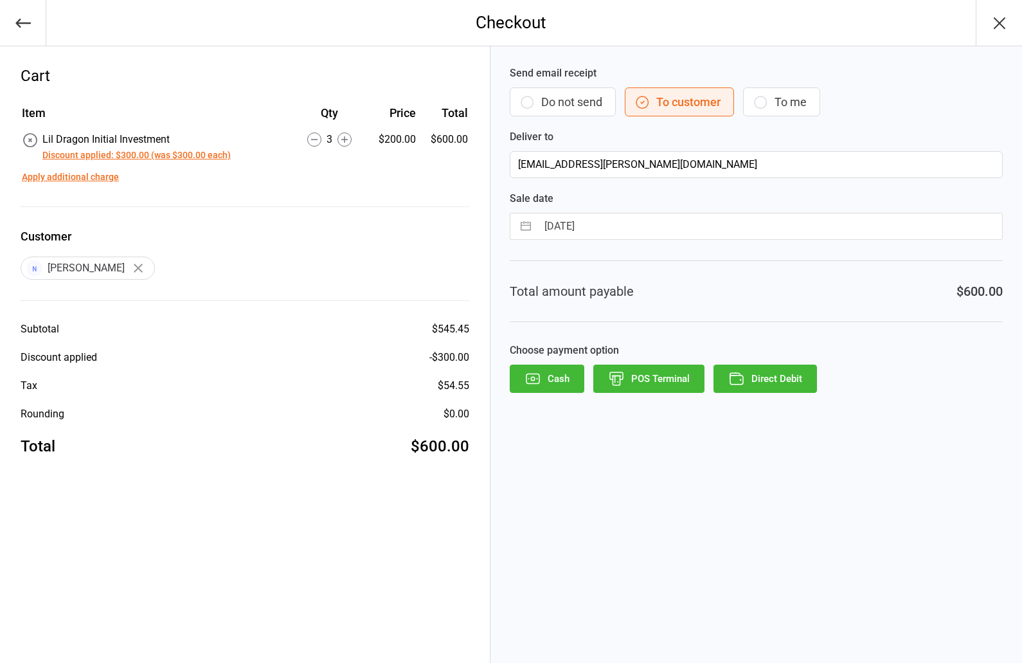
click at [667, 383] on button "POS Terminal" at bounding box center [648, 379] width 111 height 28
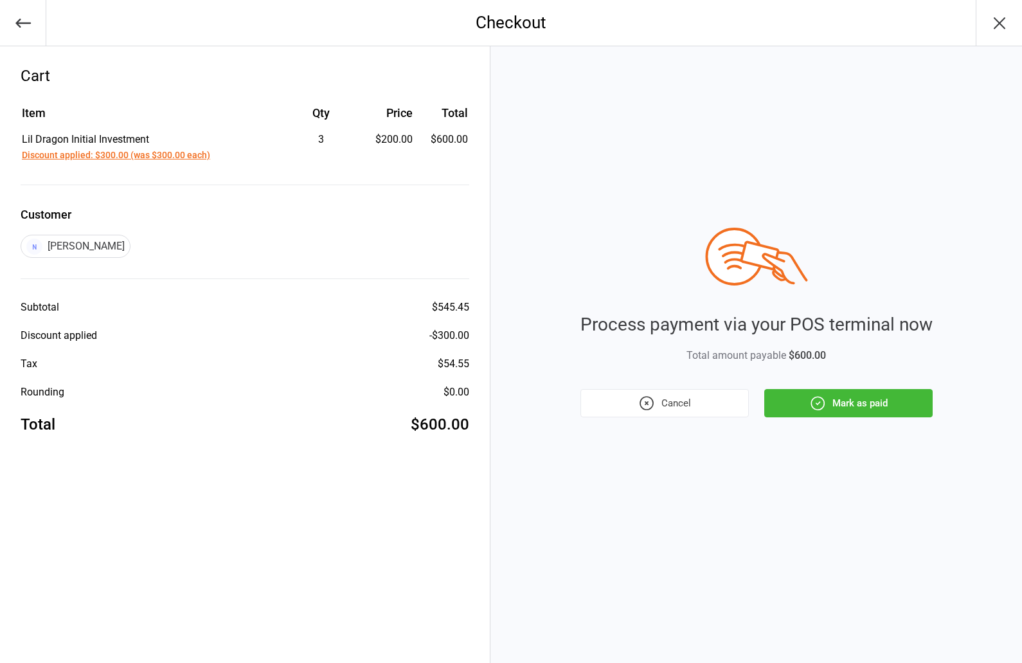
click at [869, 406] on button "Mark as paid" at bounding box center [848, 403] width 168 height 28
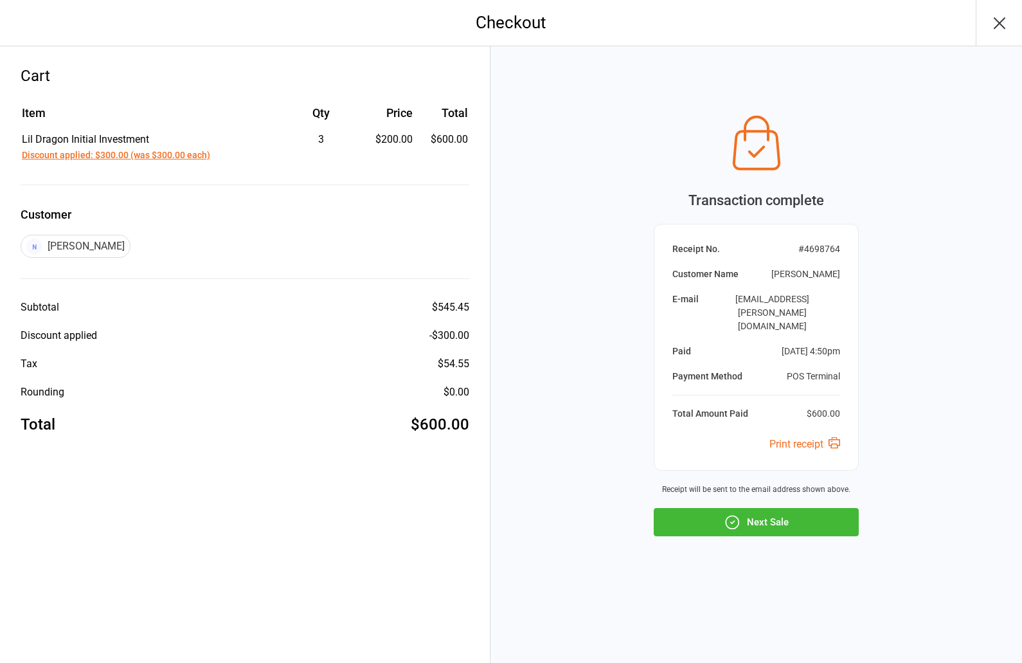
click at [750, 508] on button "Next Sale" at bounding box center [756, 522] width 205 height 28
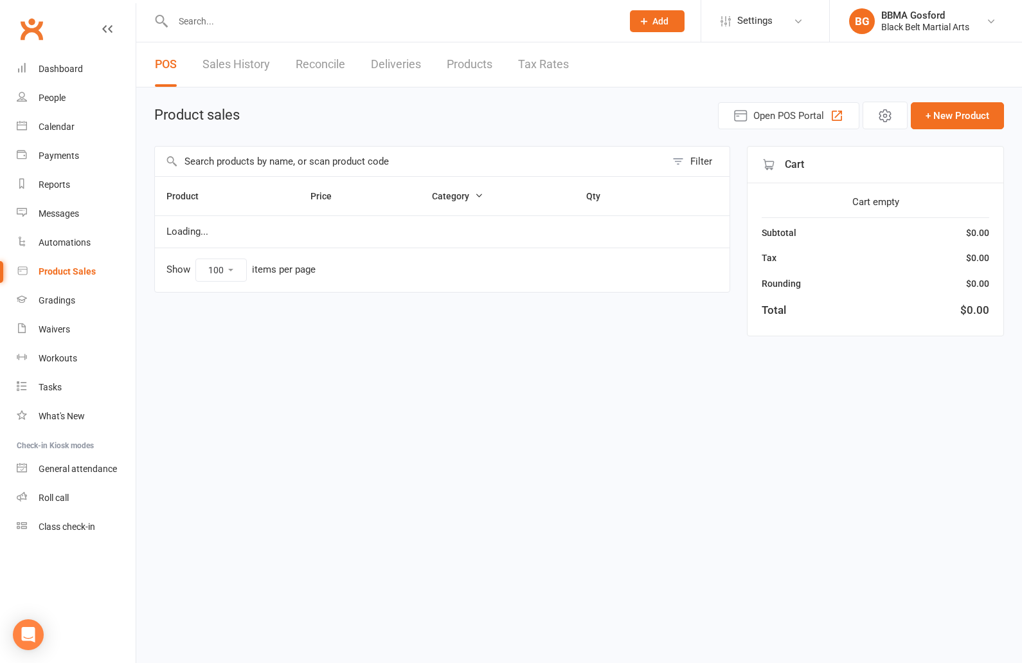
select select "100"
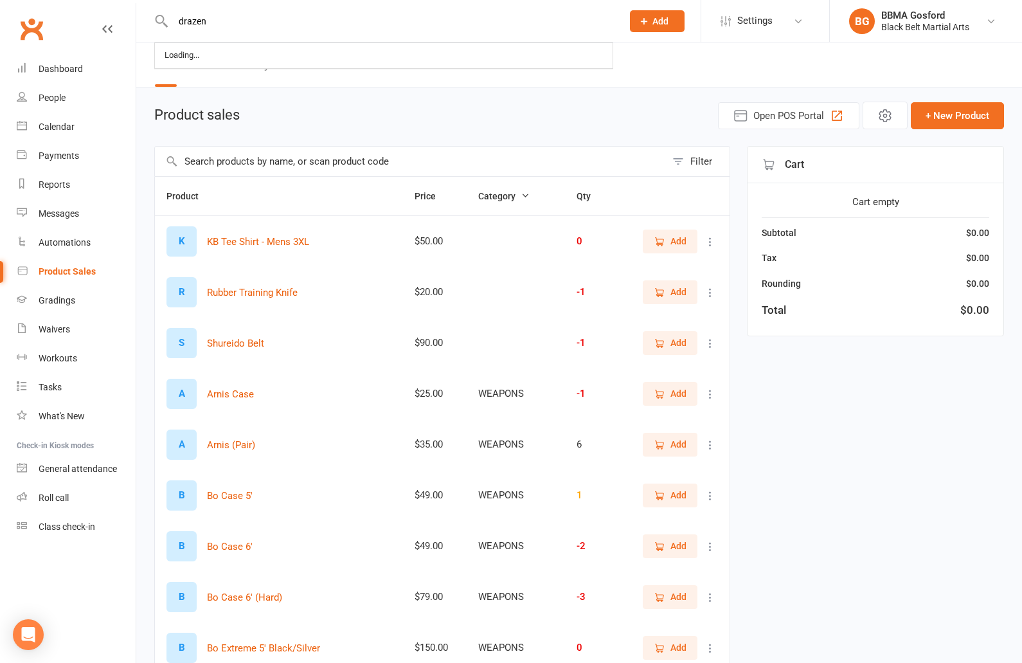
type input "drazen"
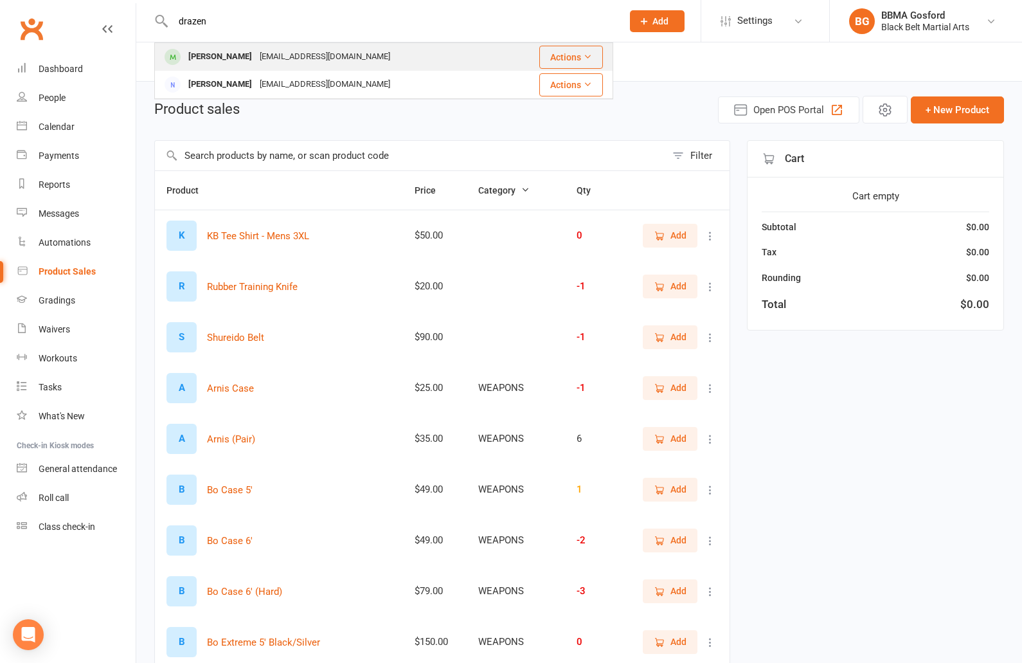
scroll to position [5, 0]
click at [225, 64] on div "[PERSON_NAME]" at bounding box center [220, 57] width 71 height 19
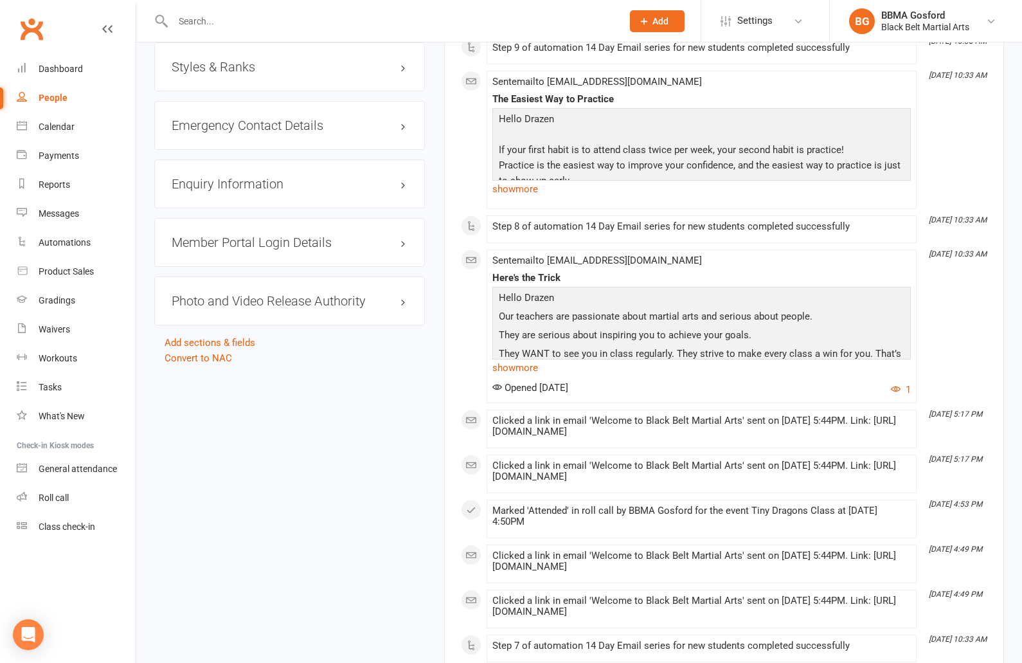
scroll to position [1256, 0]
click at [260, 124] on h3 "Emergency Contact Details edit" at bounding box center [290, 125] width 236 height 14
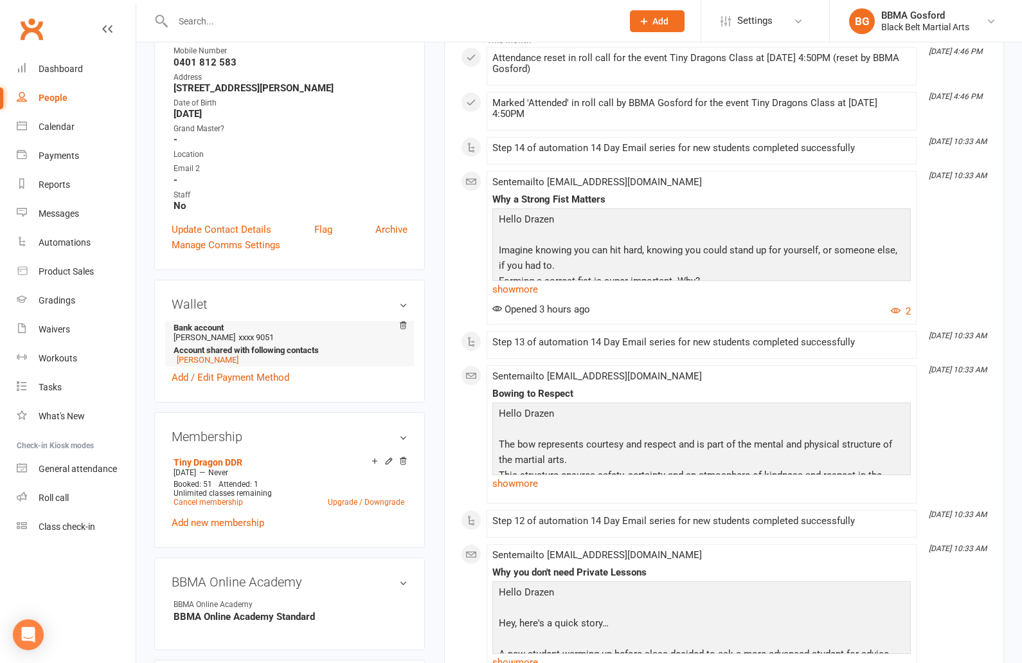
scroll to position [206, 0]
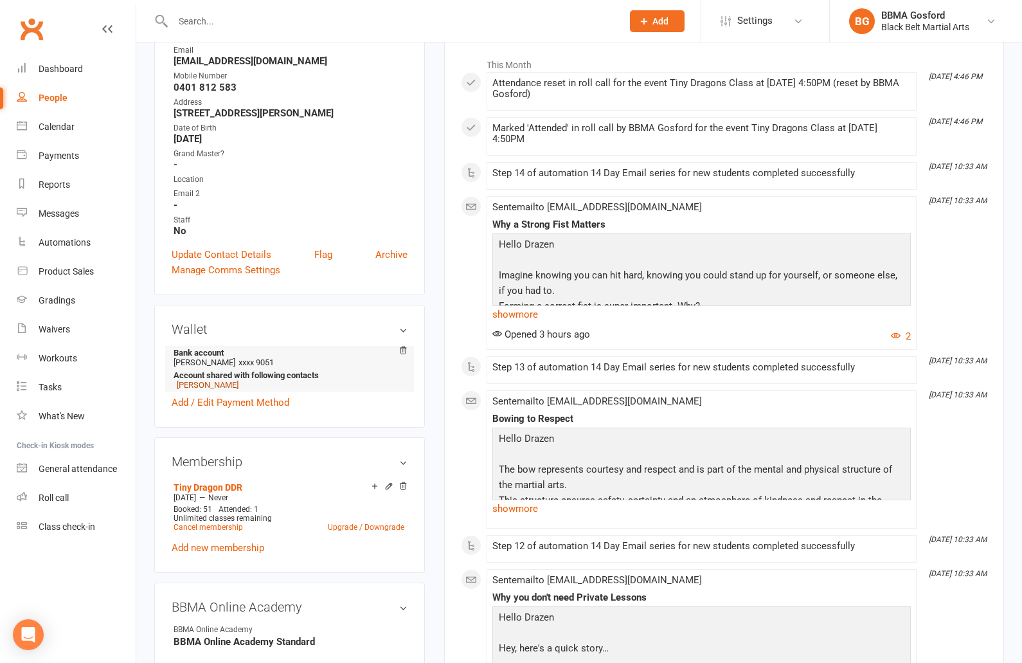
click at [210, 386] on link "[PERSON_NAME]" at bounding box center [208, 385] width 62 height 10
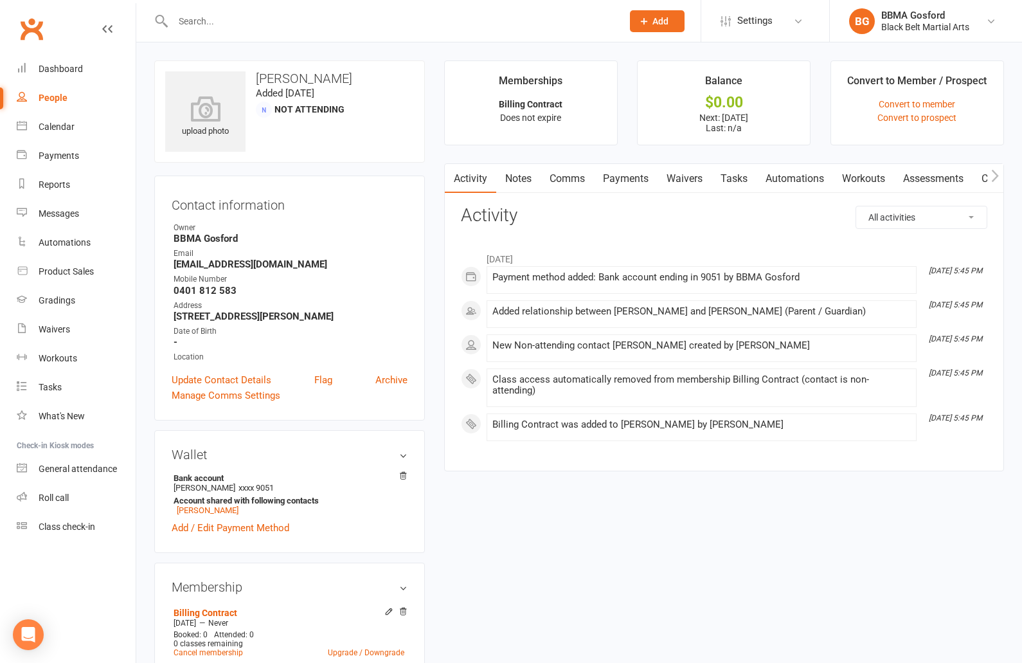
click at [633, 177] on link "Payments" at bounding box center [626, 179] width 64 height 30
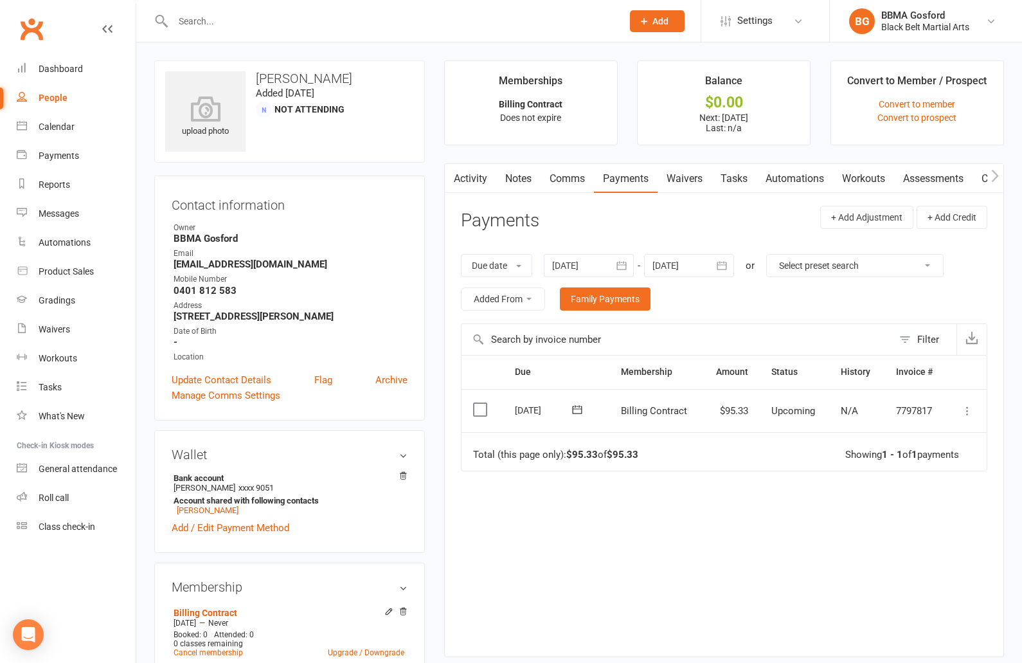
click at [251, 22] on input "text" at bounding box center [391, 21] width 444 height 18
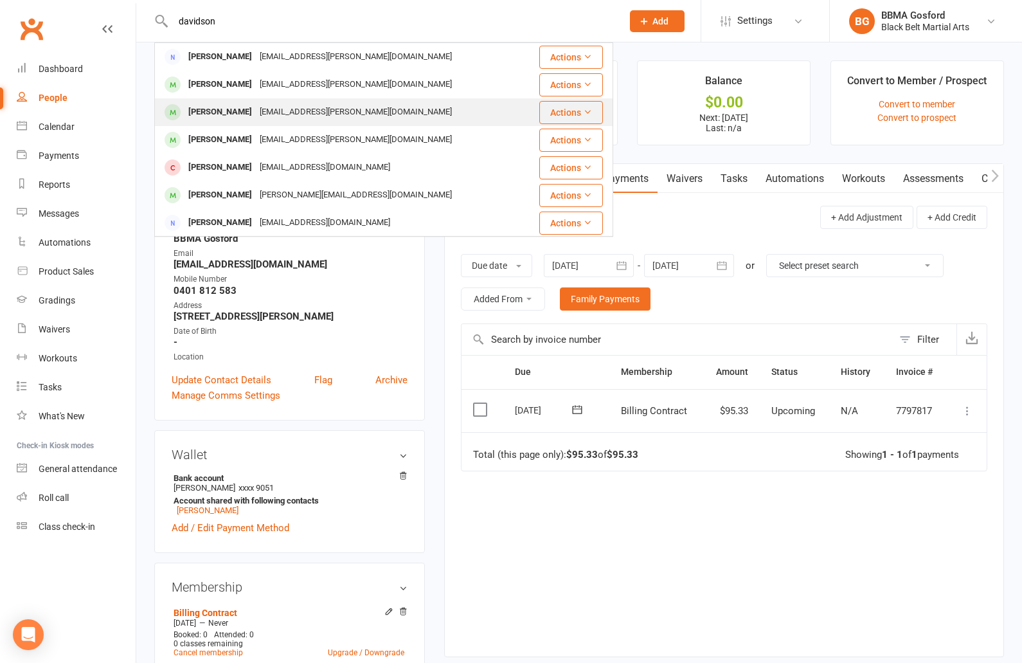
type input "davidson"
click at [240, 111] on div "[PERSON_NAME]" at bounding box center [220, 112] width 71 height 19
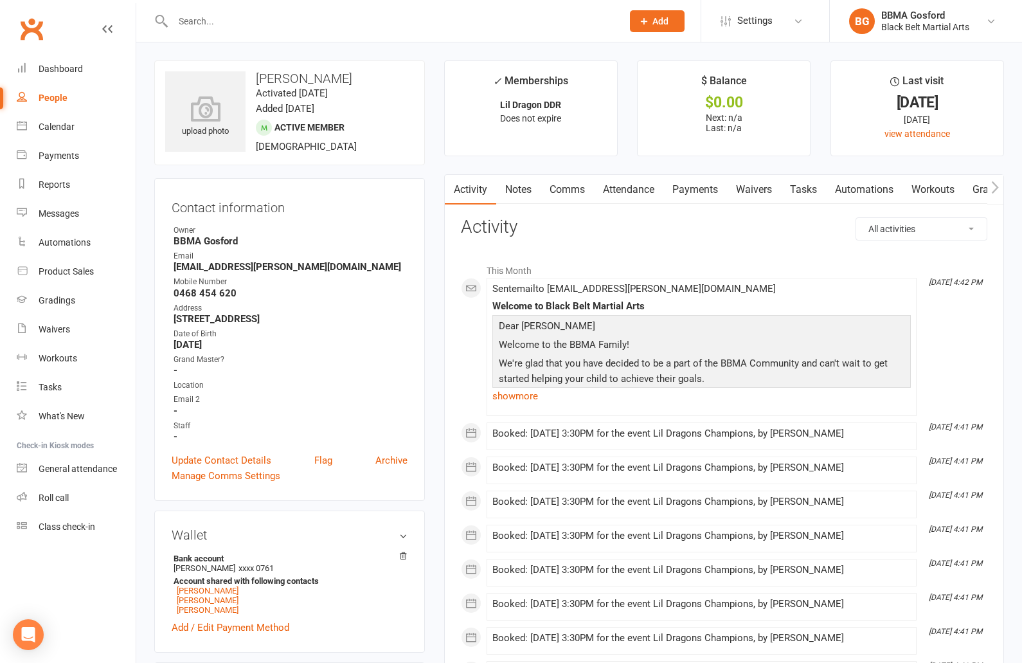
click at [225, 268] on strong "[EMAIL_ADDRESS][PERSON_NAME][DOMAIN_NAME]" at bounding box center [291, 267] width 234 height 12
click at [664, 23] on span "Add" at bounding box center [661, 21] width 16 height 10
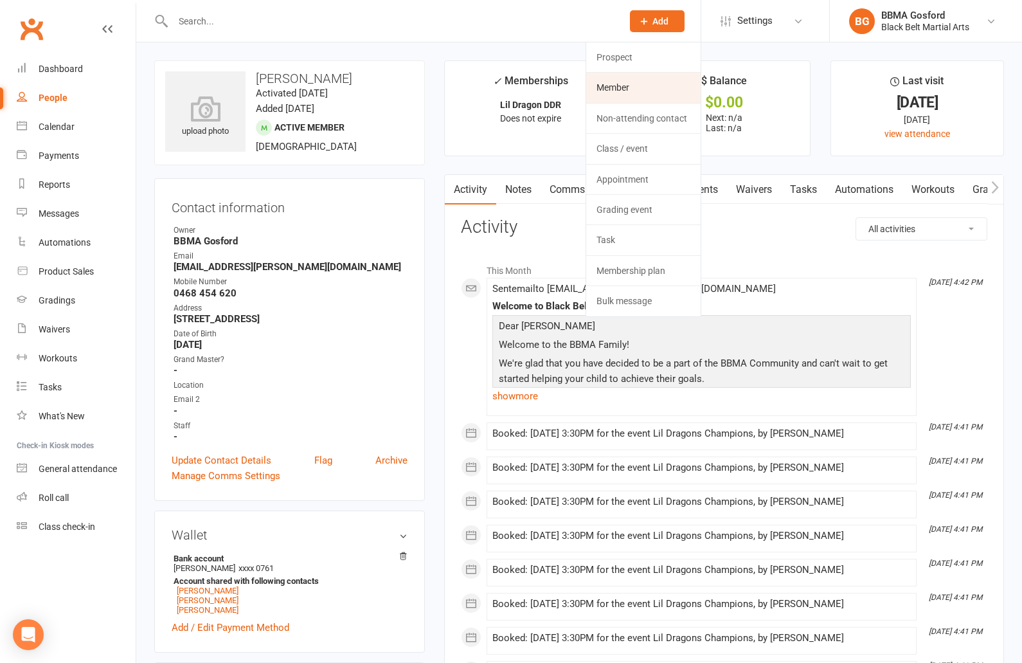
click at [640, 91] on link "Member" at bounding box center [643, 88] width 114 height 30
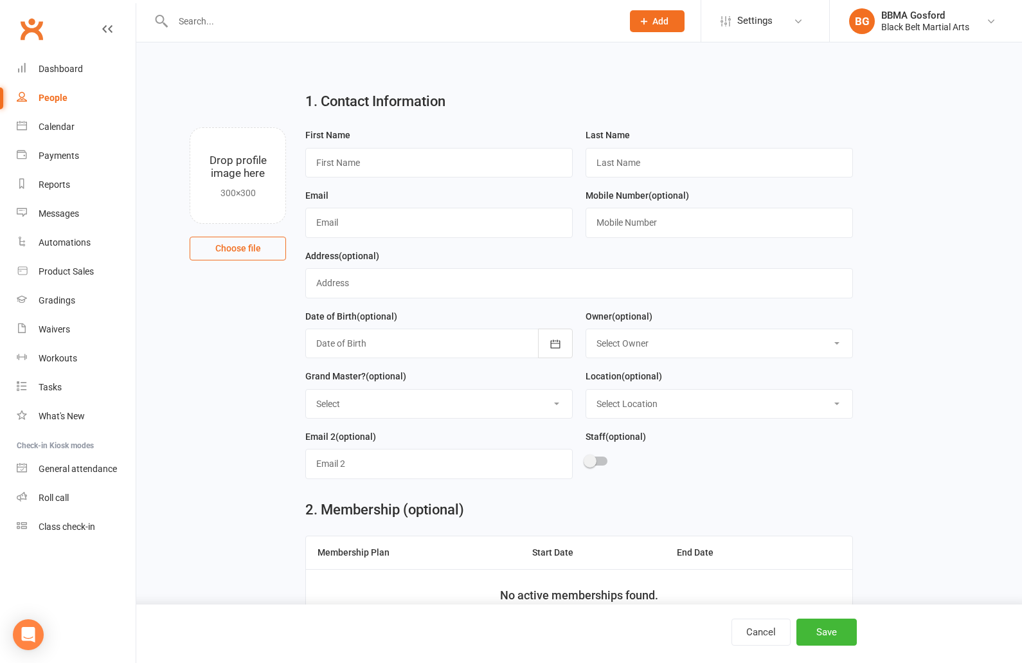
click at [257, 28] on input "text" at bounding box center [391, 21] width 444 height 18
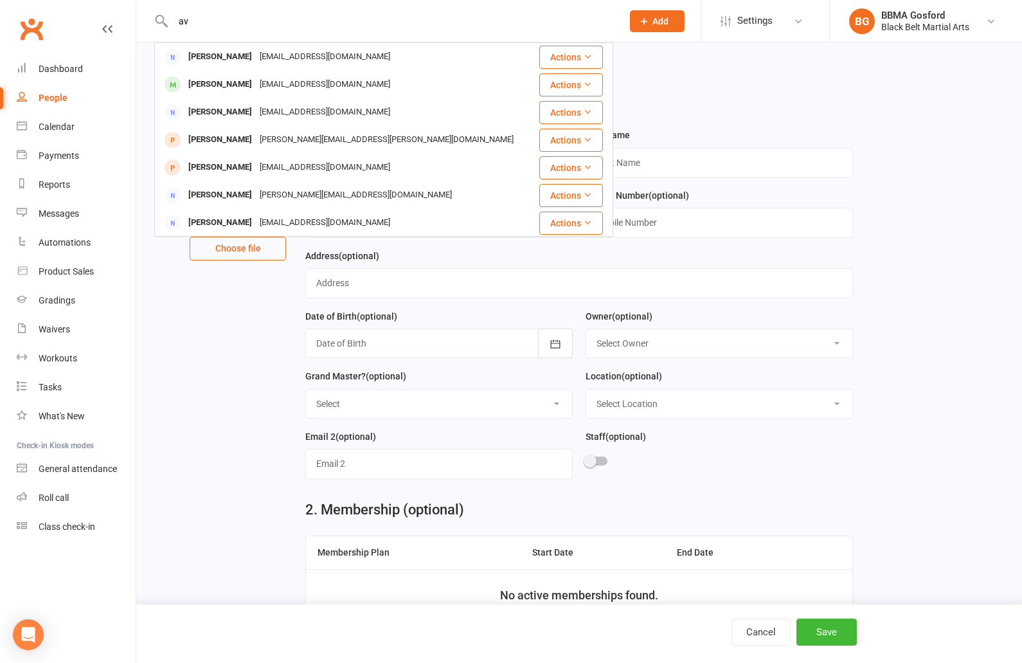
type input "a"
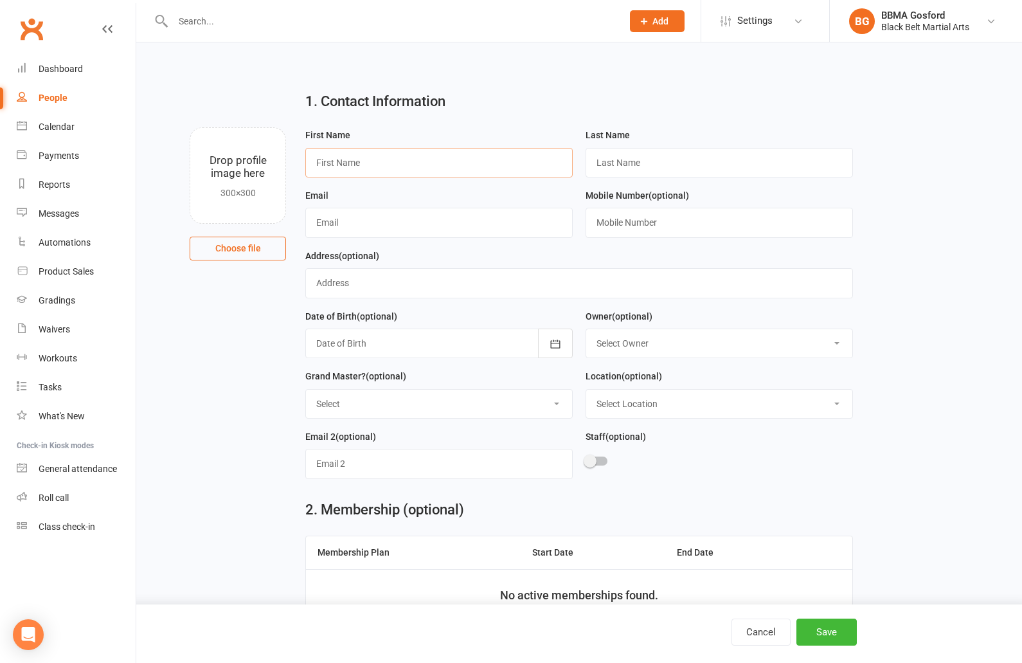
click at [355, 161] on input "text" at bounding box center [438, 163] width 267 height 30
type input "Ava"
type input "Bennett"
type input "emmakateboyd@hotmail.com"
type input "0421 985 786"
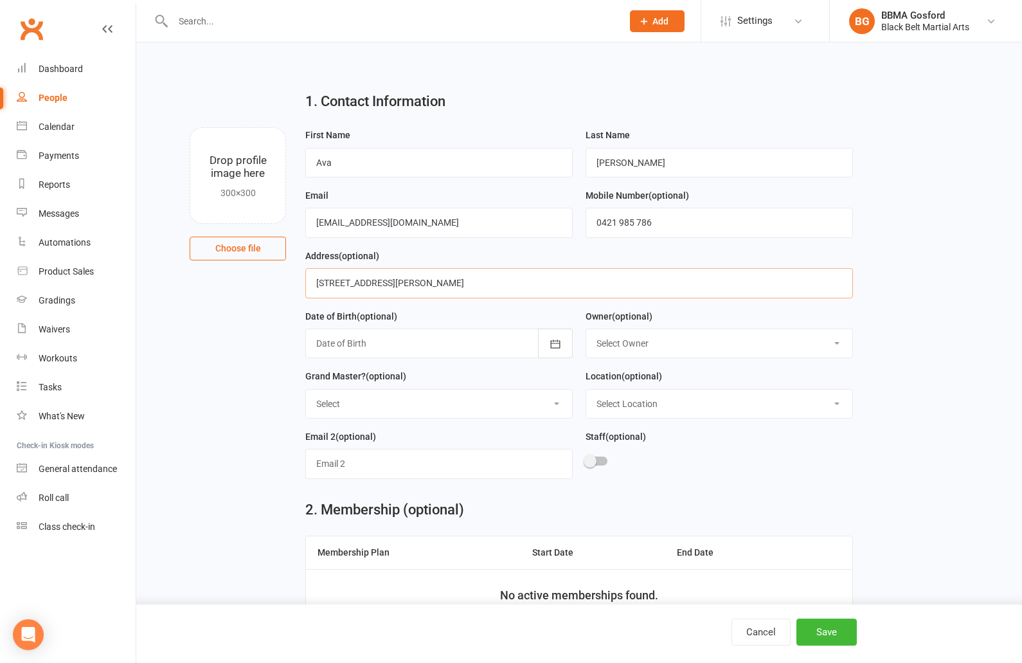
type input "20 Collard Road, POINT CLARE NSW 2250"
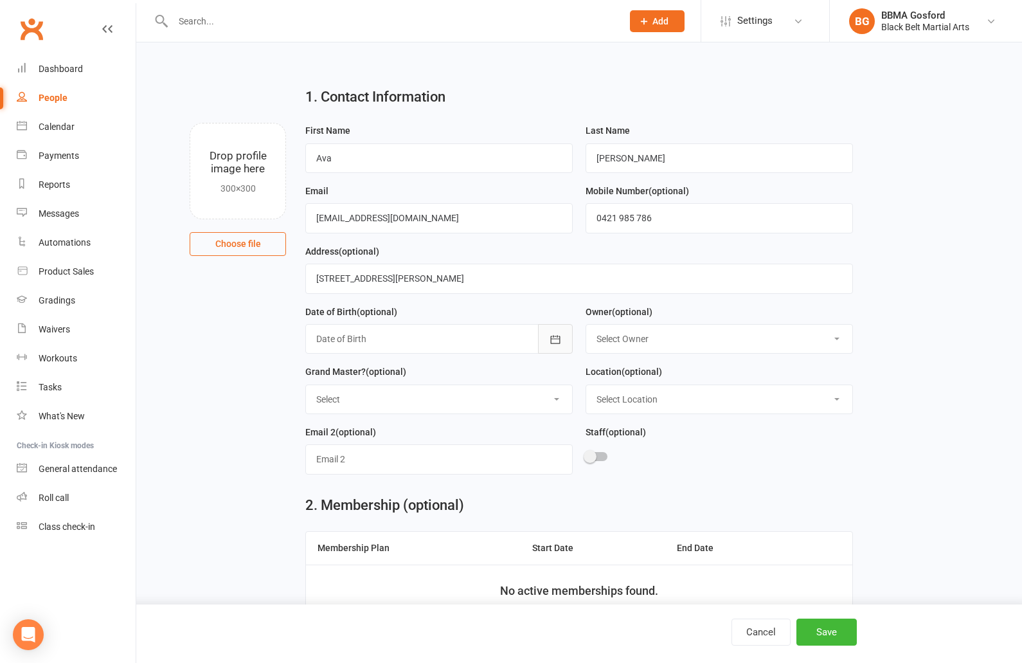
click at [541, 341] on button "button" at bounding box center [555, 339] width 35 height 30
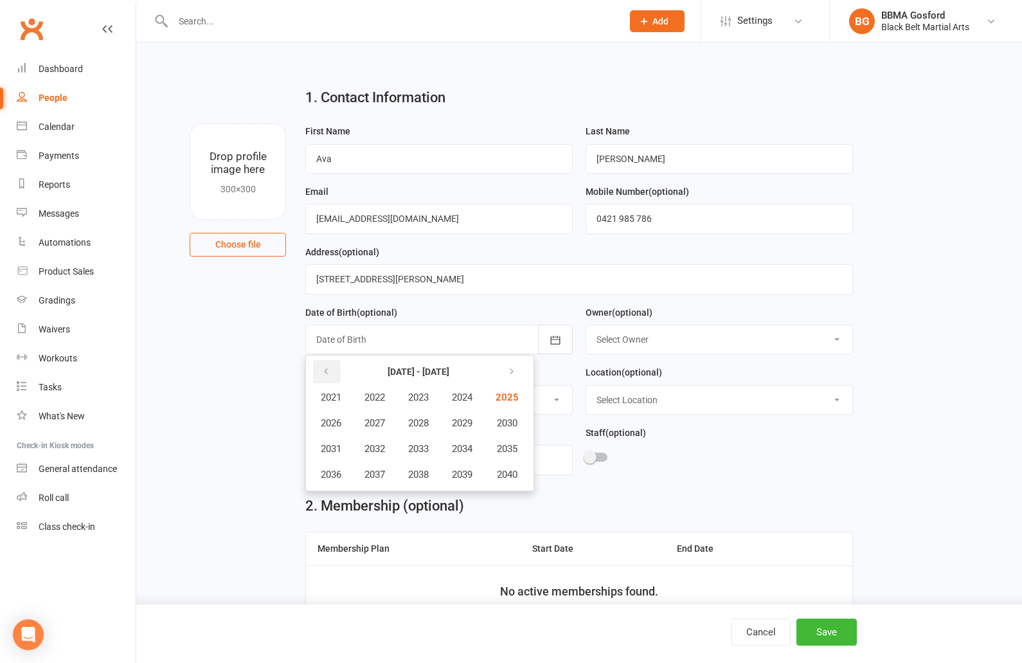
click at [323, 368] on icon "button" at bounding box center [325, 371] width 9 height 10
click at [424, 475] on span "2018" at bounding box center [418, 475] width 21 height 12
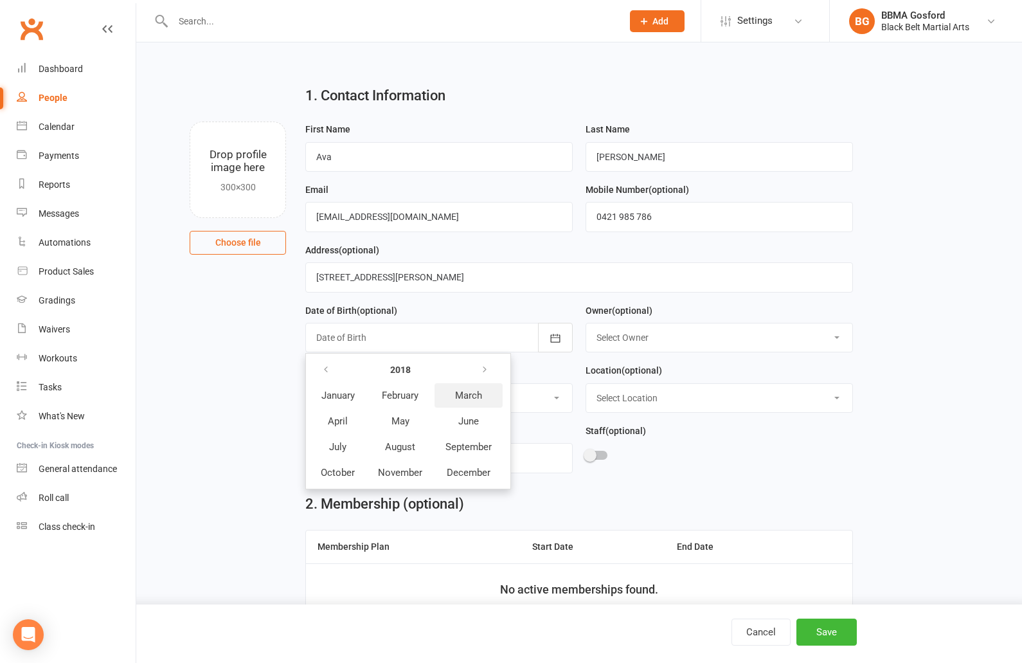
click at [468, 399] on span "March" at bounding box center [468, 396] width 27 height 12
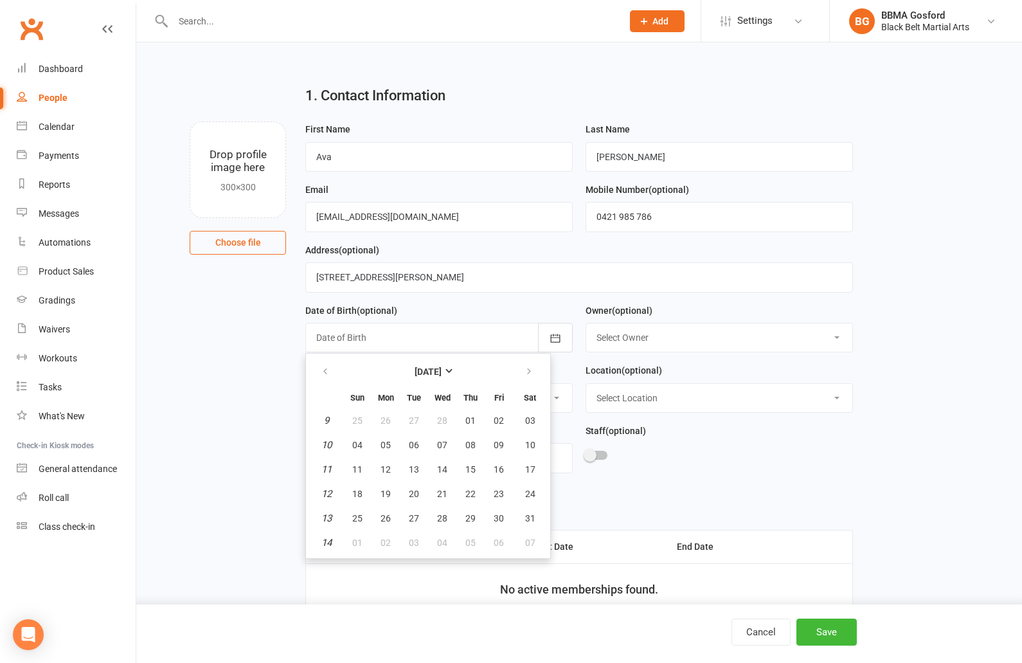
scroll to position [5, 0]
click at [413, 517] on span "27" at bounding box center [414, 519] width 10 height 10
type input "27 Mar 2018"
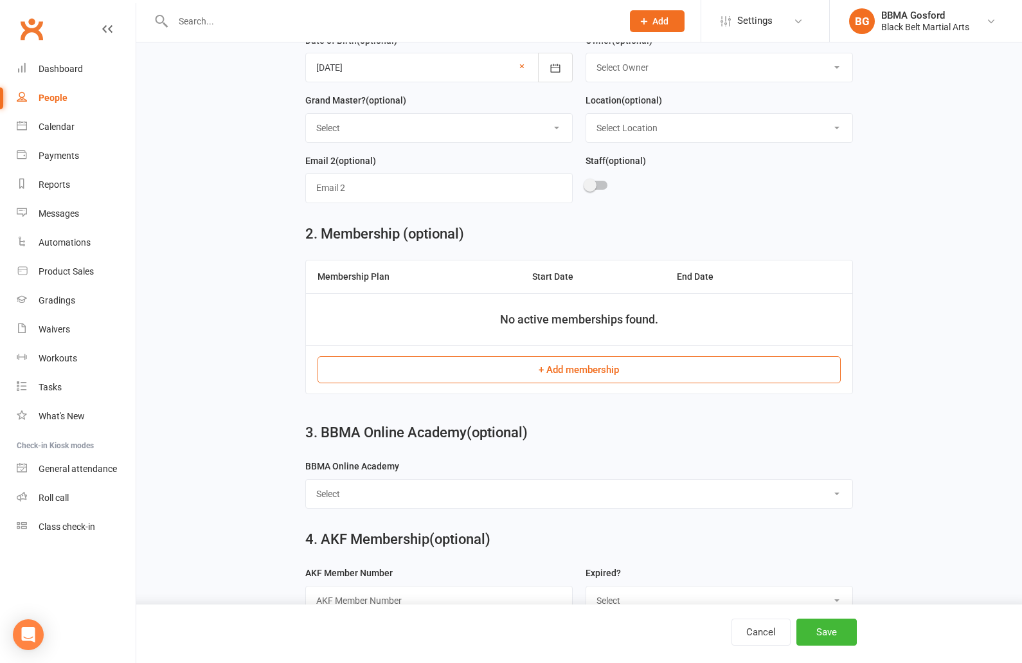
scroll to position [282, 0]
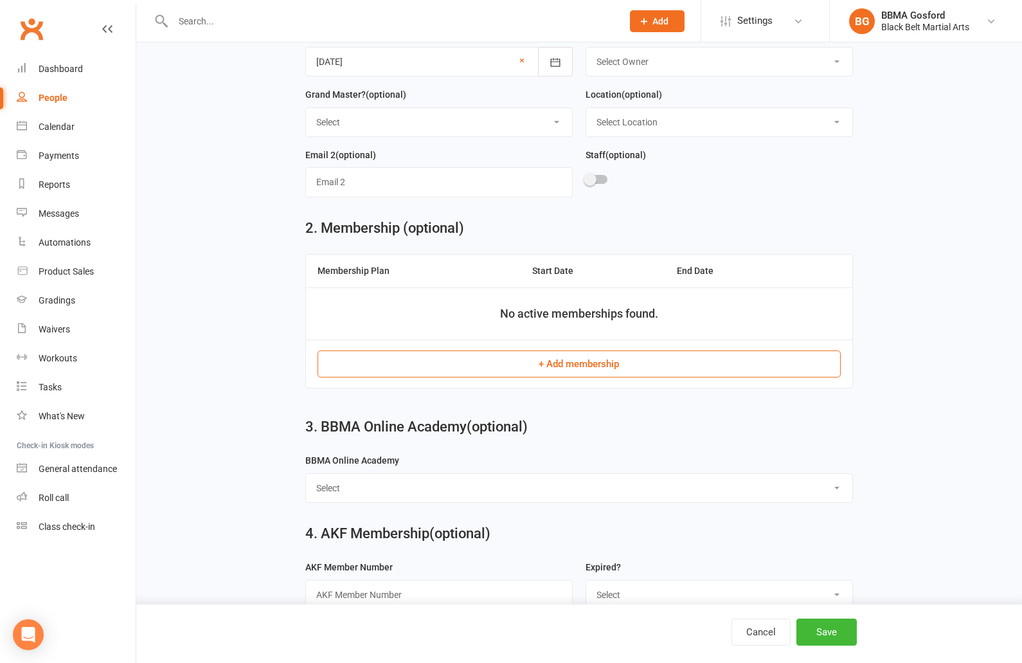
click at [539, 369] on button "+ Add membership" at bounding box center [579, 363] width 523 height 27
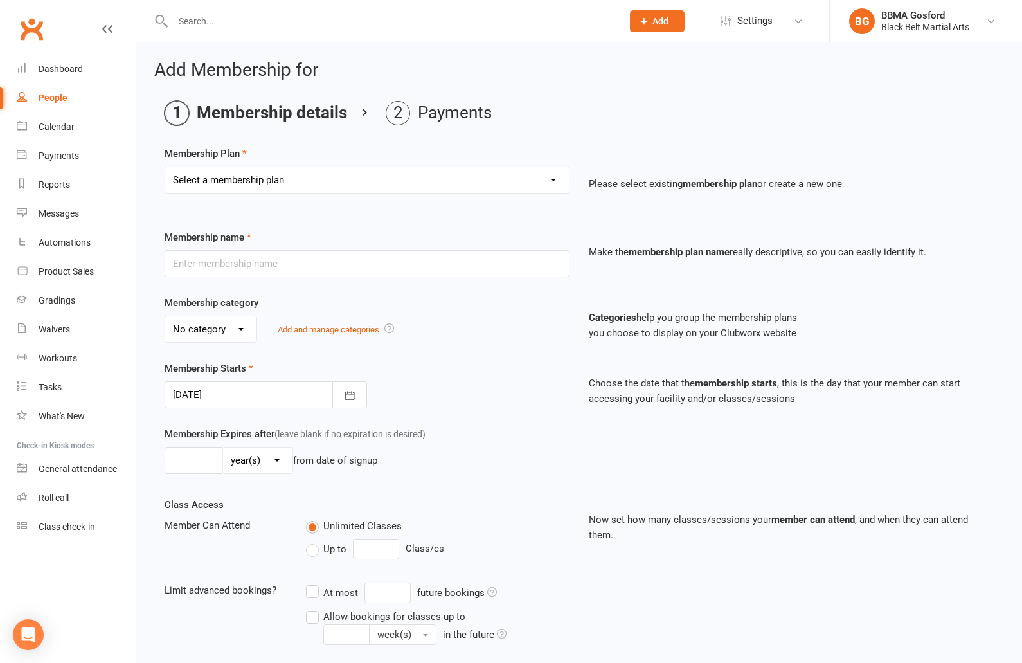
select select "4"
click option "Lil Dragon DDR" at bounding box center [0, 0] width 0 height 0
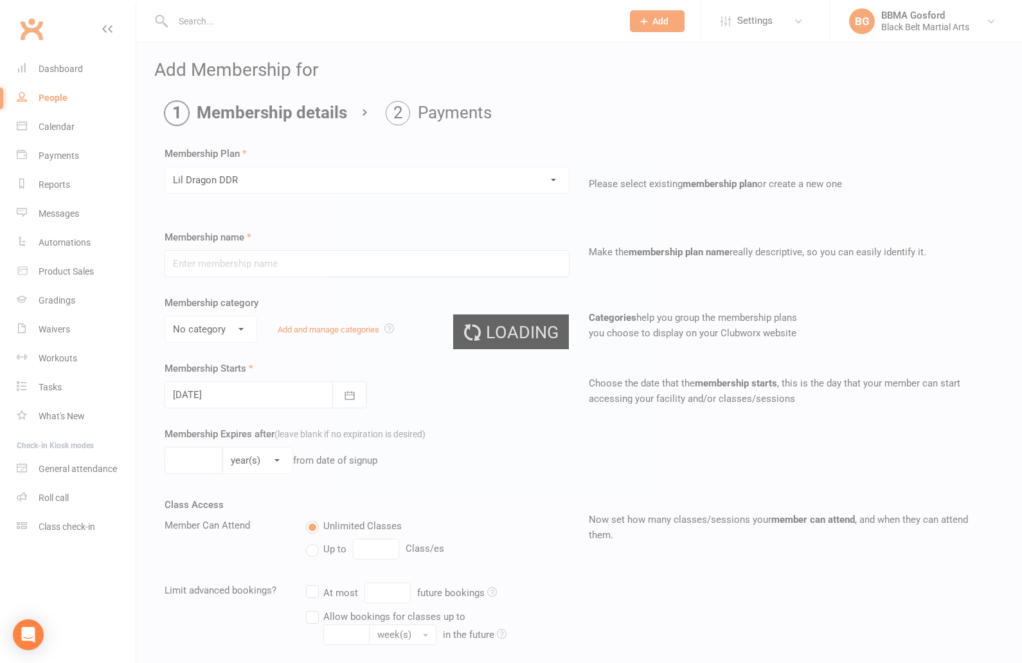
type input "Lil Dragon DDR"
select select "0"
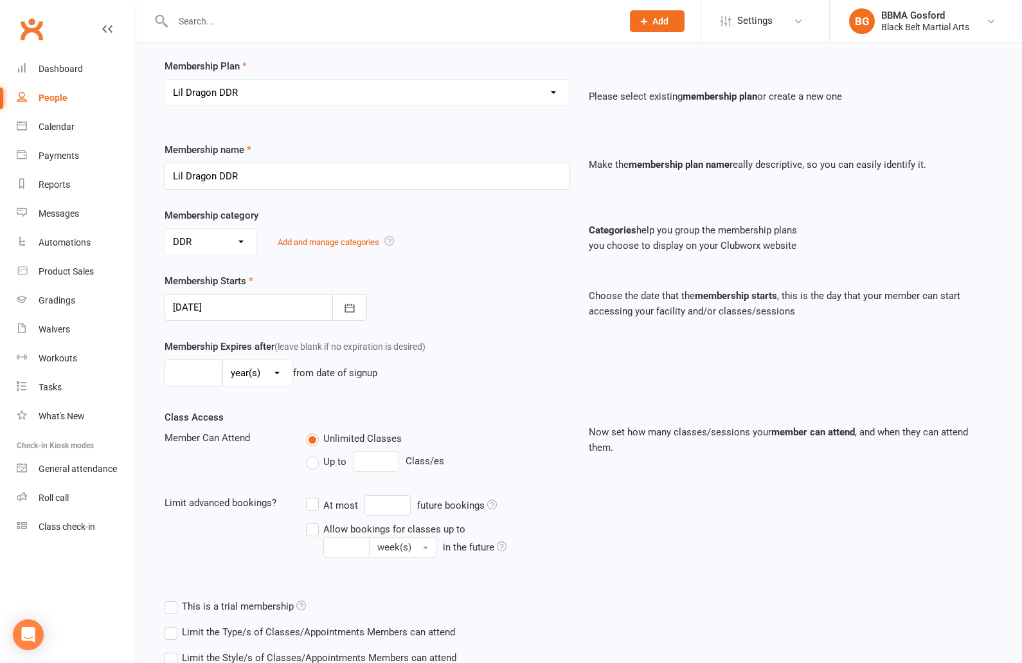
scroll to position [179, 0]
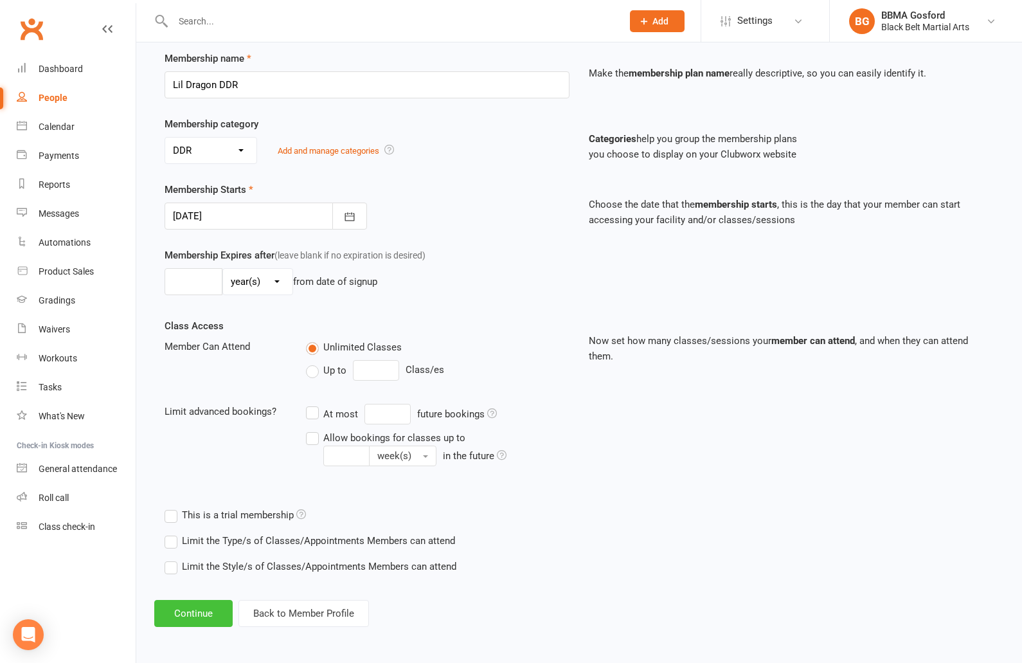
click at [196, 615] on button "Continue" at bounding box center [193, 613] width 78 height 27
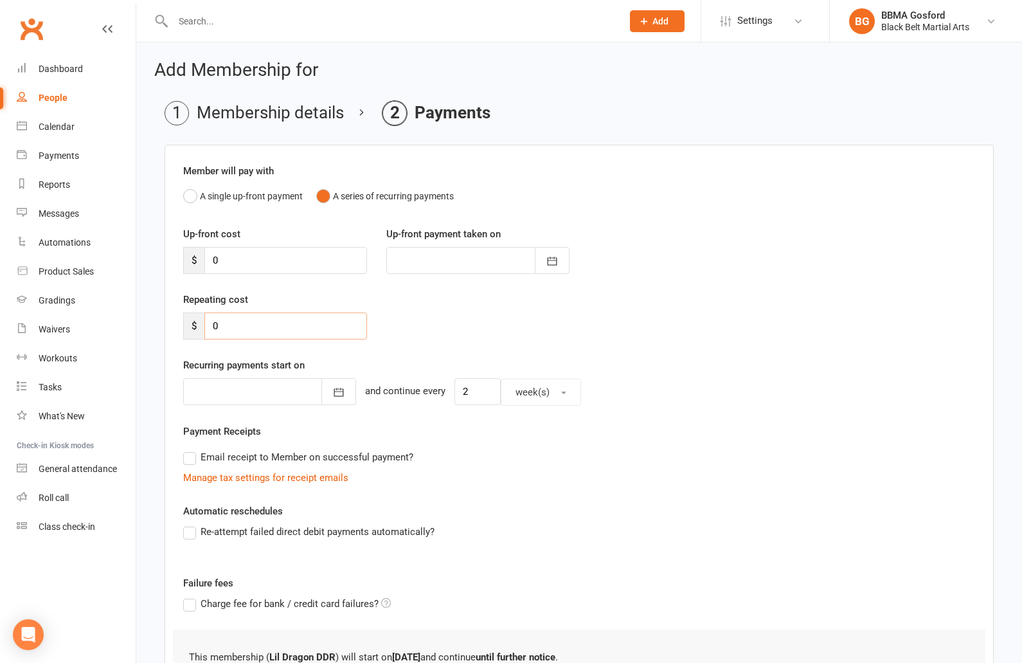
click at [266, 332] on input "0" at bounding box center [285, 325] width 163 height 27
click at [265, 332] on input "0" at bounding box center [285, 325] width 163 height 27
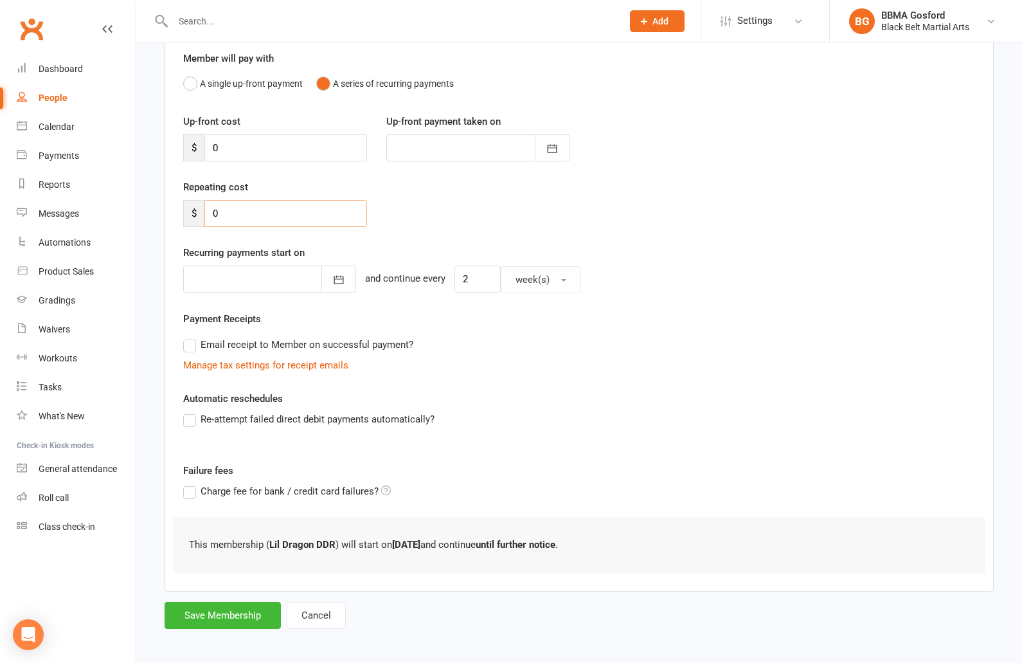
scroll to position [117, 0]
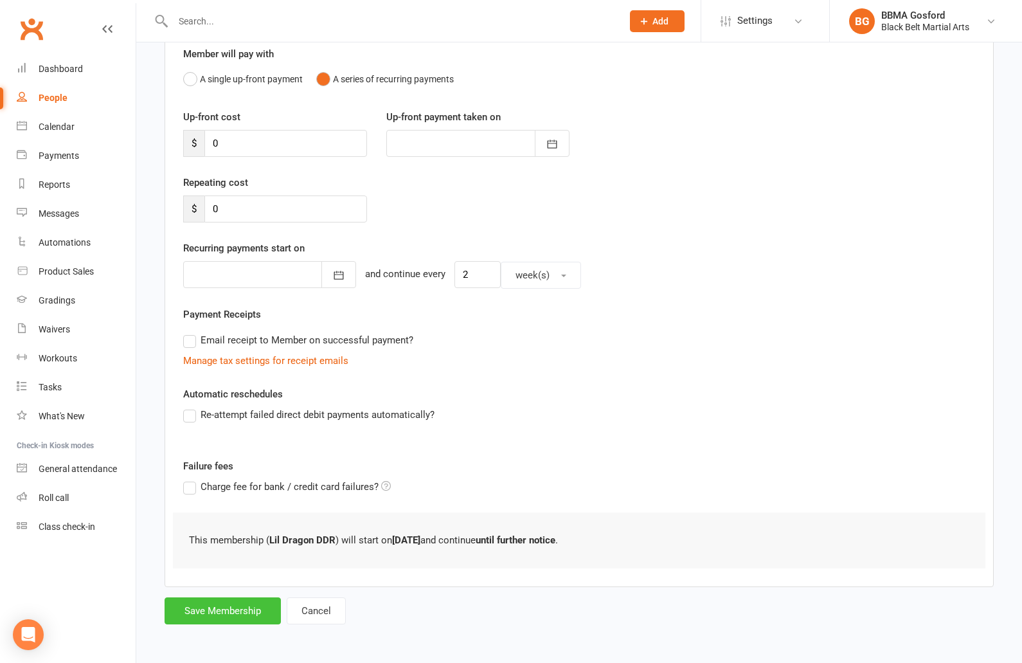
click at [203, 611] on button "Save Membership" at bounding box center [223, 610] width 116 height 27
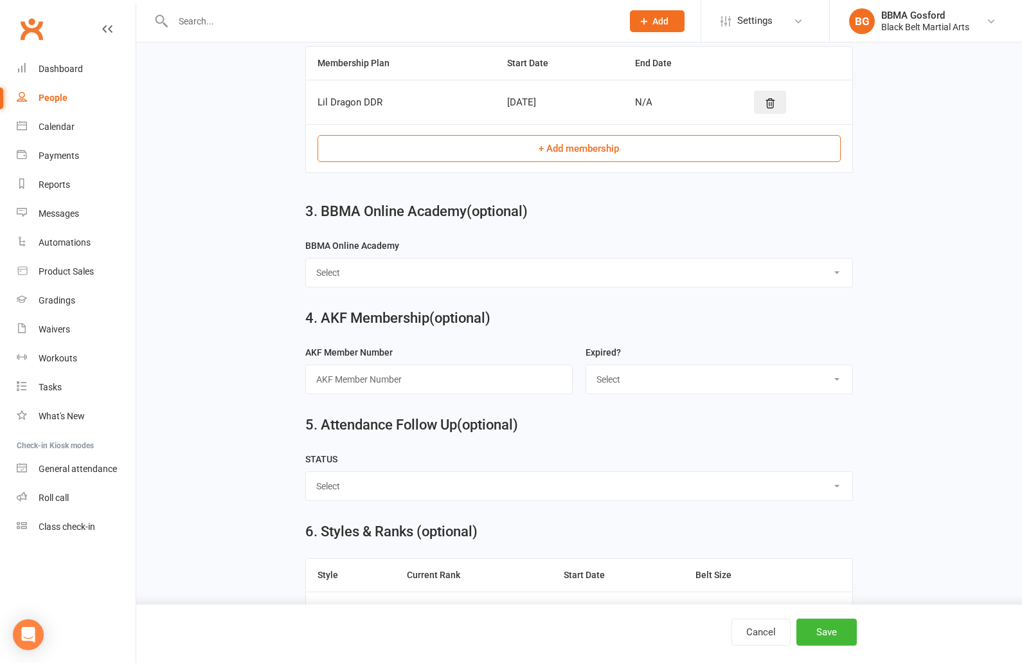
select select "BBMA Online Academy Standard"
click option "BBMA Online Academy Standard" at bounding box center [0, 0] width 0 height 0
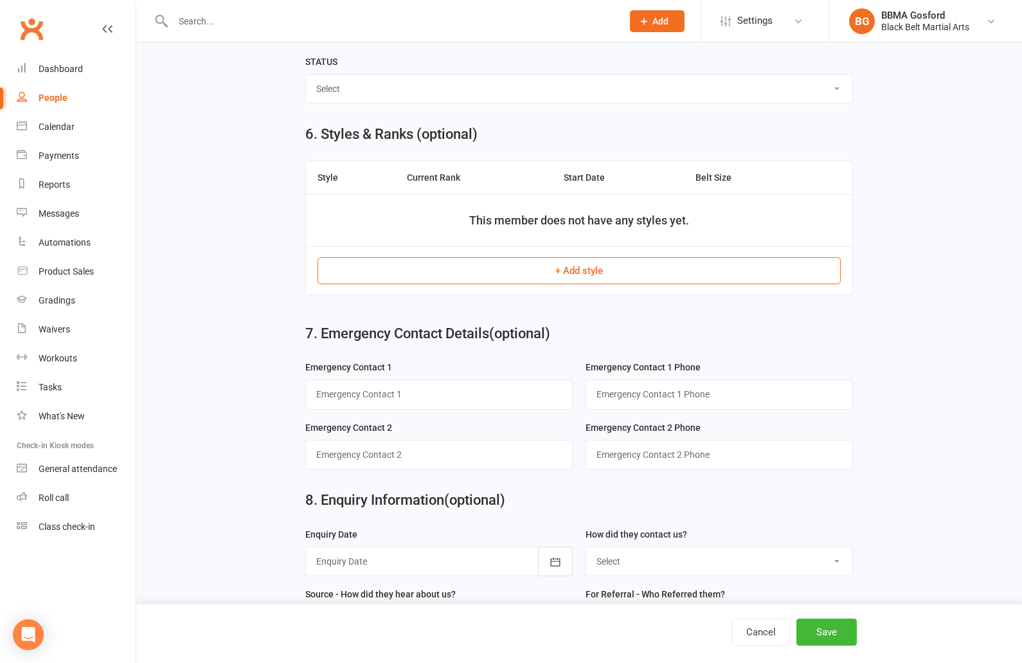
scroll to position [890, 0]
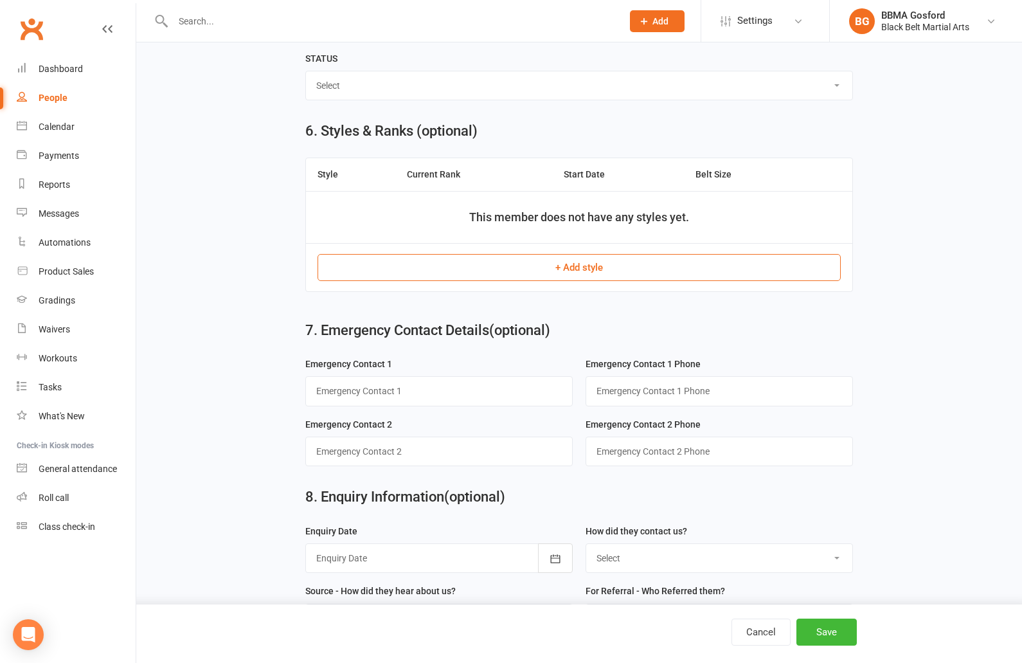
click at [545, 269] on button "+ Add style" at bounding box center [579, 267] width 523 height 27
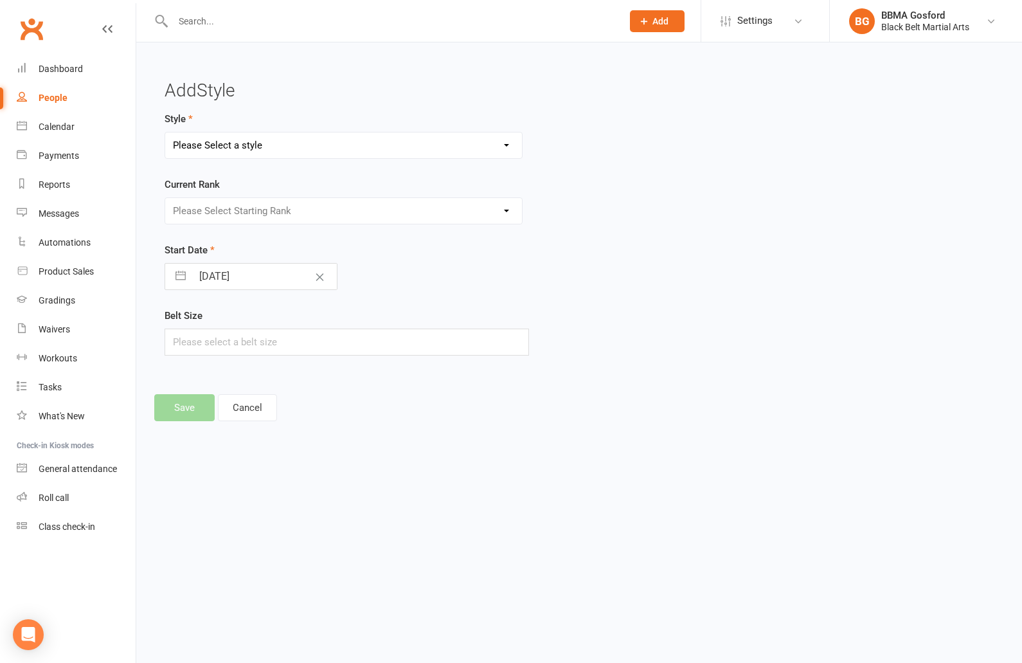
select select "780"
click option "Lil Dragons" at bounding box center [0, 0] width 0 height 0
select select "7117"
click option "White" at bounding box center [0, 0] width 0 height 0
click at [249, 284] on input "11 Sep 2025" at bounding box center [264, 277] width 145 height 26
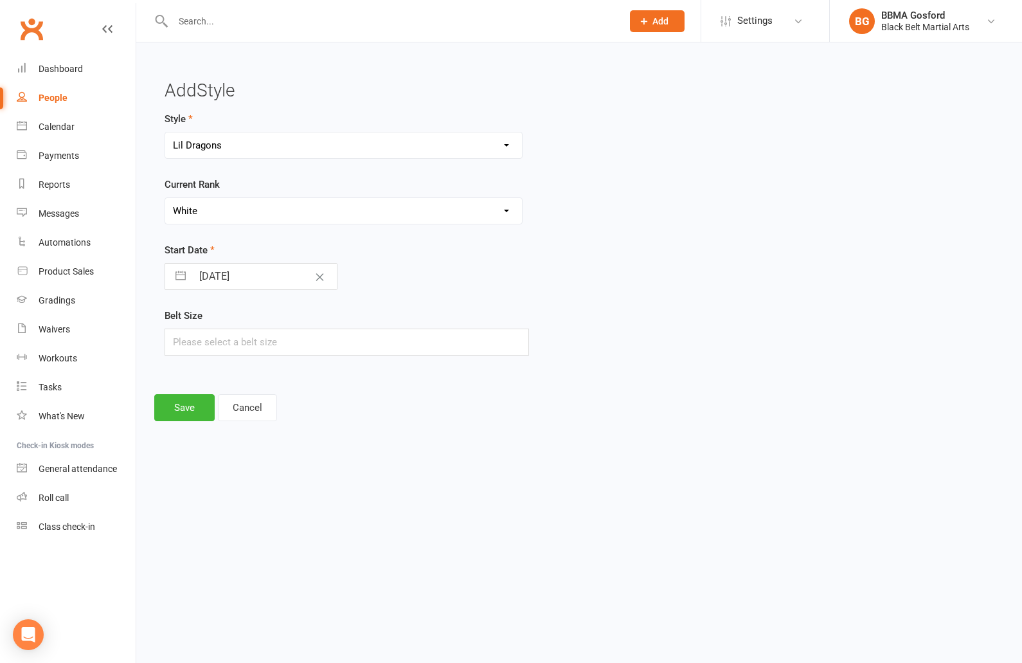
select select "7"
select select "2025"
select select "8"
select select "2025"
select select "9"
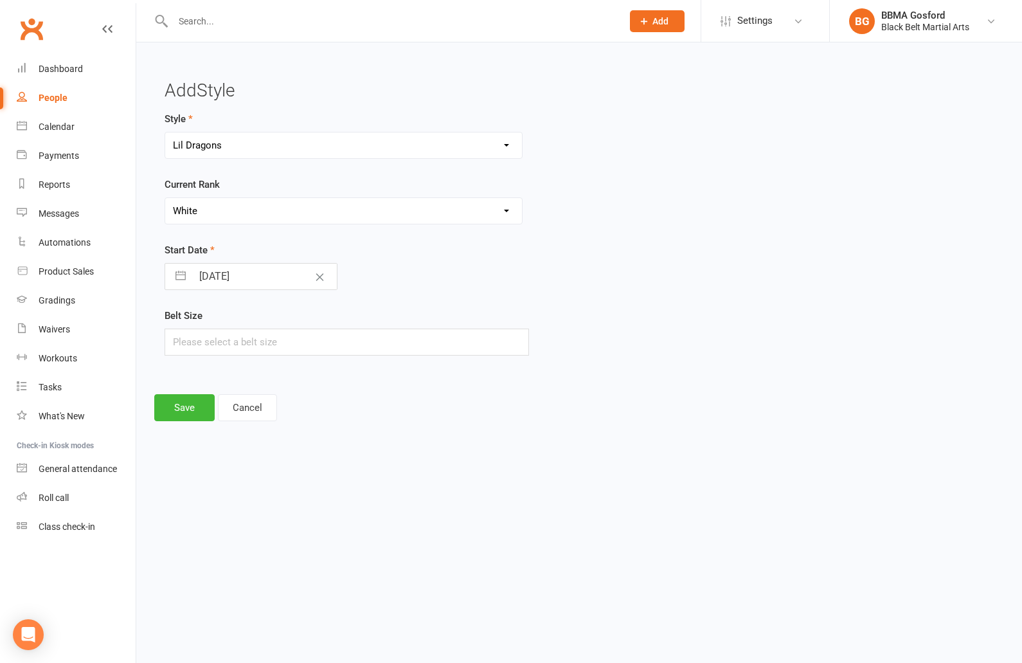
select select "2025"
click at [271, 400] on td "10" at bounding box center [267, 398] width 25 height 24
type input "10 Sep 2025"
click at [250, 347] on input "text" at bounding box center [347, 342] width 365 height 27
type input "1"
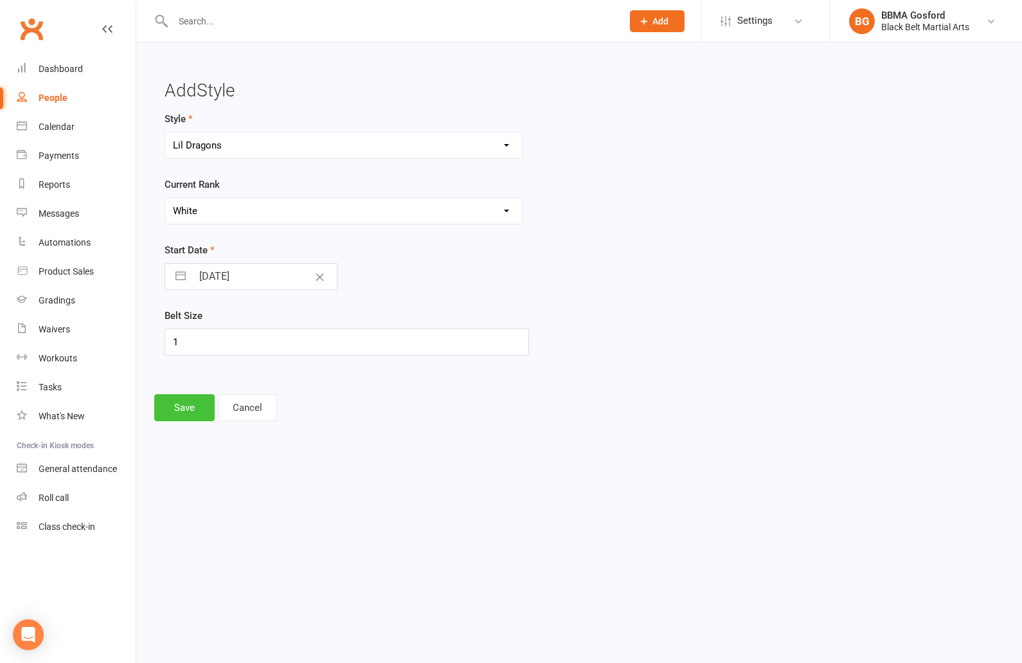
click at [188, 404] on button "Save" at bounding box center [184, 407] width 60 height 27
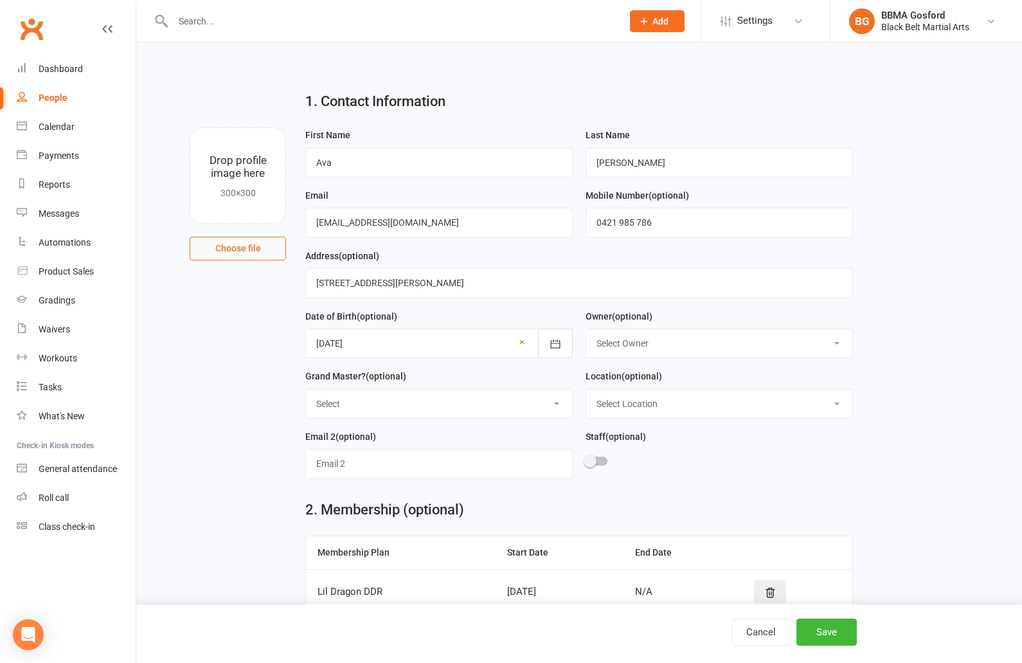
scroll to position [1001, 0]
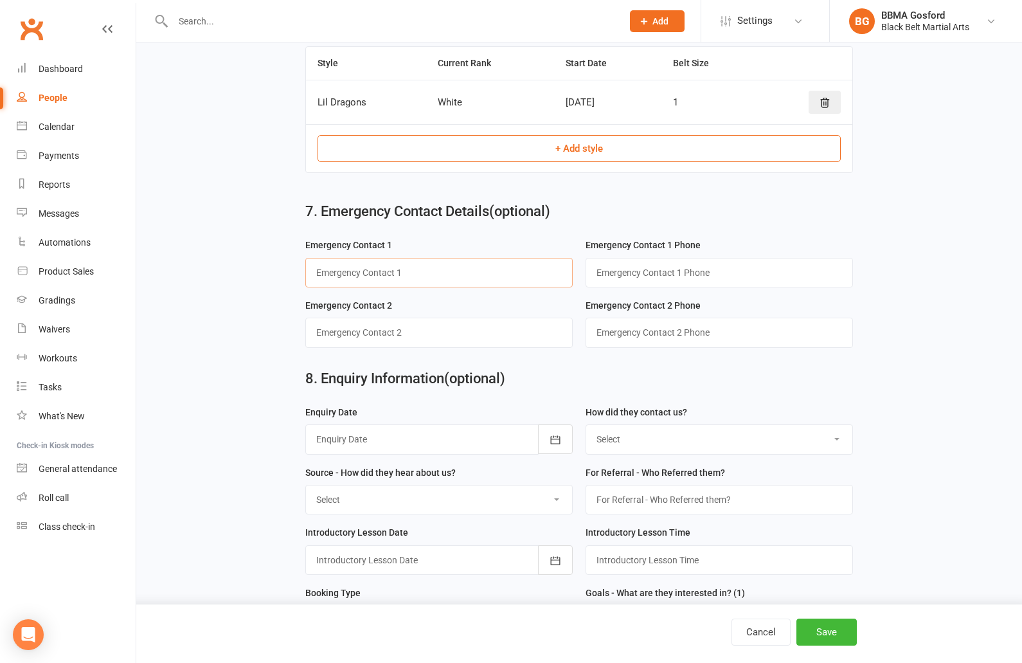
click at [420, 273] on input "text" at bounding box center [438, 273] width 267 height 30
type input "Emma (mum)"
type input "0421 985 786"
type input "Andrew (dad)"
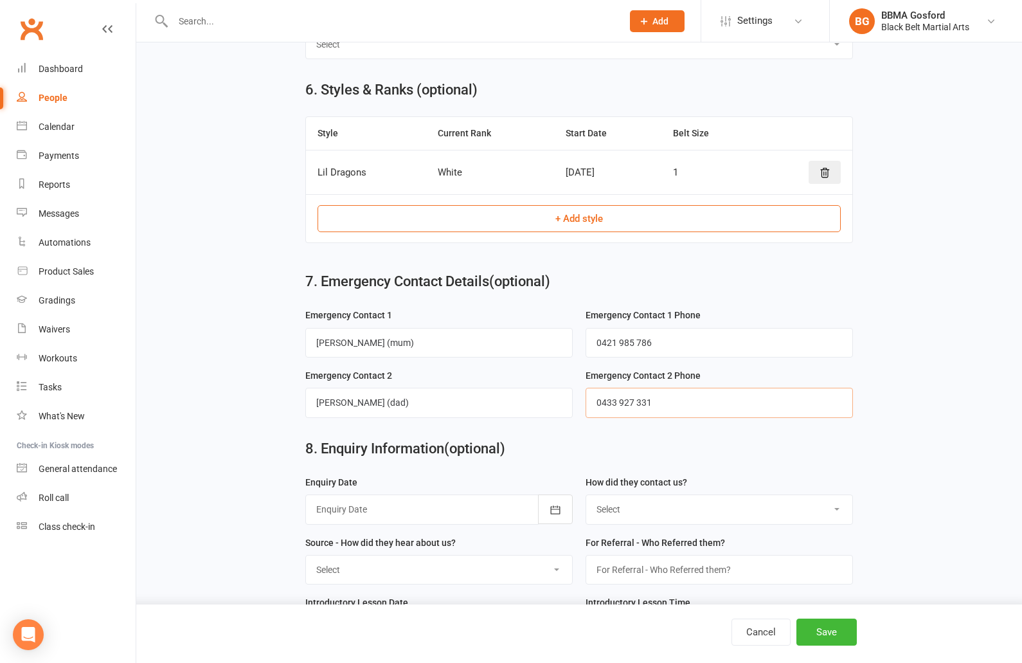
scroll to position [926, 0]
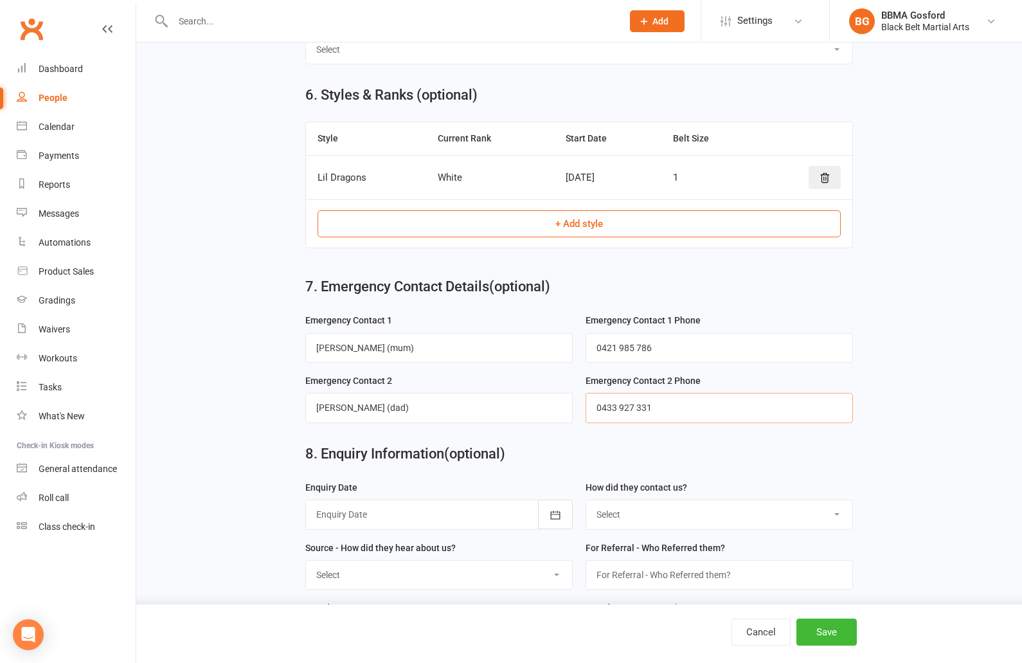
type input "0433 927 331"
click at [410, 512] on div at bounding box center [438, 515] width 267 height 30
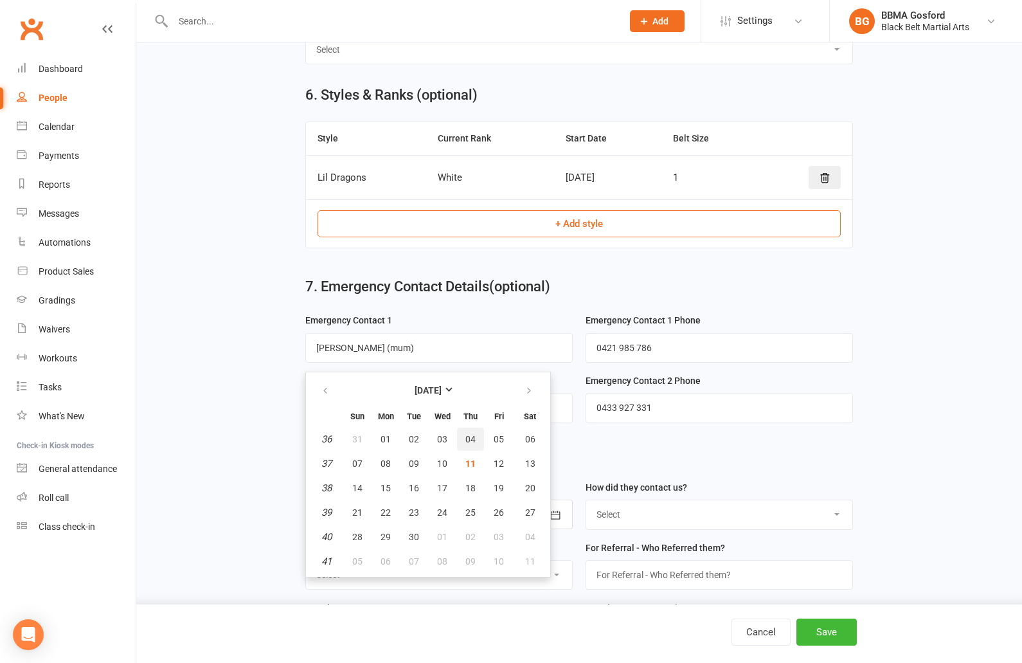
click at [469, 439] on span "04" at bounding box center [470, 439] width 10 height 10
type input "04 Sep 2025"
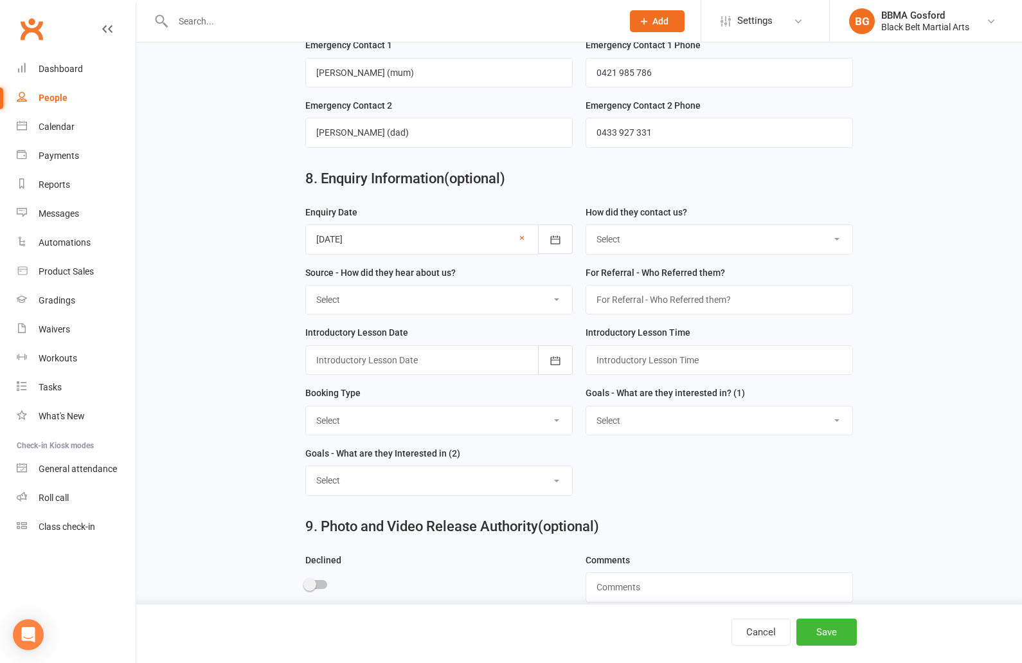
scroll to position [1205, 0]
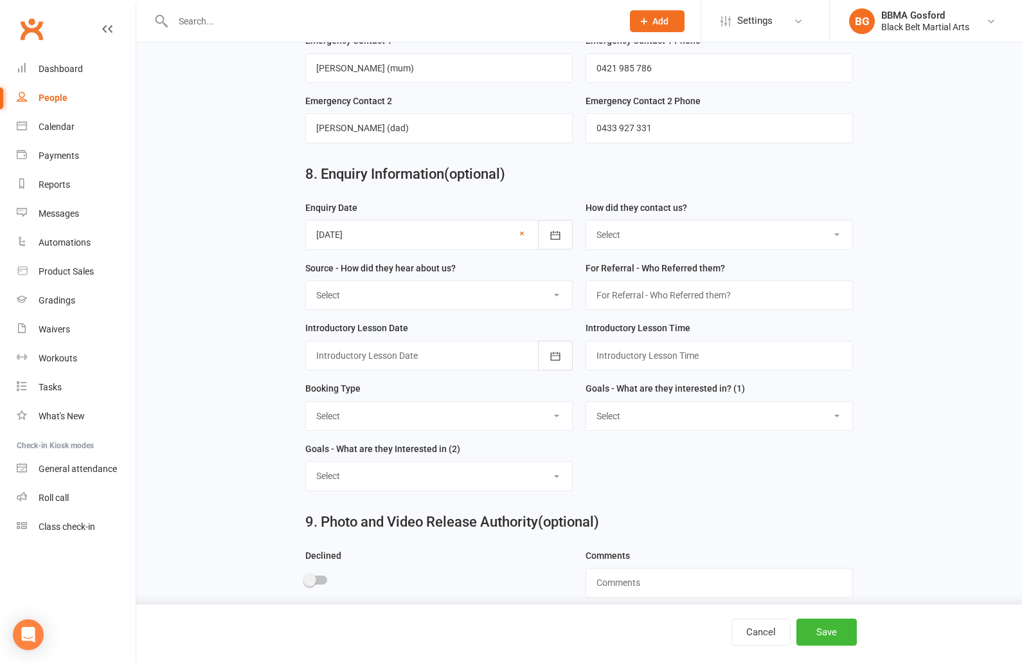
select select "(I) Internet / Online"
click option "(I) Internet / Online" at bounding box center [0, 0] width 0 height 0
click at [306, 281] on select "Select A1 - Direct Mail A2 - Print Media A3 - Flyer A5 - Radio A6 - Sign A7 - T…" at bounding box center [439, 295] width 266 height 28
select select "R2 - Friend Referral"
click option "R2 - Friend Referral" at bounding box center [0, 0] width 0 height 0
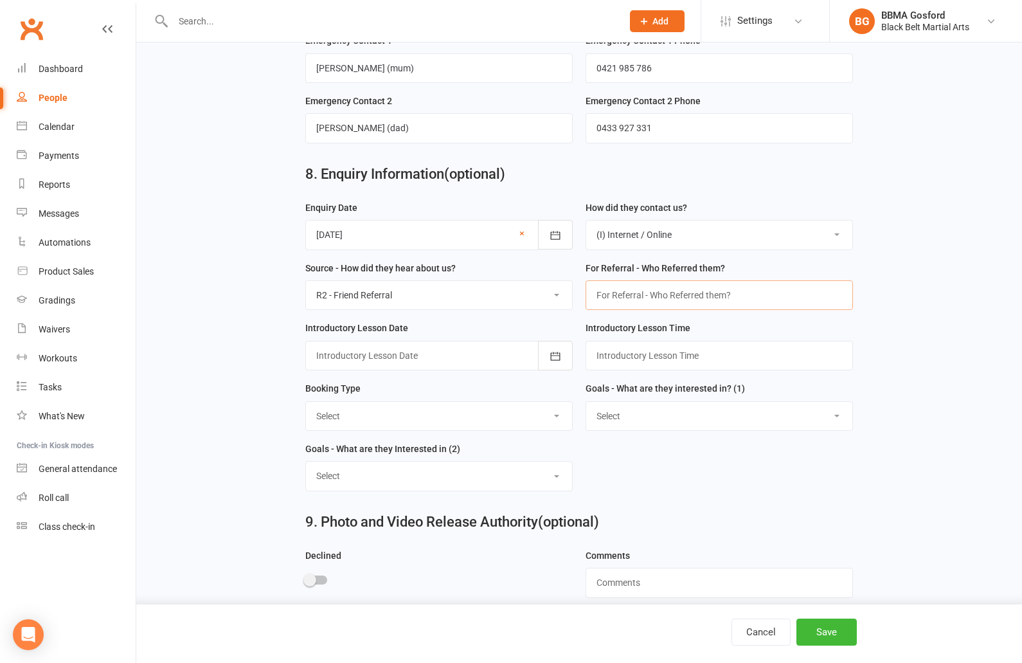
click at [665, 293] on input "text" at bounding box center [719, 295] width 267 height 30
type input "Khloe Zhang"
click at [387, 354] on div at bounding box center [438, 356] width 267 height 30
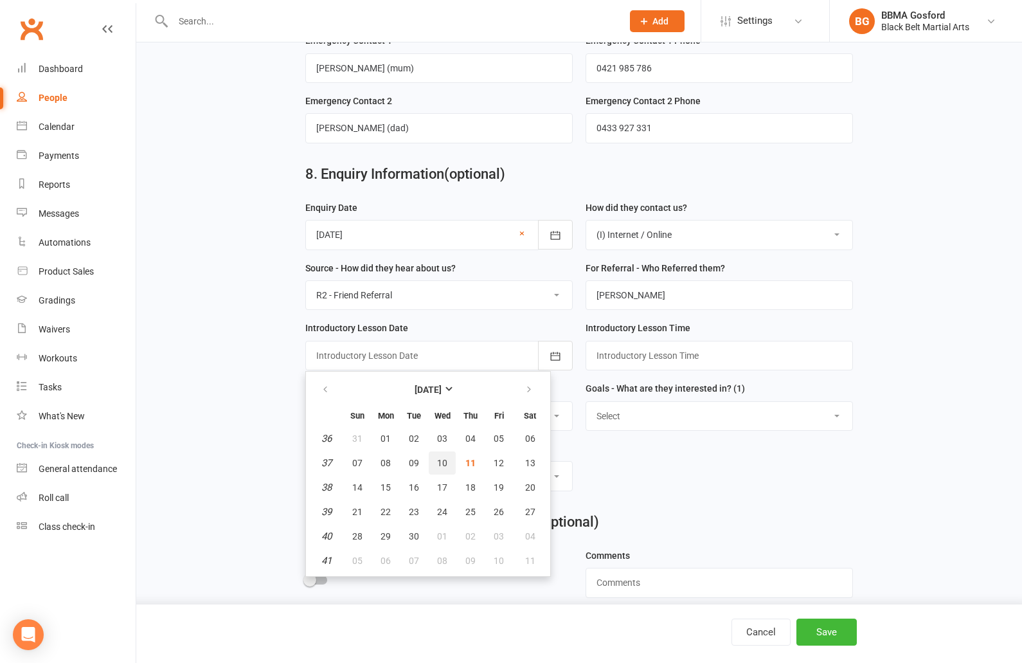
click at [446, 466] on span "10" at bounding box center [442, 463] width 10 height 10
type input "10 Sep 2025"
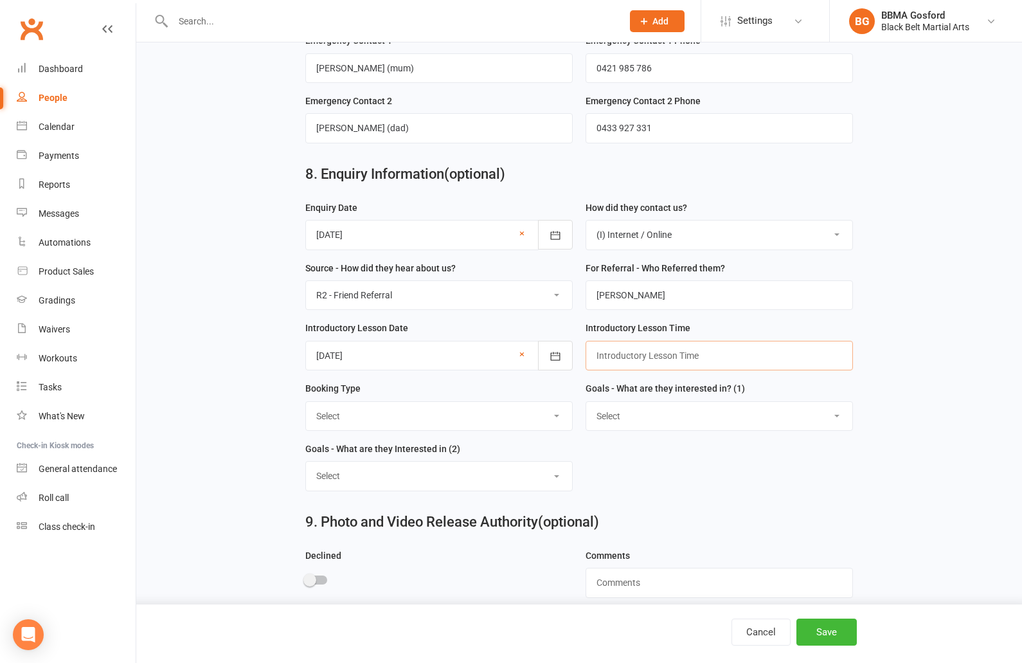
click at [653, 356] on input "text" at bounding box center [719, 356] width 267 height 30
type input "3.30pm"
select select "Trial Class - Lil Dragons"
click option "Trial Class - Lil Dragons" at bounding box center [0, 0] width 0 height 0
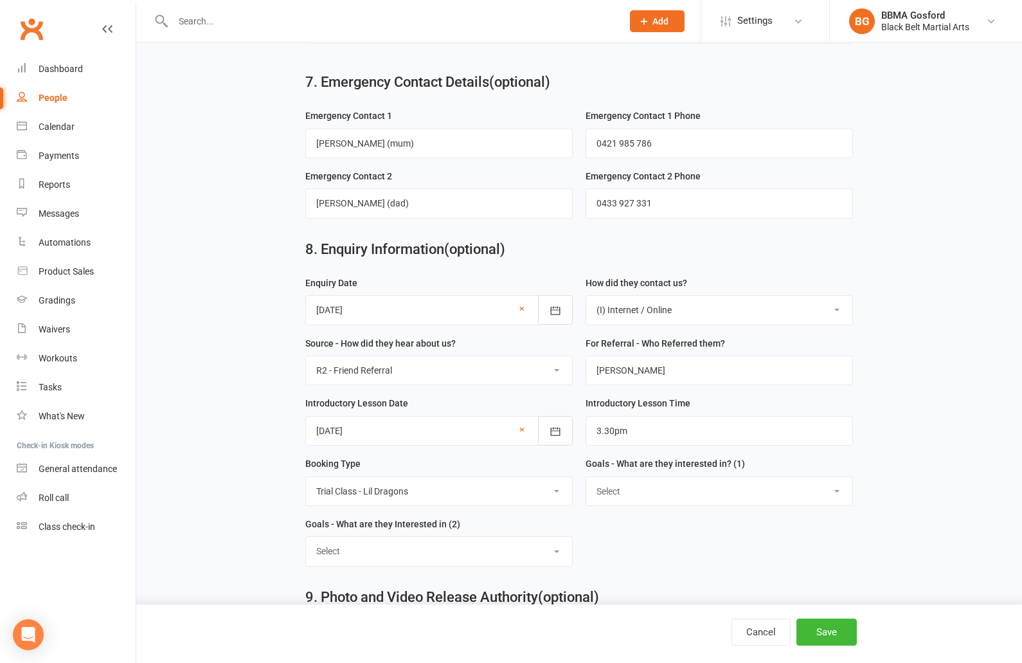
scroll to position [1222, 0]
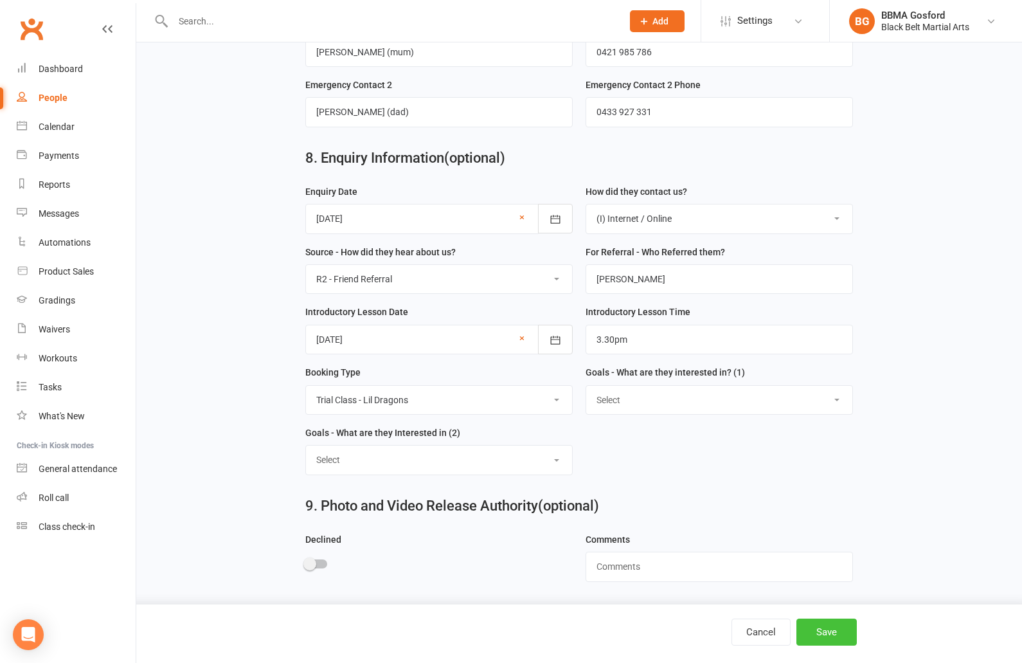
click at [834, 634] on button "Save" at bounding box center [827, 631] width 60 height 27
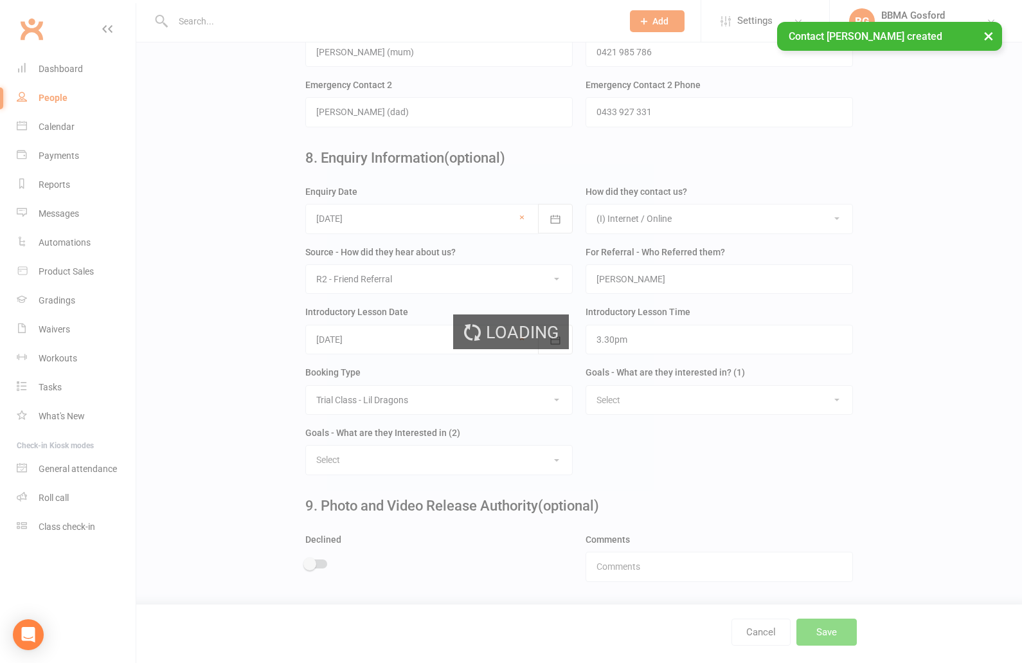
scroll to position [0, 0]
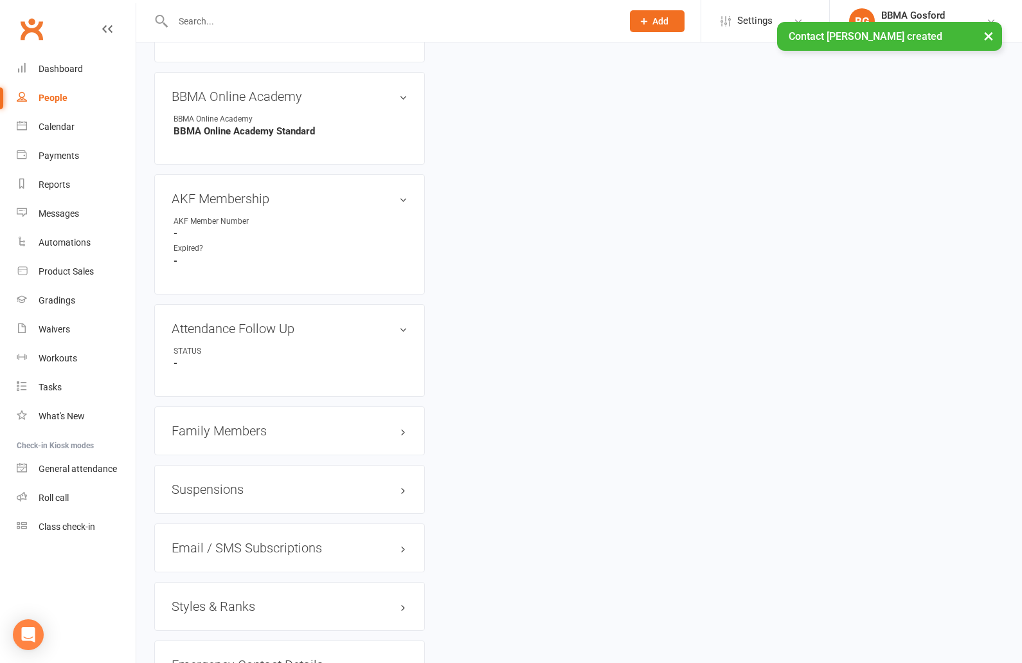
scroll to position [687, 0]
click at [214, 431] on h3 "Family Members" at bounding box center [290, 429] width 236 height 14
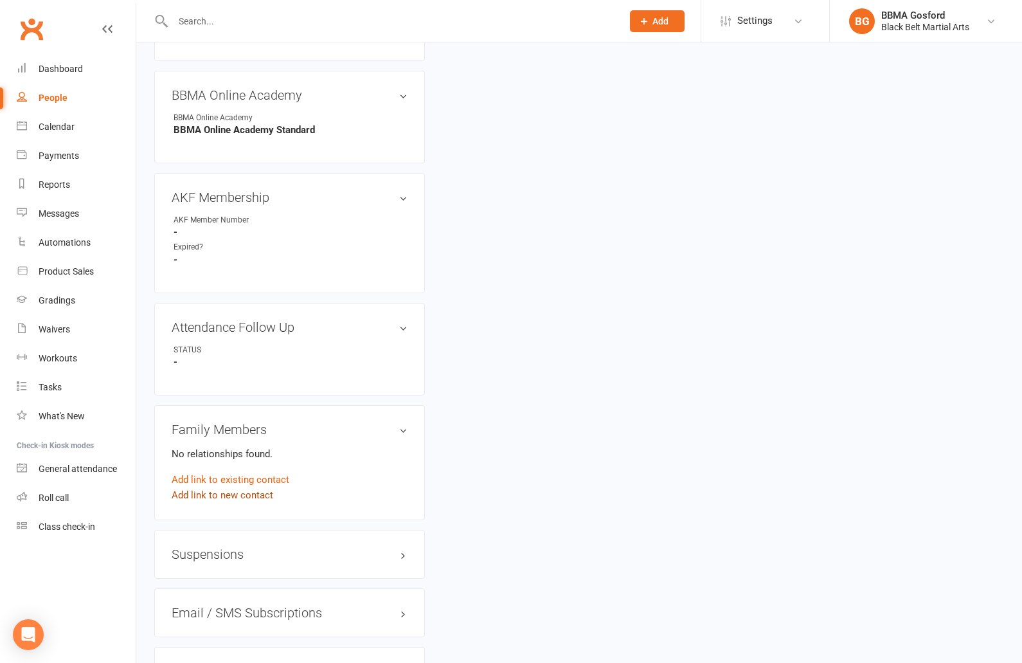
click at [205, 495] on link "Add link to new contact" at bounding box center [223, 494] width 102 height 15
click at [241, 480] on span "Member" at bounding box center [228, 482] width 35 height 12
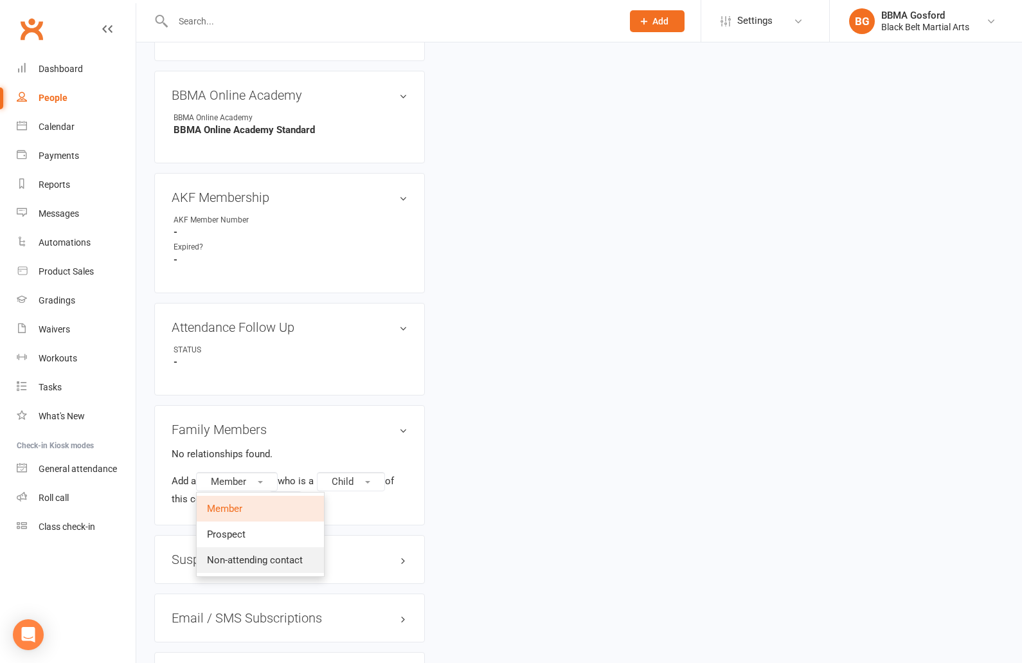
click at [241, 564] on span "Non-attending contact" at bounding box center [255, 560] width 96 height 12
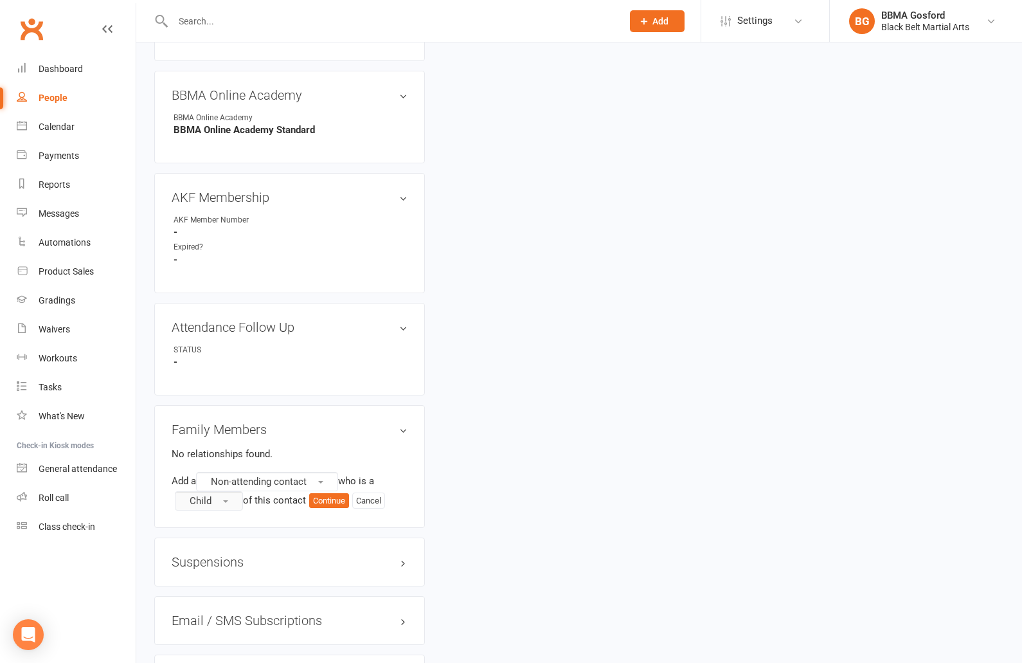
click at [219, 500] on button "Child" at bounding box center [209, 500] width 68 height 19
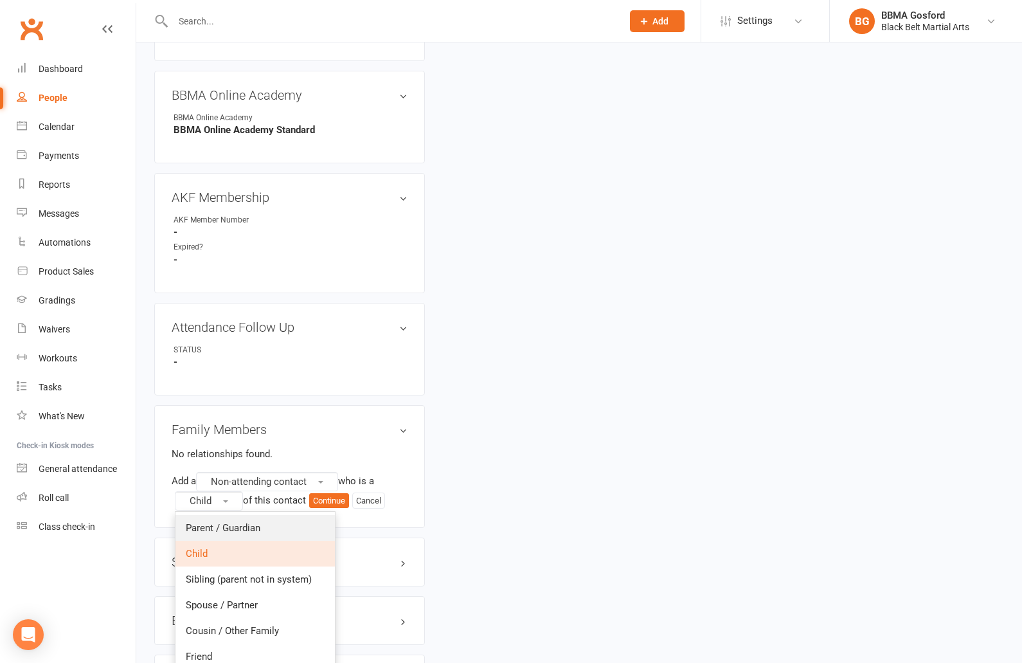
click at [210, 524] on span "Parent / Guardian" at bounding box center [223, 528] width 75 height 12
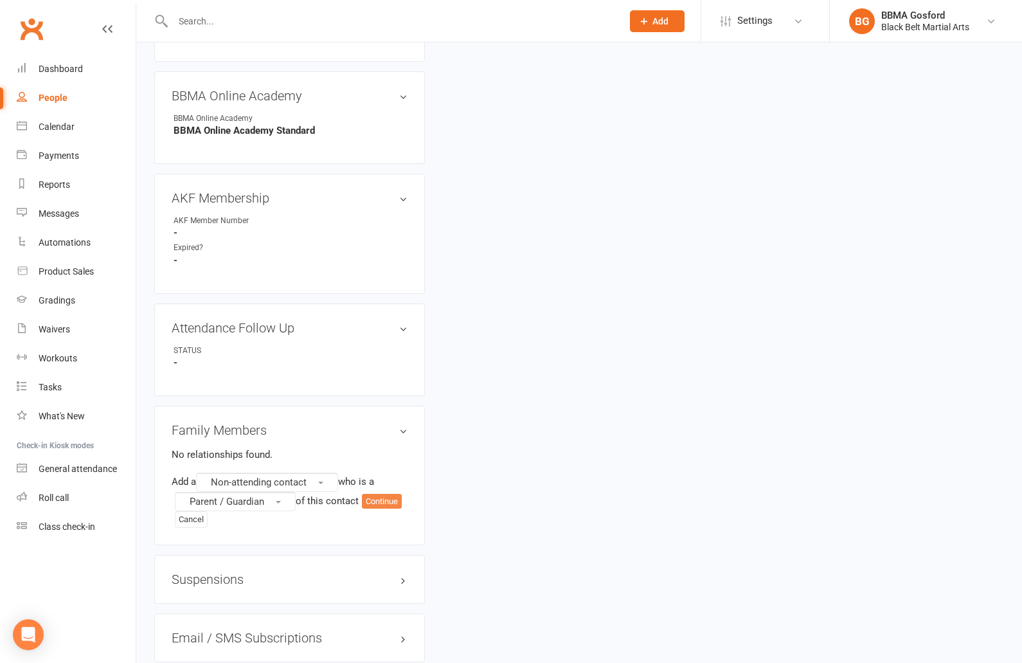
click at [390, 500] on button "Continue" at bounding box center [382, 501] width 40 height 15
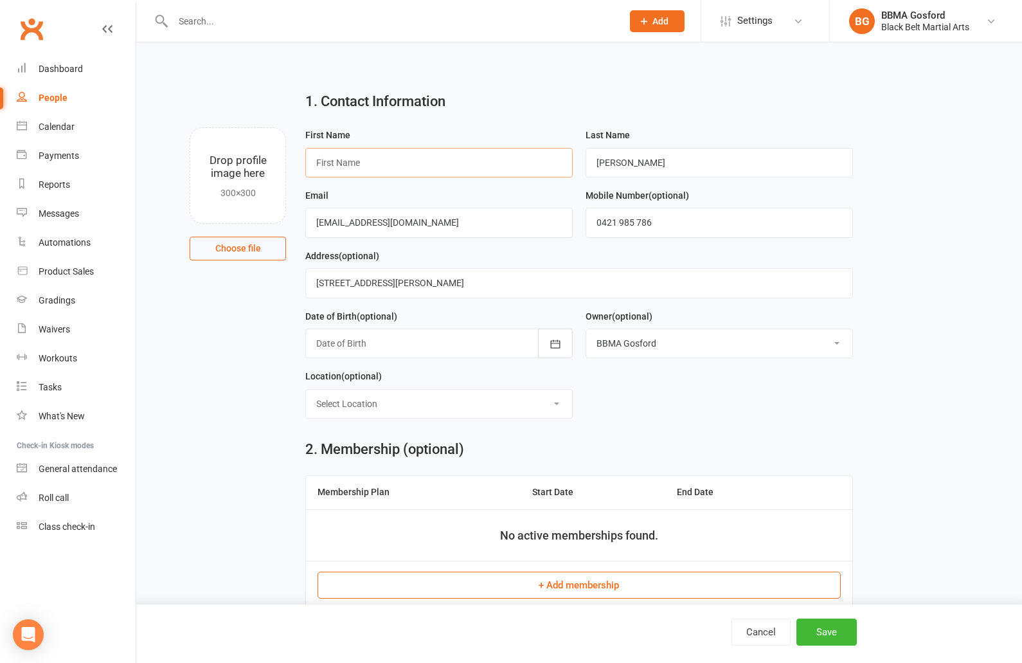
click at [386, 163] on input "text" at bounding box center [438, 163] width 267 height 30
type input "Emma"
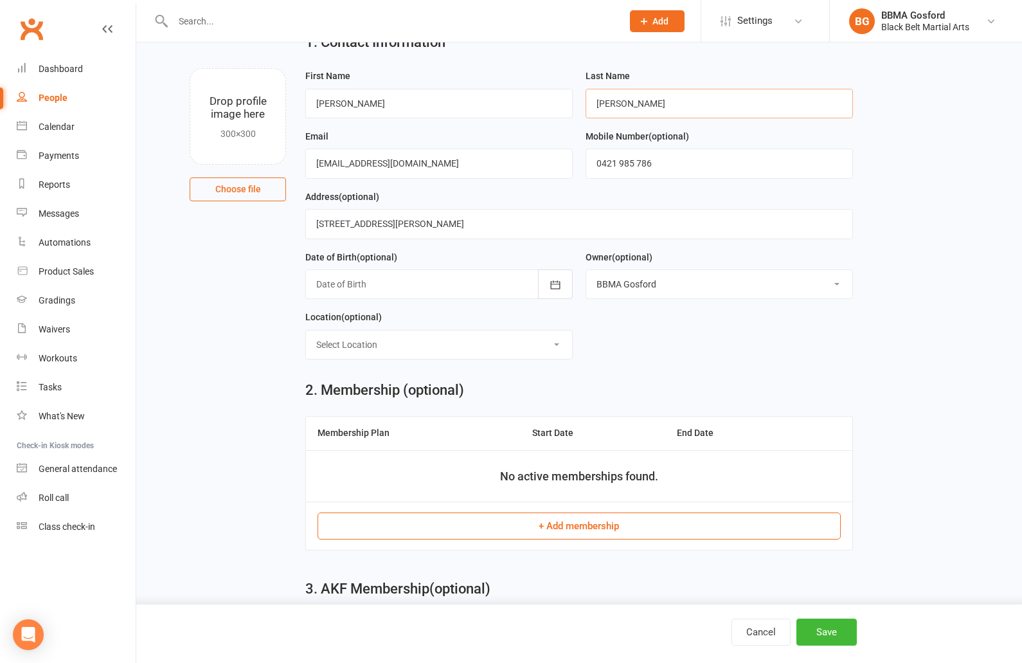
scroll to position [143, 0]
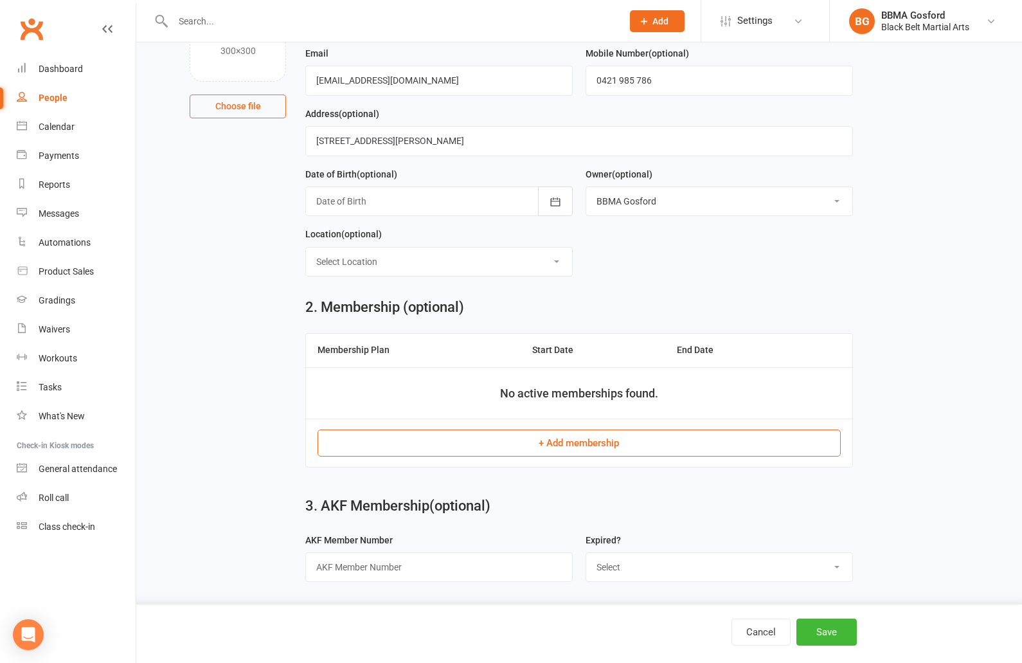
type input "Boyd"
click at [566, 448] on button "+ Add membership" at bounding box center [579, 442] width 523 height 27
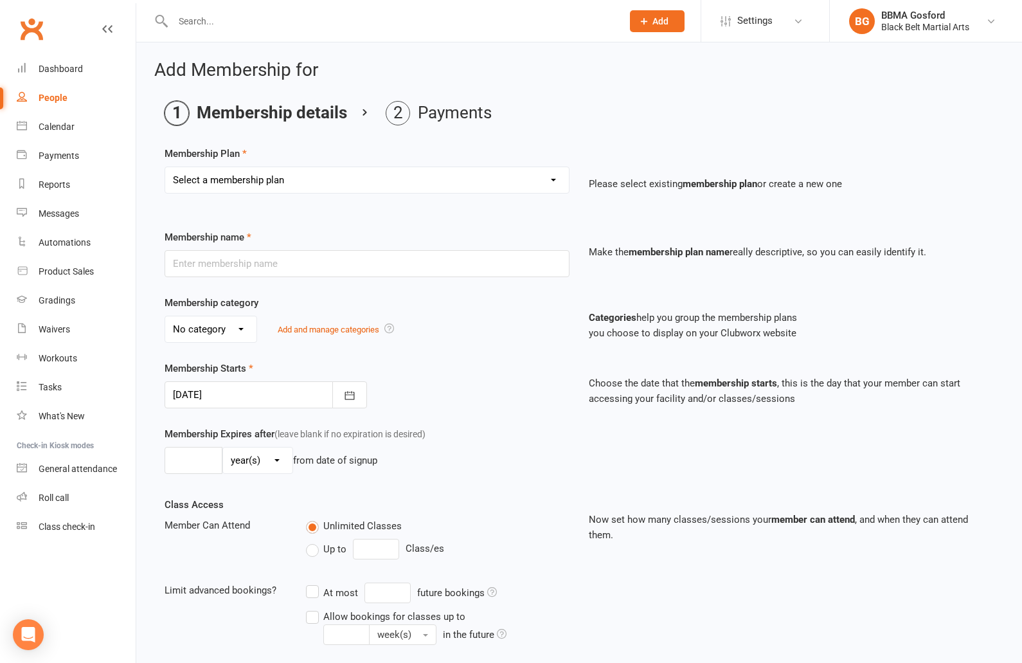
select select "1"
click option "Billing Contract" at bounding box center [0, 0] width 0 height 0
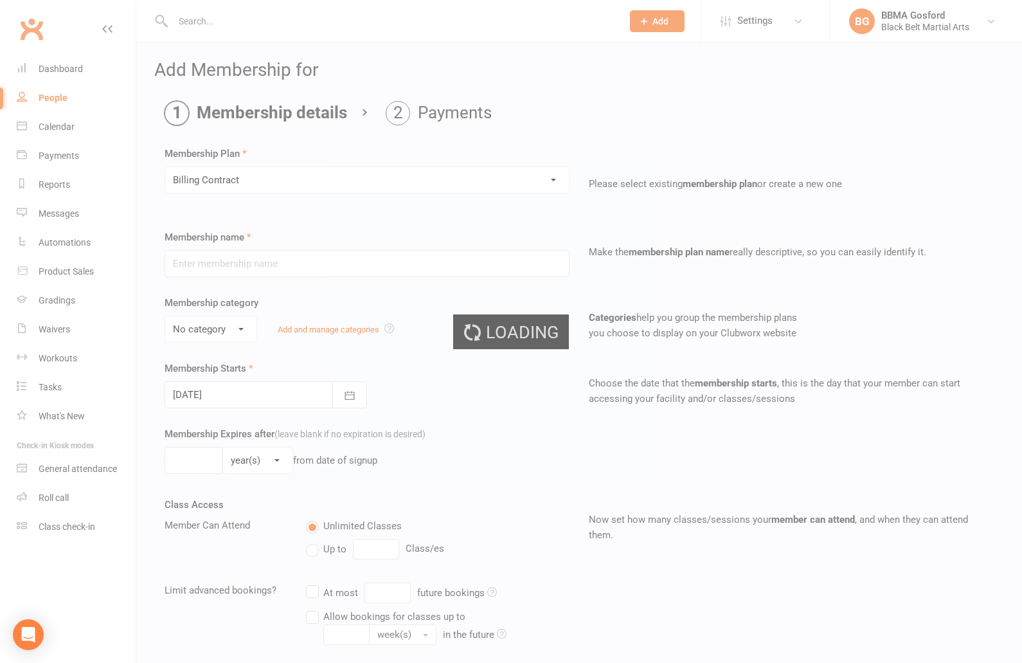
type input "Billing Contract"
select select "0"
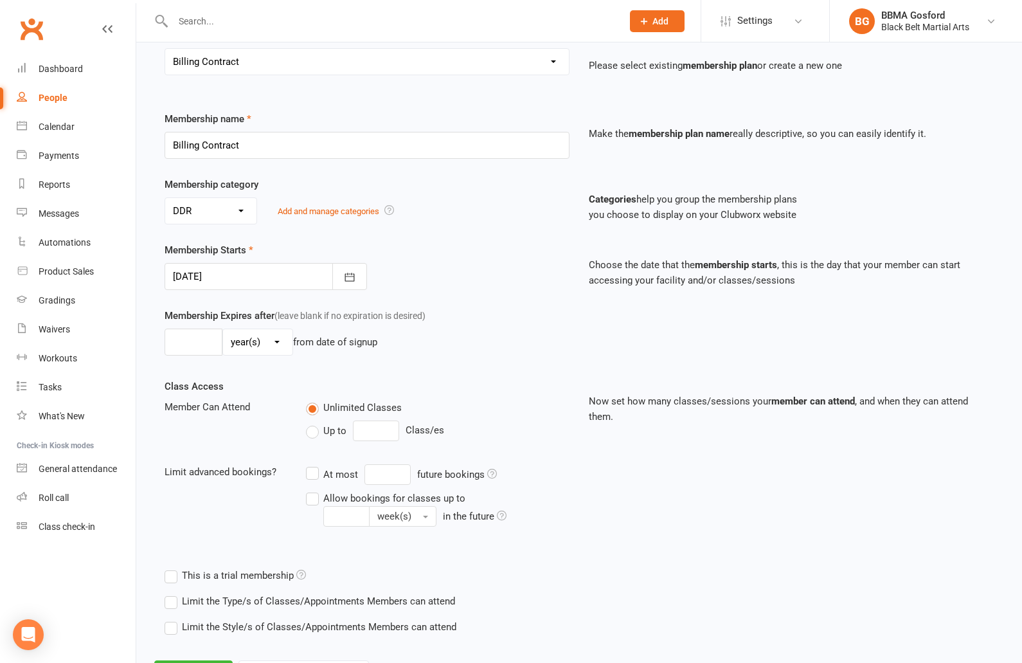
scroll to position [179, 0]
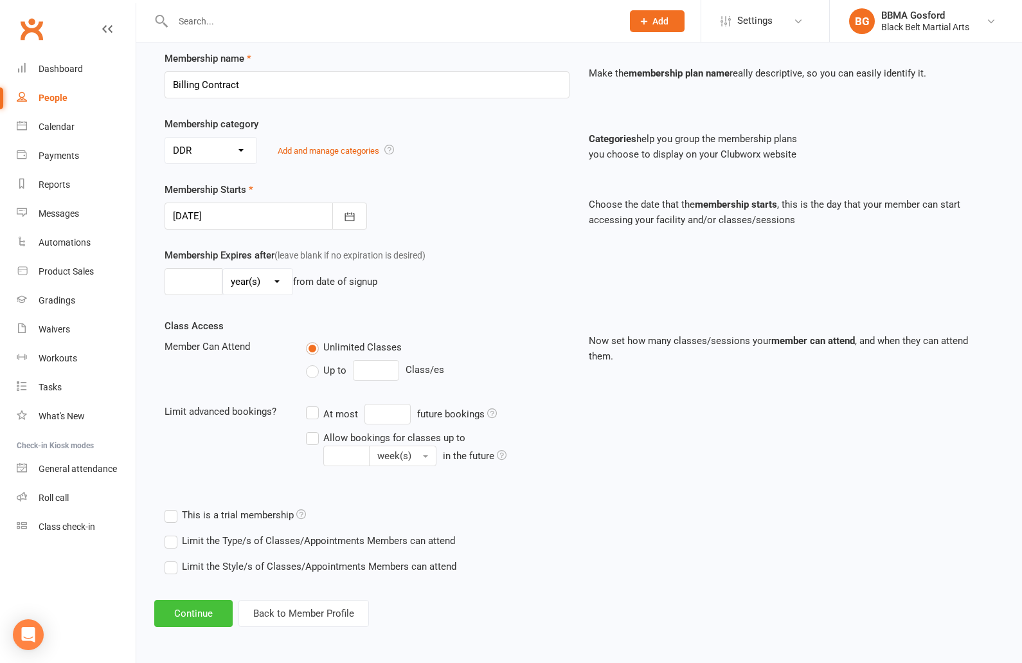
click at [196, 613] on button "Continue" at bounding box center [193, 613] width 78 height 27
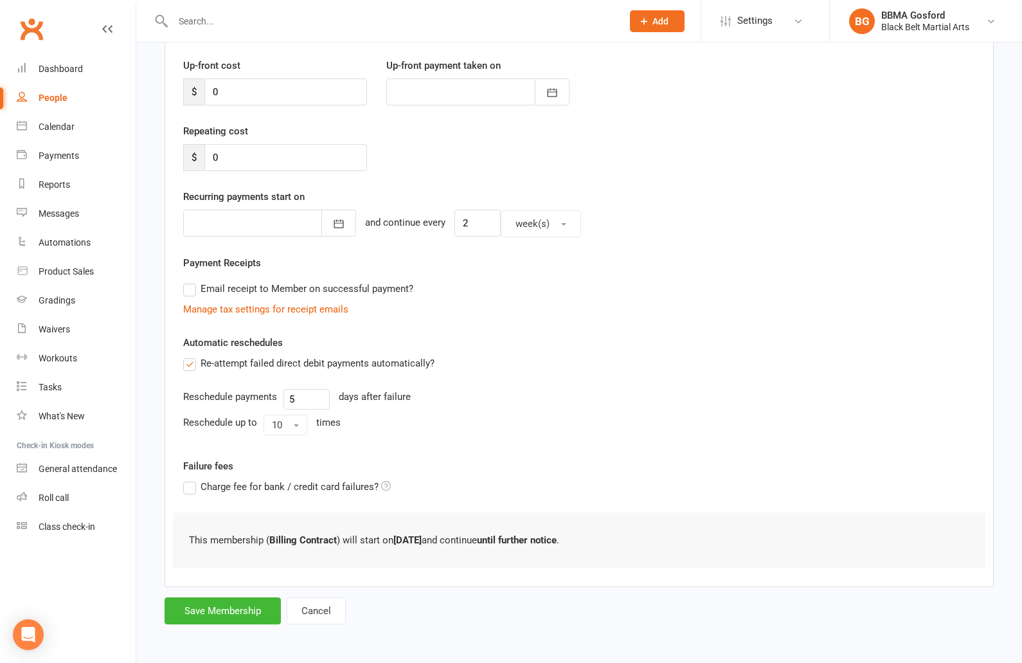
scroll to position [0, 0]
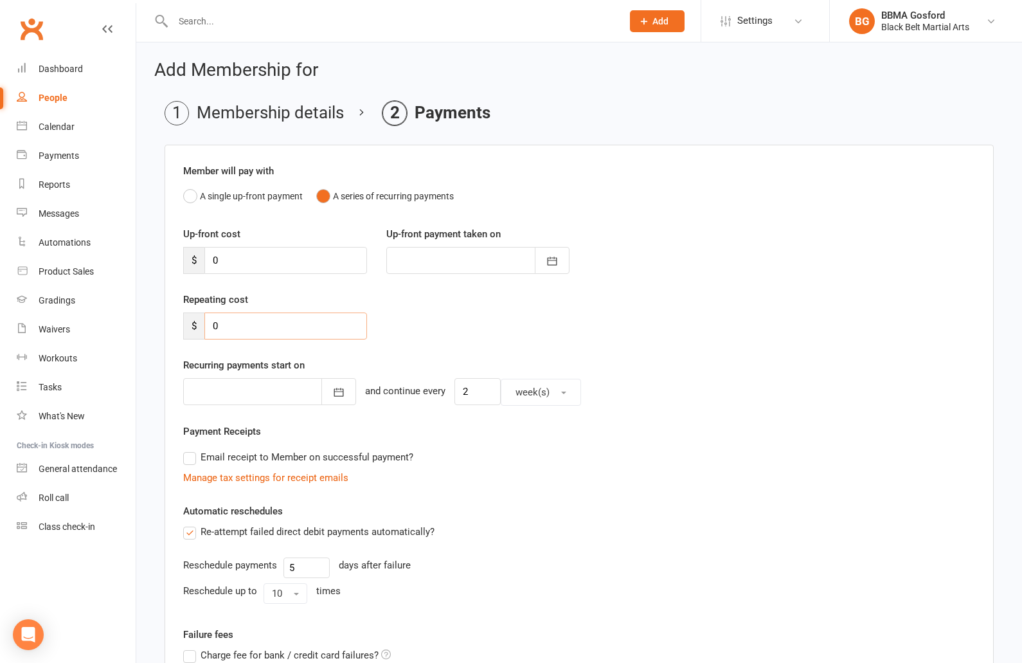
click at [227, 321] on input "0" at bounding box center [285, 325] width 163 height 27
type input "22"
click at [332, 395] on icon "button" at bounding box center [338, 392] width 13 height 13
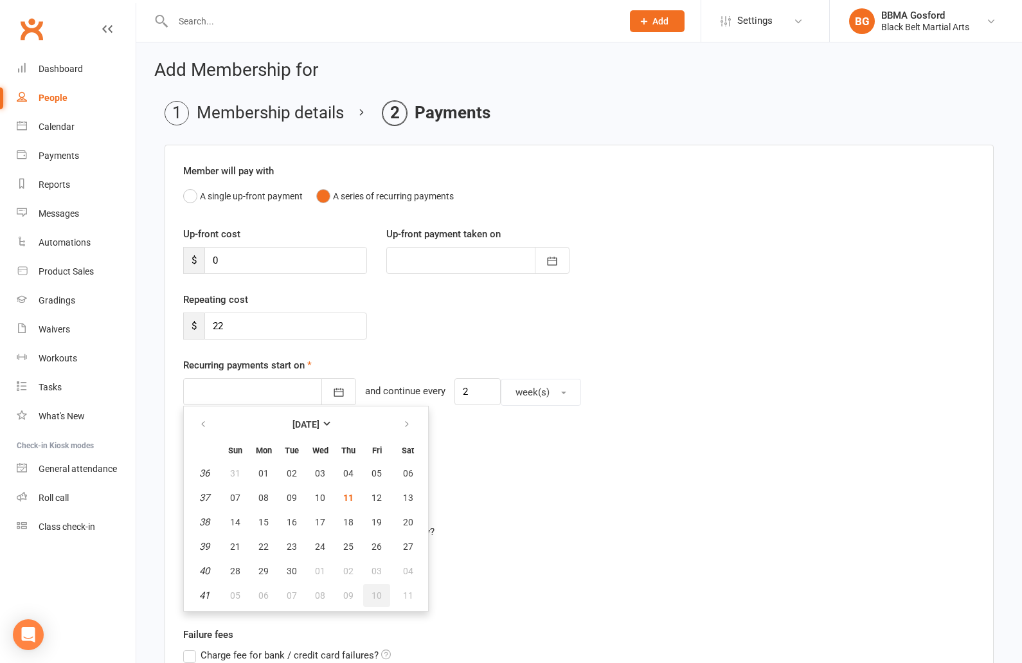
click at [379, 597] on span "10" at bounding box center [377, 595] width 10 height 10
type input "10 Oct 2025"
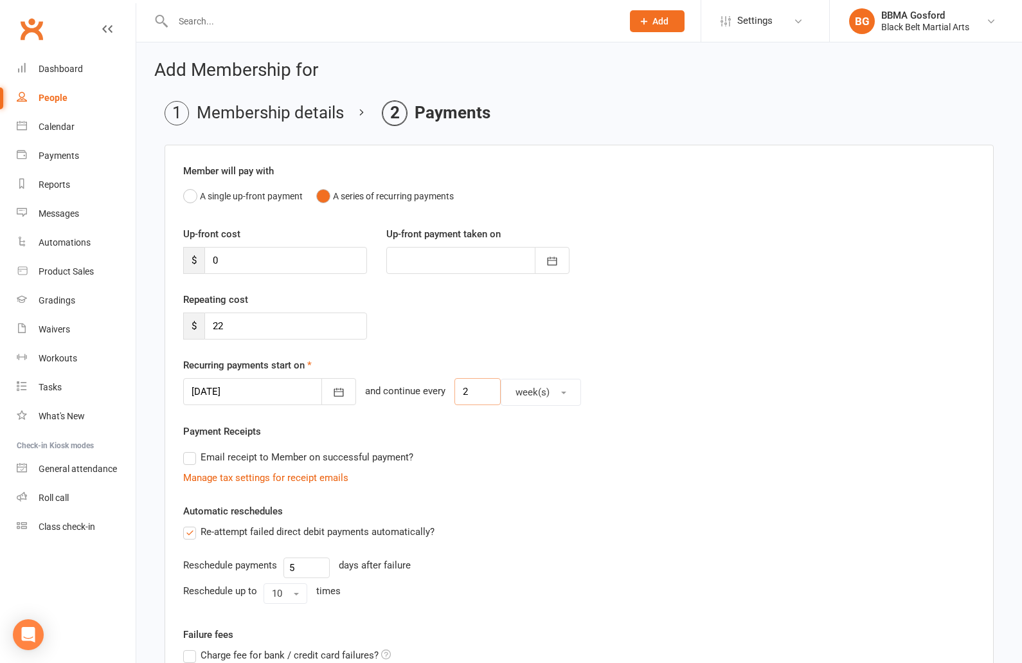
drag, startPoint x: 465, startPoint y: 391, endPoint x: 435, endPoint y: 388, distance: 30.3
click at [455, 388] on input "2" at bounding box center [478, 391] width 46 height 27
type input "1"
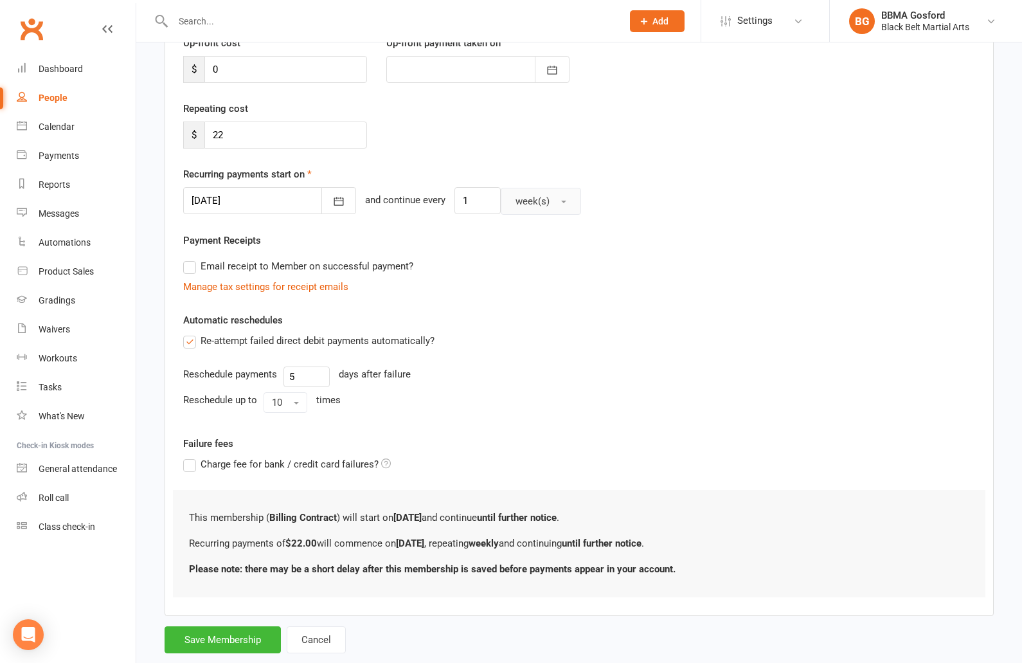
scroll to position [220, 0]
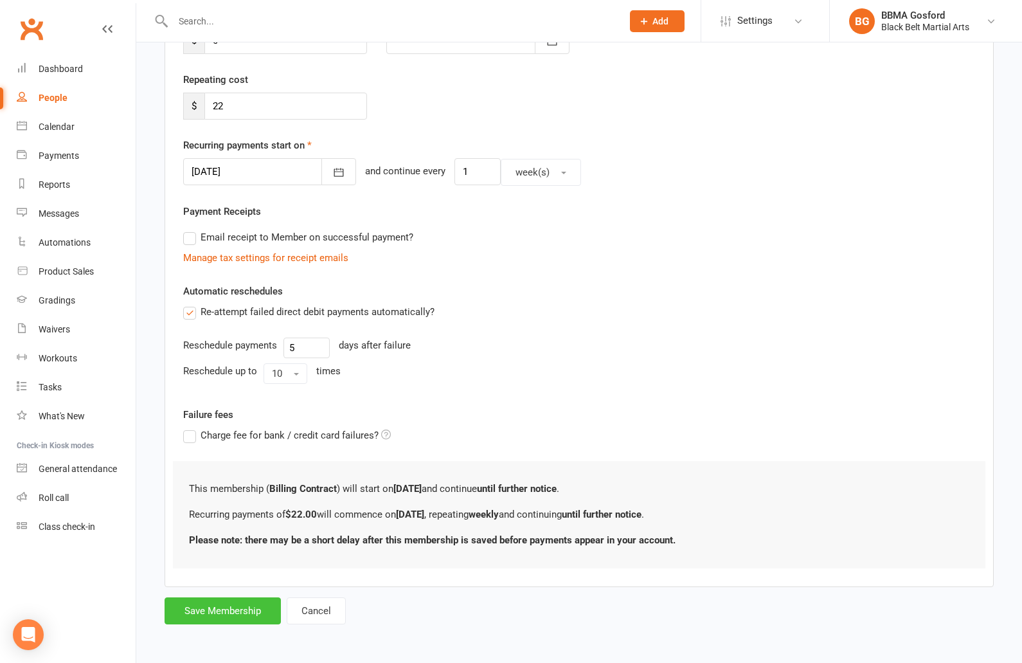
click at [210, 605] on button "Save Membership" at bounding box center [223, 610] width 116 height 27
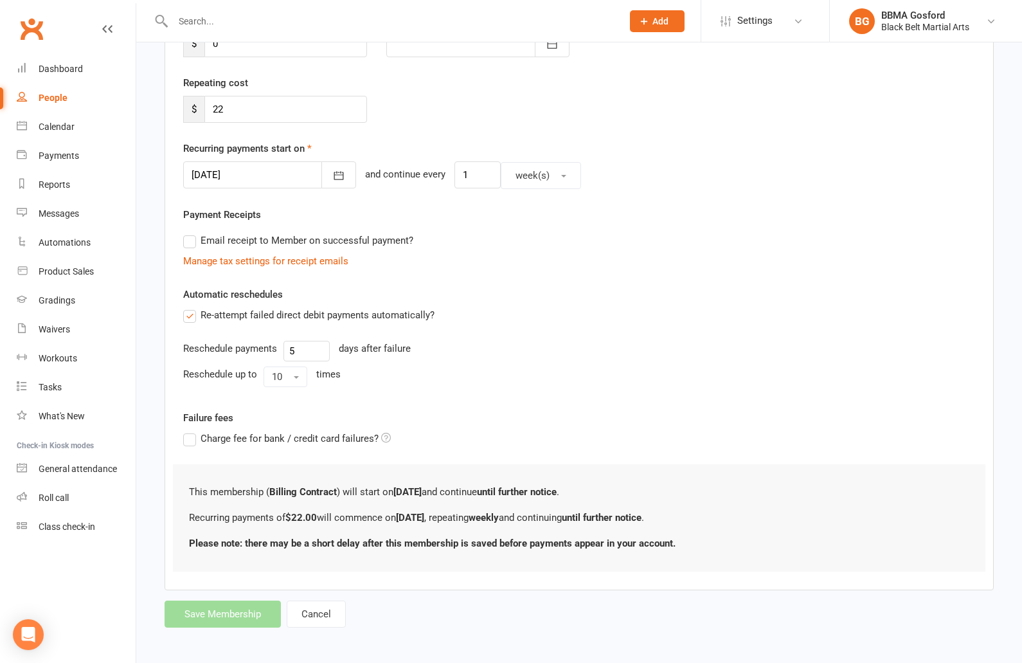
scroll to position [135, 0]
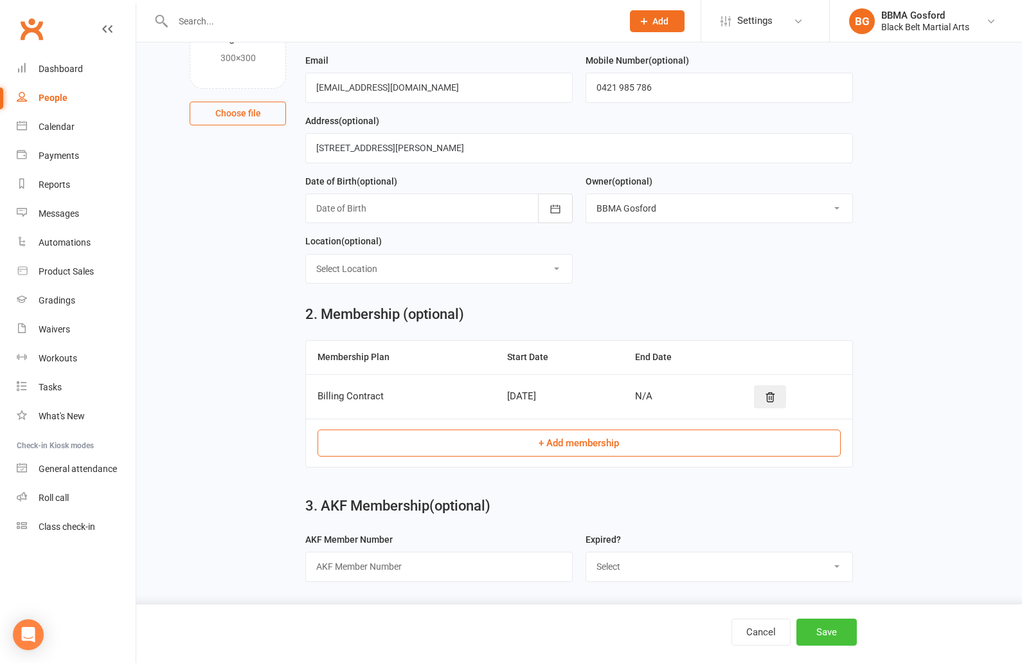
click at [838, 631] on button "Save" at bounding box center [827, 631] width 60 height 27
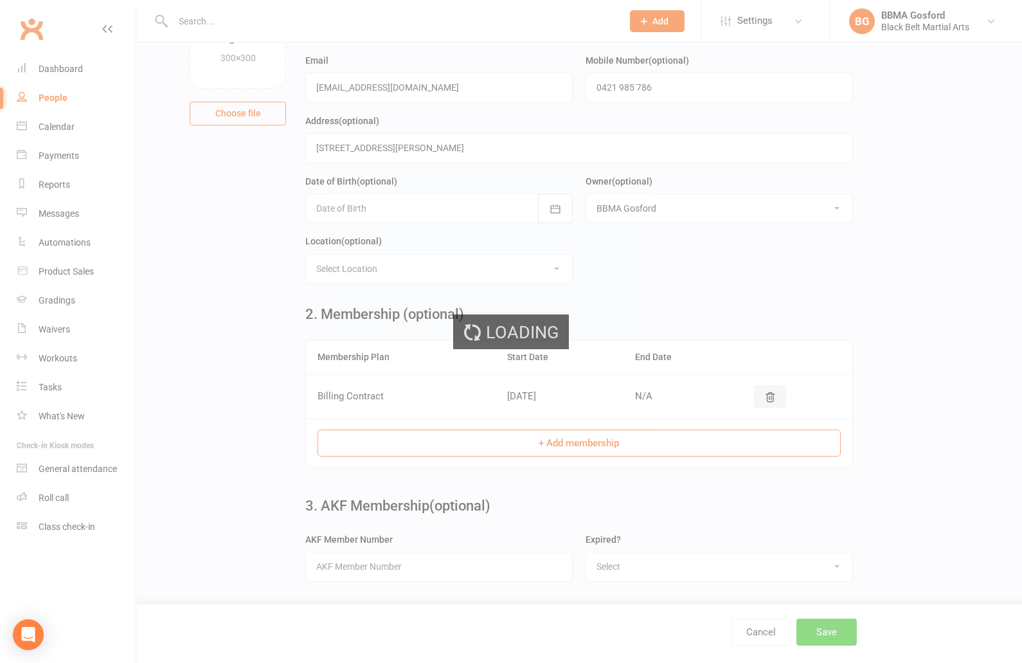
scroll to position [0, 0]
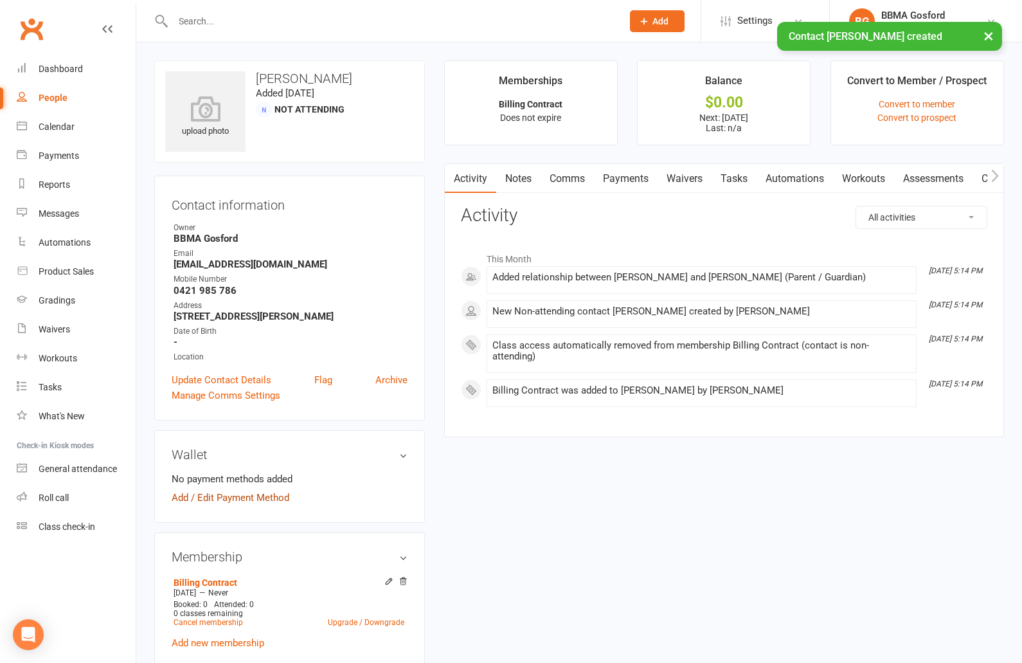
click at [231, 498] on link "Add / Edit Payment Method" at bounding box center [231, 497] width 118 height 15
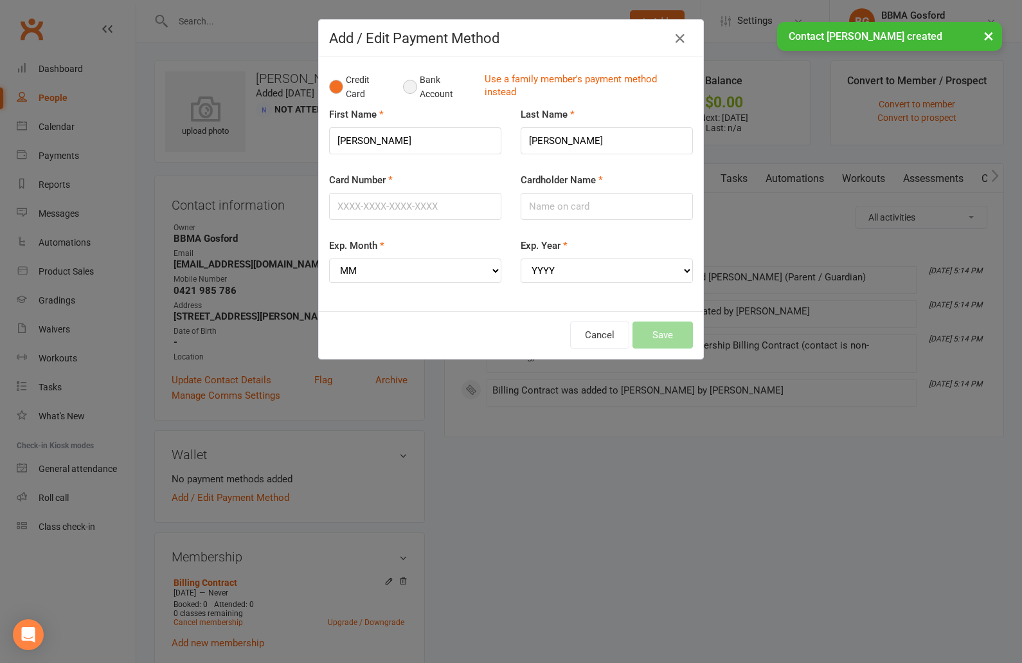
click at [408, 88] on button "Bank Account" at bounding box center [438, 87] width 71 height 39
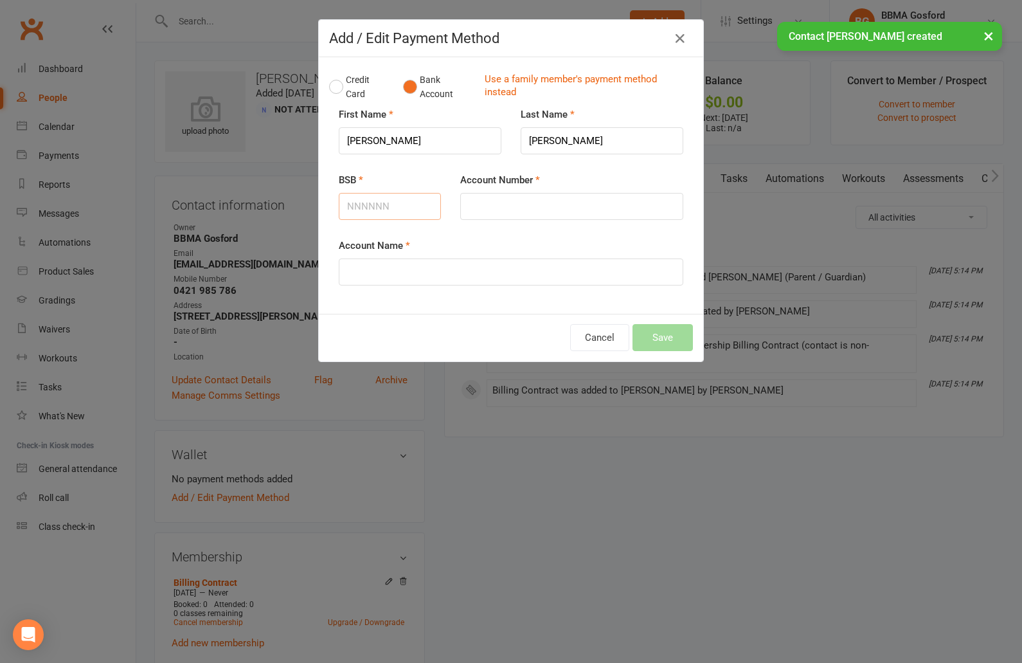
click at [384, 207] on input "BSB" at bounding box center [390, 206] width 102 height 27
type input "012473"
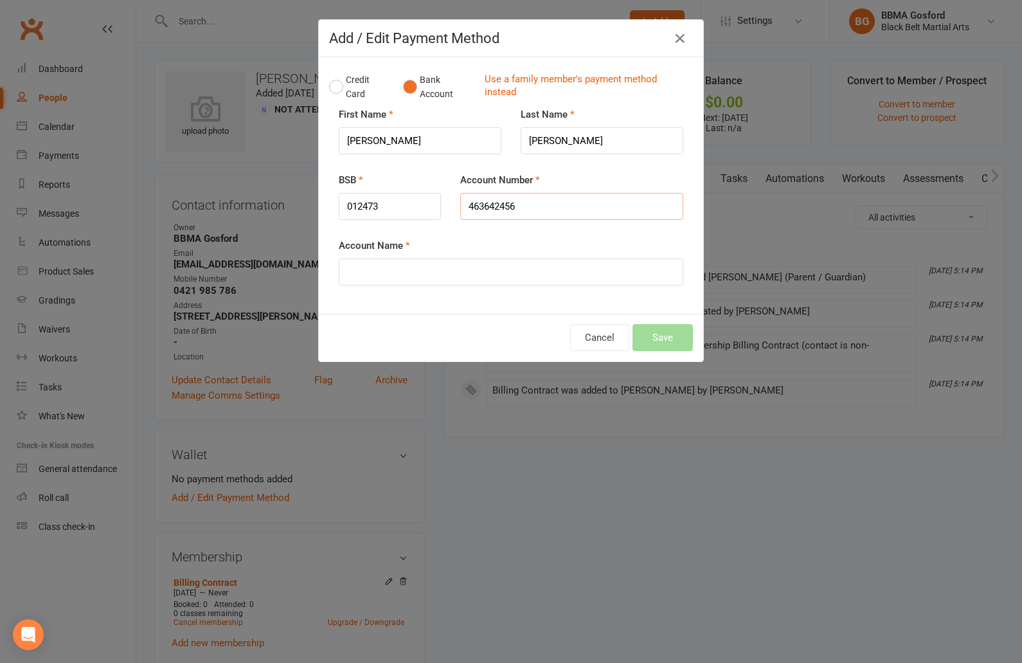
type input "463642456"
type input "Emma Boyd"
click at [667, 341] on button "Save" at bounding box center [663, 337] width 60 height 27
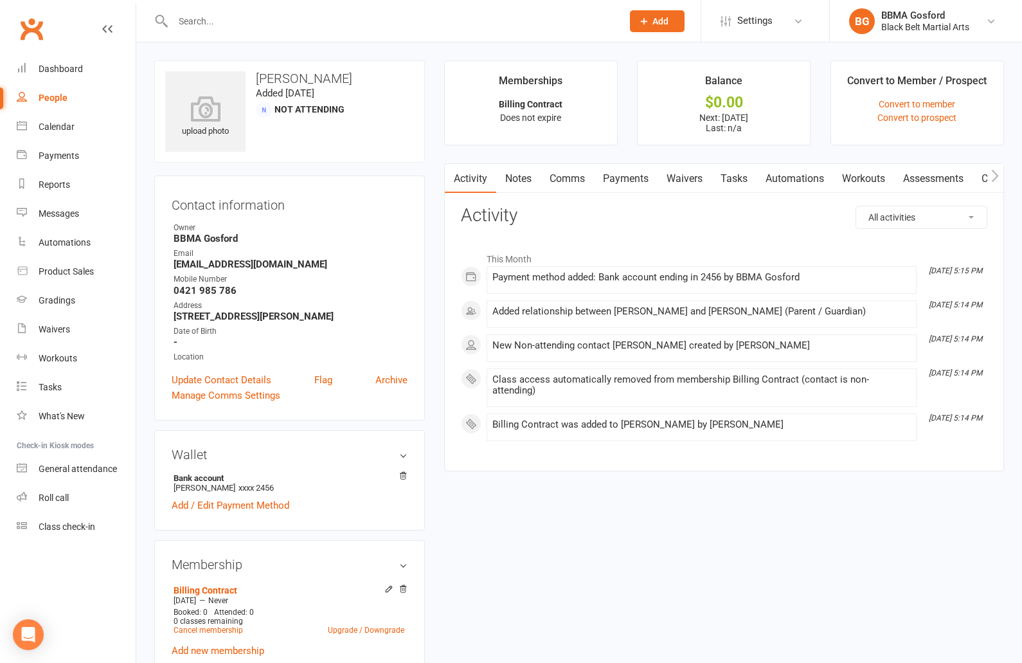
click at [624, 184] on link "Payments" at bounding box center [626, 179] width 64 height 30
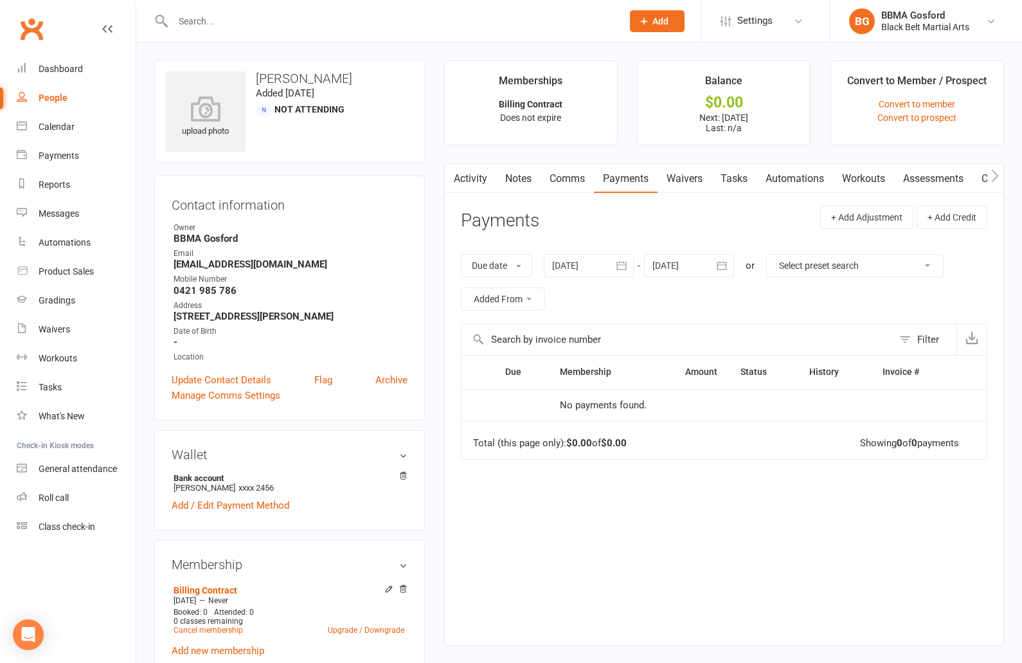
click at [719, 269] on icon "button" at bounding box center [722, 265] width 13 height 13
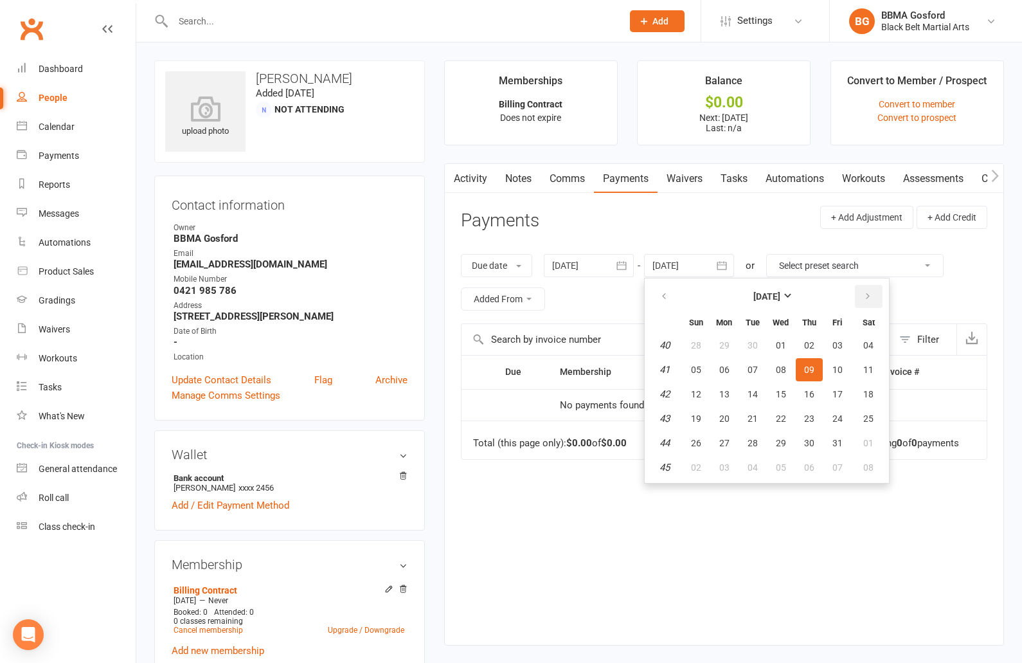
click at [859, 295] on button "button" at bounding box center [869, 296] width 28 height 23
click at [858, 407] on table "November 2025 Sun Mon Tue Wed Thu Fri Sat 44 26 27 28 29 30 31 01 45 02 03 04 0…" at bounding box center [766, 380] width 239 height 199
click at [869, 392] on span "15" at bounding box center [868, 394] width 10 height 10
type input "15 Nov 2025"
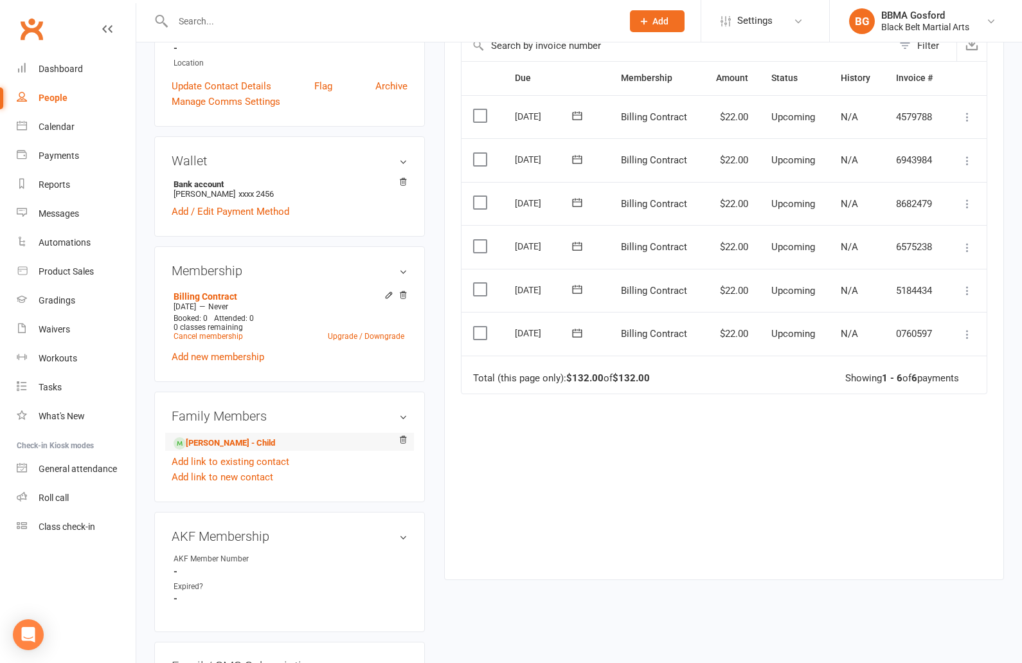
scroll to position [296, 0]
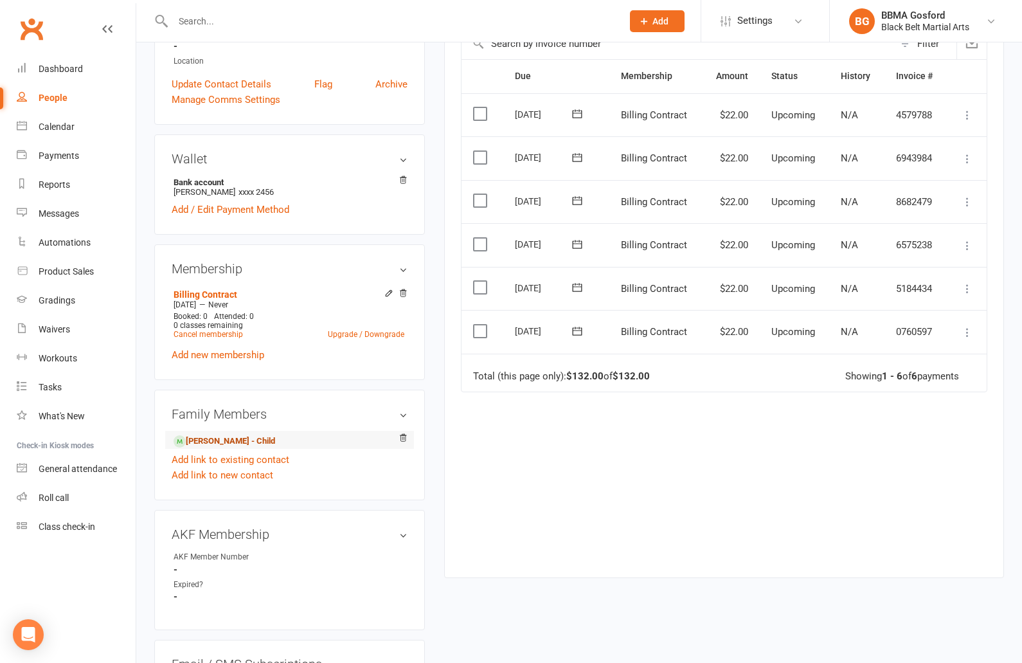
click at [206, 448] on link "Ava Bennett - Child" at bounding box center [225, 442] width 102 height 14
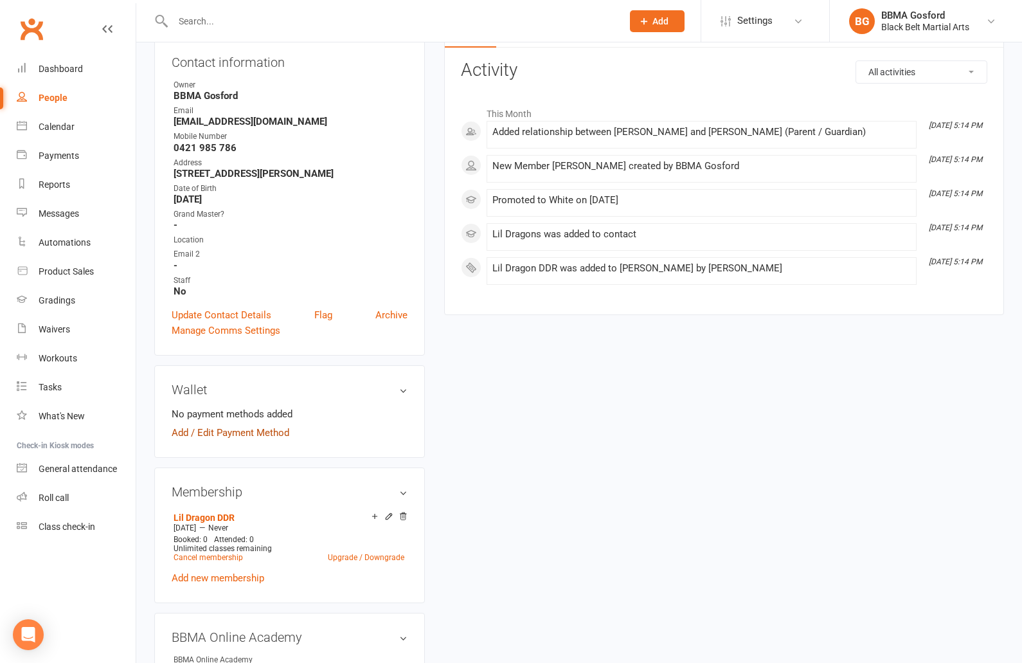
scroll to position [149, 0]
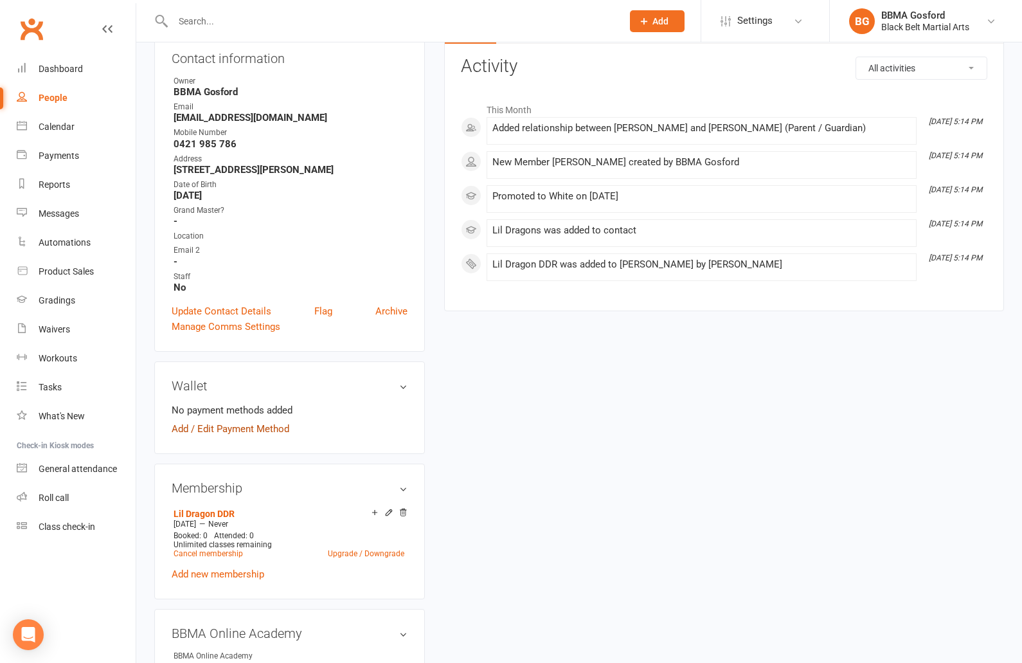
click at [215, 431] on link "Add / Edit Payment Method" at bounding box center [231, 428] width 118 height 15
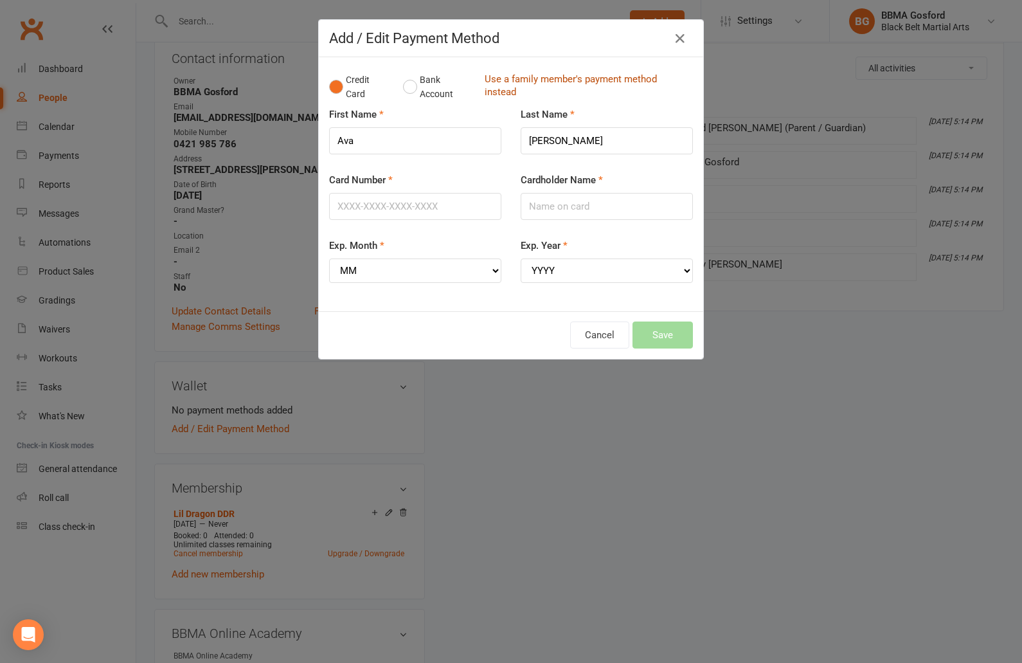
click at [498, 84] on link "Use a family member's payment method instead" at bounding box center [586, 87] width 202 height 29
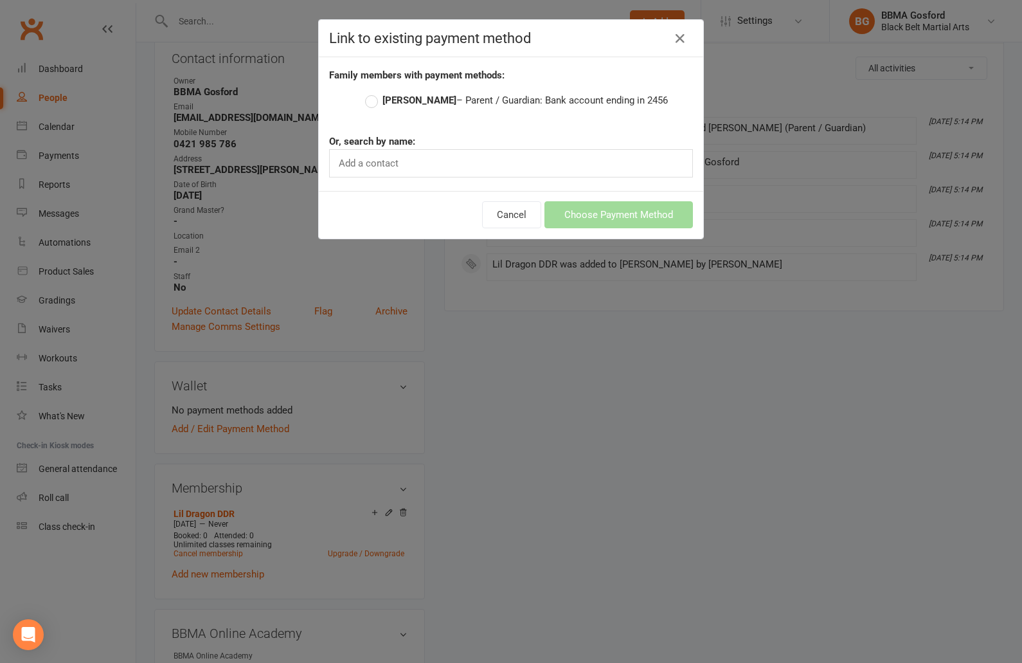
drag, startPoint x: 374, startPoint y: 99, endPoint x: 457, endPoint y: 134, distance: 90.5
click at [374, 99] on label "Emma Boyd – Parent / Guardian: Bank account ending in 2456" at bounding box center [516, 100] width 303 height 15
click at [374, 93] on input "Emma Boyd – Parent / Guardian: Bank account ending in 2456" at bounding box center [369, 93] width 8 height 0
radio input "true"
click at [602, 212] on button "Choose Payment Method" at bounding box center [619, 214] width 149 height 27
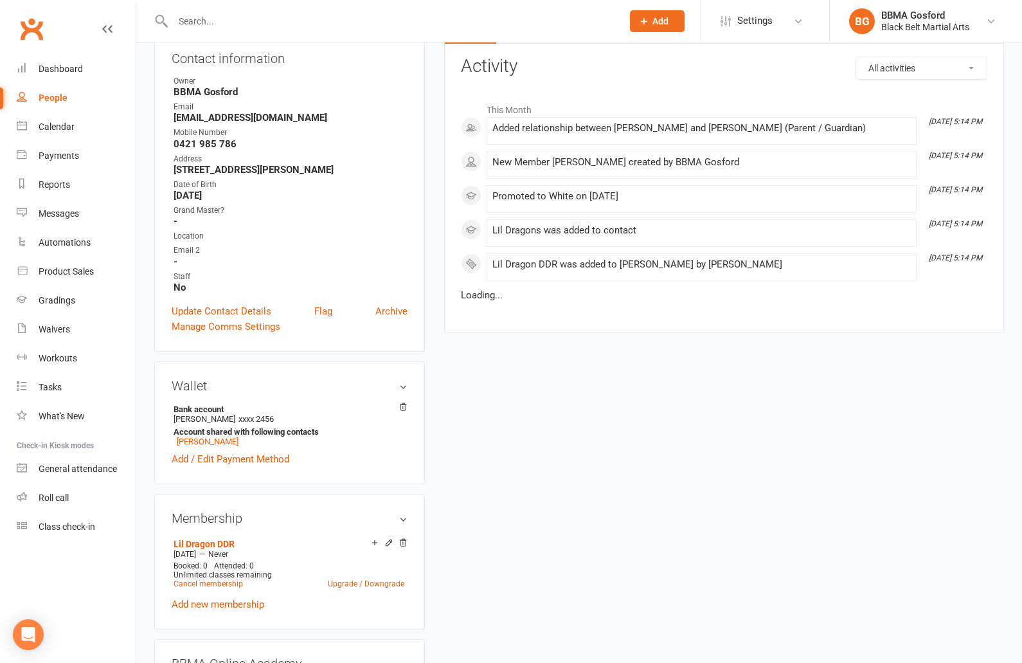
scroll to position [0, 0]
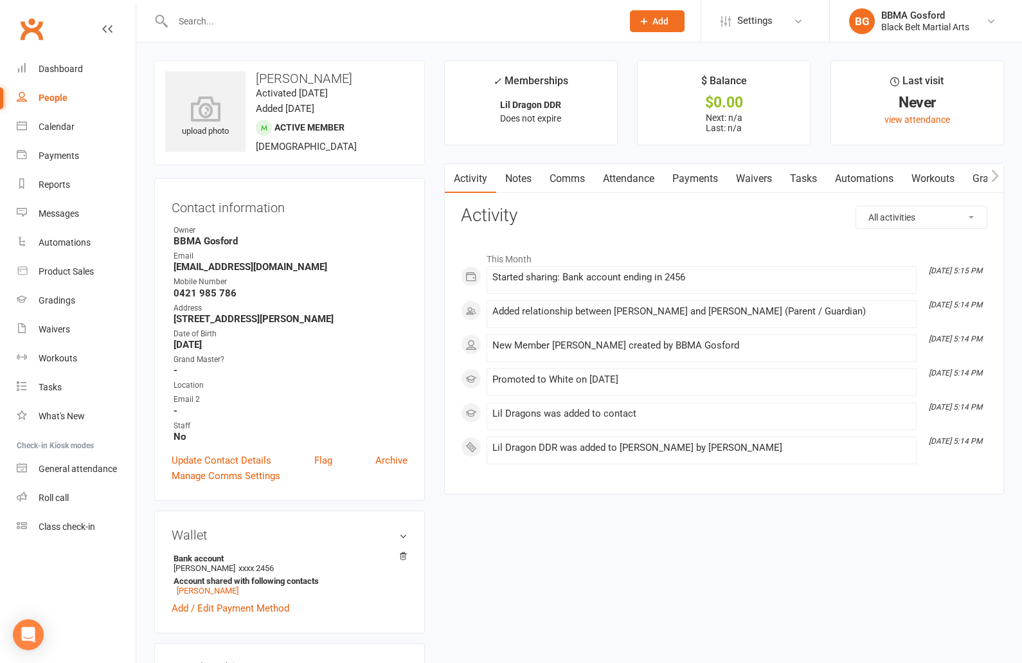
click at [621, 179] on link "Attendance" at bounding box center [628, 179] width 69 height 30
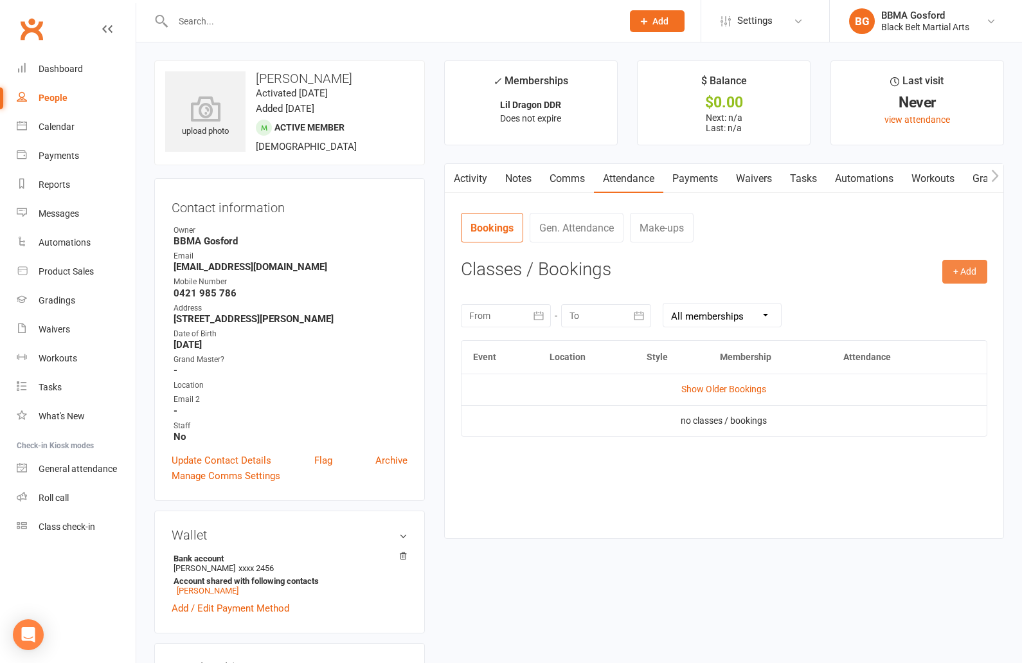
click at [972, 270] on button "+ Add" at bounding box center [964, 271] width 45 height 23
click at [919, 308] on link "Book Event" at bounding box center [923, 301] width 127 height 26
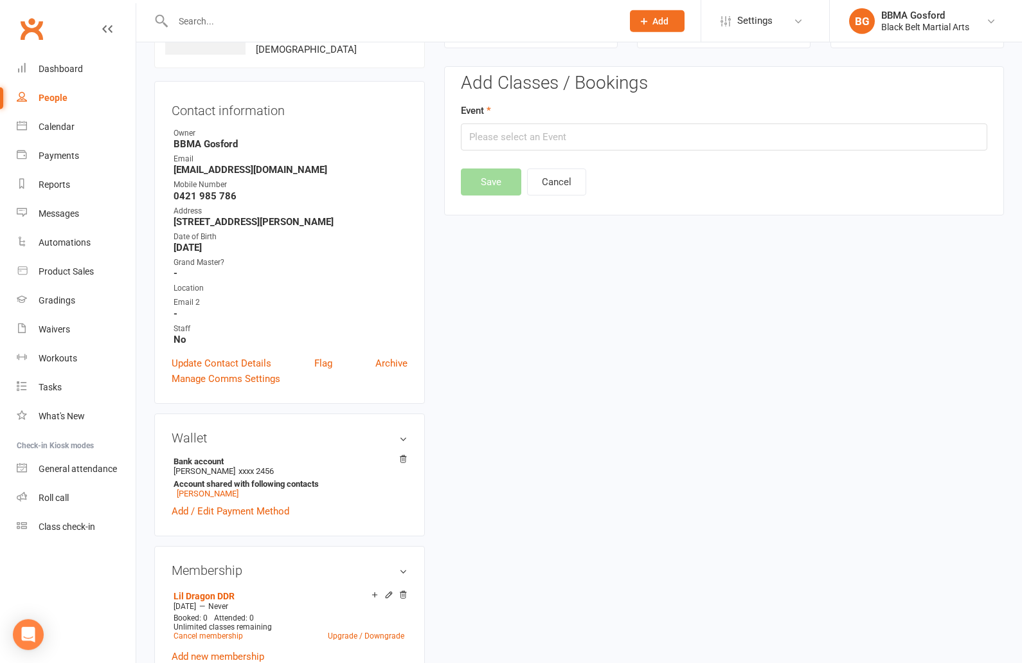
scroll to position [98, 0]
click at [516, 127] on input "text" at bounding box center [724, 135] width 527 height 27
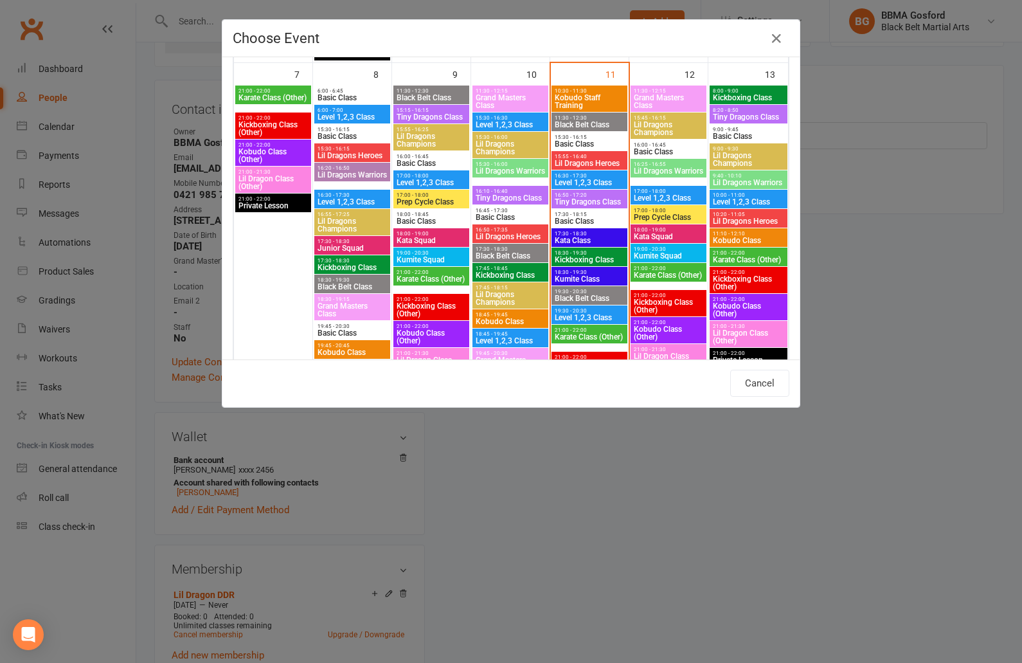
scroll to position [527, 0]
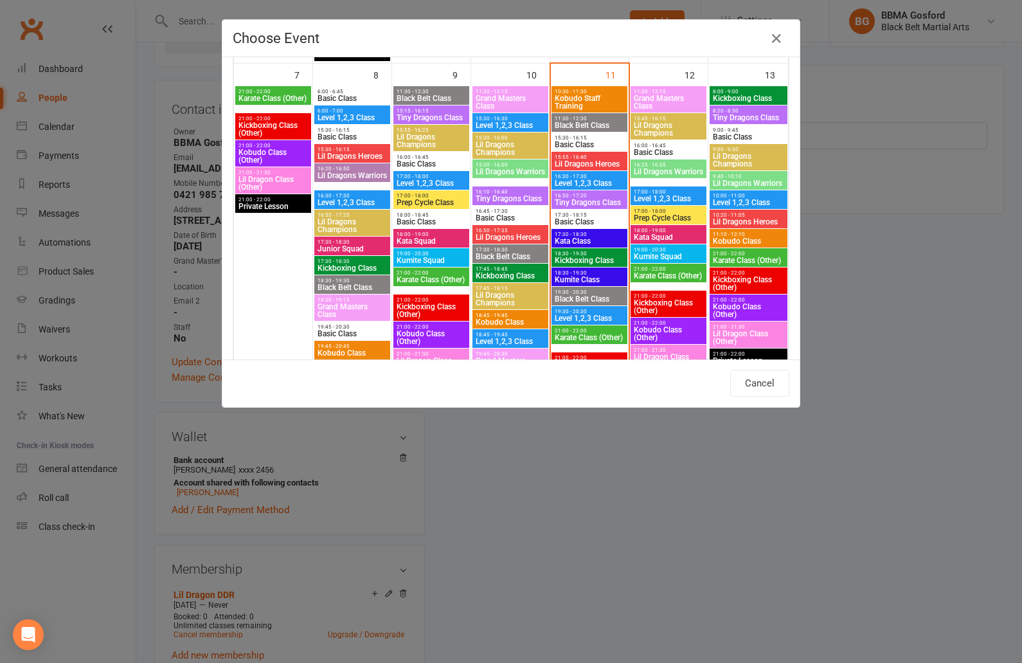
click at [498, 144] on span "Lil Dragons Champions" at bounding box center [510, 148] width 71 height 15
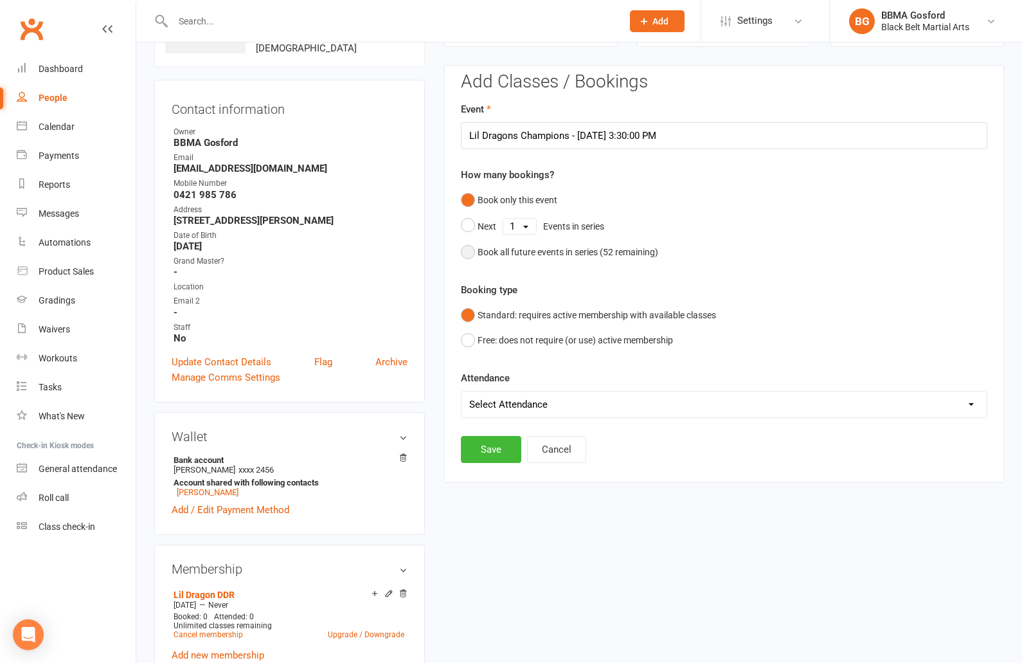
drag, startPoint x: 466, startPoint y: 257, endPoint x: 487, endPoint y: 258, distance: 21.2
click at [465, 257] on button "Book all future events in series ( 52 remaining)" at bounding box center [559, 252] width 197 height 24
click at [480, 381] on button "Save" at bounding box center [491, 383] width 60 height 27
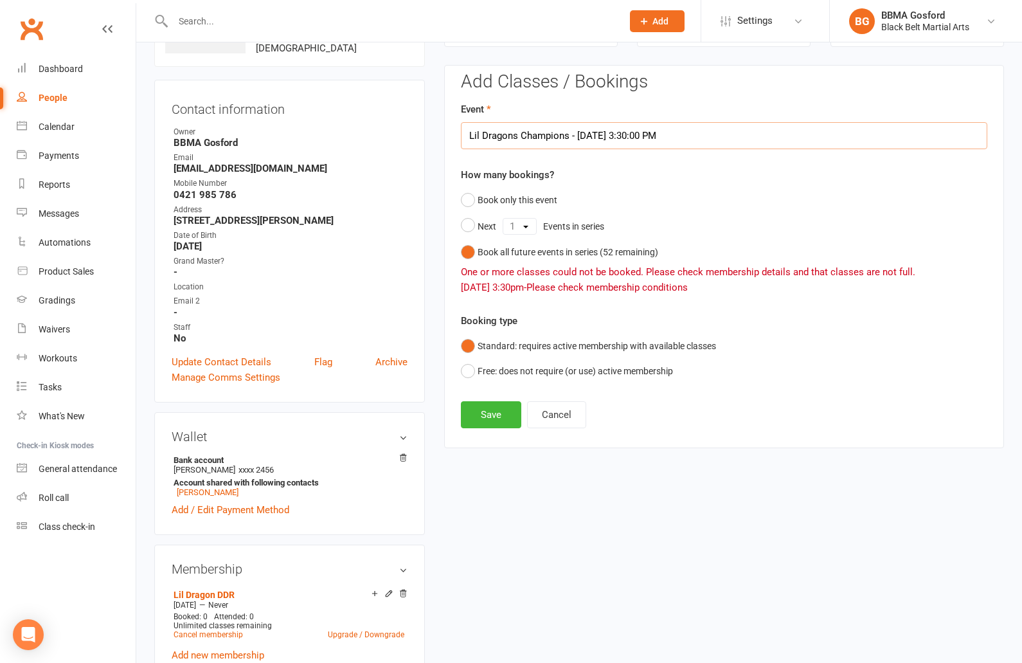
click at [562, 138] on input "Lil Dragons Champions - Sep 10, 2025 3:30:00 PM" at bounding box center [724, 135] width 527 height 27
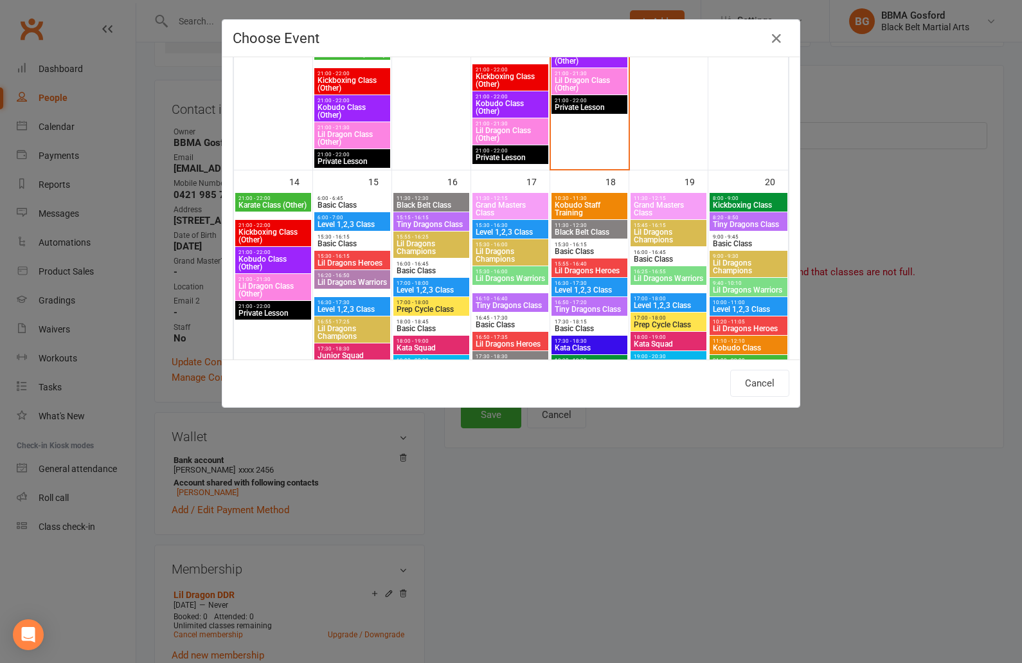
scroll to position [867, 0]
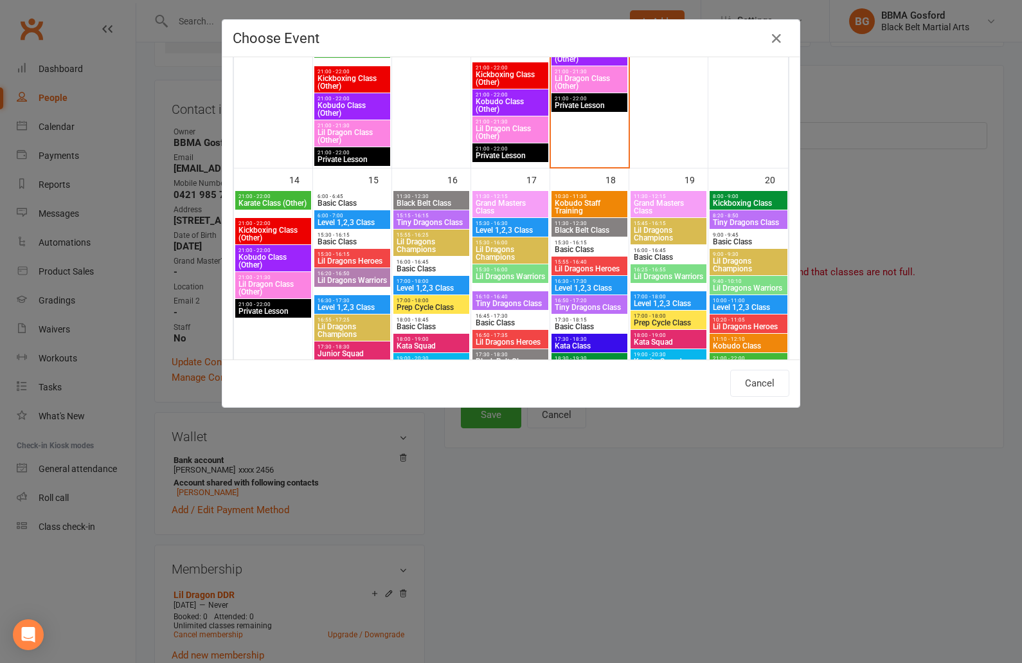
click at [510, 248] on span "Lil Dragons Champions" at bounding box center [510, 253] width 71 height 15
type input "Lil Dragons Champions - Sep 17, 2025 3:30:00 PM"
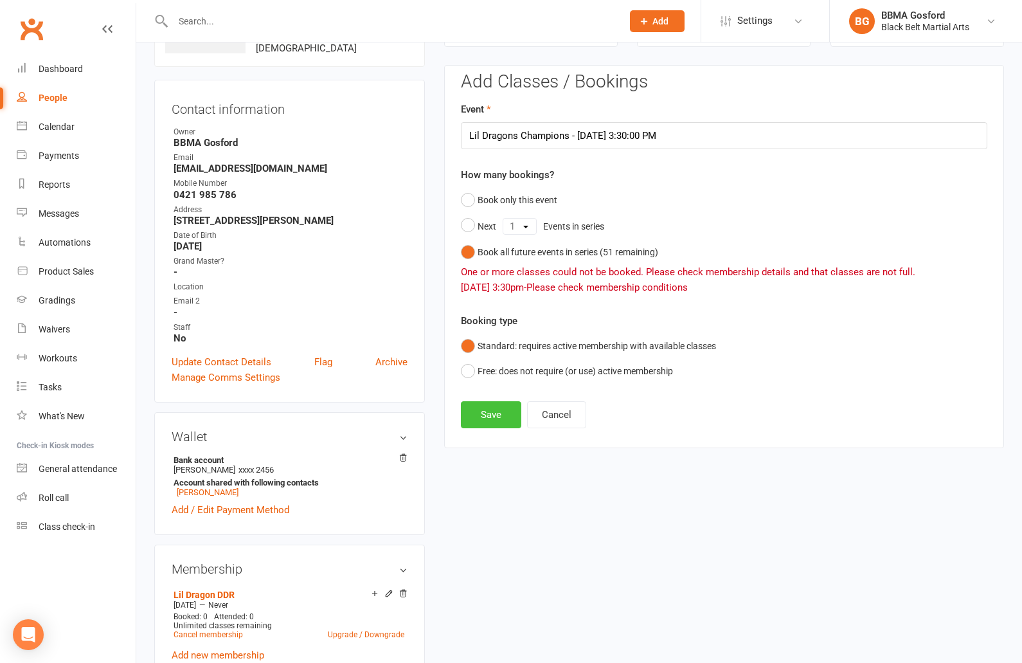
click at [489, 413] on button "Save" at bounding box center [491, 414] width 60 height 27
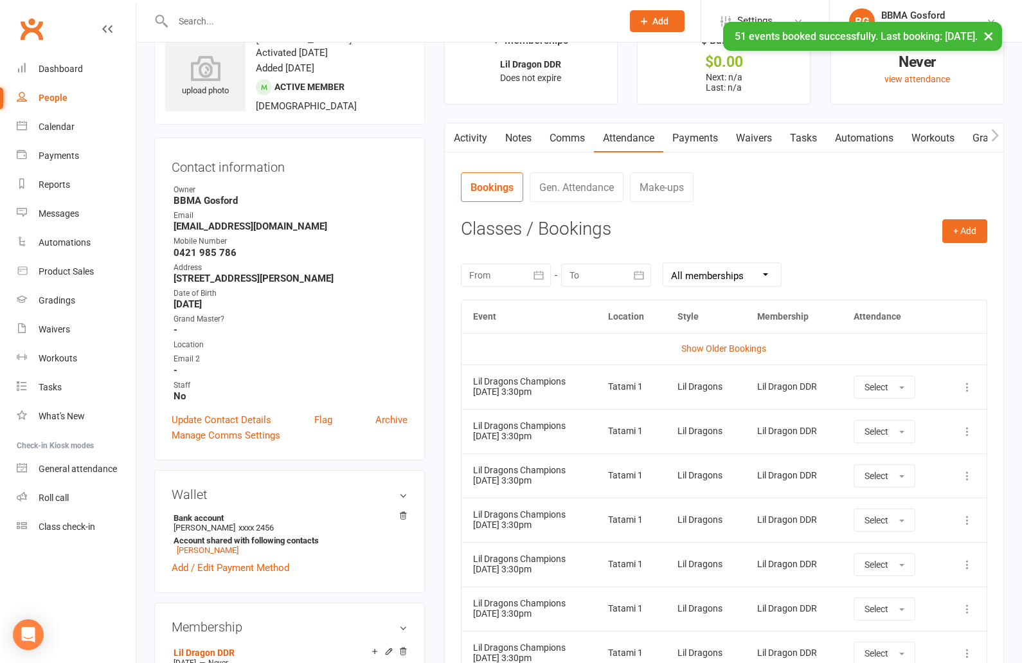
scroll to position [0, 0]
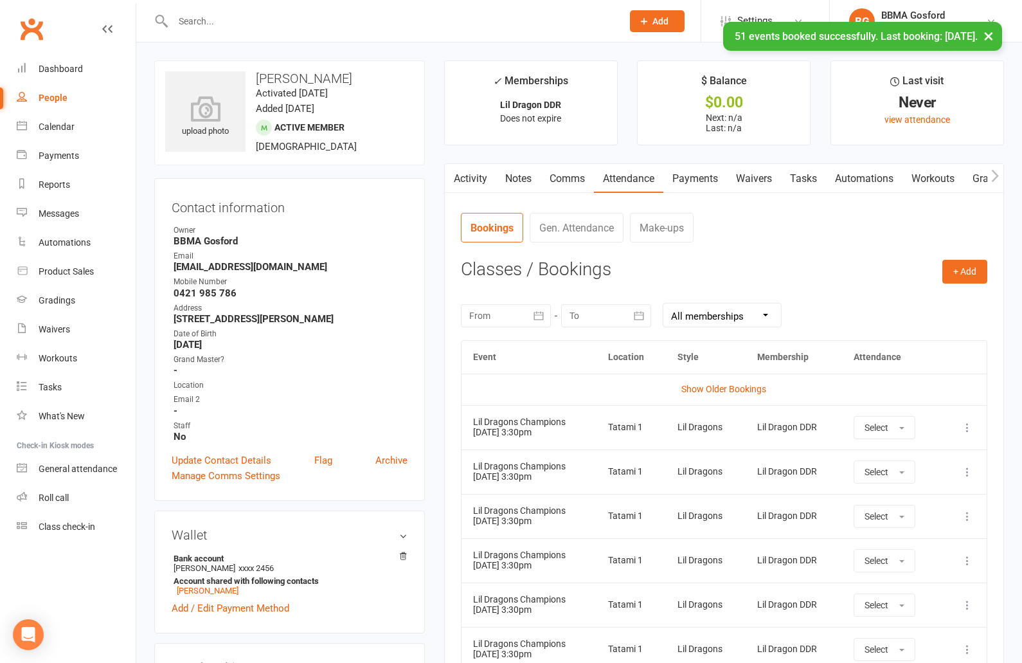
click at [557, 176] on link "Comms" at bounding box center [567, 179] width 53 height 30
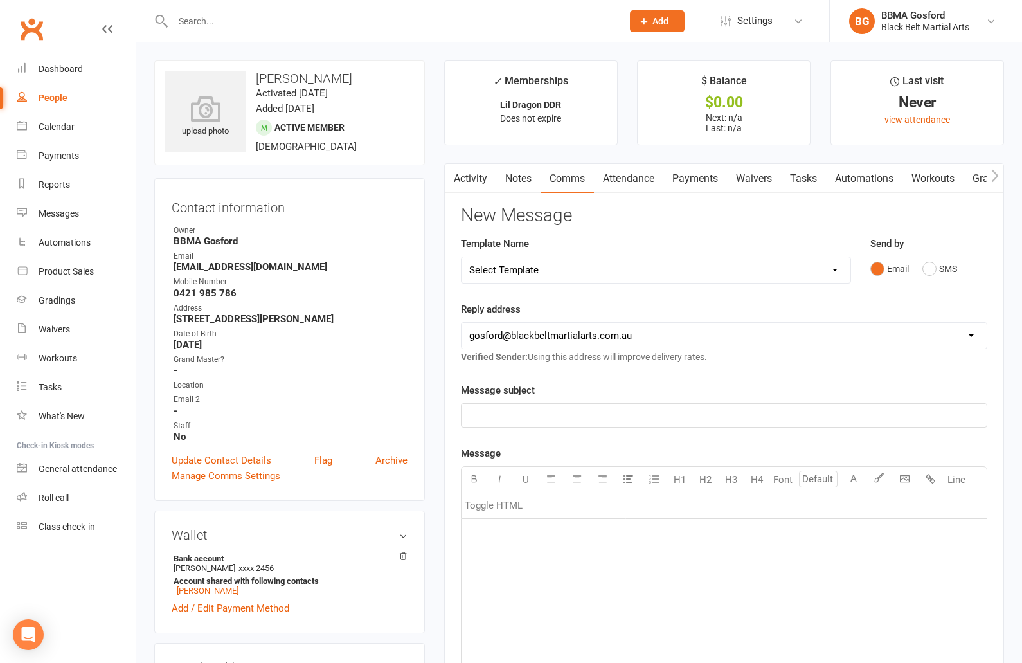
click at [462, 257] on select "Select Template [Email] Active Kids Voucher [Email] Black Belt Camp [Email] Bla…" at bounding box center [656, 270] width 389 height 26
select select "22"
click option "[Email] Welcome Email Lil Dragons" at bounding box center [0, 0] width 0 height 0
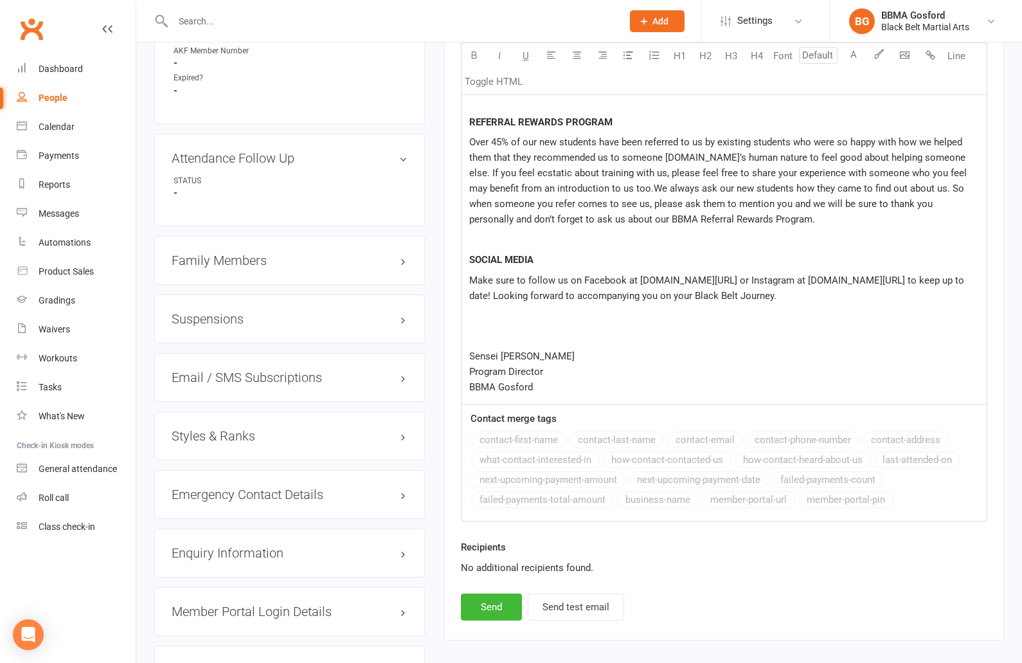
scroll to position [1011, 0]
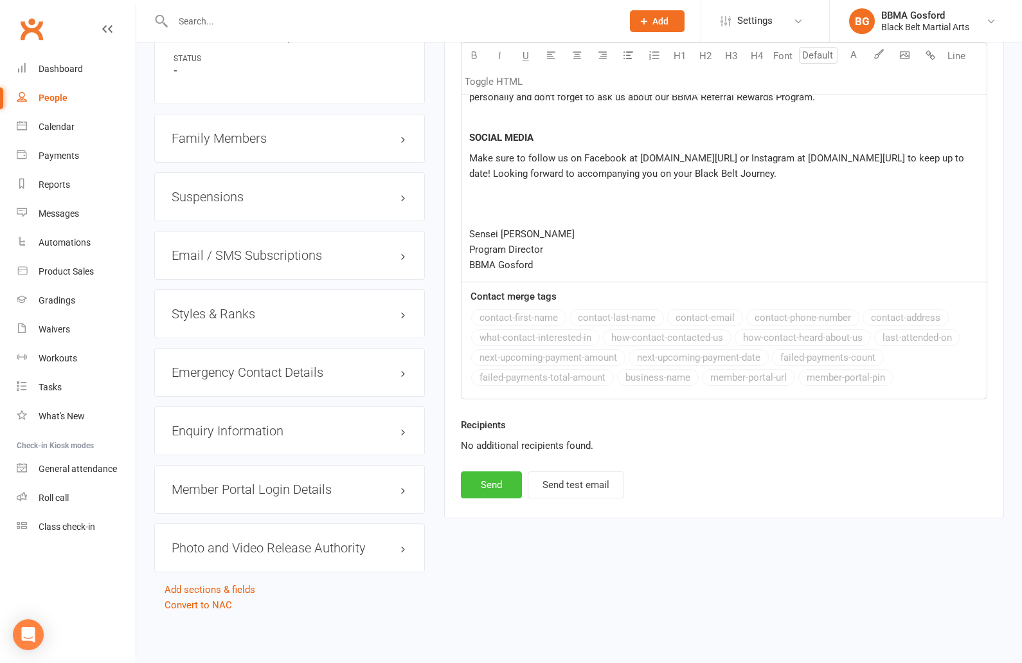
click at [489, 489] on button "Send" at bounding box center [491, 484] width 61 height 27
select select
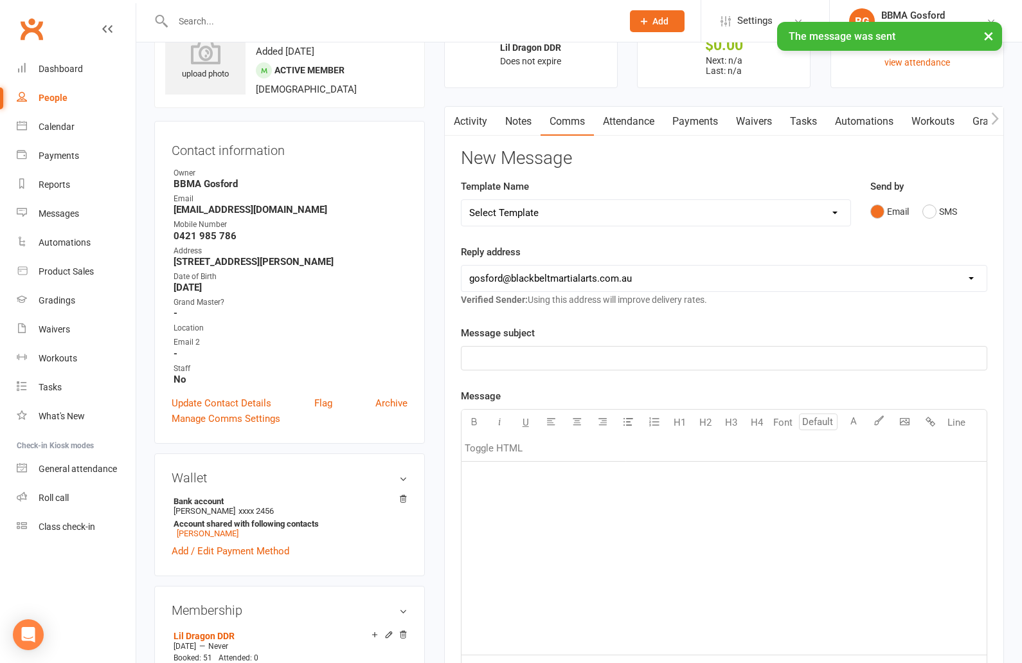
scroll to position [0, 0]
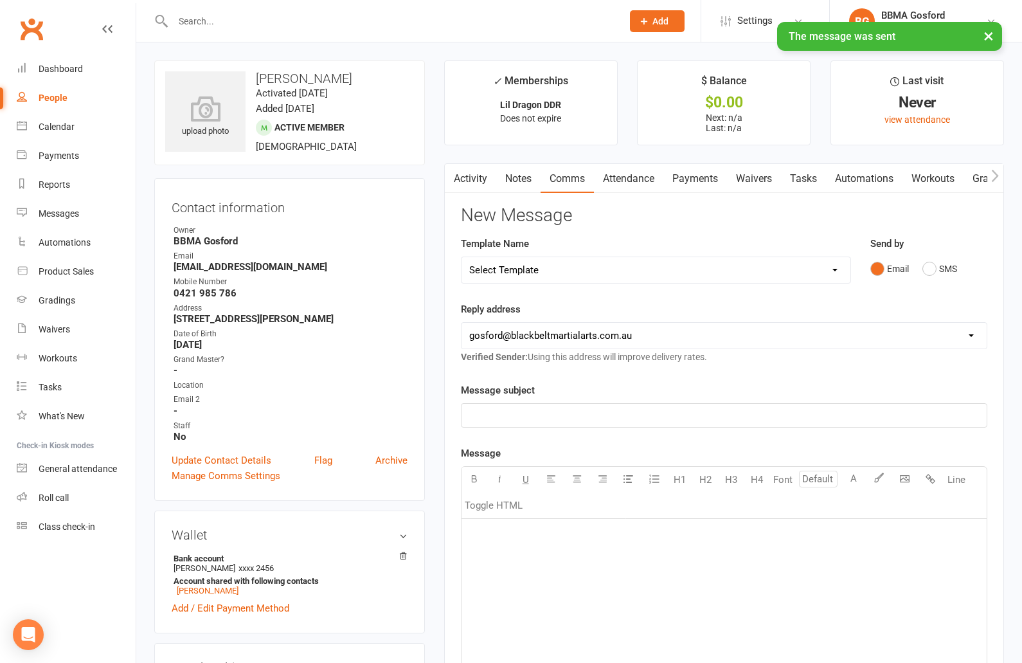
click at [477, 177] on link "Activity" at bounding box center [470, 179] width 51 height 30
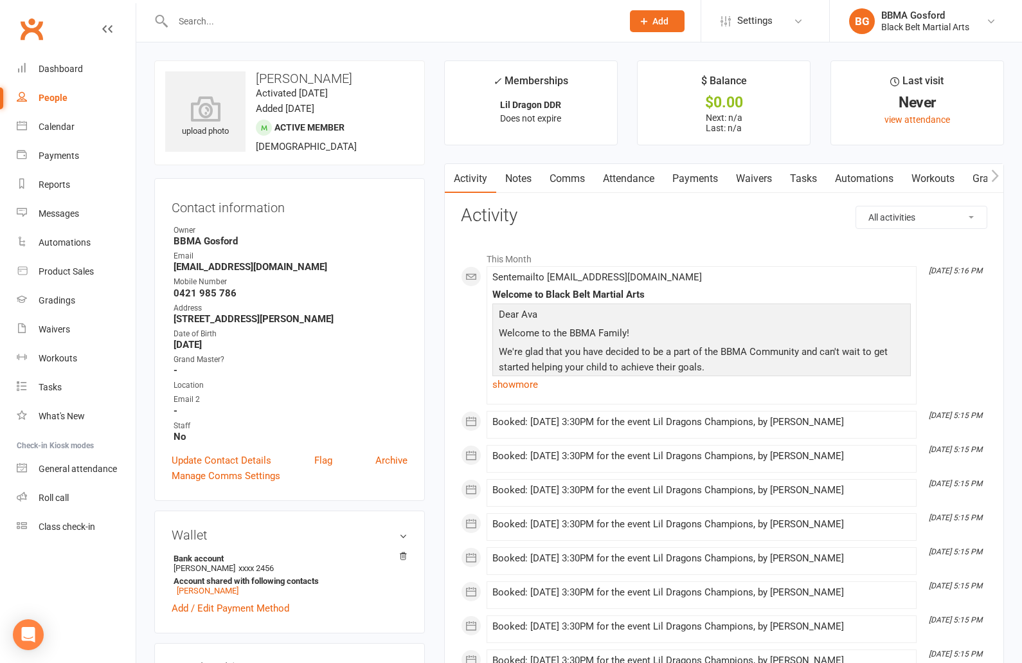
click at [230, 269] on strong "emmakateboyd@hotmail.com" at bounding box center [291, 267] width 234 height 12
click at [41, 71] on div "Dashboard" at bounding box center [61, 69] width 44 height 10
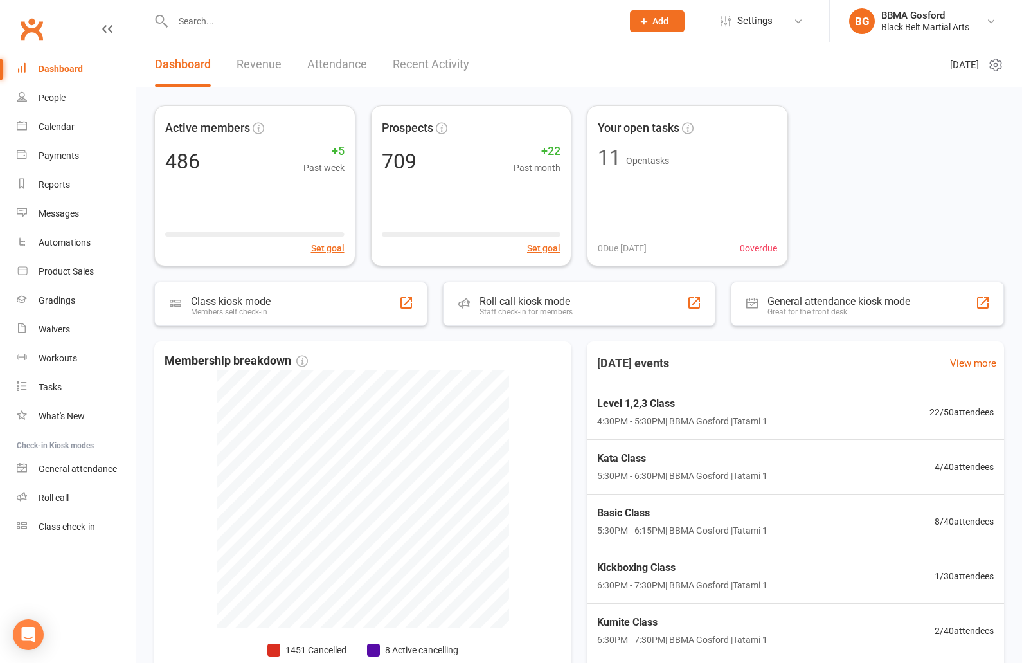
click at [264, 30] on input "text" at bounding box center [391, 21] width 444 height 18
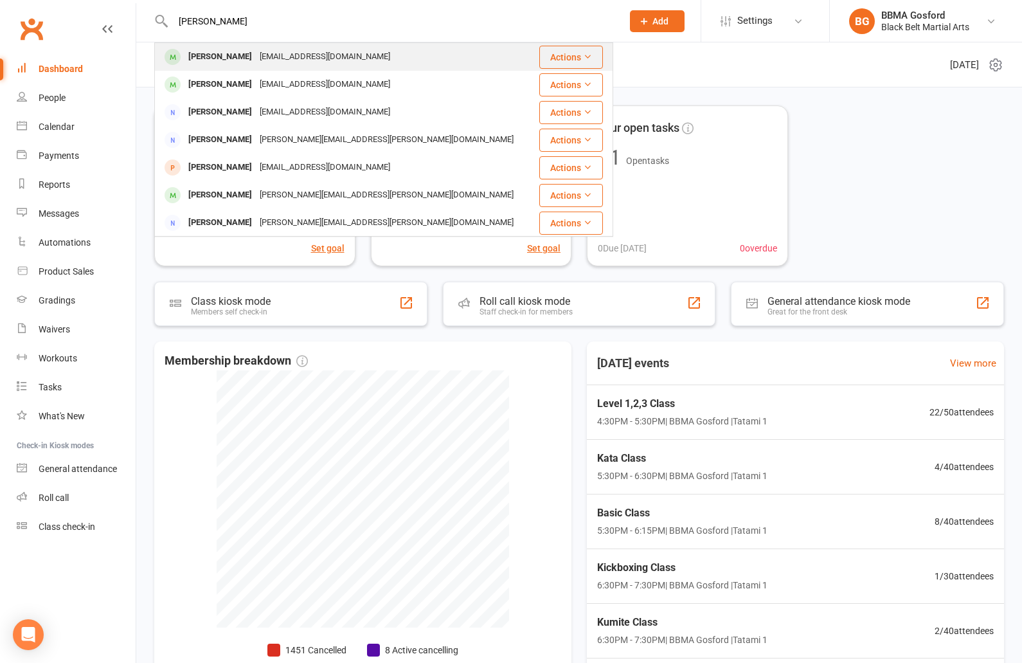
type input "janina"
click at [256, 51] on div "jezubinto@gmail.com" at bounding box center [325, 57] width 138 height 19
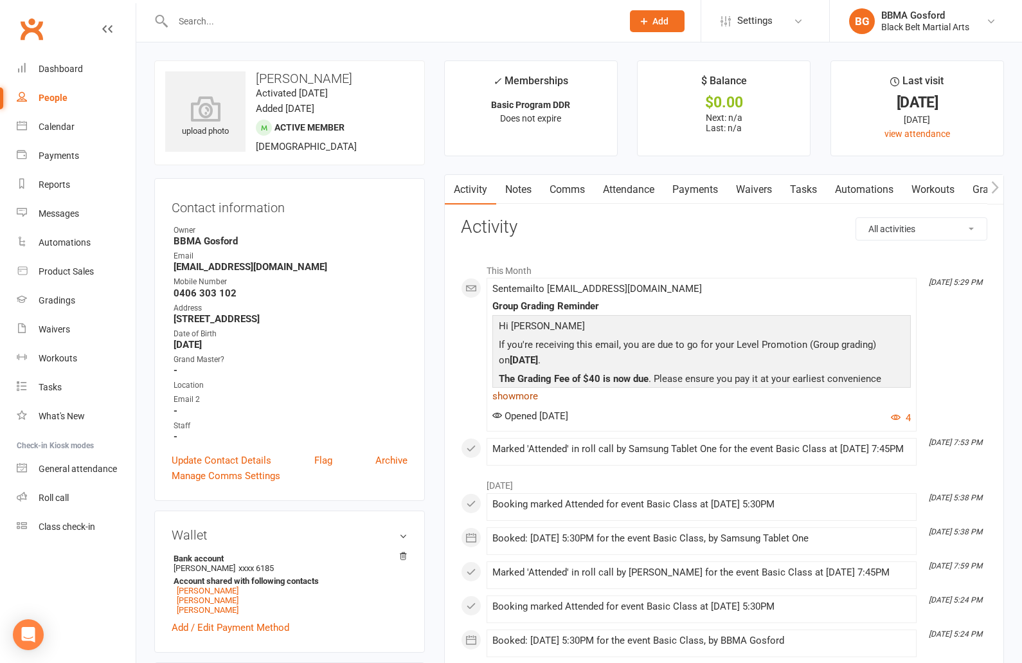
click at [520, 401] on link "show more" at bounding box center [701, 396] width 419 height 18
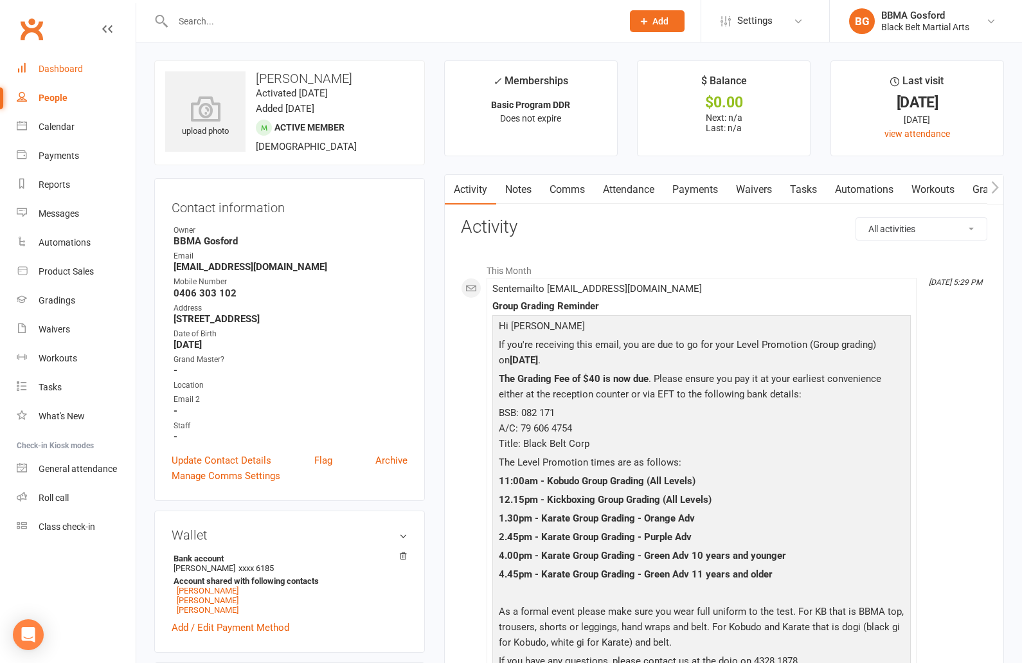
click at [68, 66] on div "Dashboard" at bounding box center [61, 69] width 44 height 10
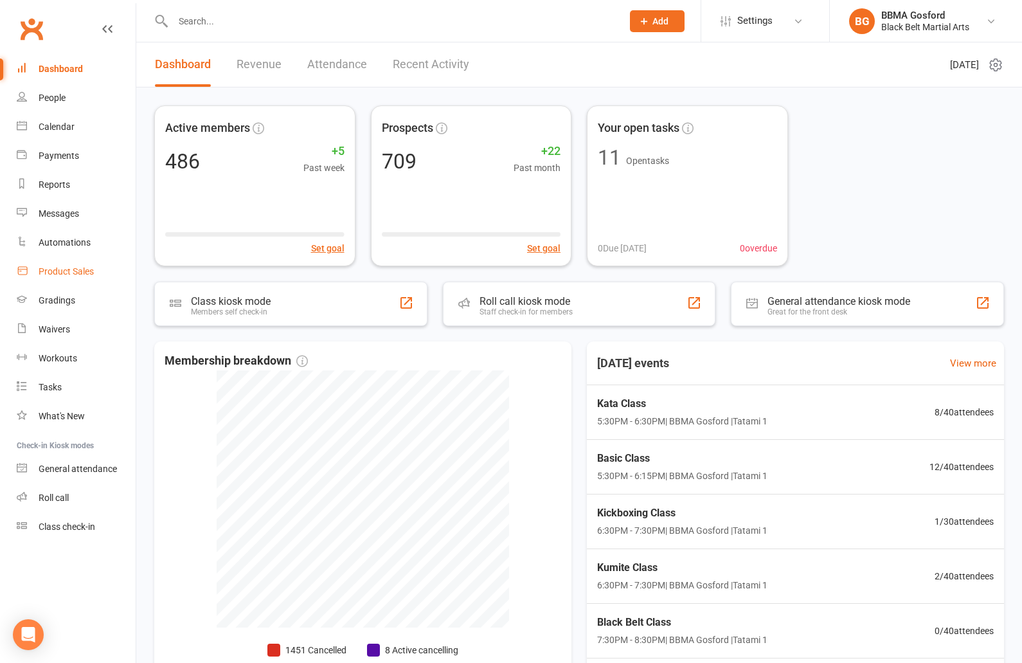
click at [89, 267] on div "Product Sales" at bounding box center [66, 271] width 55 height 10
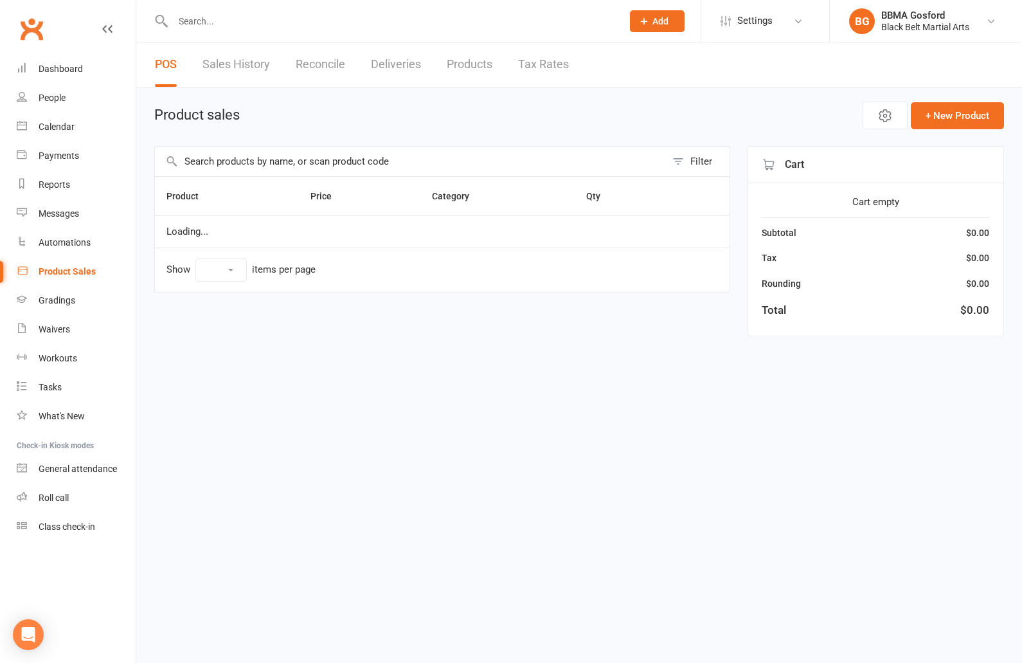
select select "100"
click at [291, 165] on input "text" at bounding box center [410, 162] width 511 height 30
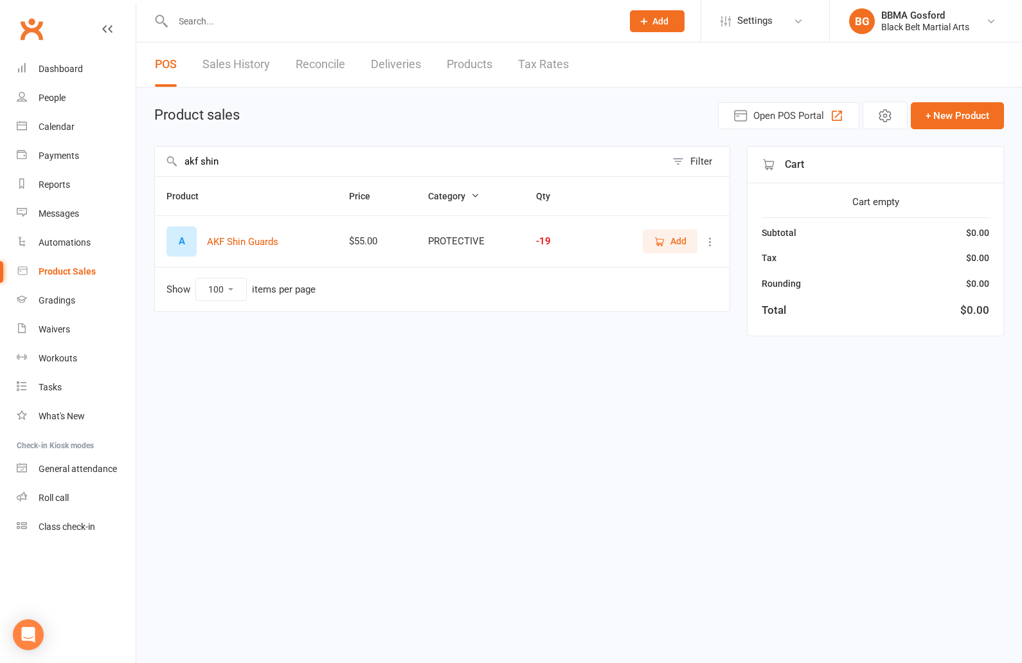
type input "akf shin"
click at [662, 241] on icon "button" at bounding box center [660, 242] width 12 height 12
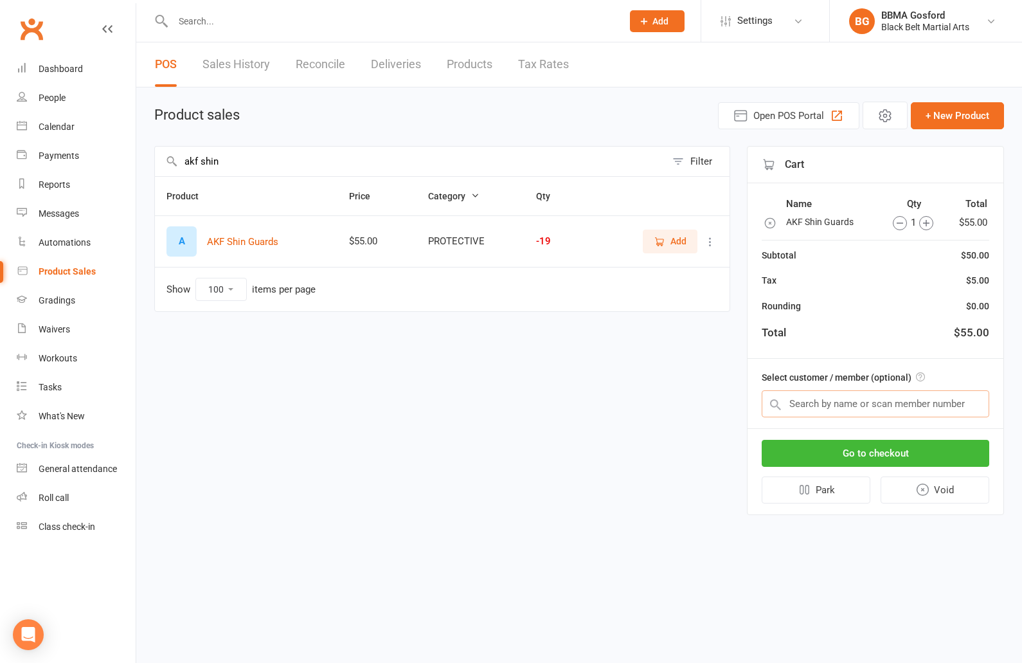
click at [852, 406] on input "text" at bounding box center [876, 403] width 228 height 27
type input "noah neal"
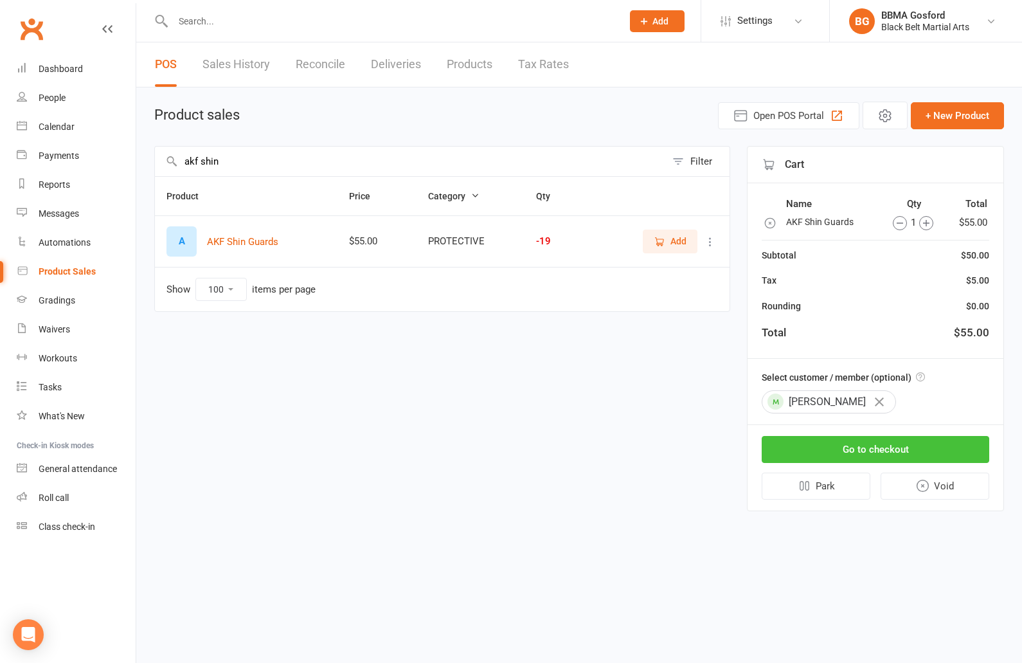
click at [892, 449] on button "Go to checkout" at bounding box center [876, 449] width 228 height 27
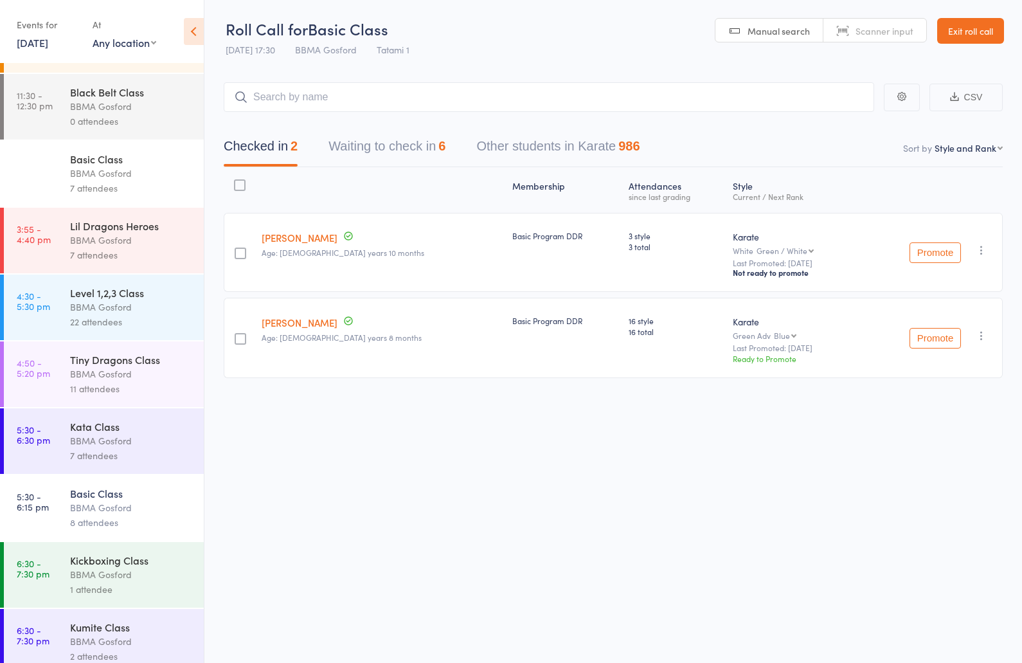
scroll to position [69, 0]
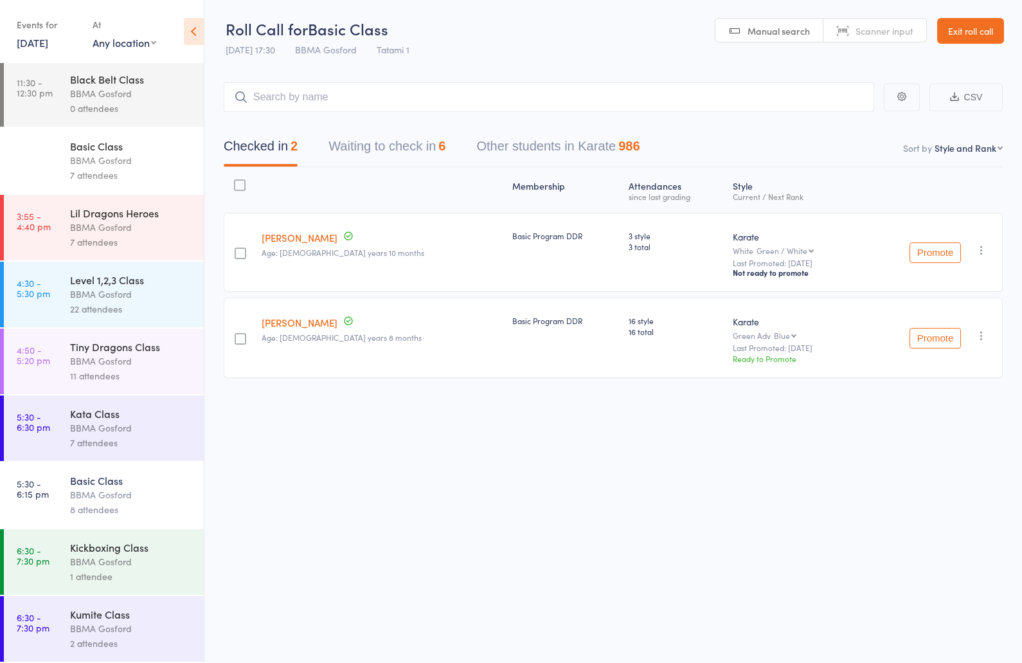
click at [109, 435] on div "BBMA Gosford" at bounding box center [131, 427] width 123 height 15
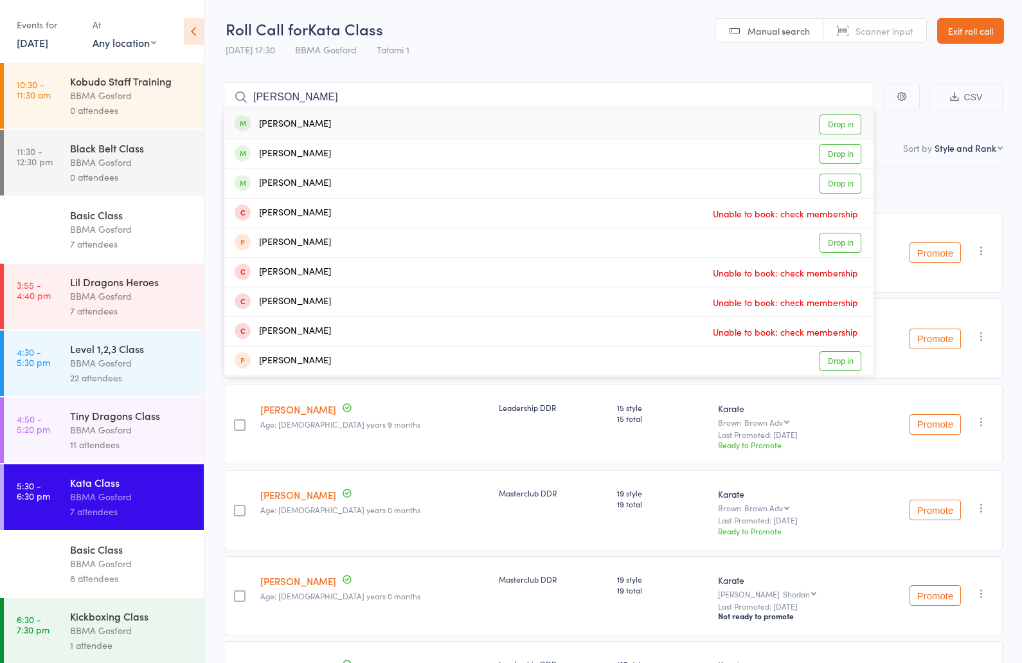
type input "[PERSON_NAME]"
click at [323, 124] on div "[PERSON_NAME] Drop in" at bounding box center [548, 124] width 649 height 30
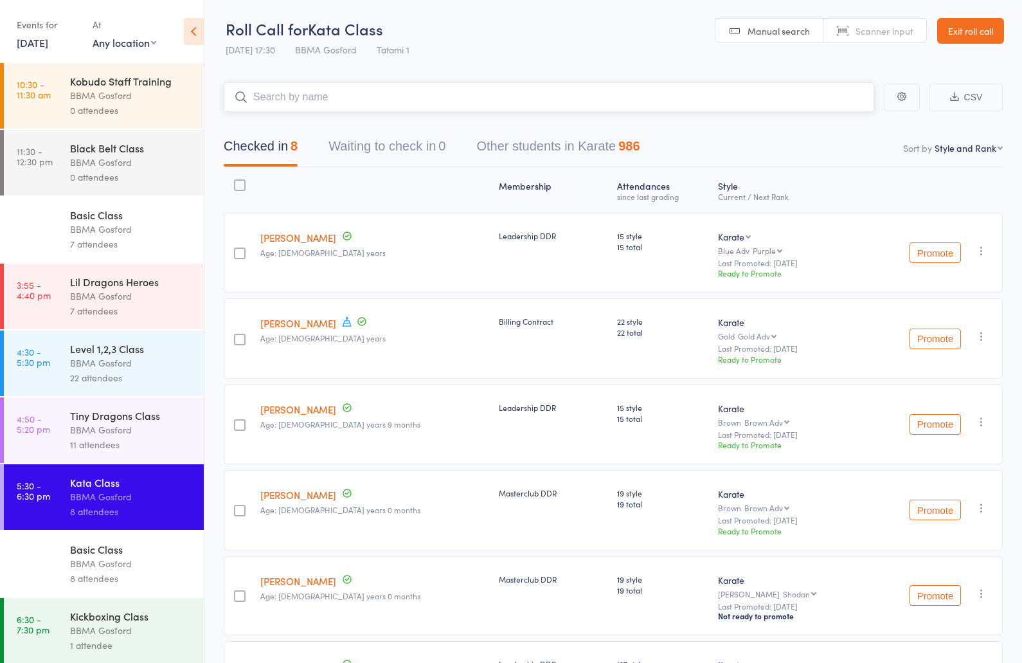
click at [386, 101] on input "search" at bounding box center [549, 97] width 651 height 30
click at [314, 96] on input "search" at bounding box center [549, 97] width 651 height 30
type input "[PERSON_NAME]"
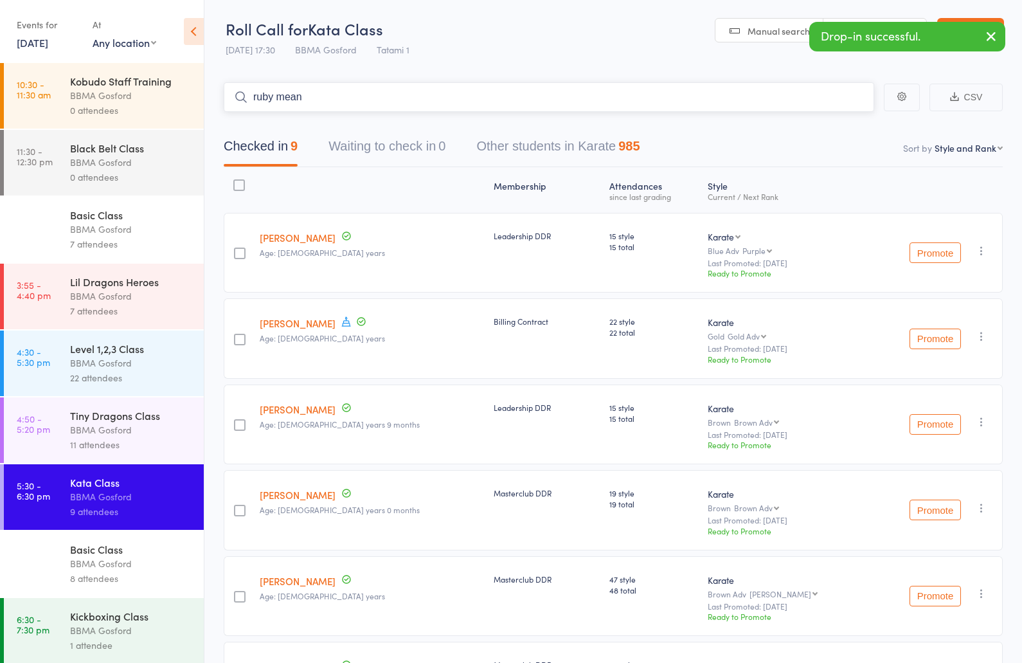
type input "[PERSON_NAME]"
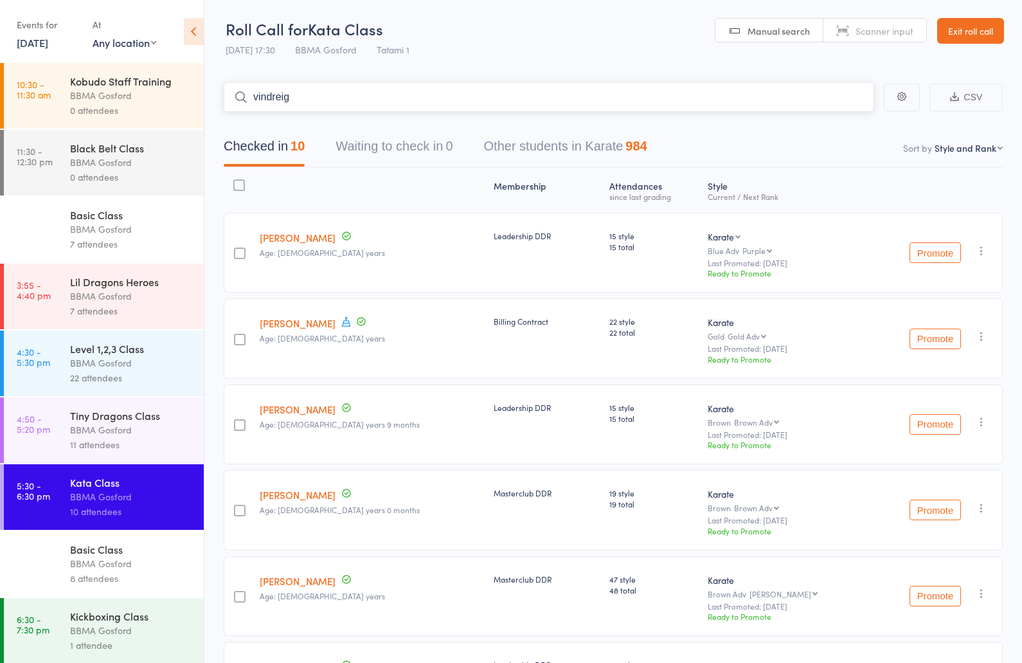
type input "vindreigh"
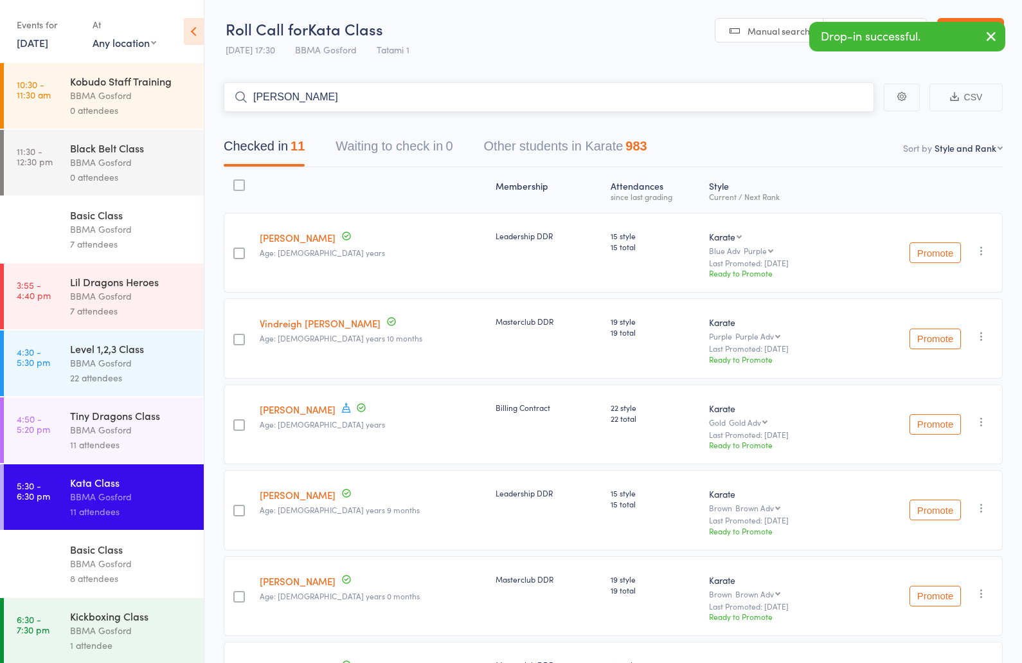
type input "[PERSON_NAME]"
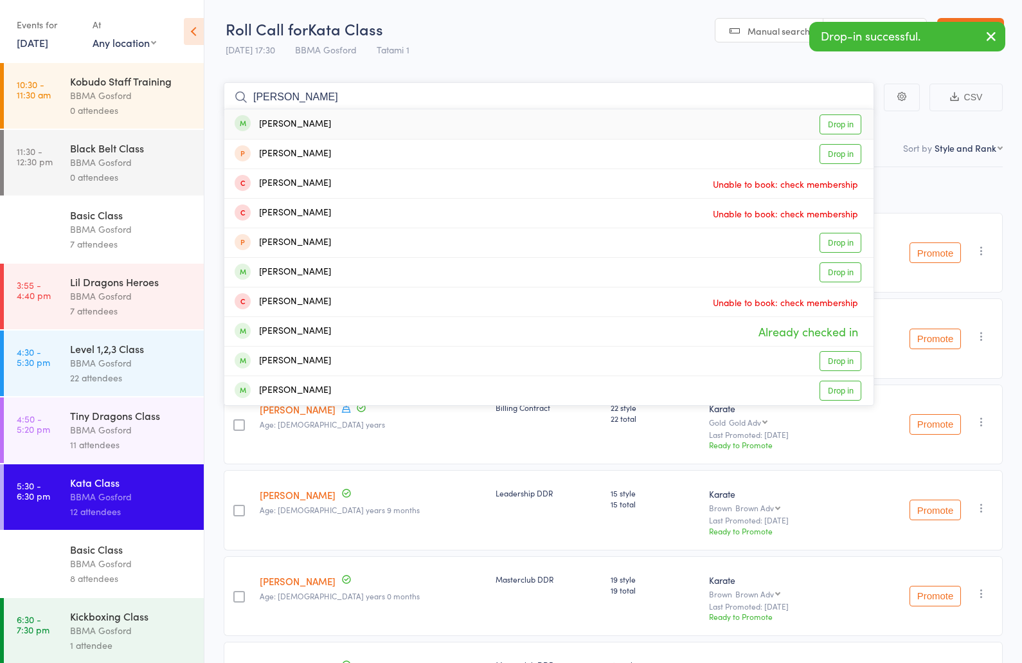
type input "[PERSON_NAME]"
click at [368, 120] on div "[PERSON_NAME] Drop in" at bounding box center [548, 124] width 649 height 30
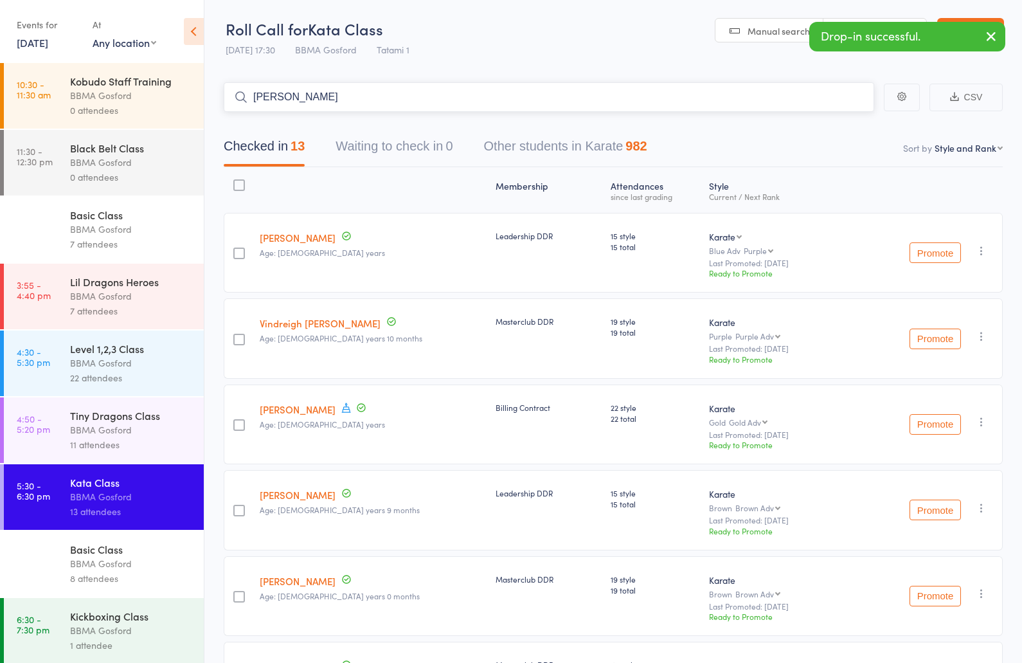
type input "[PERSON_NAME]"
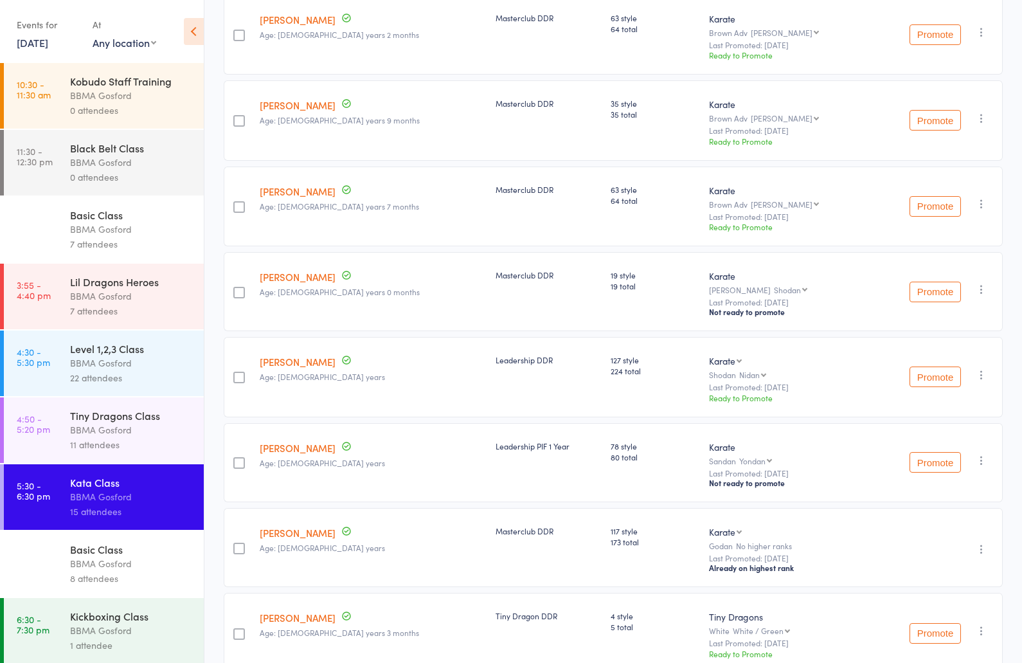
scroll to position [894, 0]
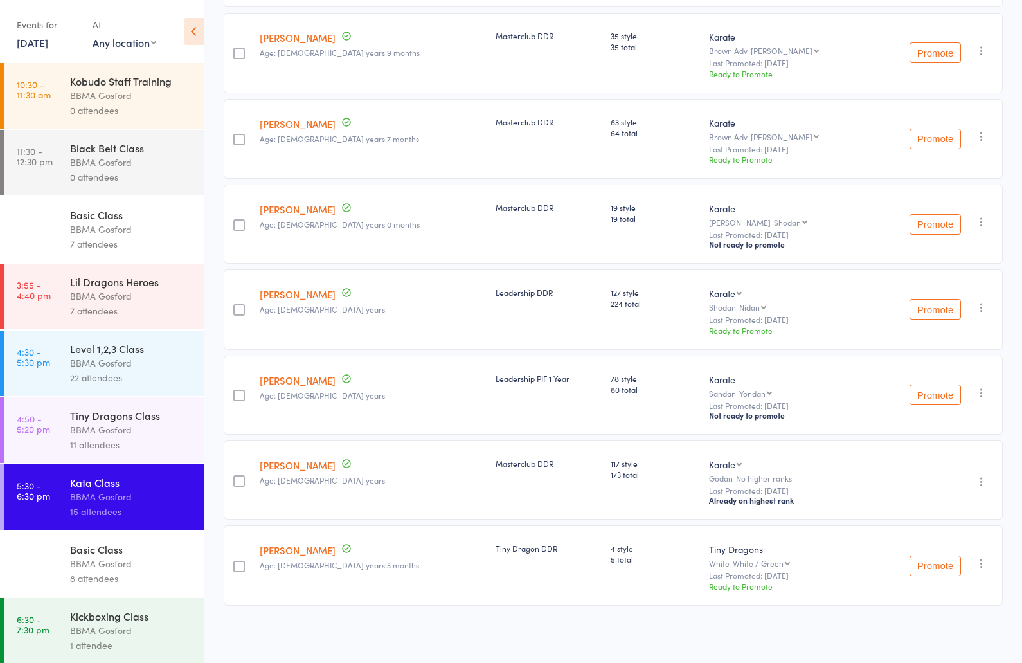
click at [982, 564] on icon "button" at bounding box center [981, 563] width 13 height 13
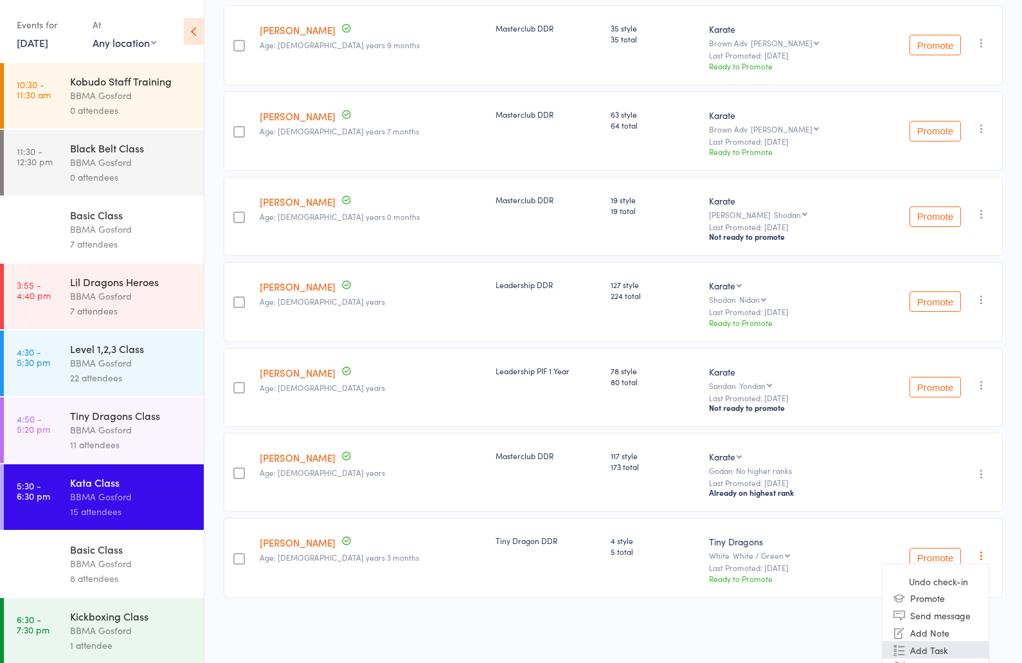
scroll to position [959, 0]
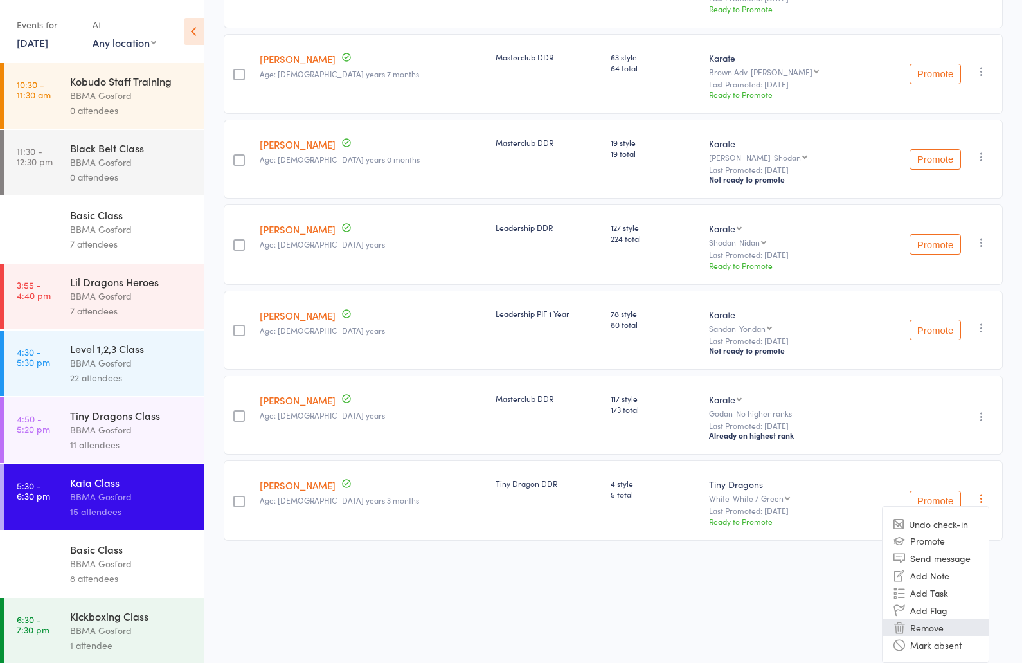
click at [933, 630] on li "Remove" at bounding box center [936, 626] width 106 height 17
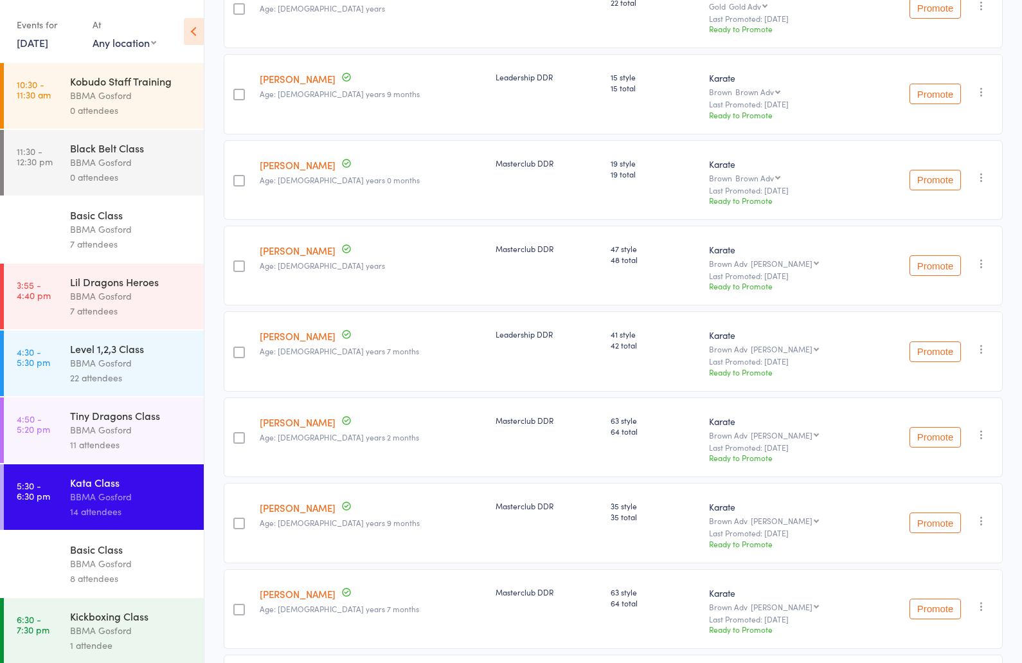
scroll to position [417, 0]
click at [984, 180] on icon "button" at bounding box center [981, 176] width 13 height 13
click at [947, 307] on li "Remove" at bounding box center [936, 305] width 106 height 17
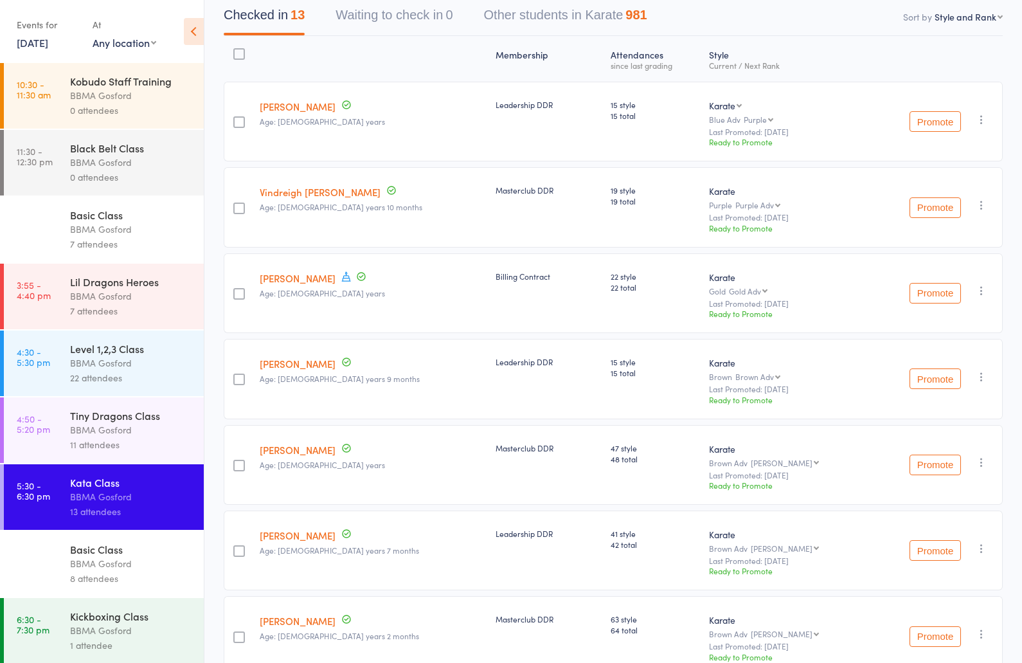
scroll to position [0, 0]
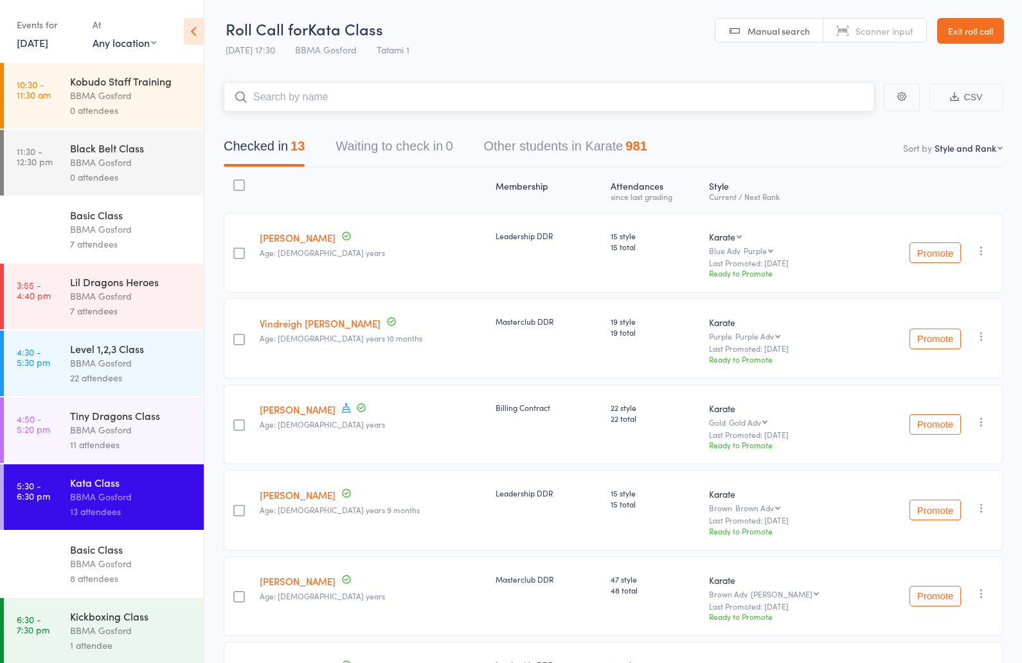
click at [361, 93] on input "search" at bounding box center [549, 97] width 651 height 30
type input "ryden"
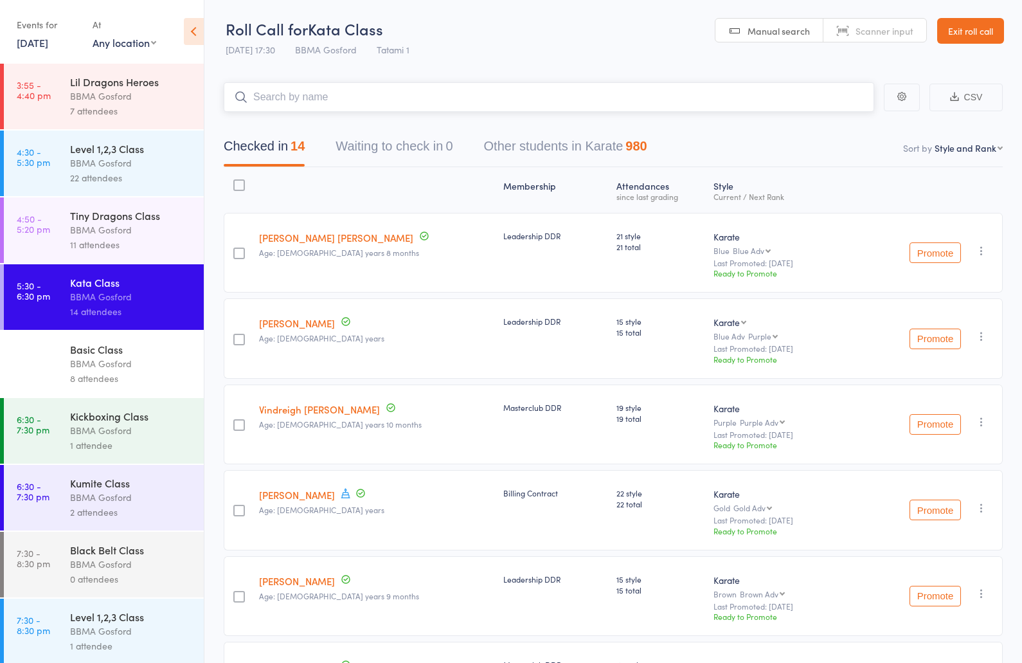
scroll to position [203, 0]
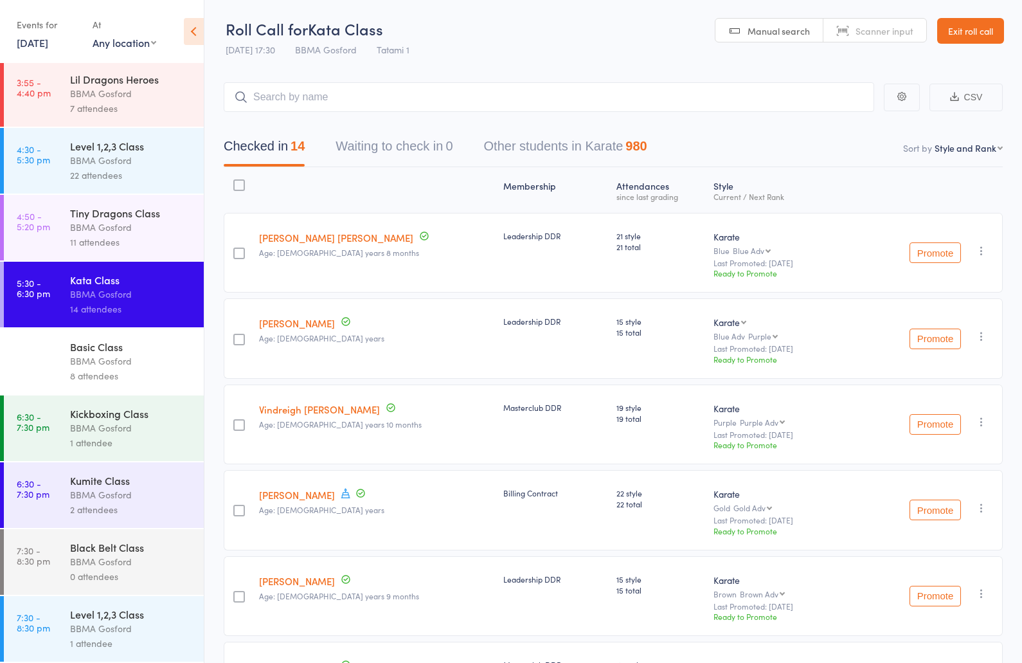
click at [102, 435] on div "BBMA Gosford" at bounding box center [131, 427] width 123 height 15
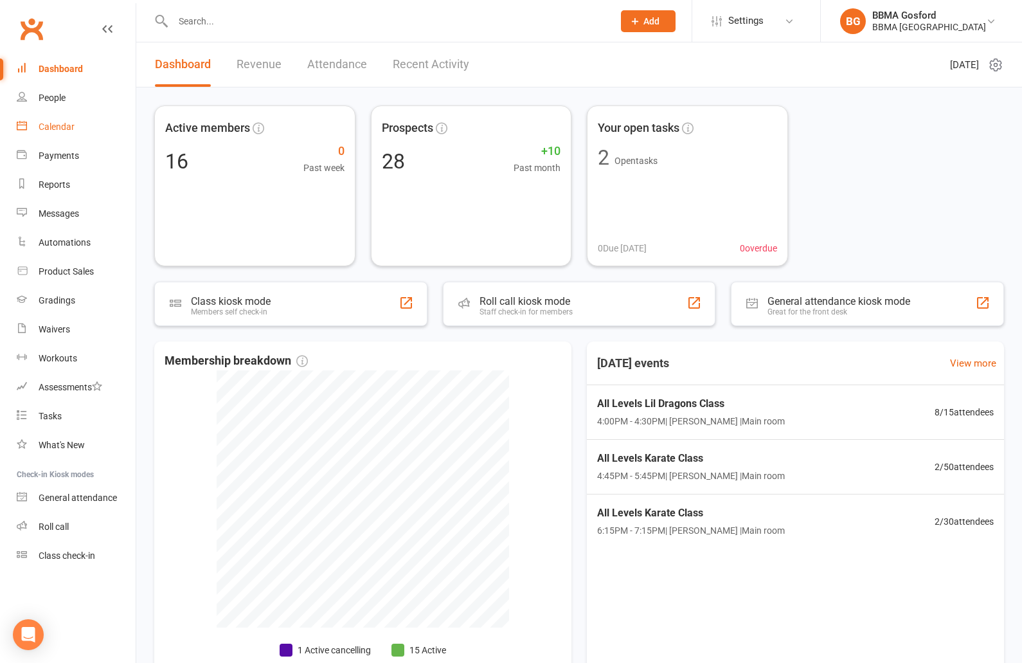
click at [78, 122] on link "Calendar" at bounding box center [76, 127] width 119 height 29
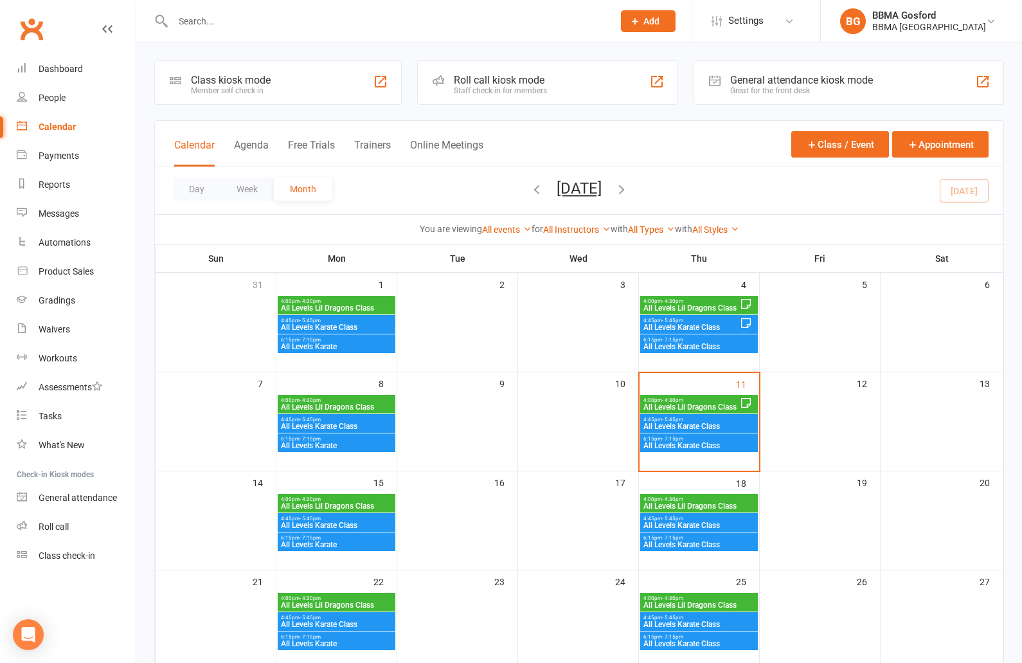
click at [704, 506] on span "All Levels Lil Dragons Class" at bounding box center [699, 506] width 113 height 8
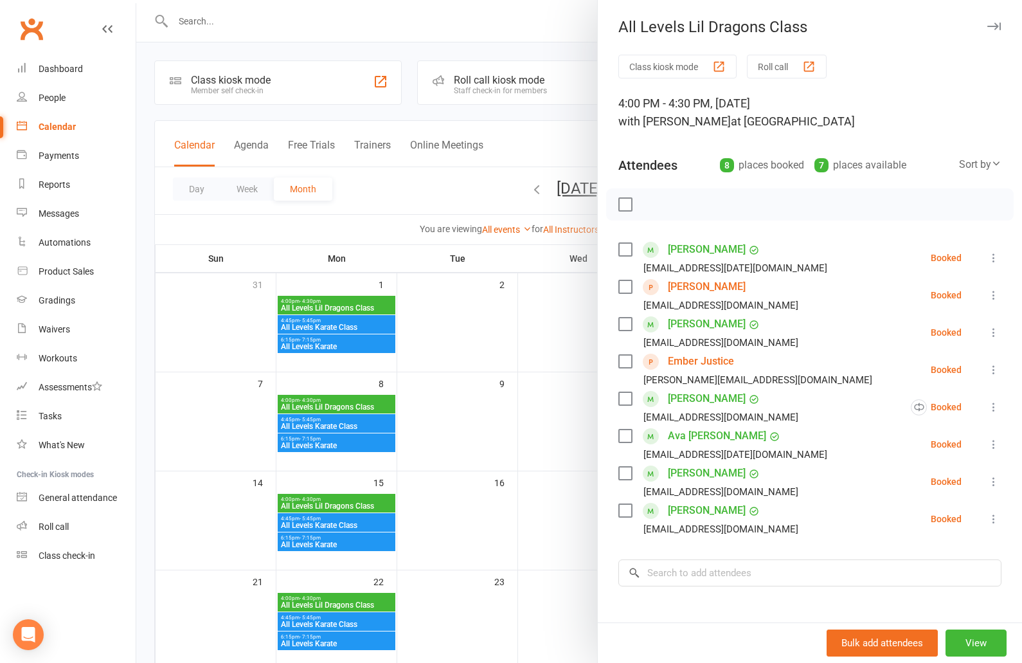
click at [543, 131] on div at bounding box center [579, 331] width 886 height 663
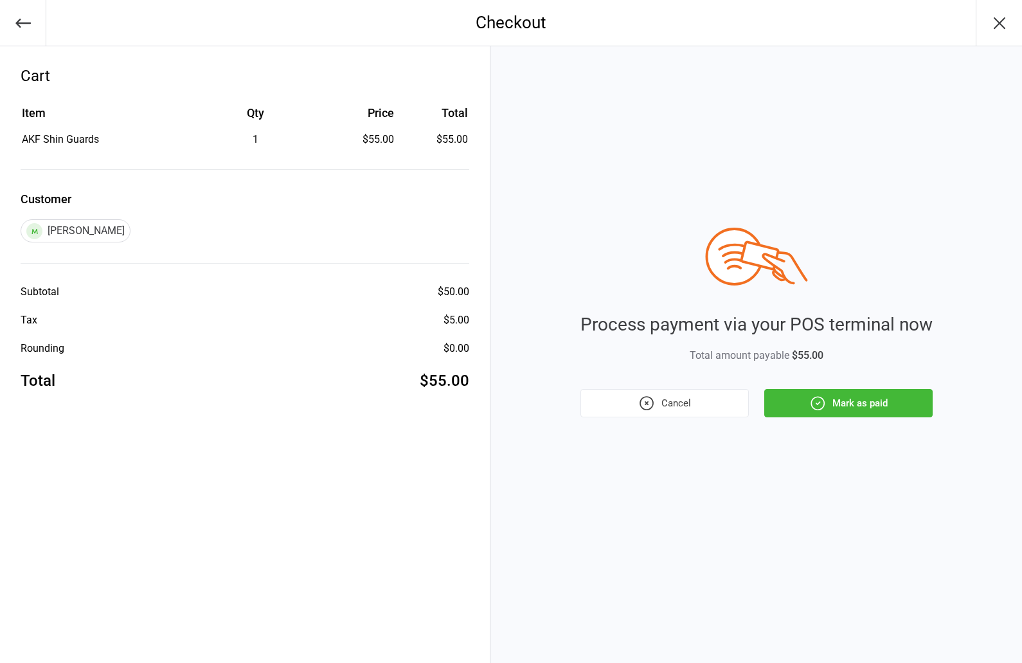
click at [867, 406] on button "Mark as paid" at bounding box center [848, 403] width 168 height 28
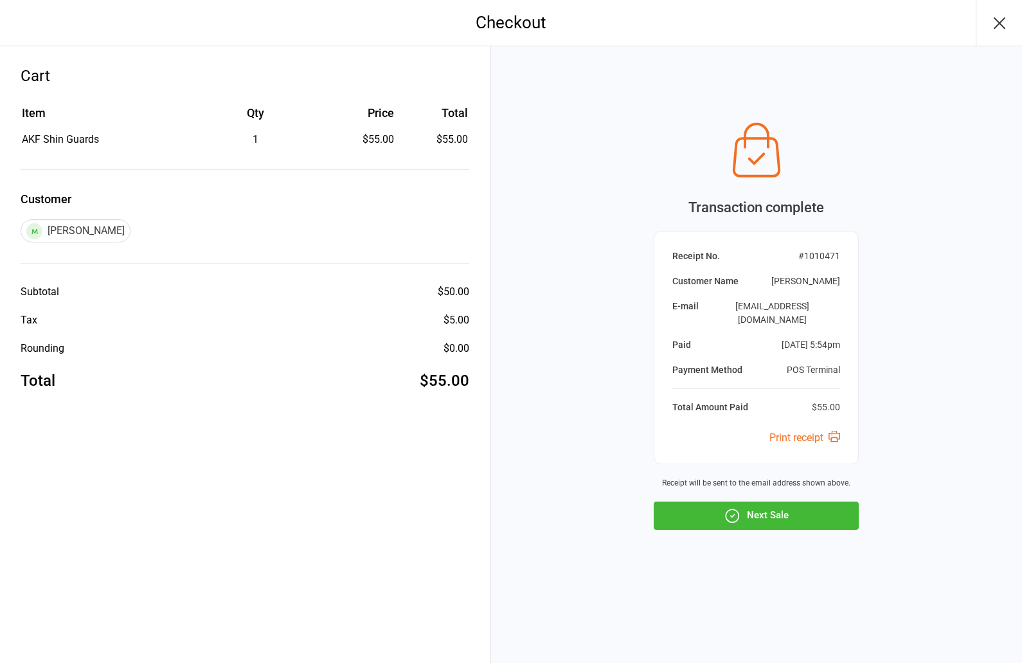
click at [772, 509] on button "Next Sale" at bounding box center [756, 515] width 205 height 28
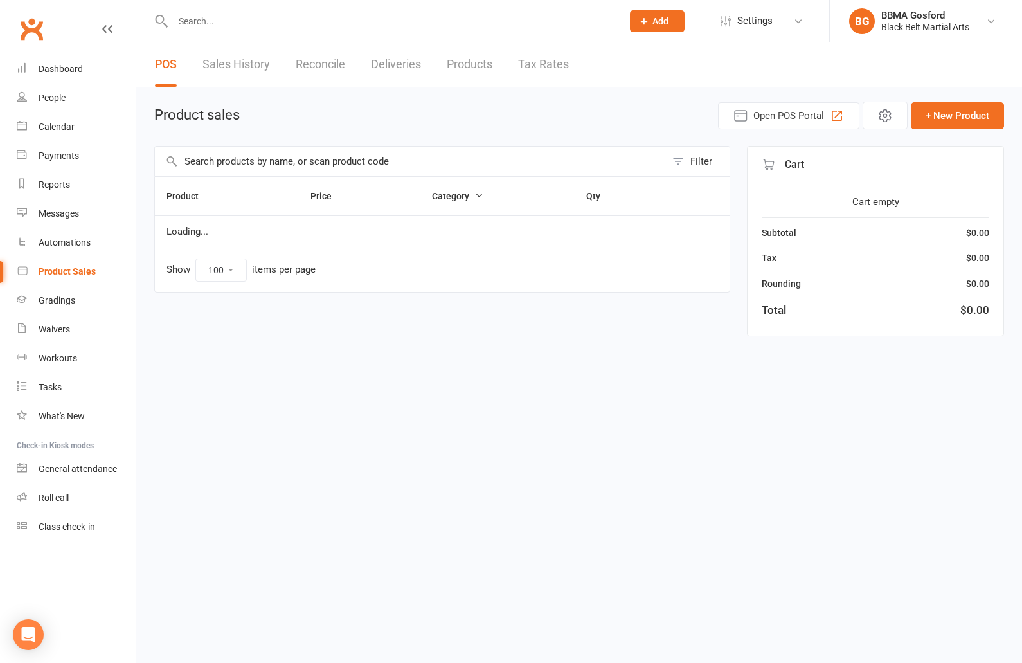
select select "100"
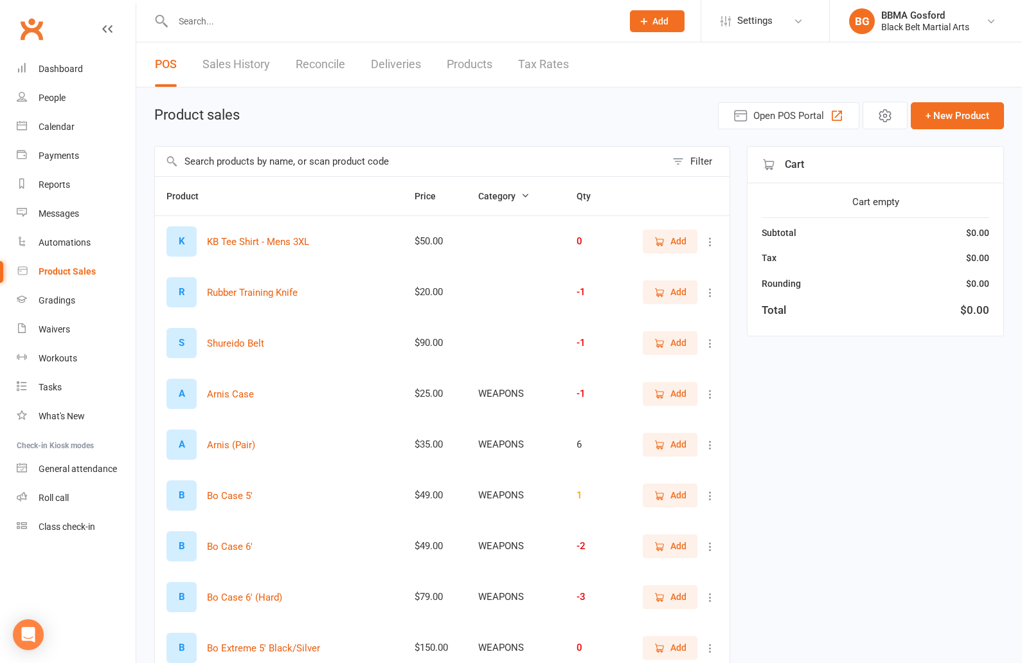
click at [284, 152] on input "text" at bounding box center [410, 162] width 511 height 30
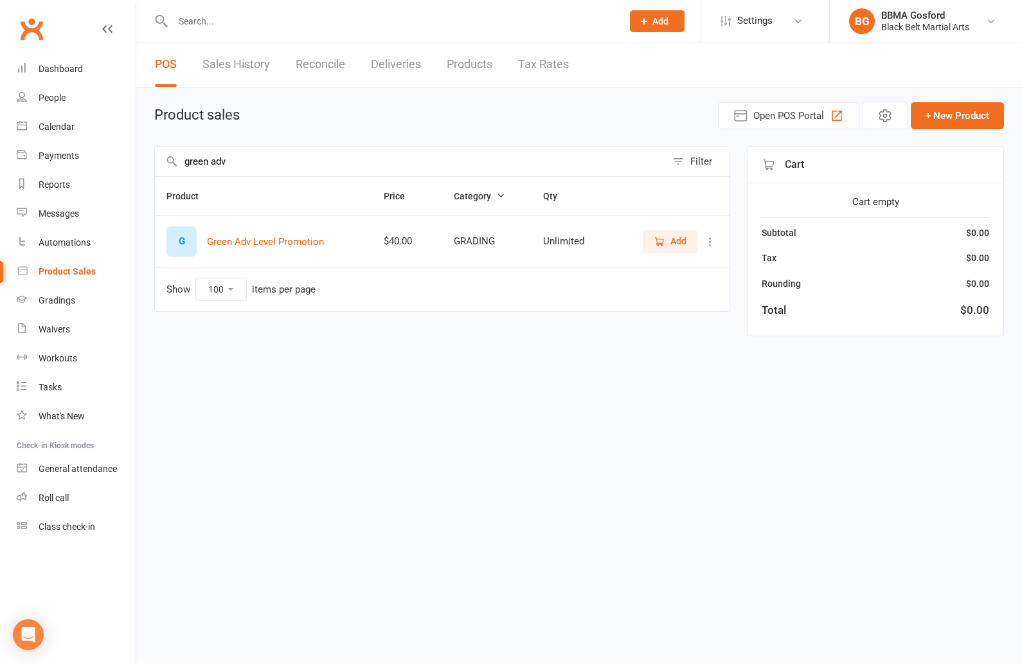
type input "green adv"
click at [682, 238] on span "Add" at bounding box center [679, 241] width 16 height 14
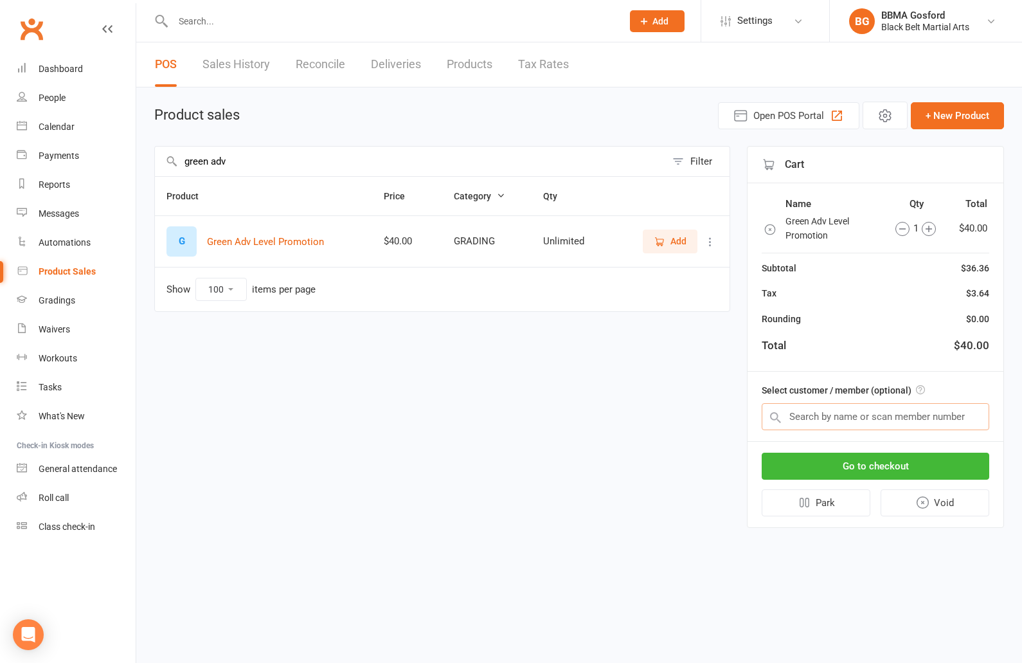
click at [837, 421] on input "text" at bounding box center [876, 416] width 228 height 27
type input "[PERSON_NAME]"
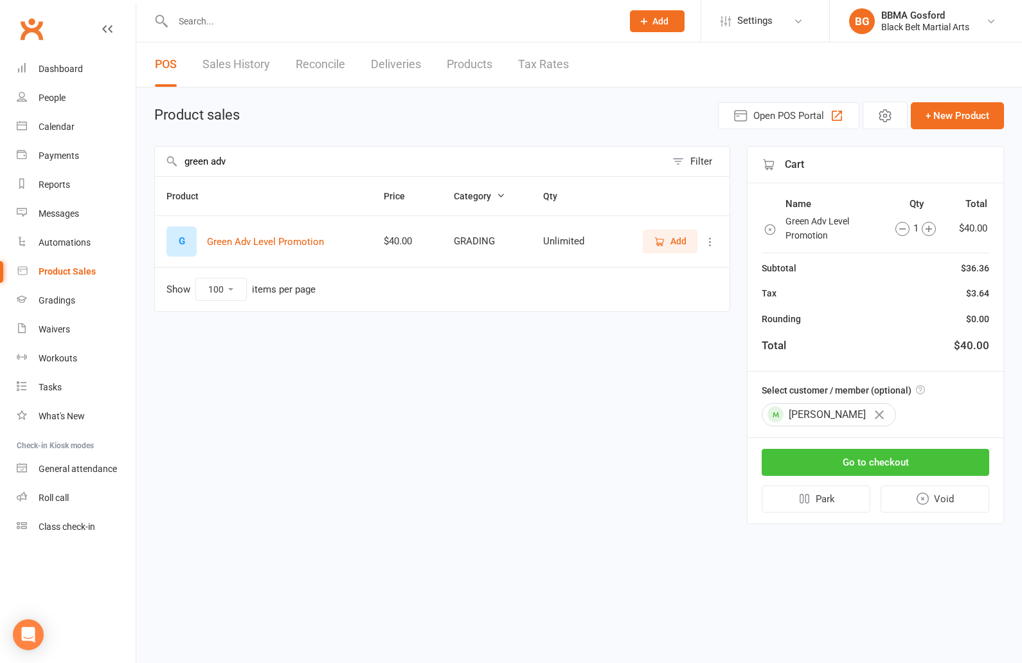
click at [851, 460] on button "Go to checkout" at bounding box center [876, 462] width 228 height 27
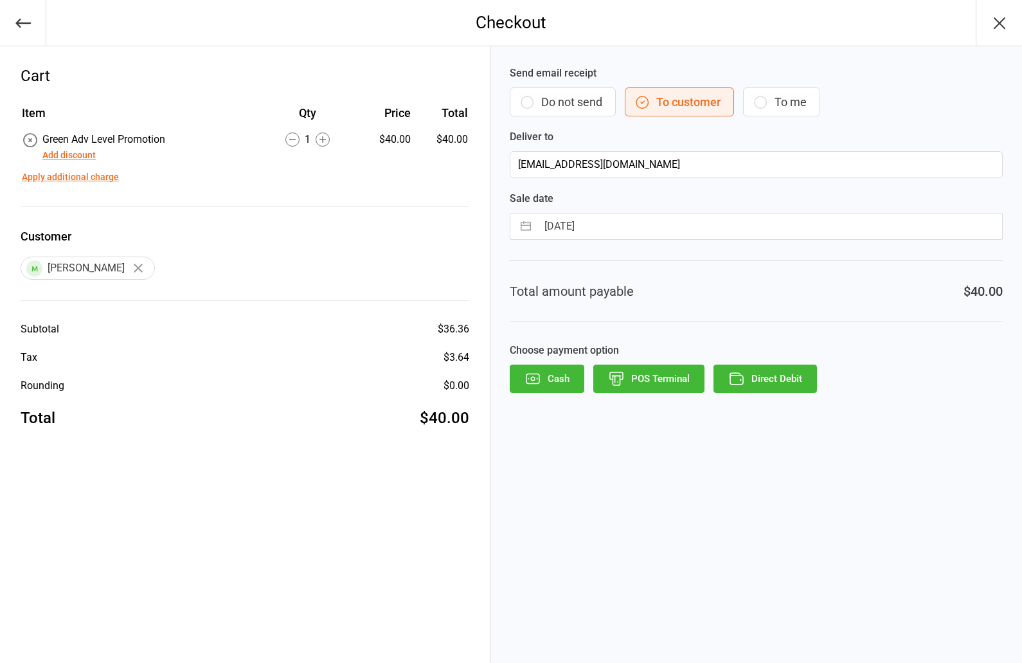
click at [658, 380] on button "POS Terminal" at bounding box center [648, 379] width 111 height 28
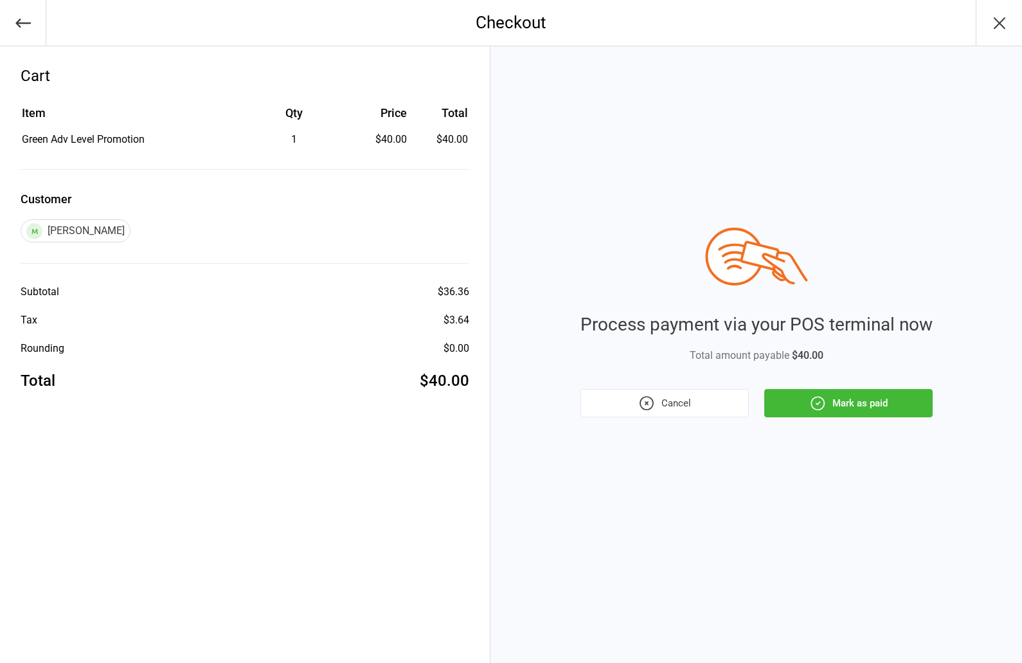
click at [847, 401] on button "Mark as paid" at bounding box center [848, 403] width 168 height 28
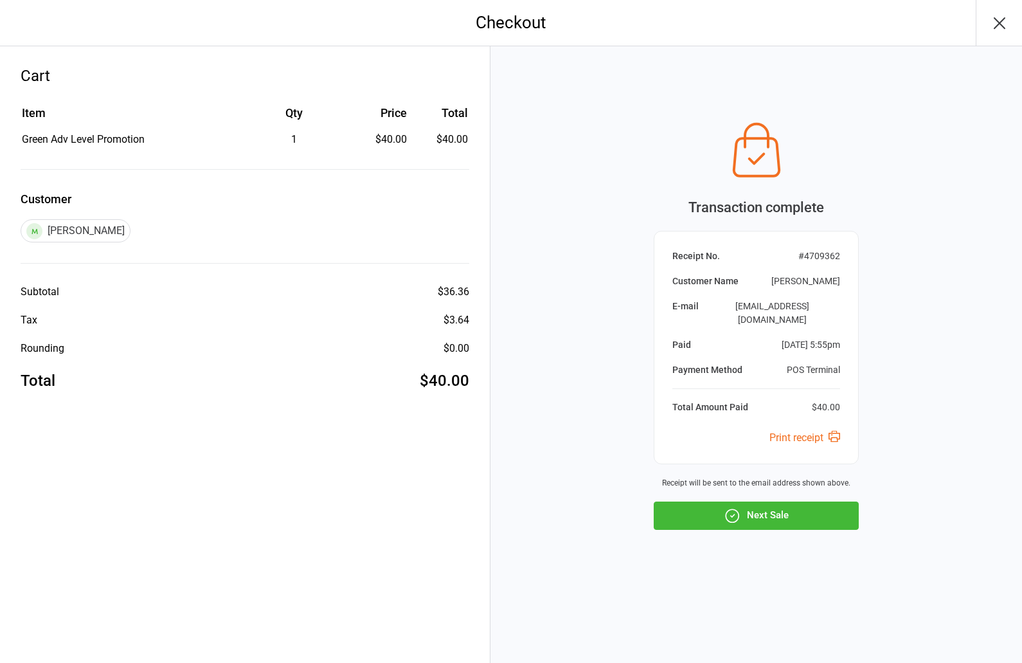
click at [776, 503] on button "Next Sale" at bounding box center [756, 515] width 205 height 28
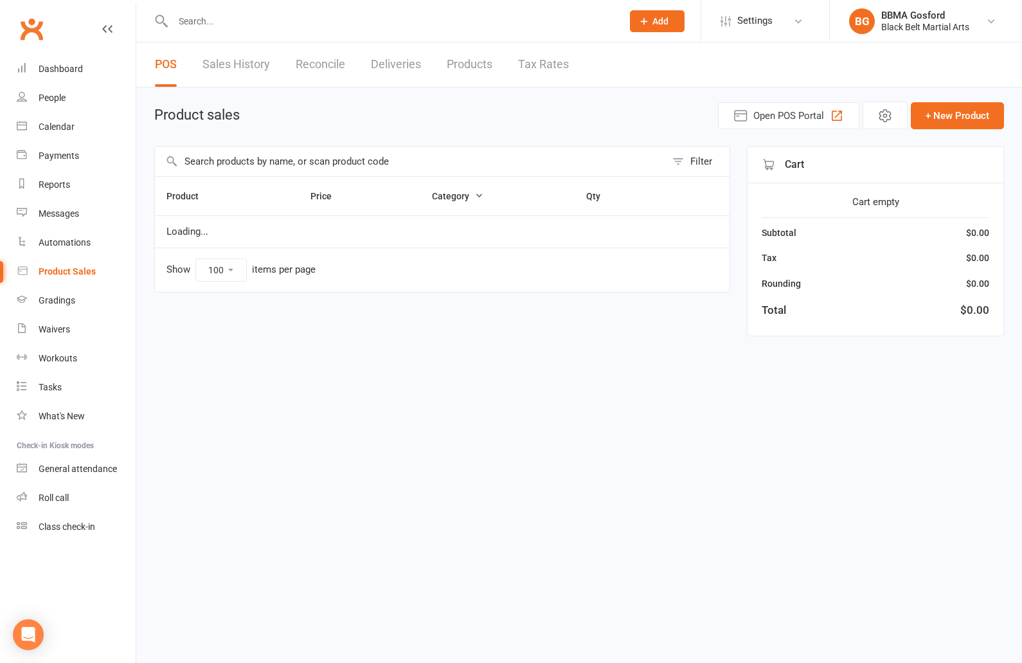
select select "100"
click at [359, 158] on input "text" at bounding box center [410, 162] width 511 height 30
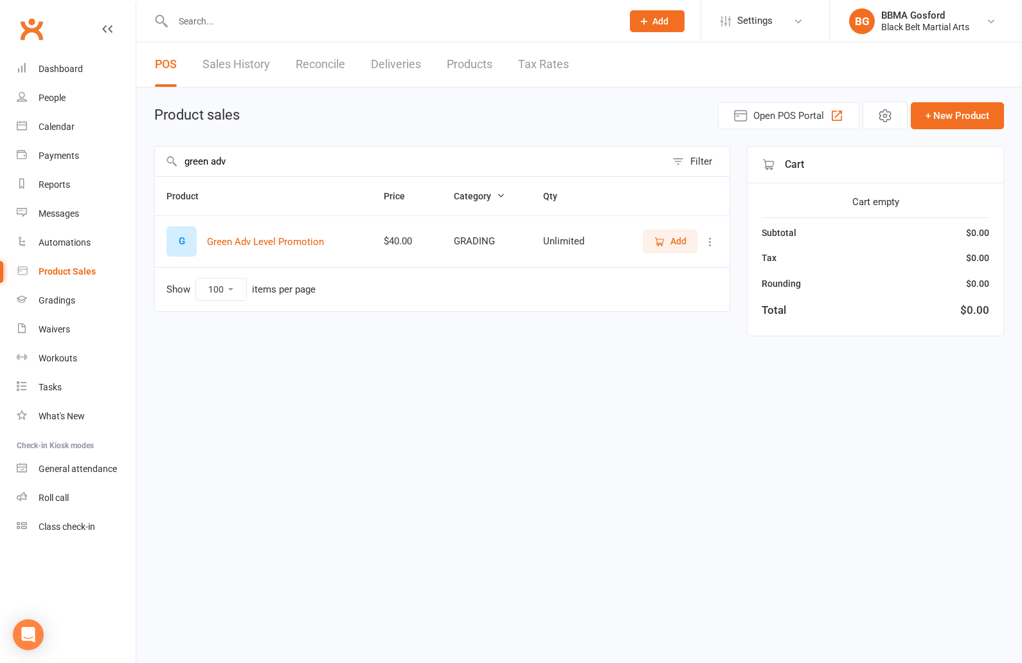
type input "green adv"
click at [689, 242] on button "Add" at bounding box center [670, 241] width 55 height 23
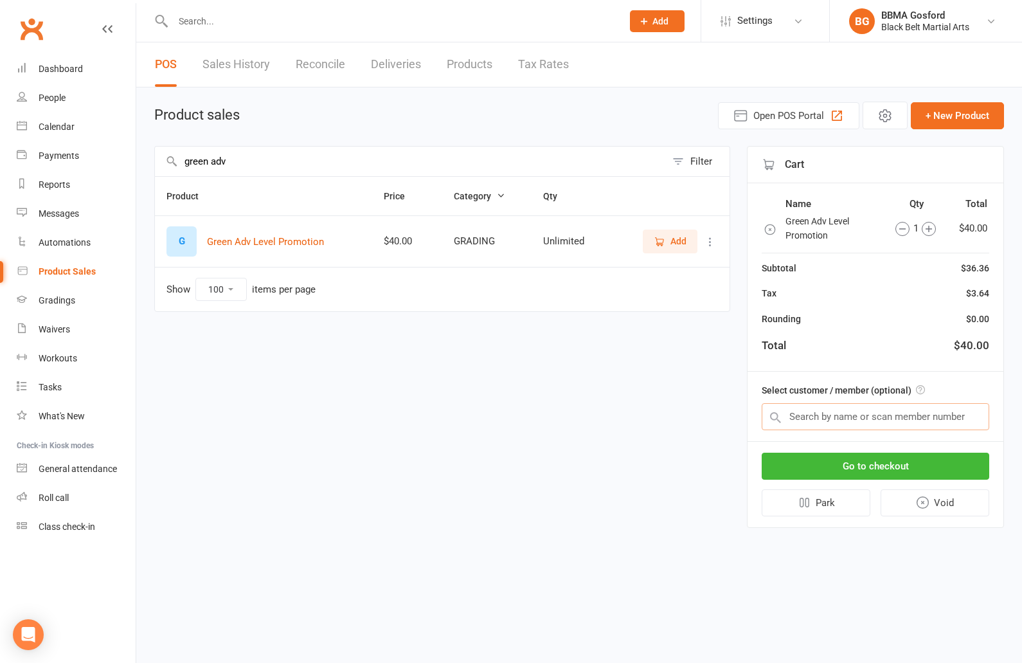
click at [861, 411] on input "text" at bounding box center [876, 416] width 228 height 27
type input "[PERSON_NAME]"
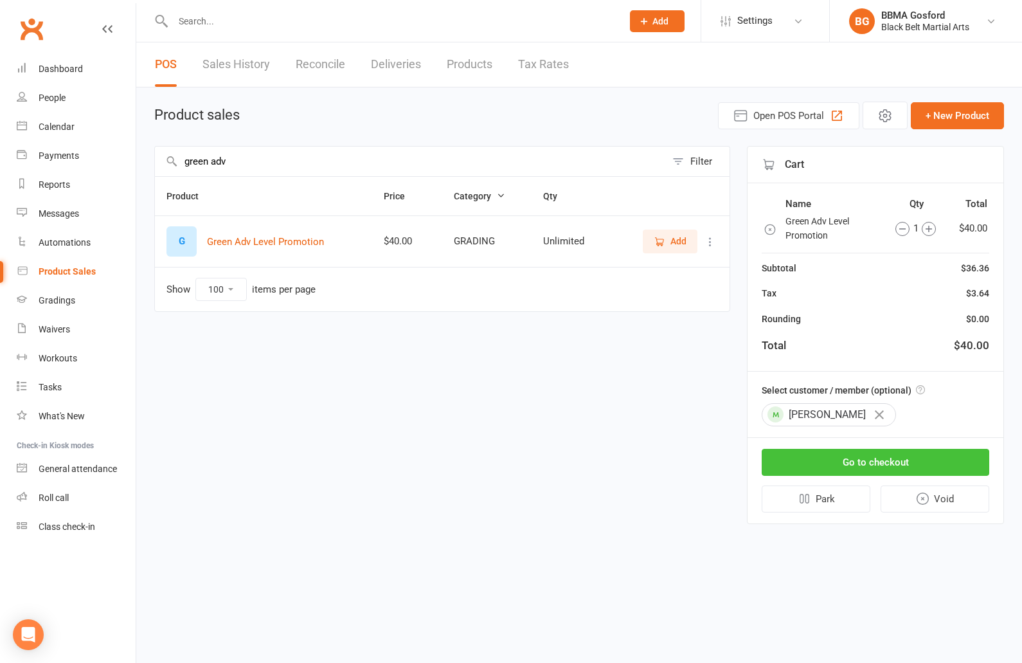
click at [874, 461] on button "Go to checkout" at bounding box center [876, 462] width 228 height 27
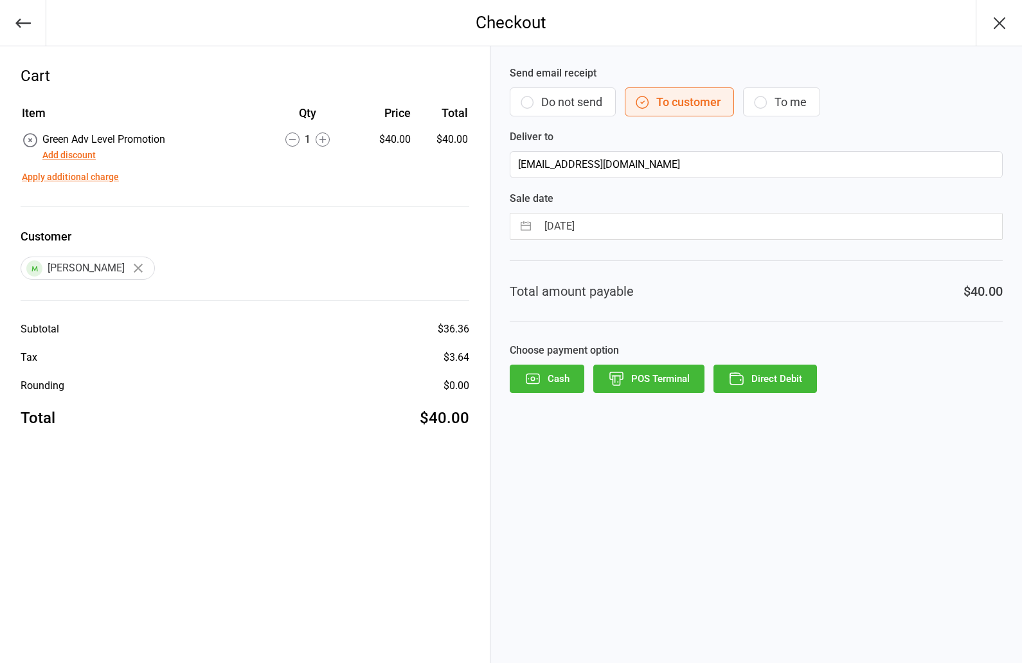
click at [653, 388] on button "POS Terminal" at bounding box center [648, 379] width 111 height 28
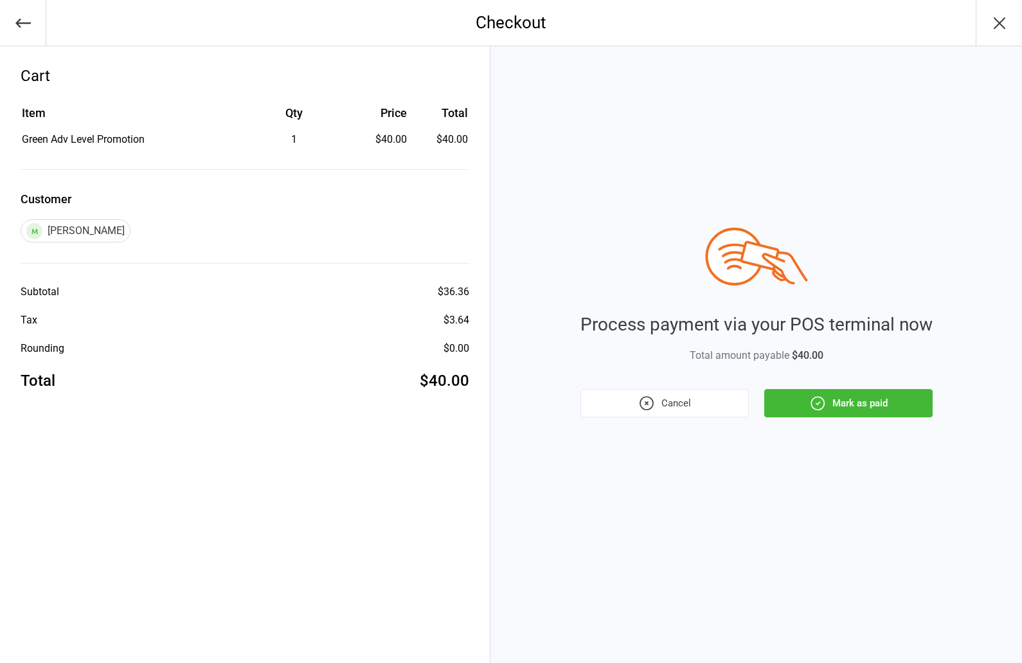
click at [863, 411] on button "Mark as paid" at bounding box center [848, 403] width 168 height 28
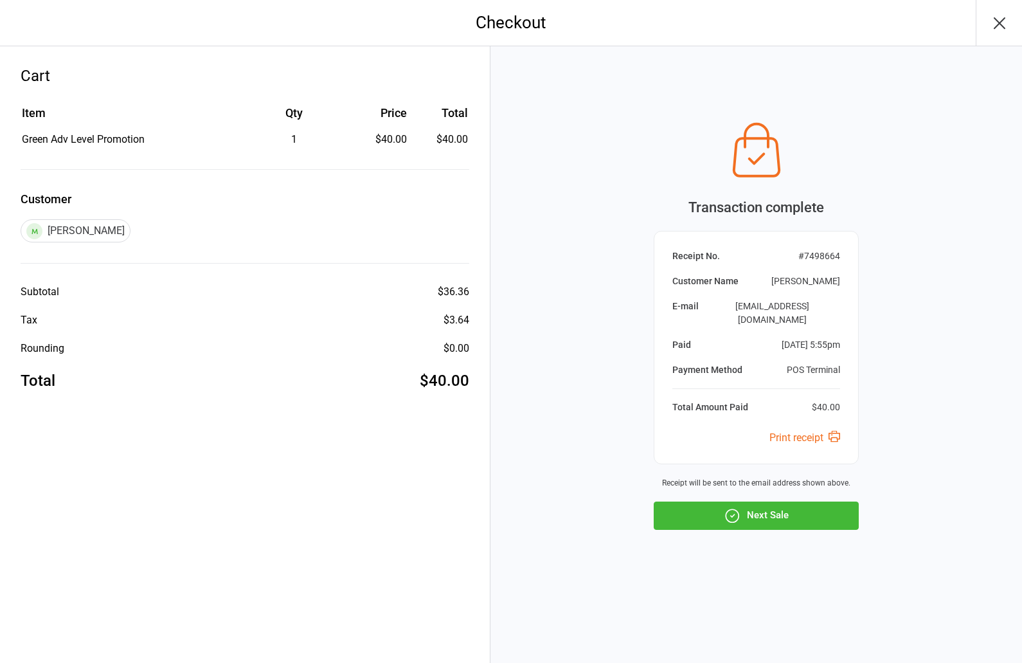
click at [748, 515] on button "Next Sale" at bounding box center [756, 515] width 205 height 28
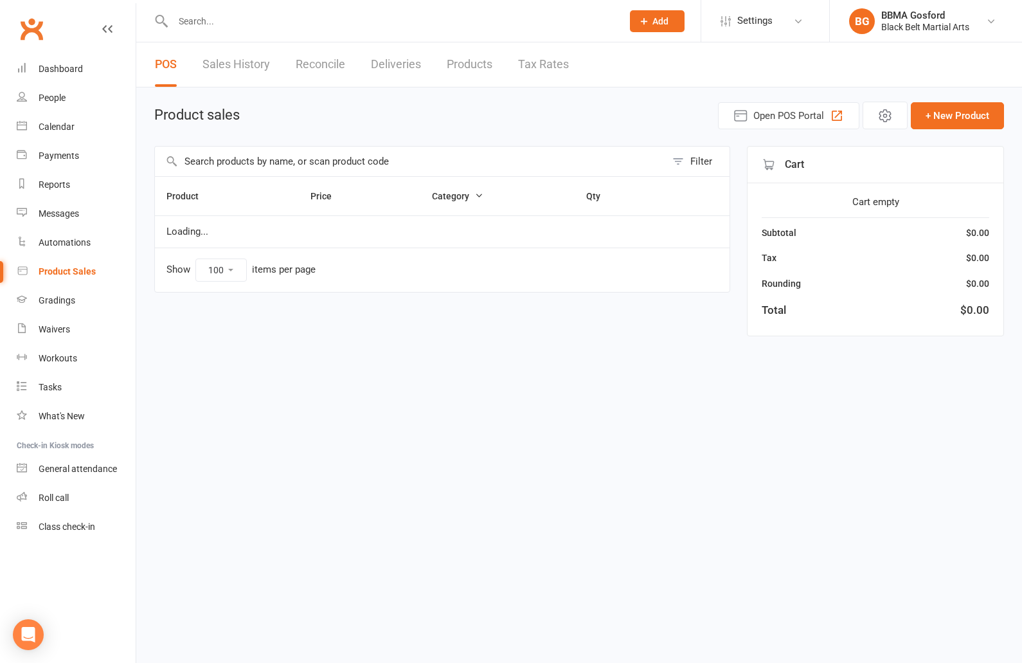
select select "100"
click at [326, 166] on input "text" at bounding box center [410, 162] width 511 height 30
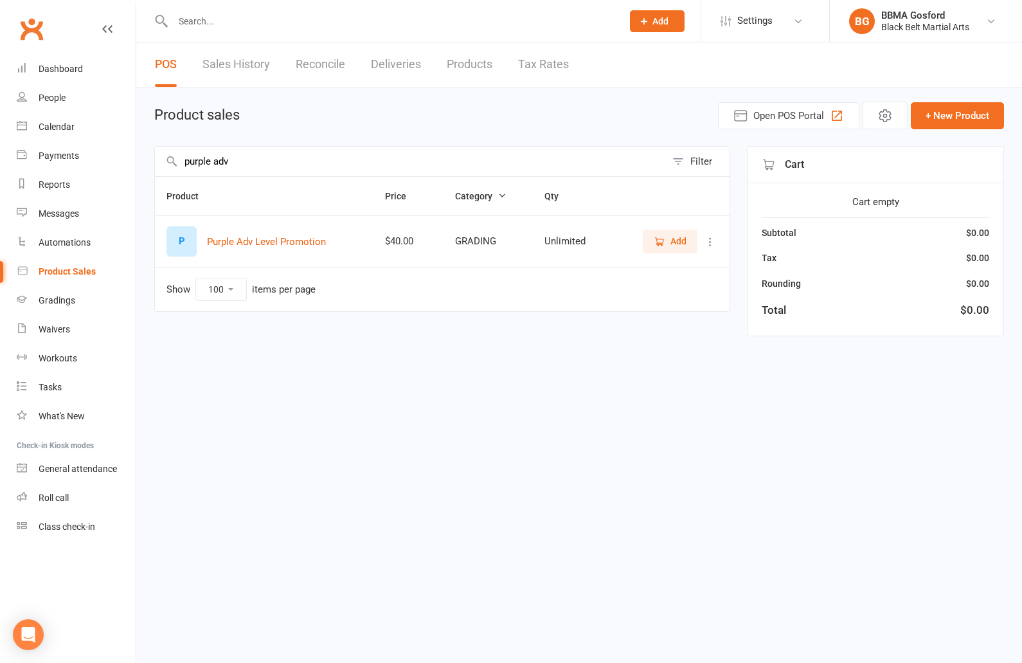
type input "purple adv"
click at [672, 245] on span "Add" at bounding box center [679, 241] width 16 height 14
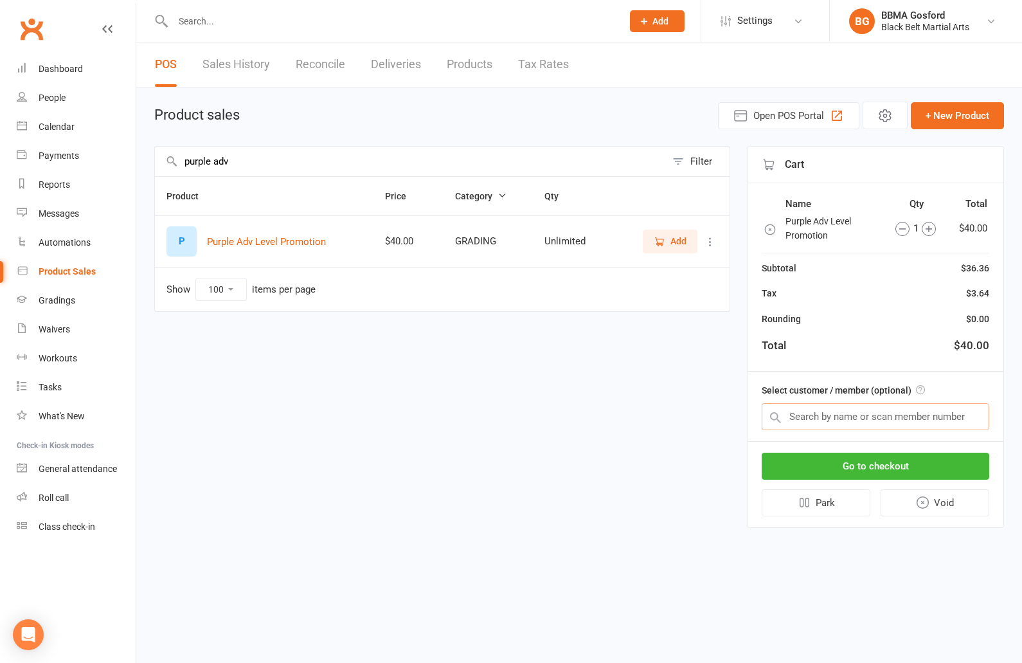
click at [854, 421] on input "text" at bounding box center [876, 416] width 228 height 27
type input "ben findlay"
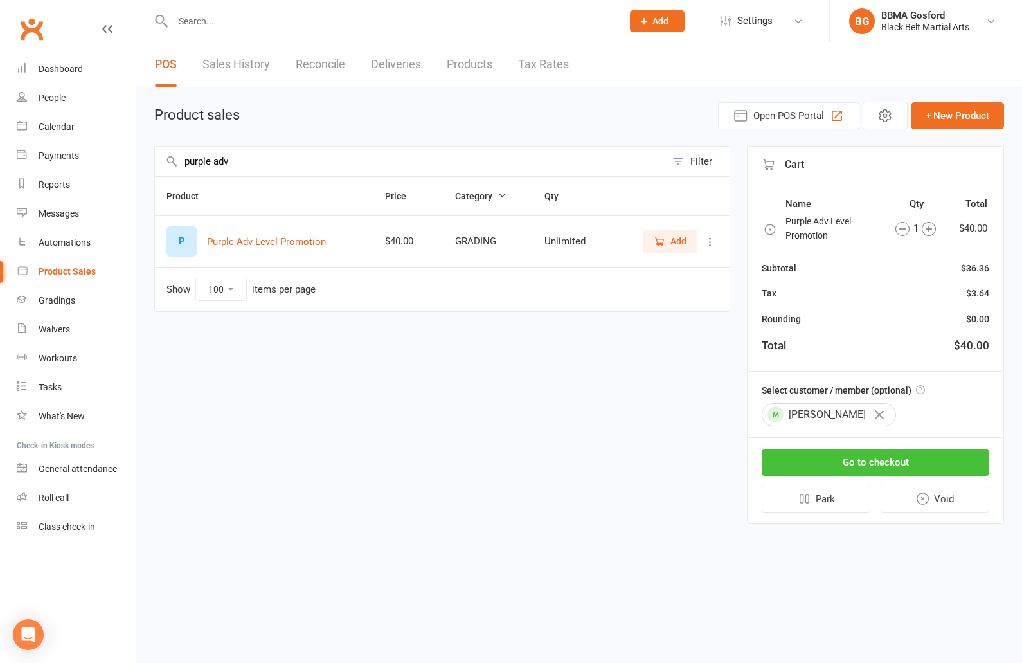
click at [897, 465] on button "Go to checkout" at bounding box center [876, 462] width 228 height 27
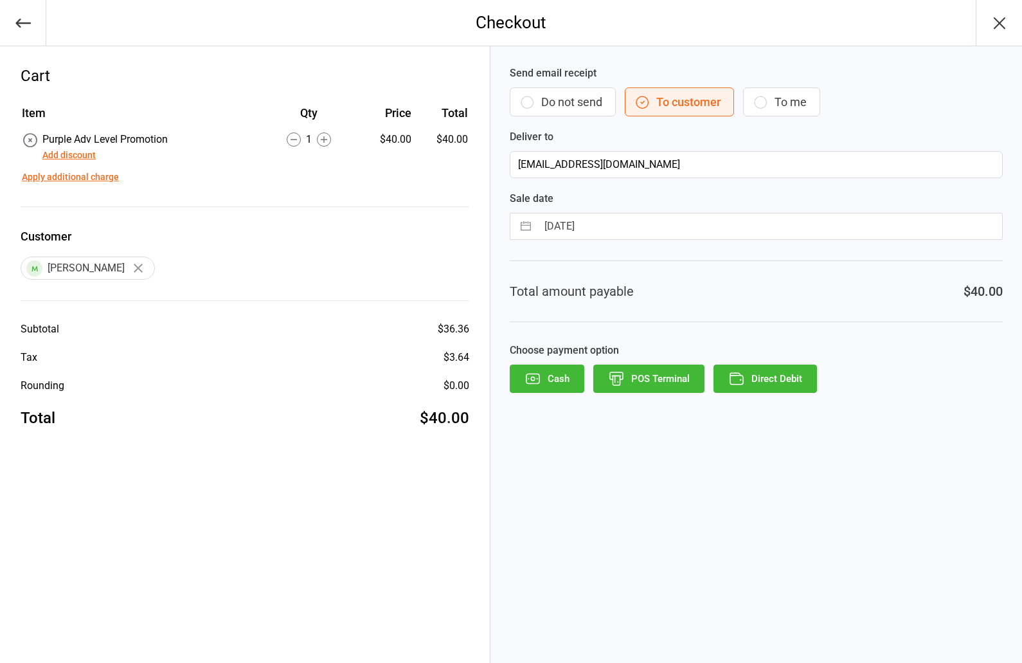
click at [653, 386] on button "POS Terminal" at bounding box center [648, 379] width 111 height 28
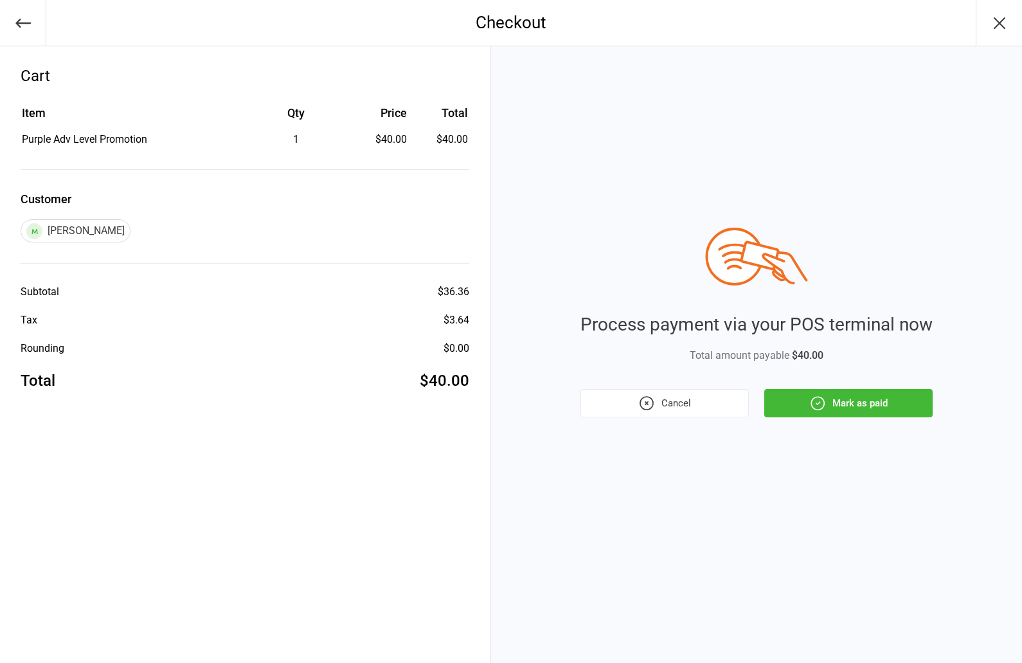
click at [878, 403] on button "Mark as paid" at bounding box center [848, 403] width 168 height 28
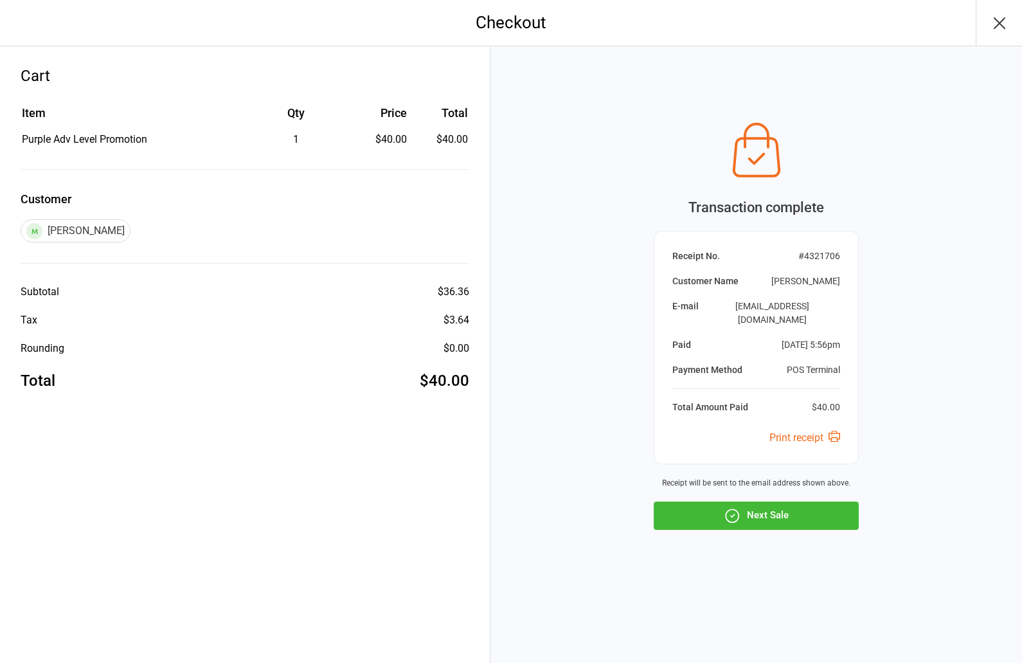
click at [753, 513] on button "Next Sale" at bounding box center [756, 515] width 205 height 28
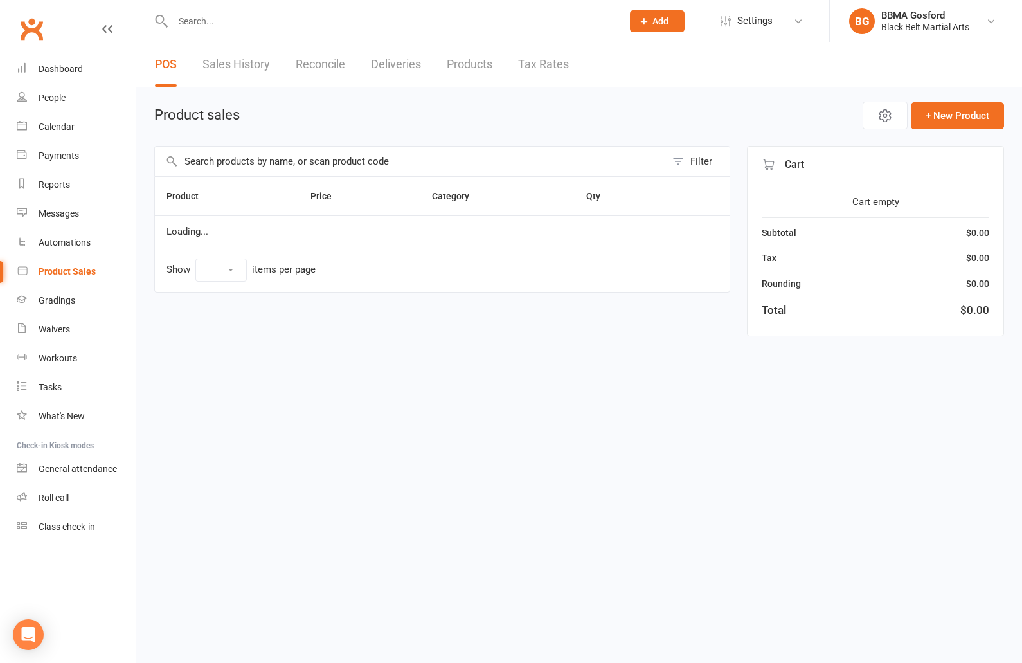
select select "100"
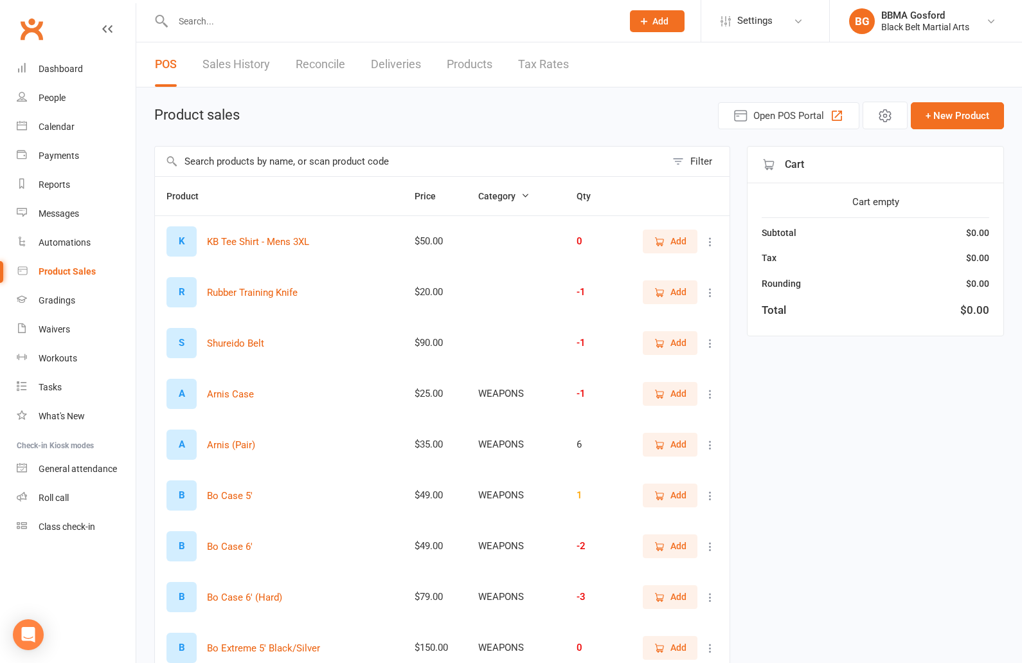
scroll to position [12, 0]
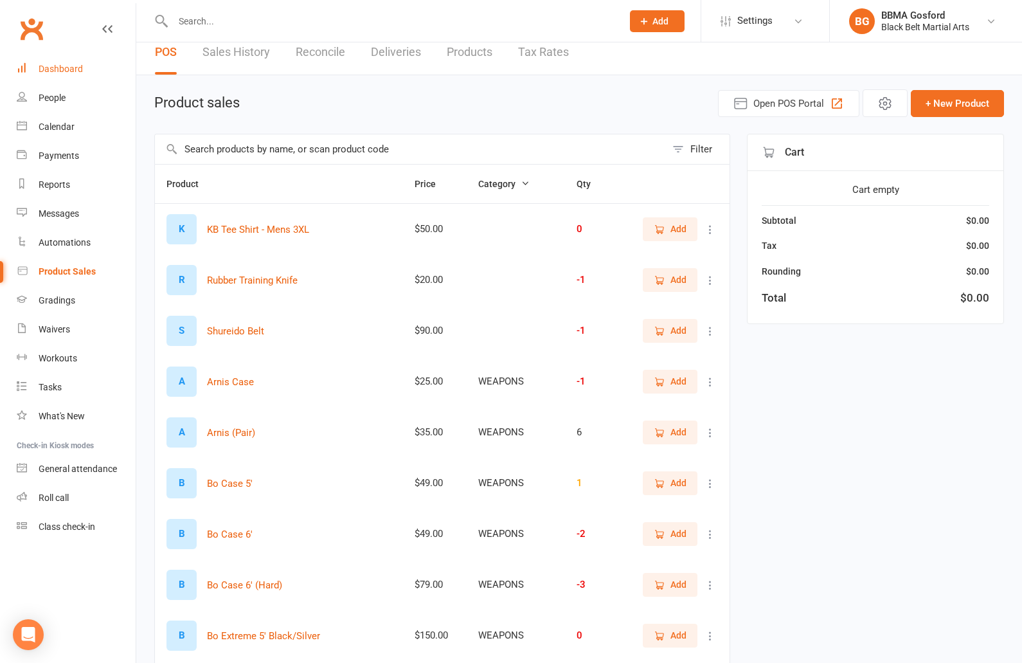
click at [76, 73] on div "Dashboard" at bounding box center [61, 69] width 44 height 10
